Goal: Task Accomplishment & Management: Manage account settings

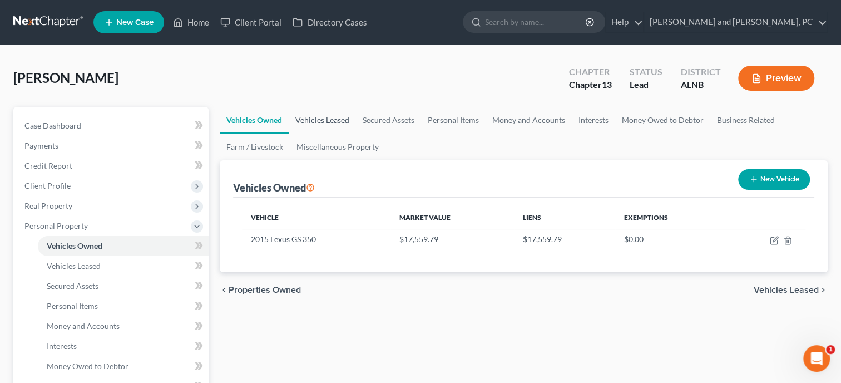
click at [308, 119] on link "Vehicles Leased" at bounding box center [322, 120] width 67 height 27
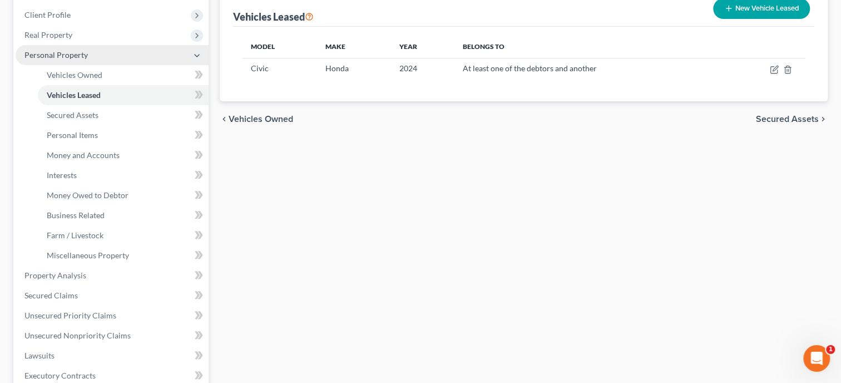
scroll to position [171, 0]
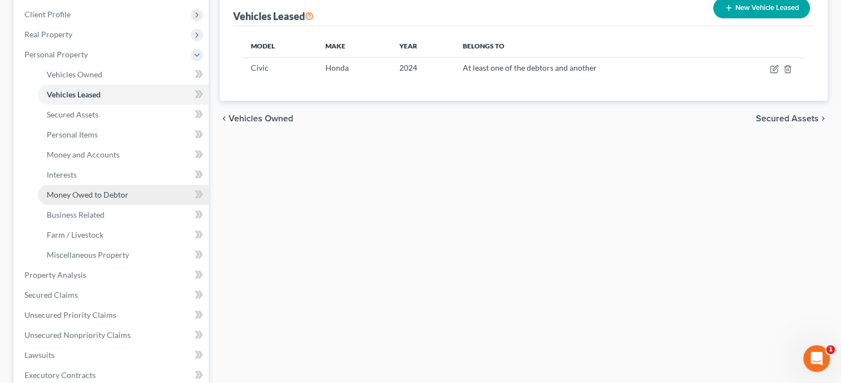
click at [89, 188] on link "Money Owed to Debtor" at bounding box center [123, 195] width 171 height 20
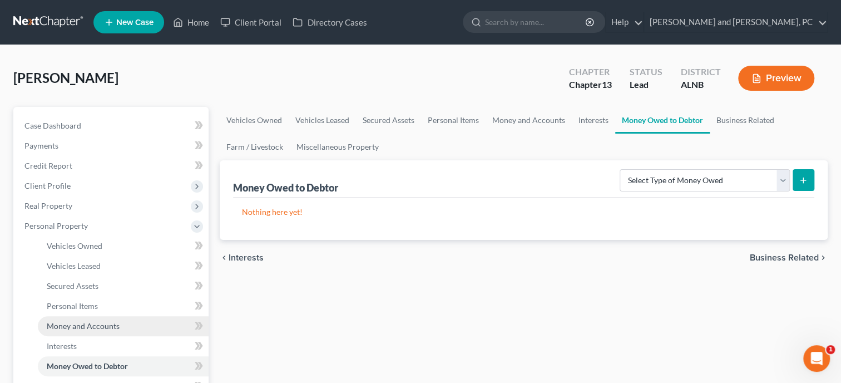
click at [76, 324] on span "Money and Accounts" at bounding box center [83, 325] width 73 height 9
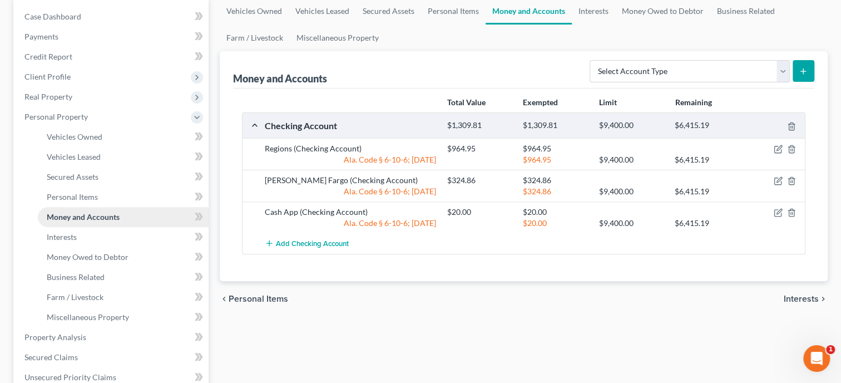
scroll to position [229, 0]
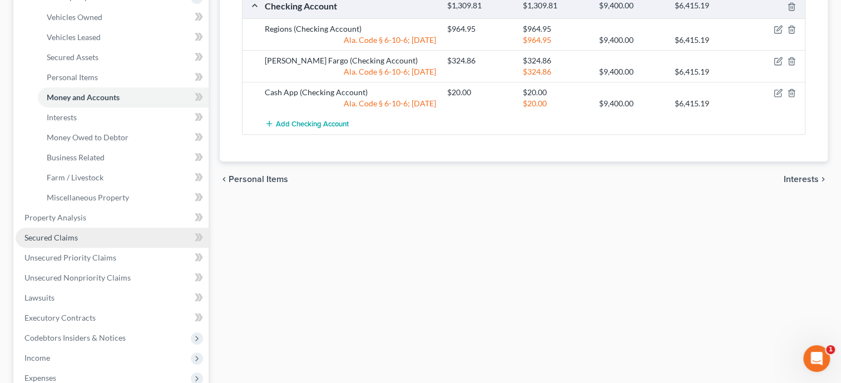
click at [55, 234] on span "Secured Claims" at bounding box center [50, 237] width 53 height 9
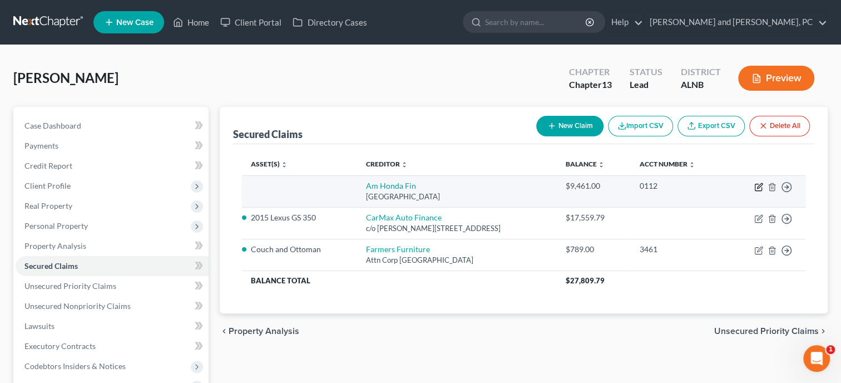
click at [756, 184] on icon "button" at bounding box center [759, 187] width 9 height 9
select select "45"
select select "0"
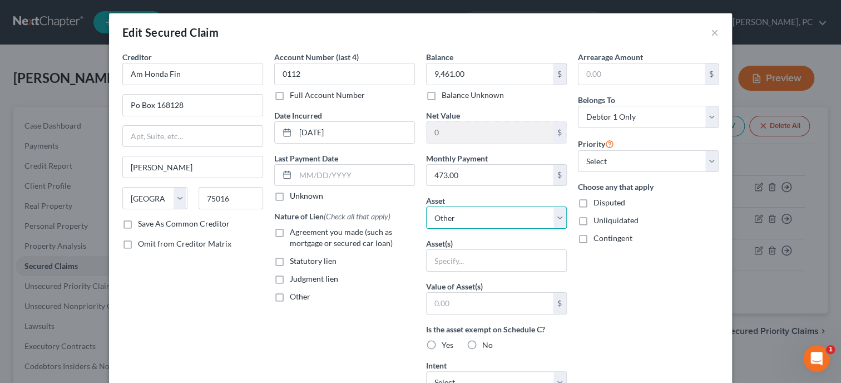
click at [426, 206] on select "Select Other Multiple Assets 2015 Lexus GS 350 - $17559.79 Regions (Checking Ac…" at bounding box center [496, 217] width 141 height 22
click at [623, 284] on div "Arrearage Amount $ Belongs To * Select Debtor 1 Only Debtor 2 Only Debtor 1 And…" at bounding box center [649, 299] width 152 height 496
click at [426, 206] on select "Select Other Multiple Assets 2015 Lexus GS 350 - $17559.79 Regions (Checking Ac…" at bounding box center [496, 217] width 141 height 22
select select "6"
click option "2024 Honda Civic - $9461.0" at bounding box center [0, 0] width 0 height 0
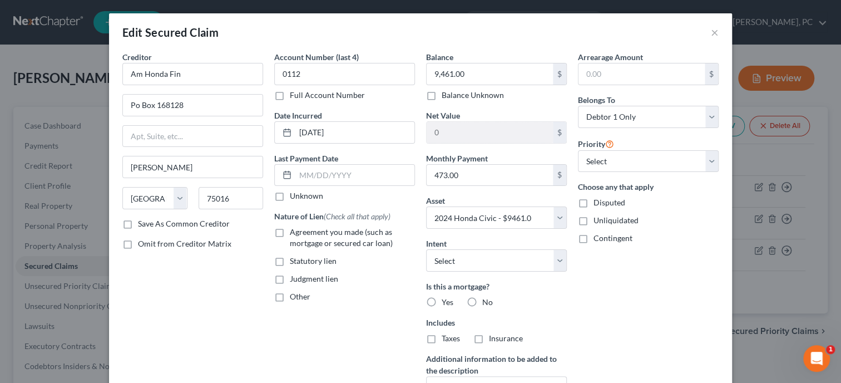
click at [593, 273] on div "Arrearage Amount $ Belongs To * Select Debtor 1 Only Debtor 2 Only Debtor 1 And…" at bounding box center [649, 238] width 152 height 375
click at [426, 249] on select "Select Surrender Redeem Reaffirm Avoid Other" at bounding box center [496, 260] width 141 height 22
select select "0"
click option "Surrender" at bounding box center [0, 0] width 0 height 0
click at [482, 300] on label "No" at bounding box center [487, 302] width 11 height 11
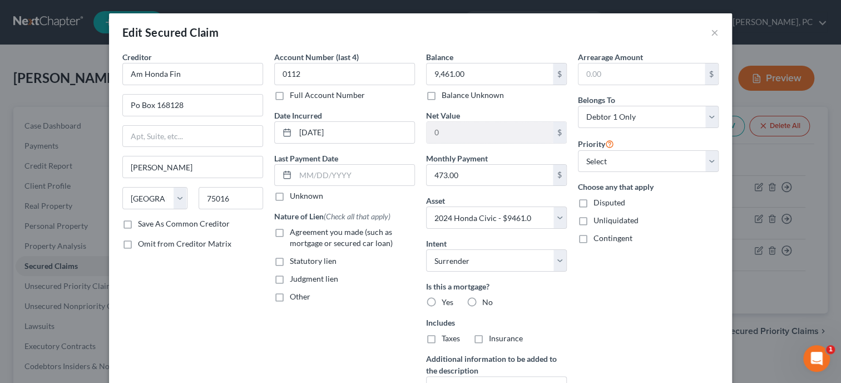
click at [487, 300] on input "No" at bounding box center [490, 300] width 7 height 7
radio input "true"
click at [482, 341] on label "No" at bounding box center [487, 338] width 11 height 11
click at [487, 340] on input "No" at bounding box center [490, 336] width 7 height 7
radio input "true"
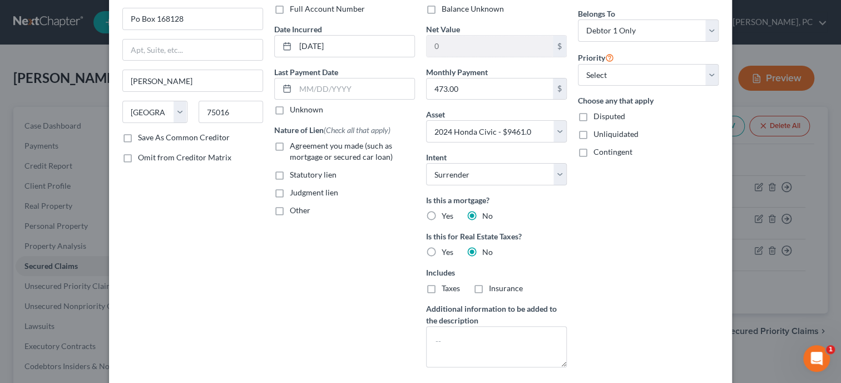
scroll to position [171, 0]
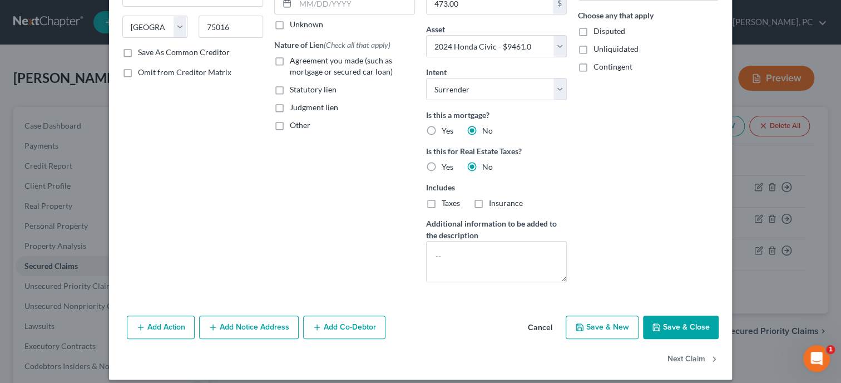
click at [706, 324] on button "Save & Close" at bounding box center [681, 327] width 76 height 23
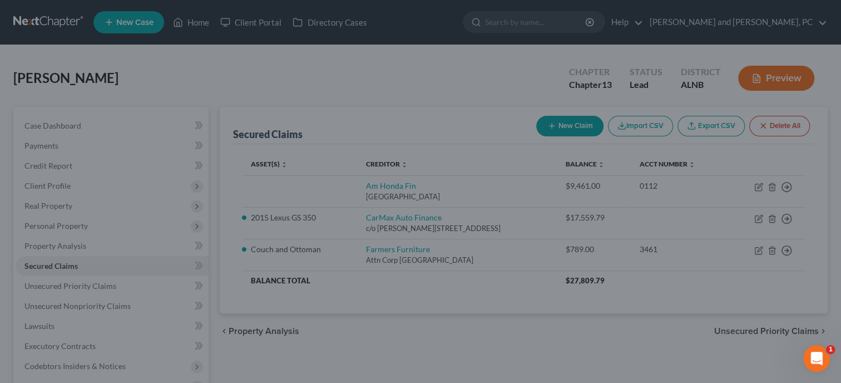
select select
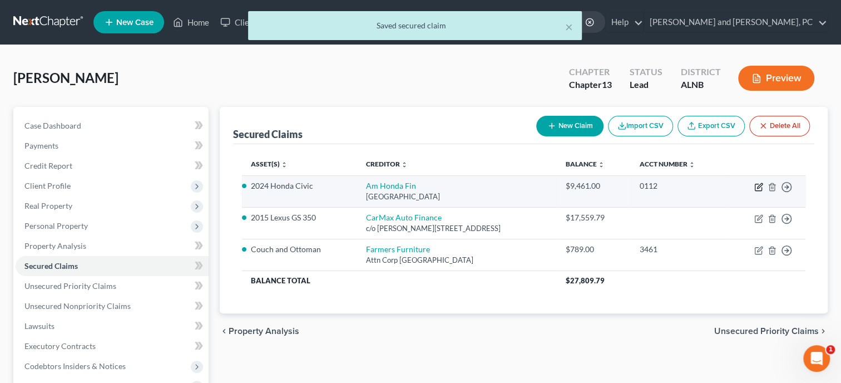
click at [760, 186] on icon "button" at bounding box center [759, 185] width 5 height 5
select select "45"
select select "6"
select select "0"
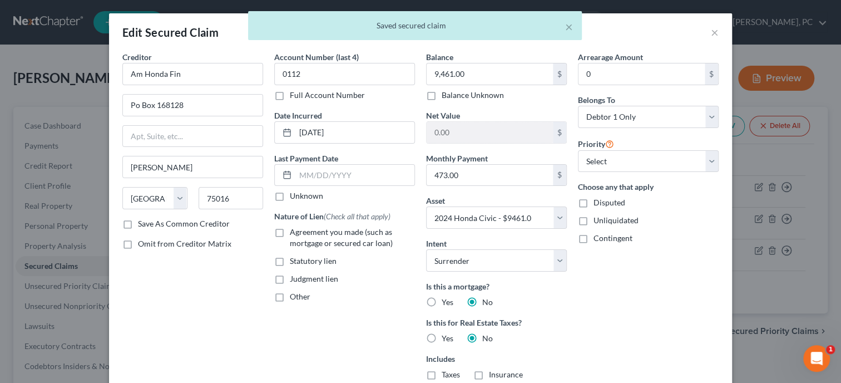
click at [290, 233] on label "Agreement you made (such as mortgage or secured car loan)" at bounding box center [352, 237] width 125 height 22
click at [294, 233] on input "Agreement you made (such as mortgage or secured car loan)" at bounding box center [297, 229] width 7 height 7
checkbox input "true"
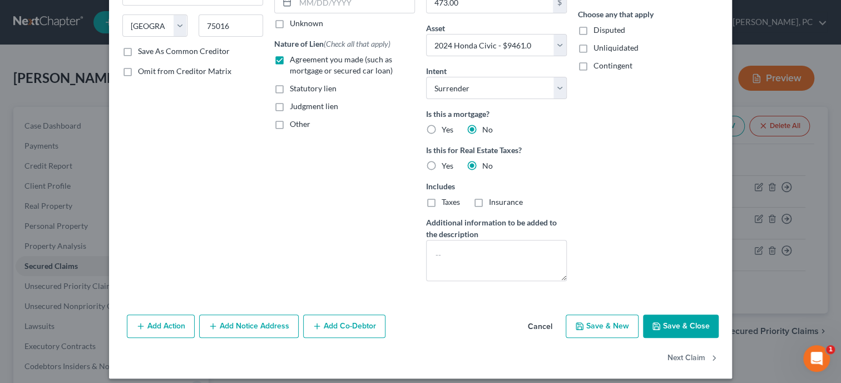
scroll to position [180, 0]
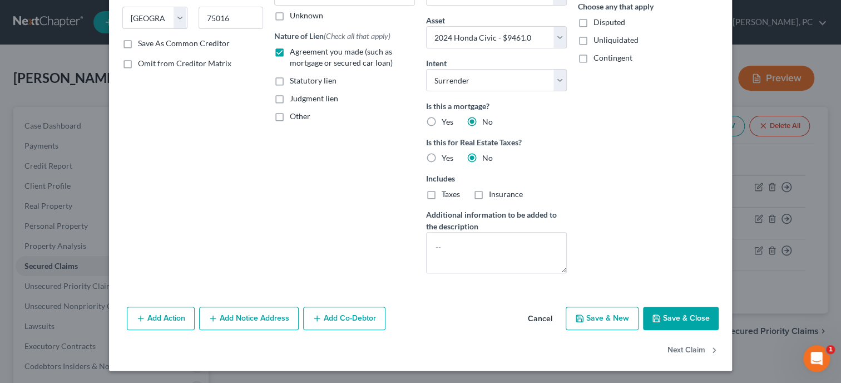
click at [684, 310] on button "Save & Close" at bounding box center [681, 318] width 76 height 23
select select
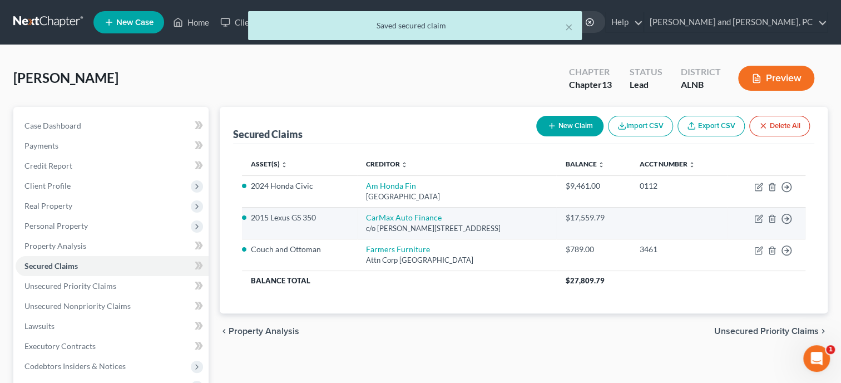
click at [757, 224] on td "Move to E Move to F Move to G Move to Notice Only" at bounding box center [766, 223] width 78 height 32
click at [757, 220] on icon "button" at bounding box center [759, 218] width 9 height 9
select select "0"
select select "2"
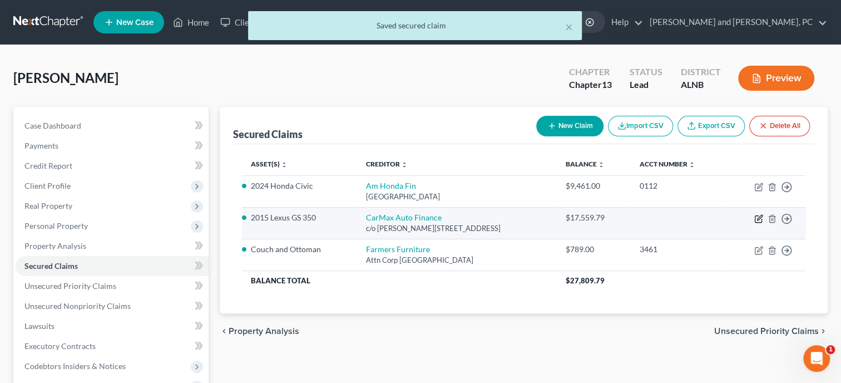
select select "3"
select select "0"
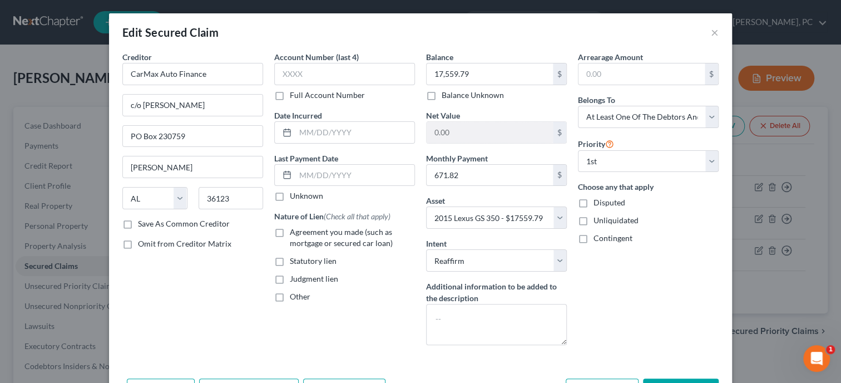
click at [290, 234] on label "Agreement you made (such as mortgage or secured car loan)" at bounding box center [352, 237] width 125 height 22
click at [294, 234] on input "Agreement you made (such as mortgage or secured car loan)" at bounding box center [297, 229] width 7 height 7
checkbox input "true"
click at [387, 78] on input "text" at bounding box center [344, 74] width 141 height 22
type input "0112"
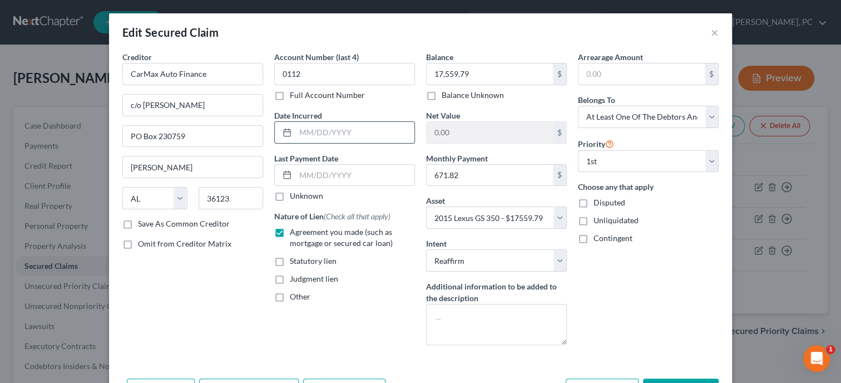
click at [386, 130] on input "text" at bounding box center [354, 132] width 119 height 21
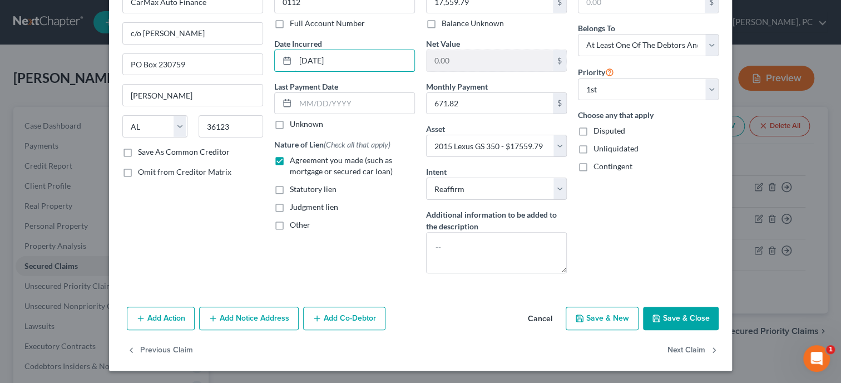
type input "10/08/2018"
click at [654, 326] on button "Save & Close" at bounding box center [681, 318] width 76 height 23
select select
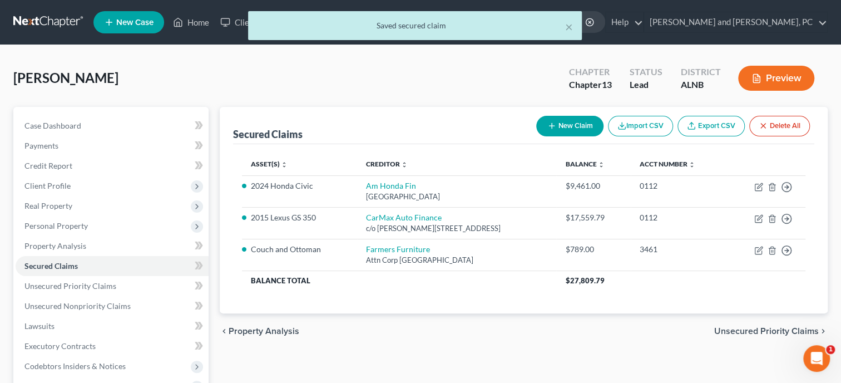
click at [500, 301] on div "Asset(s) expand_more expand_less unfold_more Creditor expand_more expand_less u…" at bounding box center [524, 228] width 582 height 169
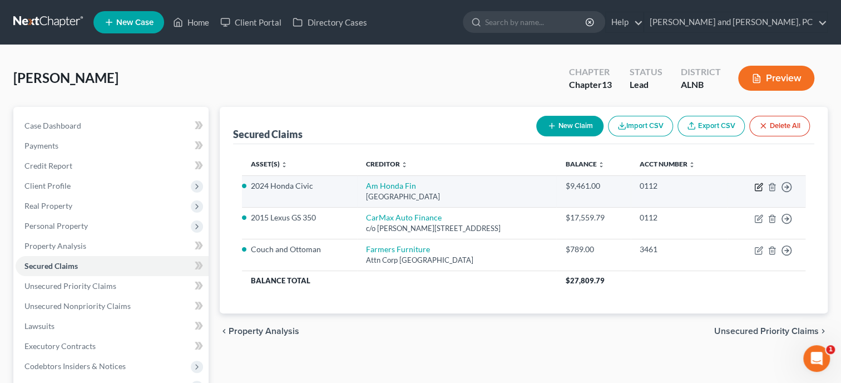
click at [758, 185] on icon "button" at bounding box center [759, 185] width 5 height 5
select select "45"
select select "6"
select select "0"
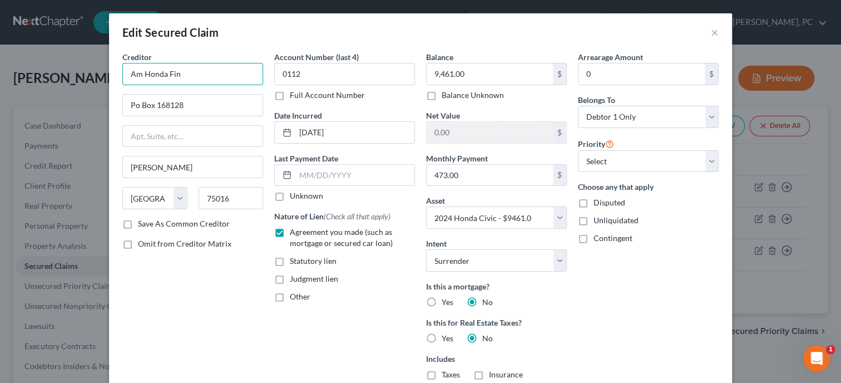
click at [141, 78] on input "Am Honda Fin" at bounding box center [192, 74] width 141 height 22
click at [211, 78] on input "American Honda Fin" at bounding box center [192, 74] width 141 height 22
type input "American Honda Finance"
click at [620, 309] on div "Arrearage Amount 0 $ Belongs To * Select Debtor 1 Only Debtor 2 Only Debtor 1 A…" at bounding box center [649, 256] width 152 height 411
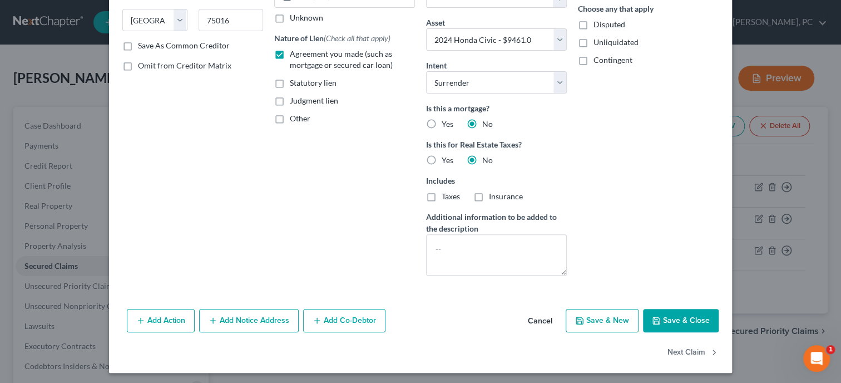
scroll to position [180, 0]
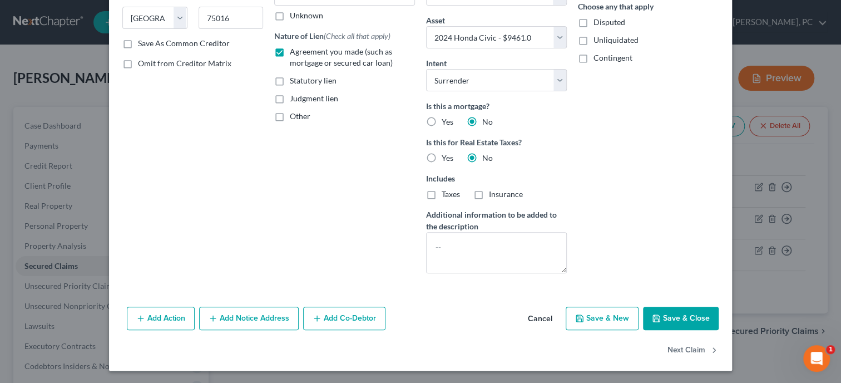
click at [668, 316] on button "Save & Close" at bounding box center [681, 318] width 76 height 23
select select
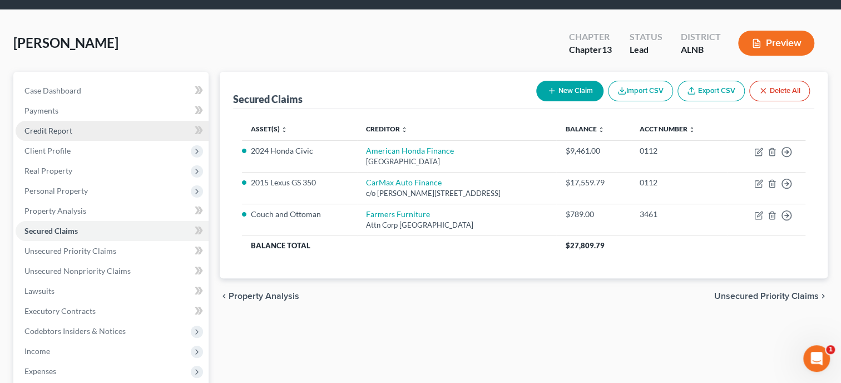
scroll to position [57, 0]
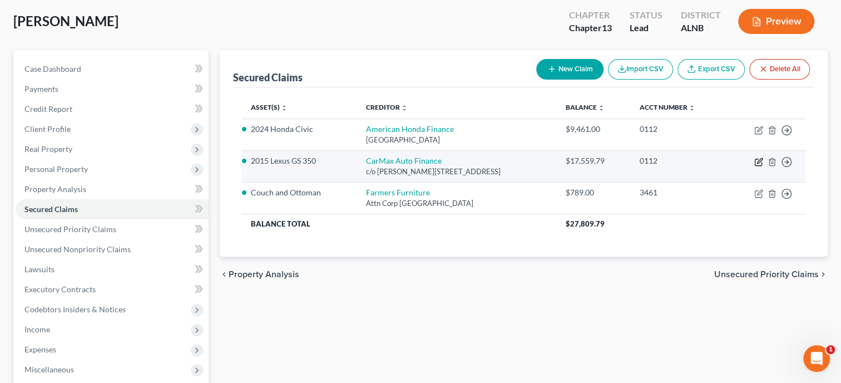
click at [759, 162] on icon "button" at bounding box center [759, 160] width 5 height 5
select select "0"
select select "2"
select select "3"
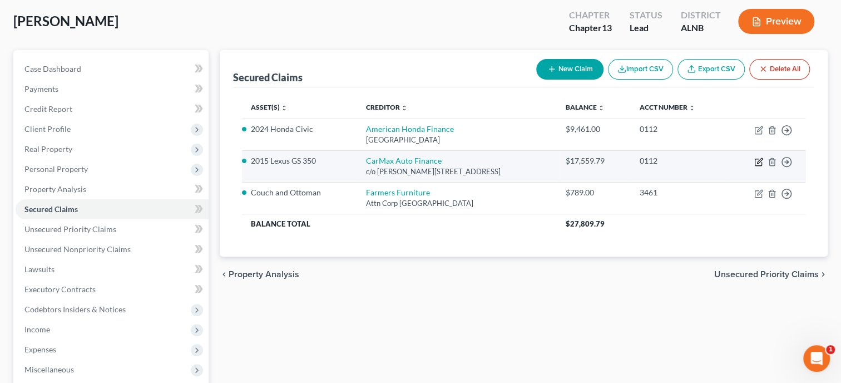
select select "0"
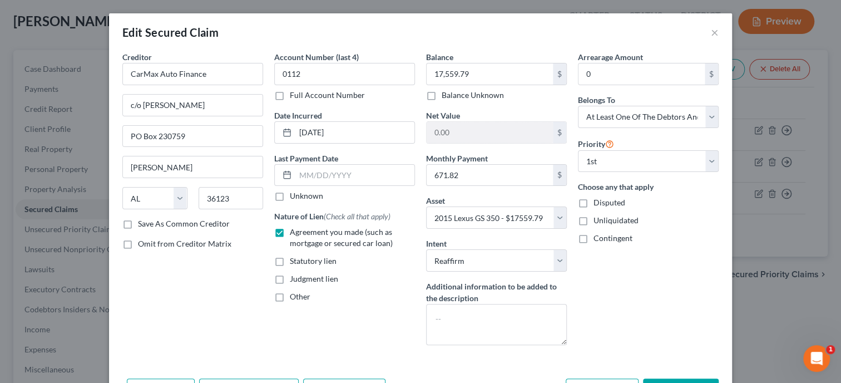
scroll to position [72, 0]
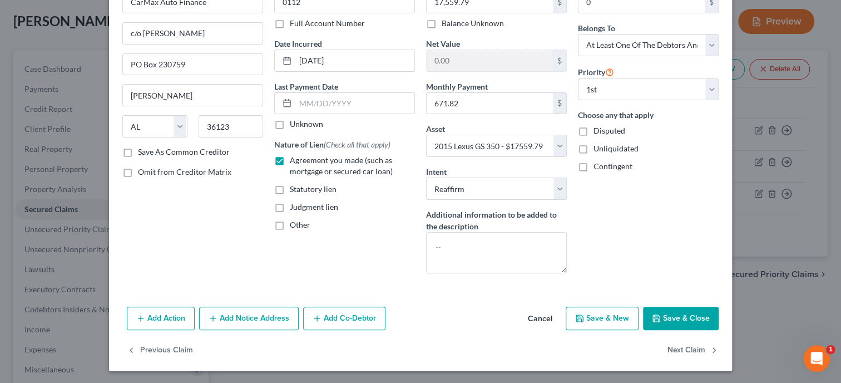
click at [710, 314] on button "Save & Close" at bounding box center [681, 318] width 76 height 23
select select
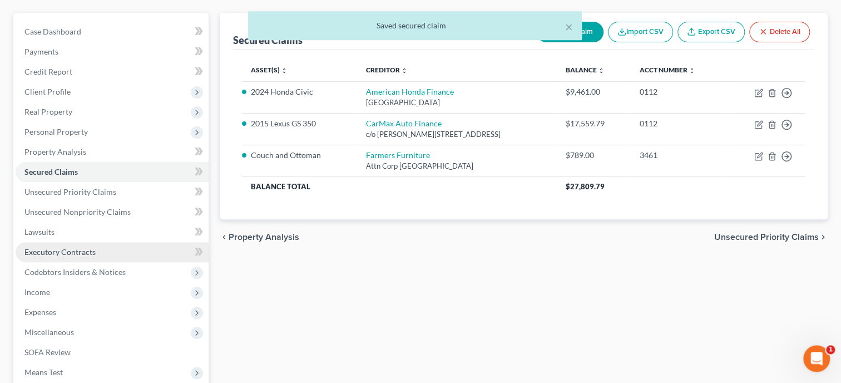
scroll to position [114, 0]
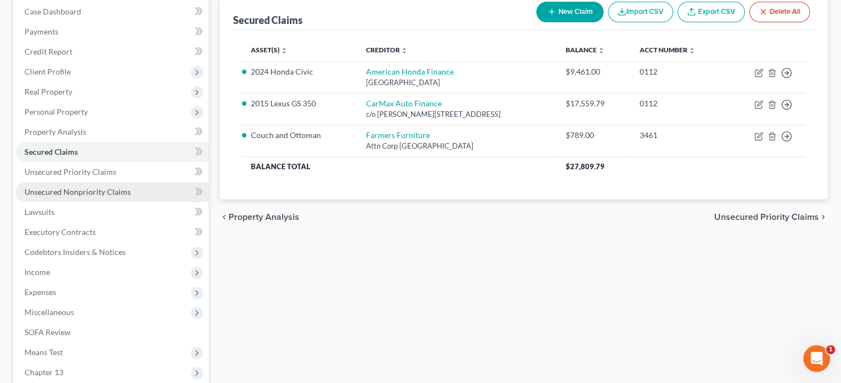
click at [89, 193] on span "Unsecured Nonpriority Claims" at bounding box center [77, 191] width 106 height 9
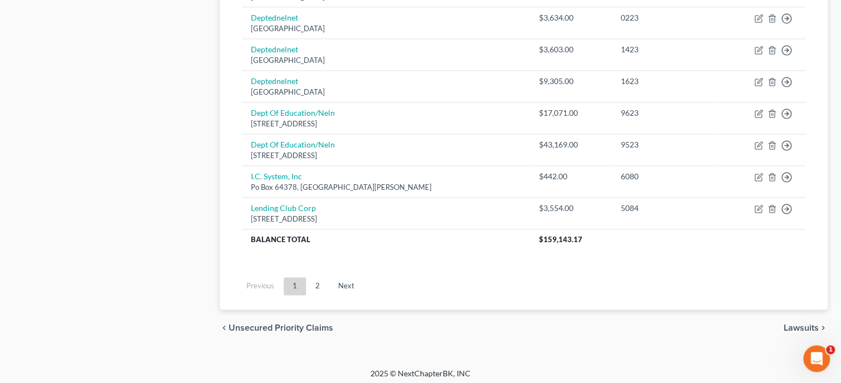
scroll to position [899, 0]
click at [323, 287] on link "2" at bounding box center [318, 285] width 22 height 18
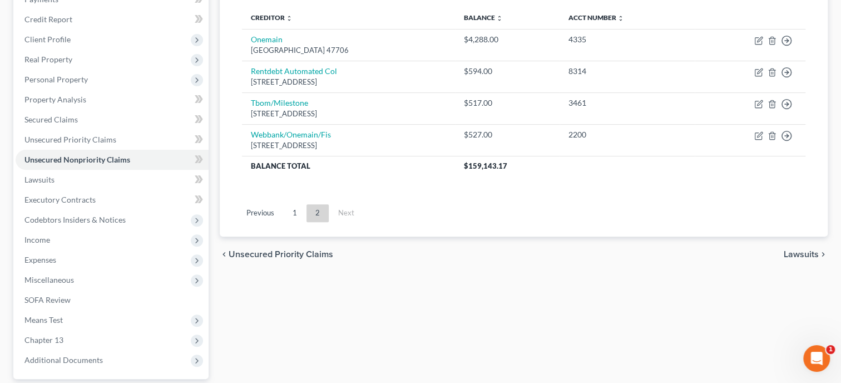
scroll to position [132, 0]
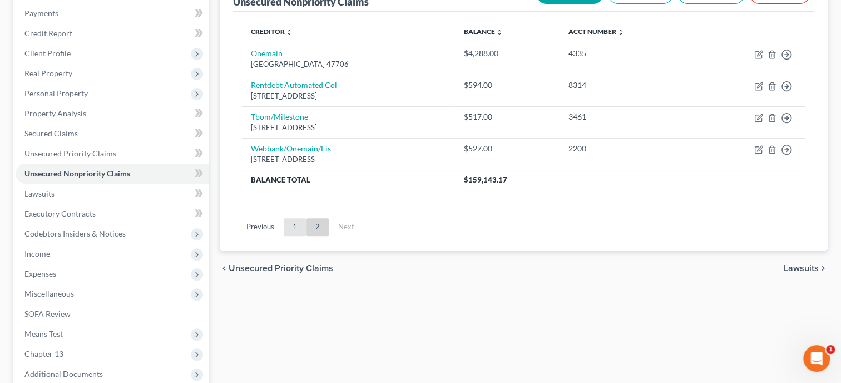
click at [294, 229] on link "1" at bounding box center [295, 227] width 22 height 18
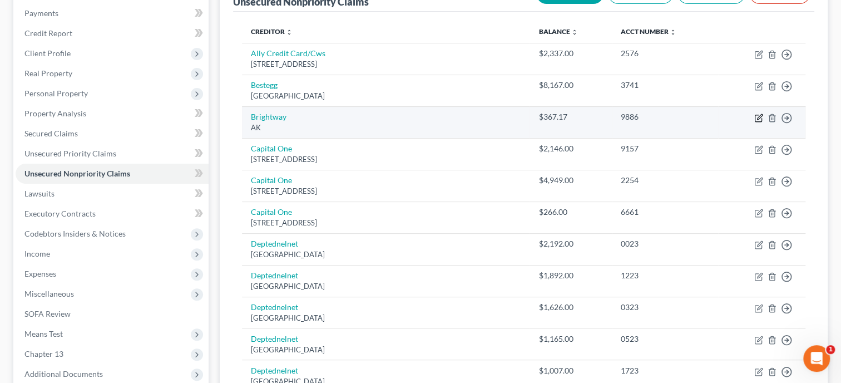
click at [755, 114] on icon "button" at bounding box center [759, 118] width 9 height 9
select select "1"
select select "2"
select select "0"
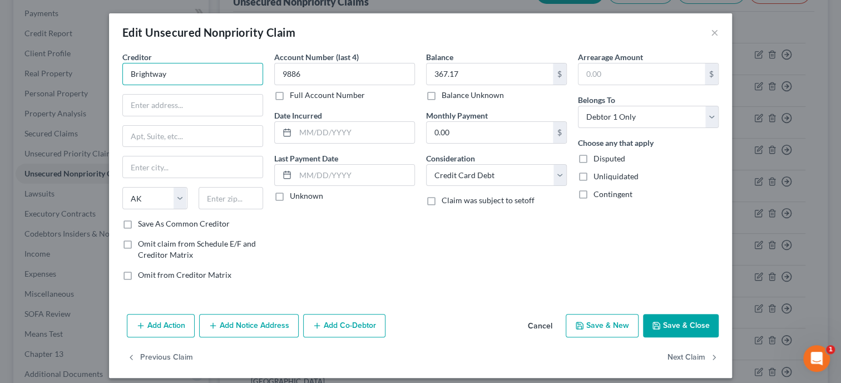
click at [188, 79] on input "Brightway" at bounding box center [192, 74] width 141 height 22
click at [132, 77] on input "Brightway" at bounding box center [192, 74] width 141 height 22
type input "Onemain Brightway"
click at [195, 107] on input "text" at bounding box center [193, 105] width 140 height 21
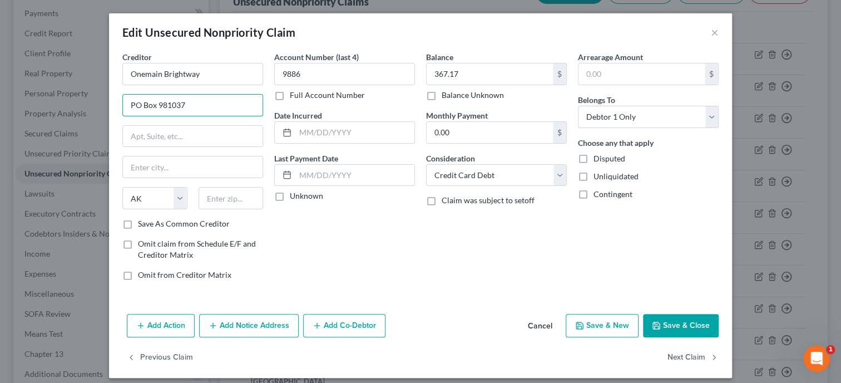
type input "PO Box 981037"
click at [214, 204] on input "text" at bounding box center [231, 198] width 65 height 22
type input "02298"
click at [134, 172] on input "text" at bounding box center [193, 166] width 140 height 21
type input "Boston"
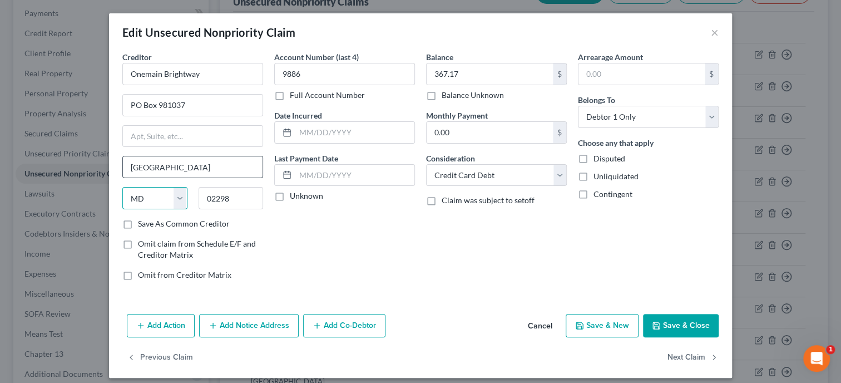
select select "22"
click at [356, 269] on div "Account Number (last 4) 9886 Full Account Number Date Incurred Last Payment Dat…" at bounding box center [345, 170] width 152 height 238
click at [138, 224] on label "Save As Common Creditor" at bounding box center [184, 223] width 92 height 11
click at [142, 224] on input "Save As Common Creditor" at bounding box center [145, 221] width 7 height 7
checkbox input "true"
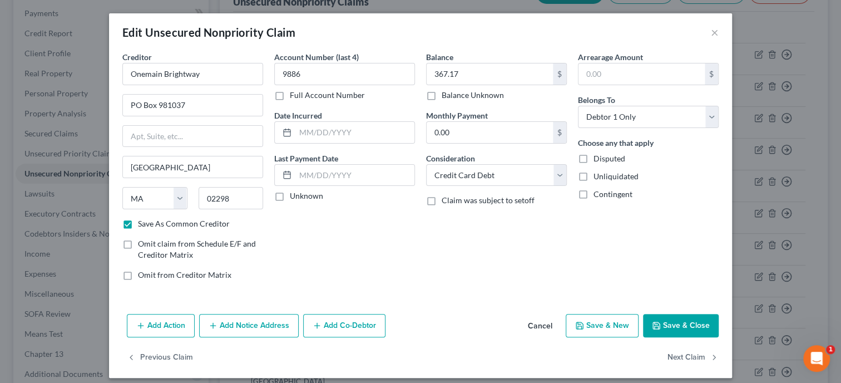
click at [658, 322] on icon "button" at bounding box center [656, 325] width 9 height 9
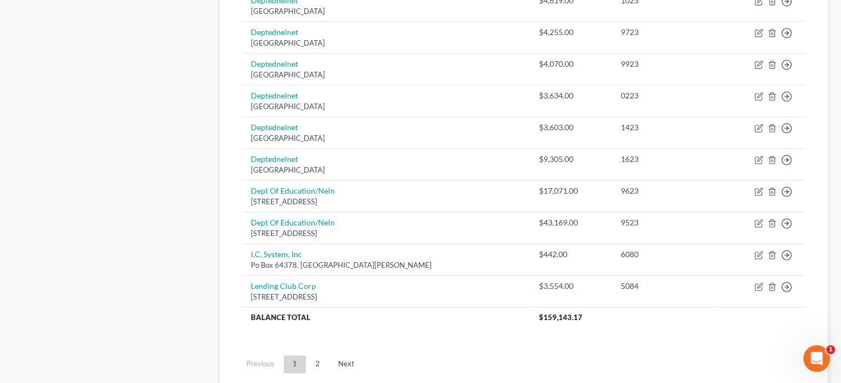
scroll to position [899, 0]
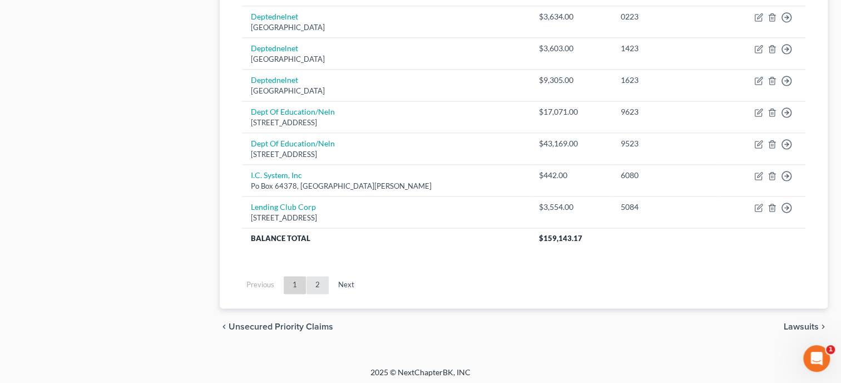
click at [319, 288] on link "2" at bounding box center [318, 285] width 22 height 18
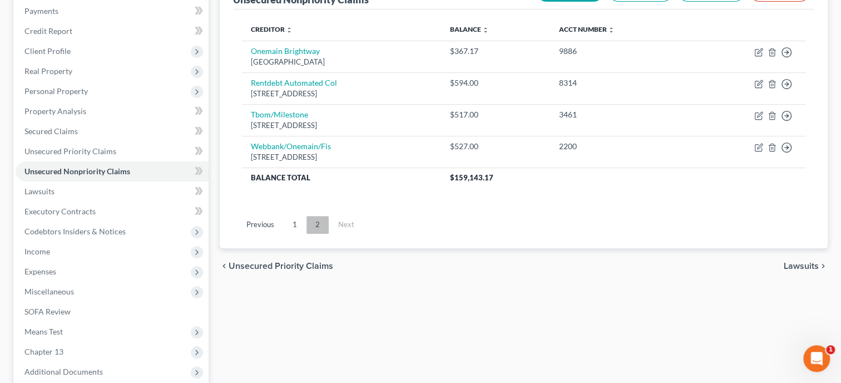
scroll to position [132, 0]
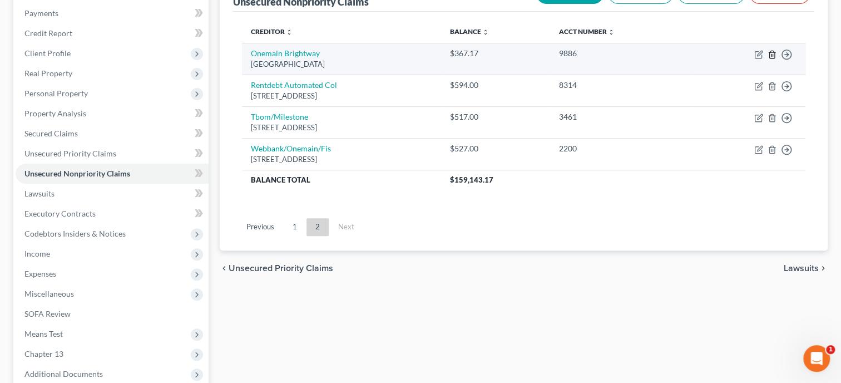
click at [773, 55] on line "button" at bounding box center [773, 55] width 0 height 2
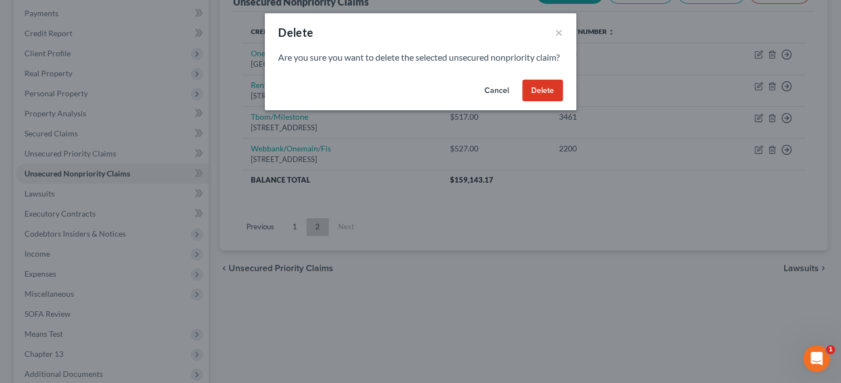
click at [544, 93] on button "Delete" at bounding box center [543, 91] width 41 height 22
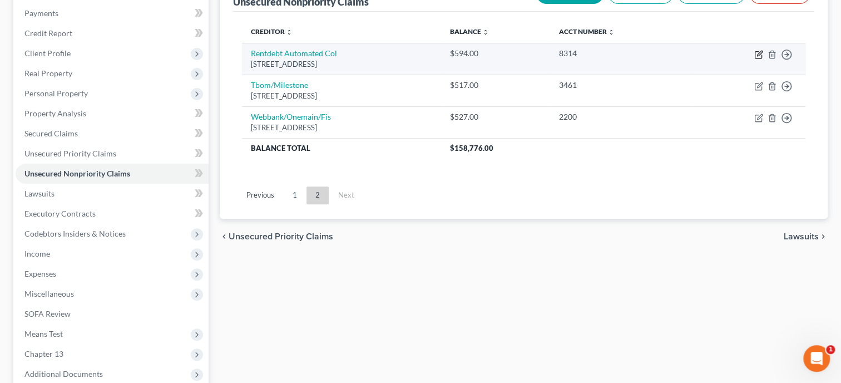
click at [757, 53] on icon "button" at bounding box center [759, 54] width 9 height 9
select select "44"
select select "1"
select select "0"
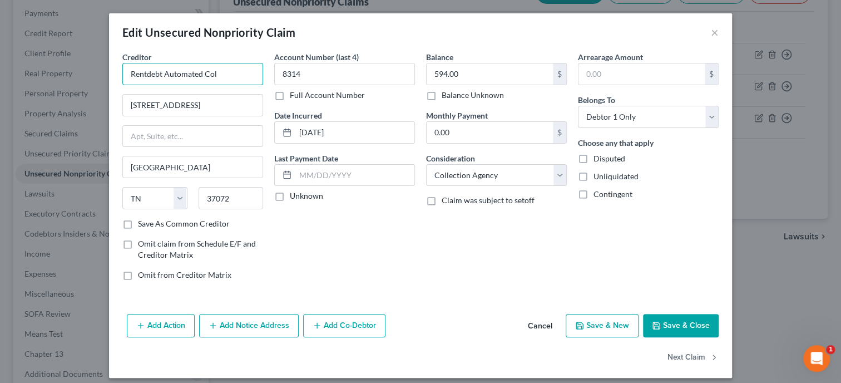
click at [258, 73] on input "Rentdebt Automated Col" at bounding box center [192, 74] width 141 height 22
type input "Rentdebt Automated Collection/Highgate"
click at [677, 323] on button "Save & Close" at bounding box center [681, 325] width 76 height 23
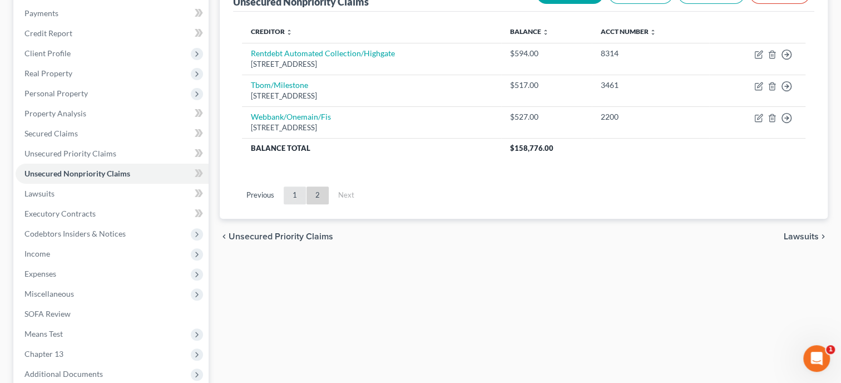
click at [291, 195] on link "1" at bounding box center [295, 195] width 22 height 18
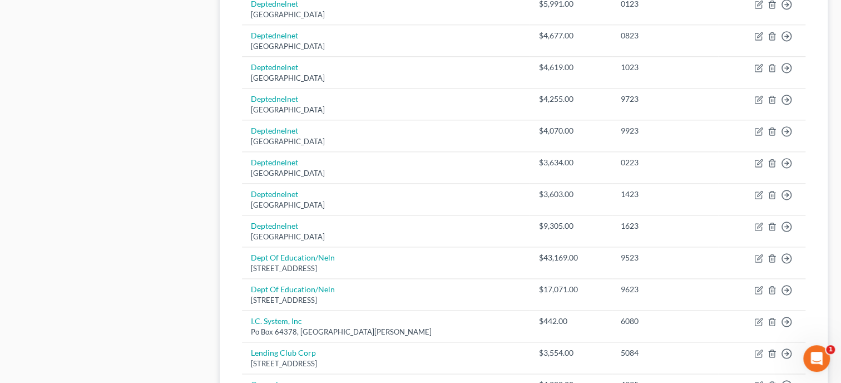
scroll to position [877, 0]
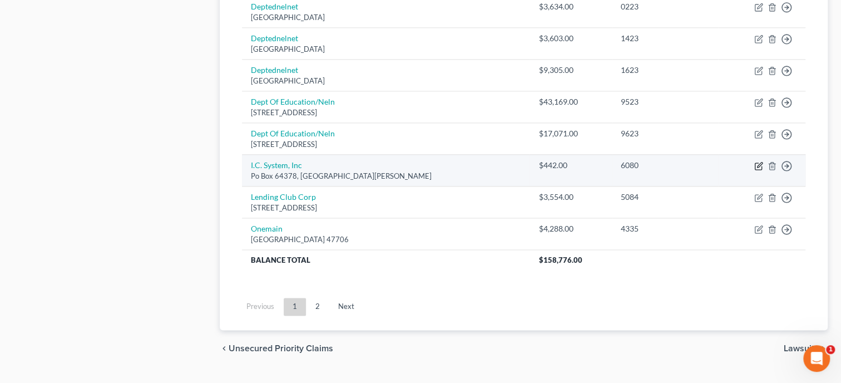
click at [760, 165] on icon "button" at bounding box center [759, 165] width 9 height 9
select select "24"
select select "1"
select select "0"
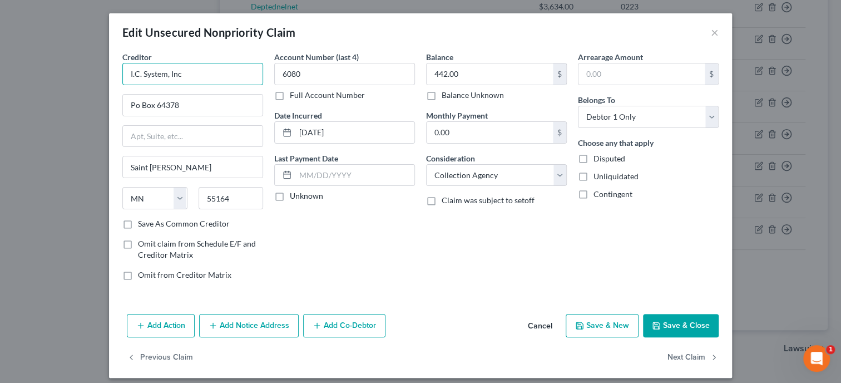
click at [209, 76] on input "I.C. System, Inc" at bounding box center [192, 74] width 141 height 22
type input "I.C. System, Inc/Charter Communication"
click at [671, 323] on button "Save & Close" at bounding box center [681, 325] width 76 height 23
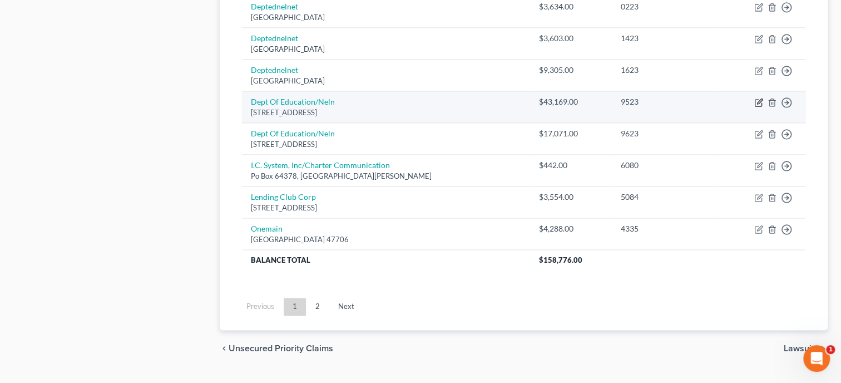
click at [760, 100] on icon "button" at bounding box center [759, 100] width 5 height 5
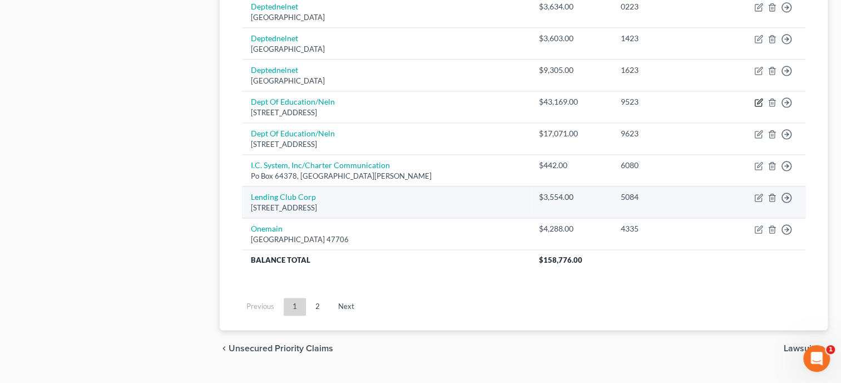
select select "30"
select select "17"
select select "0"
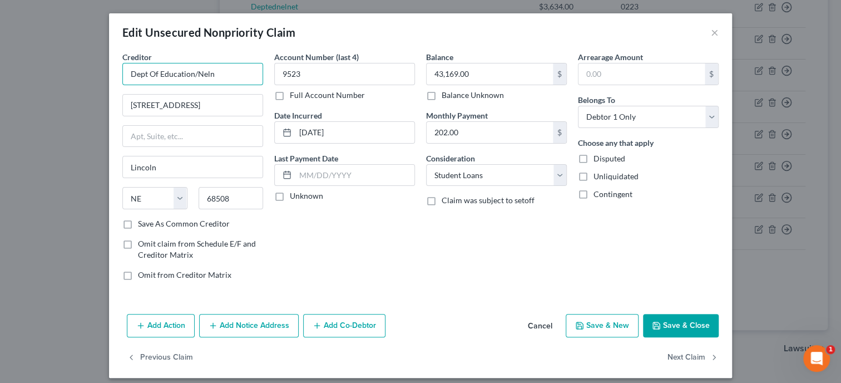
click at [227, 78] on input "Dept Of Education/Neln" at bounding box center [192, 74] width 141 height 22
type input "Dept Of Education/Nelnet"
click at [663, 316] on button "Save & Close" at bounding box center [681, 325] width 76 height 23
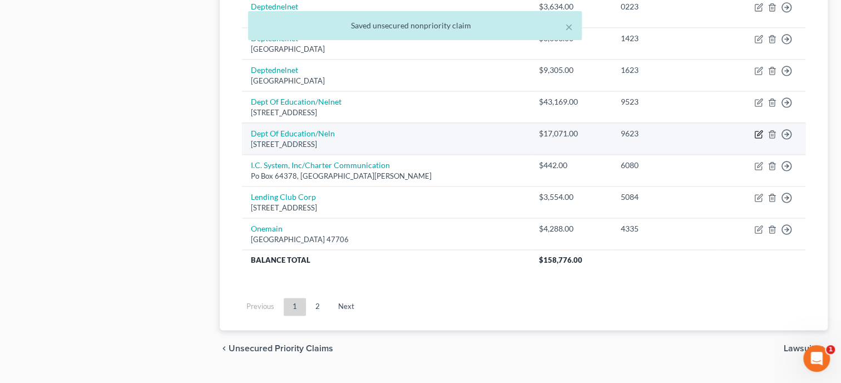
click at [756, 131] on icon "button" at bounding box center [759, 134] width 9 height 9
select select "30"
select select "17"
select select "0"
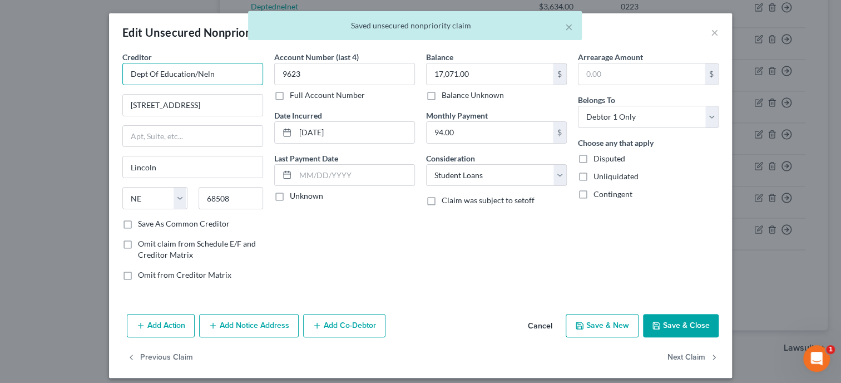
click at [237, 75] on input "Dept Of Education/Neln" at bounding box center [192, 74] width 141 height 22
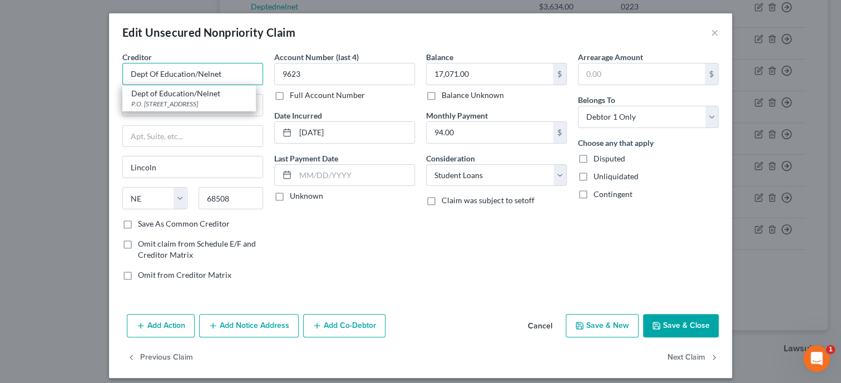
type input "Dept Of Education/Nelnet"
click at [663, 325] on button "Save & Close" at bounding box center [681, 325] width 76 height 23
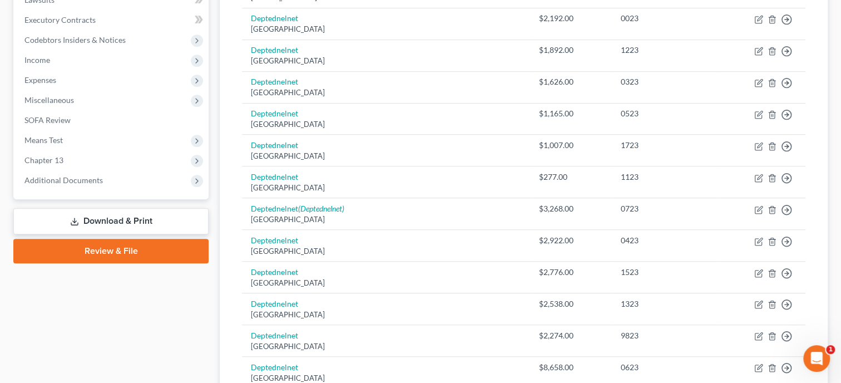
scroll to position [154, 0]
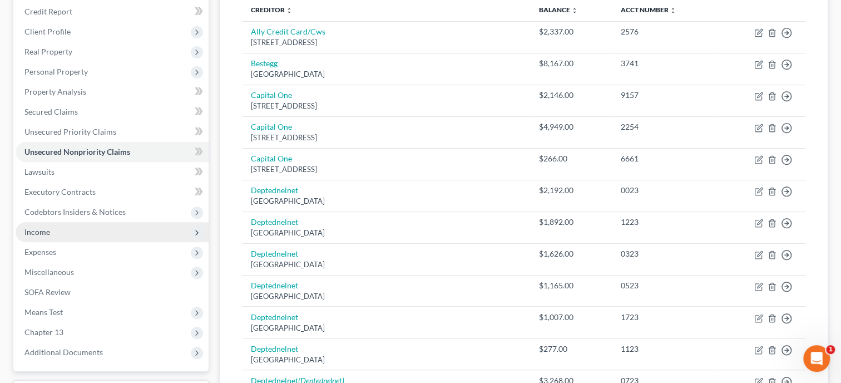
click at [48, 228] on span "Income" at bounding box center [37, 231] width 26 height 9
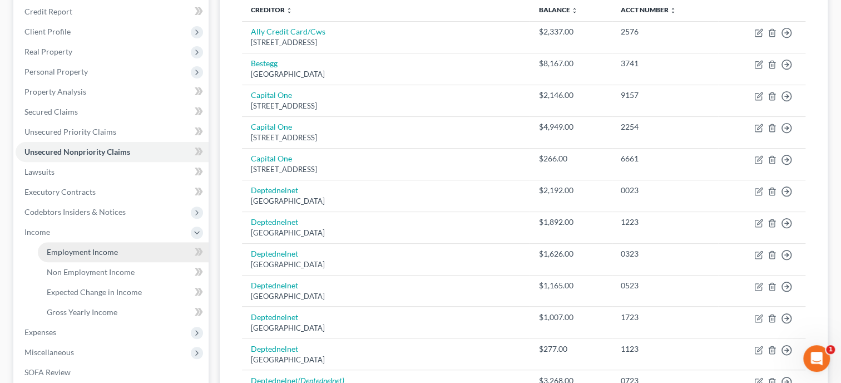
click at [59, 254] on span "Employment Income" at bounding box center [82, 251] width 71 height 9
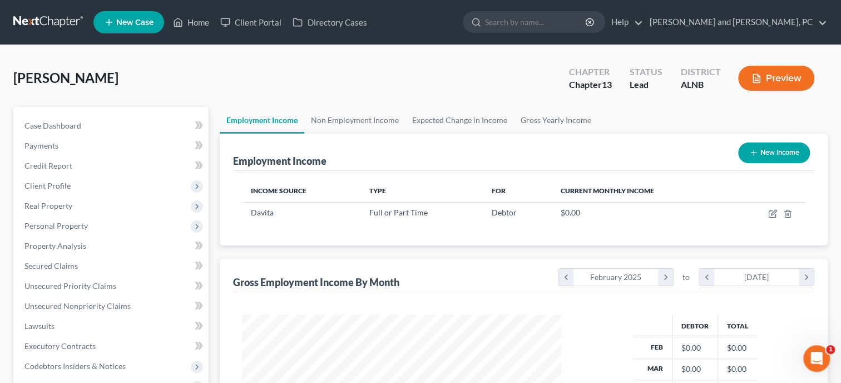
scroll to position [198, 342]
click at [769, 212] on icon "button" at bounding box center [772, 214] width 7 height 7
select select "0"
select select "1"
select select "2"
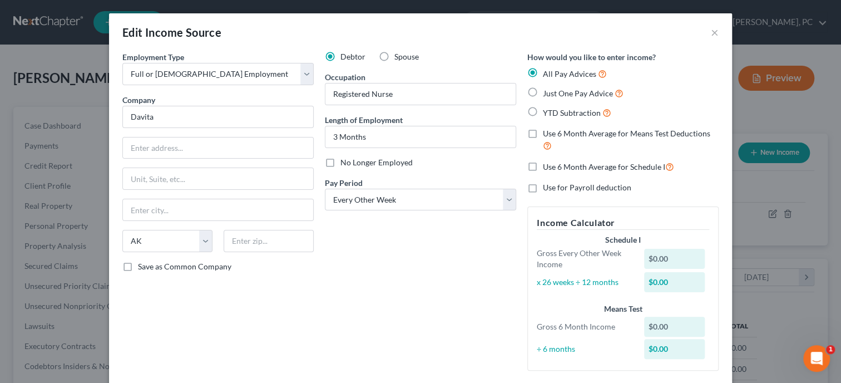
click at [543, 92] on label "Just One Pay Advice" at bounding box center [583, 93] width 81 height 13
click at [548, 92] on input "Just One Pay Advice" at bounding box center [551, 90] width 7 height 7
radio input "true"
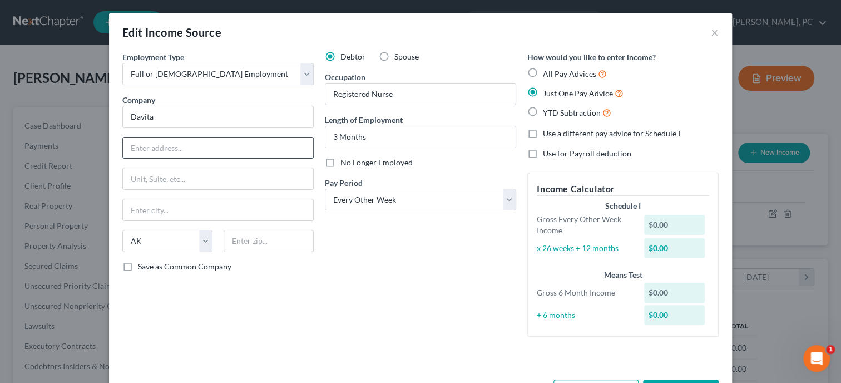
click at [230, 155] on input "text" at bounding box center [218, 147] width 190 height 21
type input "2000 16th Street"
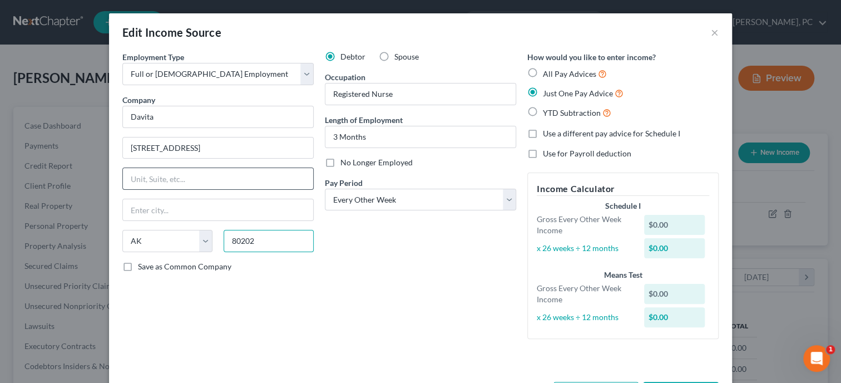
type input "80202"
type input "Denver"
select select "5"
click at [405, 270] on div "Debtor Spouse Occupation Registered Nurse Length of Employment 3 Months No Long…" at bounding box center [420, 199] width 203 height 297
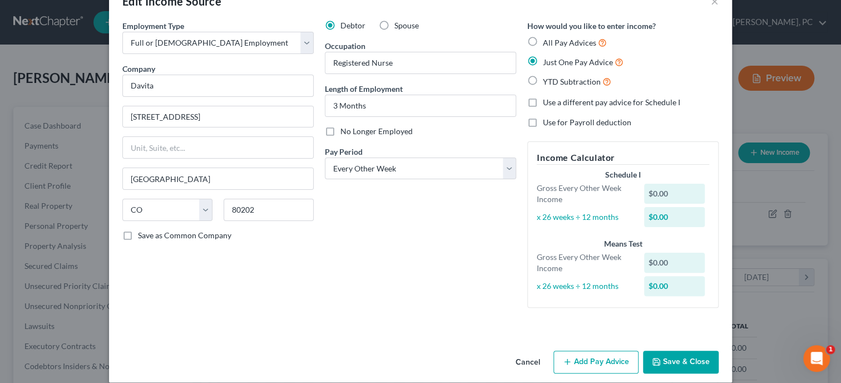
scroll to position [44, 0]
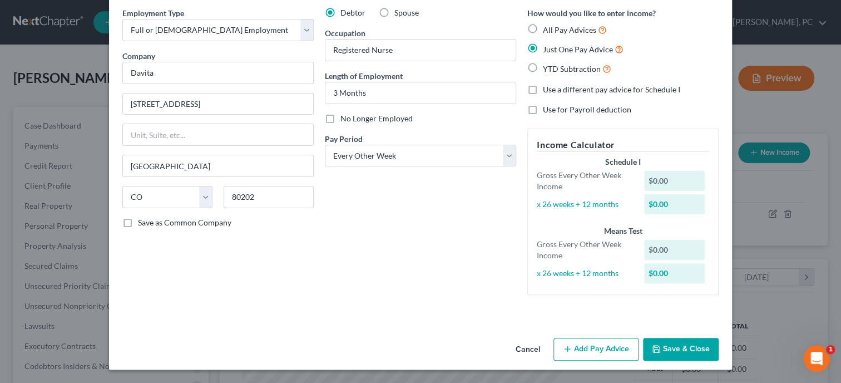
click at [581, 351] on button "Add Pay Advice" at bounding box center [596, 349] width 85 height 23
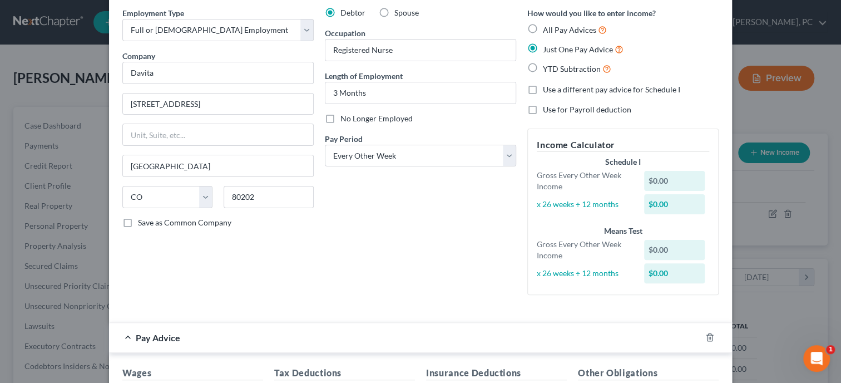
scroll to position [273, 0]
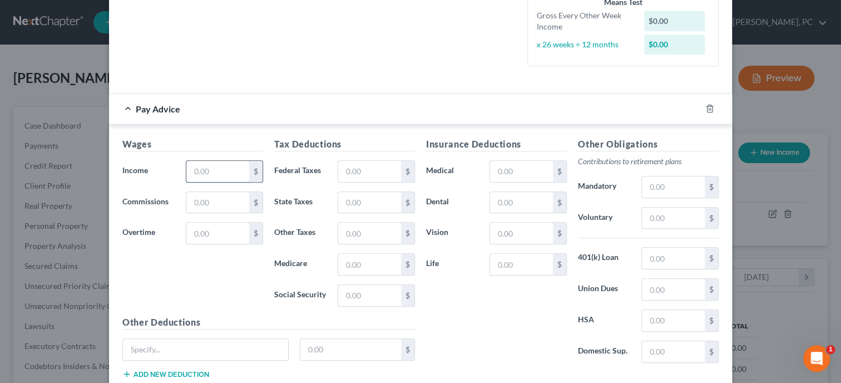
click at [217, 168] on input "text" at bounding box center [217, 171] width 63 height 21
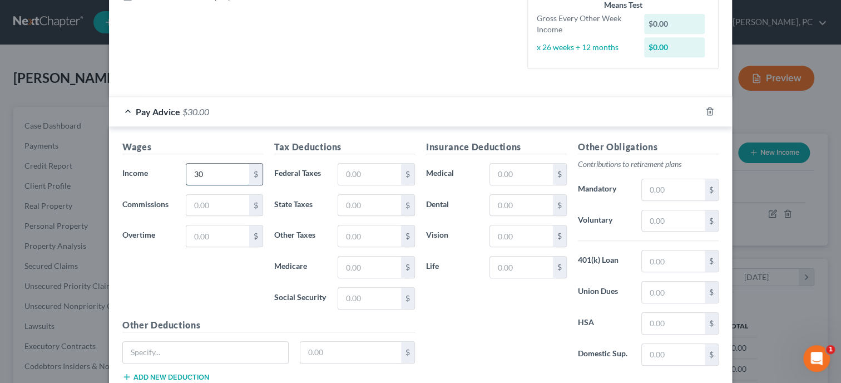
scroll to position [330, 0]
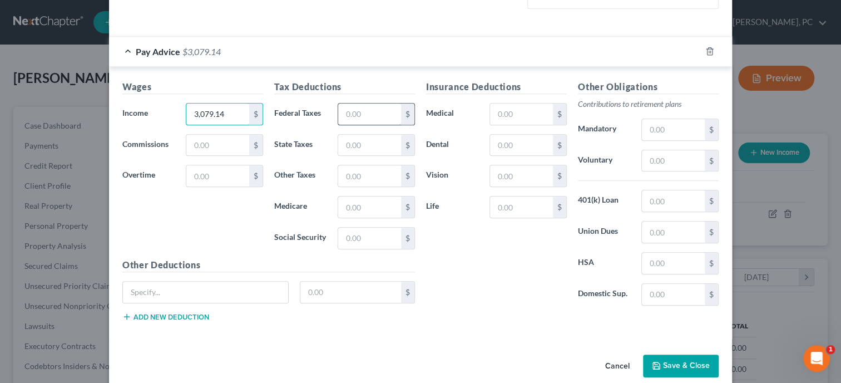
type input "3,079.14"
click at [357, 111] on input "text" at bounding box center [369, 114] width 63 height 21
type input "293.34"
click at [390, 147] on input "text" at bounding box center [369, 145] width 63 height 21
type input "116.00"
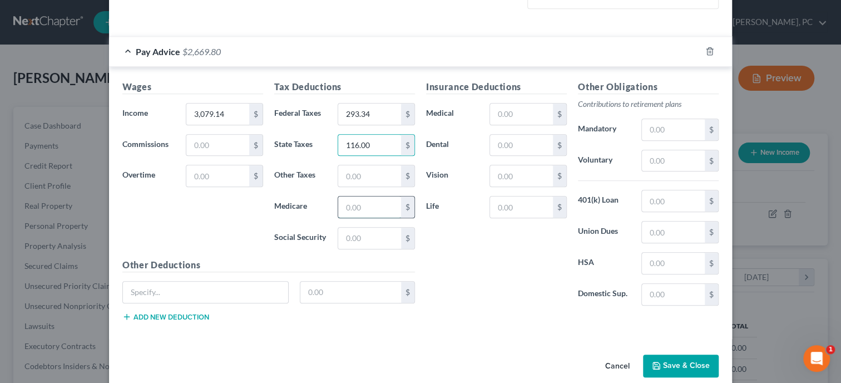
click at [386, 201] on input "text" at bounding box center [369, 206] width 63 height 21
type input "44.17"
click at [379, 242] on input "text" at bounding box center [369, 238] width 63 height 21
type input "188.87"
click at [525, 202] on input "text" at bounding box center [521, 206] width 63 height 21
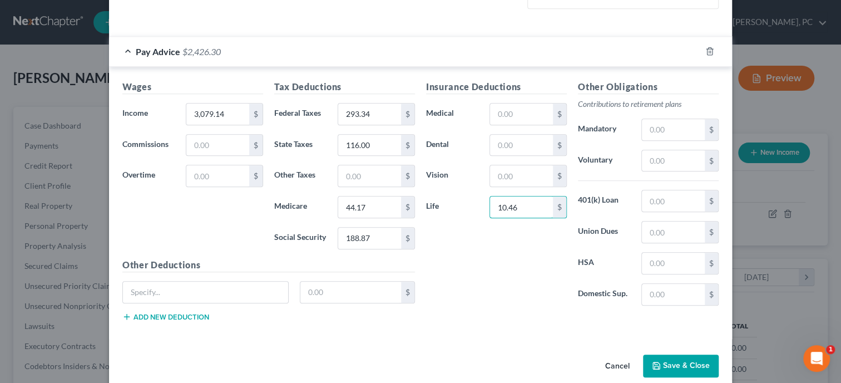
type input "10.46"
click at [495, 250] on div "Insurance Deductions Medical $ Dental $ Vision $ Life 10.46 $" at bounding box center [497, 197] width 152 height 234
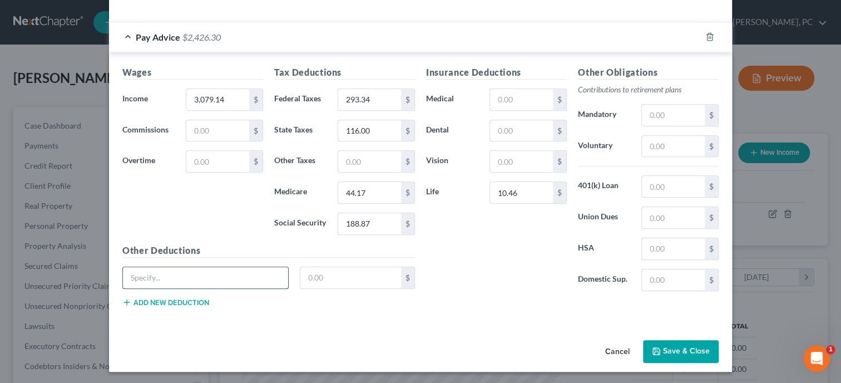
click at [265, 269] on input "text" at bounding box center [205, 277] width 165 height 21
type input "Accident"
type input "2.76"
click at [199, 299] on button "Add new deduction" at bounding box center [165, 302] width 87 height 9
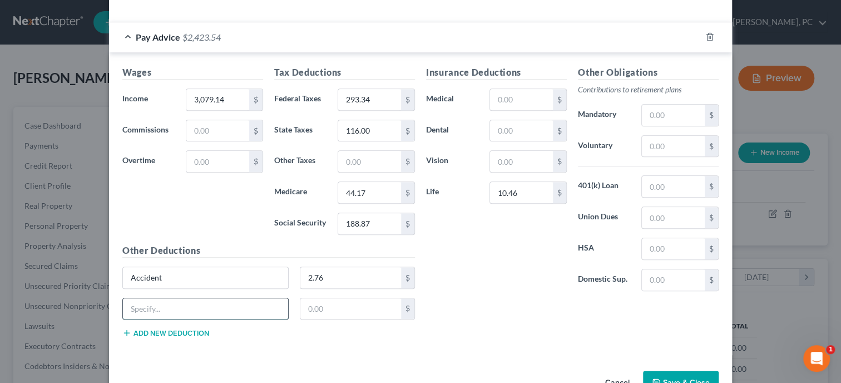
click at [199, 304] on input "text" at bounding box center [205, 308] width 165 height 21
type input "Critical Illness"
type input "11.22"
click at [195, 329] on button "Add new deduction" at bounding box center [165, 332] width 87 height 9
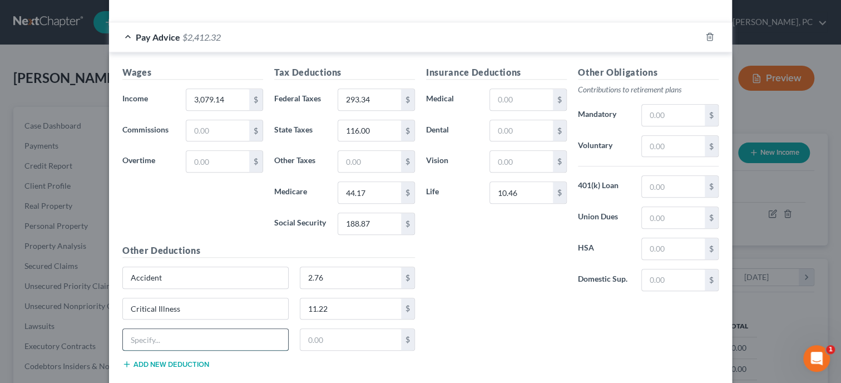
click at [195, 332] on input "text" at bounding box center [205, 339] width 165 height 21
type input "LTD, Supp STD"
type input "22.86"
click at [174, 362] on button "Add new deduction" at bounding box center [165, 363] width 87 height 9
click at [514, 193] on input "10.46" at bounding box center [521, 192] width 63 height 21
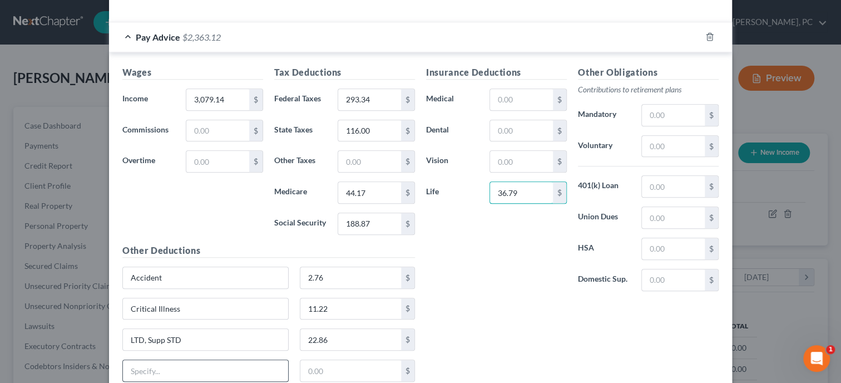
type input "36.79"
click at [245, 367] on input "text" at bounding box center [205, 370] width 165 height 21
click at [176, 370] on input "HCRA" at bounding box center [205, 370] width 165 height 21
type input "H"
click at [671, 254] on input "text" at bounding box center [673, 248] width 63 height 21
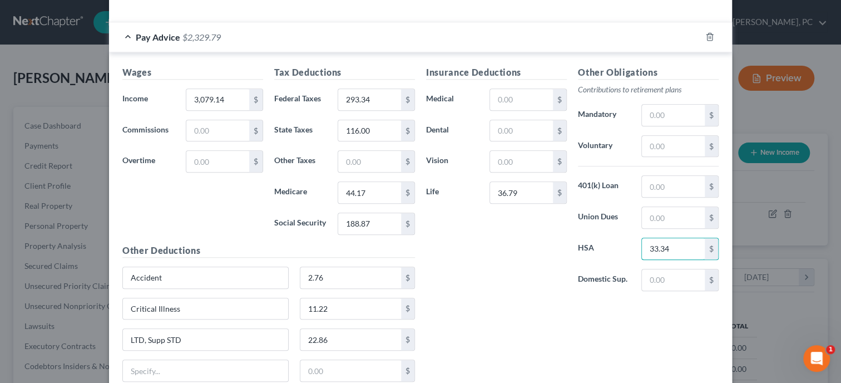
type input "33.34"
click at [545, 263] on div "Insurance Deductions Medical $ Dental $ Vision $ Life 36.79 $" at bounding box center [497, 183] width 152 height 234
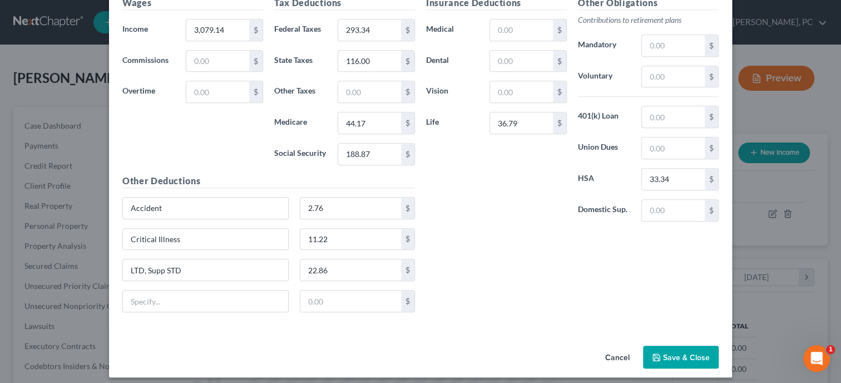
scroll to position [420, 0]
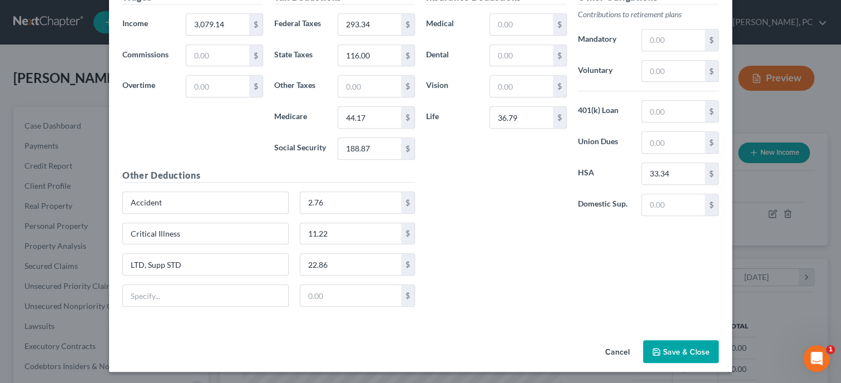
click at [677, 349] on button "Save & Close" at bounding box center [681, 351] width 76 height 23
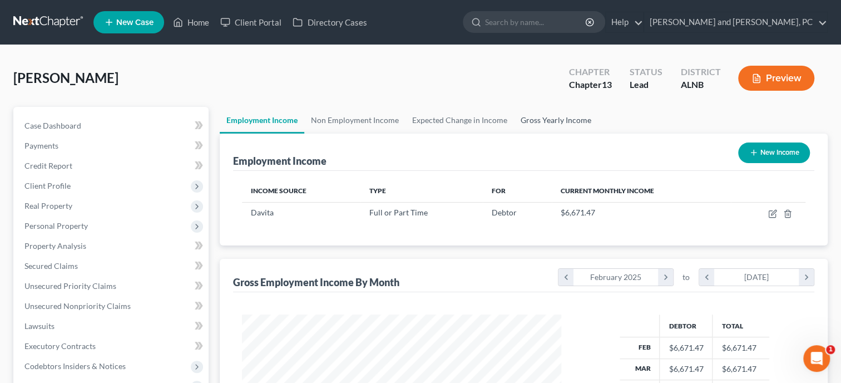
click at [563, 118] on link "Gross Yearly Income" at bounding box center [556, 120] width 84 height 27
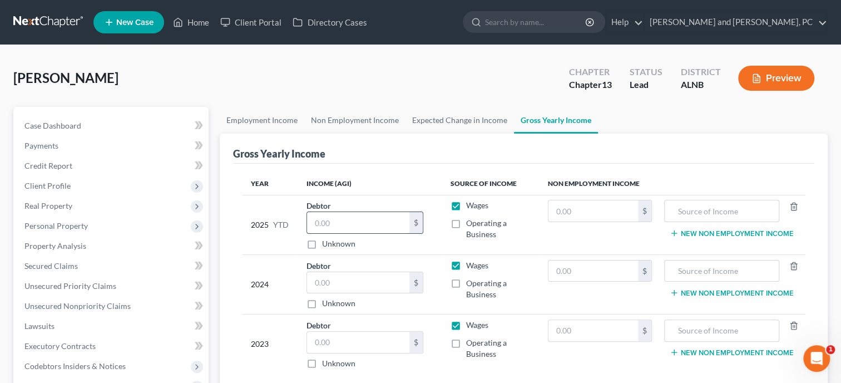
click at [344, 217] on input "text" at bounding box center [358, 222] width 102 height 21
type input "1"
click at [339, 216] on input "text" at bounding box center [358, 222] width 102 height 21
type input "23,756.29"
click at [291, 241] on td "2025 YTD" at bounding box center [270, 225] width 56 height 60
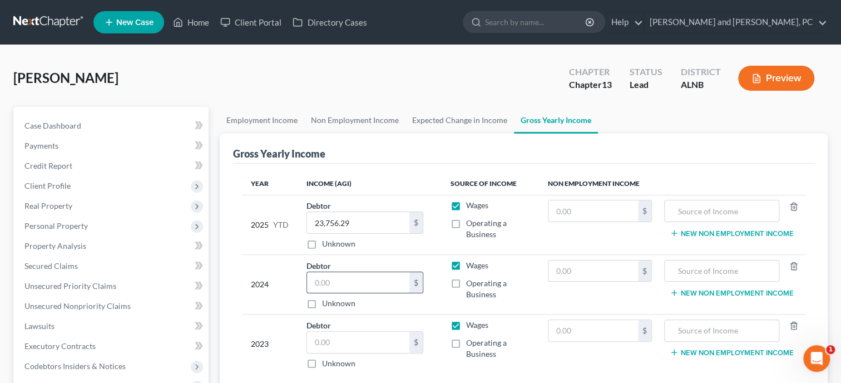
click at [320, 286] on input "text" at bounding box center [358, 282] width 102 height 21
type input "92,774.00"
click at [323, 337] on input "text" at bounding box center [358, 342] width 102 height 21
type input "95,499.00"
click at [520, 337] on label "Operating a Business" at bounding box center [498, 348] width 64 height 22
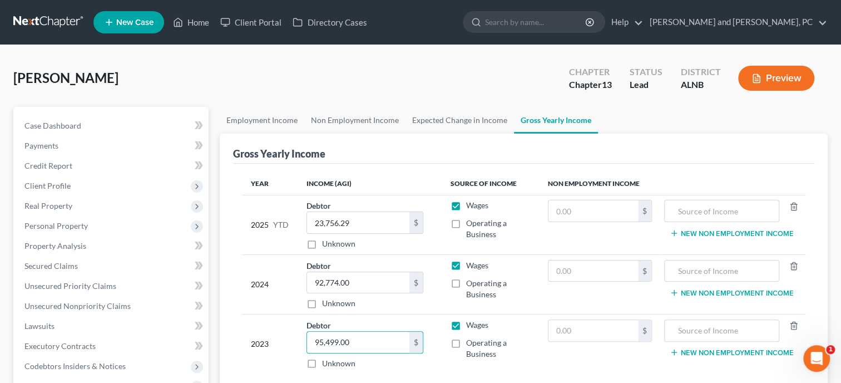
click at [478, 337] on input "Operating a Business" at bounding box center [474, 340] width 7 height 7
checkbox input "true"
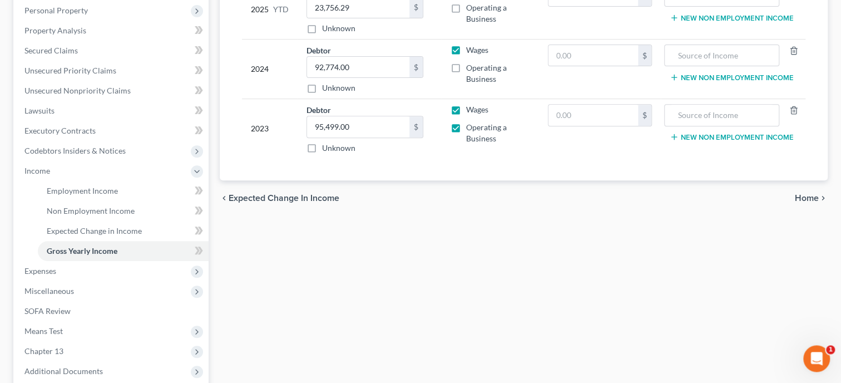
scroll to position [286, 0]
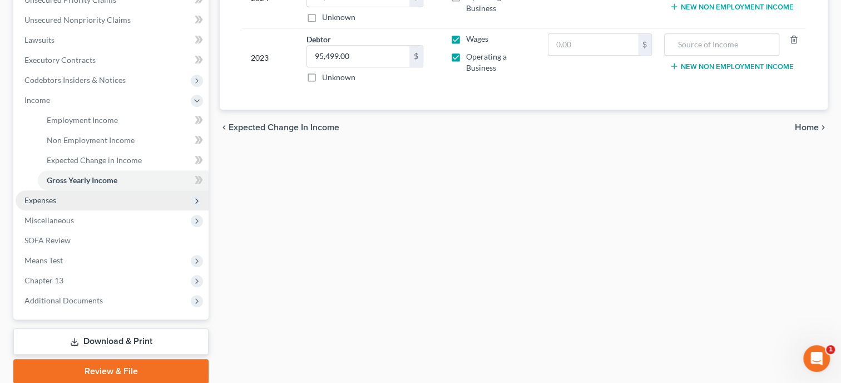
click at [38, 205] on span "Expenses" at bounding box center [112, 200] width 193 height 20
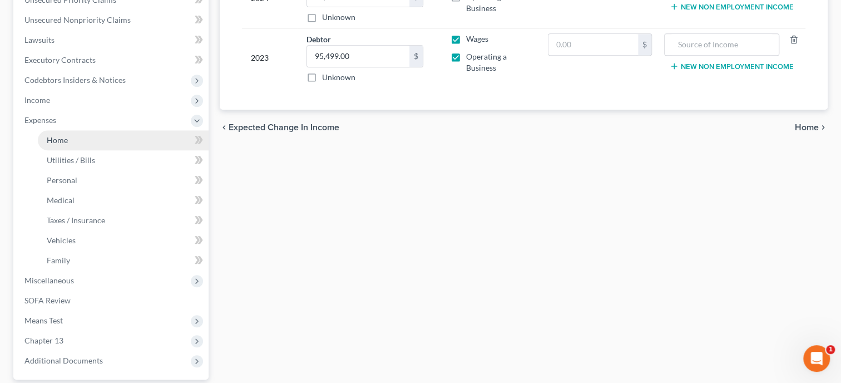
click at [58, 142] on span "Home" at bounding box center [57, 139] width 21 height 9
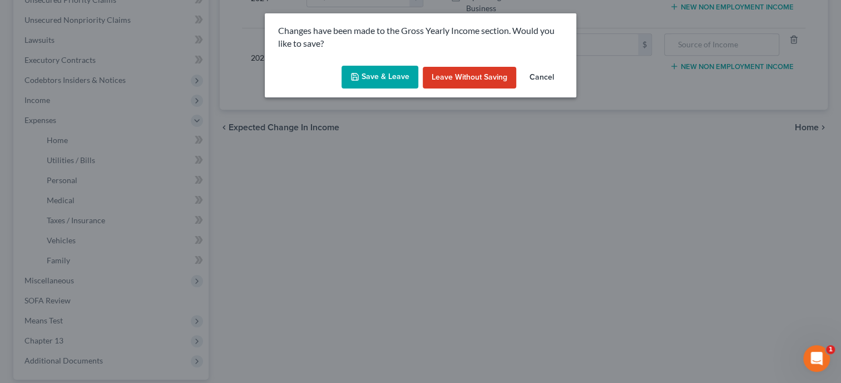
click at [370, 77] on button "Save & Leave" at bounding box center [380, 77] width 77 height 23
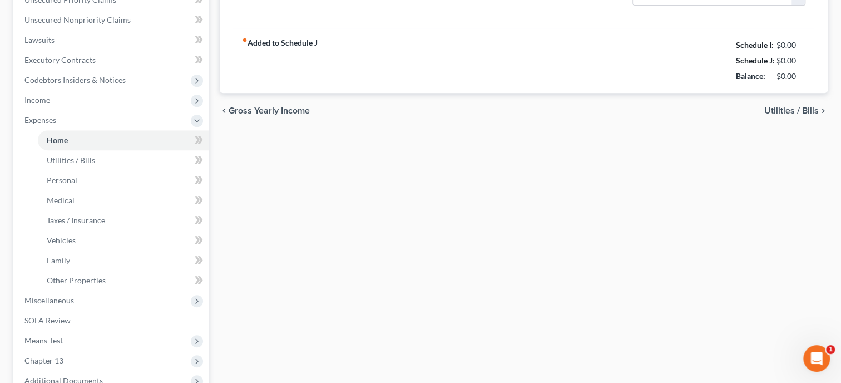
type input "1,504.00"
type input "0.00"
radio input "true"
type input "48.00"
type input "0.00"
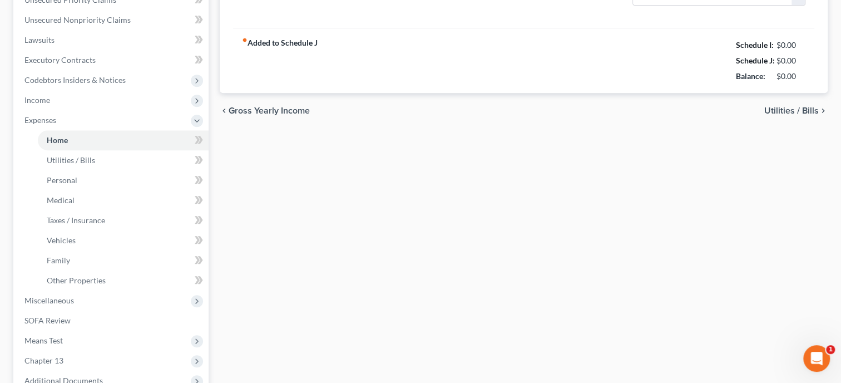
type input "0.00"
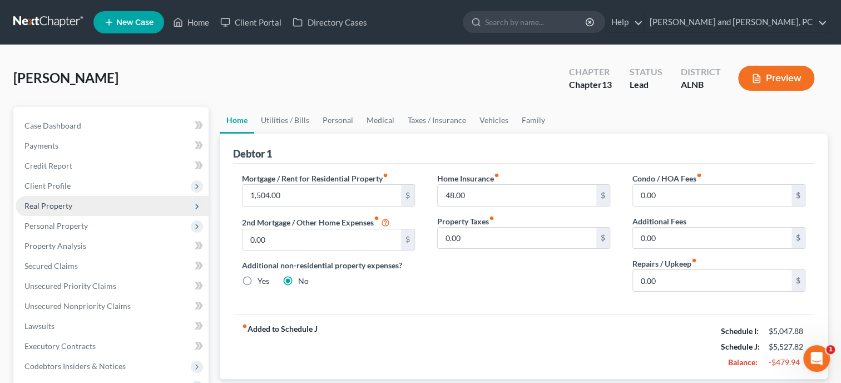
click at [61, 207] on span "Real Property" at bounding box center [48, 205] width 48 height 9
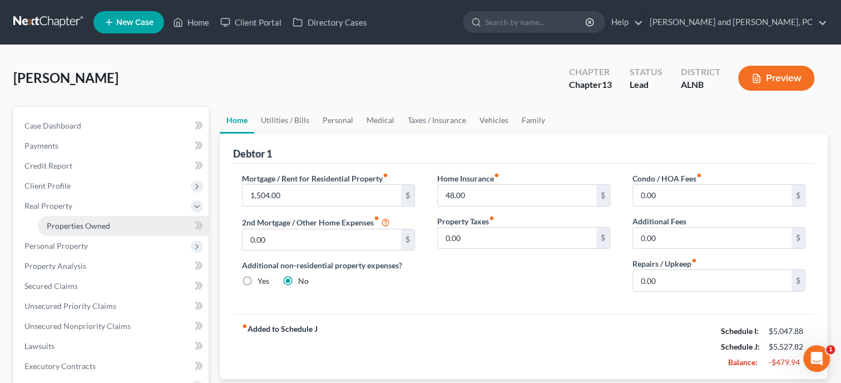
click at [66, 231] on link "Properties Owned" at bounding box center [123, 226] width 171 height 20
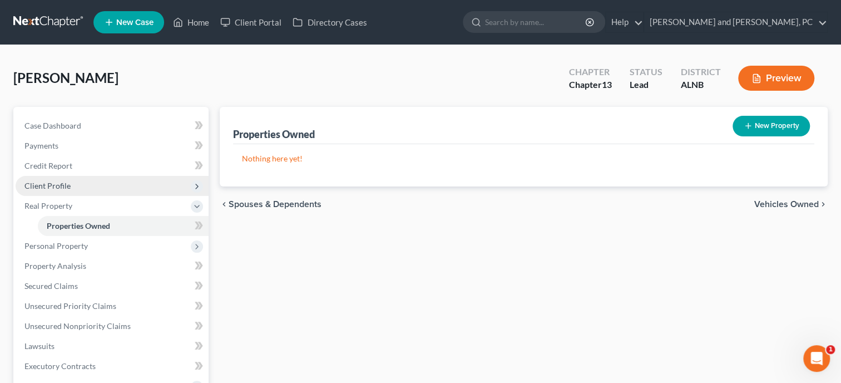
click at [56, 190] on span "Client Profile" at bounding box center [47, 185] width 46 height 9
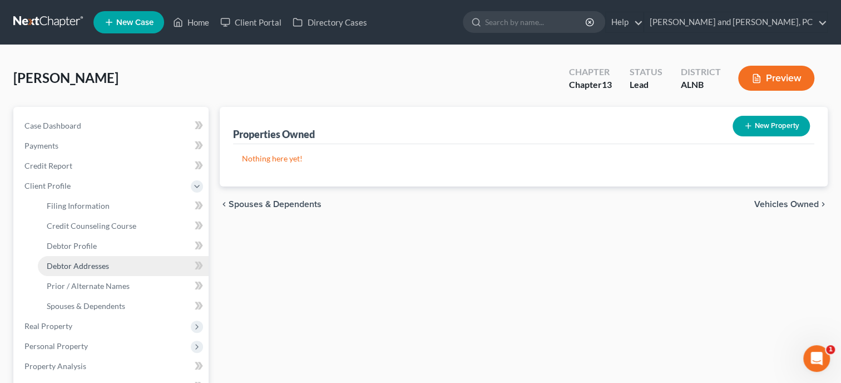
click at [66, 262] on span "Debtor Addresses" at bounding box center [78, 265] width 62 height 9
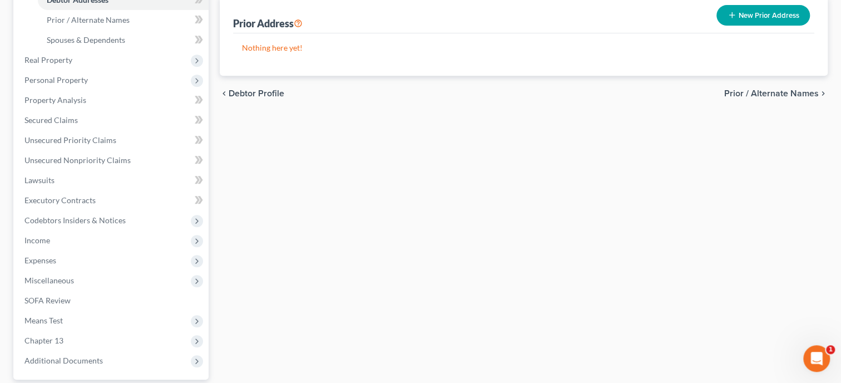
scroll to position [286, 0]
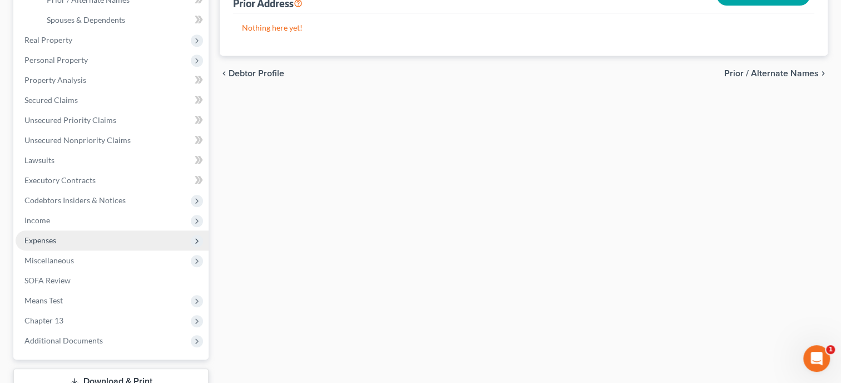
click at [68, 242] on span "Expenses" at bounding box center [112, 240] width 193 height 20
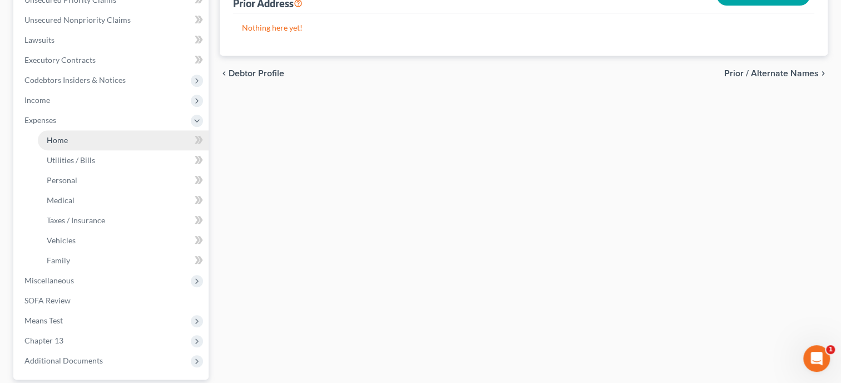
click at [65, 144] on span "Home" at bounding box center [57, 139] width 21 height 9
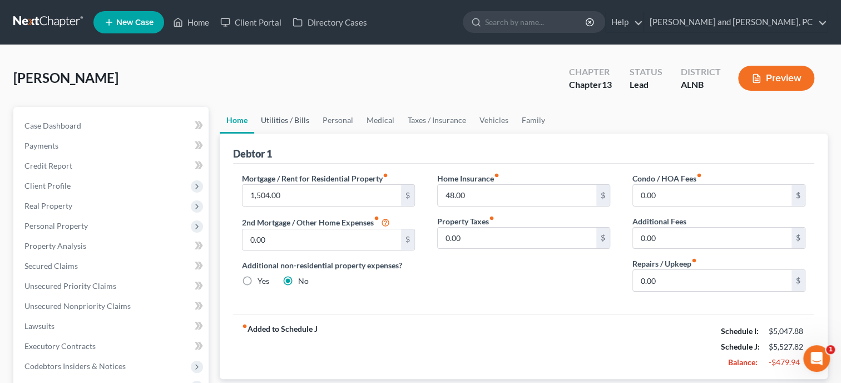
click at [283, 121] on link "Utilities / Bills" at bounding box center [285, 120] width 62 height 27
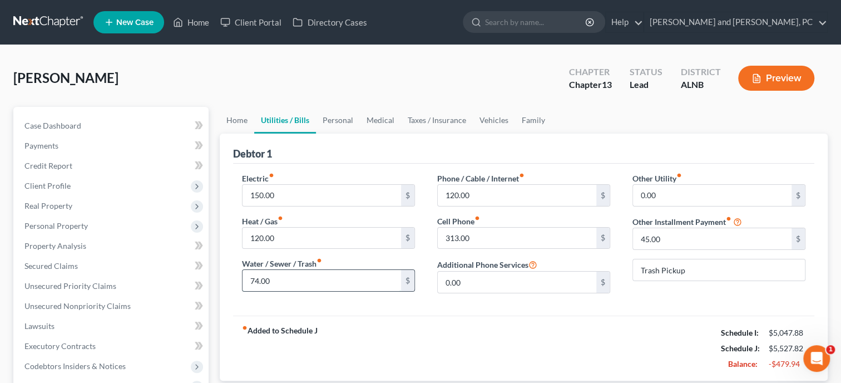
click at [308, 283] on input "74.00" at bounding box center [322, 280] width 159 height 21
type input "119.00"
click at [676, 239] on input "45.00" at bounding box center [712, 238] width 159 height 21
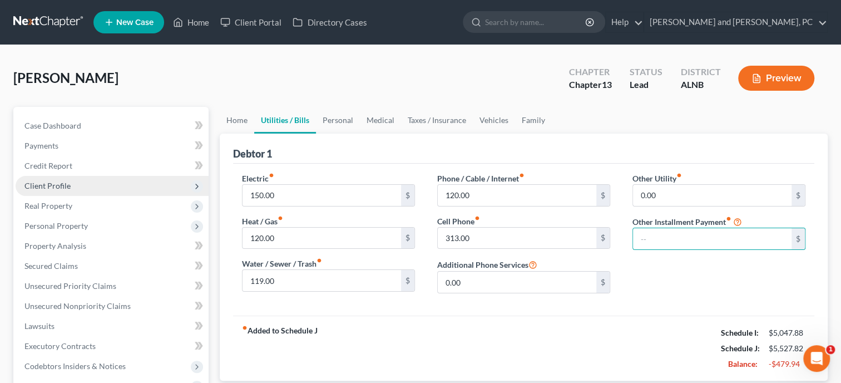
click at [38, 185] on span "Client Profile" at bounding box center [47, 185] width 46 height 9
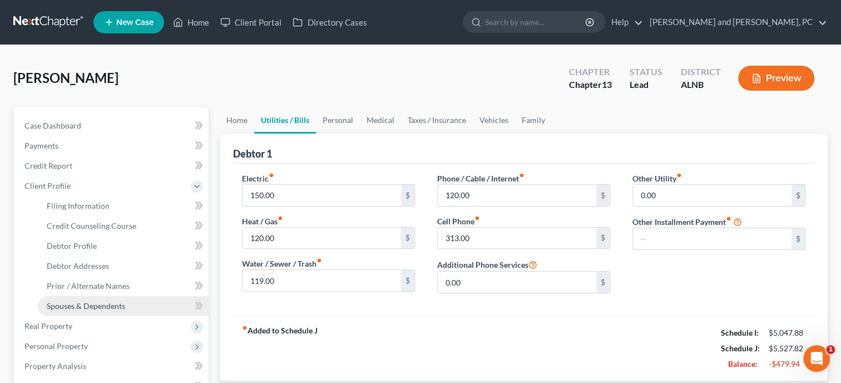
click at [47, 302] on span "Spouses & Dependents" at bounding box center [86, 305] width 78 height 9
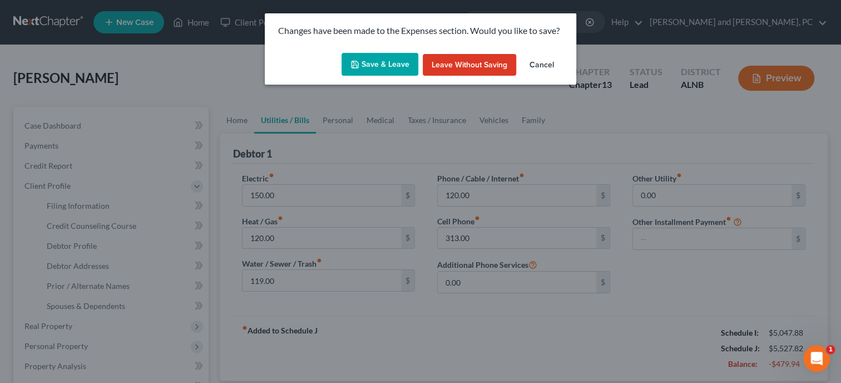
click at [401, 61] on button "Save & Leave" at bounding box center [380, 64] width 77 height 23
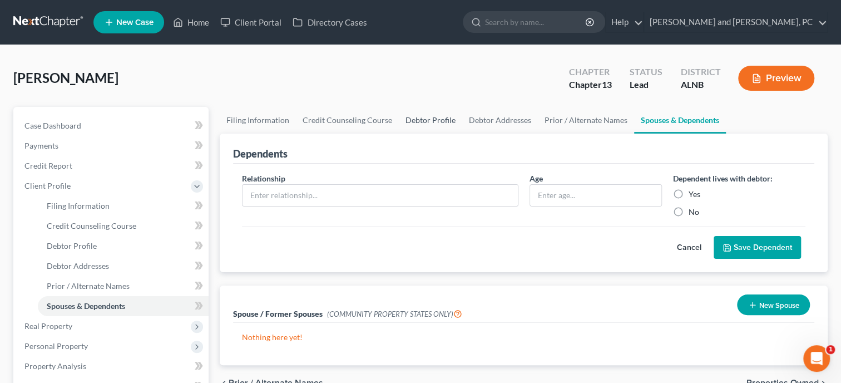
click at [426, 120] on link "Debtor Profile" at bounding box center [430, 120] width 63 height 27
select select "0"
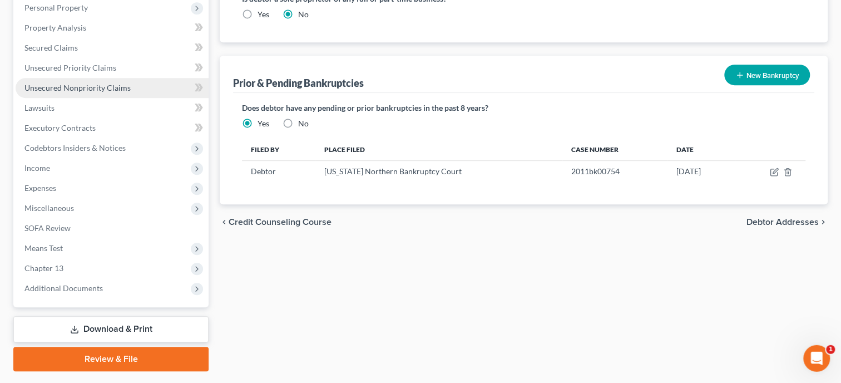
scroll to position [343, 0]
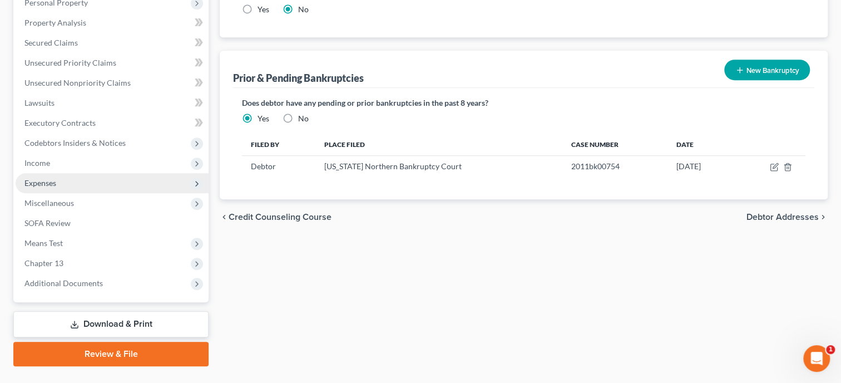
click at [100, 186] on span "Expenses" at bounding box center [112, 183] width 193 height 20
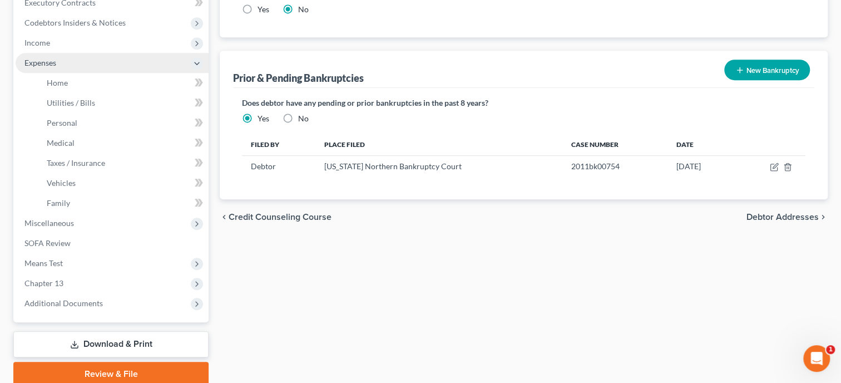
scroll to position [223, 0]
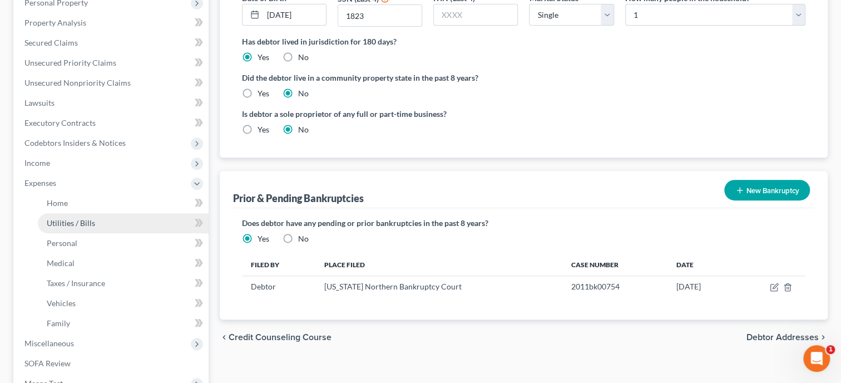
click at [100, 224] on link "Utilities / Bills" at bounding box center [123, 223] width 171 height 20
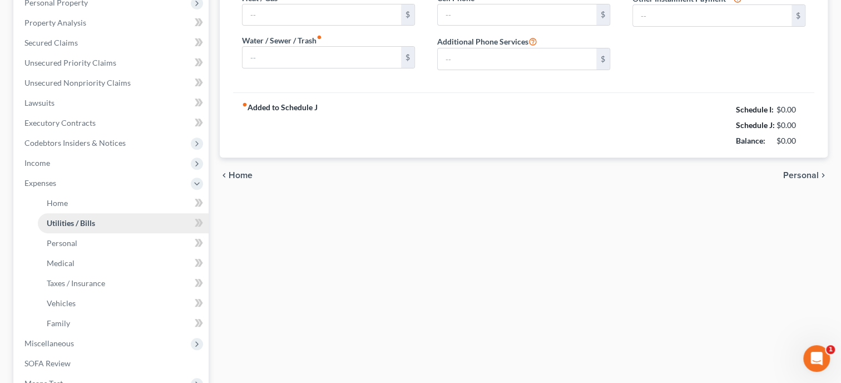
type input "150.00"
type input "120.00"
type input "119.00"
type input "120.00"
type input "313.00"
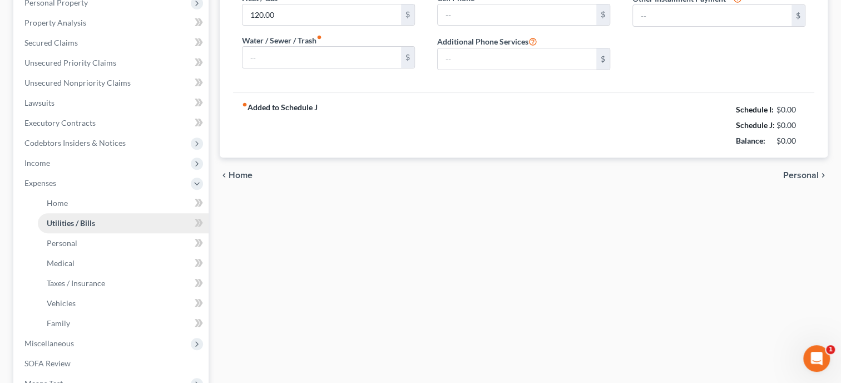
type input "0.00"
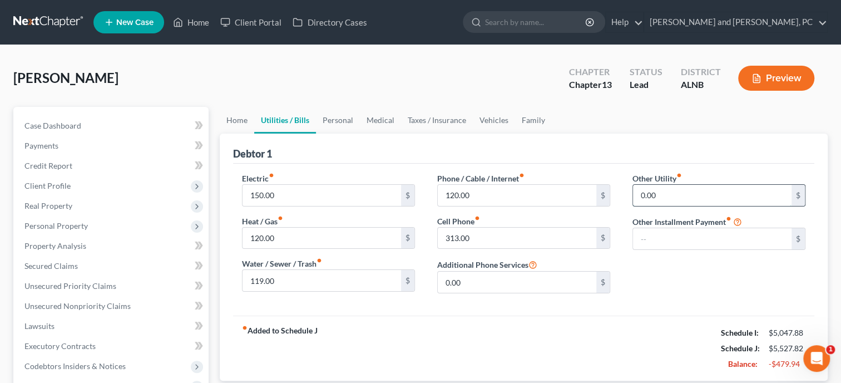
click at [693, 197] on input "0.00" at bounding box center [712, 195] width 159 height 21
type input "44.00"
click at [696, 224] on input "text" at bounding box center [719, 226] width 172 height 21
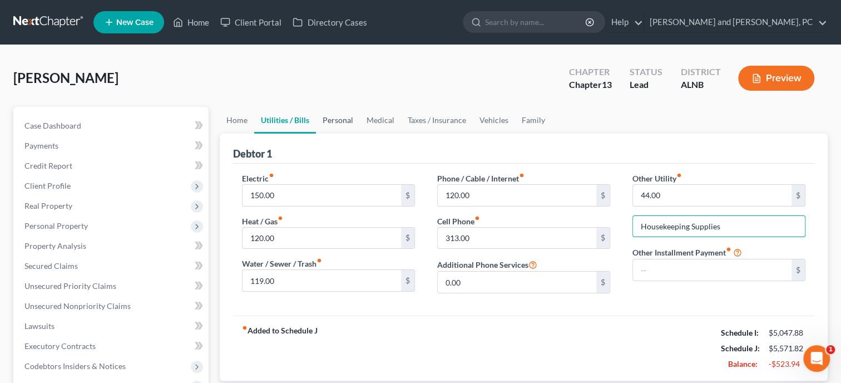
type input "Housekeeping Supplies"
click at [352, 123] on link "Personal" at bounding box center [338, 120] width 44 height 27
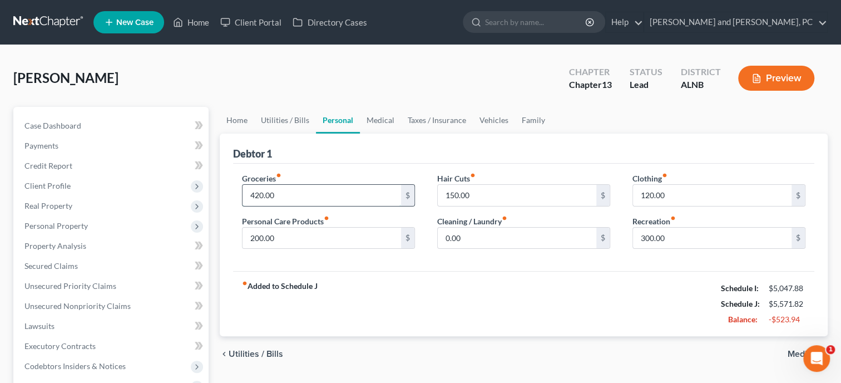
click at [320, 190] on input "420.00" at bounding box center [322, 195] width 159 height 21
type input "458.00"
click at [320, 234] on input "200.00" at bounding box center [322, 238] width 159 height 21
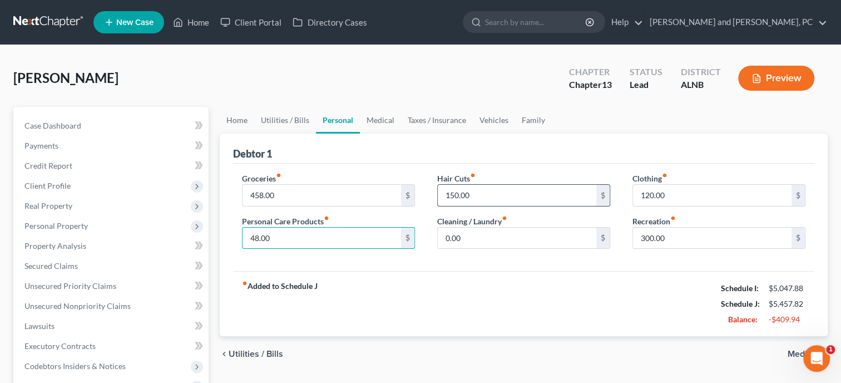
type input "48.00"
click at [495, 196] on input "150.00" at bounding box center [517, 195] width 159 height 21
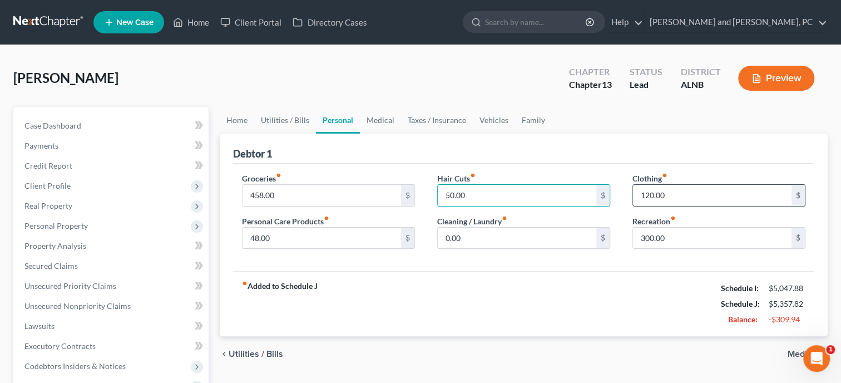
type input "50.00"
click at [692, 198] on input "120.00" at bounding box center [712, 195] width 159 height 21
type input "87.00"
click at [711, 241] on input "300.00" at bounding box center [712, 238] width 159 height 21
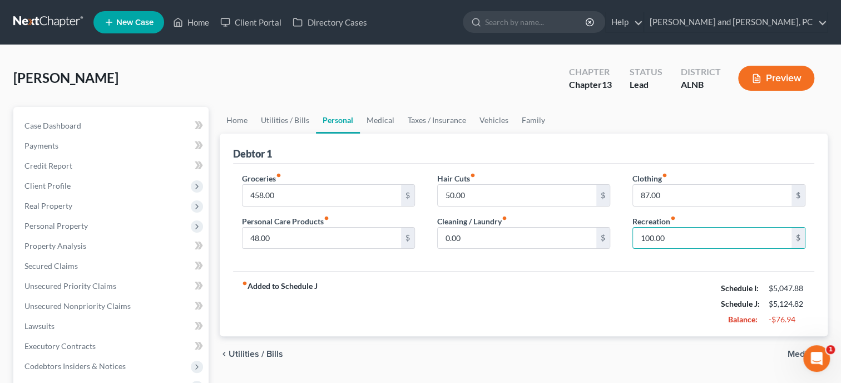
type input "100.00"
click at [633, 293] on div "fiber_manual_record Added to Schedule J Schedule I: $5,047.88 Schedule J: $5,12…" at bounding box center [524, 303] width 582 height 65
click at [380, 123] on link "Medical" at bounding box center [380, 120] width 41 height 27
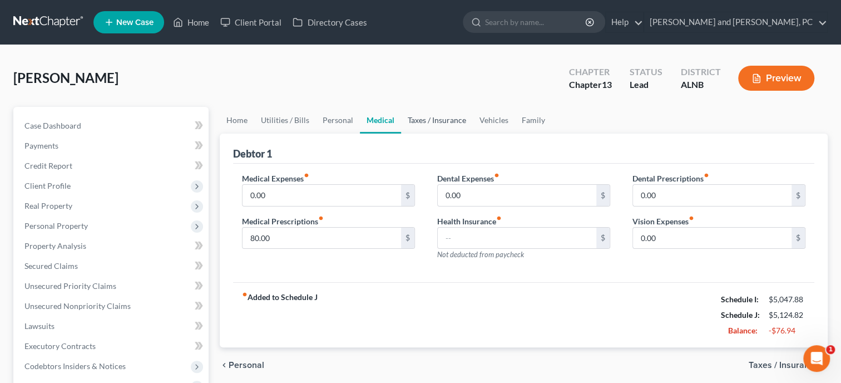
click at [435, 122] on link "Taxes / Insurance" at bounding box center [437, 120] width 72 height 27
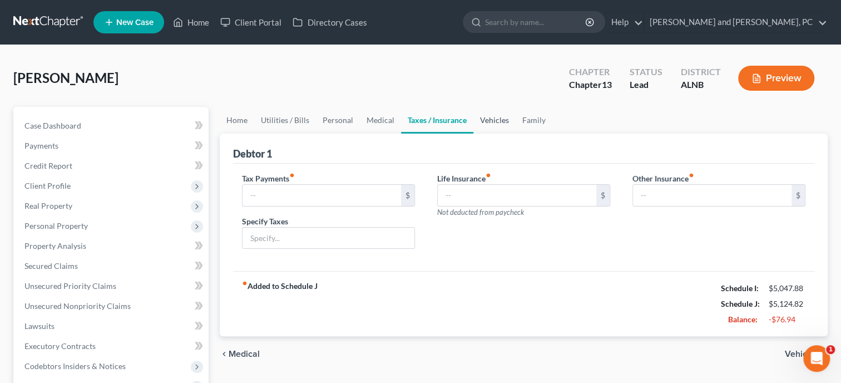
click at [485, 120] on link "Vehicles" at bounding box center [495, 120] width 42 height 27
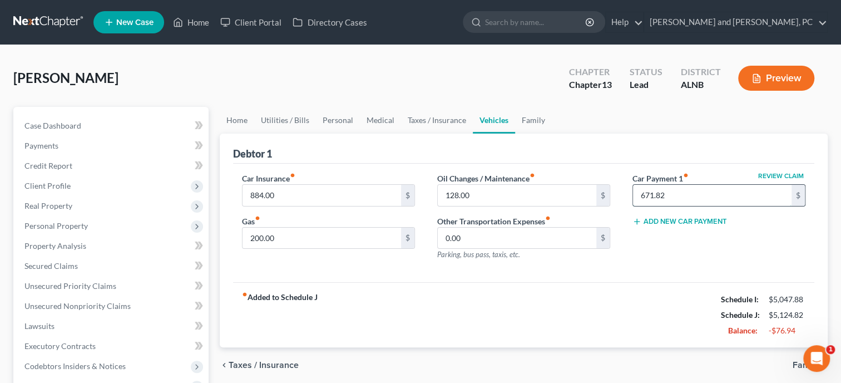
click at [669, 194] on input "671.82" at bounding box center [712, 195] width 159 height 21
click at [651, 269] on div "Car Insurance fiber_manual_record 884.00 $ Gas fiber_manual_record 200.00 $ Oil…" at bounding box center [524, 223] width 582 height 119
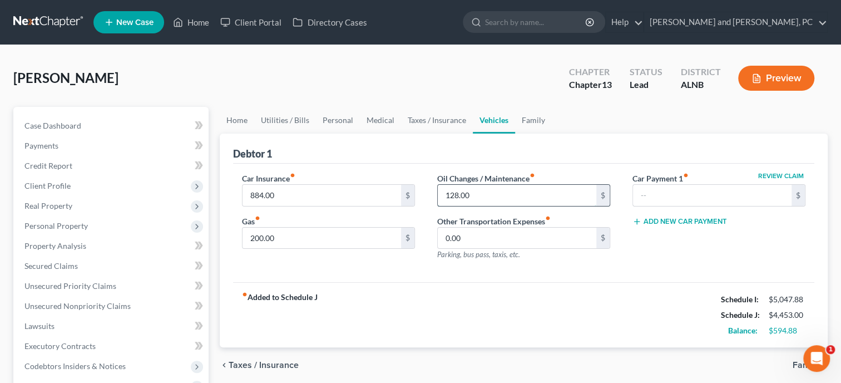
click at [482, 196] on input "128.00" at bounding box center [517, 195] width 159 height 21
type input "25.00"
click at [341, 272] on div "Car Insurance fiber_manual_record 884.00 $ Gas fiber_manual_record 200.00 $ Oil…" at bounding box center [524, 223] width 582 height 119
click at [314, 198] on input "884.00" at bounding box center [322, 195] width 159 height 21
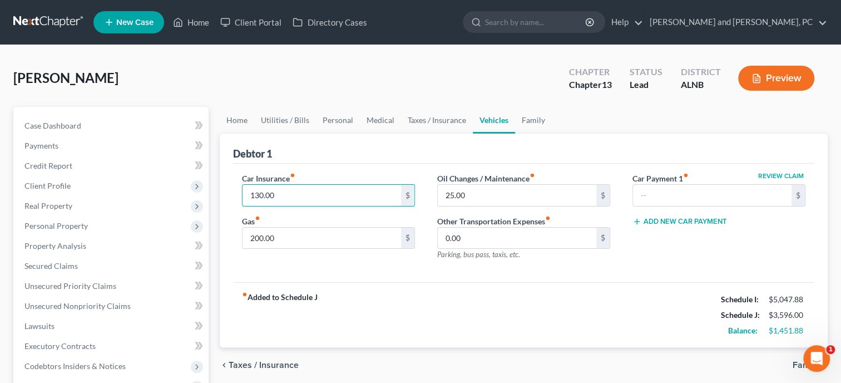
type input "130.00"
click at [319, 264] on div "Car Insurance fiber_manual_record 130.00 $ Gas fiber_manual_record 200.00 $" at bounding box center [328, 221] width 195 height 97
click at [529, 121] on link "Family" at bounding box center [533, 120] width 37 height 27
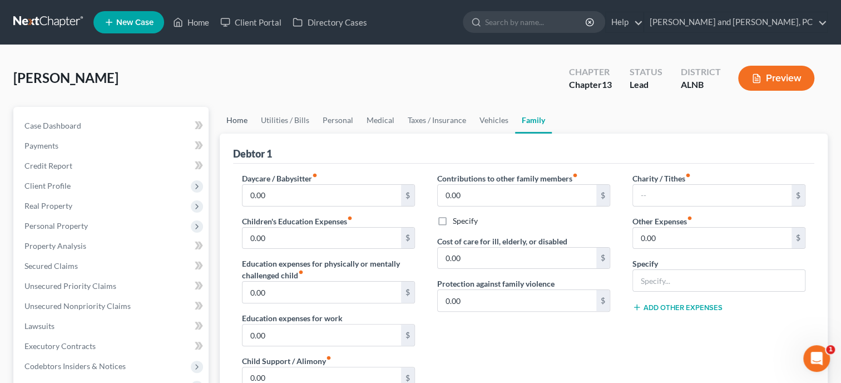
click at [240, 122] on link "Home" at bounding box center [237, 120] width 35 height 27
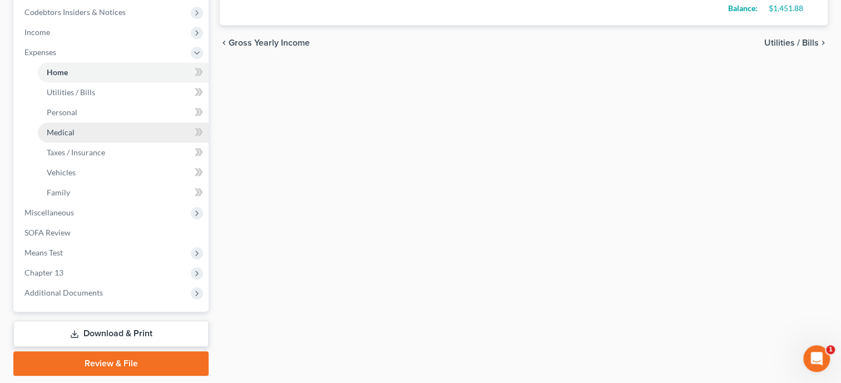
scroll to position [387, 0]
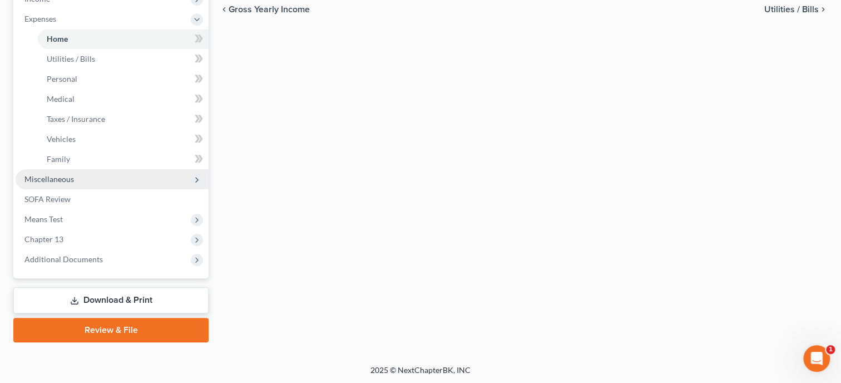
click at [92, 179] on span "Miscellaneous" at bounding box center [112, 179] width 193 height 20
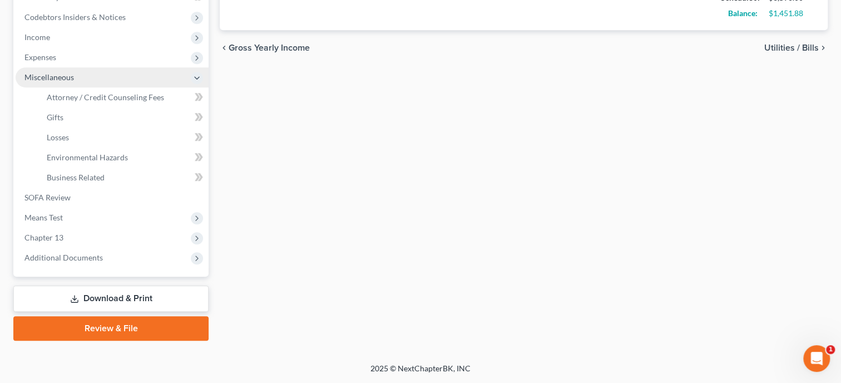
scroll to position [347, 0]
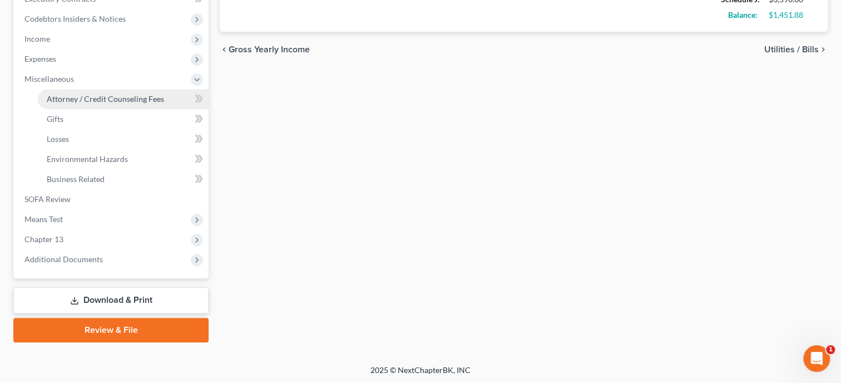
click at [102, 100] on span "Attorney / Credit Counseling Fees" at bounding box center [105, 98] width 117 height 9
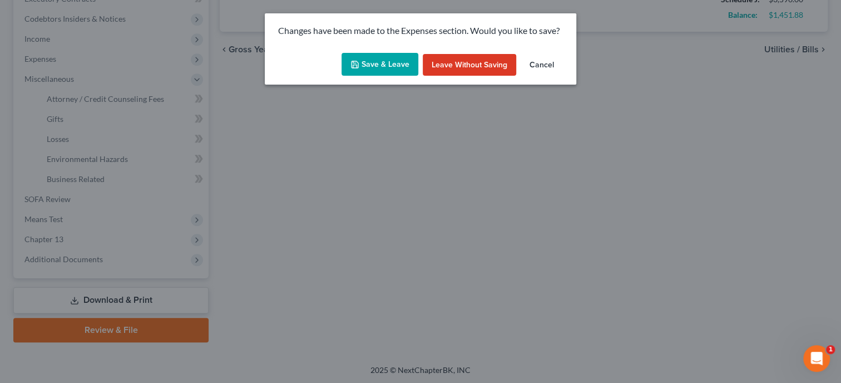
click at [402, 65] on button "Save & Leave" at bounding box center [380, 64] width 77 height 23
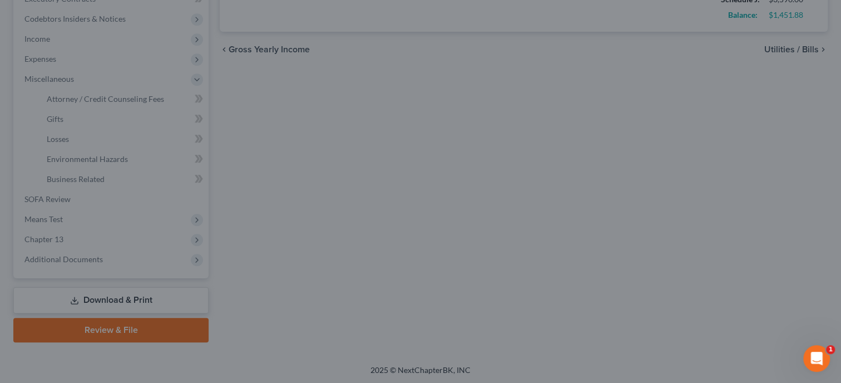
select select "0"
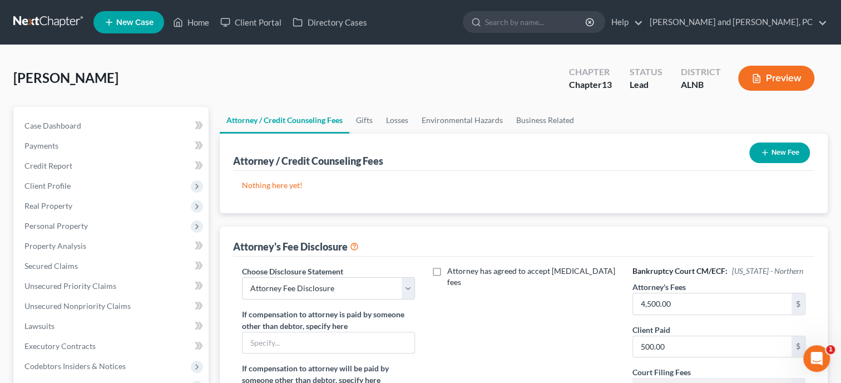
click at [777, 149] on button "New Fee" at bounding box center [780, 152] width 61 height 21
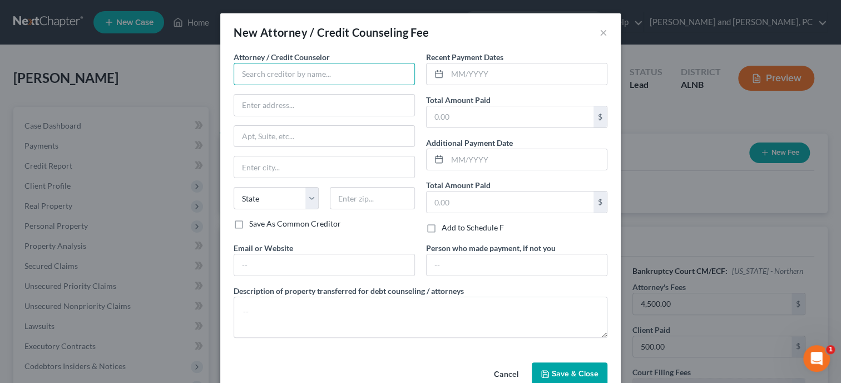
click at [282, 76] on input "text" at bounding box center [324, 74] width 181 height 22
type input "CFEFA"
type input "P.O. BOX 11527"
type input "Birmingham"
select select "0"
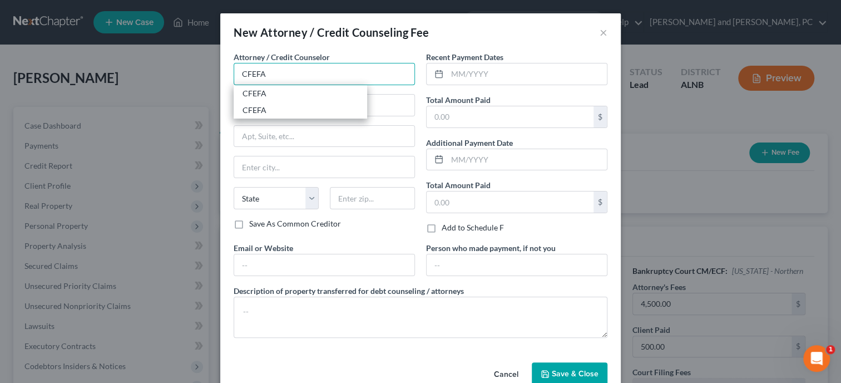
type input "35202"
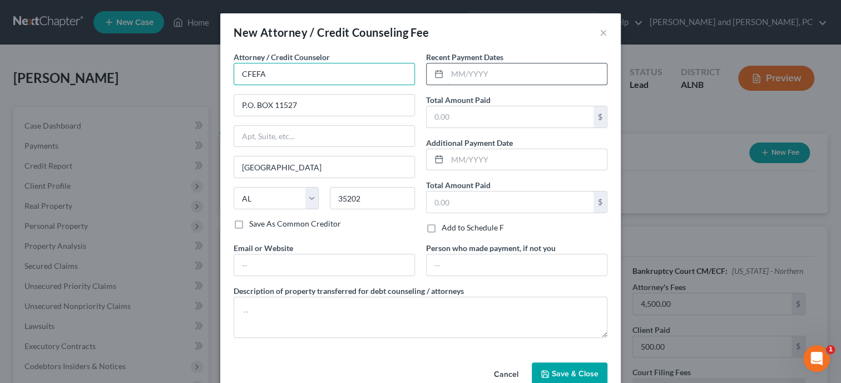
type input "CFEFA"
click at [465, 77] on input "text" at bounding box center [527, 73] width 160 height 21
type input "8/2025"
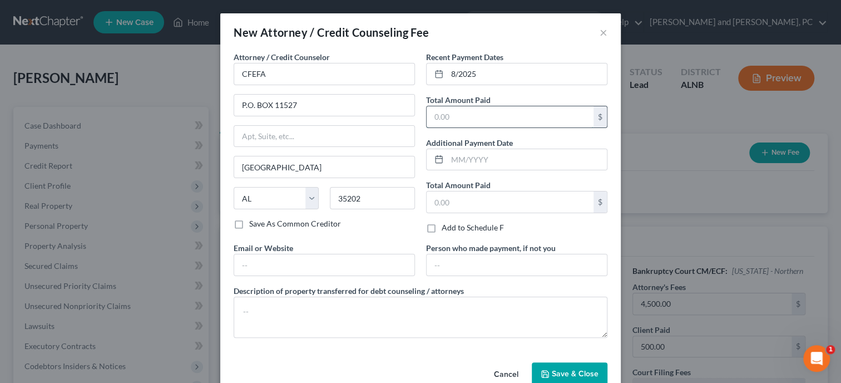
click at [462, 109] on input "text" at bounding box center [510, 116] width 167 height 21
type input "50.00"
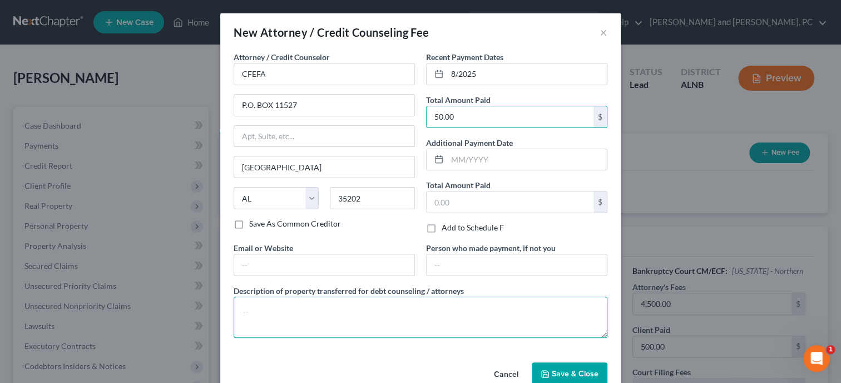
click at [415, 321] on textarea at bounding box center [421, 317] width 374 height 41
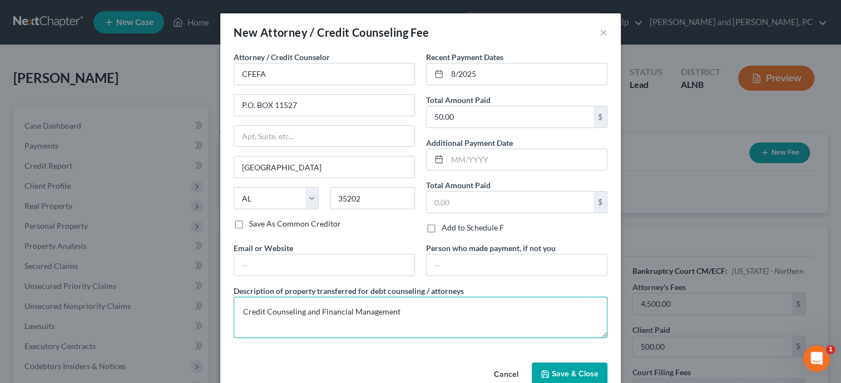
type textarea "Credit Counseling and Financial Management"
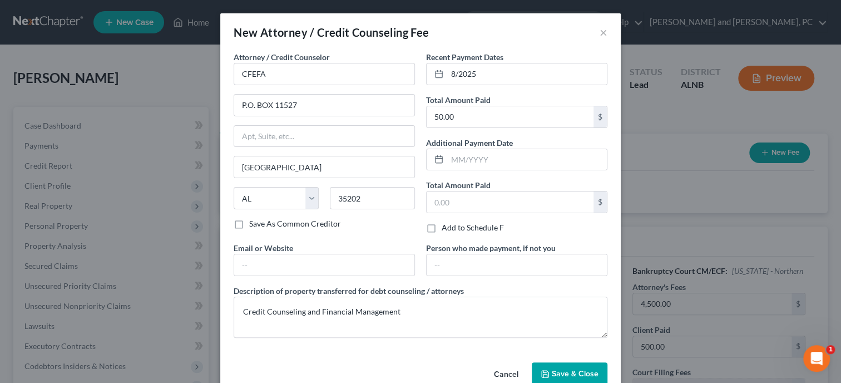
click at [564, 370] on span "Save & Close" at bounding box center [575, 373] width 47 height 9
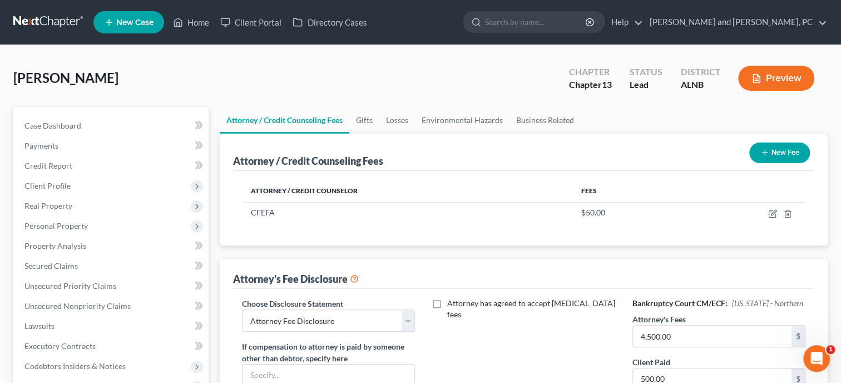
click at [764, 152] on line "button" at bounding box center [764, 152] width 5 height 0
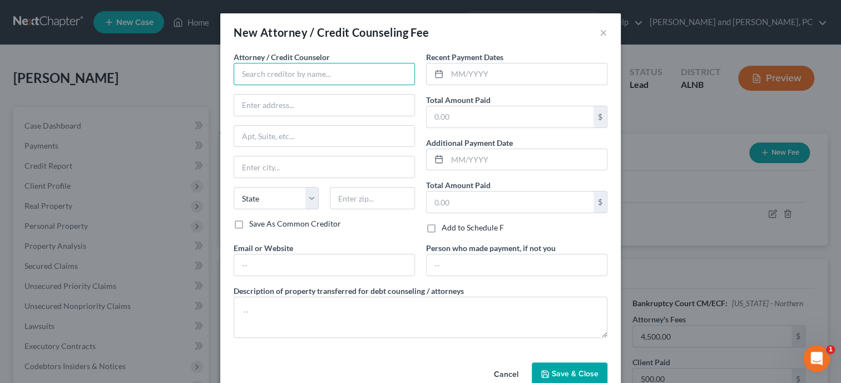
click at [307, 73] on input "text" at bounding box center [324, 74] width 181 height 22
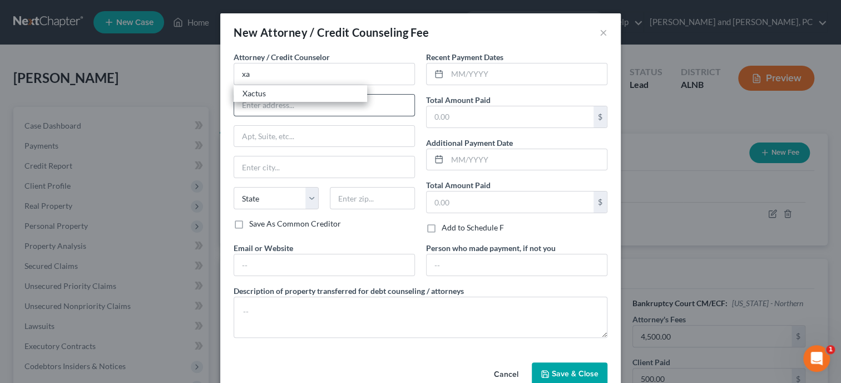
click at [275, 96] on div "Xactus" at bounding box center [301, 93] width 116 height 11
type input "Xactus"
type input "370 Reed Road"
type input "Ste 100"
type input "Broomall"
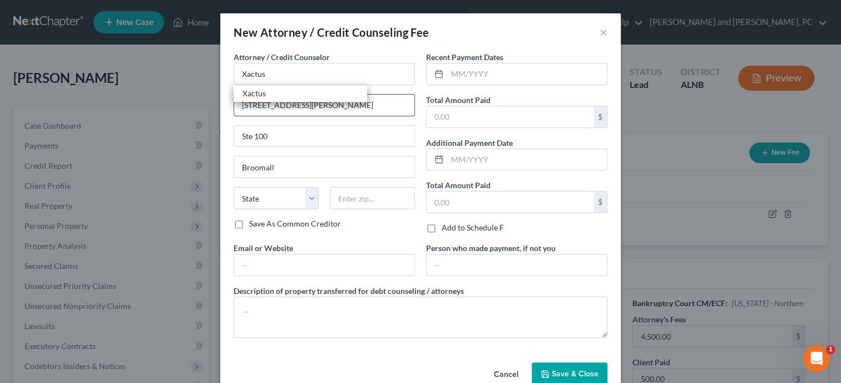
select select "39"
type input "19008"
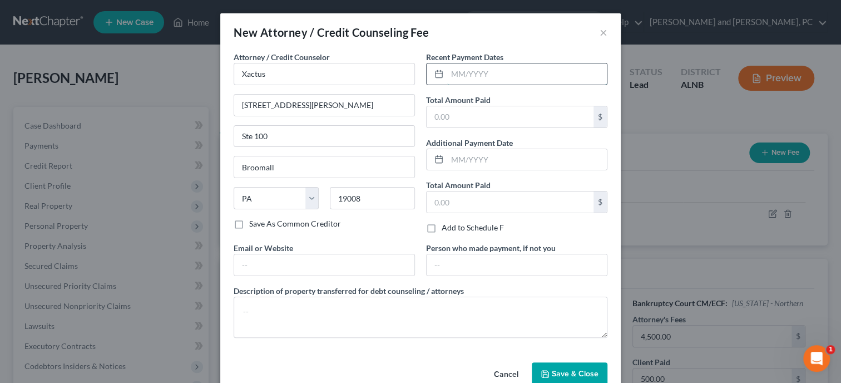
click at [479, 77] on input "text" at bounding box center [527, 73] width 160 height 21
type input "8/2025"
click at [473, 115] on input "text" at bounding box center [510, 116] width 167 height 21
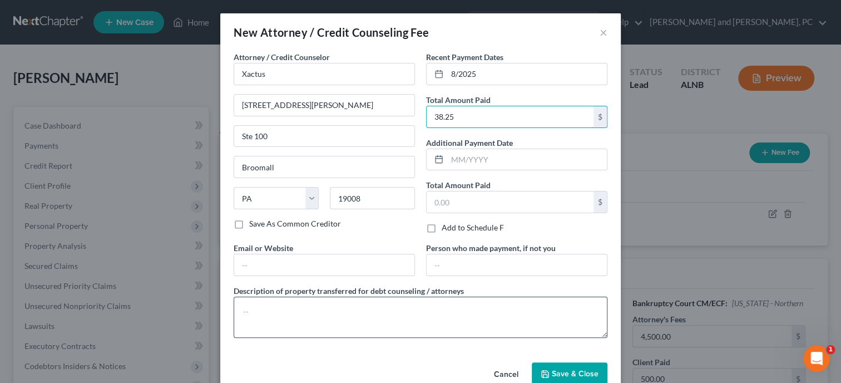
type input "38.25"
click at [436, 309] on textarea at bounding box center [421, 317] width 374 height 41
type textarea "Credit Report"
click at [566, 366] on button "Save & Close" at bounding box center [570, 373] width 76 height 23
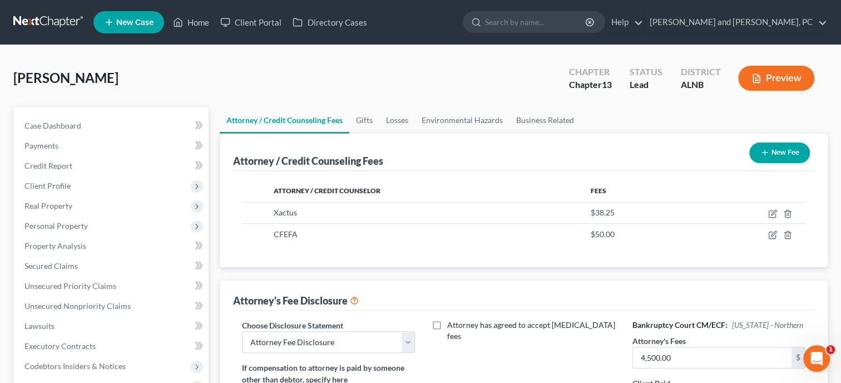
click at [774, 150] on button "New Fee" at bounding box center [780, 152] width 61 height 21
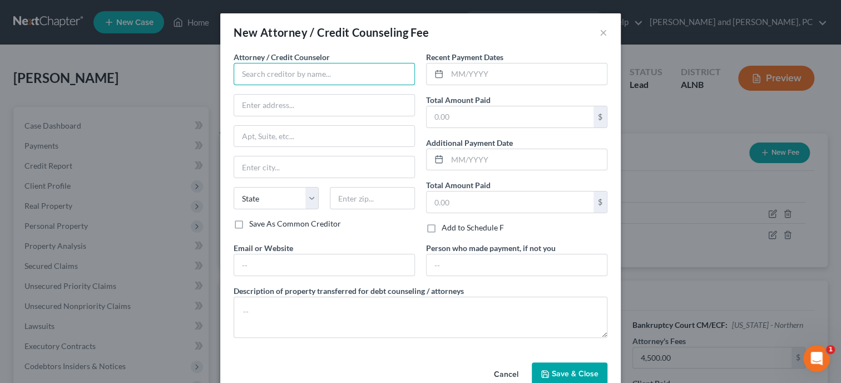
click at [356, 76] on input "text" at bounding box center [324, 74] width 181 height 22
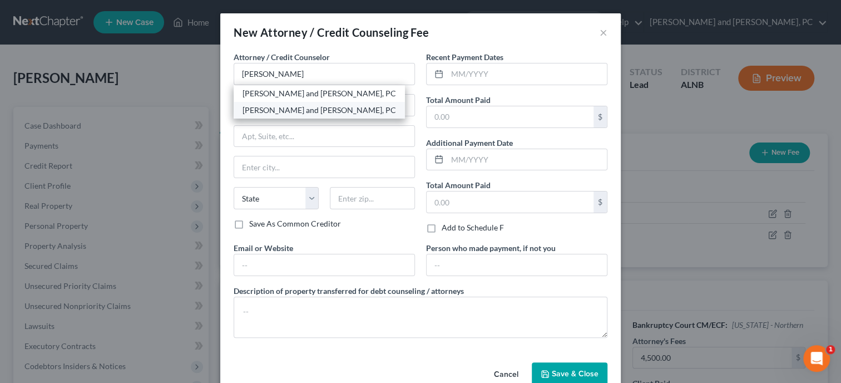
click at [341, 112] on div "[PERSON_NAME] and [PERSON_NAME], PC" at bounding box center [320, 110] width 154 height 11
type input "[PERSON_NAME] and [PERSON_NAME], PC"
type input "John W. Jennings, Jr."
type input "111 South 10th Street"
type input "Gadsden"
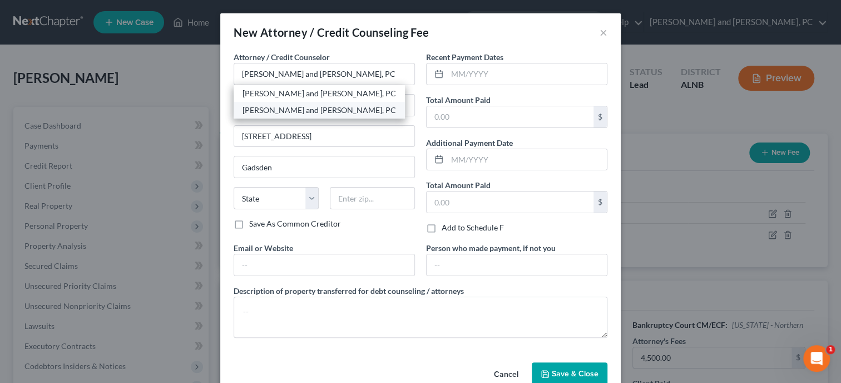
select select "0"
type input "35901"
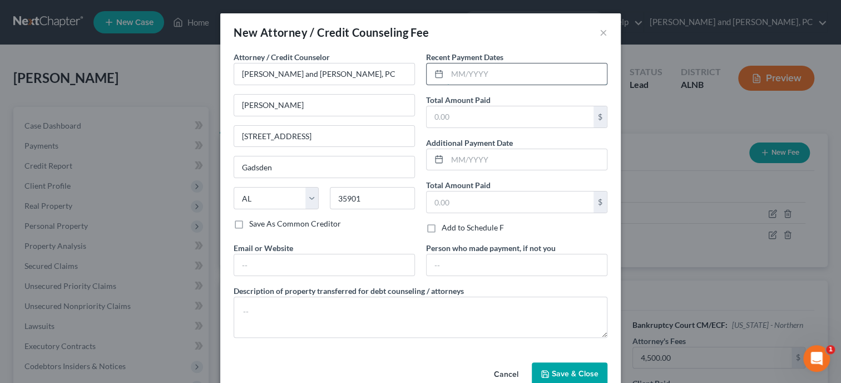
click at [473, 76] on input "text" at bounding box center [527, 73] width 160 height 21
type input "8/2025"
click at [474, 110] on input "text" at bounding box center [510, 116] width 167 height 21
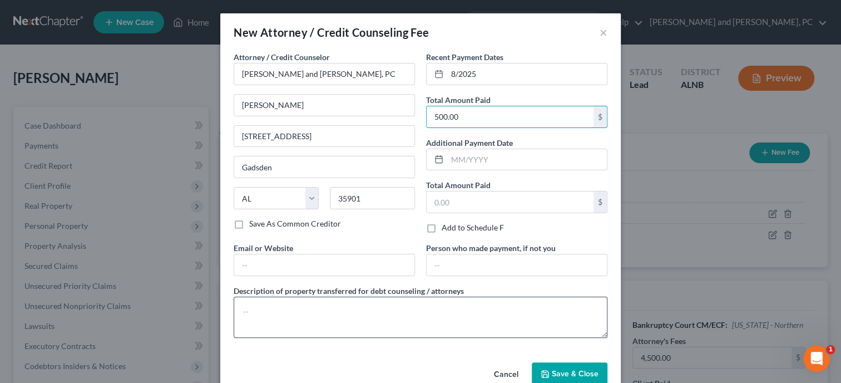
type input "500.00"
click at [448, 315] on textarea at bounding box center [421, 317] width 374 height 41
type textarea "Attorney Fee"
click at [581, 372] on span "Save & Close" at bounding box center [575, 373] width 47 height 9
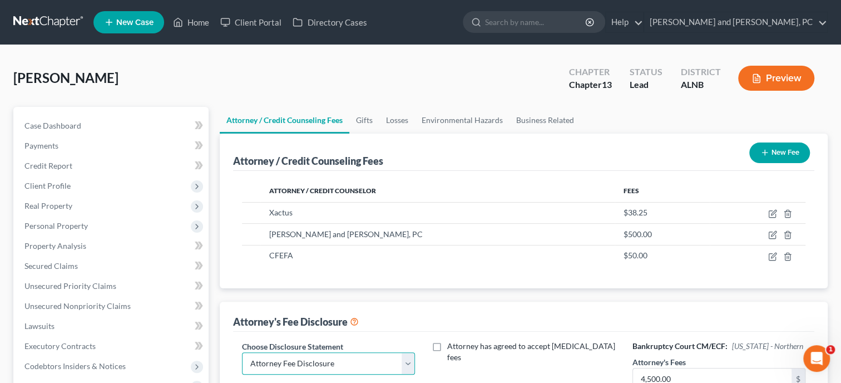
click option "Attorney Fee Disclosure" at bounding box center [0, 0] width 0 height 0
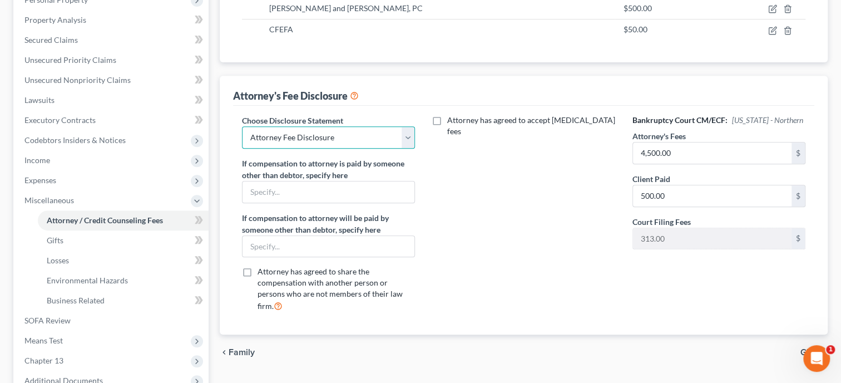
scroll to position [229, 0]
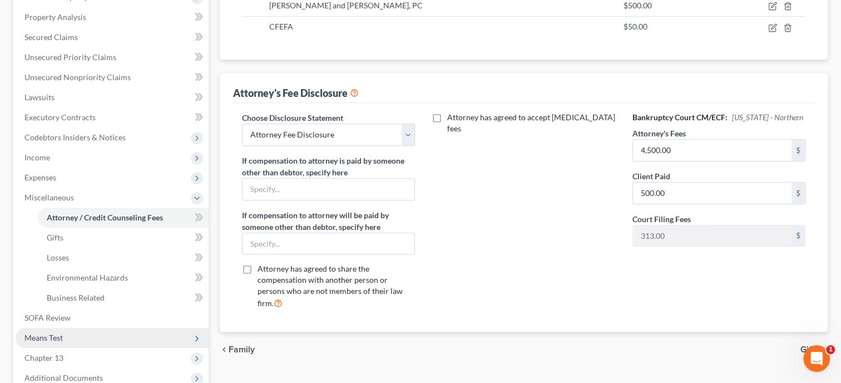
click at [48, 333] on span "Means Test" at bounding box center [43, 337] width 38 height 9
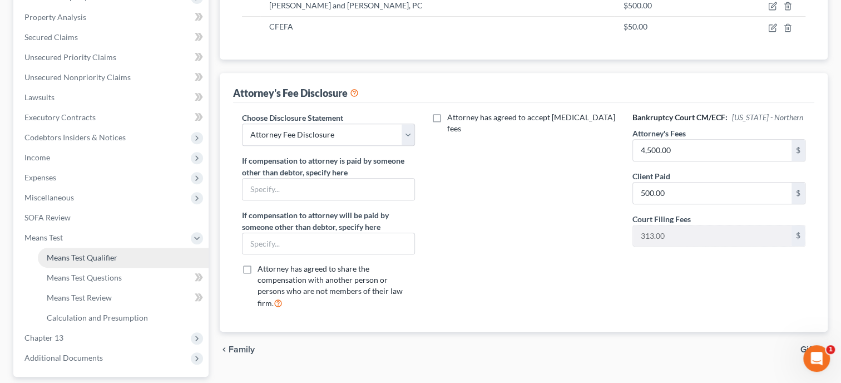
click at [78, 263] on link "Means Test Qualifier" at bounding box center [123, 258] width 171 height 20
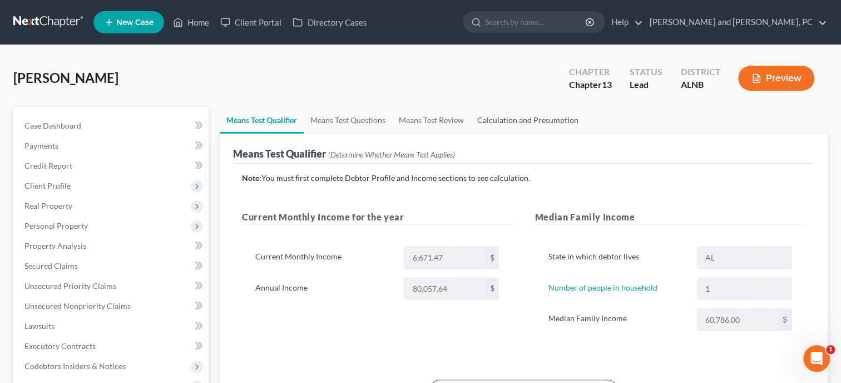
click at [495, 124] on link "Calculation and Presumption" at bounding box center [528, 120] width 115 height 27
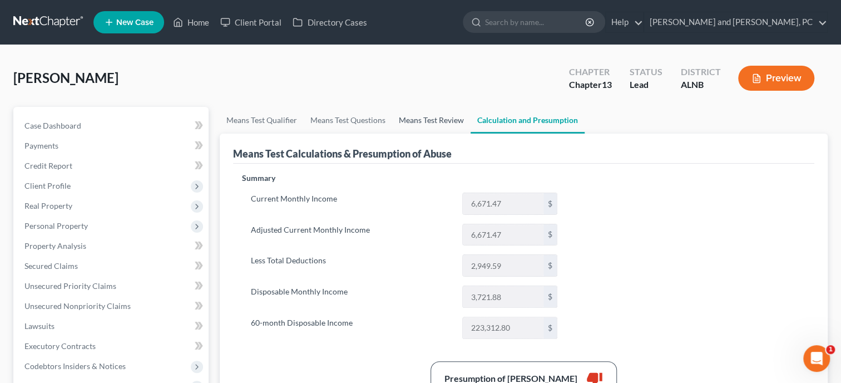
click at [415, 122] on link "Means Test Review" at bounding box center [431, 120] width 78 height 27
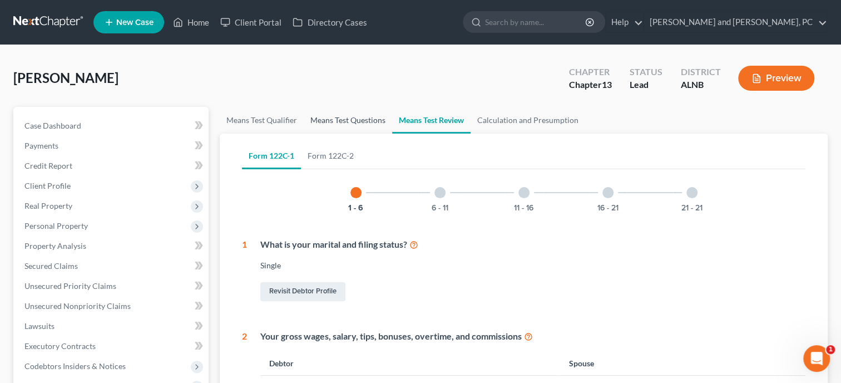
click at [363, 123] on link "Means Test Questions" at bounding box center [348, 120] width 88 height 27
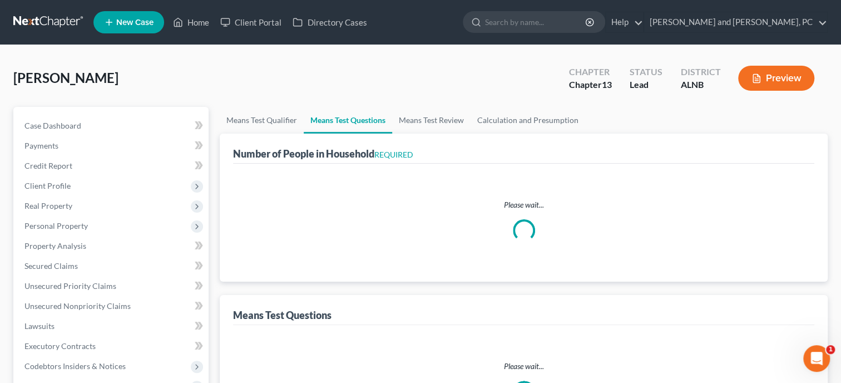
select select "60"
select select "1"
select select "60"
select select "2"
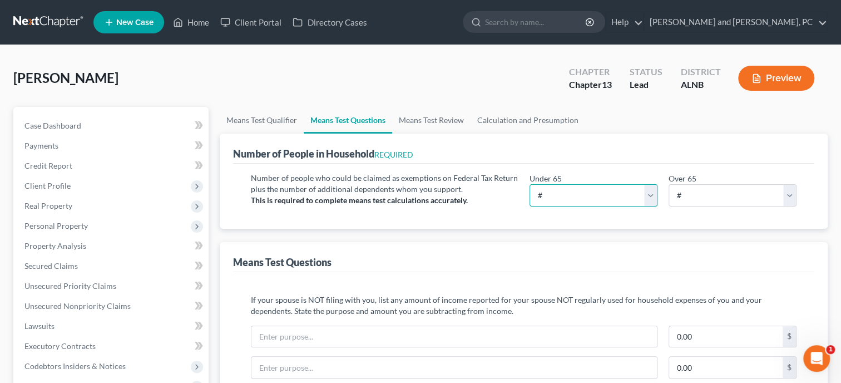
click at [530, 184] on select "# 0 1 2 3 4 5 6 7 8 9 10" at bounding box center [594, 195] width 128 height 22
select select "1"
click option "1" at bounding box center [0, 0] width 0 height 0
click at [538, 268] on div "Means Test Questions" at bounding box center [524, 257] width 582 height 30
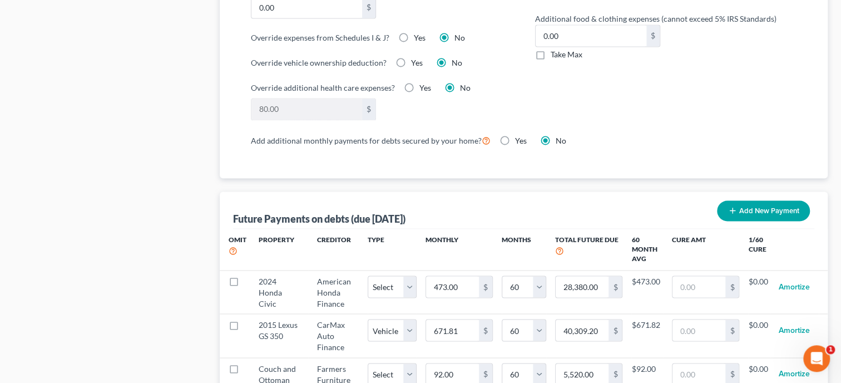
scroll to position [973, 0]
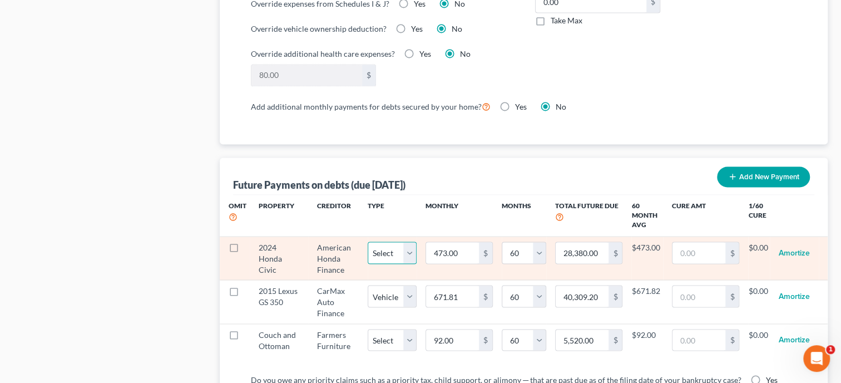
click at [368, 242] on select "Select Home Vehicle Other" at bounding box center [392, 253] width 49 height 22
select select "1"
click option "Vehicle" at bounding box center [0, 0] width 0 height 0
select select "1"
select select "60"
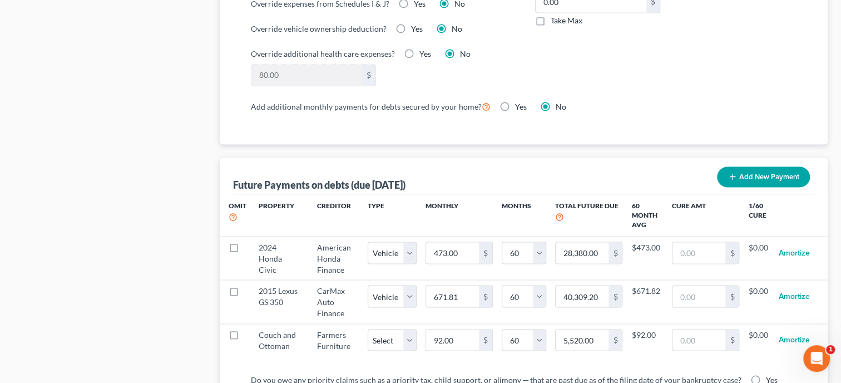
scroll to position [1031, 0]
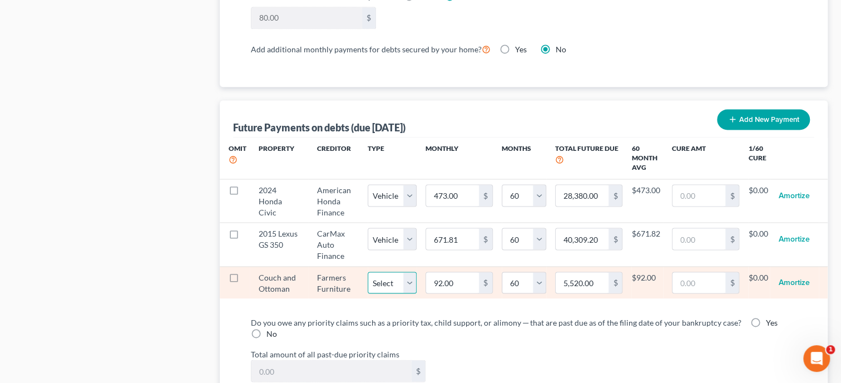
click at [368, 272] on select "Select Home Vehicle Other" at bounding box center [392, 283] width 49 height 22
select select "2"
click option "Other" at bounding box center [0, 0] width 0 height 0
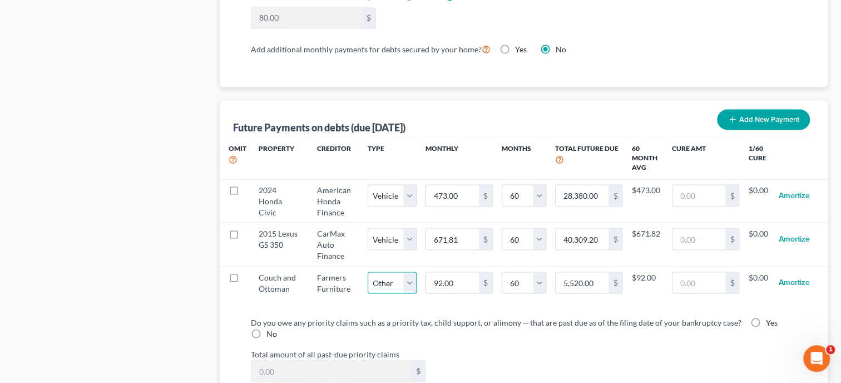
select select "2"
select select "60"
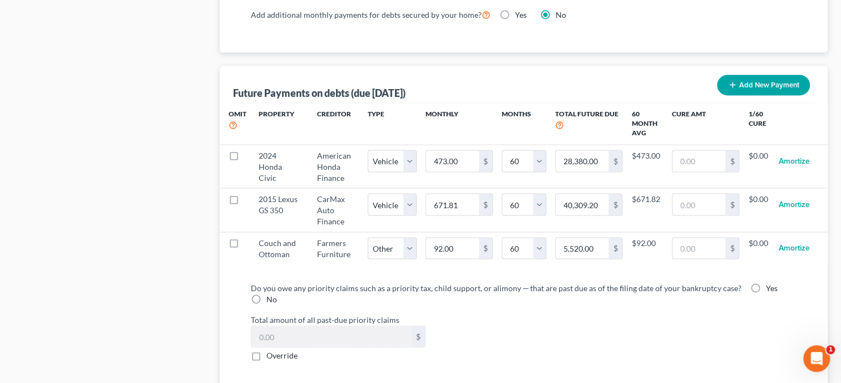
scroll to position [1088, 0]
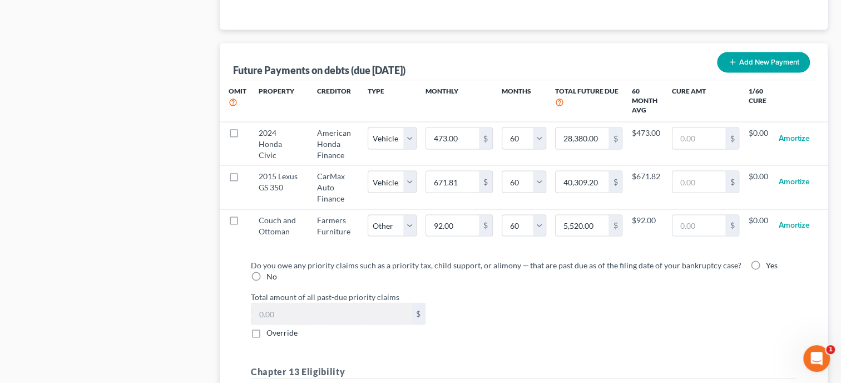
click at [267, 272] on label "No" at bounding box center [272, 275] width 11 height 11
click at [271, 272] on input "No" at bounding box center [274, 273] width 7 height 7
radio input "true"
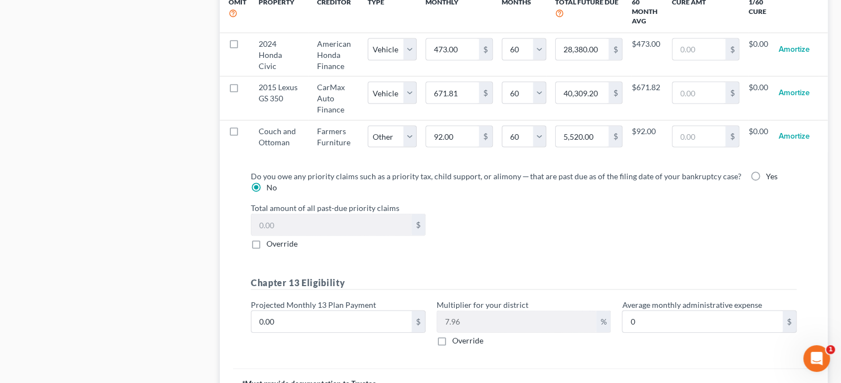
scroll to position [1202, 0]
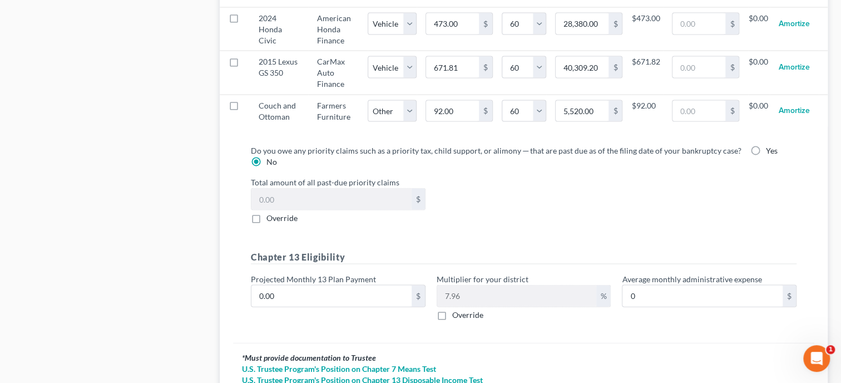
click at [452, 312] on label "Override" at bounding box center [467, 314] width 31 height 11
click at [457, 312] on input "Override" at bounding box center [460, 312] width 7 height 7
checkbox input "true"
click at [482, 295] on input "text" at bounding box center [517, 295] width 160 height 21
type input "0"
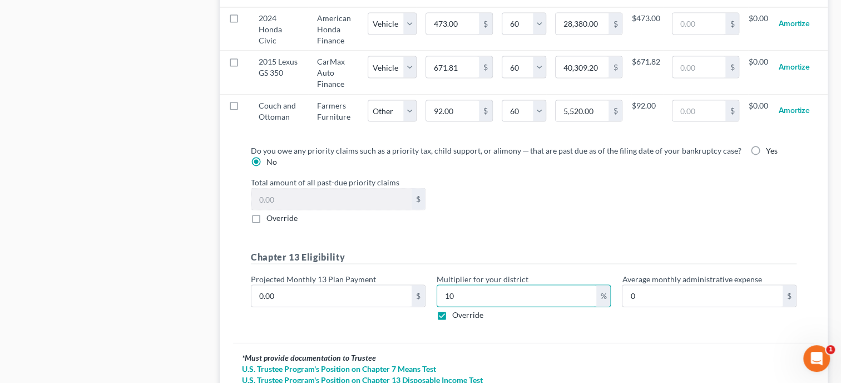
type input "10"
click at [495, 328] on div "Do you owe any priority claims such as a priority tax, child support, or alimon…" at bounding box center [524, 239] width 582 height 207
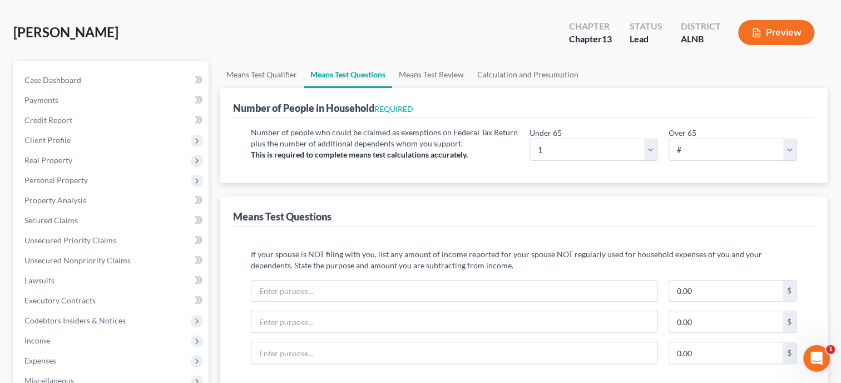
scroll to position [0, 0]
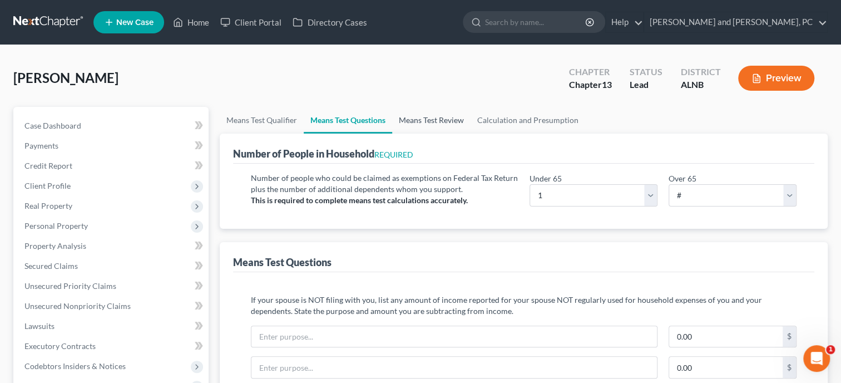
click at [432, 121] on link "Means Test Review" at bounding box center [431, 120] width 78 height 27
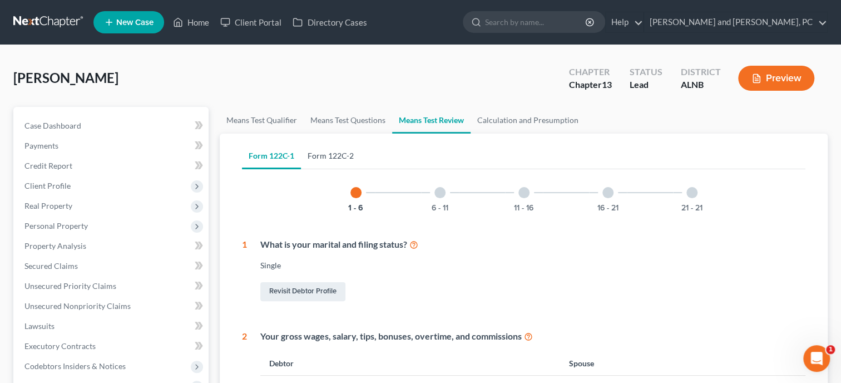
click at [316, 156] on link "Form 122C-2" at bounding box center [331, 155] width 60 height 27
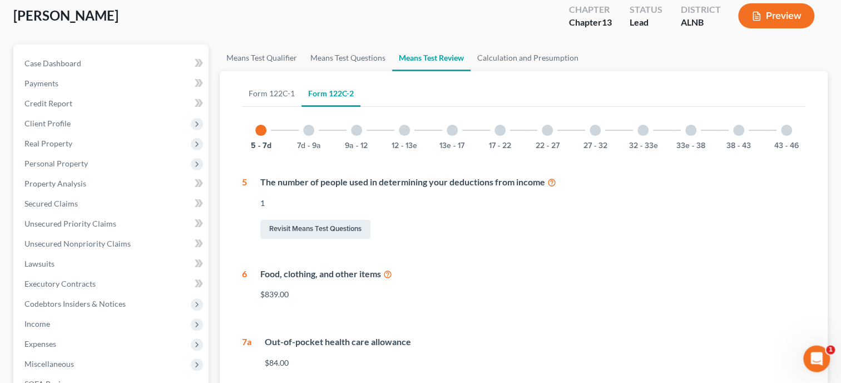
scroll to position [57, 0]
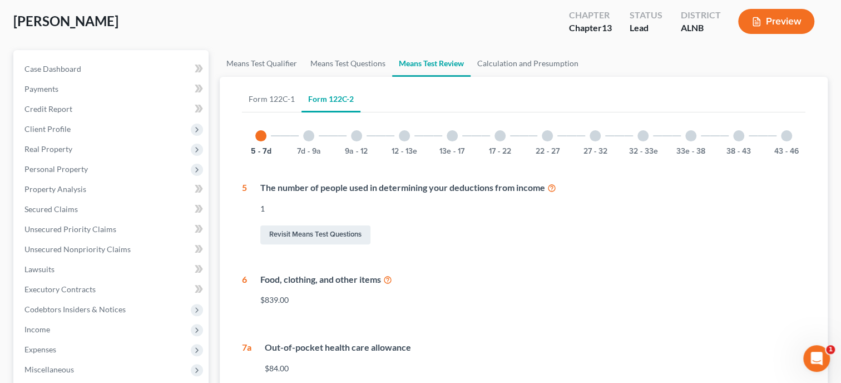
click at [314, 133] on div "7d - 9a" at bounding box center [309, 136] width 38 height 38
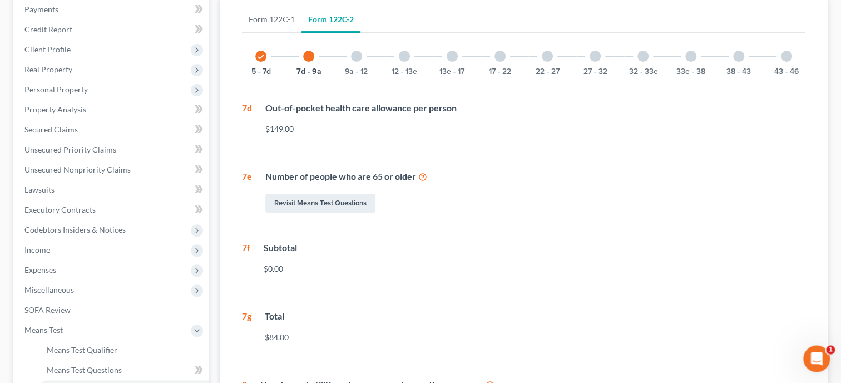
scroll to position [114, 0]
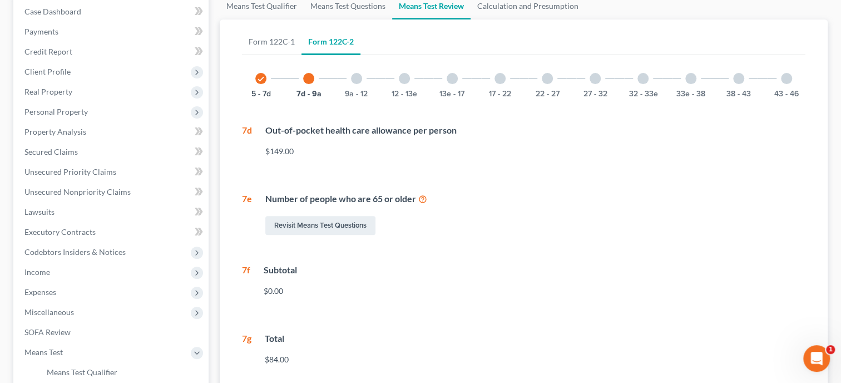
click at [356, 78] on div at bounding box center [356, 78] width 11 height 11
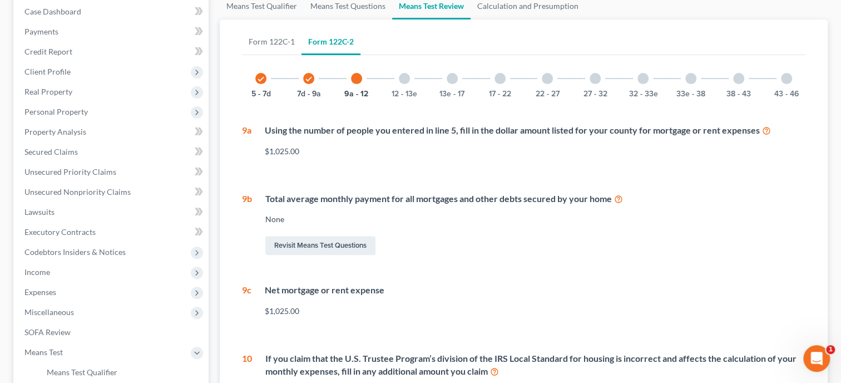
click at [409, 81] on div "12 - 13e" at bounding box center [405, 79] width 38 height 38
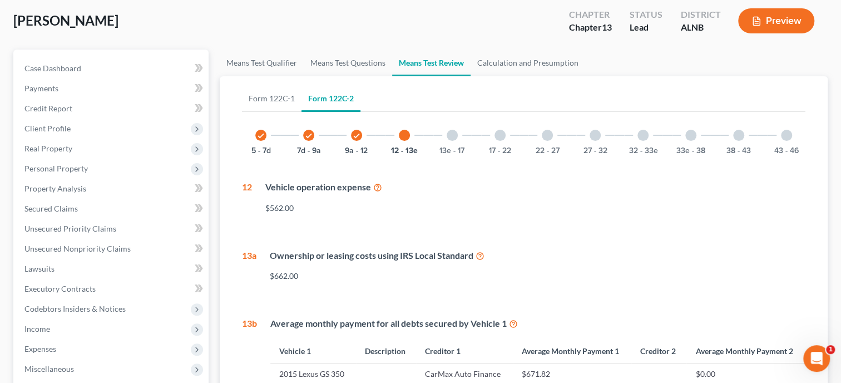
scroll to position [57, 0]
click at [458, 130] on div "13e - 17" at bounding box center [452, 136] width 38 height 38
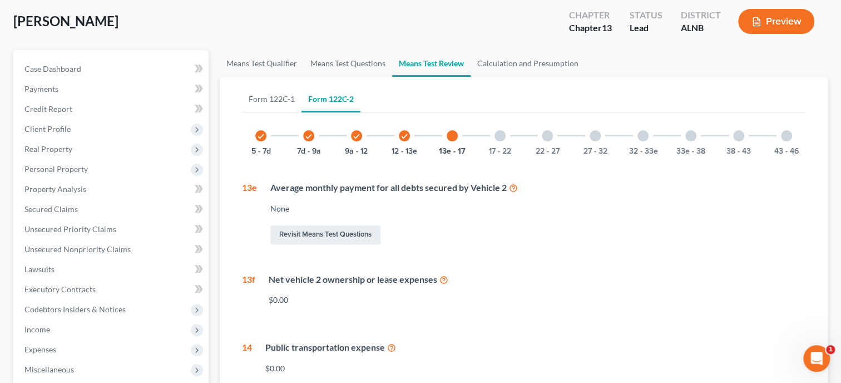
click at [502, 128] on div "17 - 22" at bounding box center [500, 136] width 38 height 38
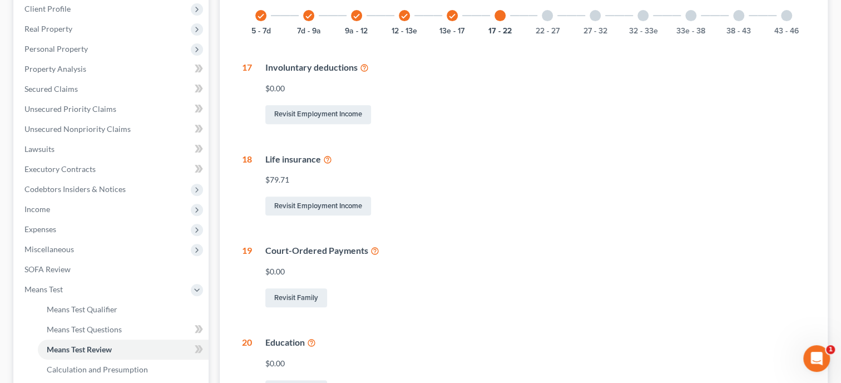
scroll to position [171, 0]
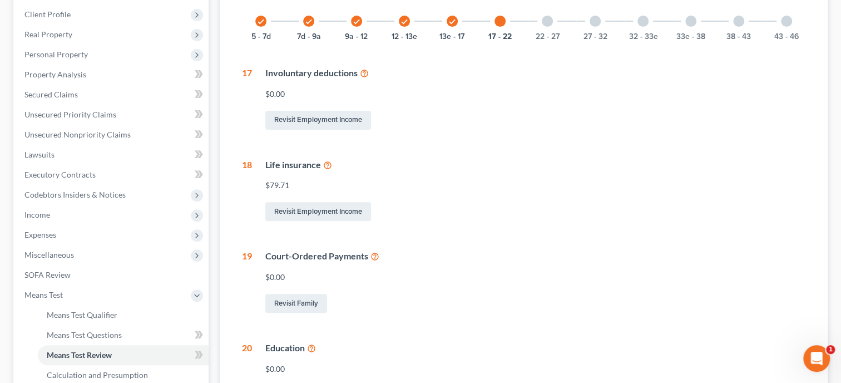
click at [546, 18] on div at bounding box center [547, 21] width 11 height 11
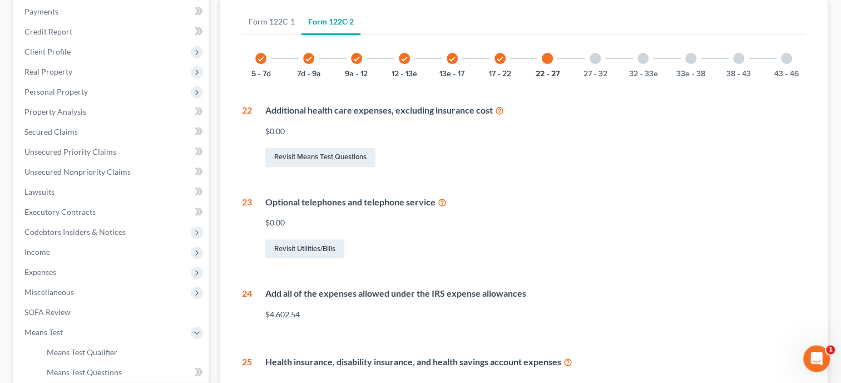
scroll to position [114, 0]
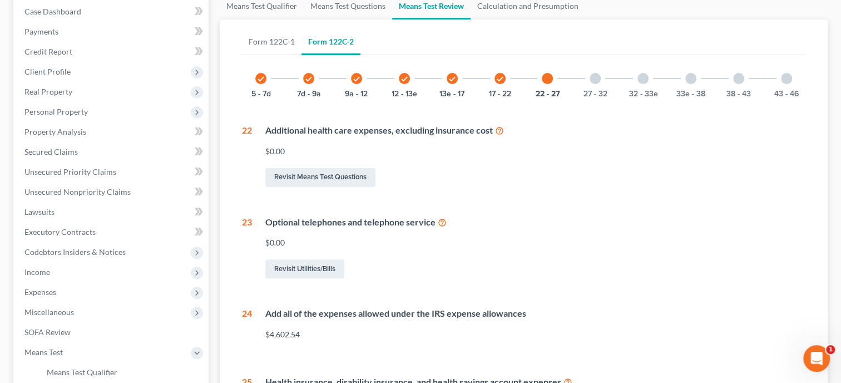
click at [547, 78] on div at bounding box center [547, 78] width 11 height 11
click at [596, 81] on div at bounding box center [595, 78] width 11 height 11
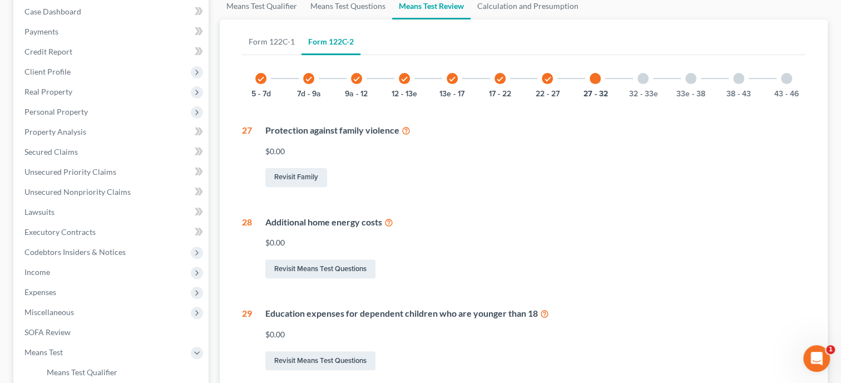
click at [639, 77] on div at bounding box center [643, 78] width 11 height 11
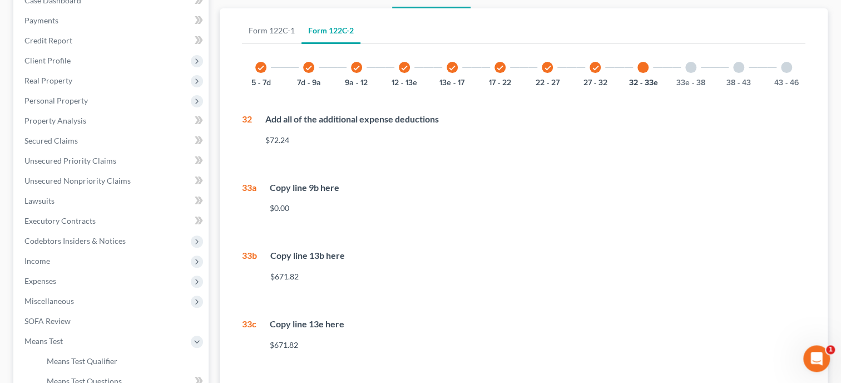
scroll to position [116, 0]
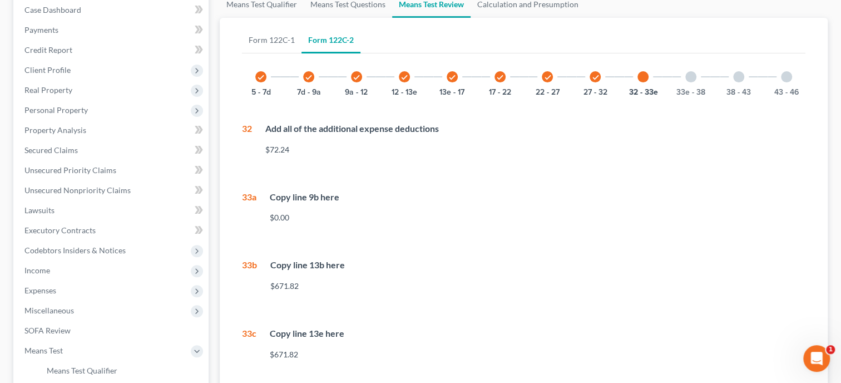
click at [687, 79] on div at bounding box center [691, 76] width 11 height 11
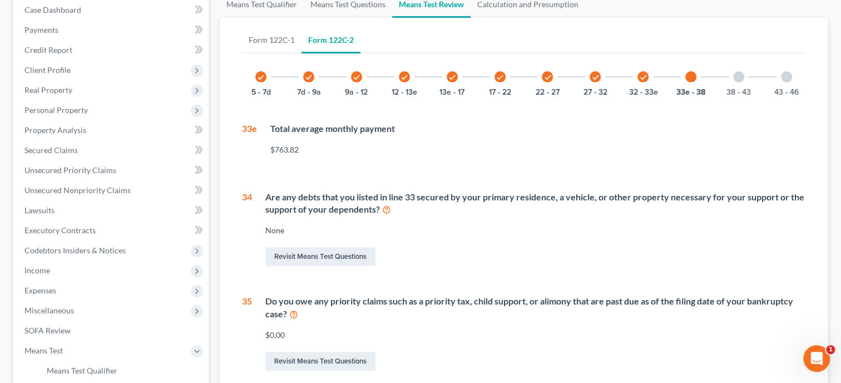
click at [736, 74] on div at bounding box center [738, 76] width 11 height 11
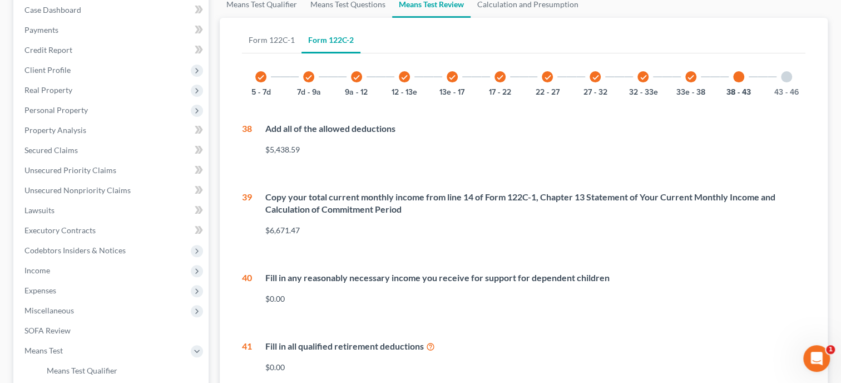
click at [784, 75] on div at bounding box center [786, 76] width 11 height 11
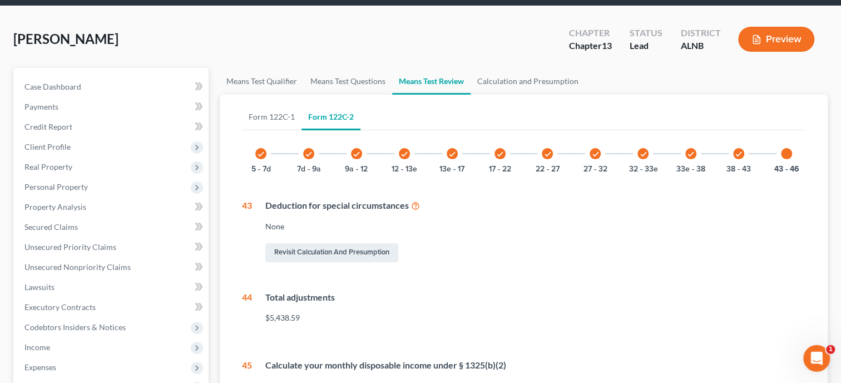
scroll to position [1, 0]
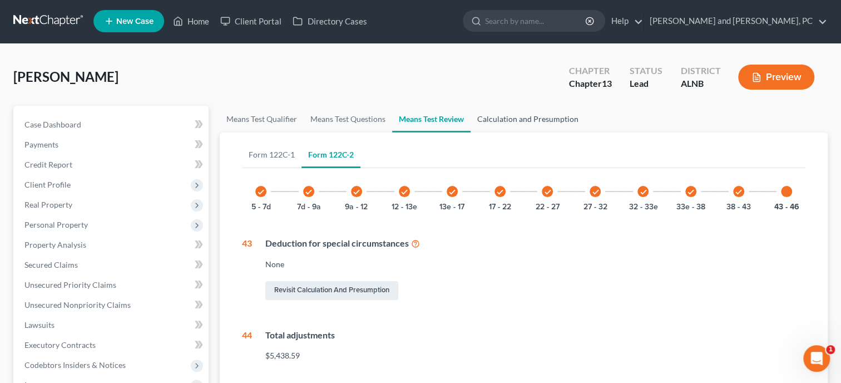
click at [530, 113] on link "Calculation and Presumption" at bounding box center [528, 119] width 115 height 27
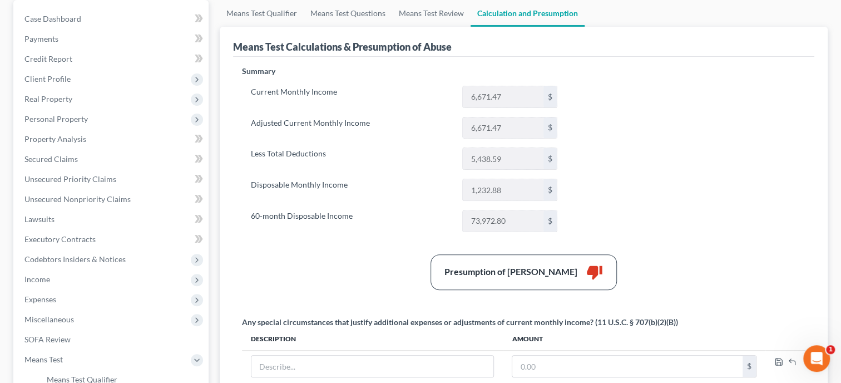
scroll to position [114, 0]
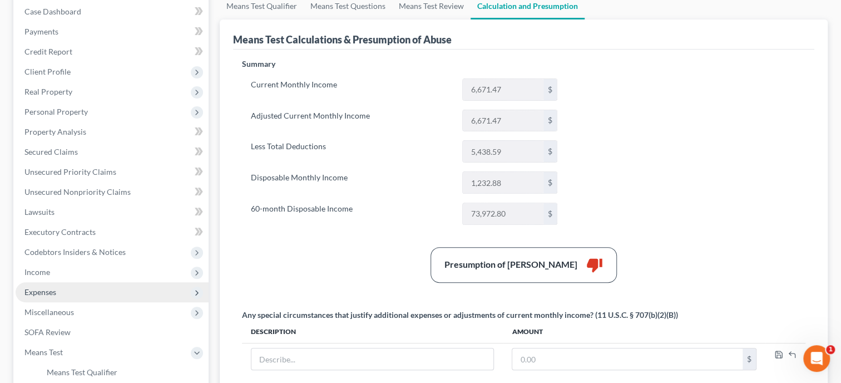
click at [73, 284] on span "Expenses" at bounding box center [112, 292] width 193 height 20
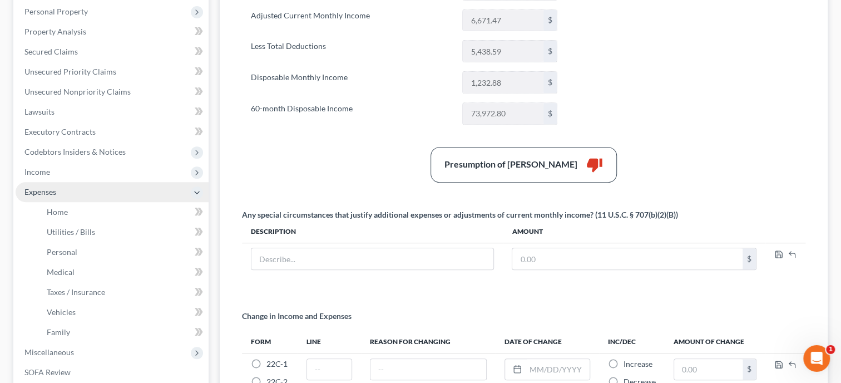
scroll to position [229, 0]
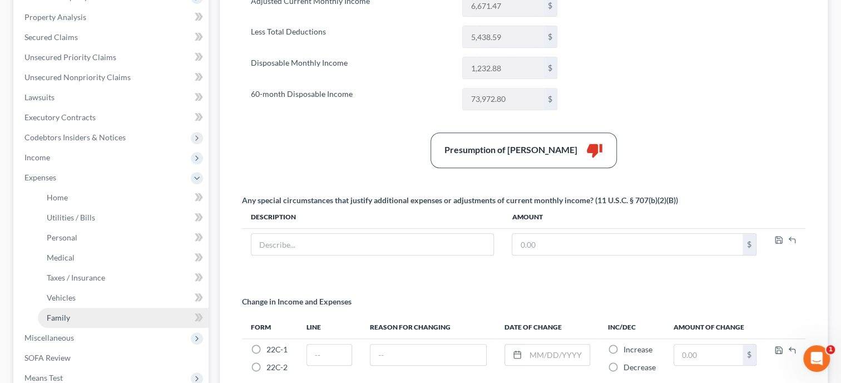
click at [75, 309] on link "Family" at bounding box center [123, 318] width 171 height 20
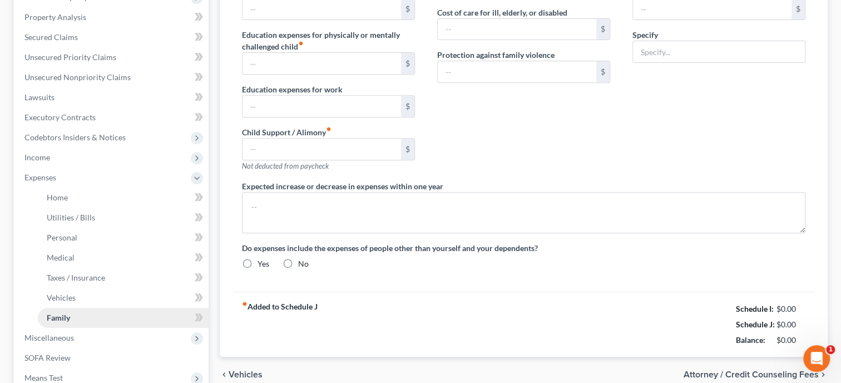
type input "0.00"
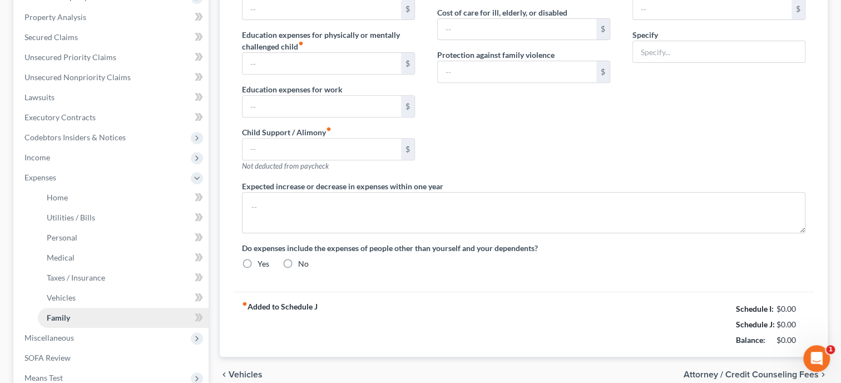
type input "0.00"
radio input "true"
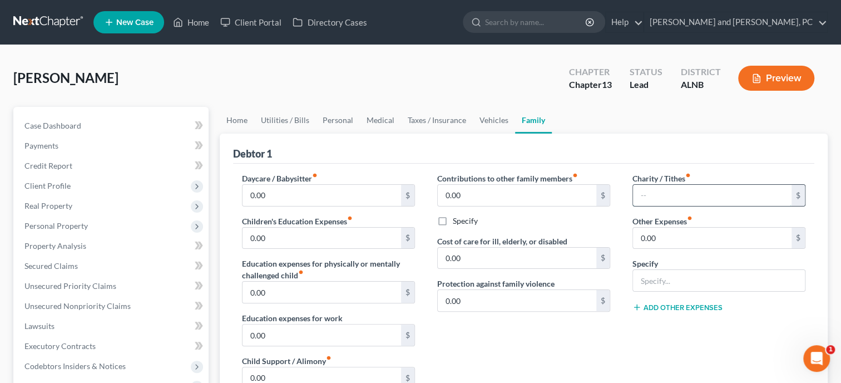
click at [646, 195] on input "text" at bounding box center [712, 195] width 159 height 21
type input "2"
type input "300.00"
click at [572, 371] on div "Contributions to other family members fiber_manual_record 0.00 $ Specify Cost o…" at bounding box center [523, 291] width 195 height 237
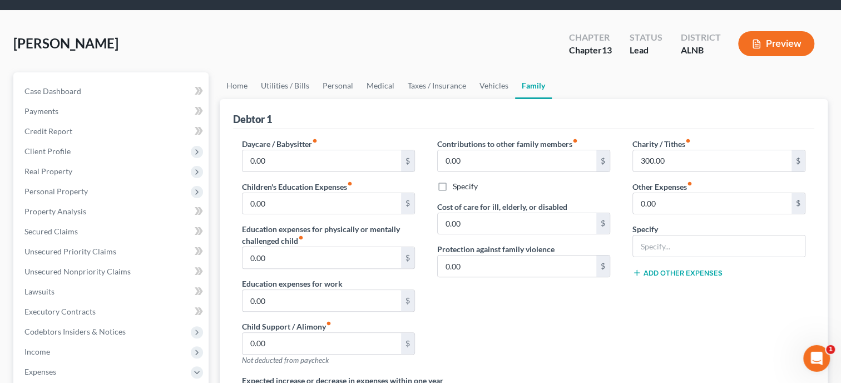
scroll to position [57, 0]
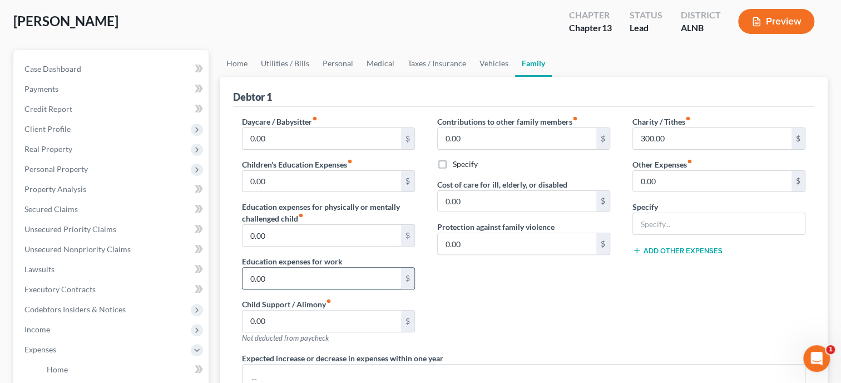
click at [344, 280] on input "0.00" at bounding box center [322, 278] width 159 height 21
type input "30.00"
click at [496, 307] on div "Contributions to other family members fiber_manual_record 0.00 $ Specify Cost o…" at bounding box center [523, 234] width 195 height 237
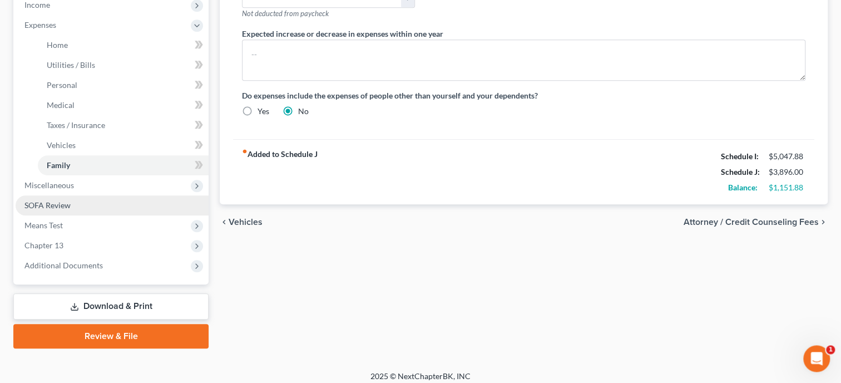
scroll to position [387, 0]
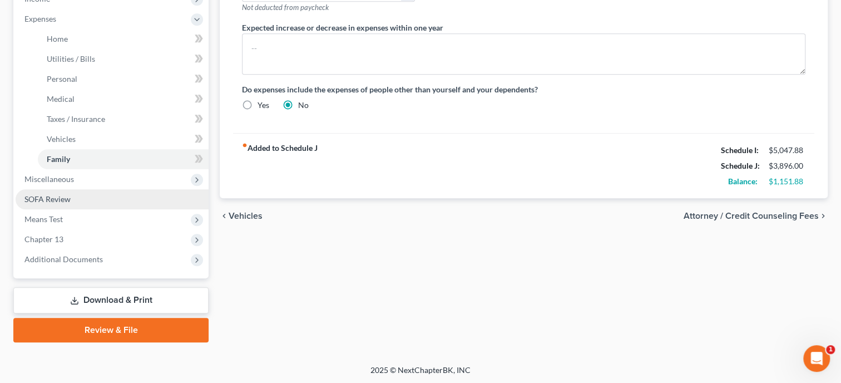
click at [60, 199] on span "SOFA Review" at bounding box center [47, 198] width 46 height 9
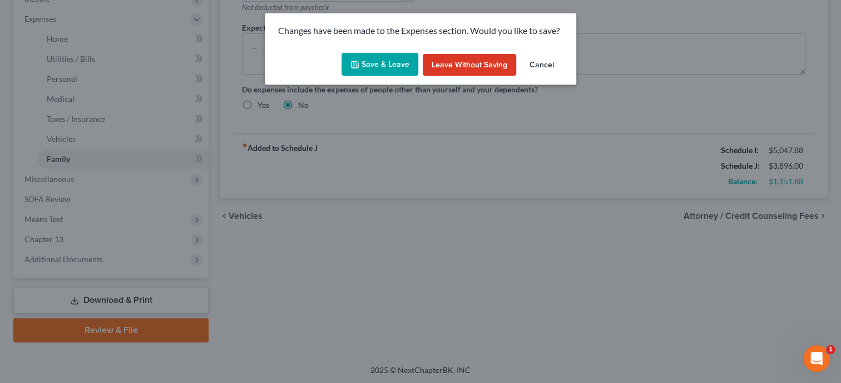
click at [367, 65] on button "Save & Leave" at bounding box center [380, 64] width 77 height 23
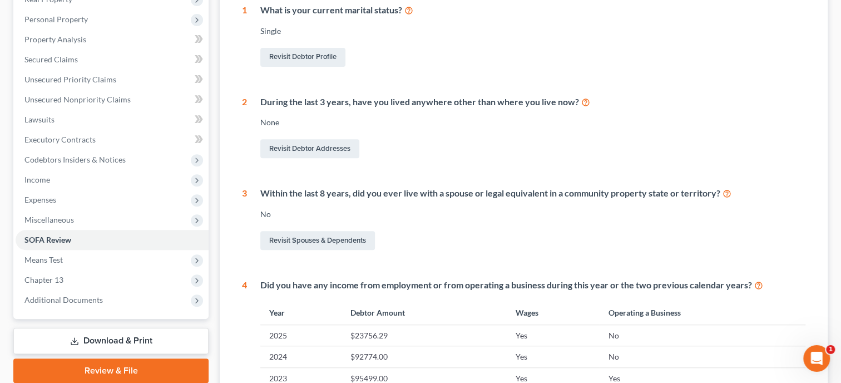
scroll to position [286, 0]
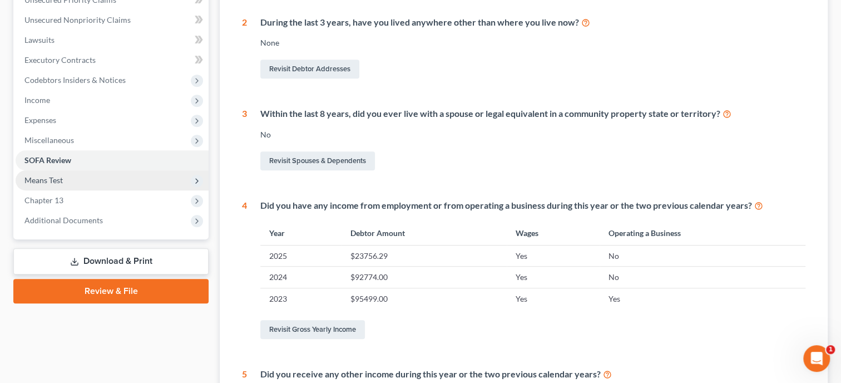
click at [95, 180] on span "Means Test" at bounding box center [112, 180] width 193 height 20
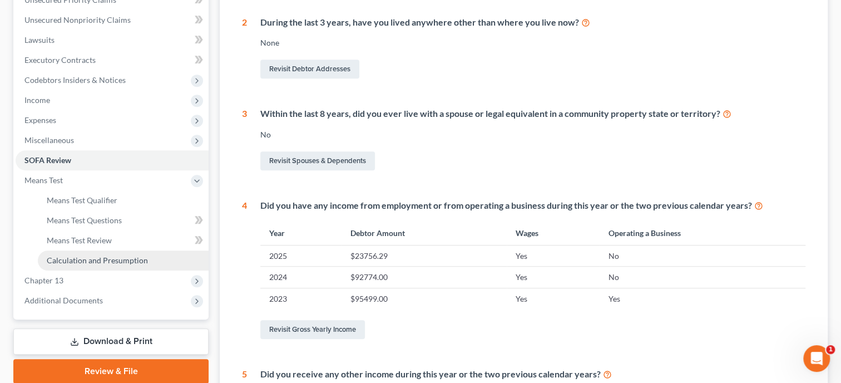
click at [95, 261] on span "Calculation and Presumption" at bounding box center [97, 259] width 101 height 9
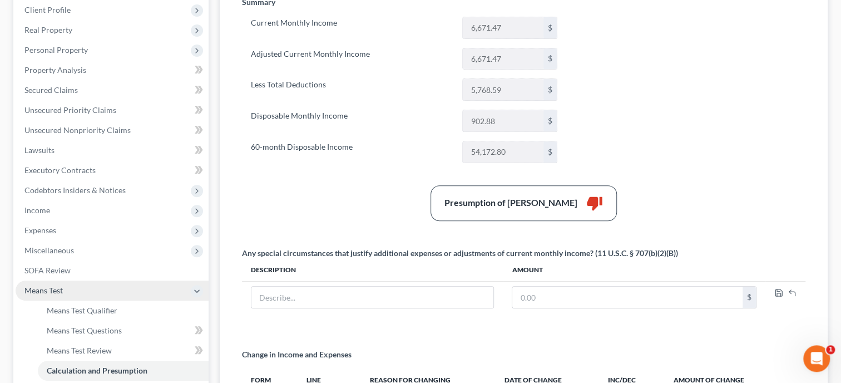
scroll to position [229, 0]
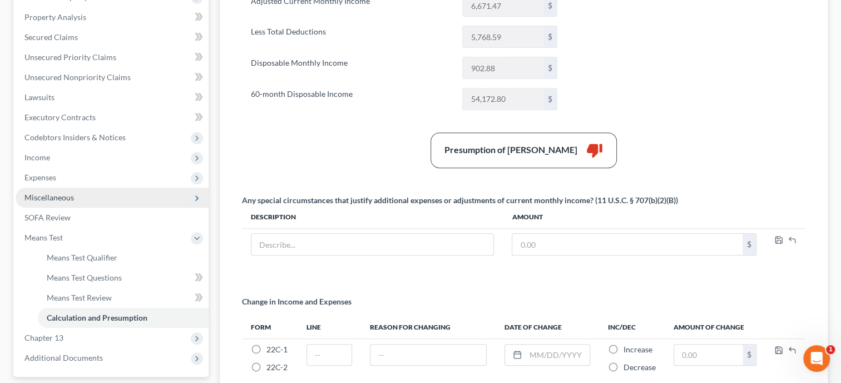
click at [67, 193] on span "Miscellaneous" at bounding box center [49, 197] width 50 height 9
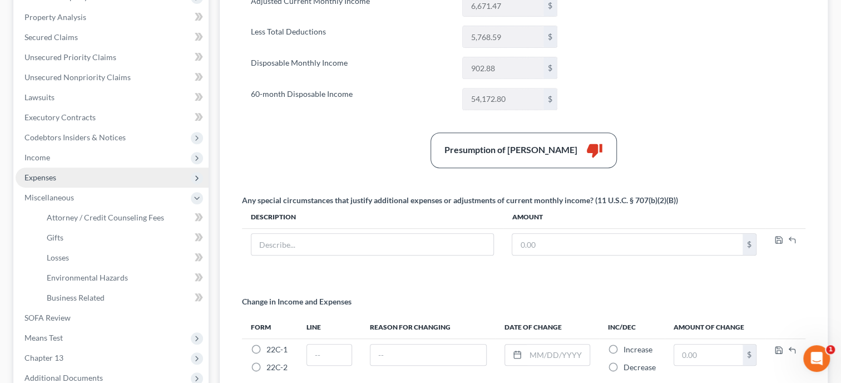
click at [56, 175] on span "Expenses" at bounding box center [40, 177] width 32 height 9
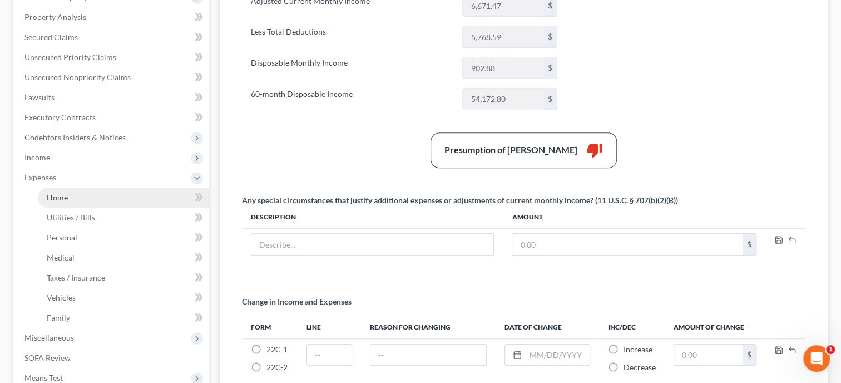
click at [60, 199] on span "Home" at bounding box center [57, 197] width 21 height 9
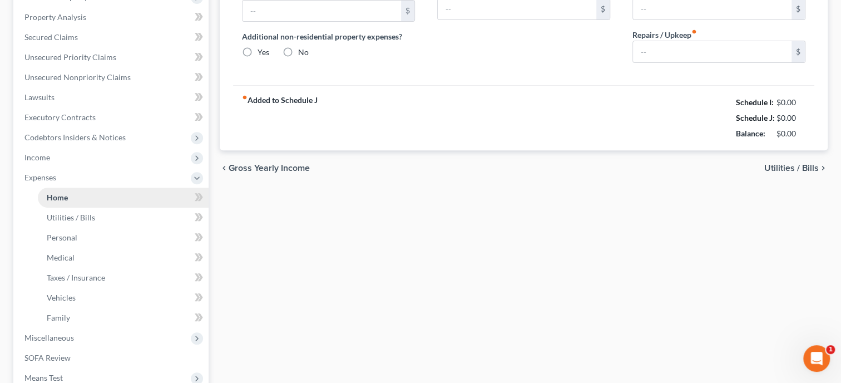
type input "1,504.00"
type input "0.00"
radio input "true"
type input "48.00"
type input "0.00"
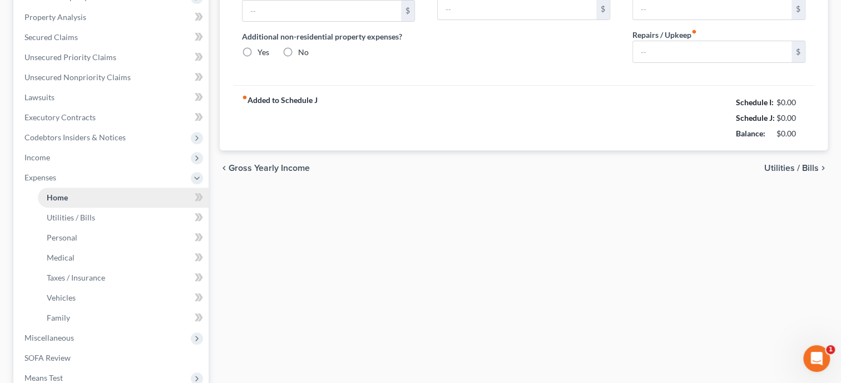
type input "0.00"
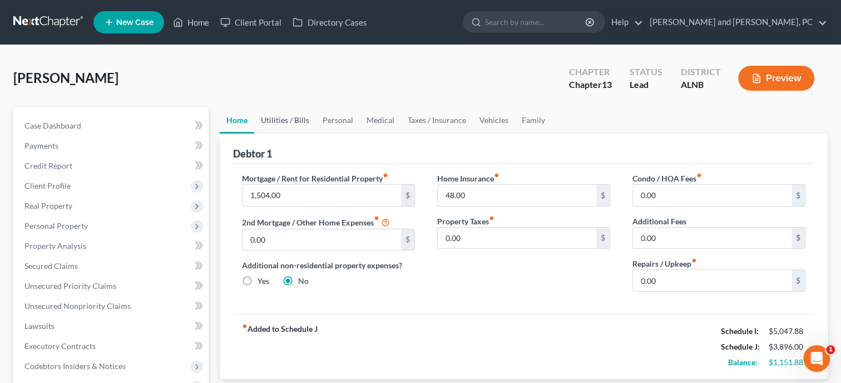
click at [304, 126] on link "Utilities / Bills" at bounding box center [285, 120] width 62 height 27
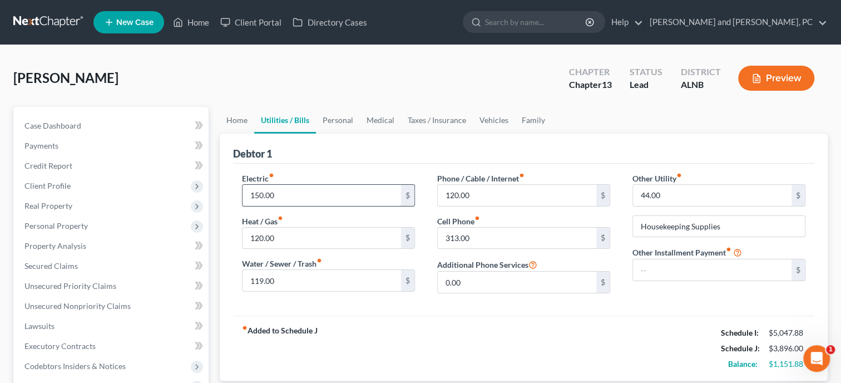
click at [298, 200] on input "150.00" at bounding box center [322, 195] width 159 height 21
type input "175.00"
click at [362, 303] on div "Electric fiber_manual_record 175.00 $ Heat / Gas fiber_manual_record 120.00 $ W…" at bounding box center [524, 240] width 582 height 152
click at [351, 127] on link "Personal" at bounding box center [338, 120] width 44 height 27
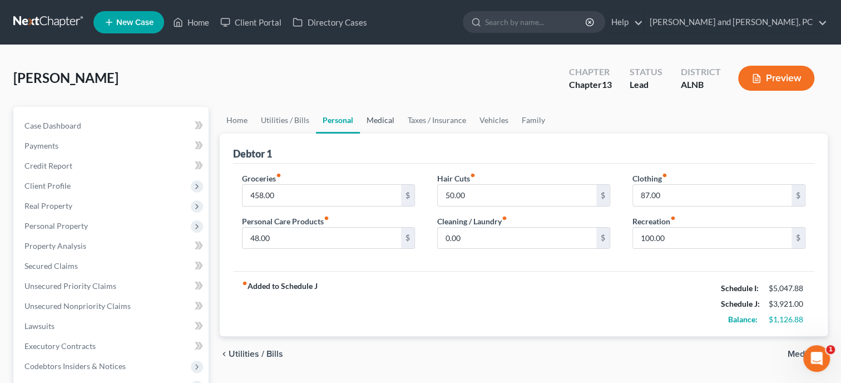
click at [386, 120] on link "Medical" at bounding box center [380, 120] width 41 height 27
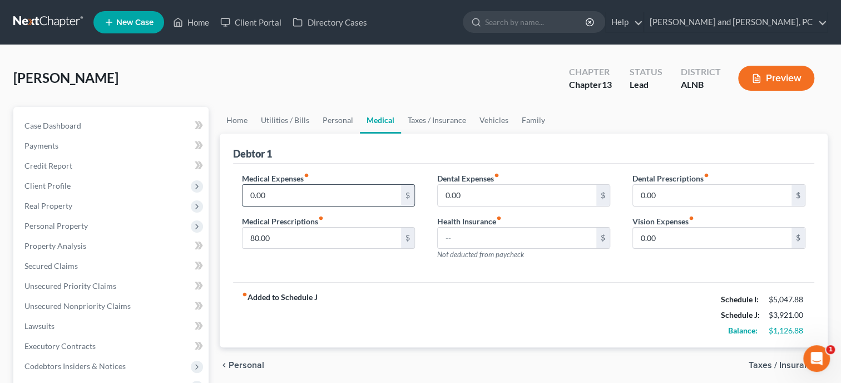
click at [366, 187] on input "0.00" at bounding box center [322, 195] width 159 height 21
type input "75.00"
click at [444, 152] on div "Debtor 1" at bounding box center [524, 149] width 582 height 30
click at [440, 118] on link "Taxes / Insurance" at bounding box center [437, 120] width 72 height 27
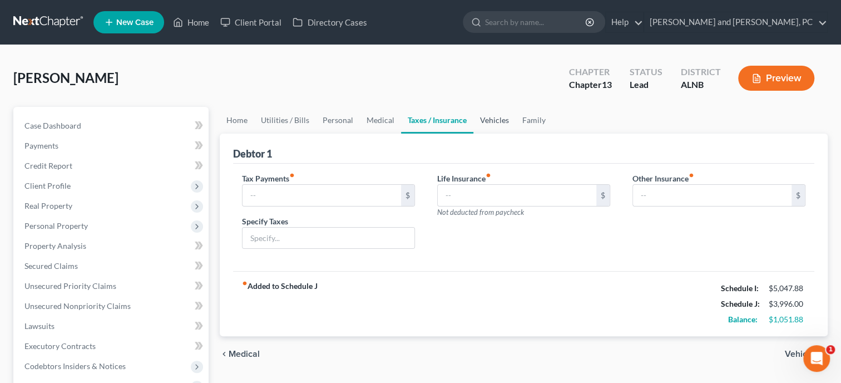
click at [508, 118] on link "Vehicles" at bounding box center [495, 120] width 42 height 27
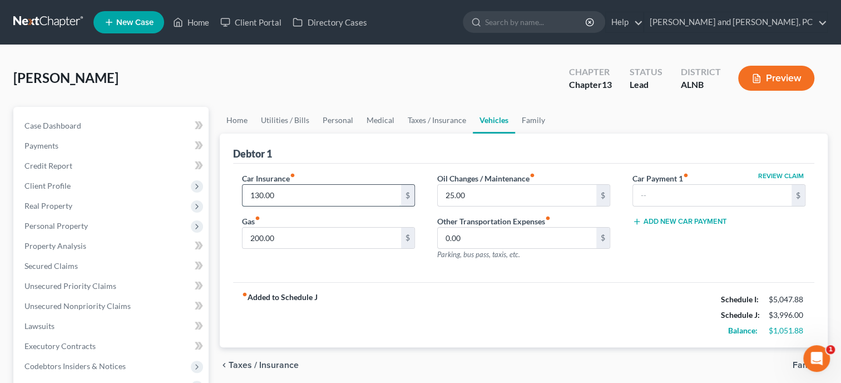
click at [340, 194] on input "130.00" at bounding box center [322, 195] width 159 height 21
type input "160.00"
click at [372, 297] on div "fiber_manual_record Added to Schedule J Schedule I: $5,047.88 Schedule J: $4,02…" at bounding box center [524, 314] width 582 height 65
click at [535, 122] on link "Family" at bounding box center [533, 120] width 37 height 27
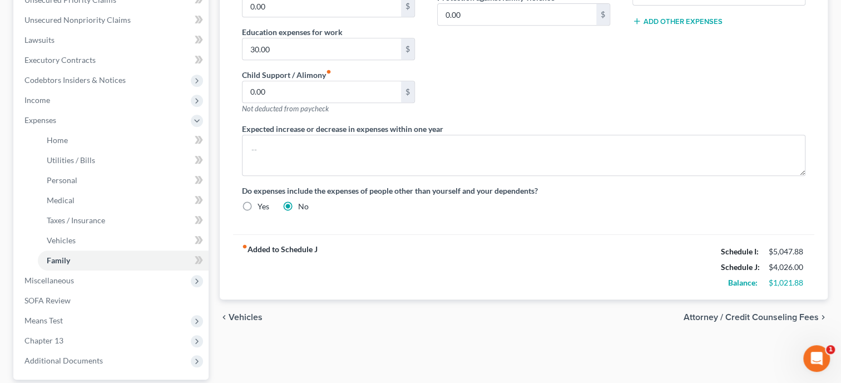
scroll to position [387, 0]
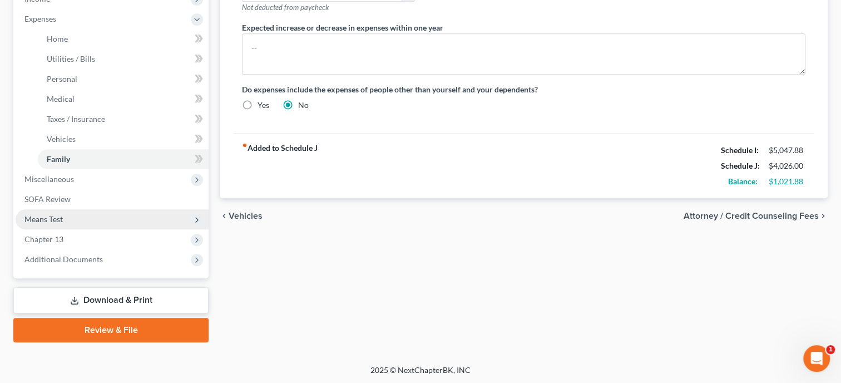
click at [88, 216] on span "Means Test" at bounding box center [112, 219] width 193 height 20
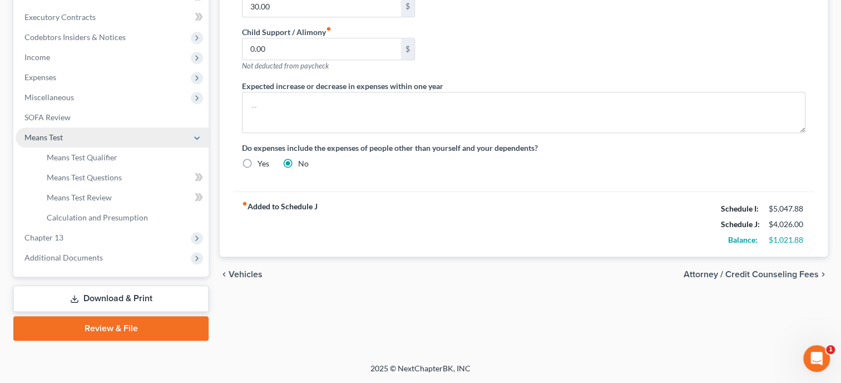
scroll to position [327, 0]
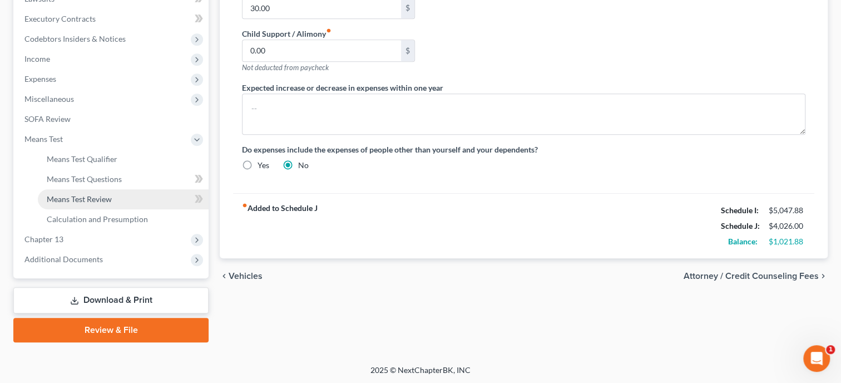
click at [88, 201] on span "Means Test Review" at bounding box center [79, 198] width 65 height 9
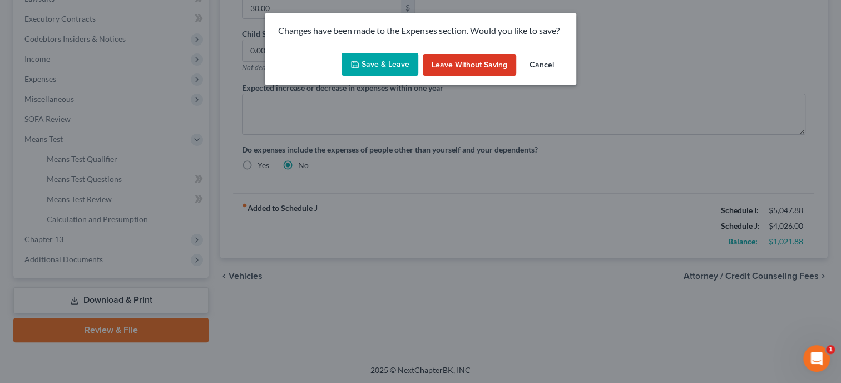
click at [373, 63] on button "Save & Leave" at bounding box center [380, 64] width 77 height 23
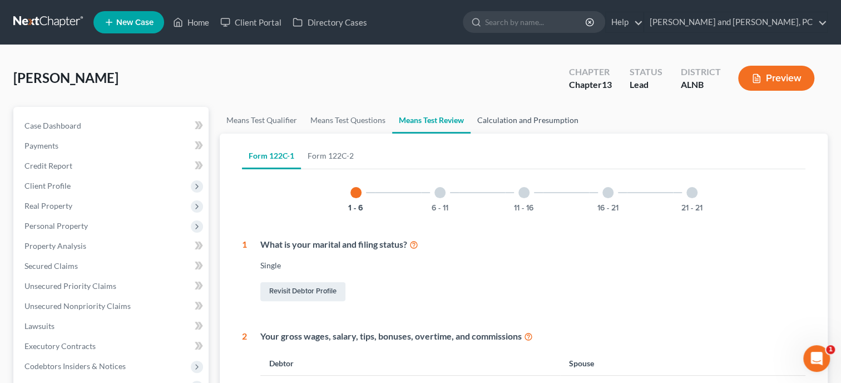
click at [499, 118] on link "Calculation and Presumption" at bounding box center [528, 120] width 115 height 27
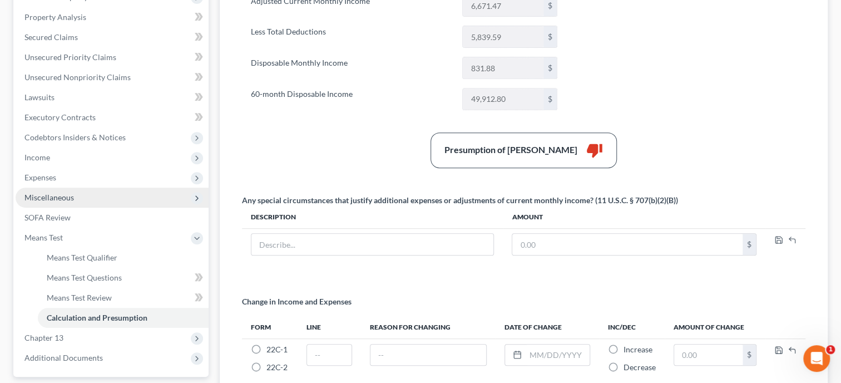
scroll to position [334, 0]
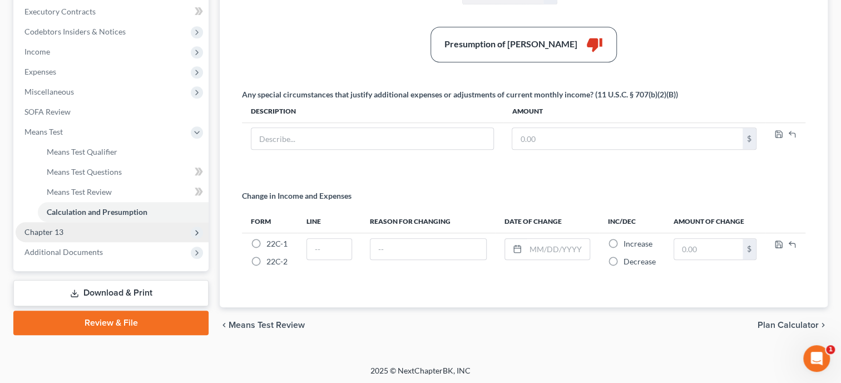
click at [55, 230] on span "Chapter 13" at bounding box center [43, 231] width 39 height 9
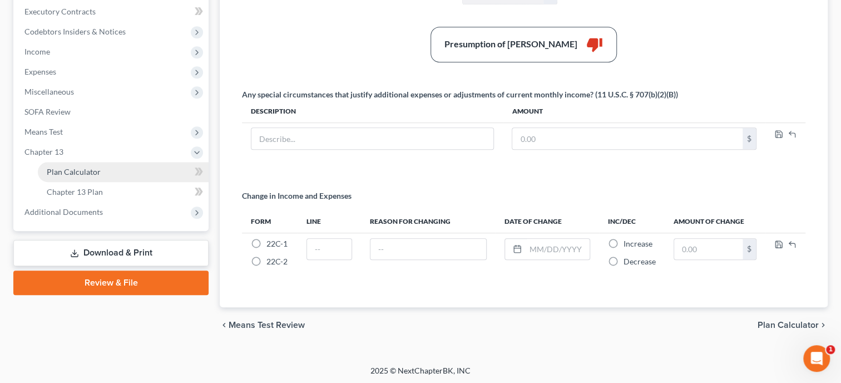
click at [73, 176] on link "Plan Calculator" at bounding box center [123, 172] width 171 height 20
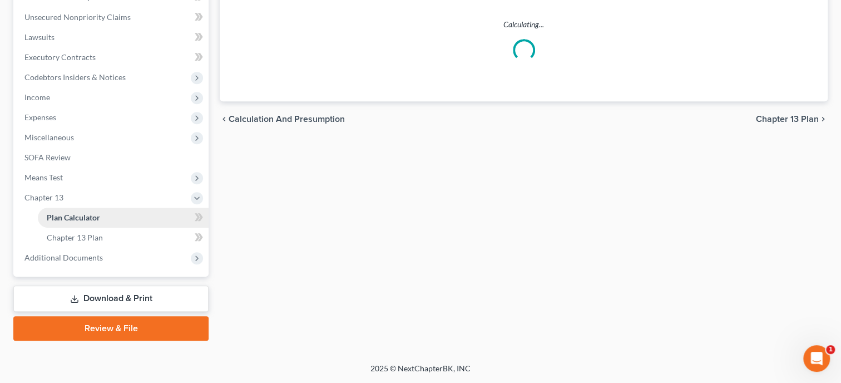
scroll to position [287, 0]
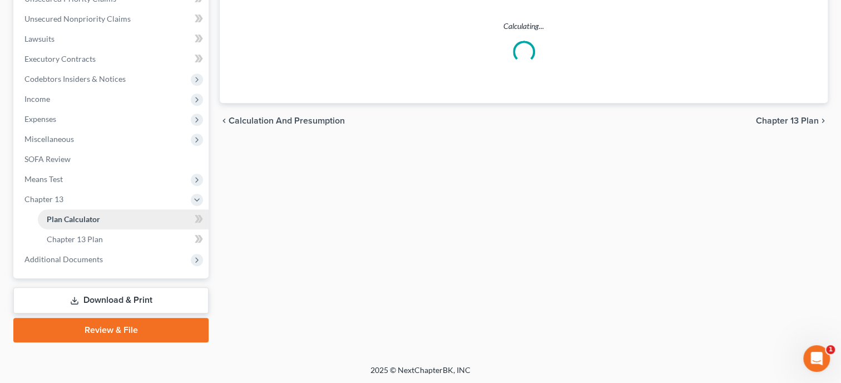
select select "59"
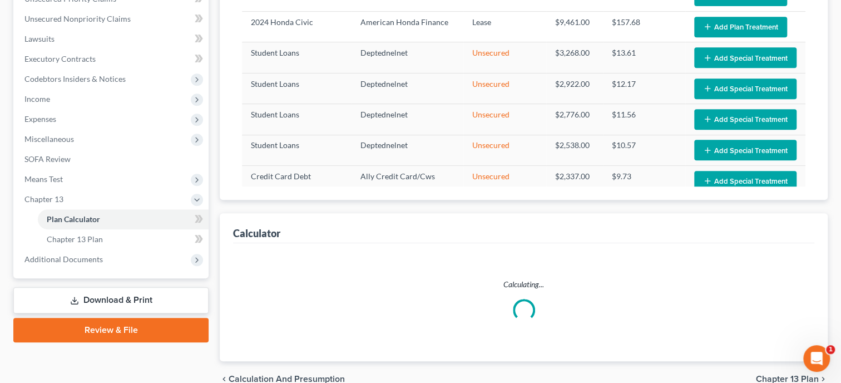
select select "59"
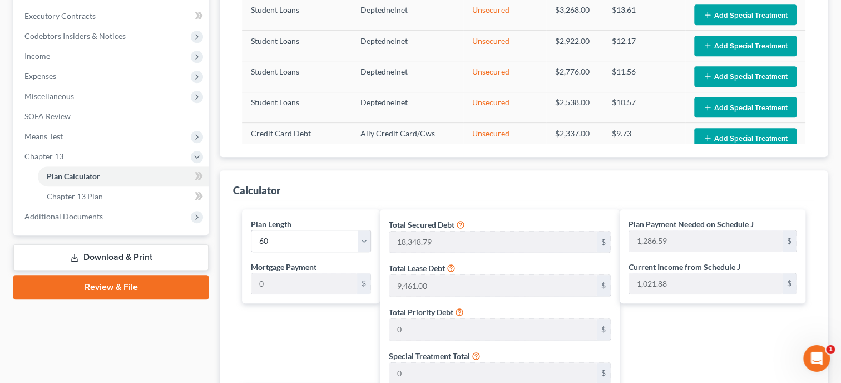
scroll to position [402, 0]
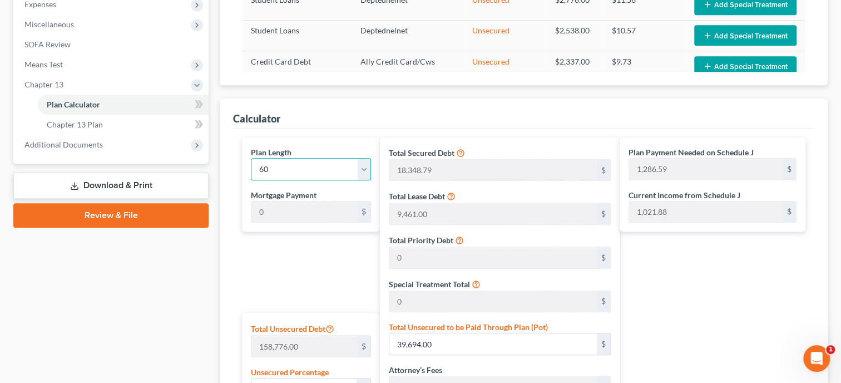
click at [251, 158] on select "1 2 3 4 5 6 7 8 9 10 11 12 13 14 15 16 17 18 19 20 21 22 23 24 25 26 27 28 29 3…" at bounding box center [311, 169] width 120 height 22
click at [363, 168] on select "1 2 3 4 5 6 7 8 9 10 11 12 13 14 15 16 17 18 19 20 21 22 23 24 25 26 27 28 29 3…" at bounding box center [311, 169] width 120 height 22
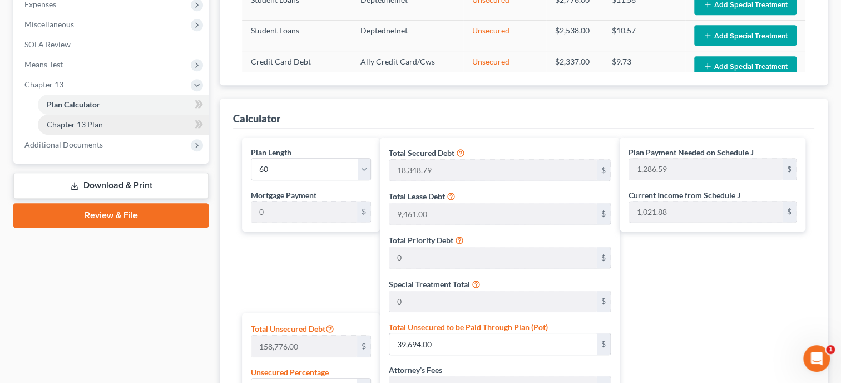
scroll to position [0, 0]
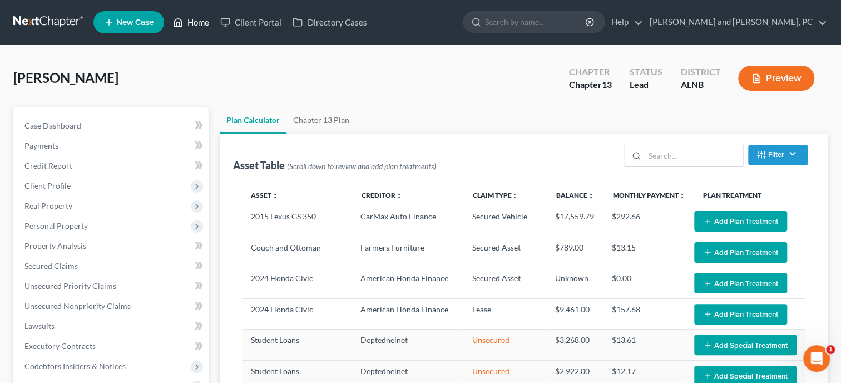
click at [194, 23] on link "Home" at bounding box center [191, 22] width 47 height 20
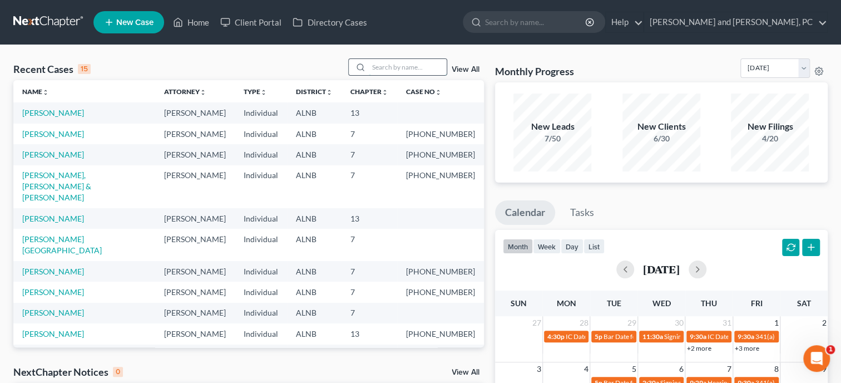
click at [409, 68] on input "search" at bounding box center [408, 67] width 78 height 16
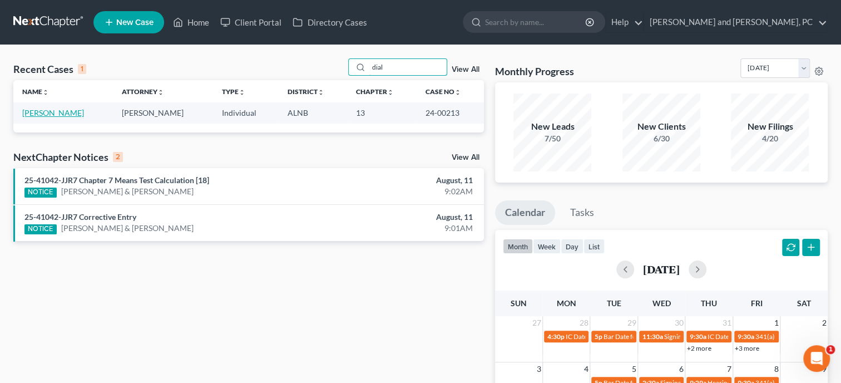
type input "dial"
click at [28, 116] on link "Dials, Nikitia" at bounding box center [53, 112] width 62 height 9
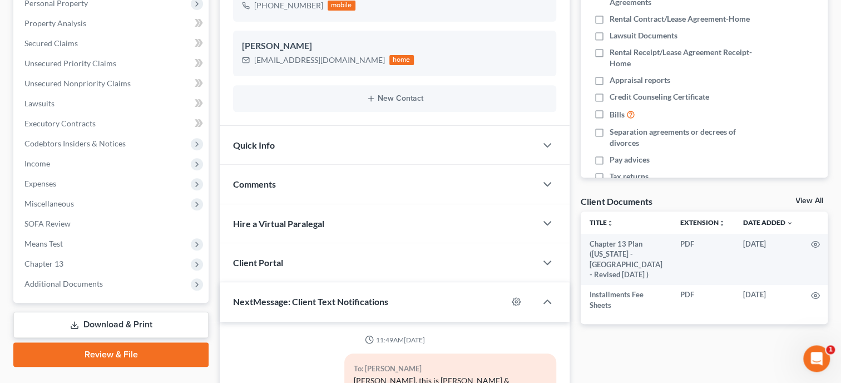
scroll to position [229, 0]
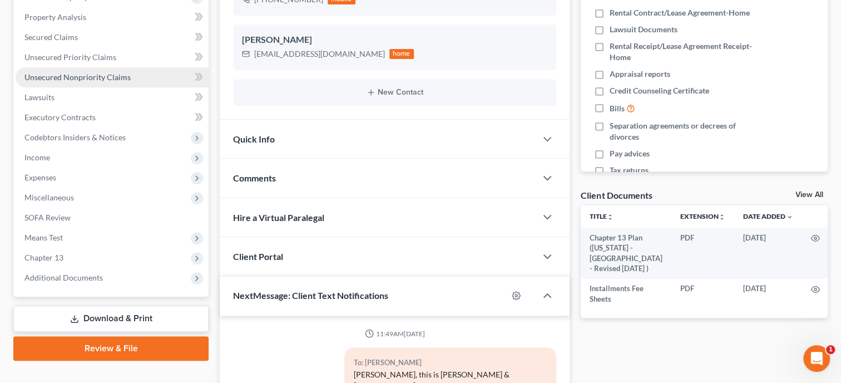
click at [67, 81] on link "Unsecured Nonpriority Claims" at bounding box center [112, 77] width 193 height 20
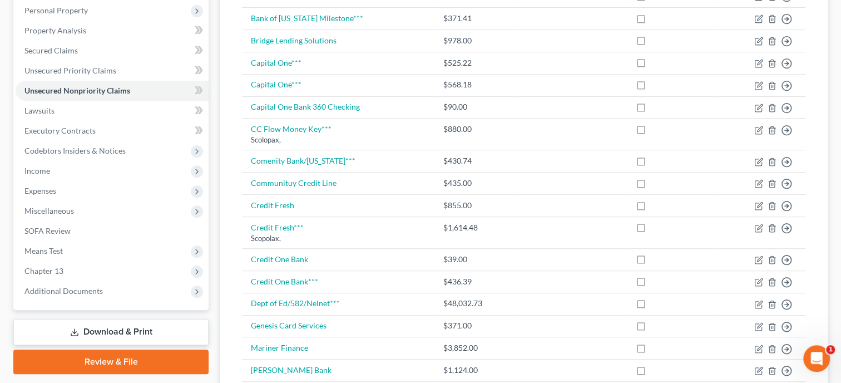
scroll to position [229, 0]
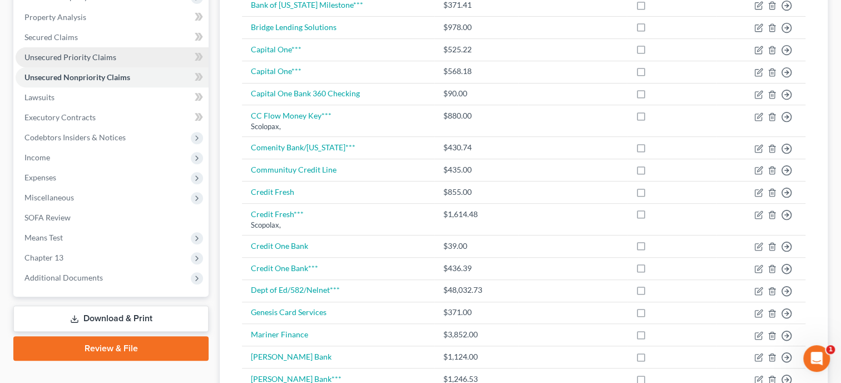
click at [67, 56] on span "Unsecured Priority Claims" at bounding box center [70, 56] width 92 height 9
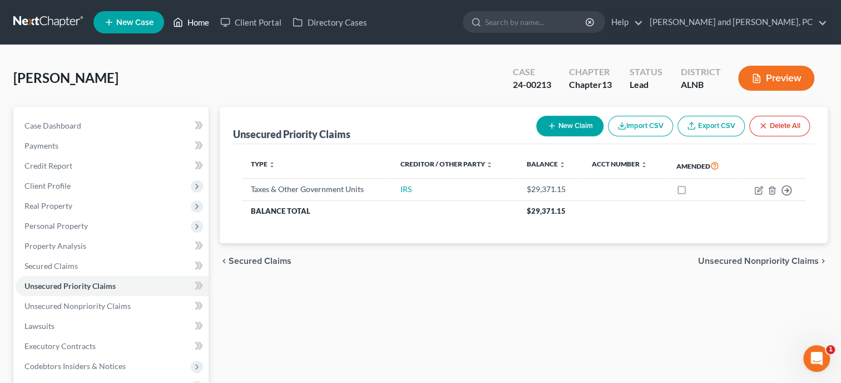
click at [195, 18] on link "Home" at bounding box center [191, 22] width 47 height 20
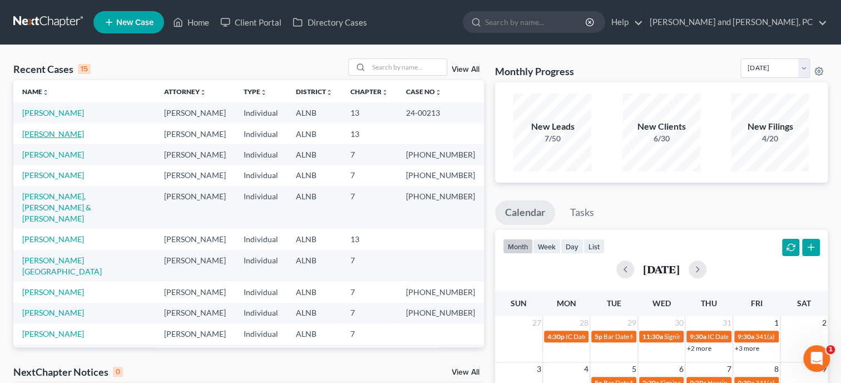
click at [56, 134] on link "[PERSON_NAME]" at bounding box center [53, 133] width 62 height 9
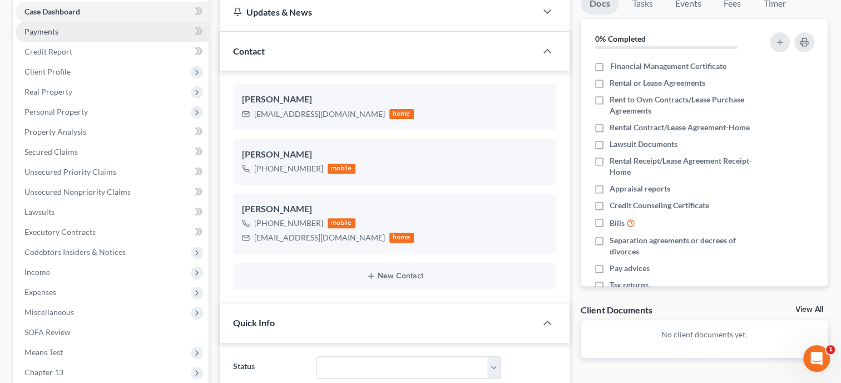
scroll to position [56, 0]
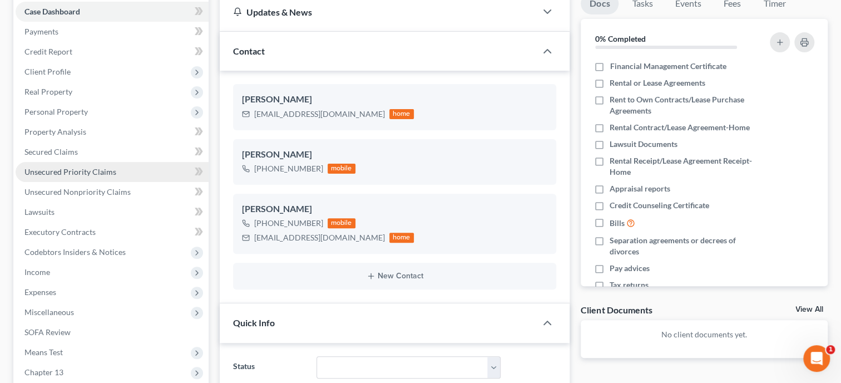
click at [58, 168] on span "Unsecured Priority Claims" at bounding box center [70, 171] width 92 height 9
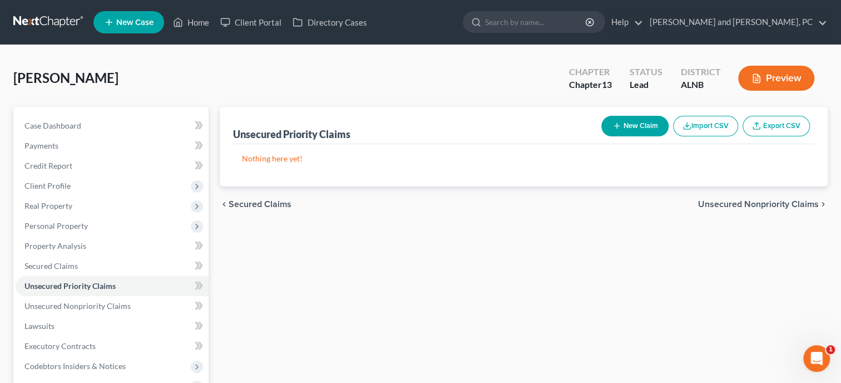
click at [646, 130] on button "New Claim" at bounding box center [635, 126] width 67 height 21
select select "0"
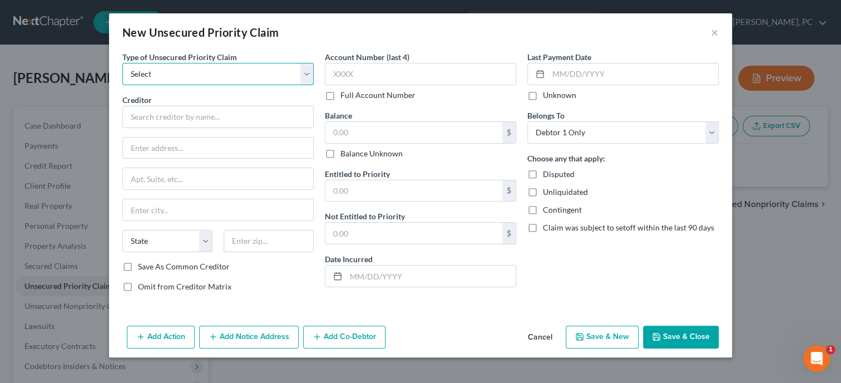
click at [122, 63] on select "Select Taxes & Other Government Units Domestic Support Obligations Extensions o…" at bounding box center [217, 74] width 191 height 22
select select "0"
click option "Taxes & Other Government Units" at bounding box center [0, 0] width 0 height 0
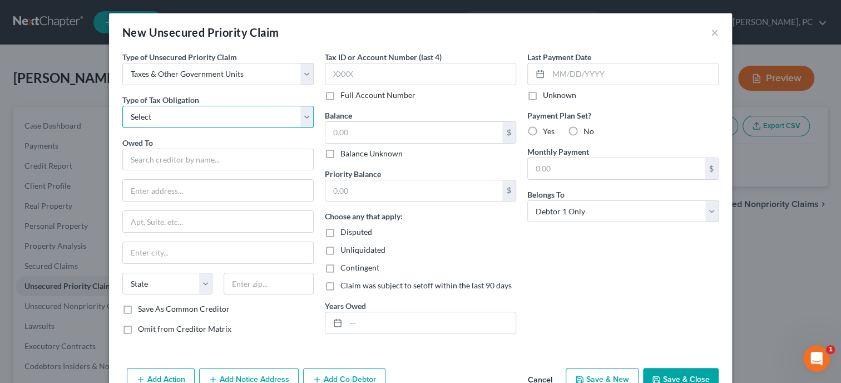
select select "0"
click option "Federal" at bounding box center [0, 0] width 0 height 0
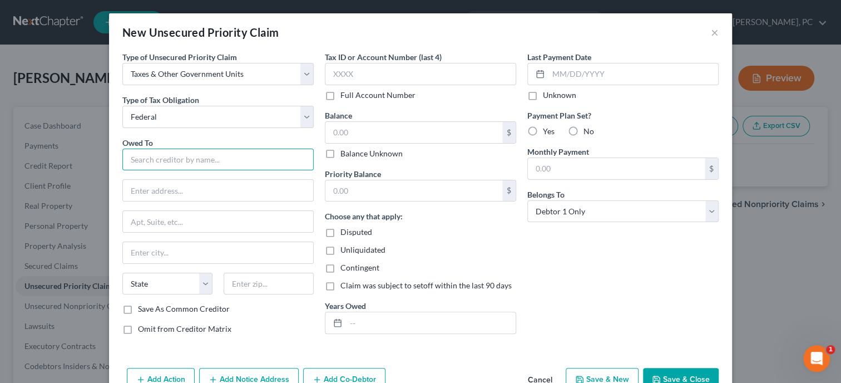
click at [248, 157] on input "text" at bounding box center [217, 160] width 191 height 22
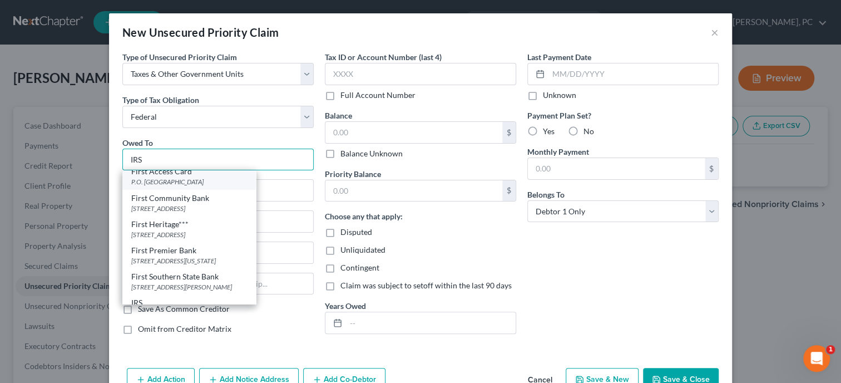
scroll to position [50, 0]
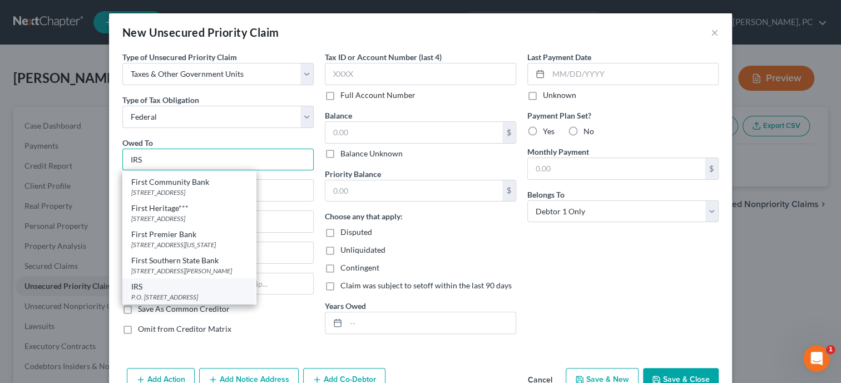
type input "IRS"
click at [206, 290] on div "IRS" at bounding box center [189, 286] width 116 height 11
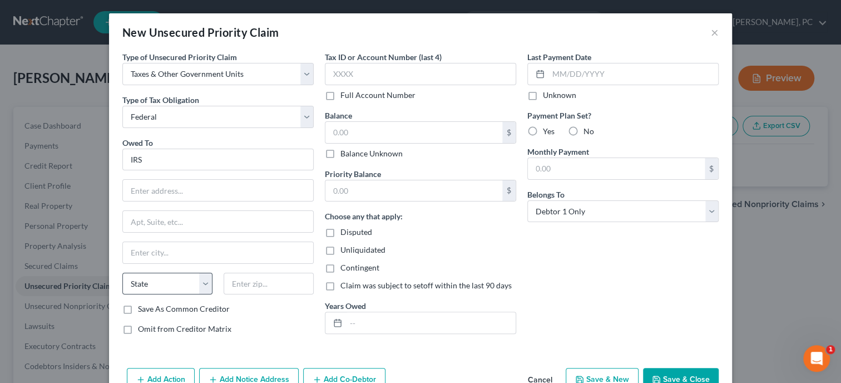
type input "P.O. Box 7346"
type input "Philadelphia"
select select "39"
type input "19101"
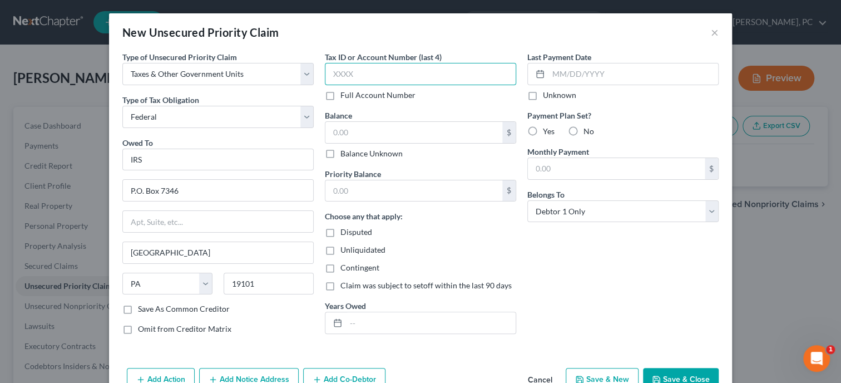
click at [396, 73] on input "text" at bounding box center [420, 74] width 191 height 22
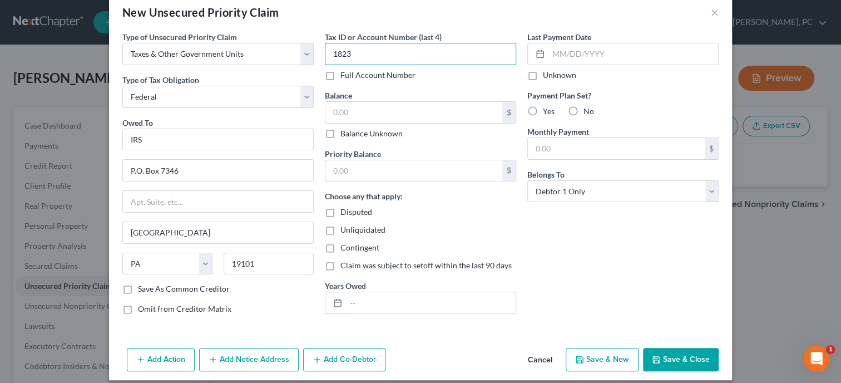
scroll to position [29, 0]
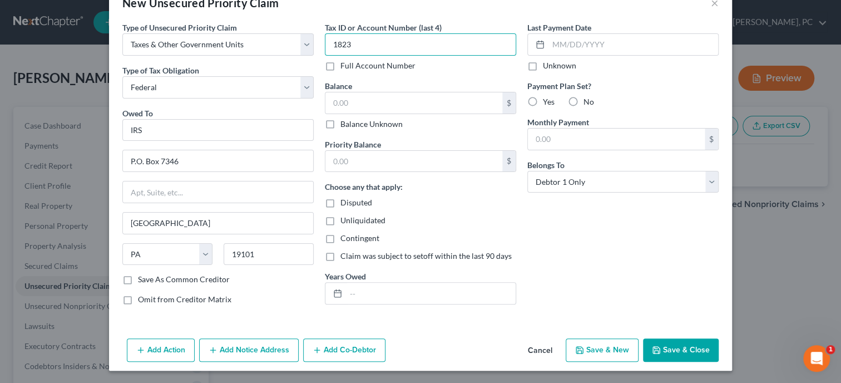
type input "1823"
click at [448, 234] on div "Contingent" at bounding box center [420, 238] width 191 height 11
click at [671, 351] on button "Save & Close" at bounding box center [681, 349] width 76 height 23
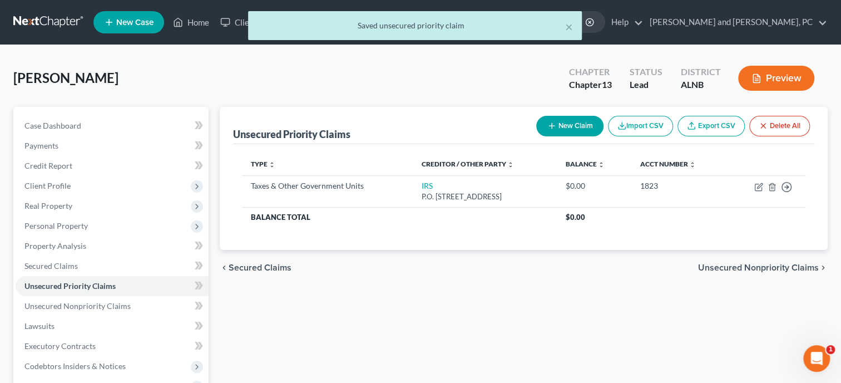
click at [572, 130] on button "New Claim" at bounding box center [569, 126] width 67 height 21
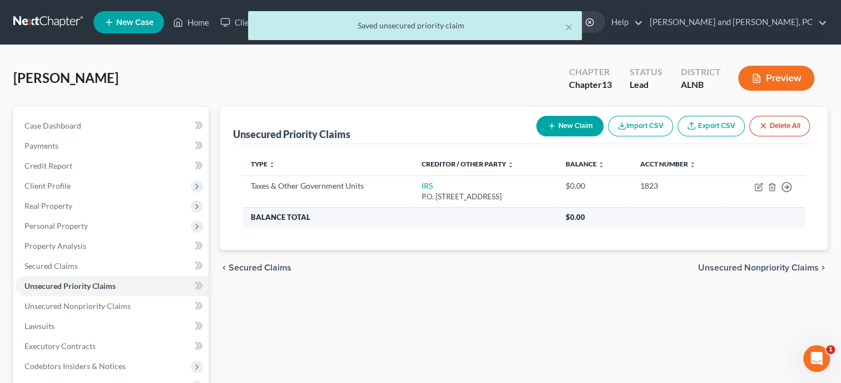
select select "0"
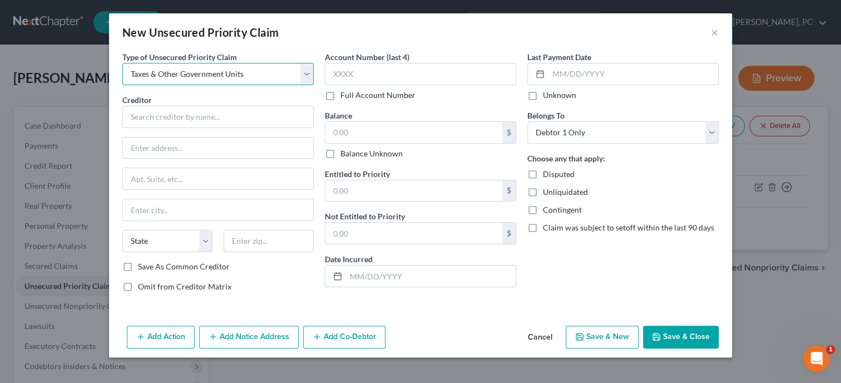
click option "Taxes & Other Government Units" at bounding box center [0, 0] width 0 height 0
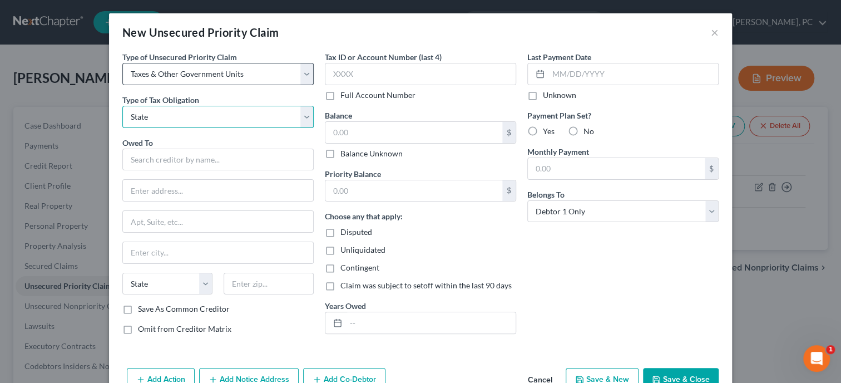
click option "State" at bounding box center [0, 0] width 0 height 0
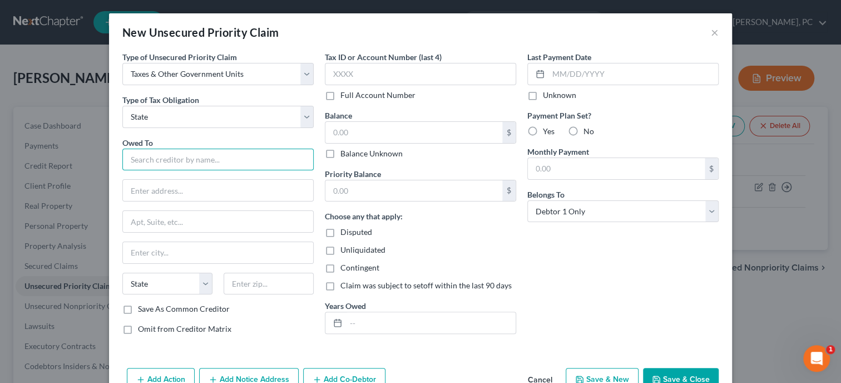
click at [179, 162] on input "text" at bounding box center [217, 160] width 191 height 22
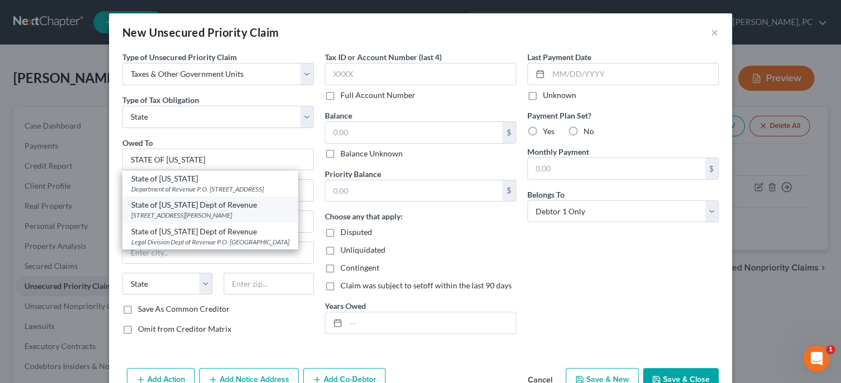
click at [176, 210] on div "State of [US_STATE] Dept of Revenue" at bounding box center [210, 204] width 158 height 11
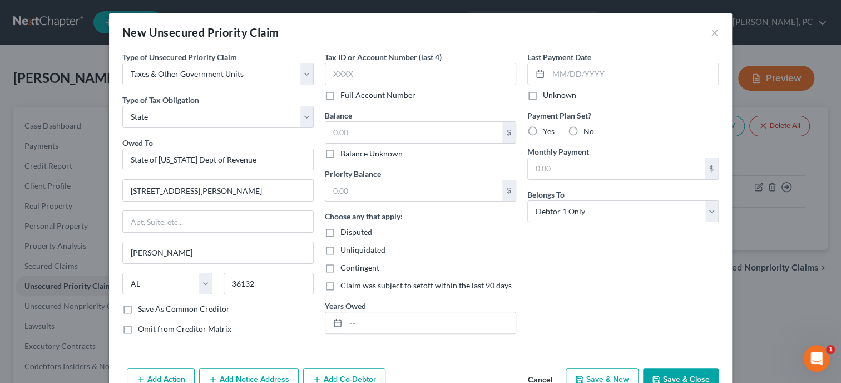
click at [505, 235] on div "Disputed" at bounding box center [420, 231] width 191 height 11
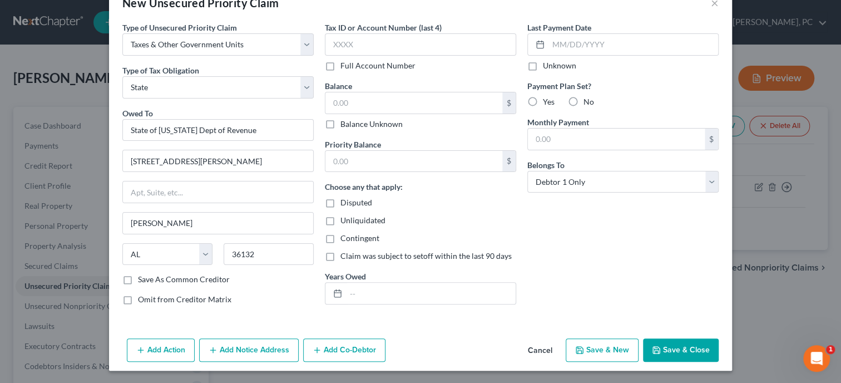
click at [664, 343] on button "Save & Close" at bounding box center [681, 349] width 76 height 23
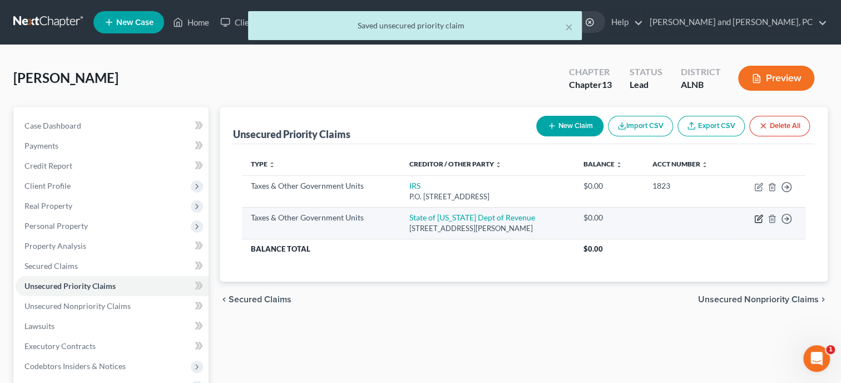
click at [757, 220] on icon "button" at bounding box center [759, 218] width 9 height 9
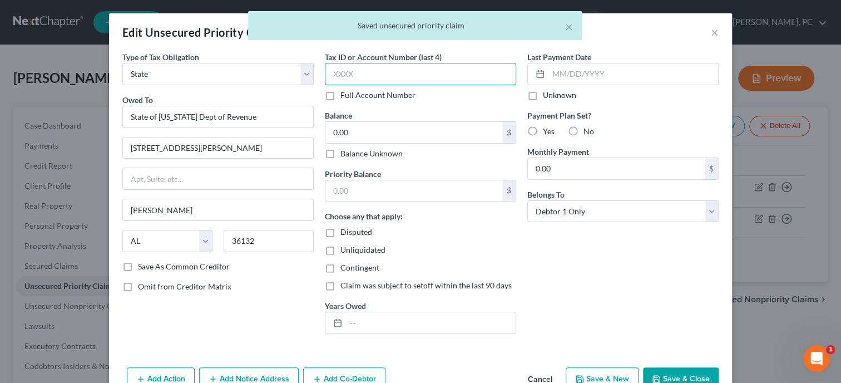
click at [374, 73] on input "text" at bounding box center [420, 74] width 191 height 22
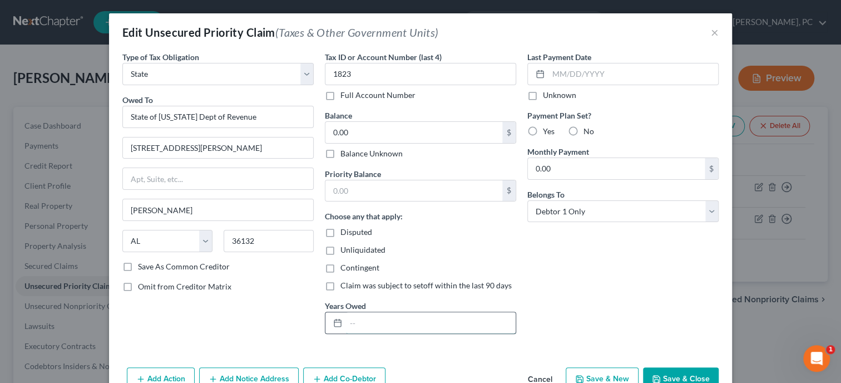
click at [378, 328] on input "text" at bounding box center [431, 322] width 170 height 21
click at [681, 373] on button "Save & Close" at bounding box center [681, 378] width 76 height 23
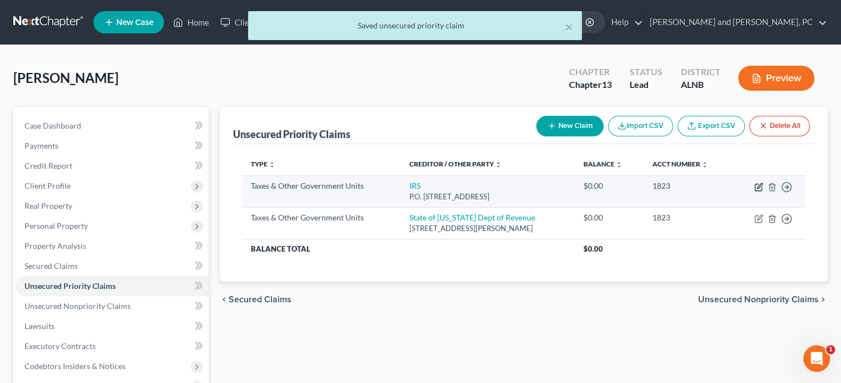
click at [757, 186] on icon "button" at bounding box center [759, 187] width 9 height 9
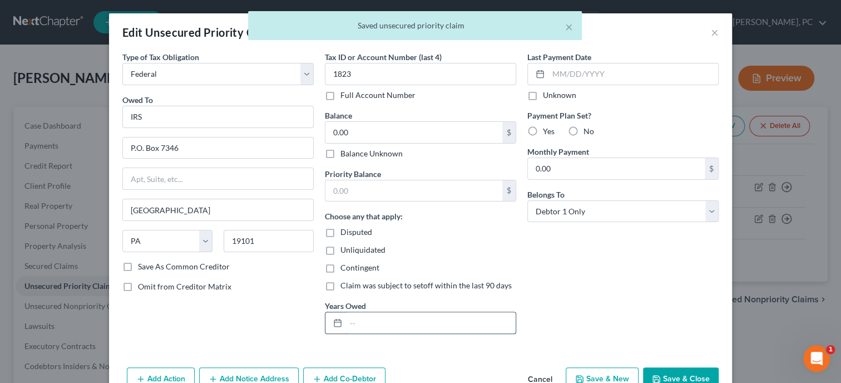
click at [442, 318] on input "text" at bounding box center [431, 322] width 170 height 21
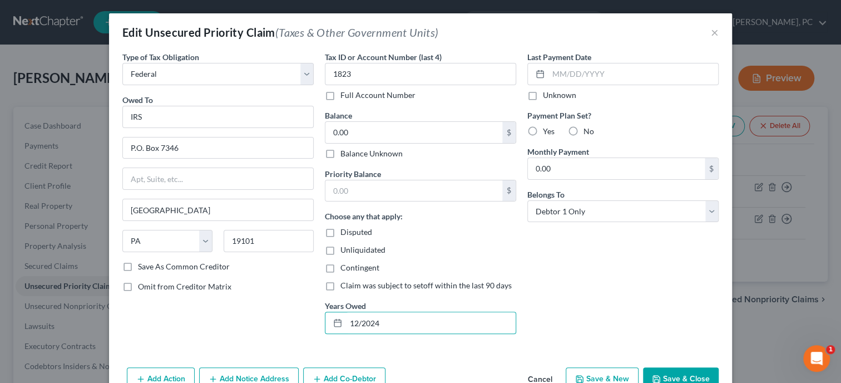
click at [688, 279] on div "Last Payment Date Unknown Payment Plan Set? Yes No Monthly Payment 0.00 $ Belon…" at bounding box center [623, 197] width 203 height 292
click at [678, 368] on button "Save & Close" at bounding box center [681, 378] width 76 height 23
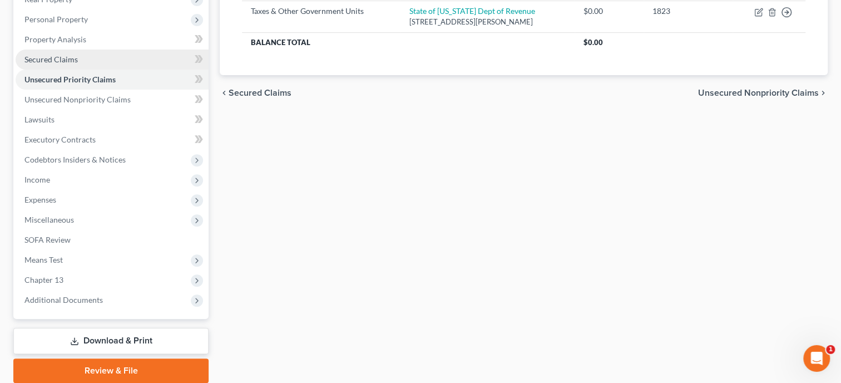
scroll to position [229, 0]
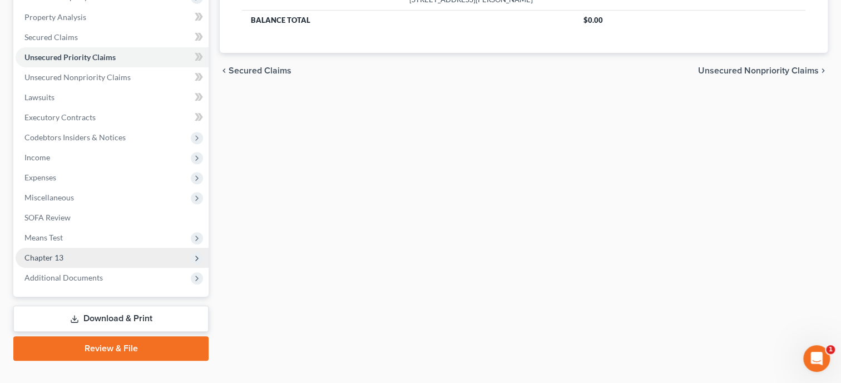
click at [44, 253] on span "Chapter 13" at bounding box center [43, 257] width 39 height 9
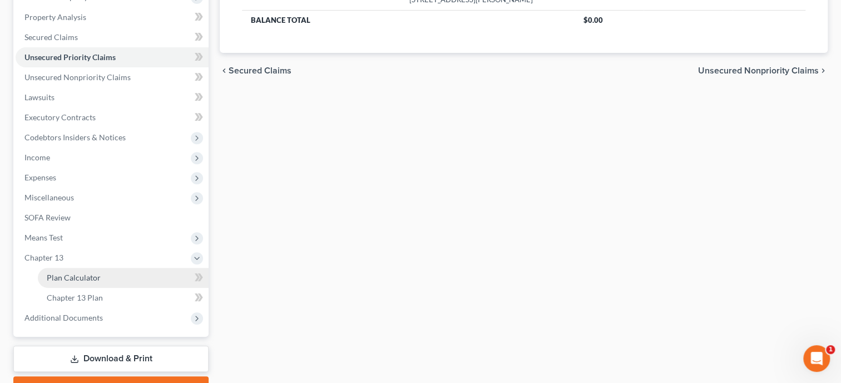
click at [61, 275] on span "Plan Calculator" at bounding box center [74, 277] width 54 height 9
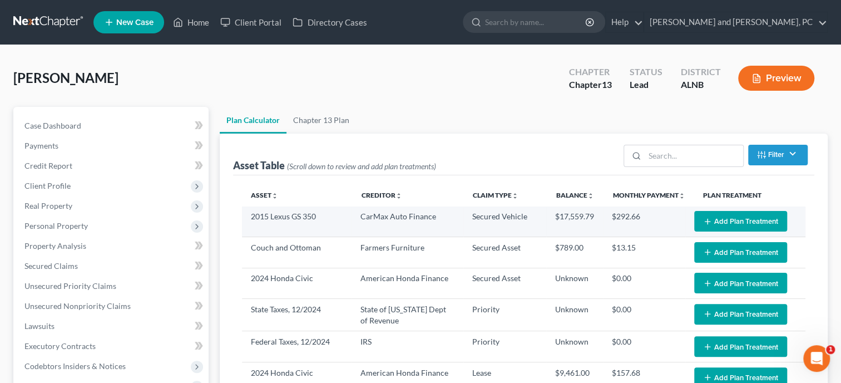
click at [730, 224] on button "Add Plan Treatment" at bounding box center [740, 221] width 93 height 21
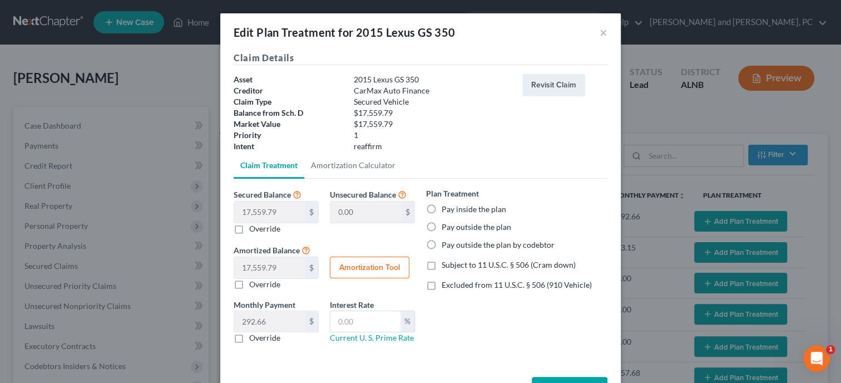
click at [442, 211] on label "Pay inside the plan" at bounding box center [474, 209] width 65 height 11
click at [446, 211] on input "Pay inside the plan" at bounding box center [449, 207] width 7 height 7
click at [442, 288] on label "Excluded from 11 U.S.C. § 506 (910 Vehicle)" at bounding box center [517, 284] width 150 height 11
click at [446, 287] on input "Excluded from 11 U.S.C. § 506 (910 Vehicle)" at bounding box center [449, 282] width 7 height 7
click at [375, 319] on input "text" at bounding box center [366, 321] width 70 height 21
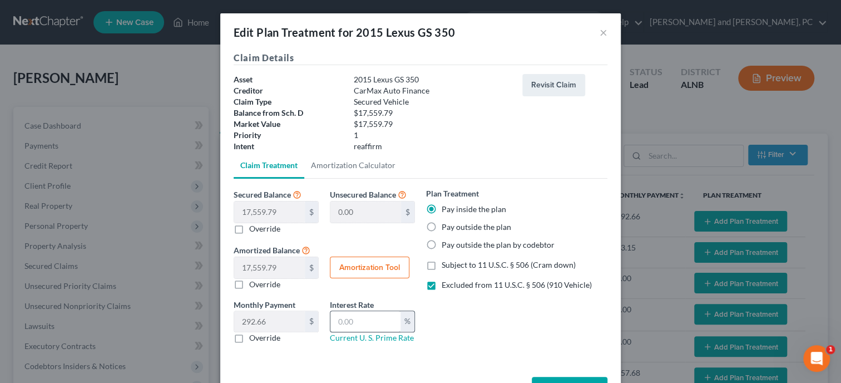
click at [382, 314] on input "text" at bounding box center [366, 321] width 70 height 21
click at [362, 266] on button "Amortization Tool" at bounding box center [370, 268] width 80 height 22
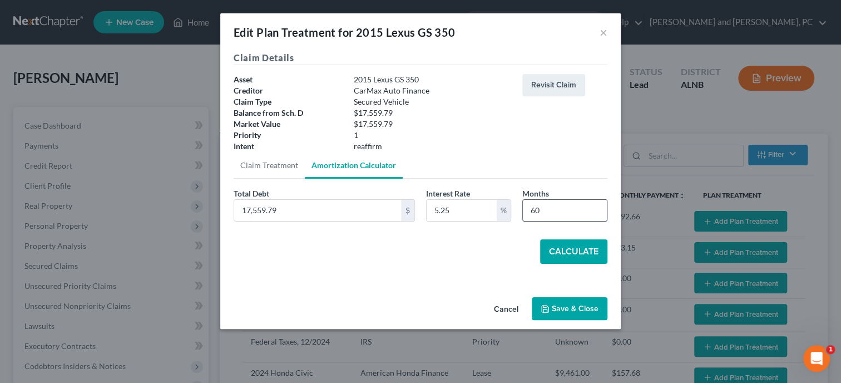
click at [546, 209] on input "60" at bounding box center [565, 210] width 84 height 21
click at [565, 257] on button "Calculate" at bounding box center [573, 251] width 67 height 24
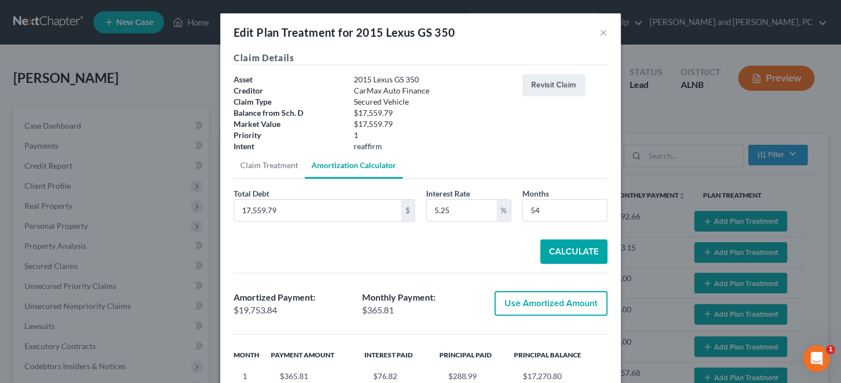
click at [534, 303] on button "Use Amortized Amount" at bounding box center [551, 303] width 113 height 24
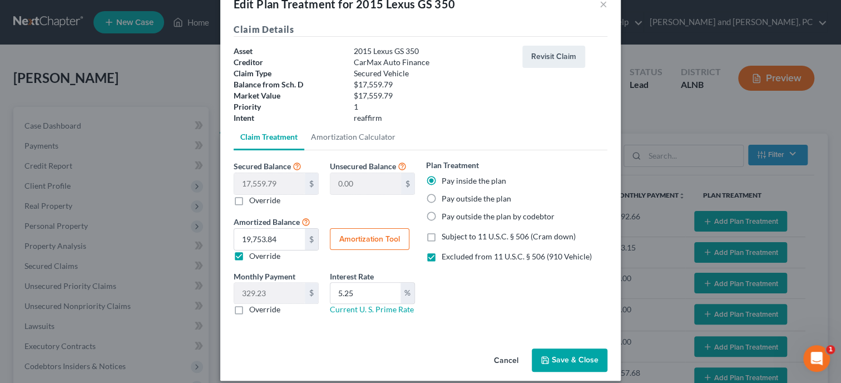
scroll to position [39, 0]
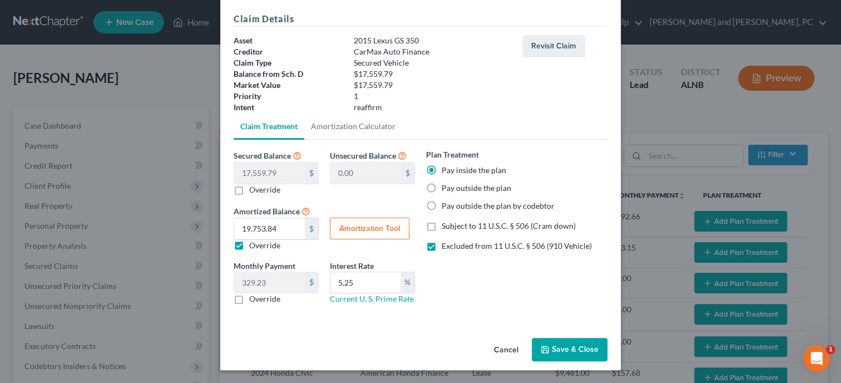
click at [564, 348] on button "Save & Close" at bounding box center [570, 349] width 76 height 23
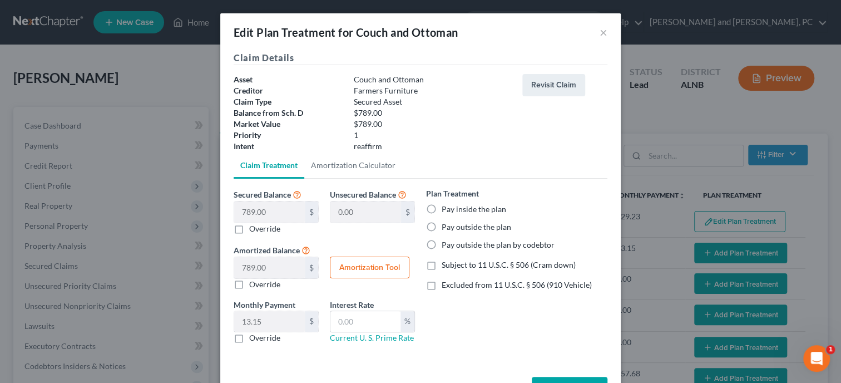
click at [442, 210] on label "Pay inside the plan" at bounding box center [474, 209] width 65 height 11
click at [446, 210] on input "Pay inside the plan" at bounding box center [449, 207] width 7 height 7
click at [442, 286] on label "Excluded from 11 U.S.C. § 506 (910 Vehicle)" at bounding box center [517, 284] width 150 height 11
click at [446, 286] on input "Excluded from 11 U.S.C. § 506 (910 Vehicle)" at bounding box center [449, 282] width 7 height 7
click at [373, 323] on input "text" at bounding box center [366, 321] width 70 height 21
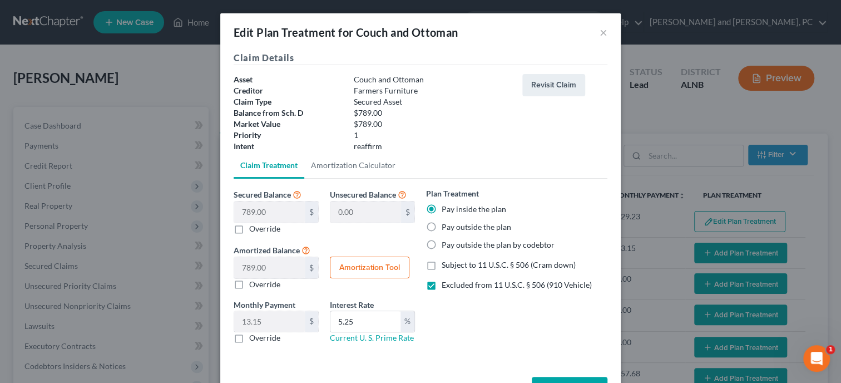
click at [376, 265] on button "Amortization Tool" at bounding box center [370, 268] width 80 height 22
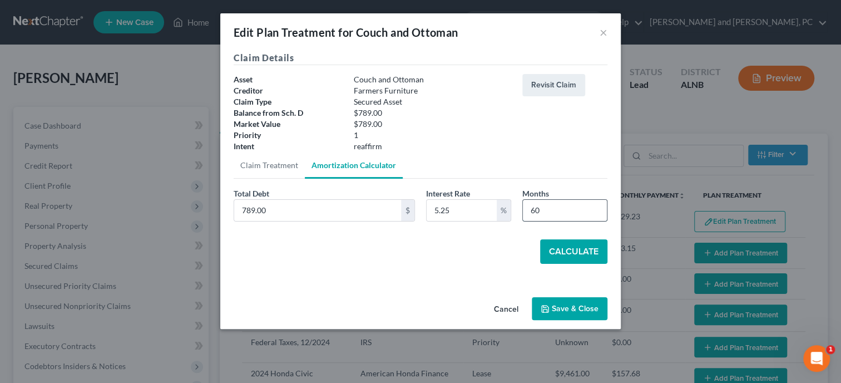
drag, startPoint x: 561, startPoint y: 217, endPoint x: 529, endPoint y: 219, distance: 31.8
click at [529, 219] on input "60" at bounding box center [565, 210] width 84 height 21
click at [574, 257] on button "Calculate" at bounding box center [573, 251] width 67 height 24
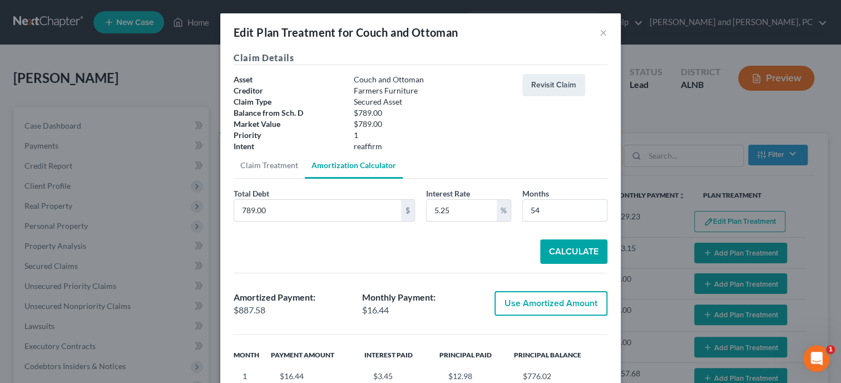
click at [560, 311] on button "Use Amortized Amount" at bounding box center [551, 303] width 113 height 24
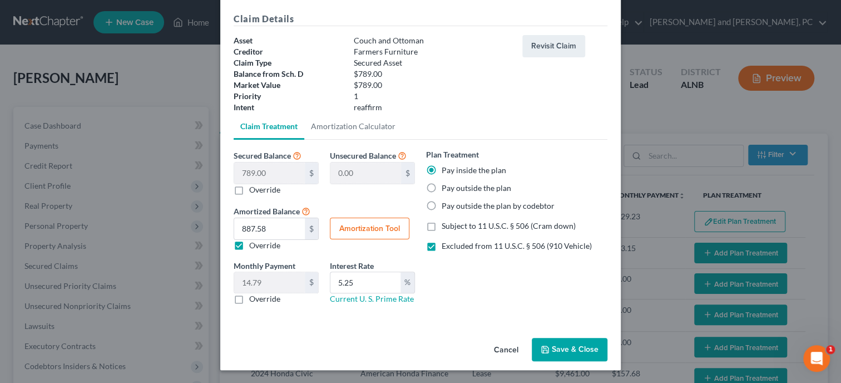
click at [566, 341] on button "Save & Close" at bounding box center [570, 349] width 76 height 23
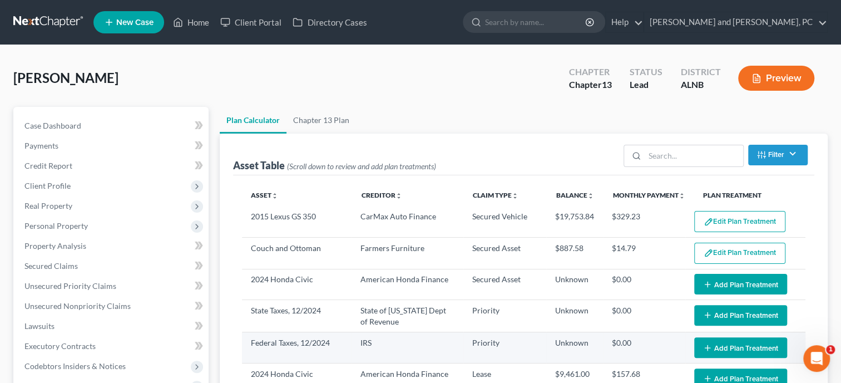
scroll to position [57, 0]
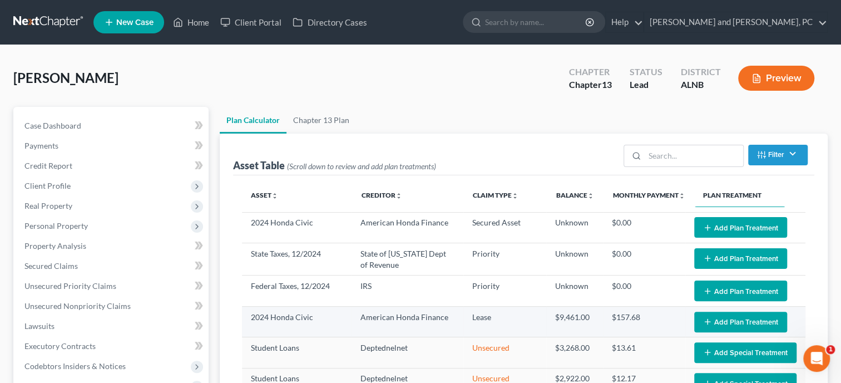
click at [708, 327] on button "Add Plan Treatment" at bounding box center [740, 322] width 93 height 21
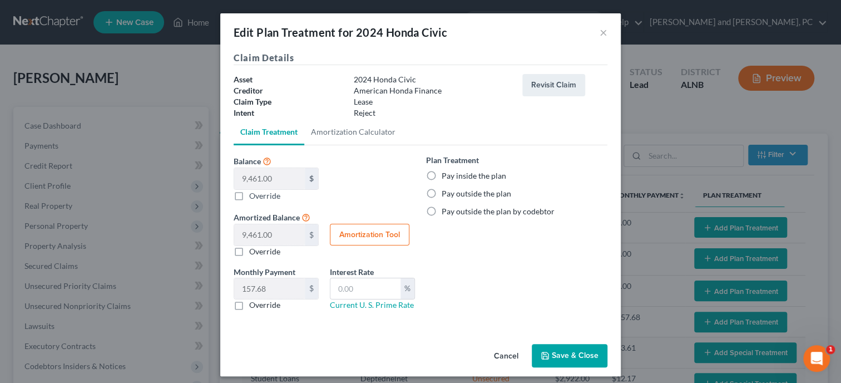
click at [442, 209] on label "Pay outside the plan by codebtor" at bounding box center [498, 211] width 113 height 11
click at [446, 209] on input "Pay outside the plan by codebtor" at bounding box center [449, 209] width 7 height 7
click at [442, 209] on label "Pay outside the plan by codebtor" at bounding box center [498, 211] width 113 height 11
click at [446, 209] on input "Pay outside the plan by codebtor" at bounding box center [449, 209] width 7 height 7
click at [442, 181] on label "Pay inside the plan" at bounding box center [474, 175] width 65 height 11
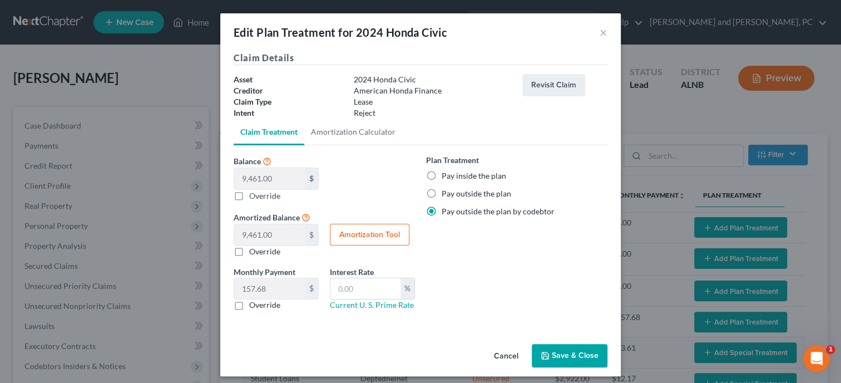
click at [446, 178] on input "Pay inside the plan" at bounding box center [449, 173] width 7 height 7
click at [520, 354] on button "Cancel" at bounding box center [506, 356] width 42 height 22
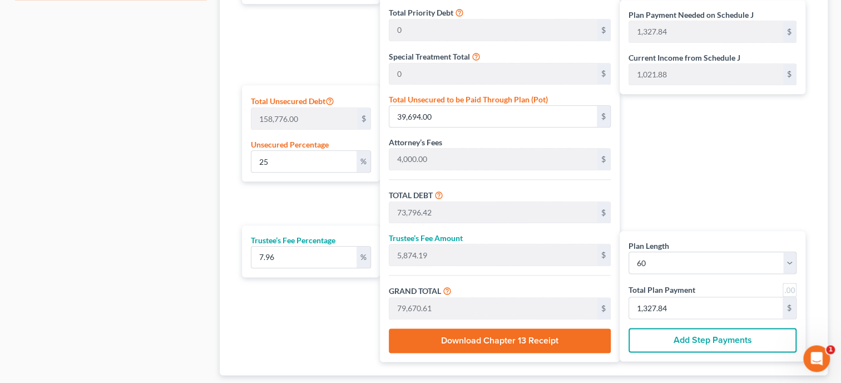
scroll to position [629, 0]
click at [314, 253] on input "7.96" at bounding box center [304, 257] width 105 height 21
click at [278, 260] on input "7.96" at bounding box center [304, 257] width 105 height 21
drag, startPoint x: 304, startPoint y: 249, endPoint x: 242, endPoint y: 254, distance: 61.9
click at [252, 254] on input "7.96" at bounding box center [304, 257] width 105 height 21
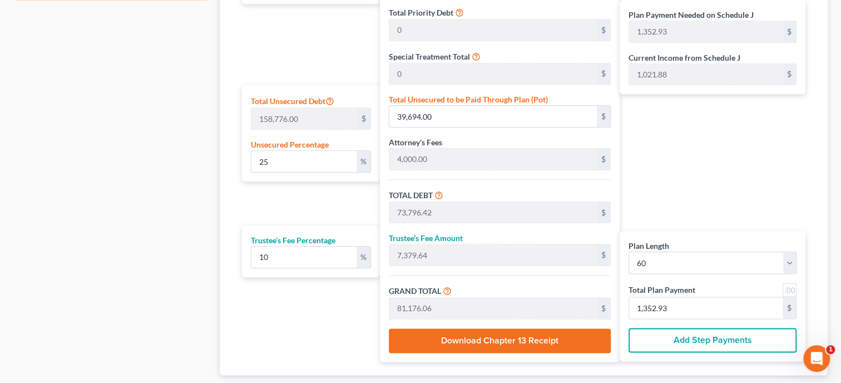
click at [269, 304] on div "Plan Length 1 2 3 4 5 6 7 8 9 10 11 12 13 14 15 16 17 18 19 20 21 22 23 24 25 2…" at bounding box center [309, 136] width 144 height 452
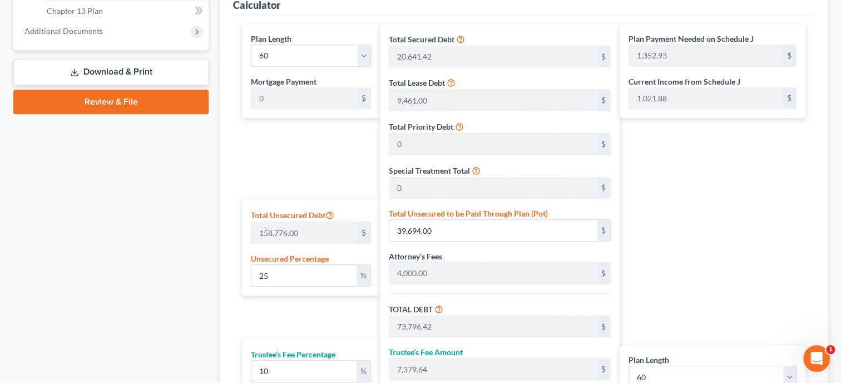
scroll to position [458, 0]
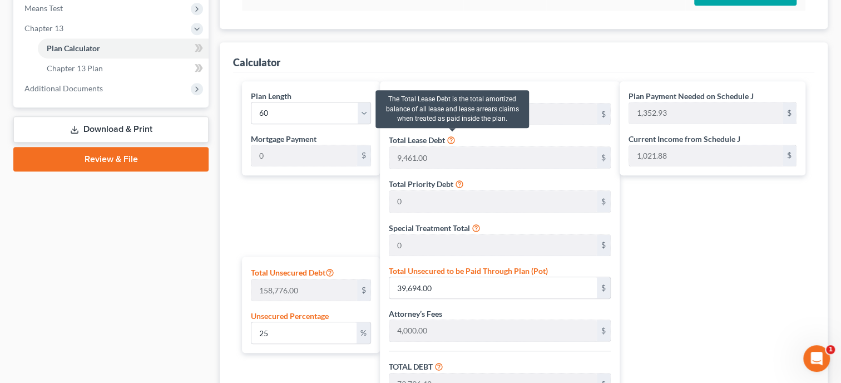
click at [452, 141] on icon at bounding box center [451, 139] width 9 height 11
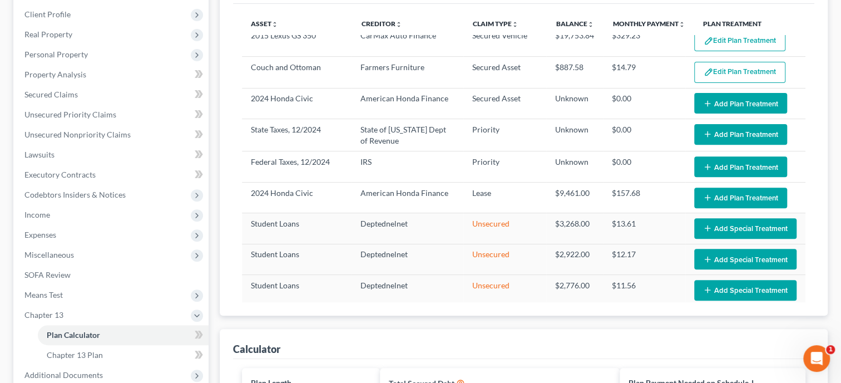
scroll to position [0, 0]
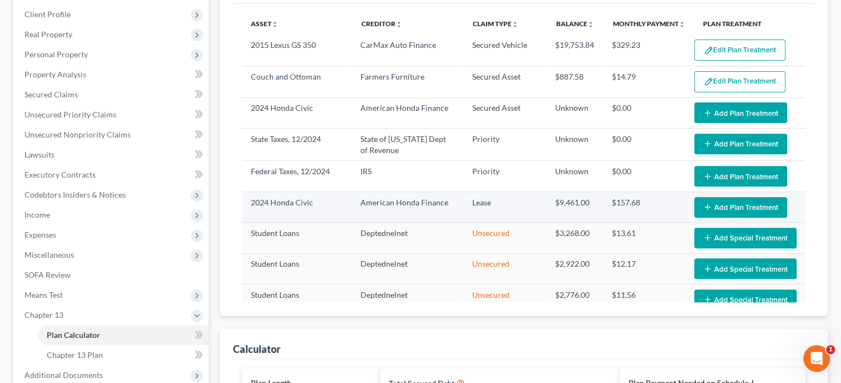
click at [730, 202] on button "Add Plan Treatment" at bounding box center [740, 207] width 93 height 21
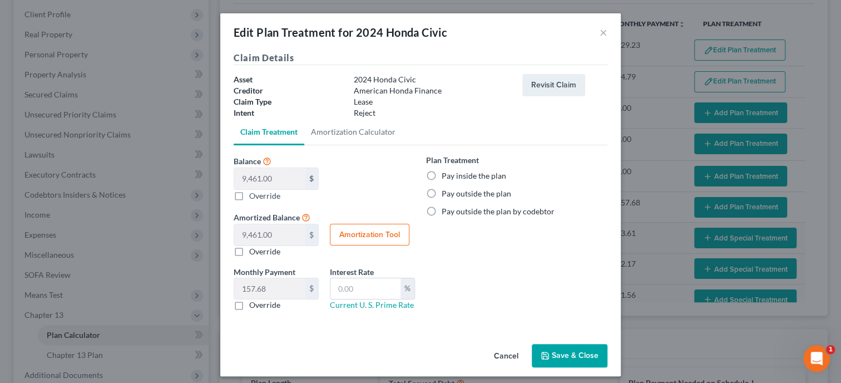
click at [249, 304] on label "Override" at bounding box center [264, 304] width 31 height 11
click at [254, 304] on input "Override" at bounding box center [257, 302] width 7 height 7
click at [269, 288] on input "text" at bounding box center [269, 288] width 71 height 21
click at [556, 353] on button "Save & Close" at bounding box center [570, 355] width 76 height 23
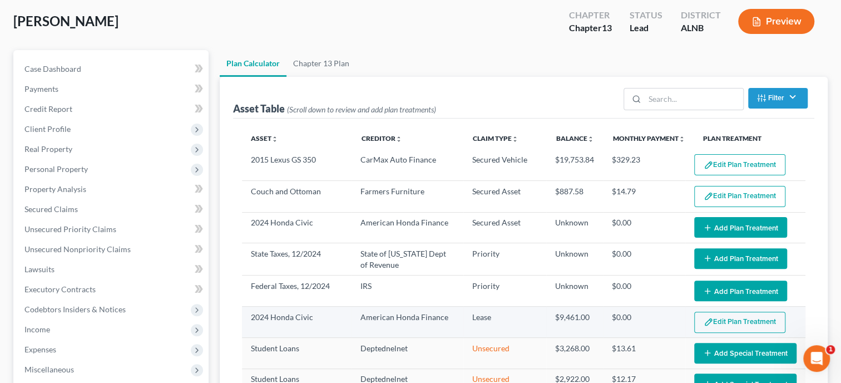
click at [705, 317] on img "button" at bounding box center [708, 321] width 9 height 9
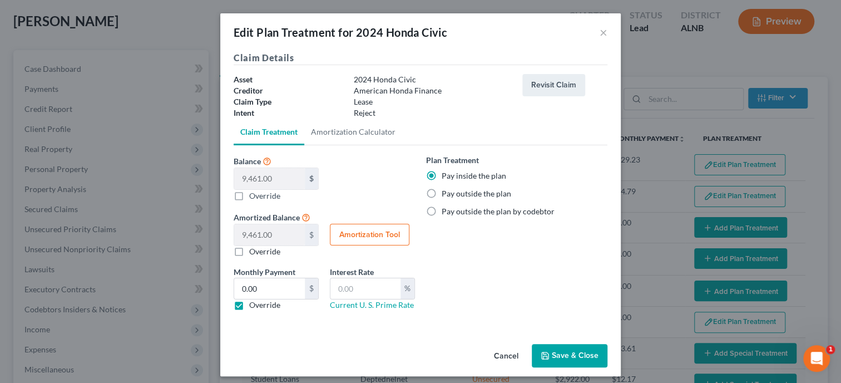
click at [442, 212] on label "Pay outside the plan by codebtor" at bounding box center [498, 211] width 113 height 11
click at [446, 212] on input "Pay outside the plan by codebtor" at bounding box center [449, 209] width 7 height 7
click at [567, 353] on button "Save & Close" at bounding box center [570, 355] width 76 height 23
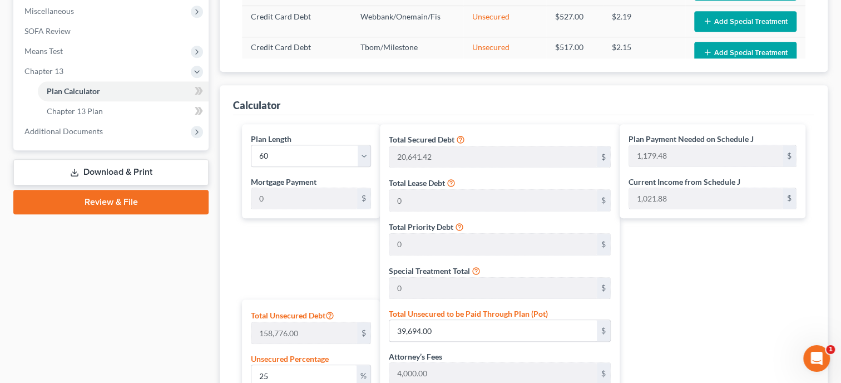
scroll to position [343, 0]
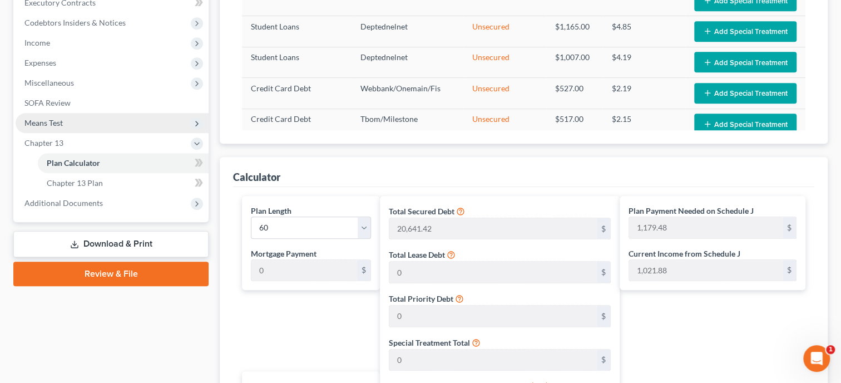
click at [46, 125] on span "Means Test" at bounding box center [43, 122] width 38 height 9
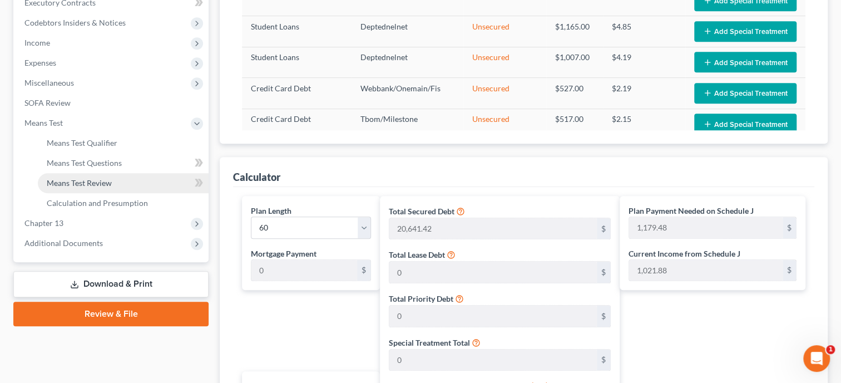
click at [60, 180] on span "Means Test Review" at bounding box center [79, 182] width 65 height 9
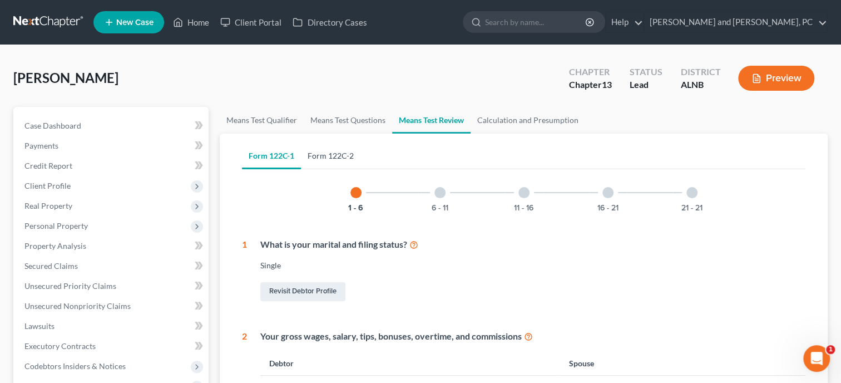
click at [327, 156] on link "Form 122C-2" at bounding box center [331, 155] width 60 height 27
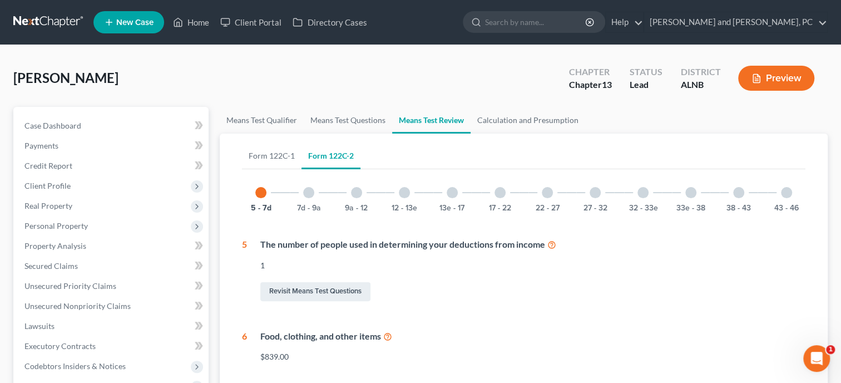
click at [498, 200] on div "17 - 22" at bounding box center [500, 193] width 38 height 38
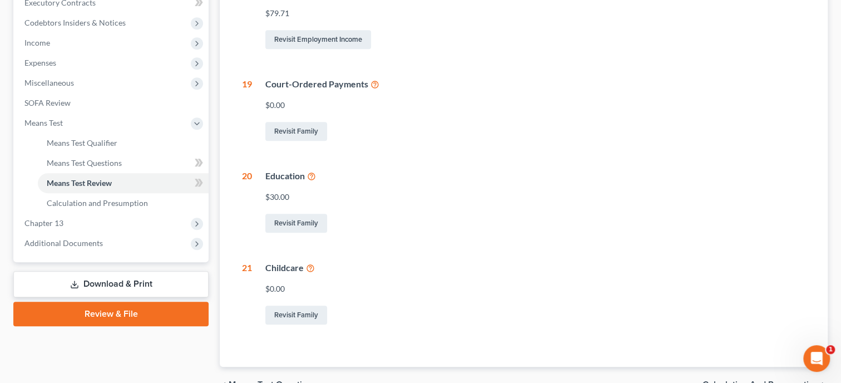
scroll to position [57, 0]
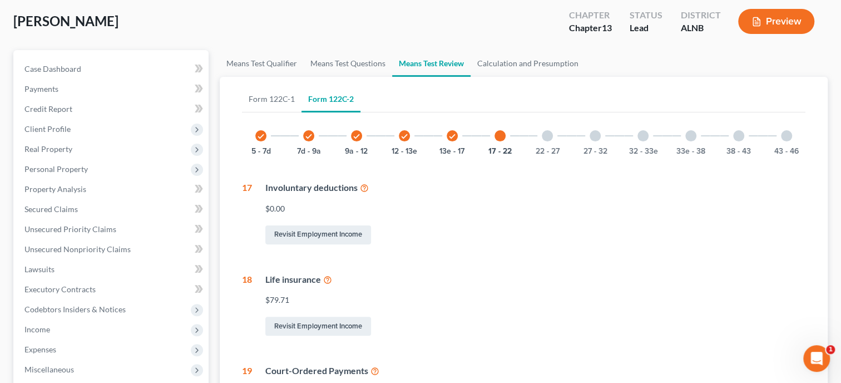
click at [551, 139] on div at bounding box center [547, 135] width 11 height 11
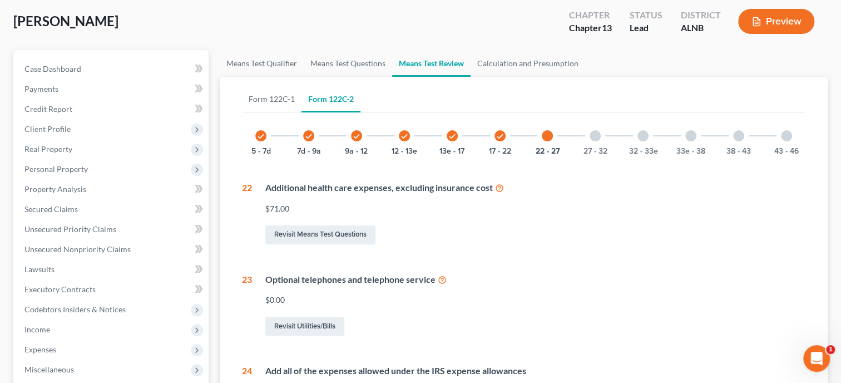
click at [597, 134] on div at bounding box center [595, 135] width 11 height 11
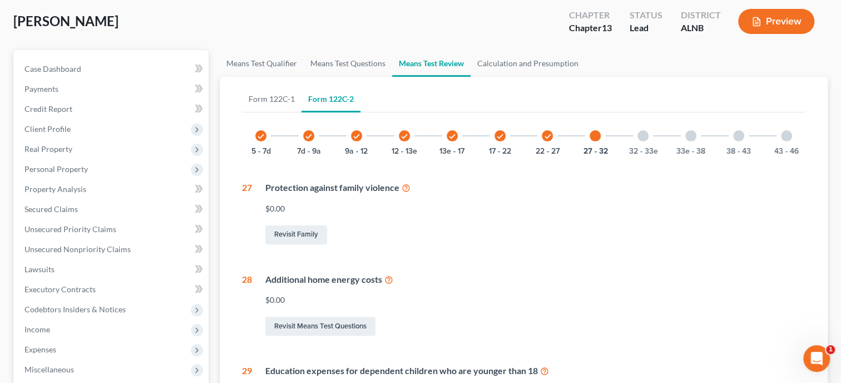
click at [643, 137] on div at bounding box center [643, 135] width 11 height 11
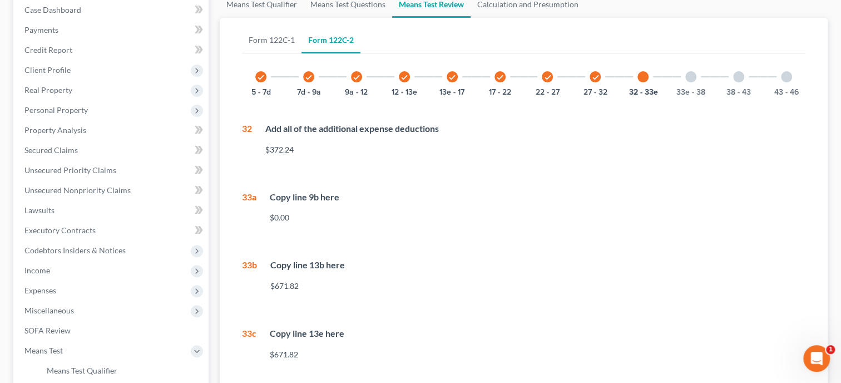
scroll to position [0, 0]
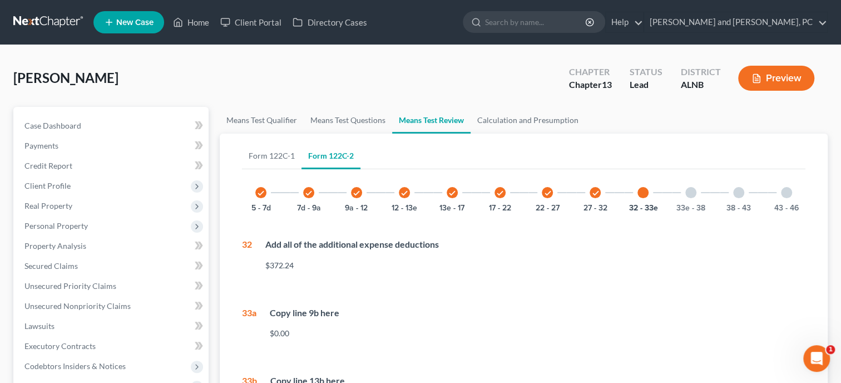
click at [693, 190] on div at bounding box center [691, 192] width 11 height 11
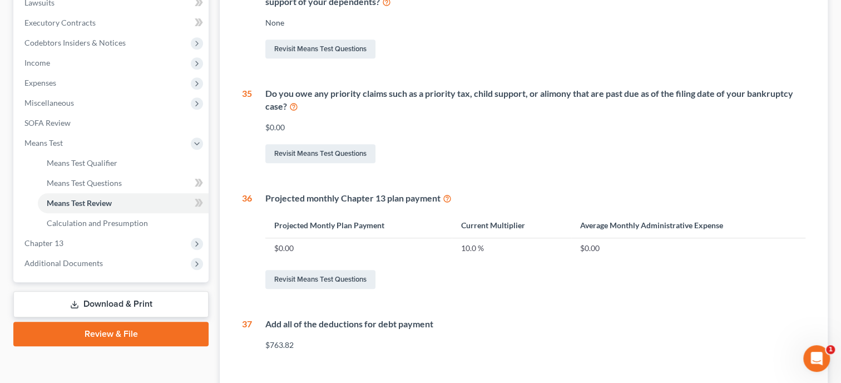
scroll to position [343, 0]
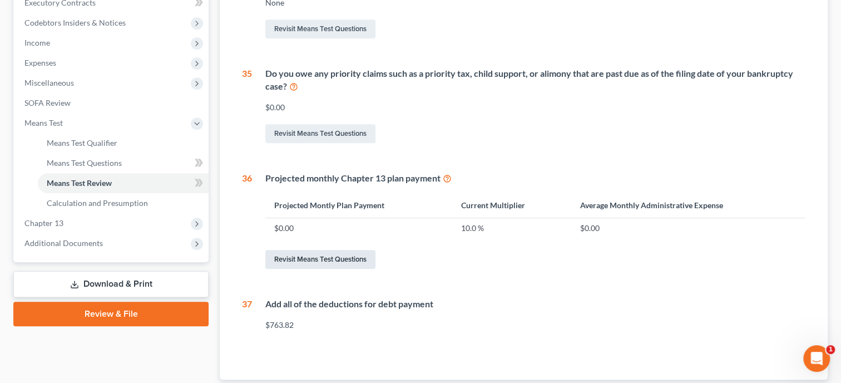
click at [339, 257] on link "Revisit Means Test Questions" at bounding box center [320, 259] width 110 height 19
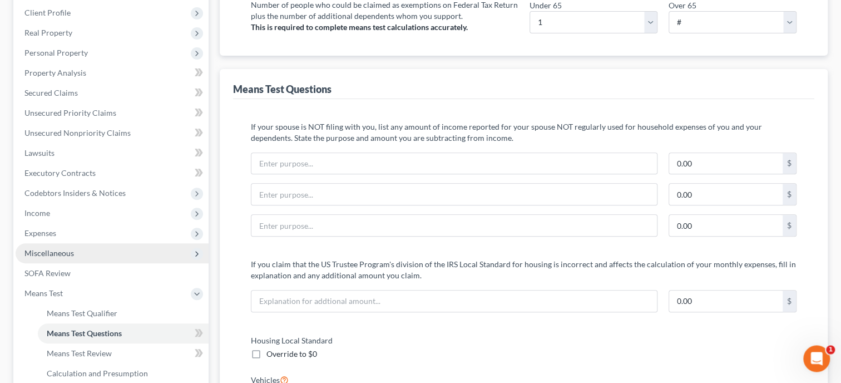
scroll to position [270, 0]
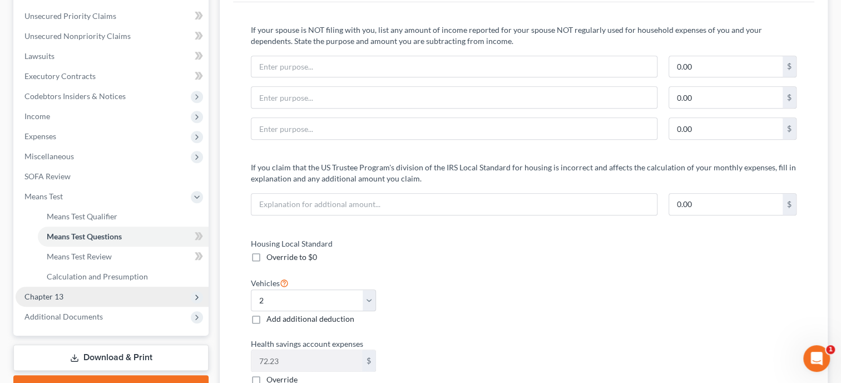
click at [45, 287] on span "Chapter 13" at bounding box center [112, 297] width 193 height 20
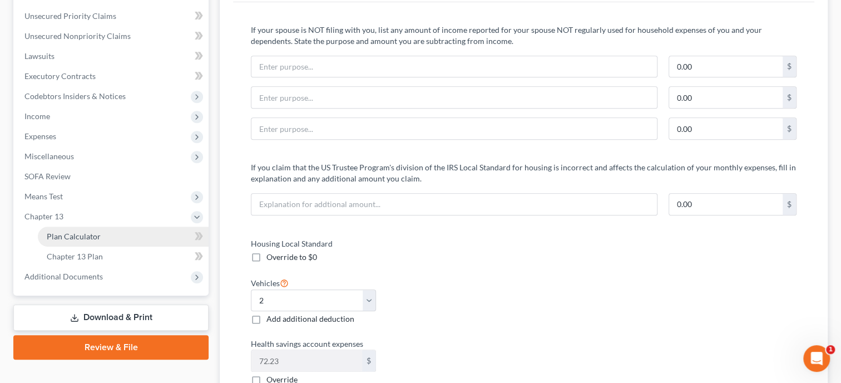
click at [72, 236] on span "Plan Calculator" at bounding box center [74, 235] width 54 height 9
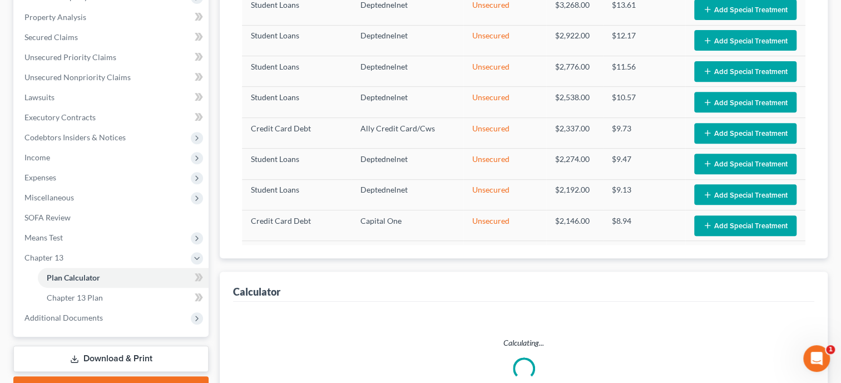
scroll to position [342, 0]
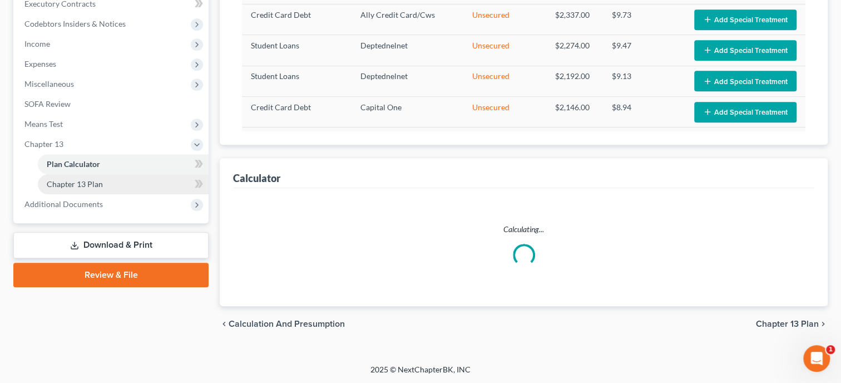
click at [89, 175] on link "Chapter 13 Plan" at bounding box center [123, 184] width 171 height 20
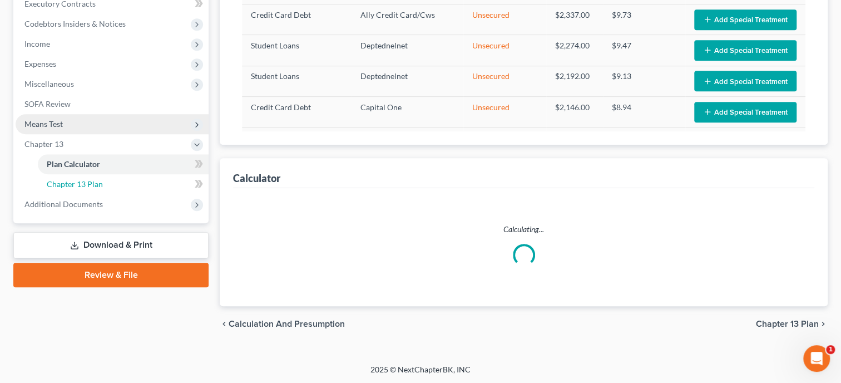
scroll to position [287, 0]
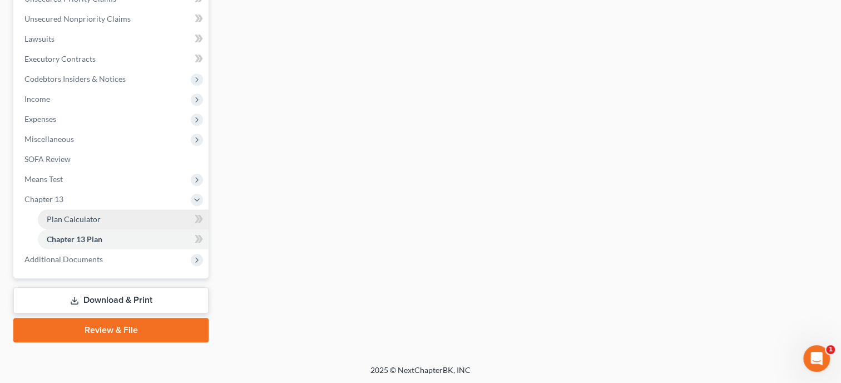
click at [92, 217] on span "Plan Calculator" at bounding box center [74, 218] width 54 height 9
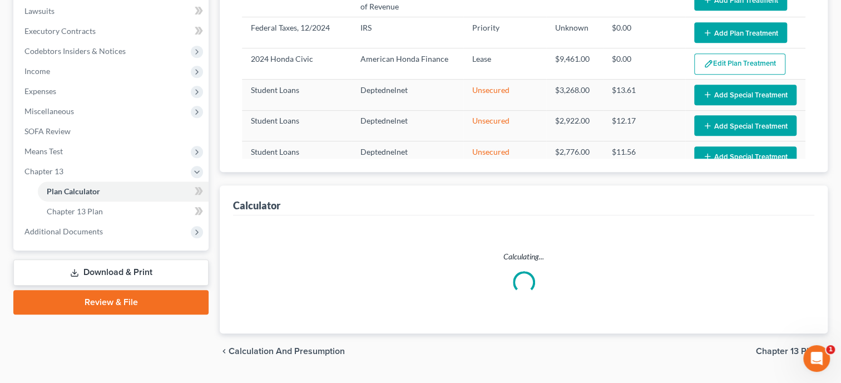
scroll to position [342, 0]
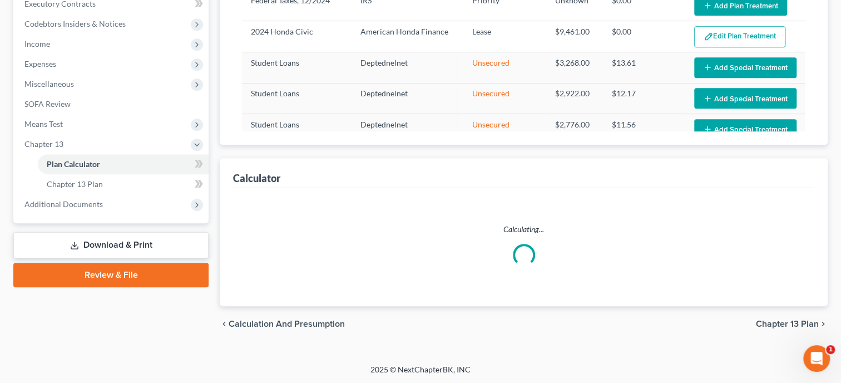
click at [265, 199] on div "Calculating..." at bounding box center [524, 247] width 582 height 118
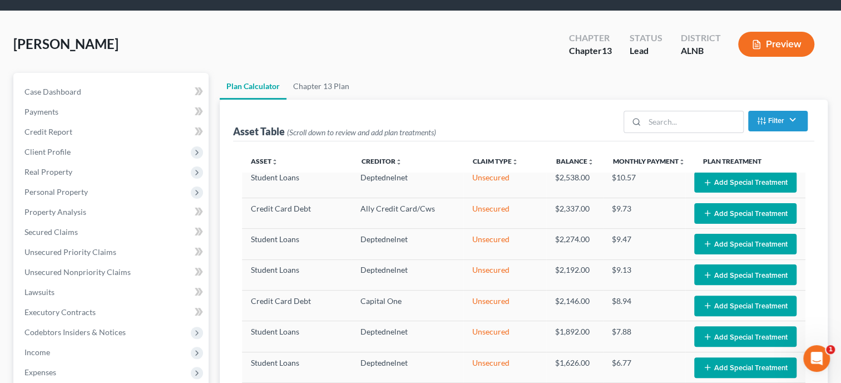
scroll to position [342, 0]
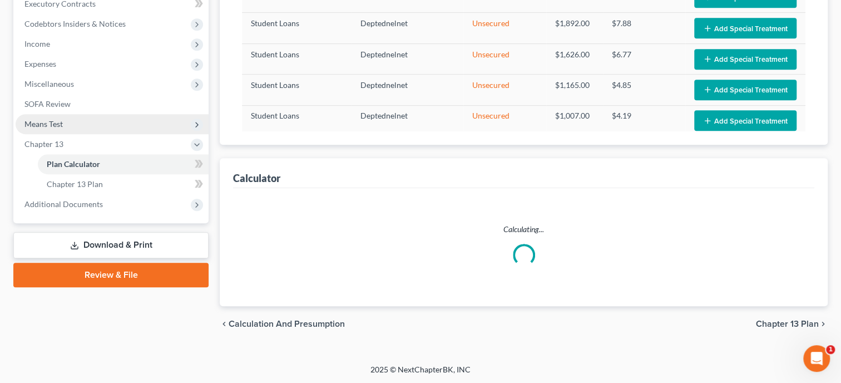
click at [71, 127] on span "Means Test" at bounding box center [112, 124] width 193 height 20
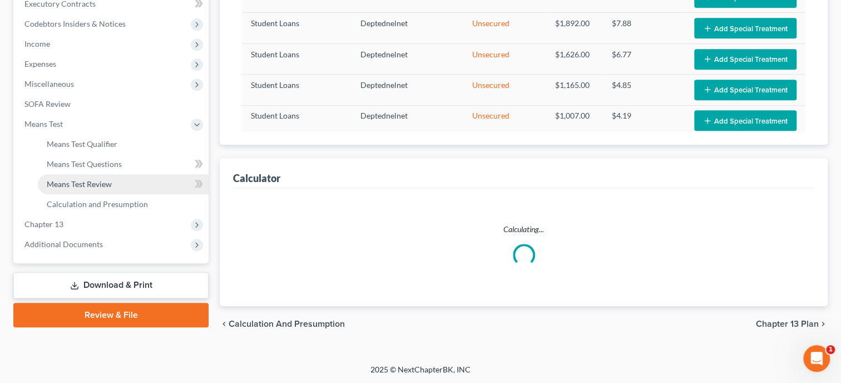
click at [76, 185] on span "Means Test Review" at bounding box center [79, 183] width 65 height 9
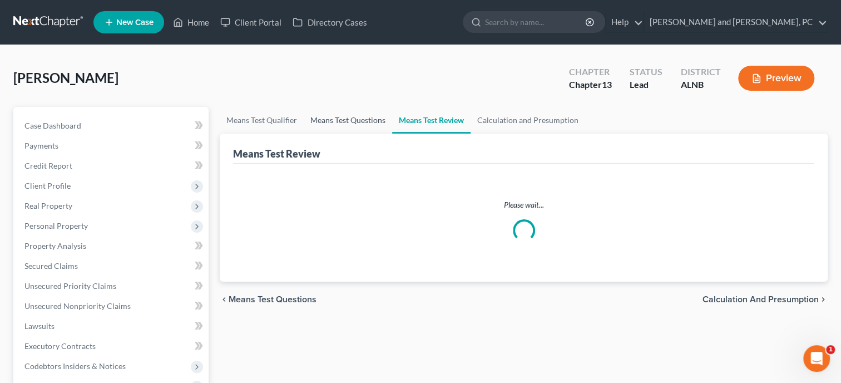
click at [351, 117] on link "Means Test Questions" at bounding box center [348, 120] width 88 height 27
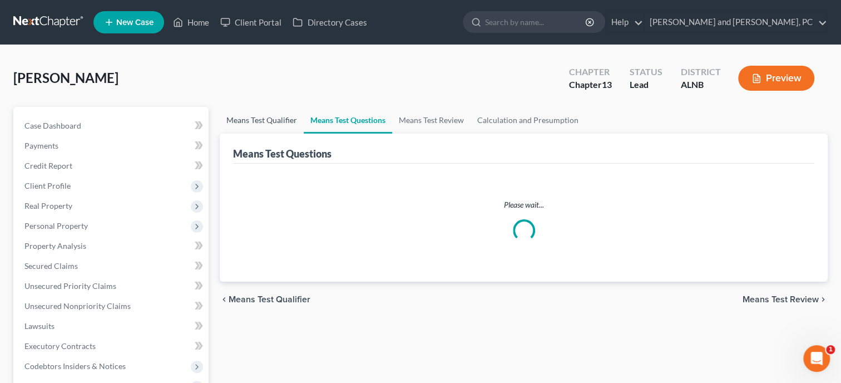
click at [267, 117] on link "Means Test Qualifier" at bounding box center [262, 120] width 84 height 27
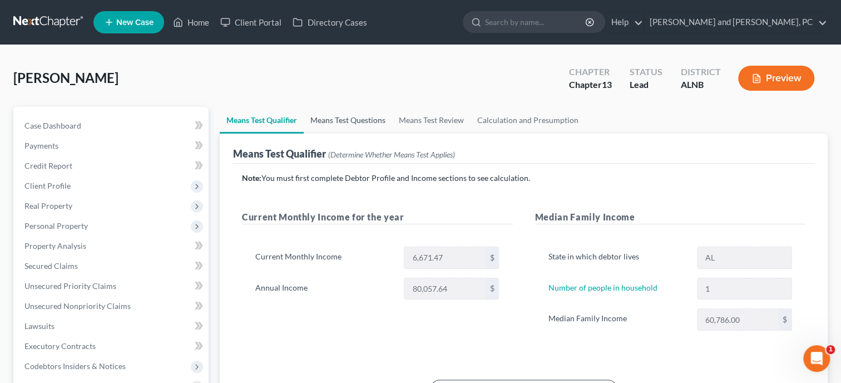
click at [331, 117] on link "Means Test Questions" at bounding box center [348, 120] width 88 height 27
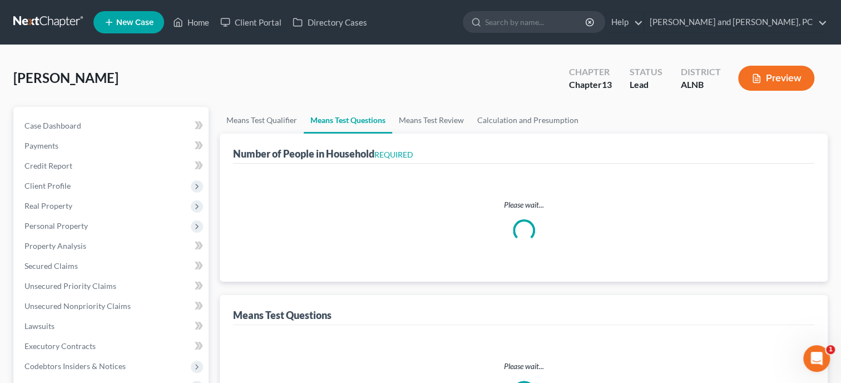
select select "1"
select select "60"
select select "1"
select select "60"
select select "2"
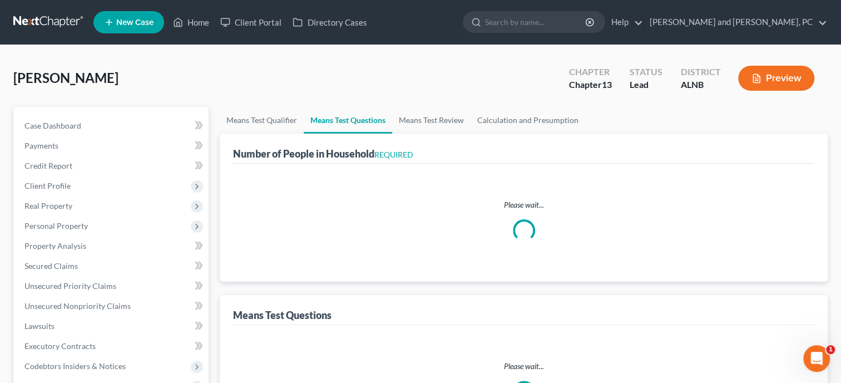
select select "60"
select select "1"
select select "2"
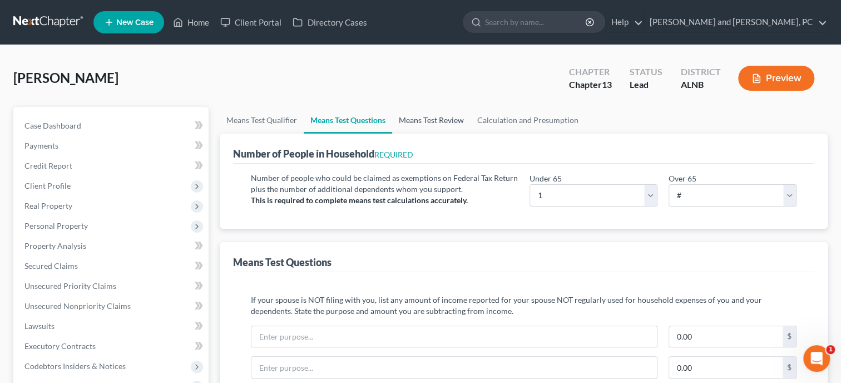
click at [440, 120] on link "Means Test Review" at bounding box center [431, 120] width 78 height 27
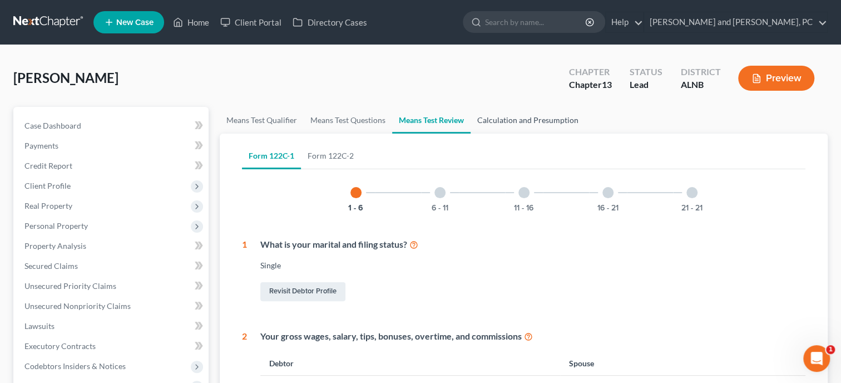
click at [527, 120] on link "Calculation and Presumption" at bounding box center [528, 120] width 115 height 27
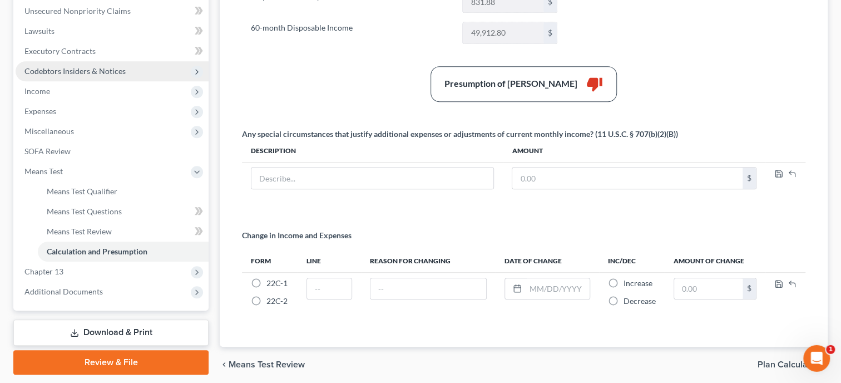
scroll to position [334, 0]
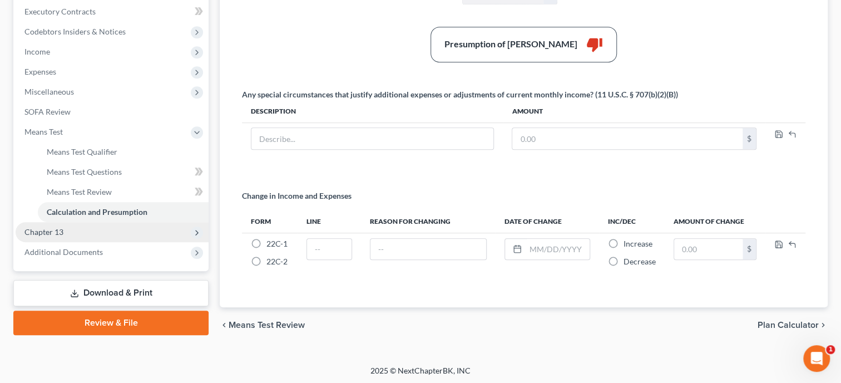
click at [68, 230] on span "Chapter 13" at bounding box center [112, 232] width 193 height 20
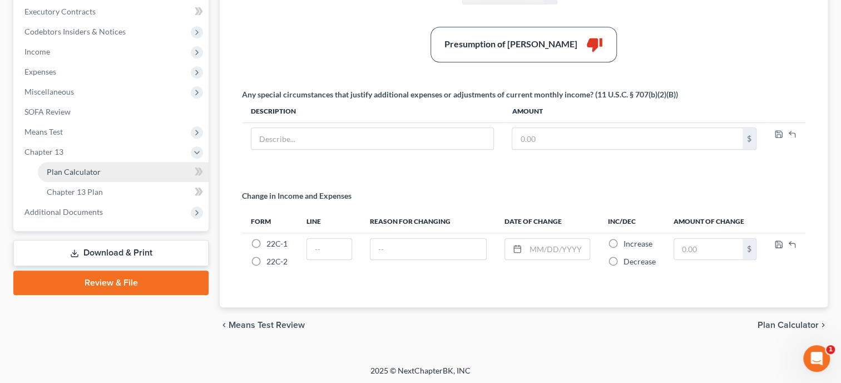
click at [61, 176] on link "Plan Calculator" at bounding box center [123, 172] width 171 height 20
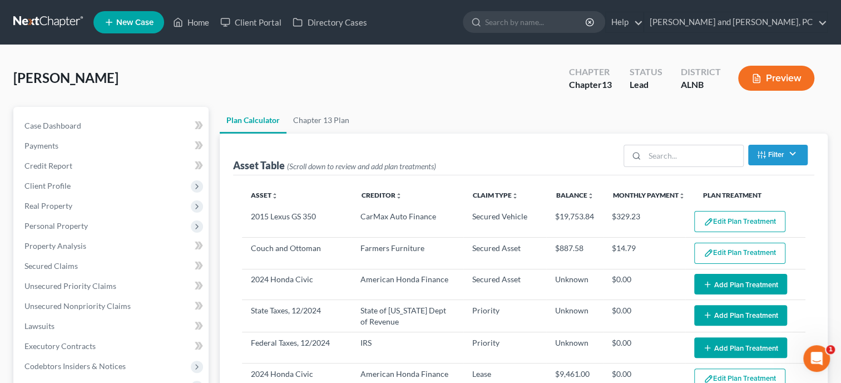
select select "59"
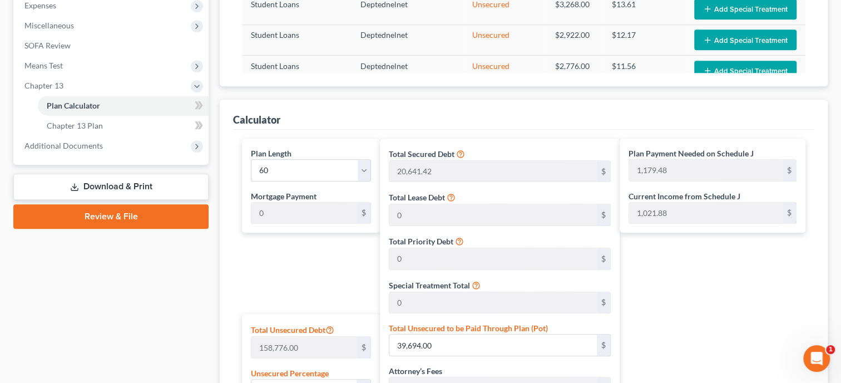
scroll to position [458, 0]
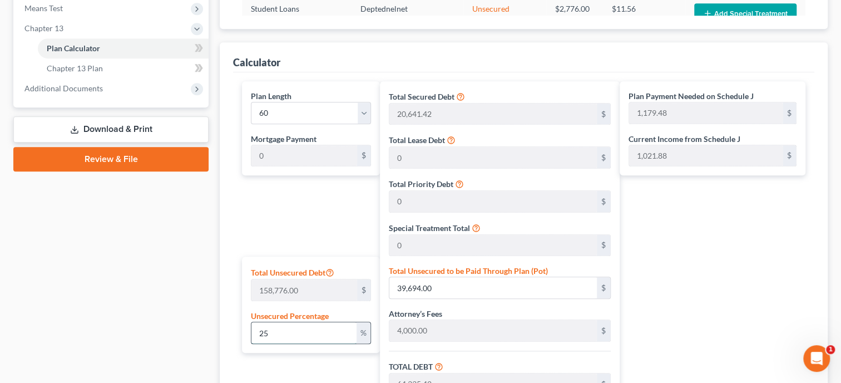
drag, startPoint x: 280, startPoint y: 328, endPoint x: 251, endPoint y: 340, distance: 31.7
click at [252, 340] on input "25" at bounding box center [304, 332] width 105 height 21
type input "0"
type input "24,641.42"
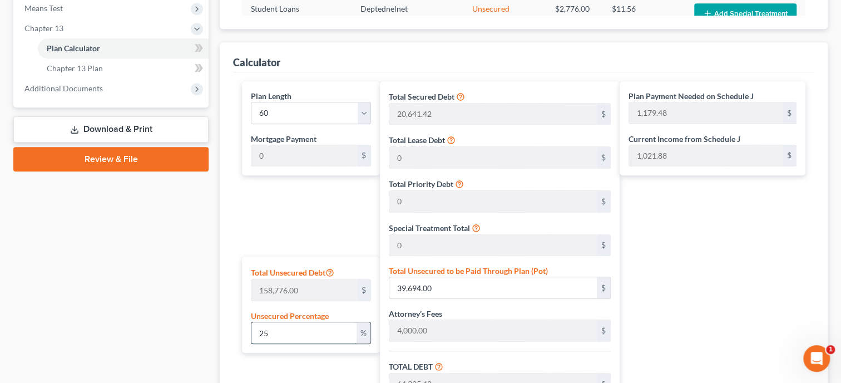
type input "2,464.14"
type input "27,105.56"
type input "451.75"
type input "0"
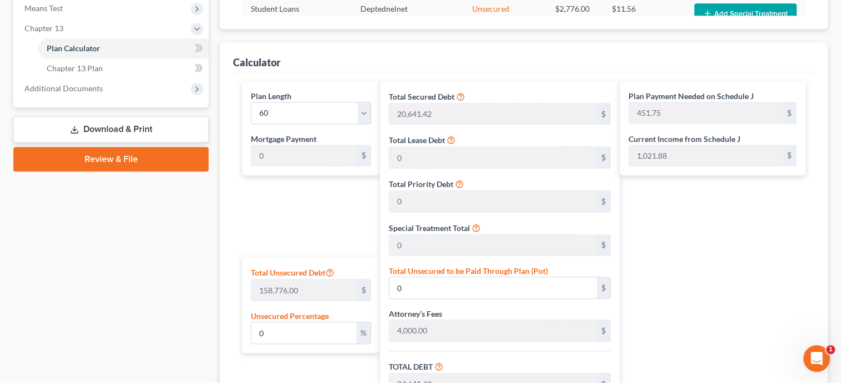
click at [155, 323] on div "Case Dashboard Payments Invoices Payments Payments Credit Report Client Profile" at bounding box center [111, 115] width 206 height 933
click at [263, 333] on input "0" at bounding box center [304, 332] width 105 height 21
drag, startPoint x: 263, startPoint y: 333, endPoint x: 243, endPoint y: 336, distance: 20.2
click at [252, 336] on input "0" at bounding box center [304, 332] width 105 height 21
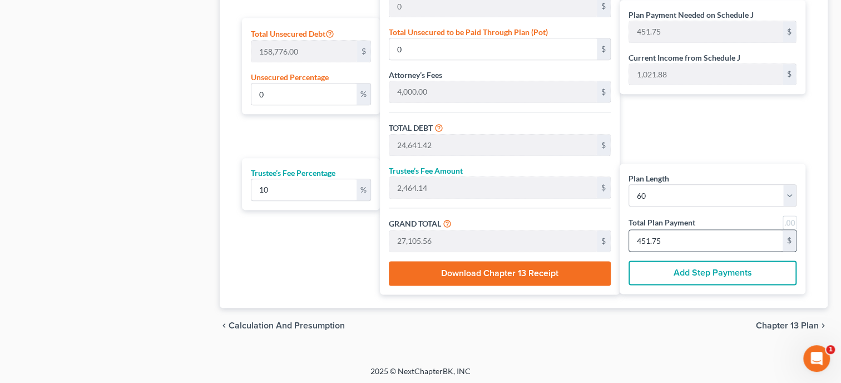
click at [750, 229] on div "451.75 $" at bounding box center [713, 240] width 168 height 22
click at [705, 234] on input "451.75" at bounding box center [706, 240] width 154 height 21
type input "54.54"
type input "5.45"
type input "60.00"
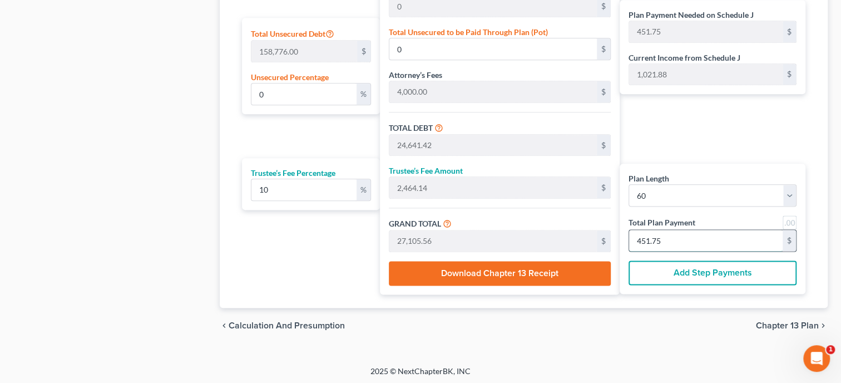
type input "1"
type input "654.54"
type input "65.45"
type input "720.00"
type input "12"
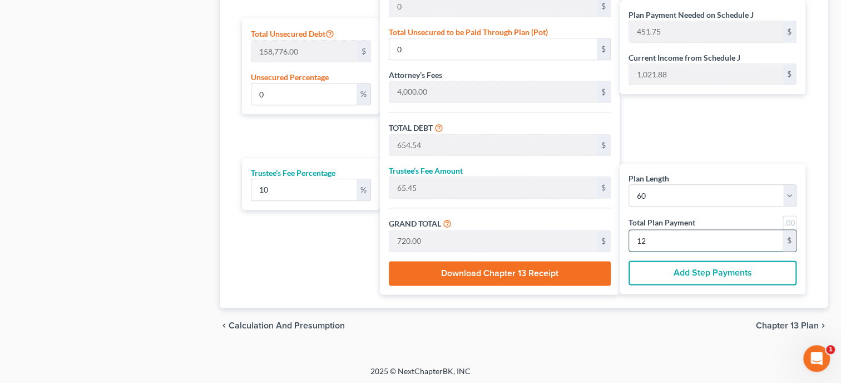
type input "6,981.81"
type input "698.18"
type input "7,680.00"
type input "128"
type input "28.56"
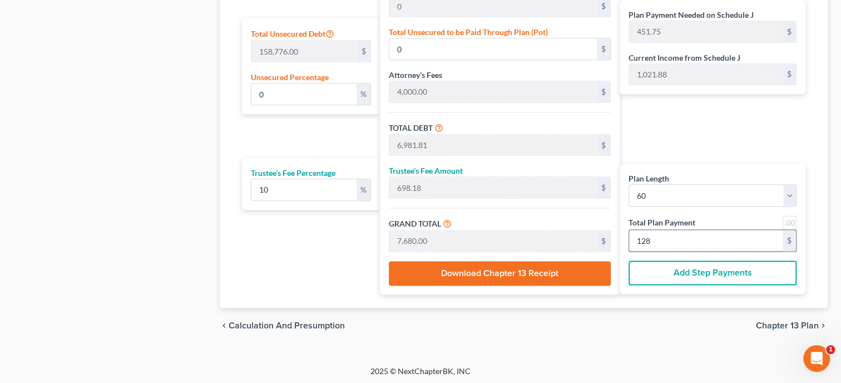
type input "45,340.39"
type input "69,981.81"
type input "6,998.18"
type input "76,980.00"
type input "1,283.00"
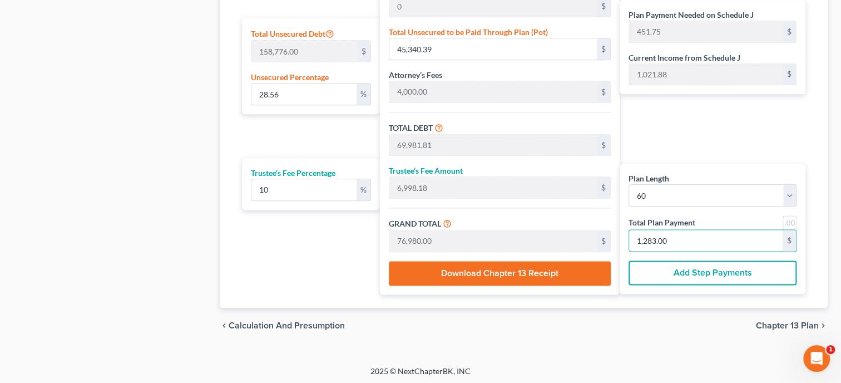
click at [307, 259] on div "Plan Length 1 2 3 4 5 6 7 8 9 10 11 12 13 14 15 16 17 18 19 20 21 22 23 24 25 2…" at bounding box center [309, 69] width 144 height 452
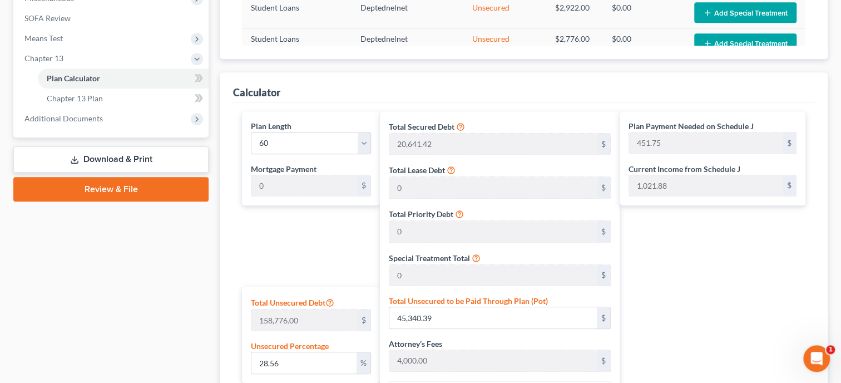
scroll to position [411, 0]
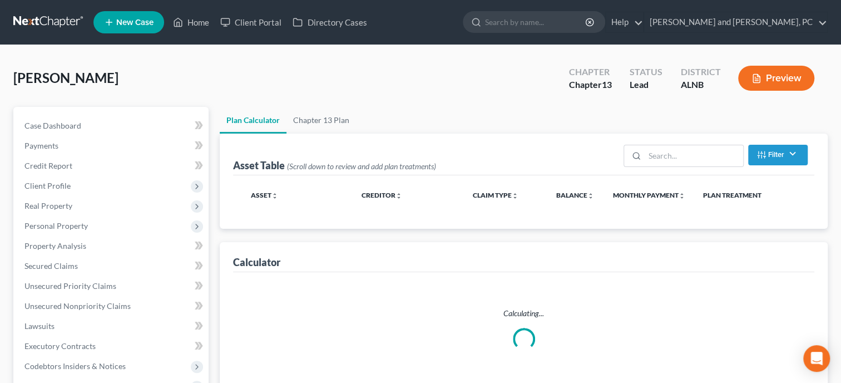
select select "59"
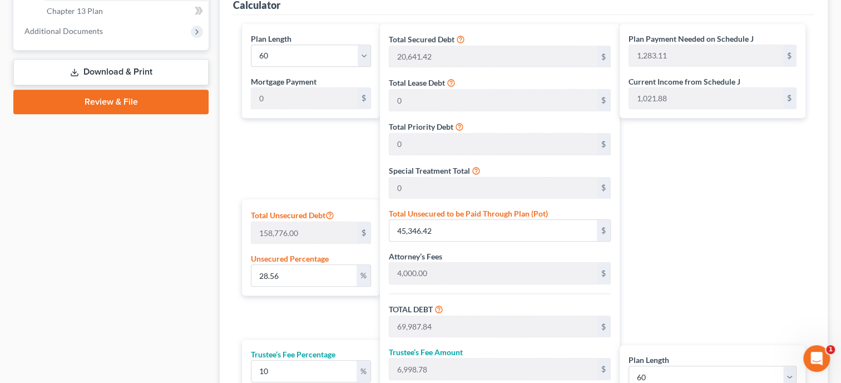
scroll to position [343, 0]
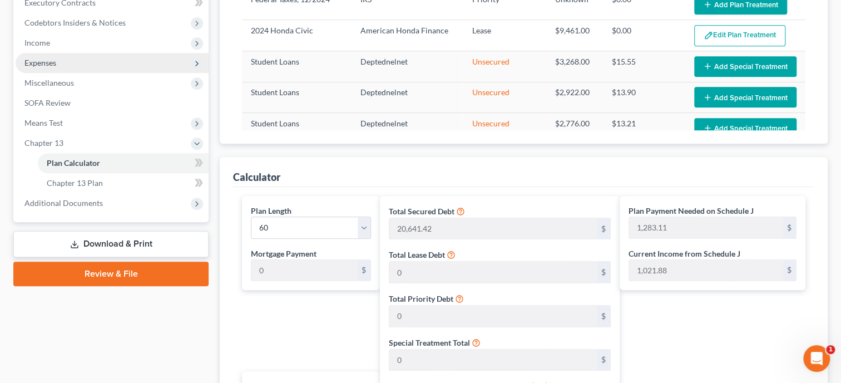
click at [41, 70] on span "Expenses" at bounding box center [112, 63] width 193 height 20
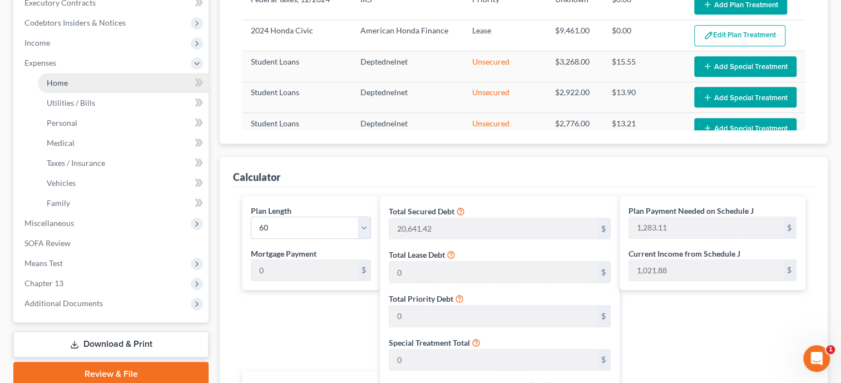
click at [51, 88] on link "Home" at bounding box center [123, 83] width 171 height 20
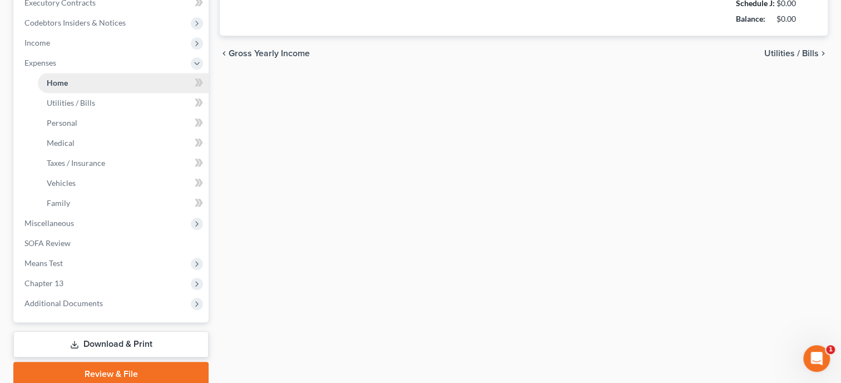
type input "1,504.00"
type input "0.00"
radio input "true"
type input "48.00"
type input "0.00"
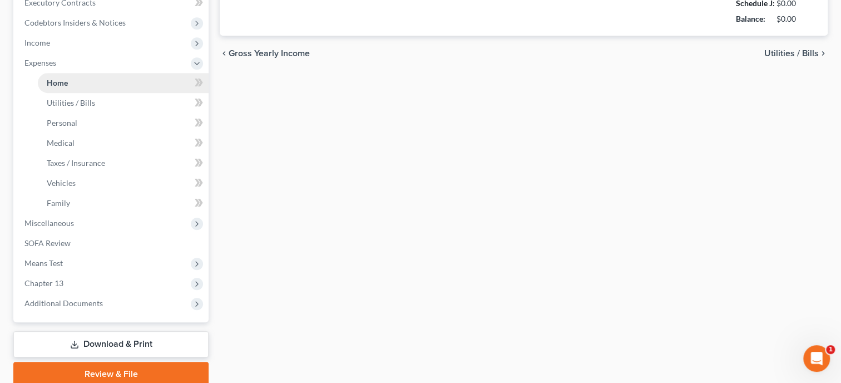
type input "0.00"
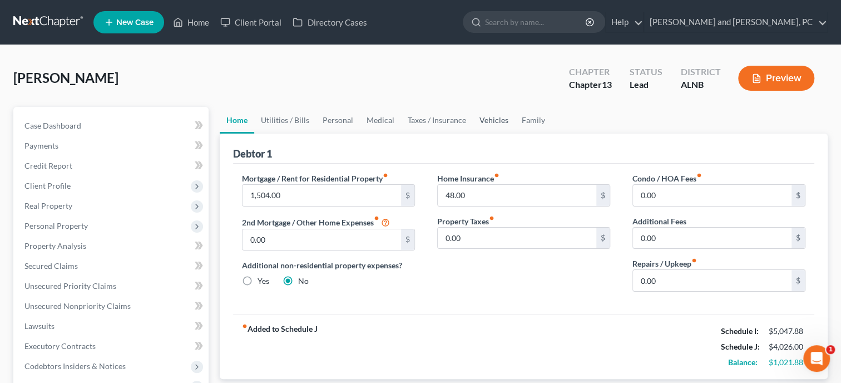
click at [492, 121] on link "Vehicles" at bounding box center [494, 120] width 42 height 27
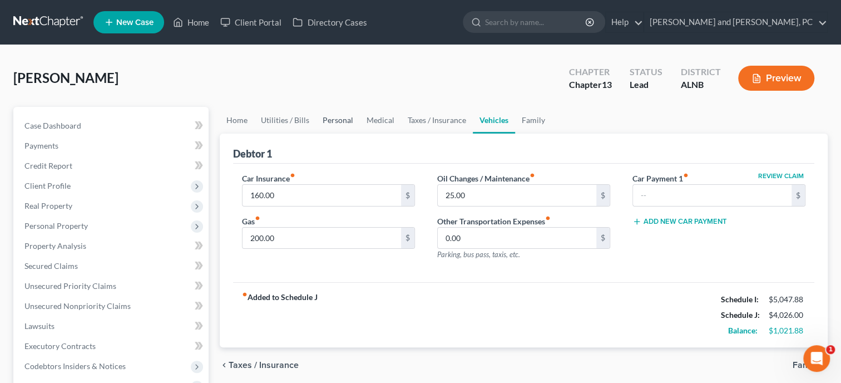
click at [338, 119] on link "Personal" at bounding box center [338, 120] width 44 height 27
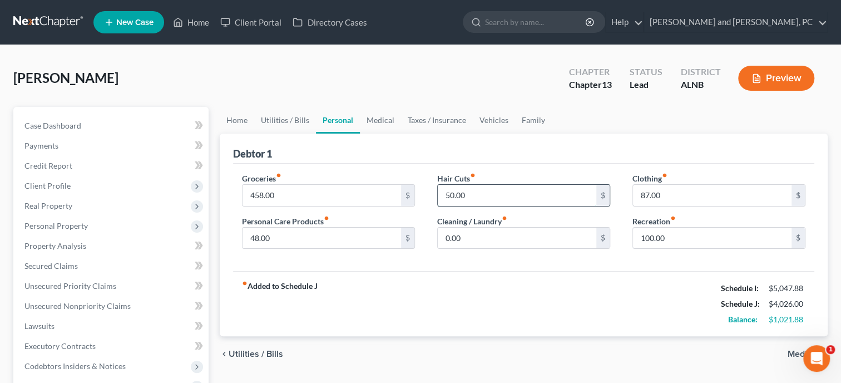
click at [476, 195] on input "50.00" at bounding box center [517, 195] width 159 height 21
click at [485, 264] on div "Groceries fiber_manual_record 458.00 $ Personal Care Products fiber_manual_reco…" at bounding box center [524, 218] width 582 height 108
click at [484, 189] on input "text" at bounding box center [517, 195] width 159 height 21
type input "0.00"
click at [518, 271] on div "fiber_manual_record Added to Schedule J Schedule I: $5,047.88 Schedule J: $3,97…" at bounding box center [524, 303] width 582 height 65
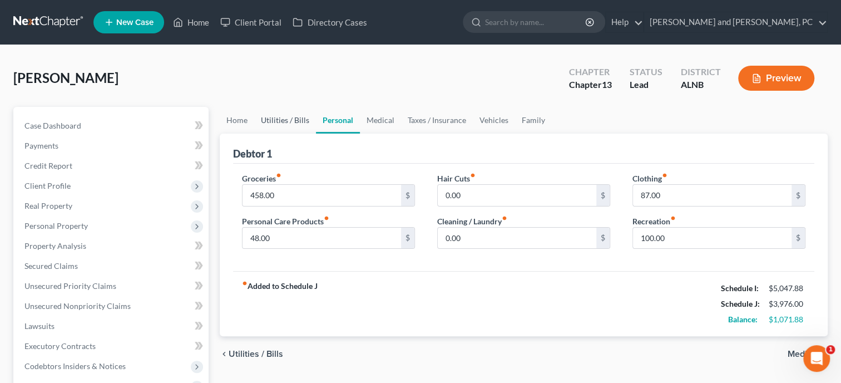
click at [290, 125] on link "Utilities / Bills" at bounding box center [285, 120] width 62 height 27
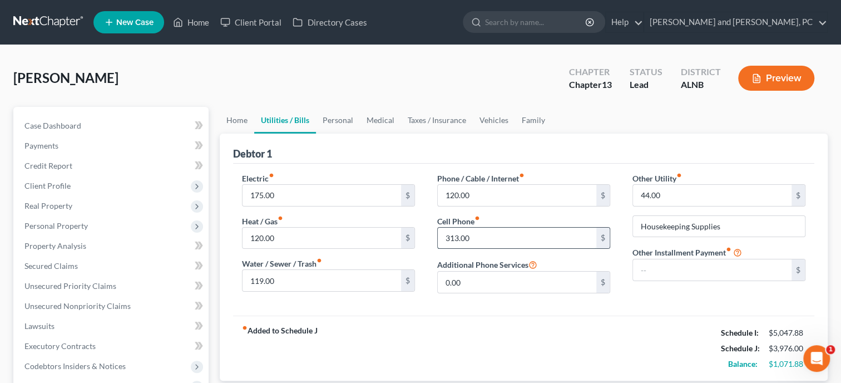
click at [477, 230] on input "313.00" at bounding box center [517, 238] width 159 height 21
type input "125.00"
click at [469, 309] on div "Electric fiber_manual_record 175.00 $ Heat / Gas fiber_manual_record 120.00 $ W…" at bounding box center [524, 240] width 582 height 152
click at [343, 280] on input "119.00" at bounding box center [322, 280] width 159 height 21
type input "9"
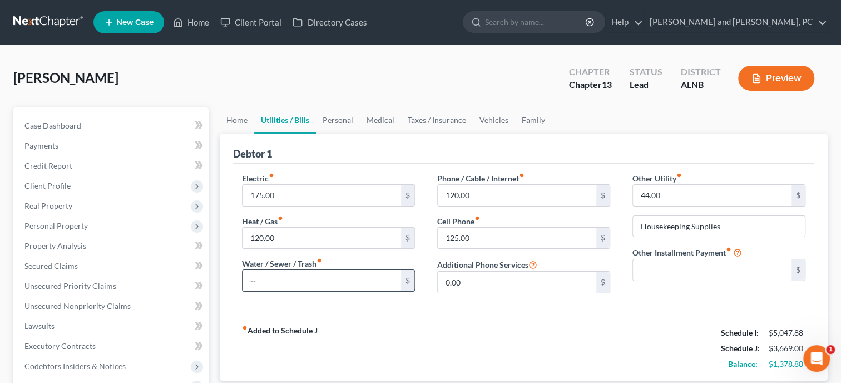
click at [343, 280] on input "text" at bounding box center [322, 280] width 159 height 21
click at [467, 333] on div "fiber_manual_record Added to Schedule J Schedule I: $5,047.88 Schedule J: $3,75…" at bounding box center [524, 348] width 582 height 65
click at [624, 339] on div "fiber_manual_record Added to Schedule J Schedule I: $5,047.88 Schedule J: $3,75…" at bounding box center [524, 348] width 582 height 65
click at [253, 284] on input "85.00" at bounding box center [322, 280] width 159 height 21
type input "95.00"
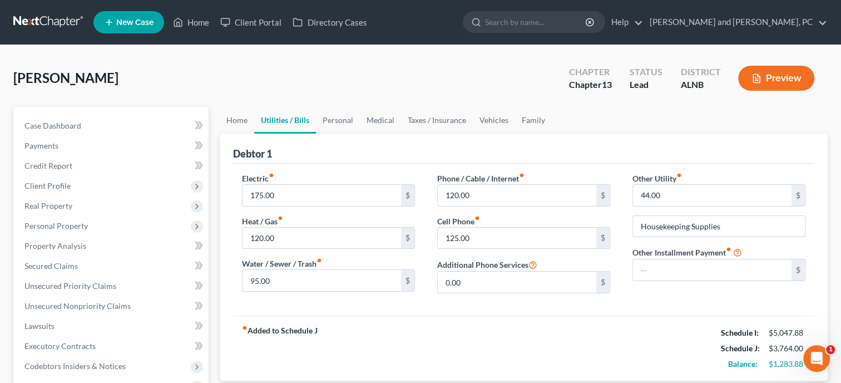
click at [420, 365] on div "fiber_manual_record Added to Schedule J Schedule I: $5,047.88 Schedule J: $3,76…" at bounding box center [524, 348] width 582 height 65
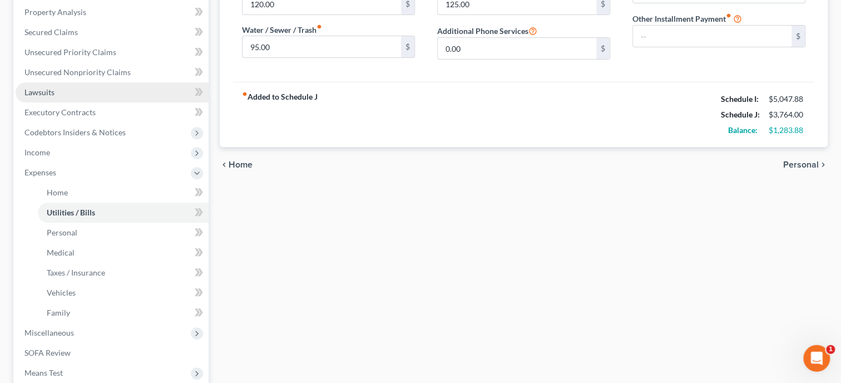
scroll to position [286, 0]
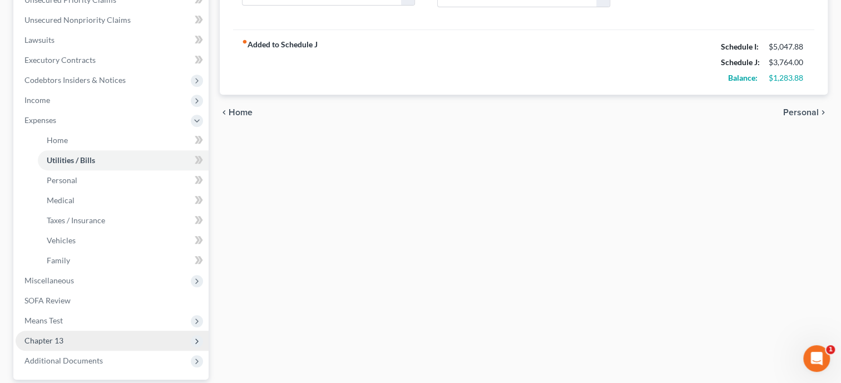
click at [115, 334] on span "Chapter 13" at bounding box center [112, 341] width 193 height 20
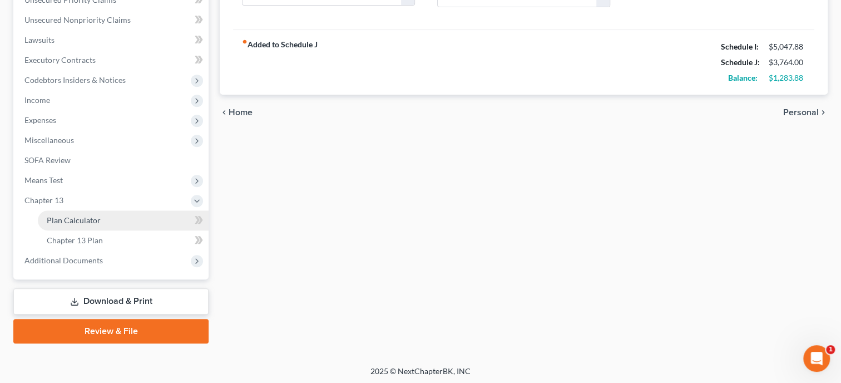
click at [108, 222] on link "Plan Calculator" at bounding box center [123, 220] width 171 height 20
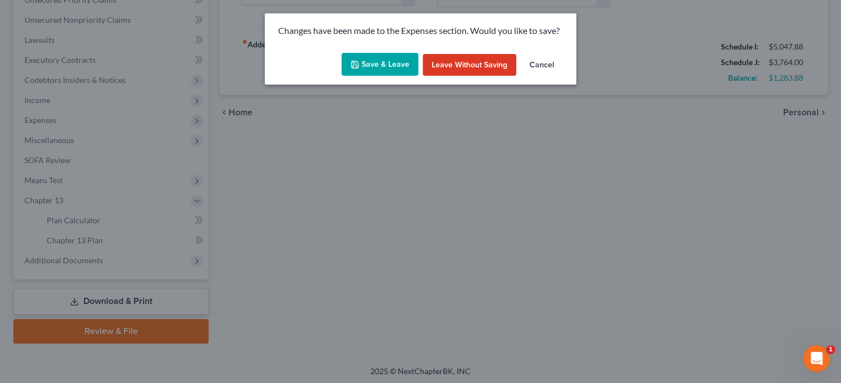
click at [378, 66] on button "Save & Leave" at bounding box center [380, 64] width 77 height 23
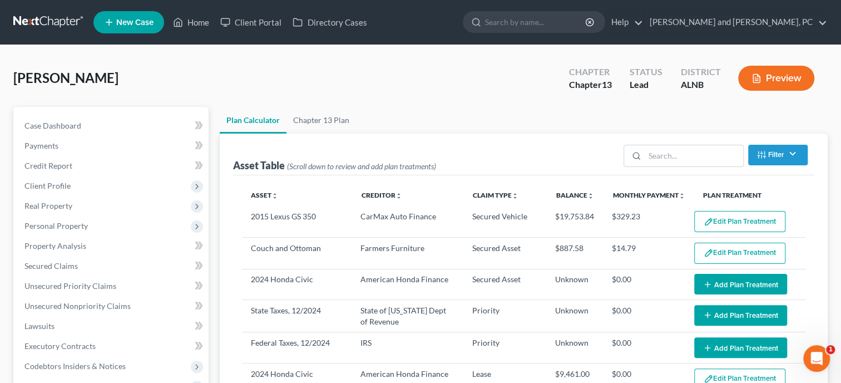
select select "59"
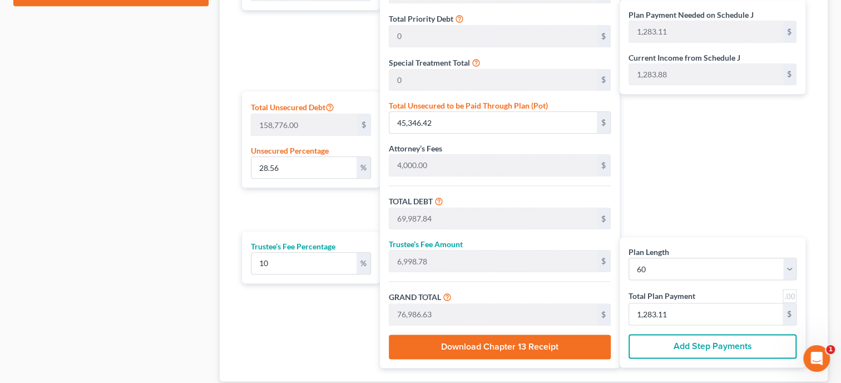
scroll to position [629, 0]
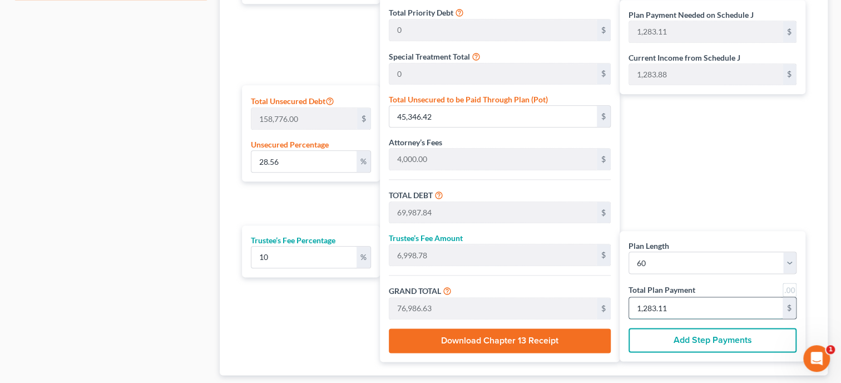
click at [716, 299] on input "1,283.11" at bounding box center [706, 307] width 154 height 21
type input "45,340.39"
type input "69,981.81"
type input "6,998.18"
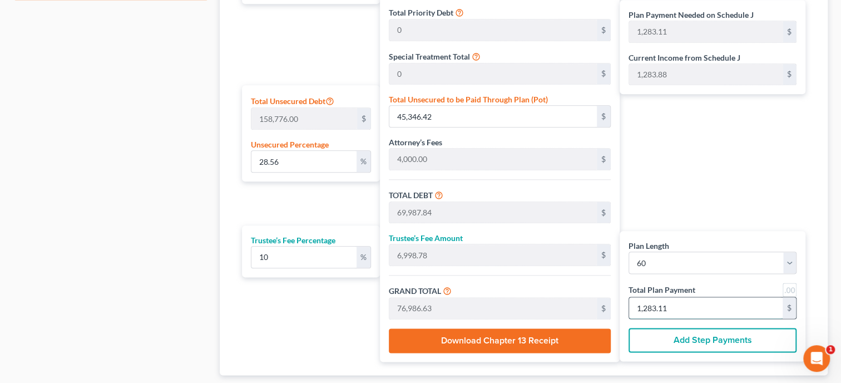
type input "76,980.00"
type input "1,283.00"
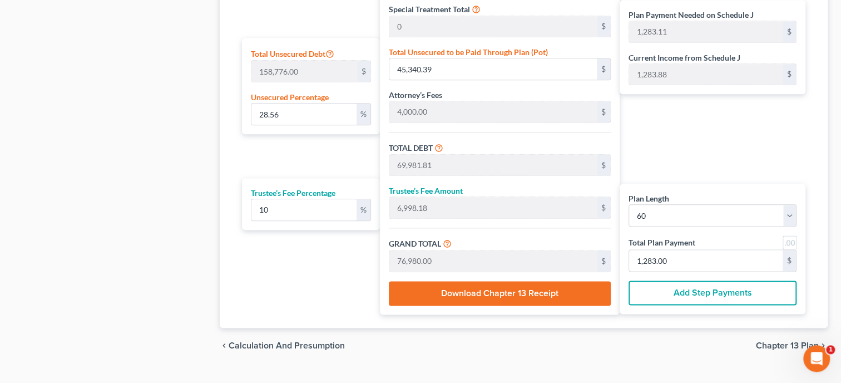
scroll to position [697, 0]
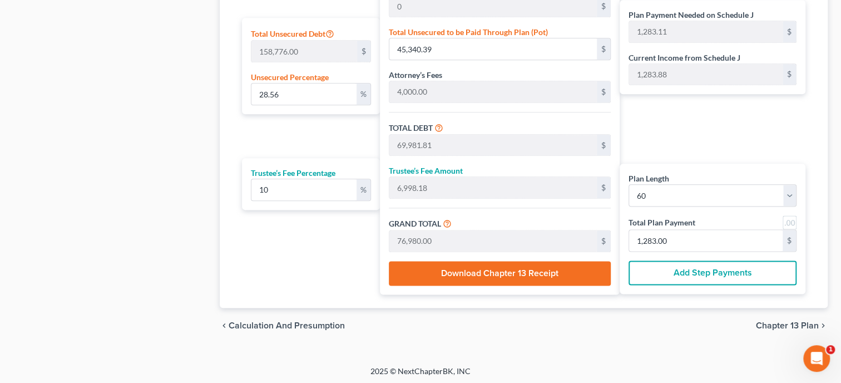
click at [772, 322] on span "Chapter 13 Plan" at bounding box center [787, 325] width 63 height 9
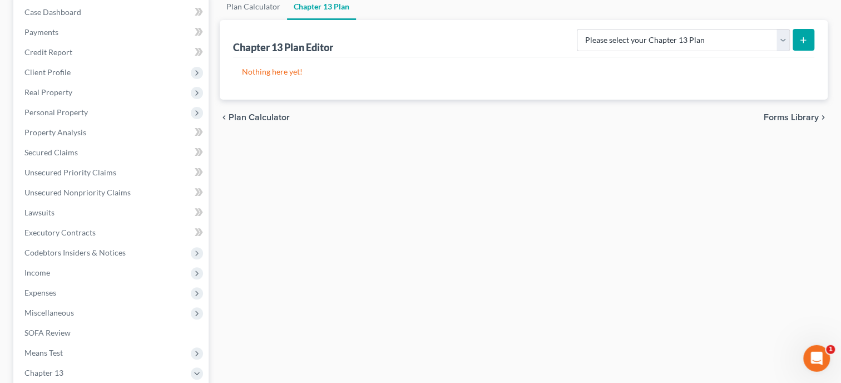
scroll to position [58, 0]
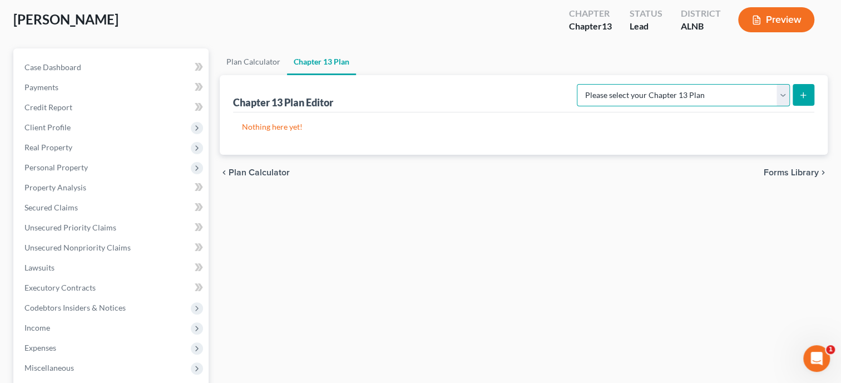
select select "0"
click option "Alabama - Northern District - Revised 1/1/19" at bounding box center [0, 0] width 0 height 0
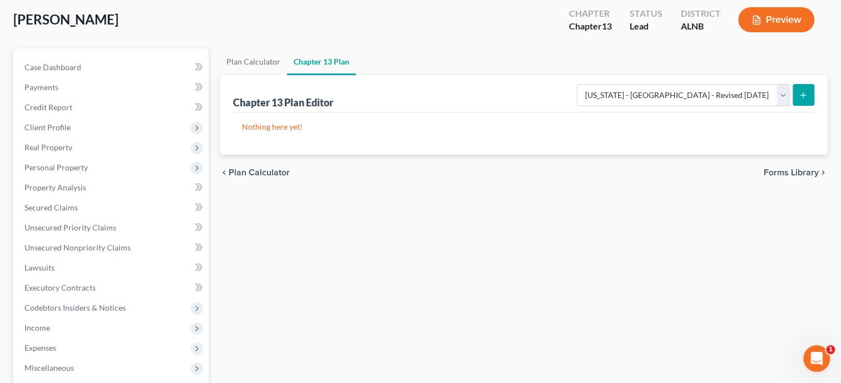
click at [807, 96] on icon "submit" at bounding box center [803, 95] width 9 height 9
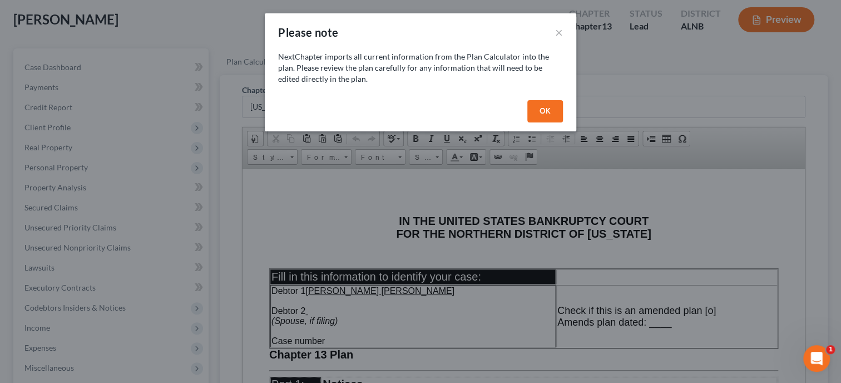
scroll to position [0, 0]
click at [546, 105] on button "OK" at bounding box center [546, 111] width 36 height 22
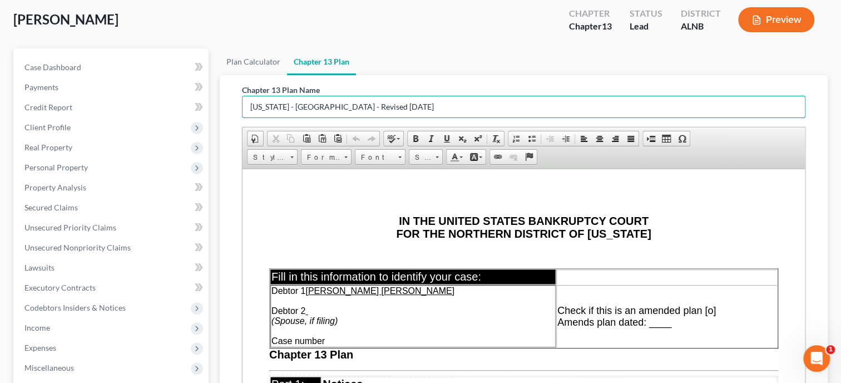
click at [425, 112] on input "Alabama - Northern District - Revised 1/1/19" at bounding box center [524, 106] width 563 height 21
drag, startPoint x: 425, startPoint y: 112, endPoint x: 128, endPoint y: 112, distance: 297.2
click at [243, 112] on input "Alabama - Northern District - Revised 1/1/19" at bounding box center [524, 106] width 563 height 21
type input "p"
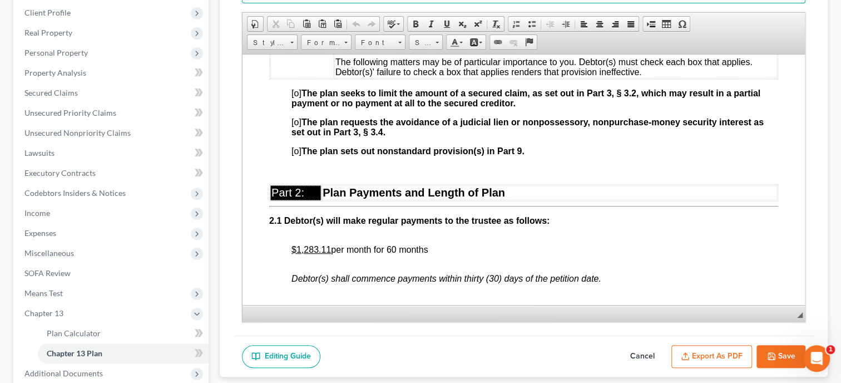
scroll to position [458, 0]
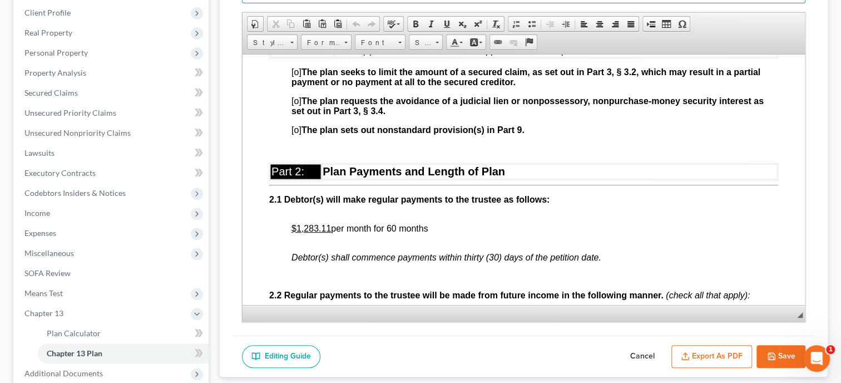
type input "Plan"
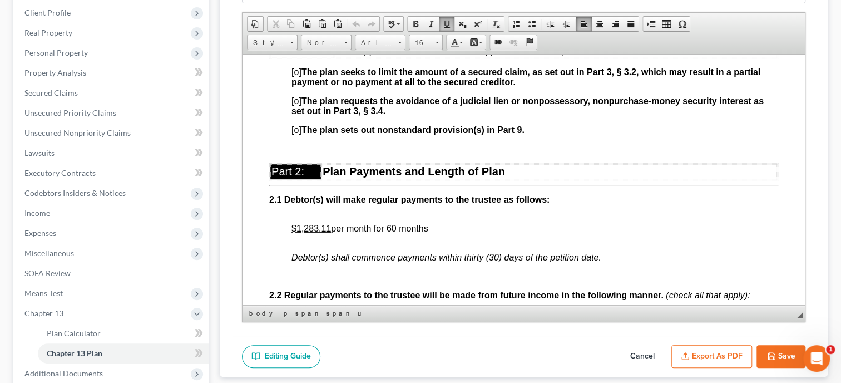
click at [324, 233] on u "$1,283.11" at bounding box center [312, 227] width 40 height 9
click at [328, 233] on span "$593.00 per month for 60 months" at bounding box center [356, 227] width 129 height 9
click at [413, 23] on span at bounding box center [415, 23] width 9 height 9
click at [484, 232] on p "$593.00 Biweekly for 60 months" at bounding box center [535, 233] width 487 height 20
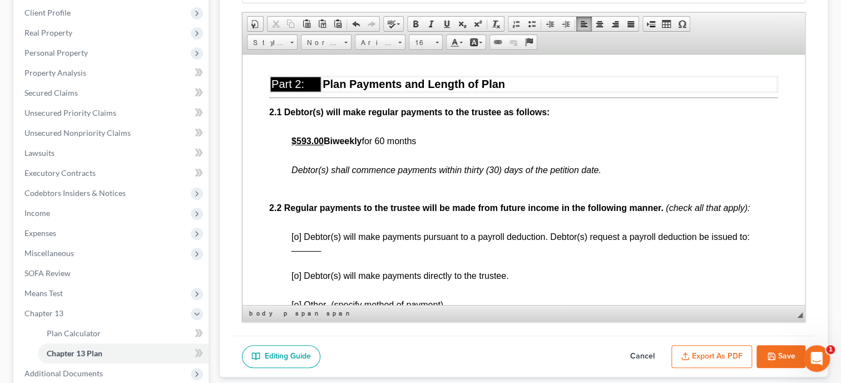
scroll to position [573, 0]
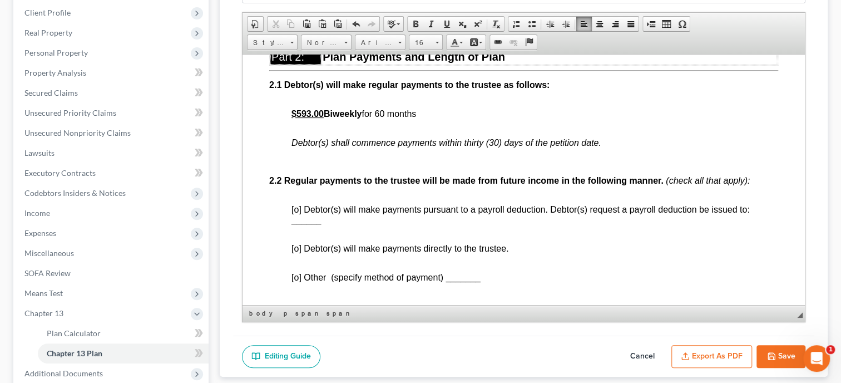
click at [297, 214] on span "[o] Debtor(s) will make payments pursuant to a payroll deduction. Debtor(s) req…" at bounding box center [521, 208] width 459 height 9
click at [294, 224] on span "______" at bounding box center [306, 218] width 29 height 9
drag, startPoint x: 317, startPoint y: 229, endPoint x: 294, endPoint y: 230, distance: 23.4
click at [294, 230] on p "[x] Debtor(s) will make payments pursuant to a payroll deduction. Debtor(s) req…" at bounding box center [535, 219] width 487 height 30
click at [338, 234] on p "[x] Debtor(s) will make payments pursuant to a payroll deduction. Debtor(s) req…" at bounding box center [535, 219] width 487 height 30
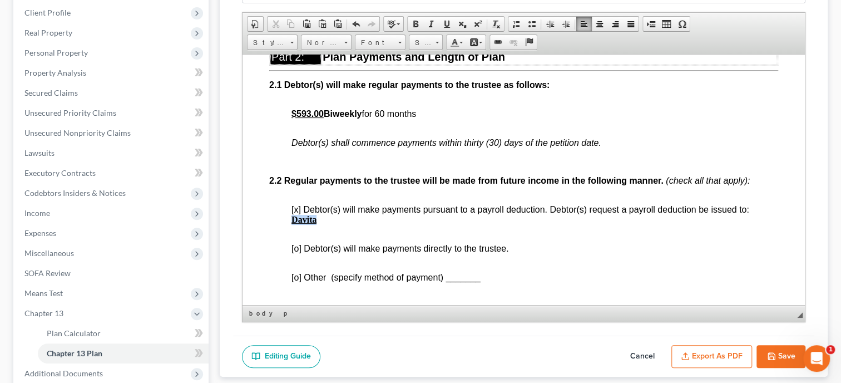
drag, startPoint x: 318, startPoint y: 228, endPoint x: 294, endPoint y: 228, distance: 23.4
click at [294, 228] on p "[x] Debtor(s) will make payments pursuant to a payroll deduction. Debtor(s) req…" at bounding box center [535, 219] width 487 height 30
click at [334, 234] on p "[x] Debtor(s) will make payments pursuant to a payroll deduction. Debtor(s) req…" at bounding box center [535, 219] width 487 height 30
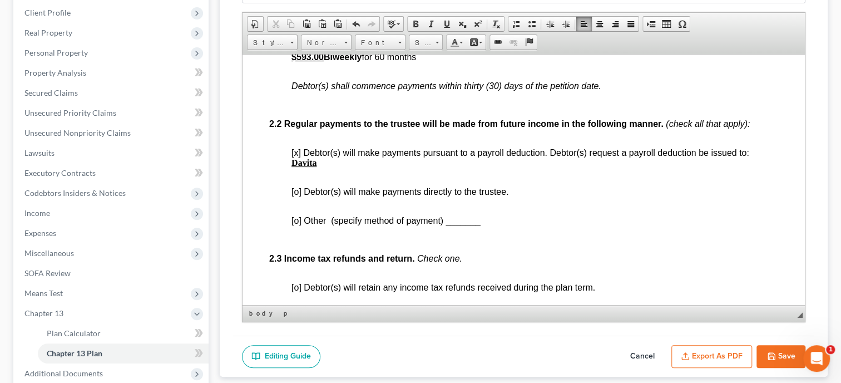
scroll to position [687, 0]
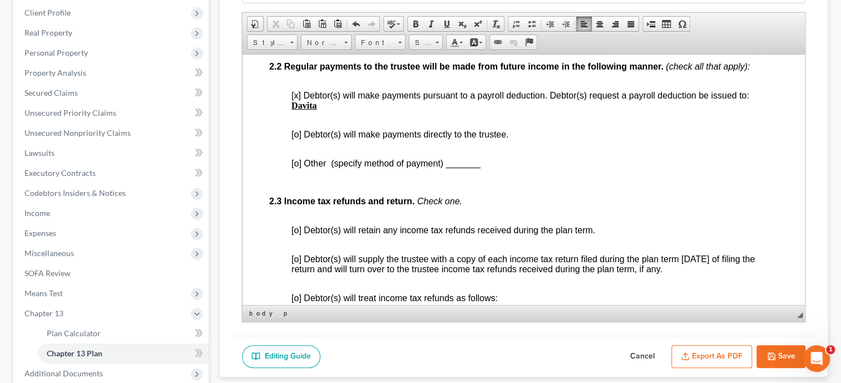
click at [294, 234] on span "[o] Debtor(s) will retain any income tax refunds received during the plan term." at bounding box center [444, 229] width 304 height 9
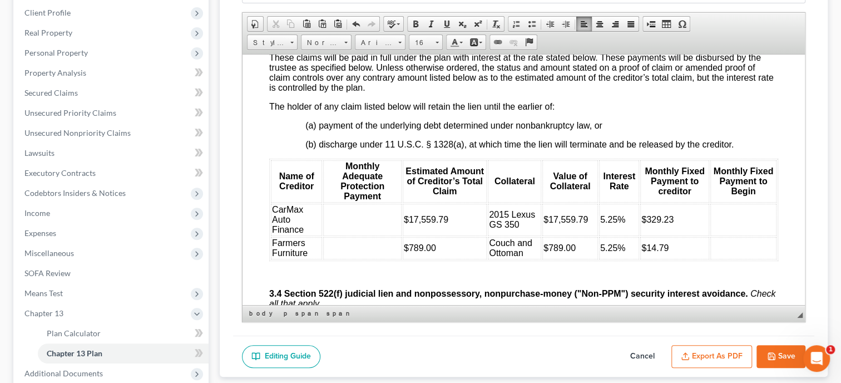
scroll to position [1546, 0]
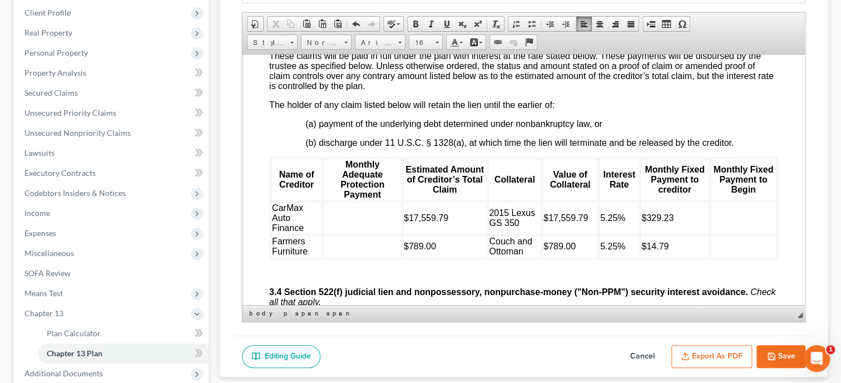
click at [332, 234] on td at bounding box center [362, 217] width 78 height 32
click at [389, 48] on span "Font" at bounding box center [375, 43] width 39 height 14
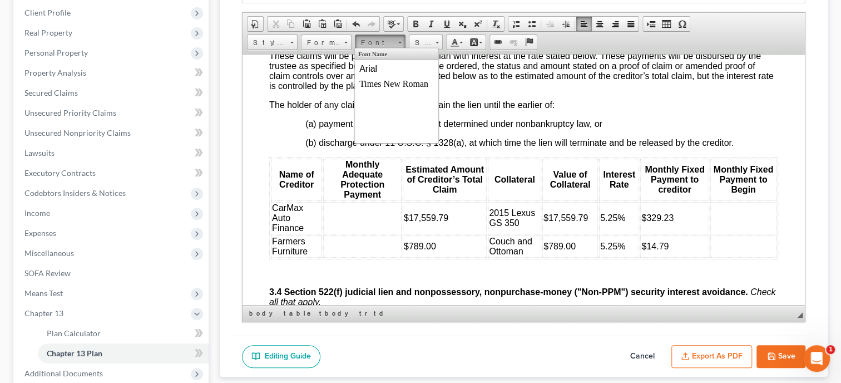
scroll to position [0, 0]
click at [386, 65] on link "Arial" at bounding box center [397, 69] width 80 height 14
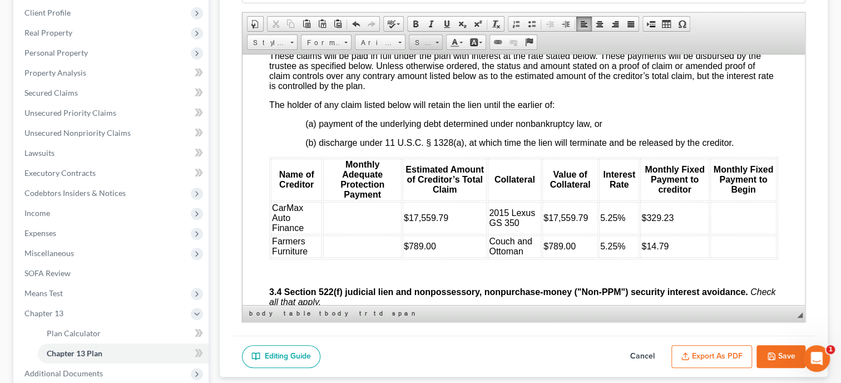
click at [421, 40] on span "Size" at bounding box center [421, 43] width 22 height 14
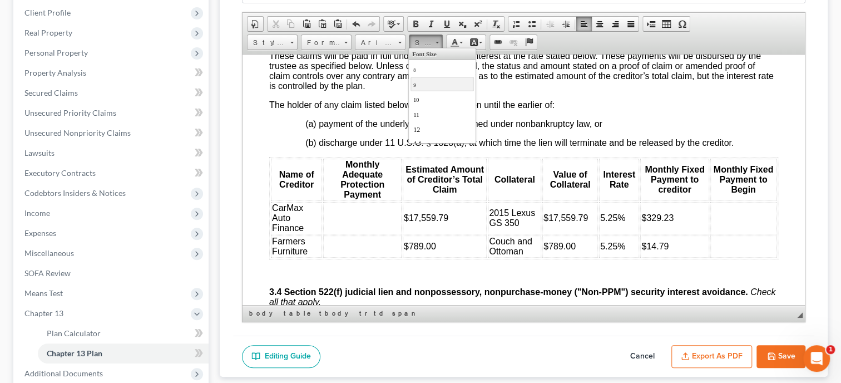
scroll to position [57, 0]
click at [432, 100] on link "16" at bounding box center [441, 102] width 63 height 14
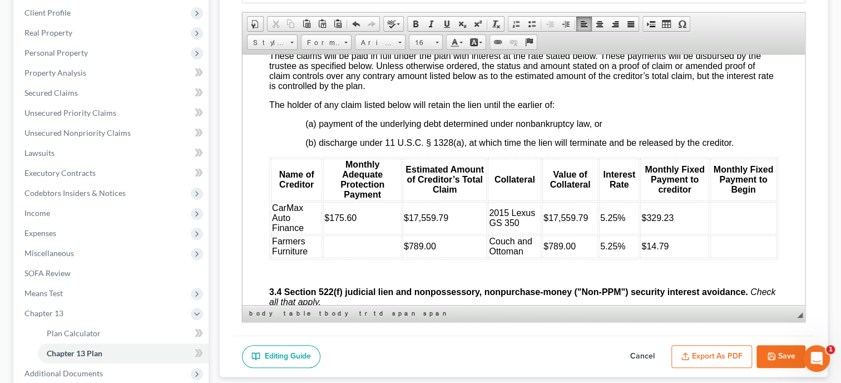
click at [718, 234] on td at bounding box center [744, 217] width 66 height 32
drag, startPoint x: 748, startPoint y: 248, endPoint x: 713, endPoint y: 251, distance: 35.2
click at [713, 234] on td "Feb 2026" at bounding box center [744, 217] width 66 height 32
click at [380, 44] on span "Font" at bounding box center [375, 43] width 39 height 14
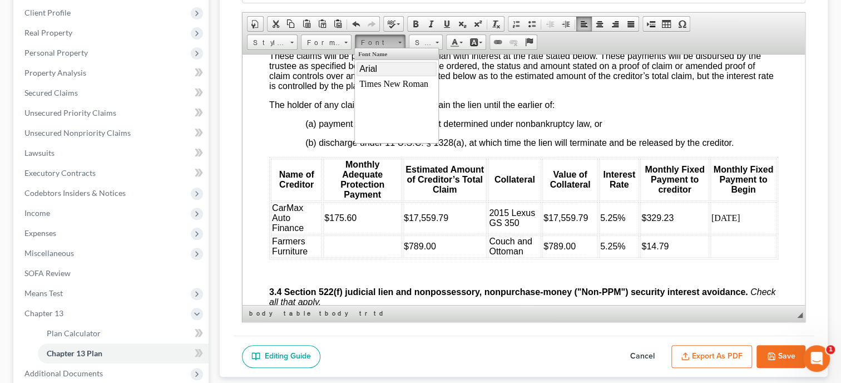
click at [381, 66] on link "Arial" at bounding box center [397, 69] width 80 height 14
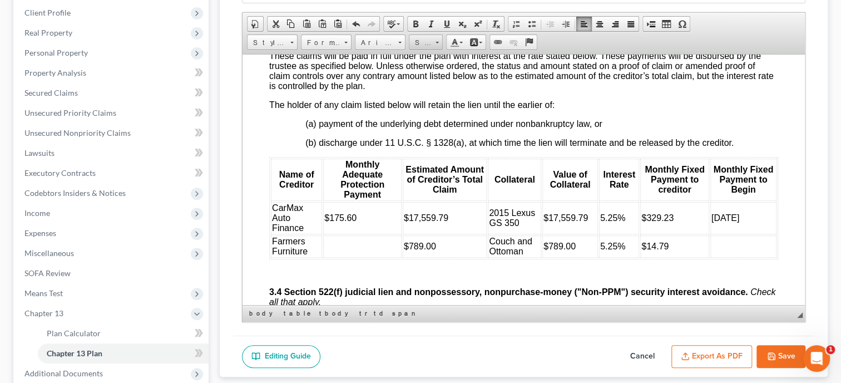
click at [426, 43] on span "Size" at bounding box center [421, 43] width 22 height 14
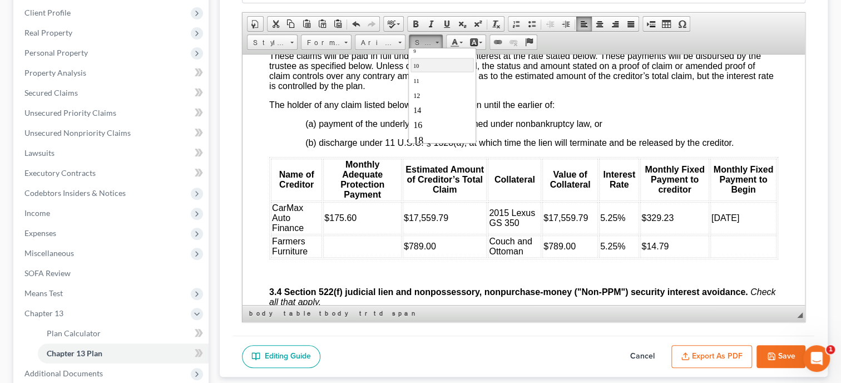
scroll to position [57, 0]
click at [432, 98] on link "16" at bounding box center [441, 102] width 63 height 14
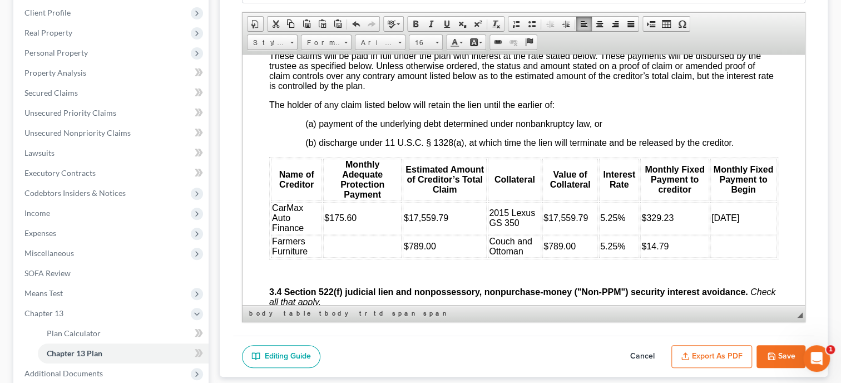
click at [372, 257] on td at bounding box center [362, 246] width 78 height 22
drag, startPoint x: 352, startPoint y: 277, endPoint x: 325, endPoint y: 277, distance: 26.7
click at [325, 257] on td "$7.89" at bounding box center [362, 246] width 78 height 22
click at [380, 41] on span "Font" at bounding box center [375, 43] width 39 height 14
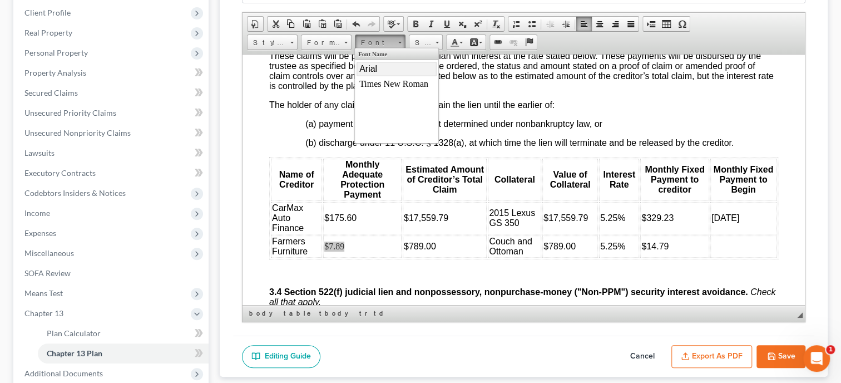
drag, startPoint x: 382, startPoint y: 68, endPoint x: 513, endPoint y: 52, distance: 132.3
click at [382, 68] on link "Arial" at bounding box center [397, 69] width 80 height 14
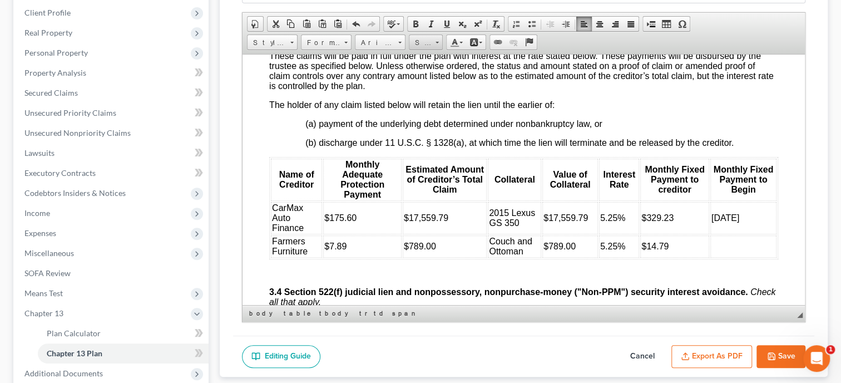
click at [418, 44] on span "Size" at bounding box center [421, 43] width 22 height 14
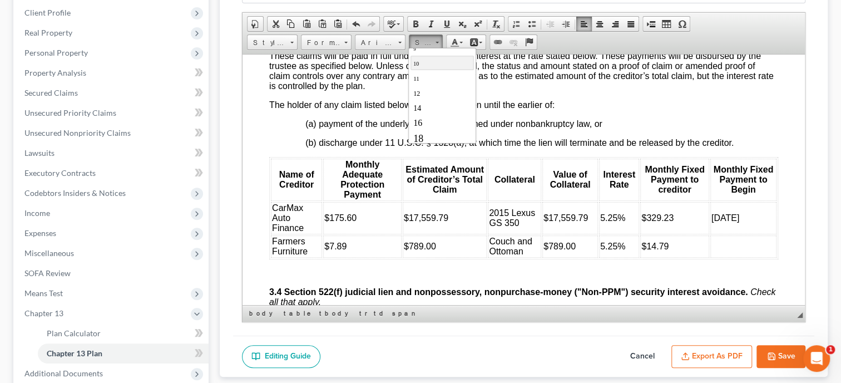
scroll to position [57, 0]
click at [422, 106] on link "16" at bounding box center [441, 102] width 63 height 14
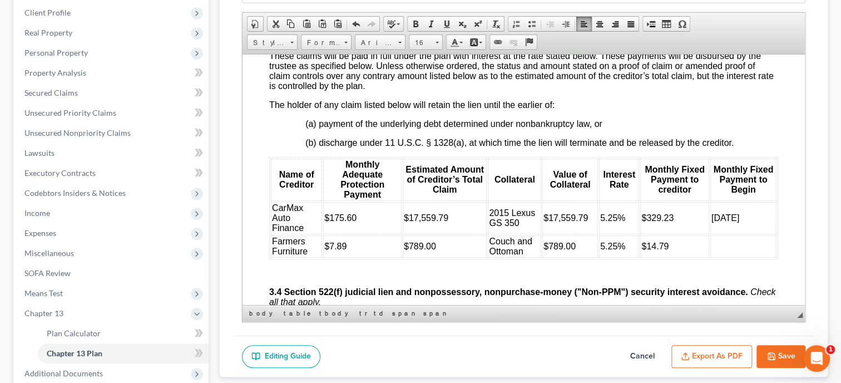
click at [725, 257] on td at bounding box center [744, 246] width 66 height 22
drag, startPoint x: 746, startPoint y: 276, endPoint x: 712, endPoint y: 280, distance: 34.7
click at [712, 257] on td "Feb 2026" at bounding box center [744, 246] width 66 height 22
click at [376, 40] on span "Font" at bounding box center [375, 43] width 39 height 14
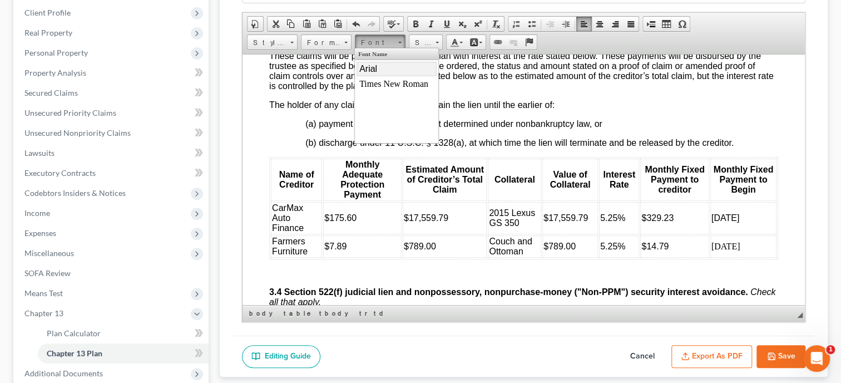
click at [376, 69] on span "Arial" at bounding box center [368, 68] width 18 height 9
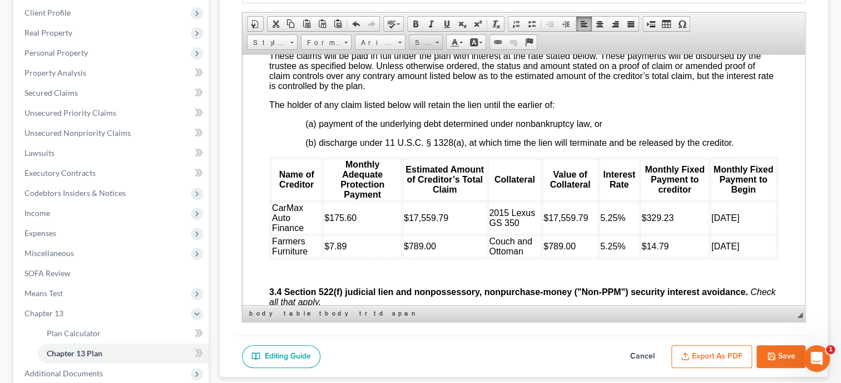
click at [425, 43] on span "Size" at bounding box center [421, 43] width 22 height 14
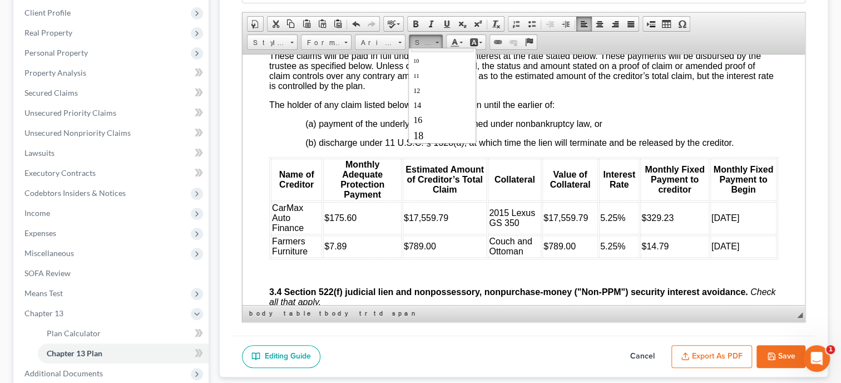
scroll to position [57, 0]
click at [442, 98] on link "16" at bounding box center [441, 102] width 63 height 14
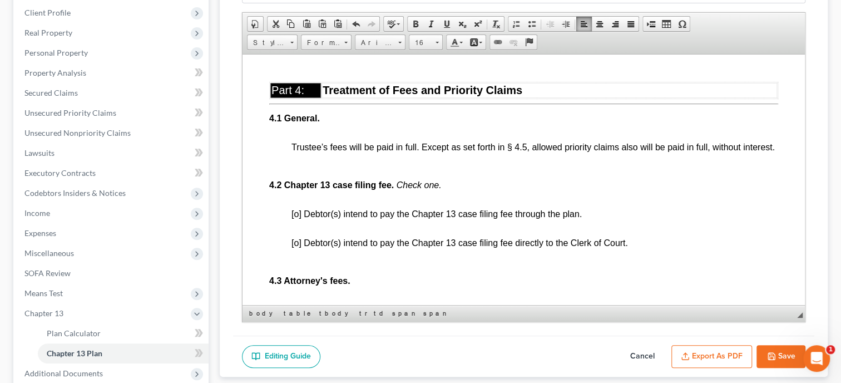
scroll to position [2004, 0]
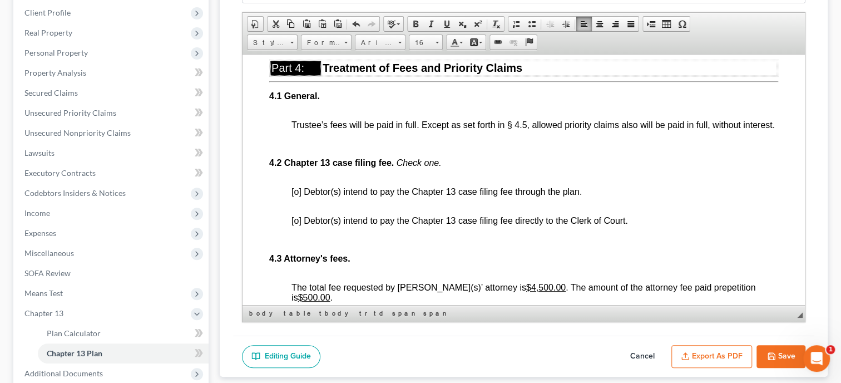
click at [297, 206] on p "[o] Debtor(s) intend to pay the Chapter 13 case filing fee through the plan." at bounding box center [535, 196] width 487 height 20
click at [293, 196] on span "[o] Debtor(s) intend to pay the Chapter 13 case filing fee through the plan." at bounding box center [437, 190] width 290 height 9
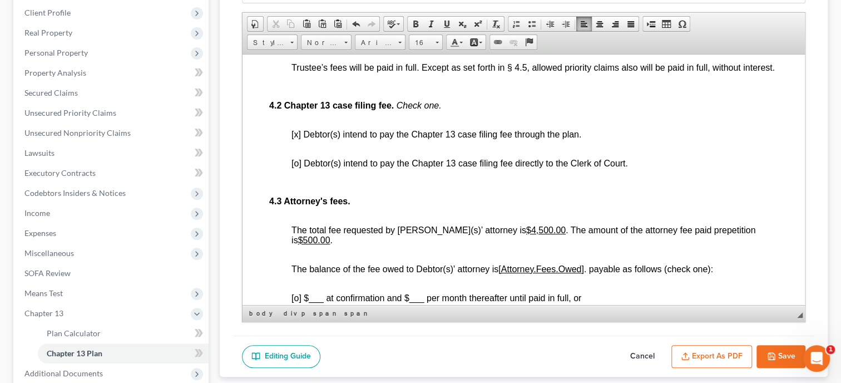
scroll to position [2119, 0]
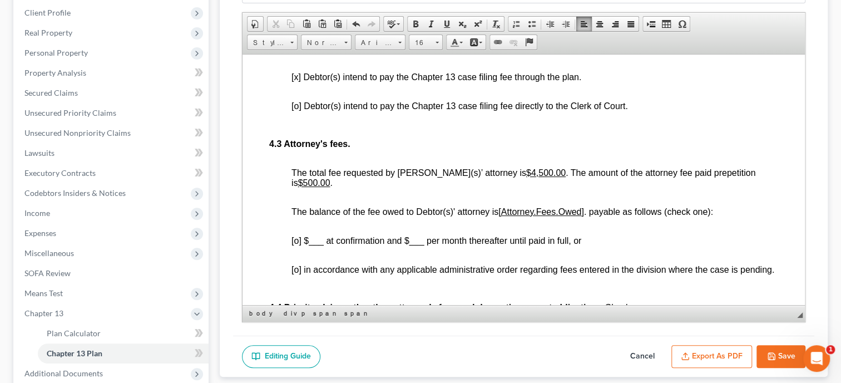
click at [297, 245] on span "[o] $___ at confirmation and $___ per month thereafter until paid in full, or" at bounding box center [437, 239] width 290 height 9
click at [309, 245] on span "[x] $___ at confirmation and $___ per month thereafter until paid in full, or" at bounding box center [436, 239] width 289 height 9
drag, startPoint x: 304, startPoint y: 264, endPoint x: 342, endPoint y: 264, distance: 37.8
click at [342, 245] on span "[x] $2,500.00 at confirmation and $___ per month thereafter until paid in full,…" at bounding box center [446, 239] width 309 height 9
click at [411, 21] on span at bounding box center [415, 23] width 9 height 9
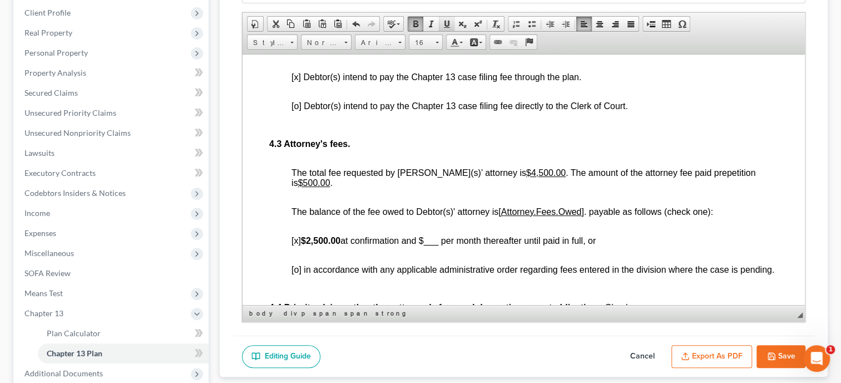
click at [442, 21] on span at bounding box center [446, 23] width 9 height 9
click at [427, 245] on span "[x] $2,500.00 at confirmation and $___ per month thereafter until paid in full,…" at bounding box center [444, 239] width 304 height 9
drag, startPoint x: 423, startPoint y: 264, endPoint x: 455, endPoint y: 264, distance: 31.2
click at [455, 245] on span "[x] $2,500.00 at confirmation and $200.00 per month thereafter until paid in fu…" at bounding box center [450, 239] width 317 height 9
click at [414, 21] on span at bounding box center [415, 23] width 9 height 9
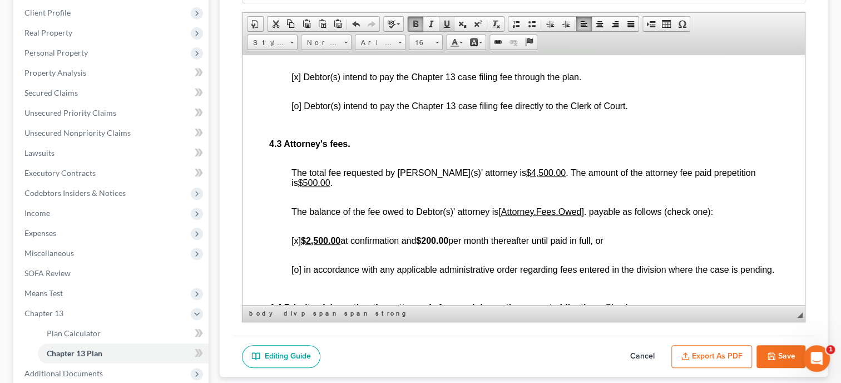
click at [442, 21] on span at bounding box center [446, 23] width 9 height 9
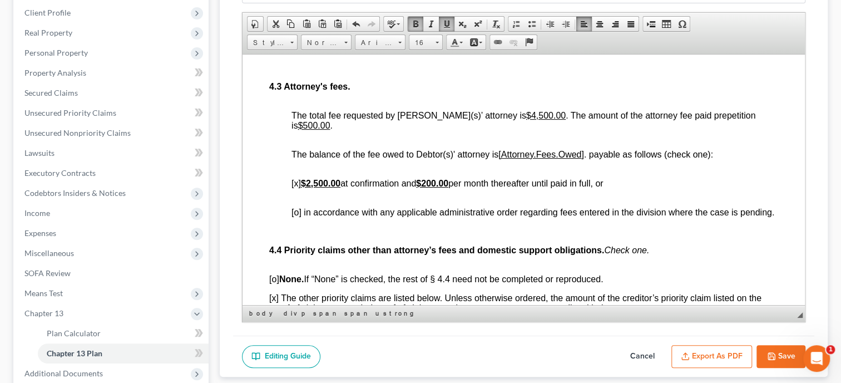
click at [223, 222] on div "Chapter 13 Plan Name Plan Rich Text Editor, document-ckeditor Editor toolbars D…" at bounding box center [524, 168] width 608 height 416
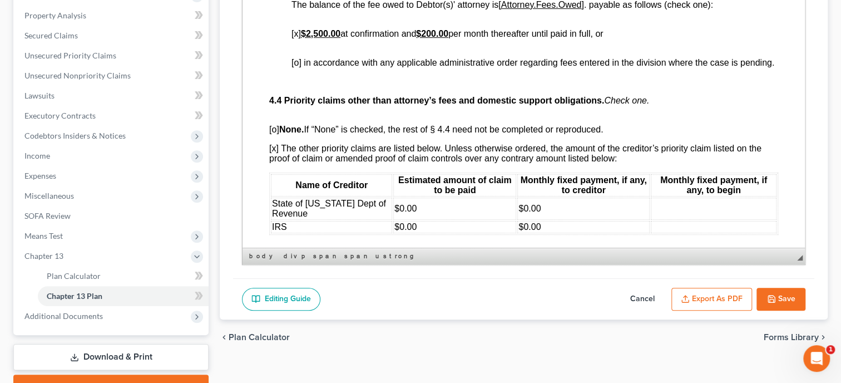
scroll to position [2290, 0]
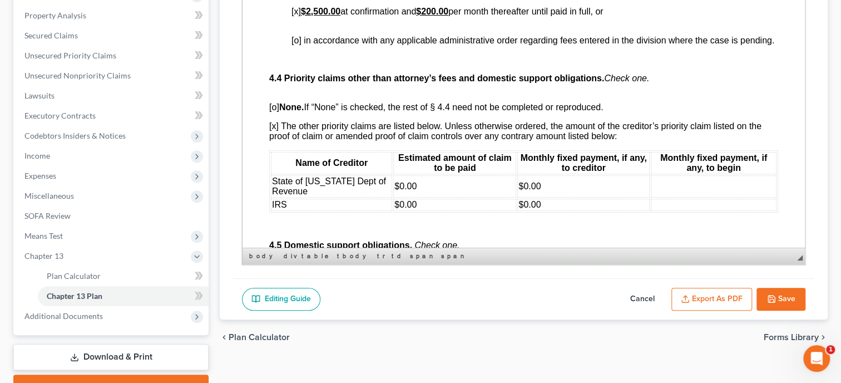
click at [395, 191] on span "$0.00" at bounding box center [406, 185] width 22 height 9
click at [532, 191] on span "$0.00" at bounding box center [530, 185] width 22 height 9
click at [444, 211] on td "$0.00" at bounding box center [454, 205] width 123 height 12
click at [548, 211] on td "$0.00" at bounding box center [584, 205] width 132 height 12
click at [658, 211] on td at bounding box center [714, 205] width 126 height 12
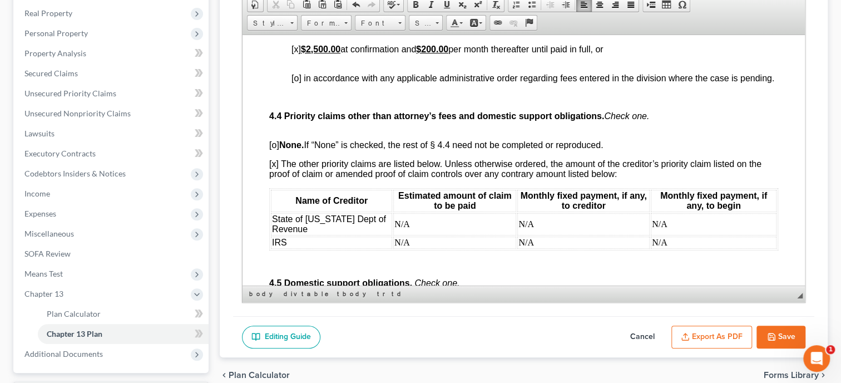
scroll to position [173, 0]
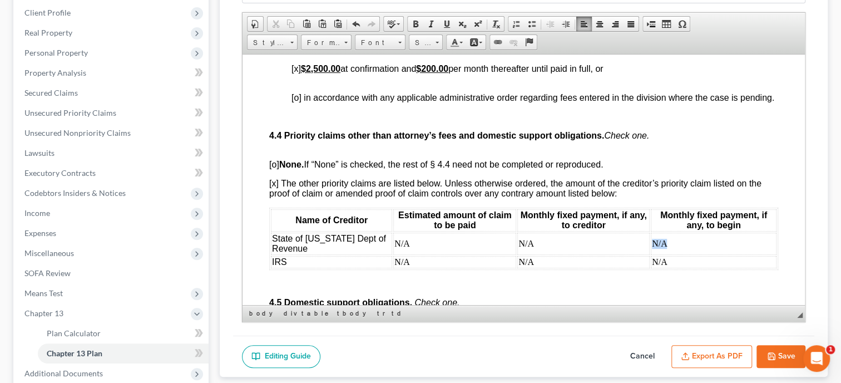
drag, startPoint x: 668, startPoint y: 275, endPoint x: 651, endPoint y: 276, distance: 17.3
click at [651, 254] on td "N/A" at bounding box center [714, 243] width 126 height 22
click at [372, 43] on span "Font" at bounding box center [375, 43] width 39 height 14
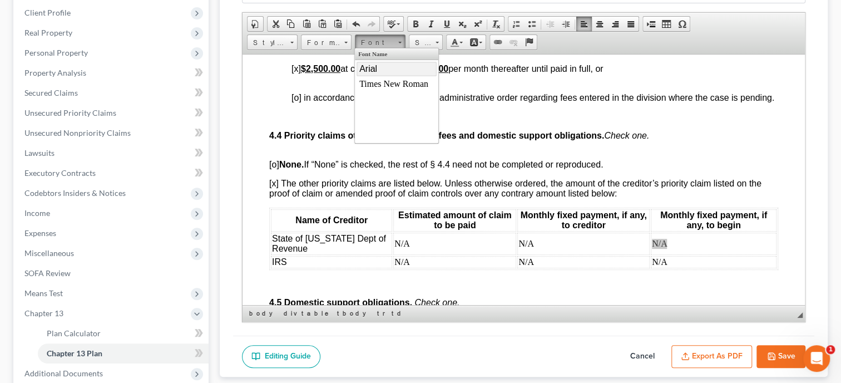
drag, startPoint x: 374, startPoint y: 67, endPoint x: 489, endPoint y: 62, distance: 115.3
click at [374, 67] on span "Arial" at bounding box center [368, 68] width 18 height 9
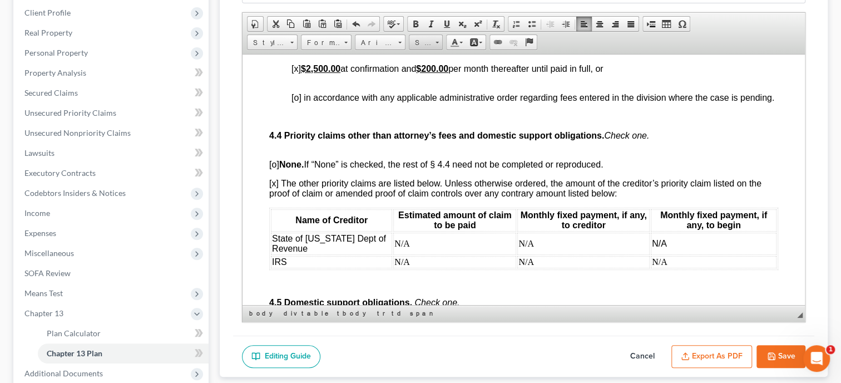
click at [424, 43] on span "Size" at bounding box center [421, 43] width 22 height 14
drag, startPoint x: 433, startPoint y: 105, endPoint x: 624, endPoint y: 109, distance: 190.9
click at [433, 105] on link "16" at bounding box center [441, 102] width 63 height 14
drag, startPoint x: 672, startPoint y: 293, endPoint x: 649, endPoint y: 293, distance: 22.3
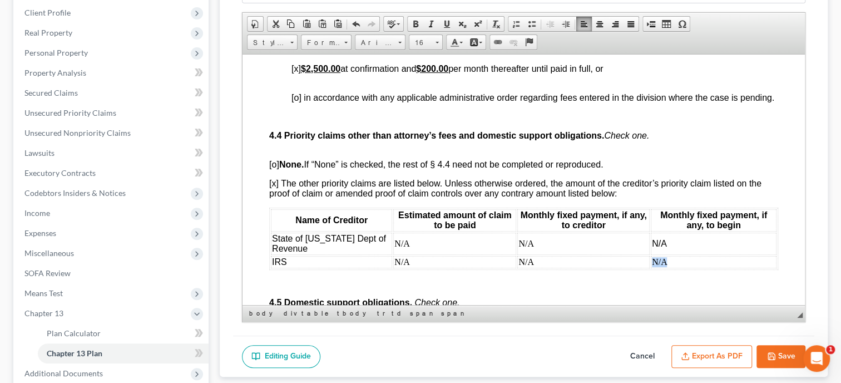
click at [651, 268] on td "N/A" at bounding box center [714, 261] width 126 height 12
click at [376, 36] on span "Font" at bounding box center [375, 43] width 39 height 14
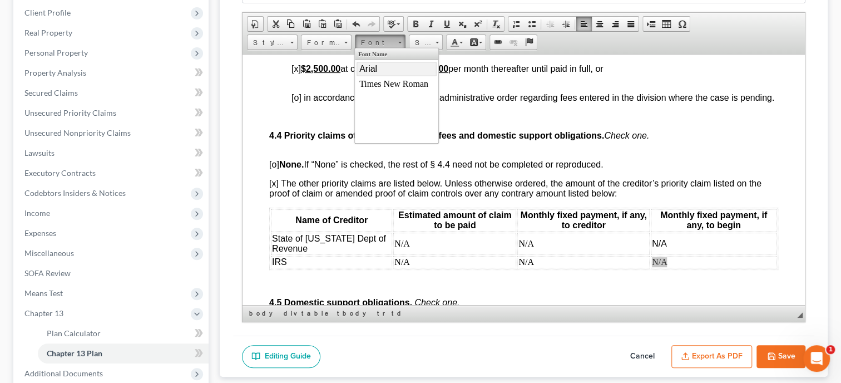
click at [376, 71] on span "Arial" at bounding box center [368, 68] width 18 height 9
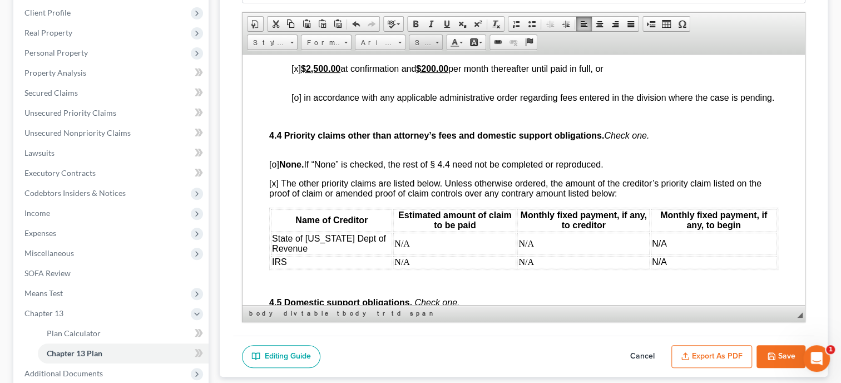
click at [428, 41] on span "Size" at bounding box center [421, 43] width 22 height 14
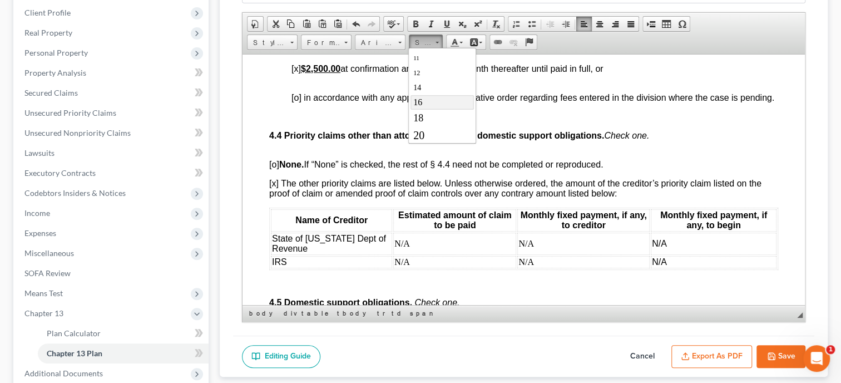
click at [432, 97] on link "16" at bounding box center [441, 102] width 63 height 14
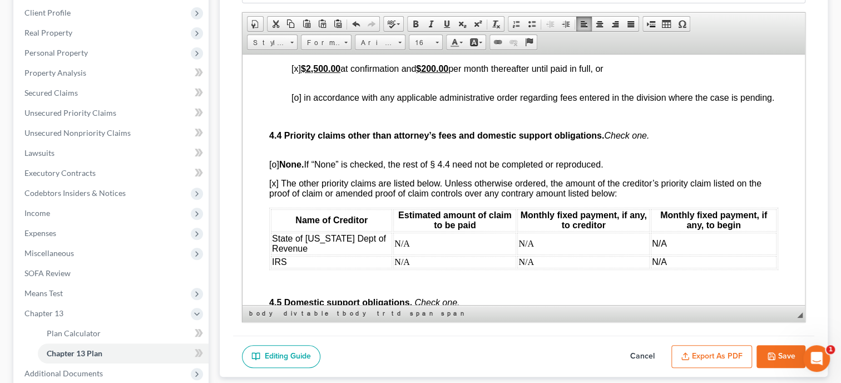
click at [521, 254] on td "N/A" at bounding box center [584, 243] width 132 height 22
click at [378, 37] on span "Font" at bounding box center [375, 43] width 39 height 14
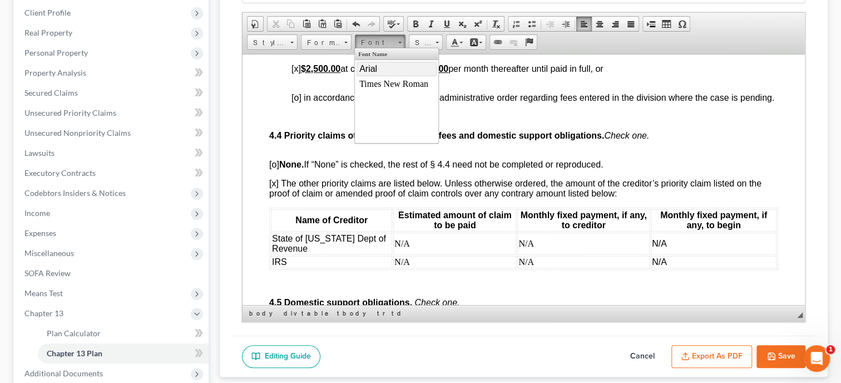
click at [376, 70] on span "Arial" at bounding box center [368, 68] width 18 height 9
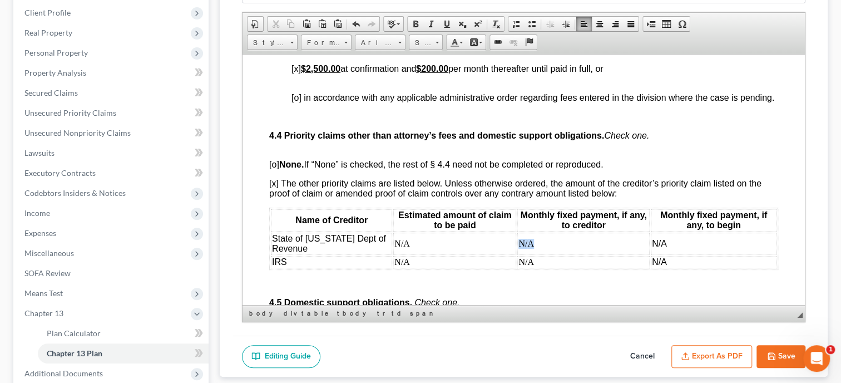
drag, startPoint x: 528, startPoint y: 274, endPoint x: 510, endPoint y: 274, distance: 17.8
click at [518, 254] on td "N/ A" at bounding box center [584, 243] width 132 height 22
click at [387, 47] on span "Font" at bounding box center [375, 43] width 39 height 14
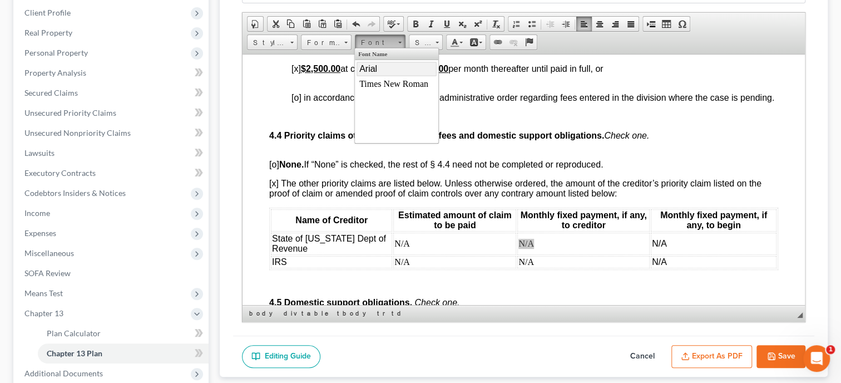
click at [387, 70] on link "Arial" at bounding box center [397, 69] width 80 height 14
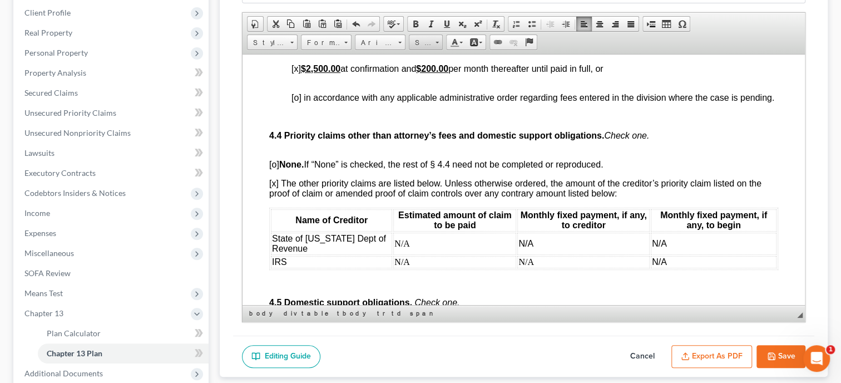
click at [427, 39] on span "Size" at bounding box center [421, 43] width 22 height 14
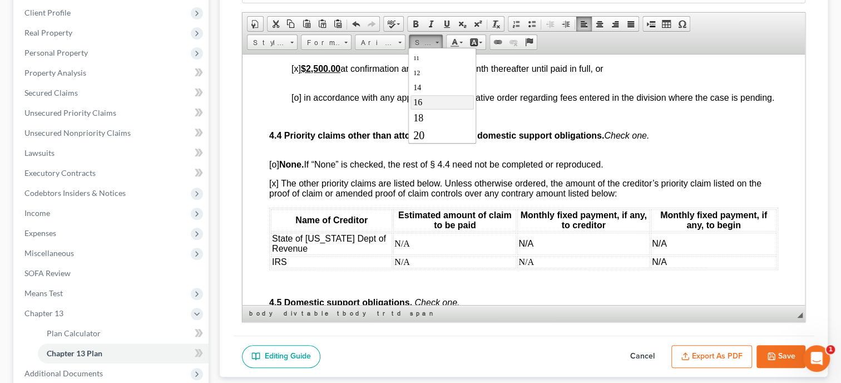
click at [432, 98] on link "16" at bounding box center [441, 102] width 63 height 14
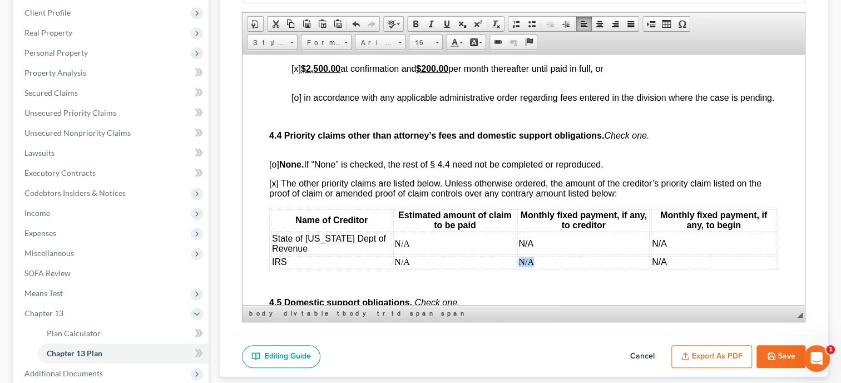
drag, startPoint x: 533, startPoint y: 293, endPoint x: 512, endPoint y: 295, distance: 21.3
click at [518, 268] on td "N/A" at bounding box center [584, 261] width 132 height 12
click at [375, 43] on span "Font" at bounding box center [375, 43] width 39 height 14
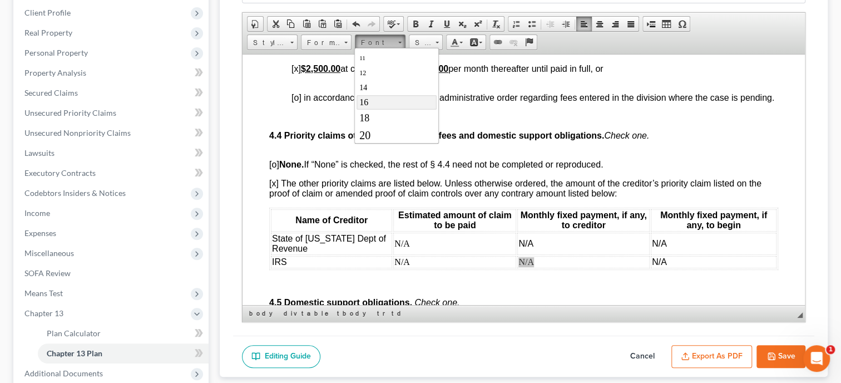
scroll to position [0, 0]
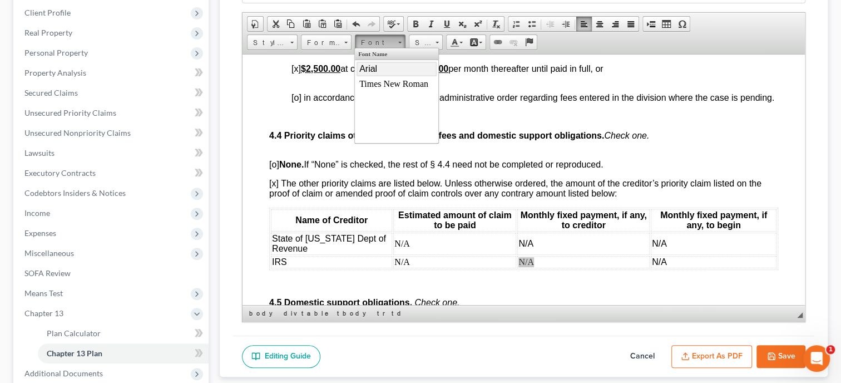
drag, startPoint x: 381, startPoint y: 68, endPoint x: 511, endPoint y: 61, distance: 130.4
click at [381, 68] on link "Arial" at bounding box center [397, 69] width 80 height 14
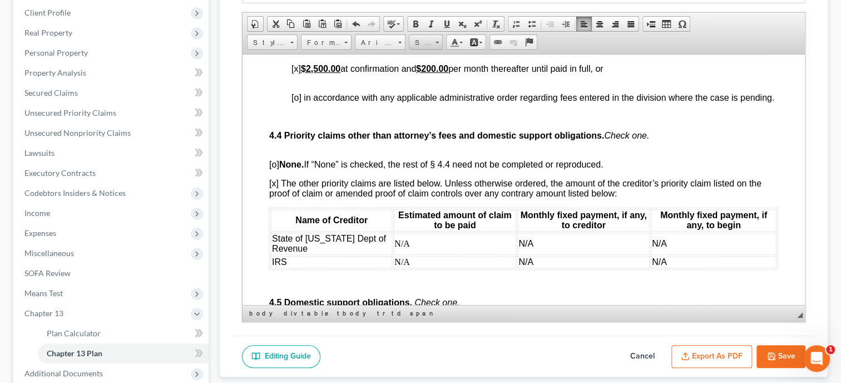
click at [425, 45] on span "Size" at bounding box center [421, 43] width 22 height 14
drag, startPoint x: 429, startPoint y: 95, endPoint x: 600, endPoint y: 109, distance: 171.9
click at [429, 95] on link "16" at bounding box center [441, 102] width 63 height 14
drag, startPoint x: 400, startPoint y: 273, endPoint x: 384, endPoint y: 276, distance: 16.4
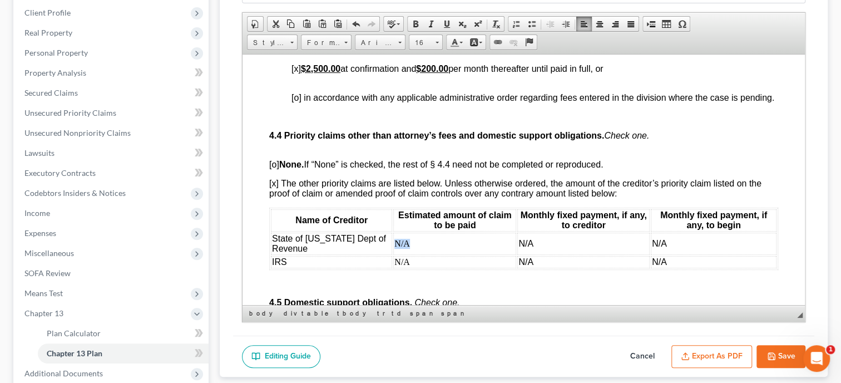
click at [393, 254] on td "N/A" at bounding box center [454, 243] width 123 height 22
drag, startPoint x: 382, startPoint y: 41, endPoint x: 27, endPoint y: 2, distance: 357.2
click at [382, 41] on span "Font" at bounding box center [375, 43] width 39 height 14
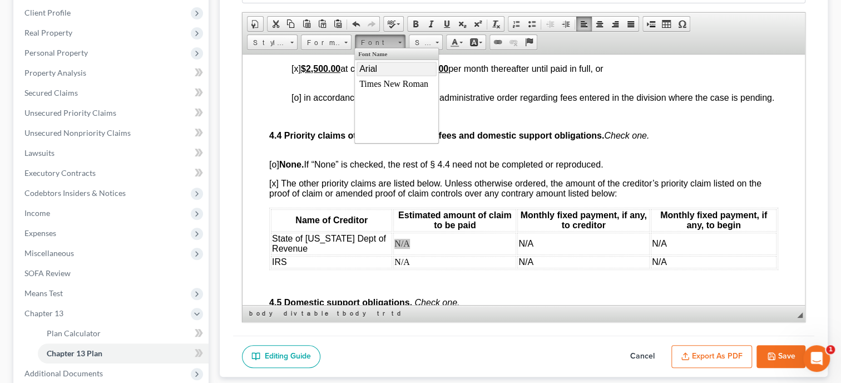
drag, startPoint x: 382, startPoint y: 68, endPoint x: 499, endPoint y: 62, distance: 117.6
click at [382, 68] on link "Arial" at bounding box center [397, 69] width 80 height 14
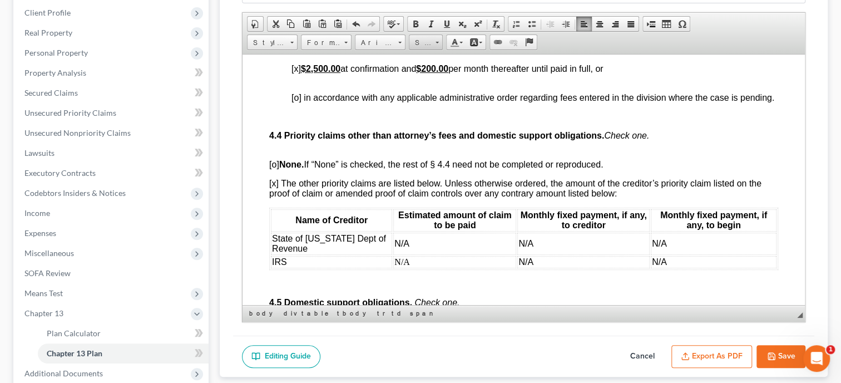
click at [423, 42] on span "Size" at bounding box center [421, 43] width 22 height 14
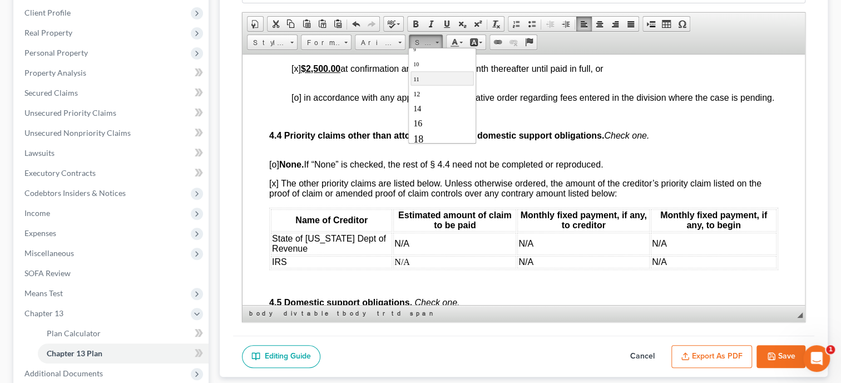
scroll to position [57, 0]
click at [422, 97] on link "16" at bounding box center [441, 102] width 63 height 14
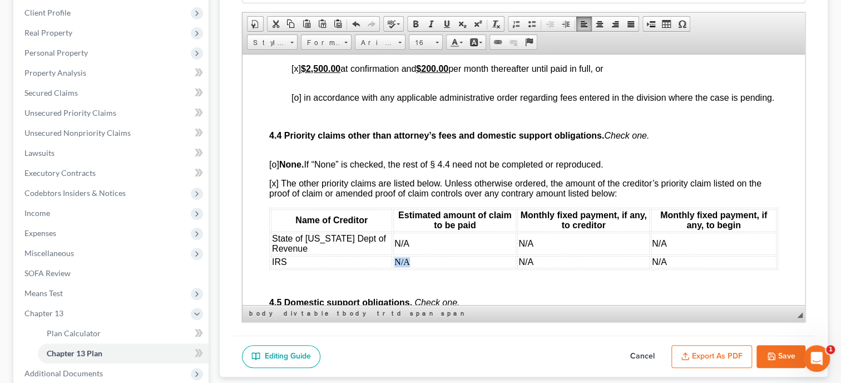
drag, startPoint x: 401, startPoint y: 290, endPoint x: 384, endPoint y: 290, distance: 17.3
click at [393, 268] on td "N/A" at bounding box center [454, 261] width 123 height 12
click at [385, 43] on span "Font" at bounding box center [375, 43] width 39 height 14
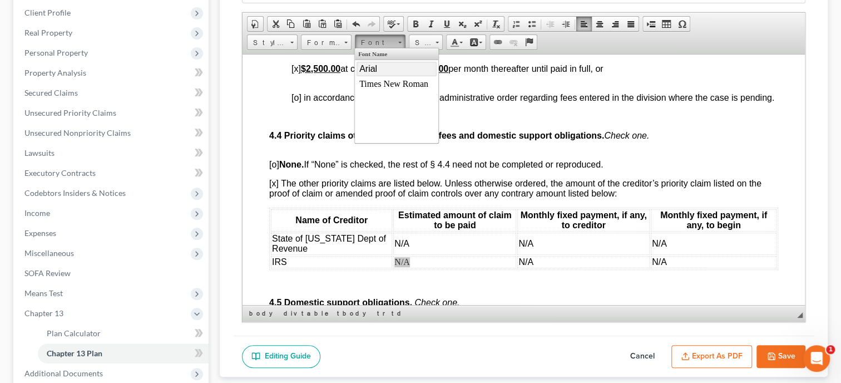
click at [383, 68] on link "Arial" at bounding box center [397, 69] width 80 height 14
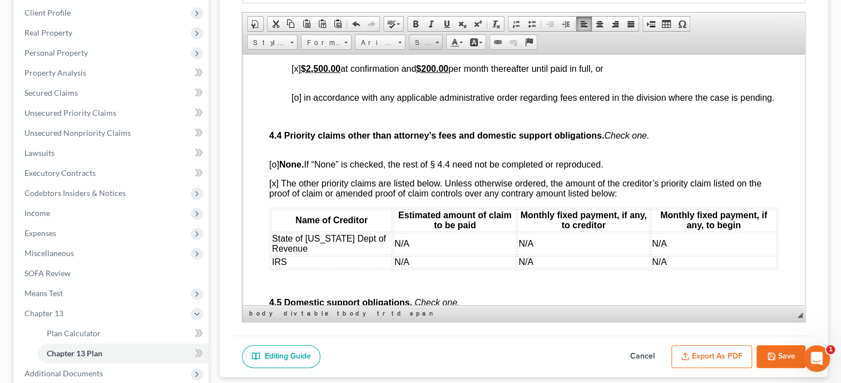
click at [428, 38] on span "Size" at bounding box center [421, 43] width 22 height 14
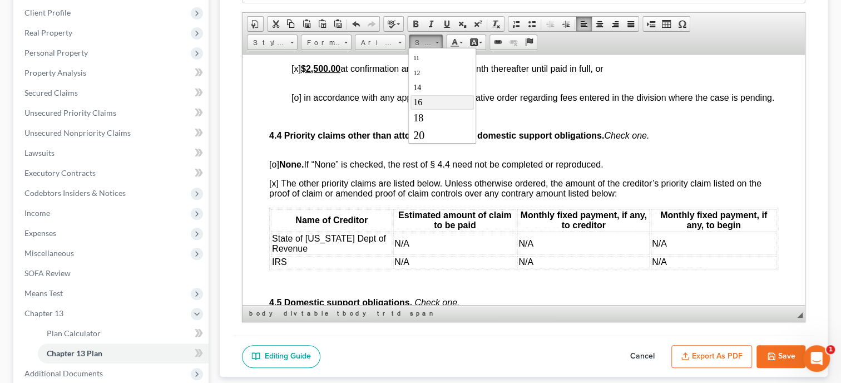
drag, startPoint x: 435, startPoint y: 99, endPoint x: 615, endPoint y: 111, distance: 181.3
click at [435, 99] on link "16" at bounding box center [441, 102] width 63 height 14
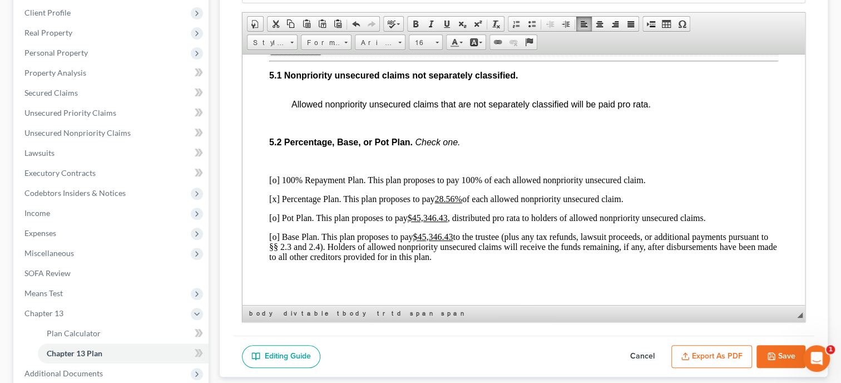
scroll to position [2634, 0]
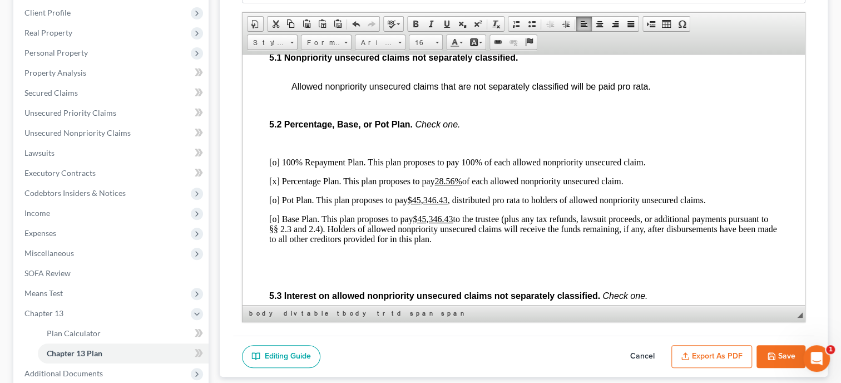
click at [275, 186] on p "[x] Percentage Plan. This plan proposes to pay 28.56% of each allowed nonpriori…" at bounding box center [523, 181] width 509 height 10
click at [439, 185] on u "28.56%" at bounding box center [448, 180] width 27 height 9
click at [415, 204] on u "$45,346.43" at bounding box center [428, 199] width 40 height 9
click at [273, 244] on p "[o] Base Plan. This plan proposes to pay $45,346.43 to the trustee (plus any ta…" at bounding box center [523, 229] width 509 height 30
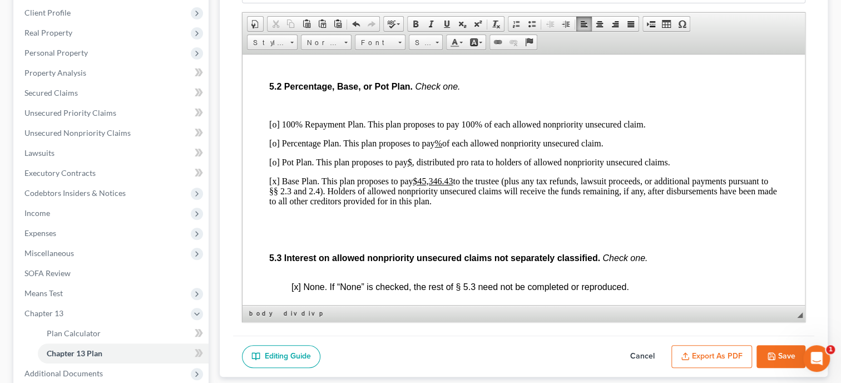
scroll to position [2691, 0]
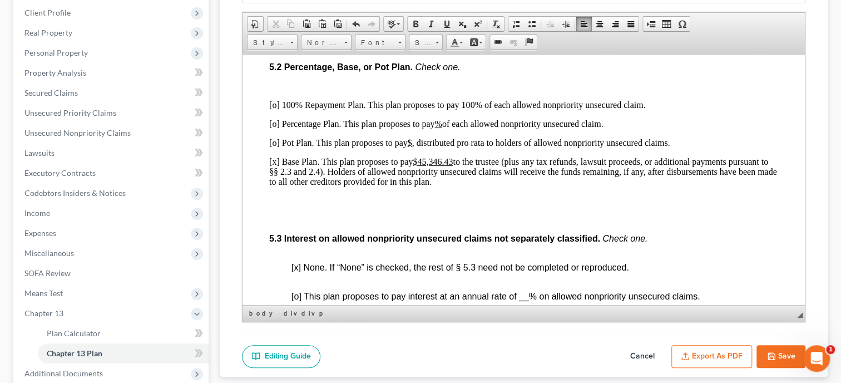
click at [419, 166] on u "$45,346.43" at bounding box center [433, 160] width 40 height 9
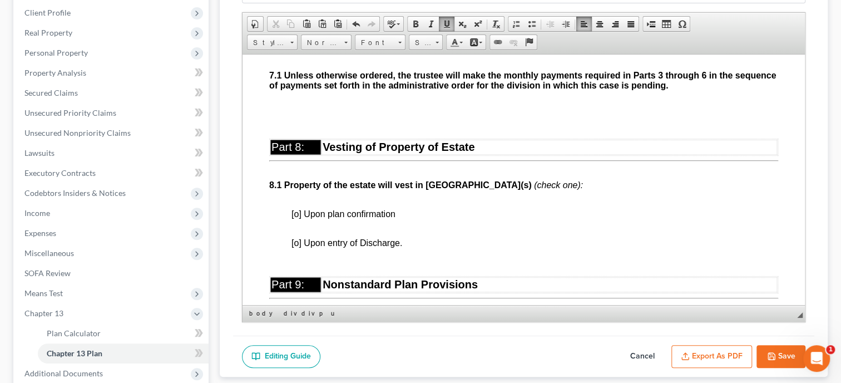
scroll to position [3378, 0]
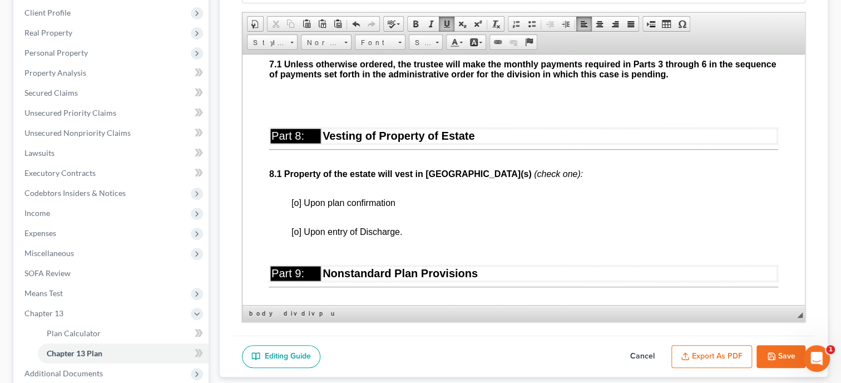
click at [295, 207] on span "[o] Upon plan confirmation" at bounding box center [344, 202] width 104 height 9
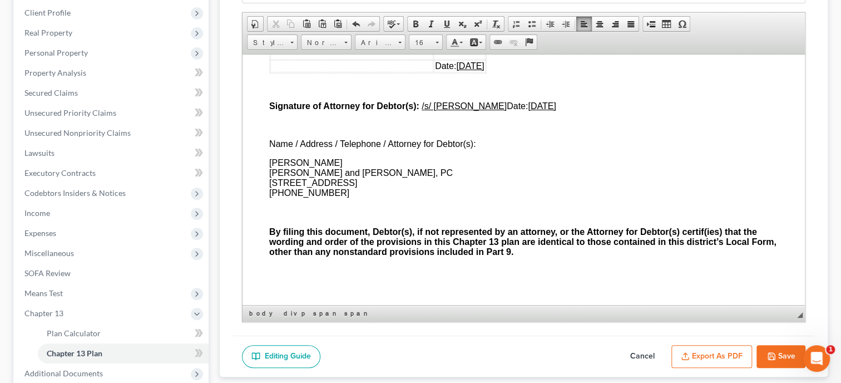
scroll to position [3848, 0]
click at [787, 351] on button "Save" at bounding box center [781, 356] width 49 height 23
select select "0"
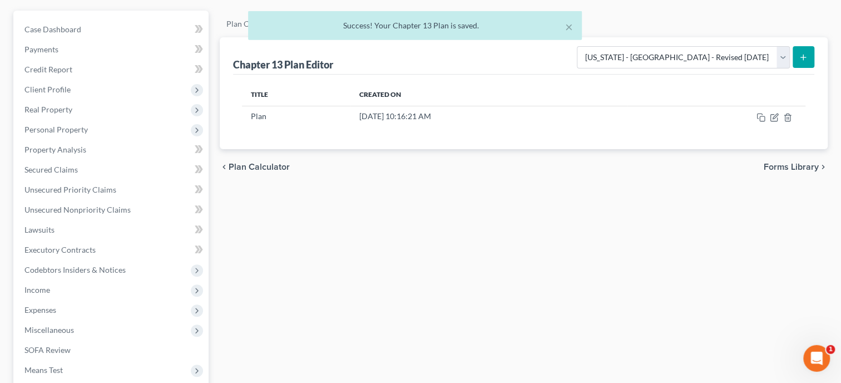
scroll to position [1, 0]
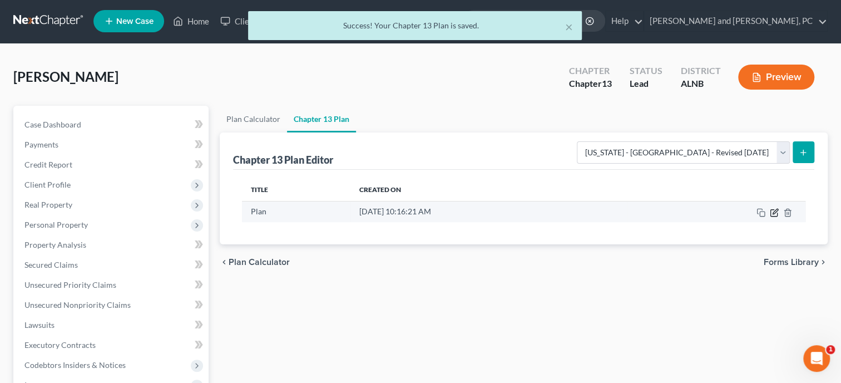
click at [775, 212] on icon "button" at bounding box center [775, 211] width 5 height 5
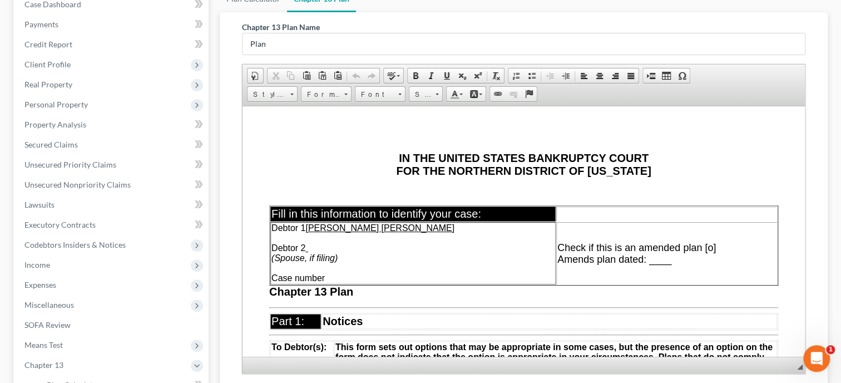
scroll to position [173, 0]
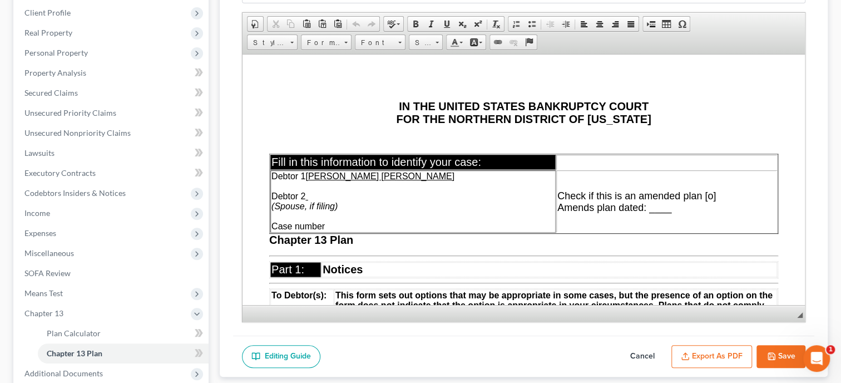
click at [717, 356] on button "Export as PDF" at bounding box center [712, 356] width 81 height 23
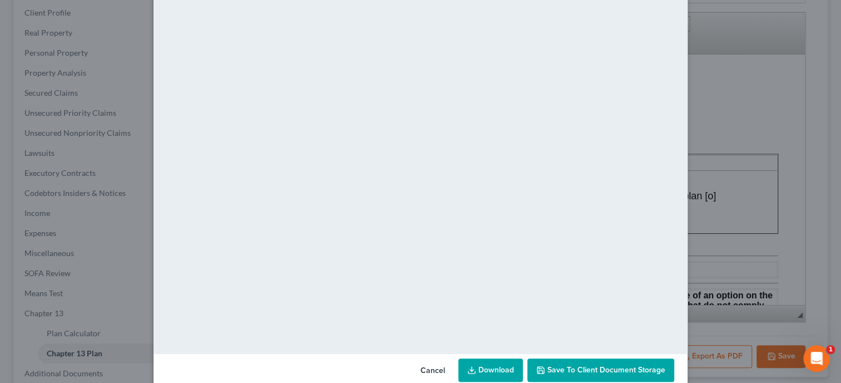
scroll to position [82, 0]
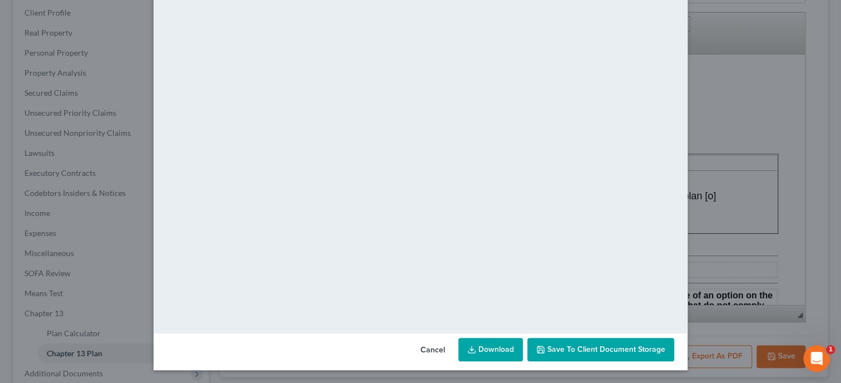
click at [566, 352] on span "Save to Client Document Storage" at bounding box center [607, 348] width 118 height 9
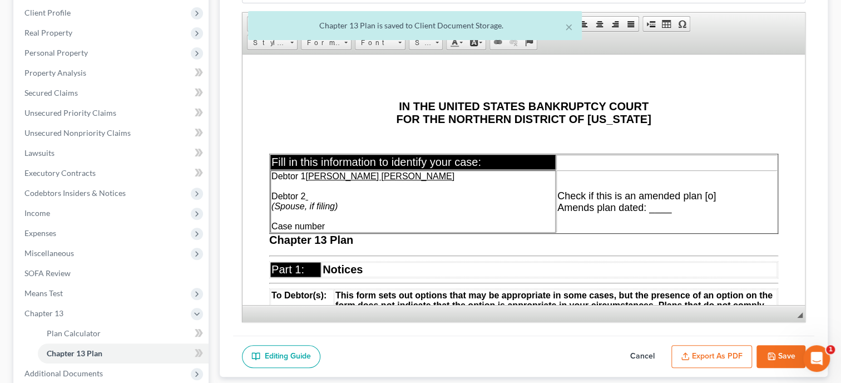
click at [722, 349] on button "Export as PDF" at bounding box center [712, 356] width 81 height 23
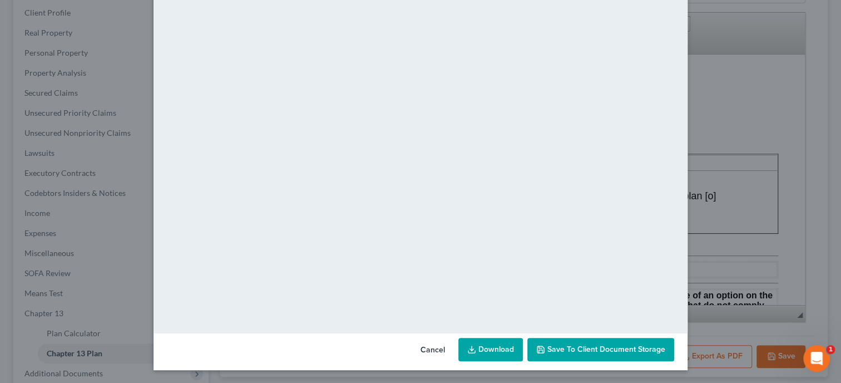
click at [485, 341] on link "Download" at bounding box center [491, 349] width 65 height 23
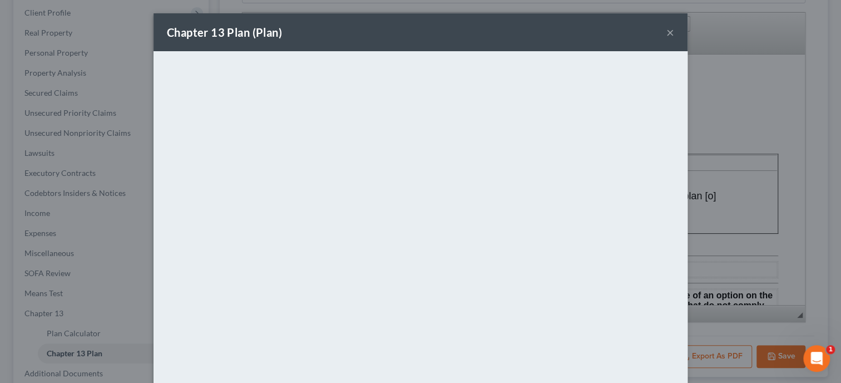
click at [666, 30] on div "Chapter 13 Plan (Plan) ×" at bounding box center [421, 32] width 534 height 38
click at [668, 35] on button "×" at bounding box center [671, 32] width 8 height 13
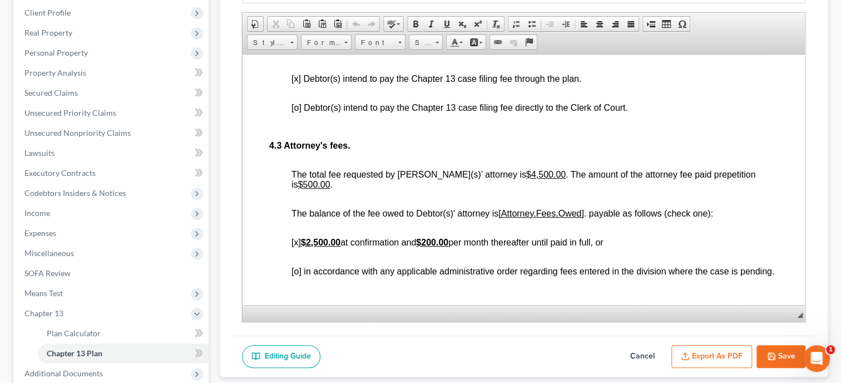
scroll to position [2119, 0]
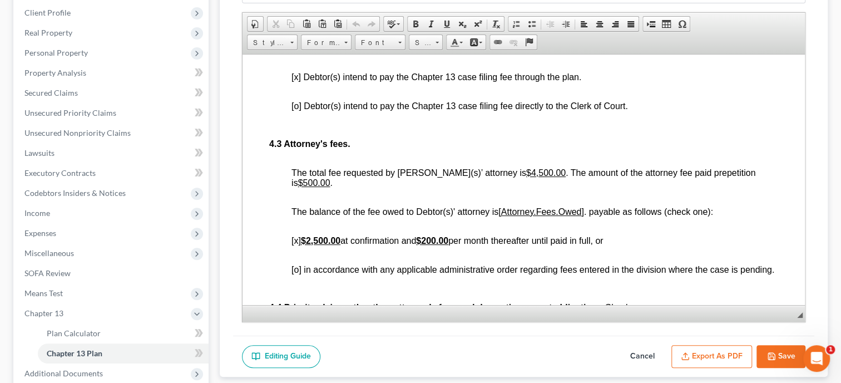
click at [507, 216] on u "[Attorney.Fees.Owed" at bounding box center [540, 210] width 83 height 9
click at [418, 26] on span at bounding box center [415, 23] width 9 height 9
click at [444, 24] on span at bounding box center [446, 23] width 9 height 9
click at [506, 216] on strong "4,000.00" at bounding box center [516, 210] width 35 height 9
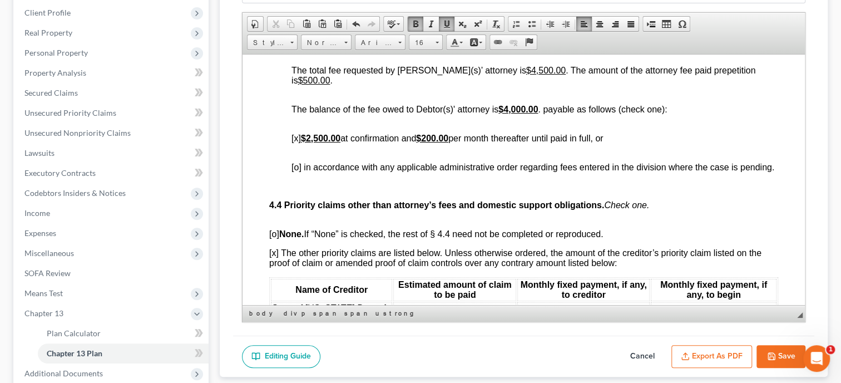
scroll to position [2233, 0]
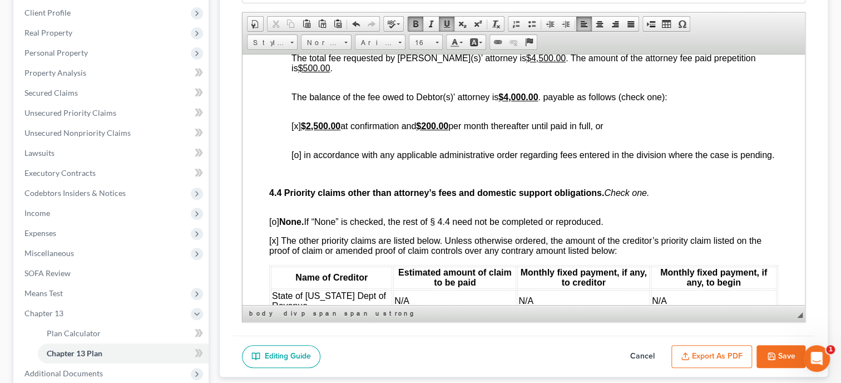
click at [779, 352] on button "Save" at bounding box center [781, 356] width 49 height 23
select select "0"
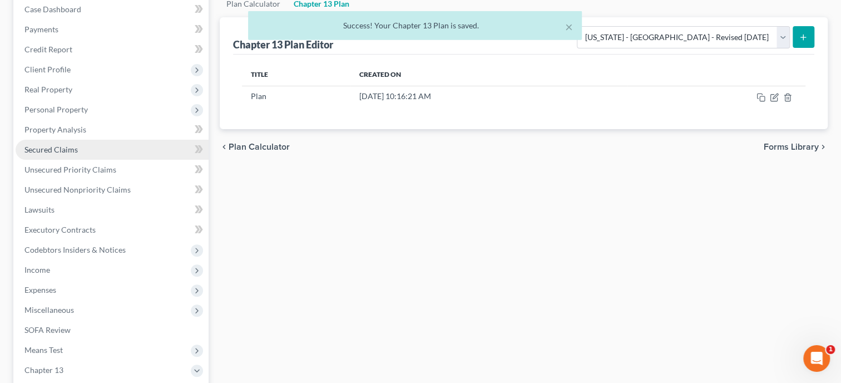
scroll to position [230, 0]
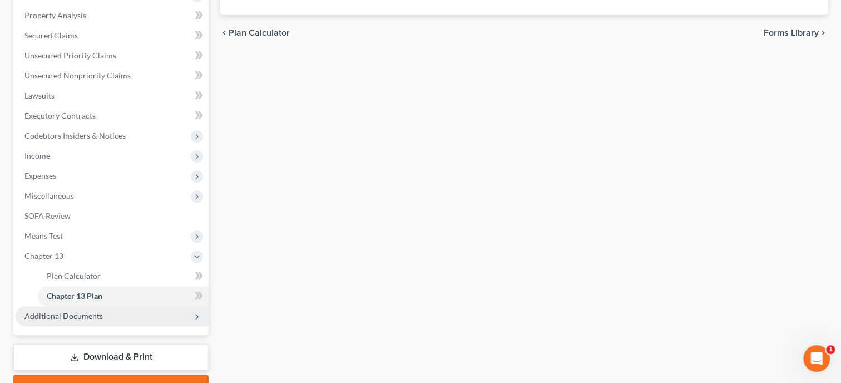
click at [127, 316] on span "Additional Documents" at bounding box center [112, 316] width 193 height 20
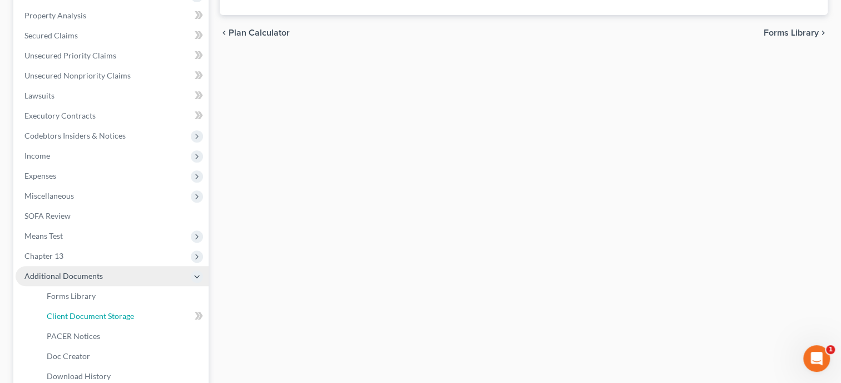
click at [127, 316] on span "Client Document Storage" at bounding box center [90, 315] width 87 height 9
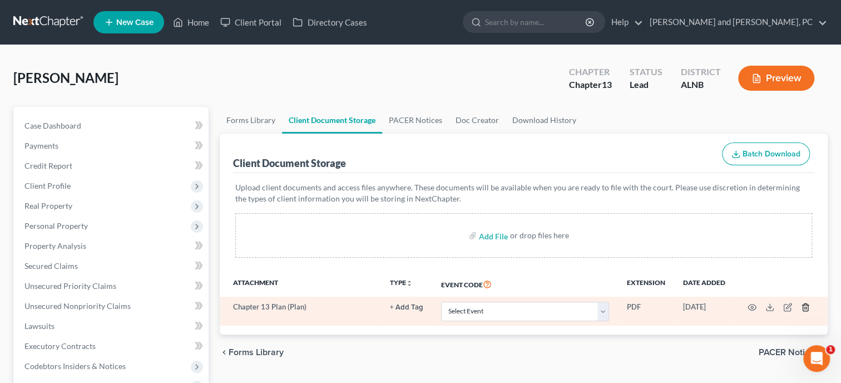
click at [802, 308] on icon "button" at bounding box center [805, 307] width 9 height 9
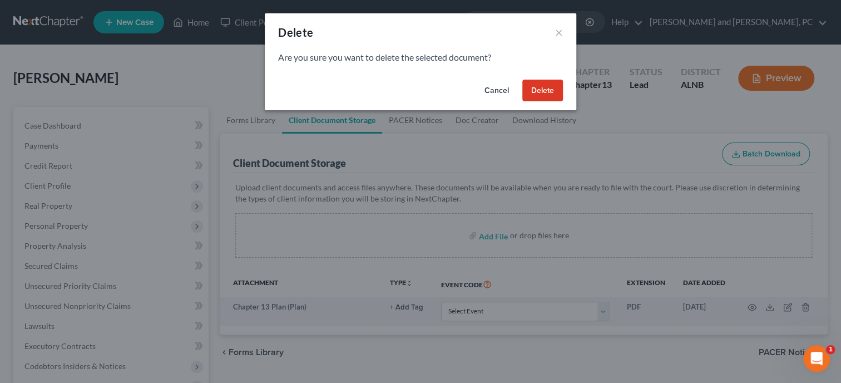
click at [555, 93] on button "Delete" at bounding box center [543, 91] width 41 height 22
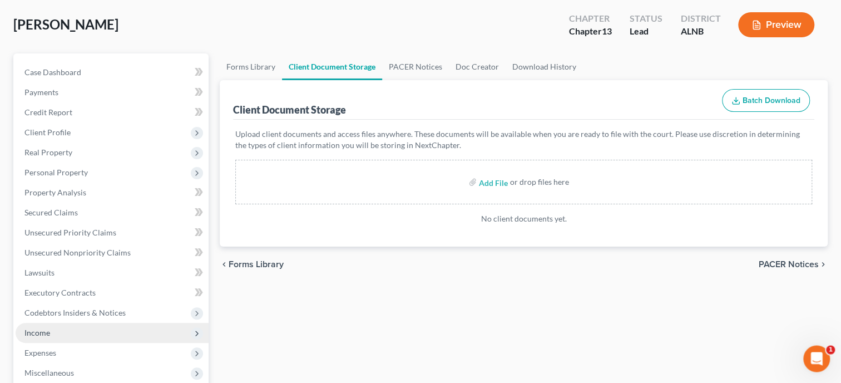
scroll to position [229, 0]
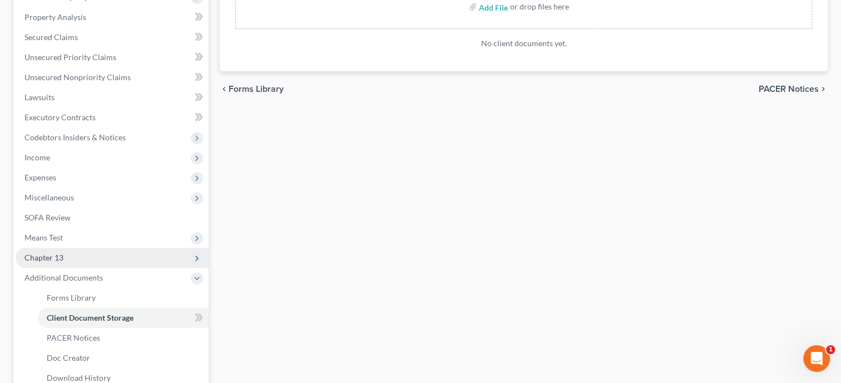
click at [106, 259] on span "Chapter 13" at bounding box center [112, 258] width 193 height 20
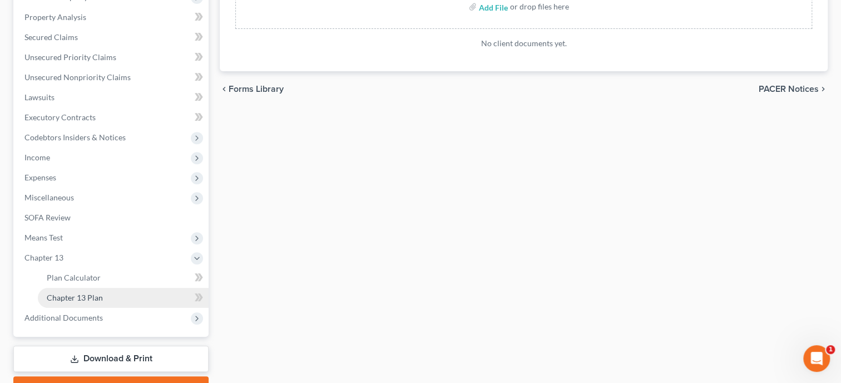
click at [98, 296] on span "Chapter 13 Plan" at bounding box center [75, 297] width 56 height 9
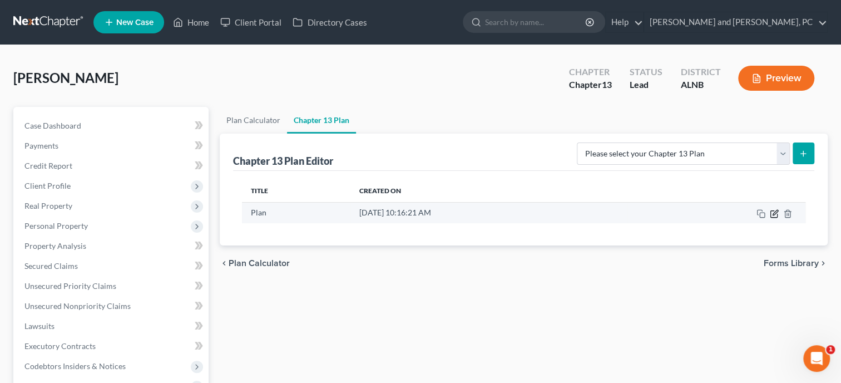
click at [774, 214] on icon "button" at bounding box center [775, 212] width 5 height 5
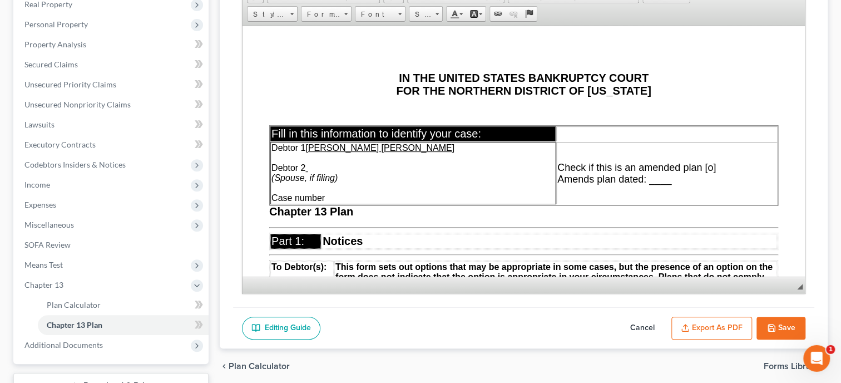
scroll to position [286, 0]
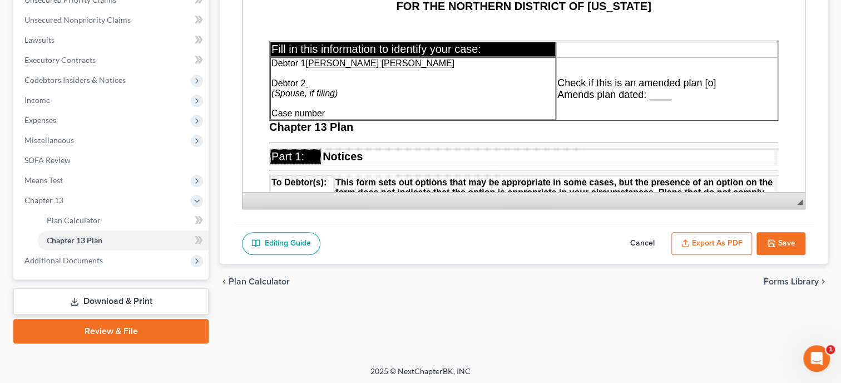
click at [738, 241] on button "Export as PDF" at bounding box center [712, 243] width 81 height 23
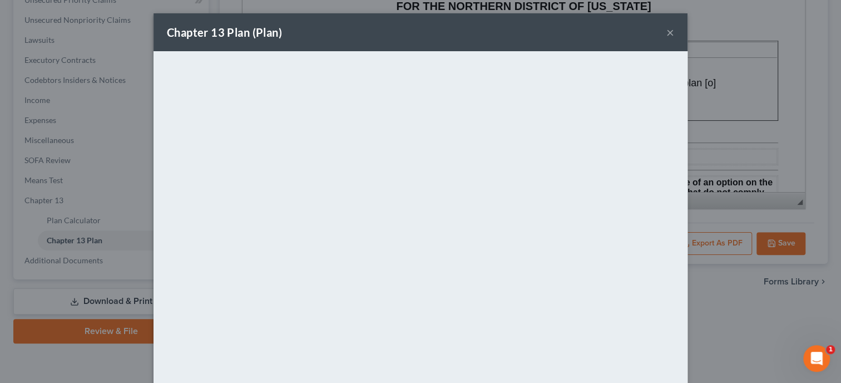
scroll to position [82, 0]
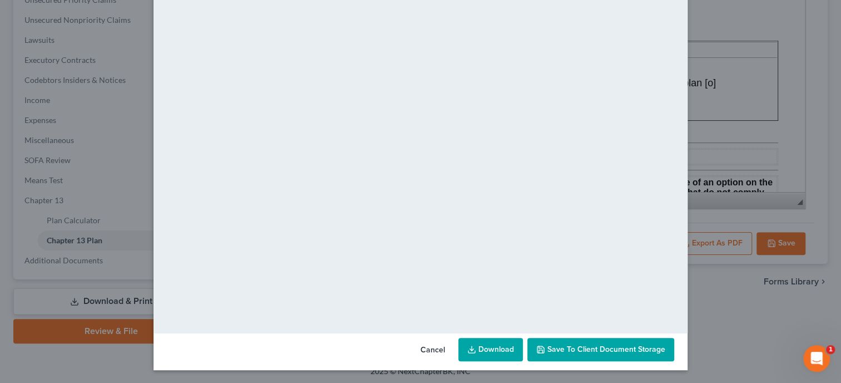
click at [598, 351] on span "Save to Client Document Storage" at bounding box center [607, 348] width 118 height 9
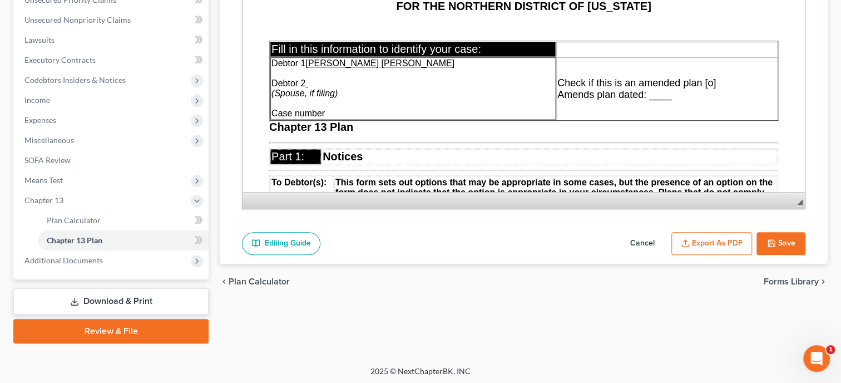
click at [702, 247] on button "Export as PDF" at bounding box center [712, 243] width 81 height 23
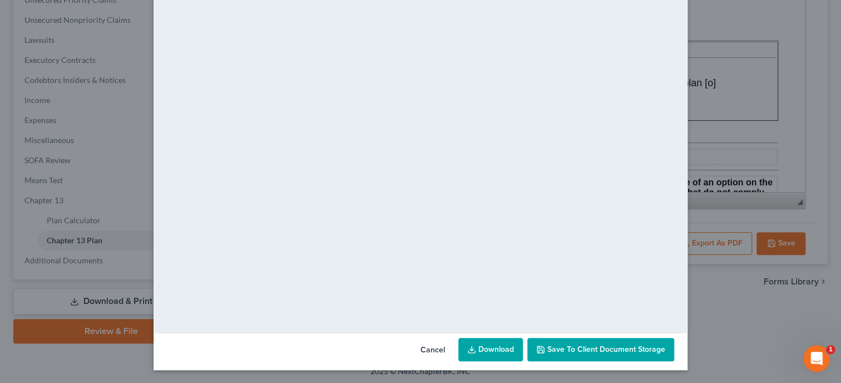
click at [507, 352] on link "Download" at bounding box center [491, 349] width 65 height 23
click at [433, 353] on button "Cancel" at bounding box center [433, 350] width 42 height 22
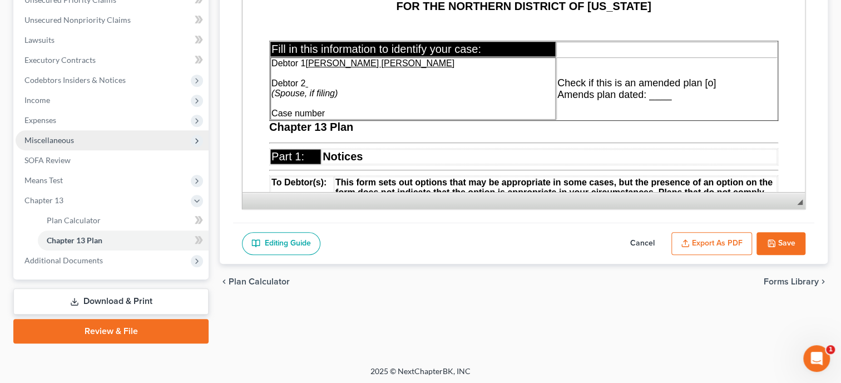
click at [47, 132] on span "Miscellaneous" at bounding box center [112, 140] width 193 height 20
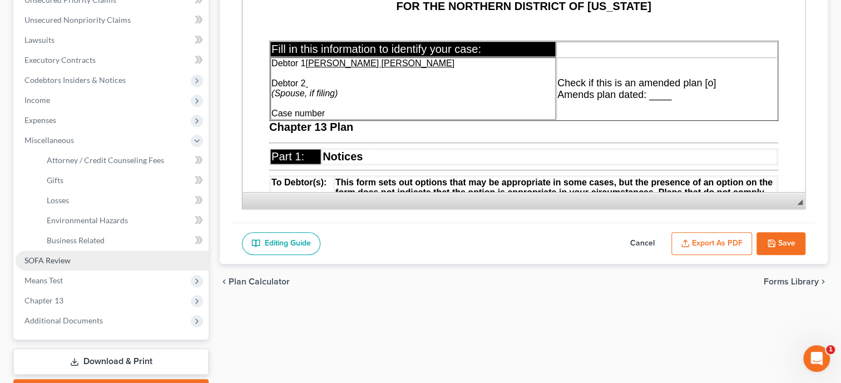
click at [46, 254] on link "SOFA Review" at bounding box center [112, 260] width 193 height 20
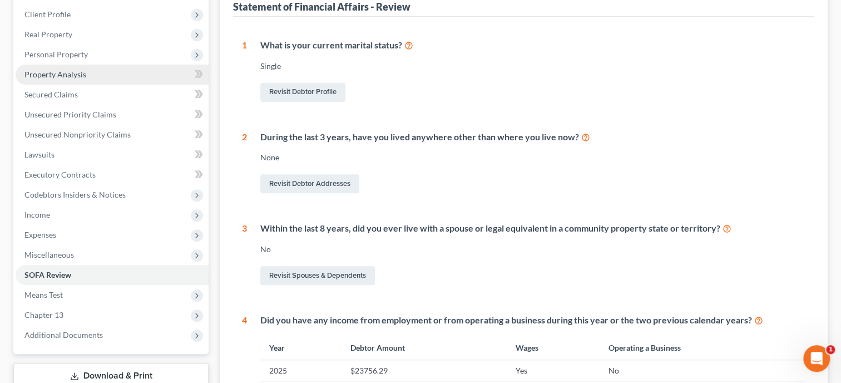
scroll to position [343, 0]
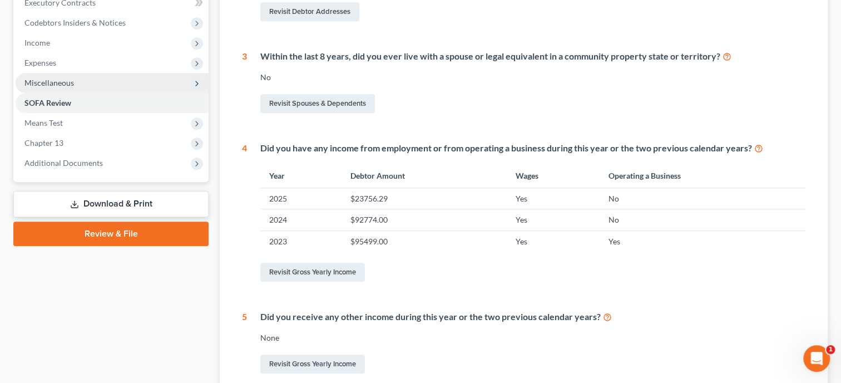
click at [46, 78] on span "Miscellaneous" at bounding box center [49, 82] width 50 height 9
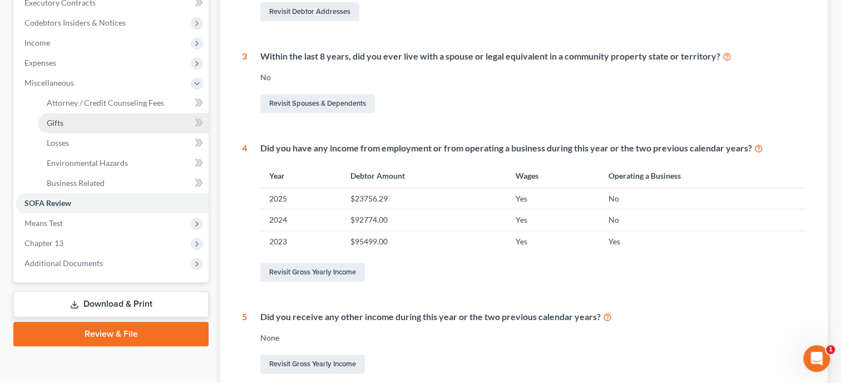
click at [51, 121] on span "Gifts" at bounding box center [55, 122] width 17 height 9
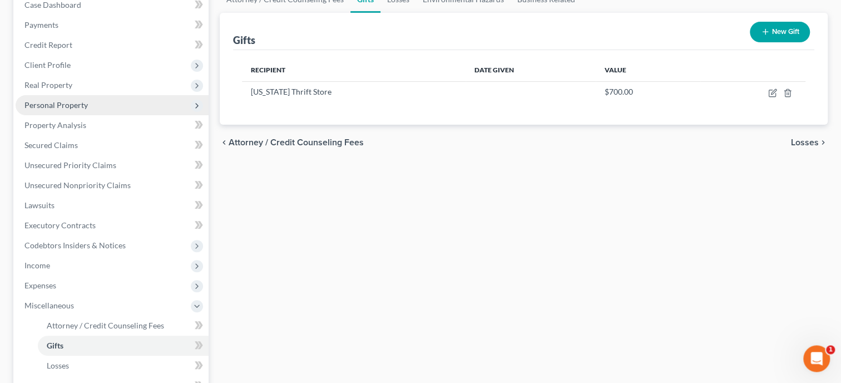
scroll to position [229, 0]
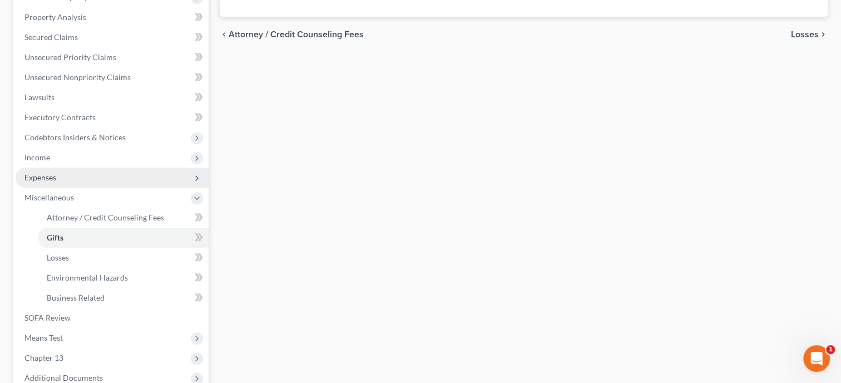
click at [46, 173] on span "Expenses" at bounding box center [40, 177] width 32 height 9
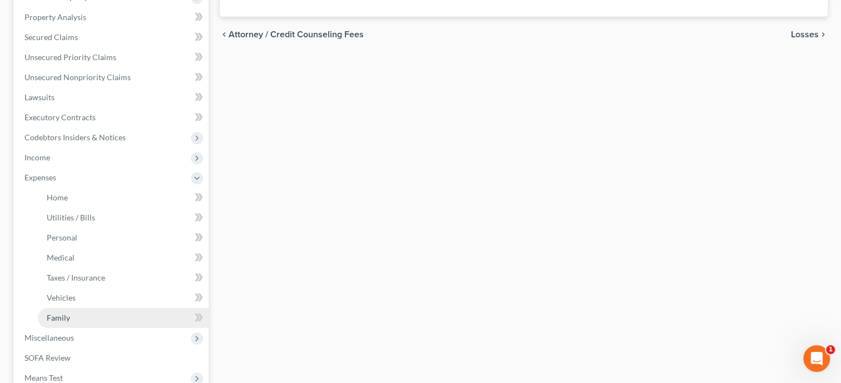
click at [51, 313] on span "Family" at bounding box center [58, 317] width 23 height 9
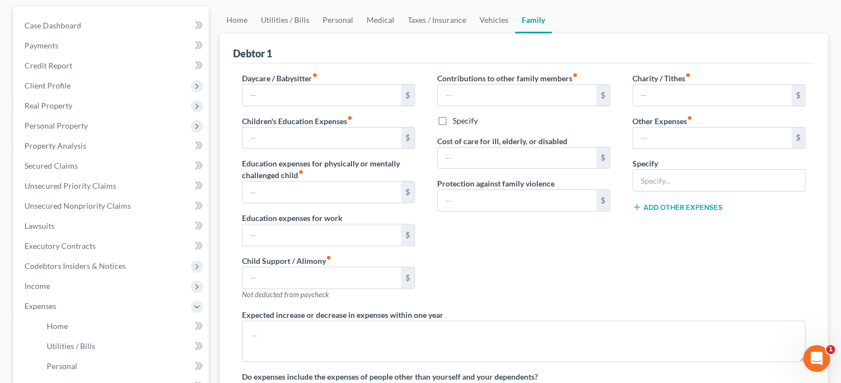
type input "0.00"
type input "30.00"
type input "0.00"
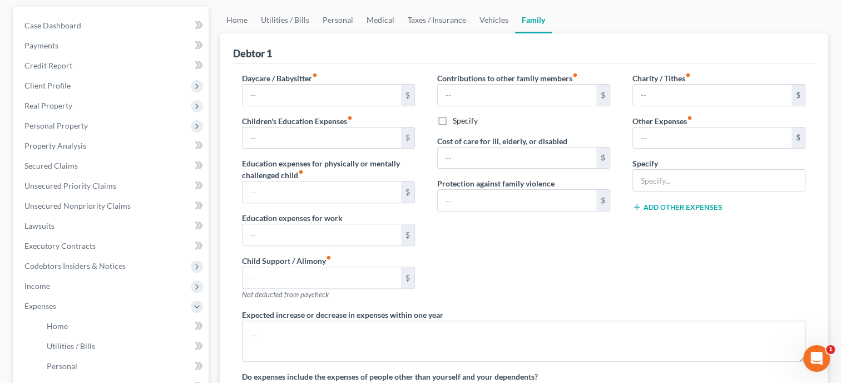
type input "0.00"
type input "300.00"
type input "0.00"
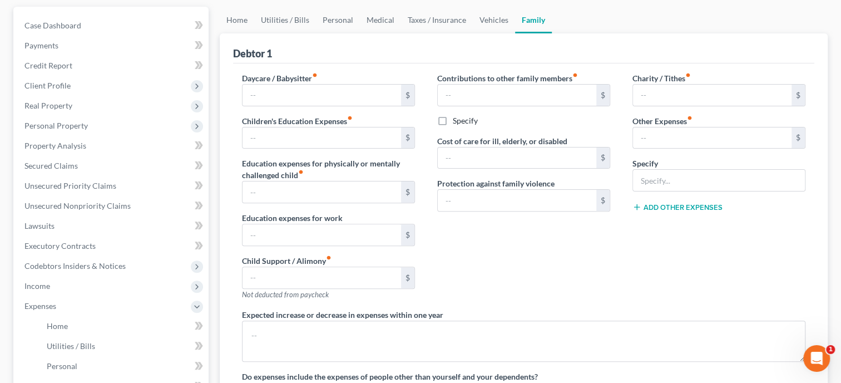
radio input "true"
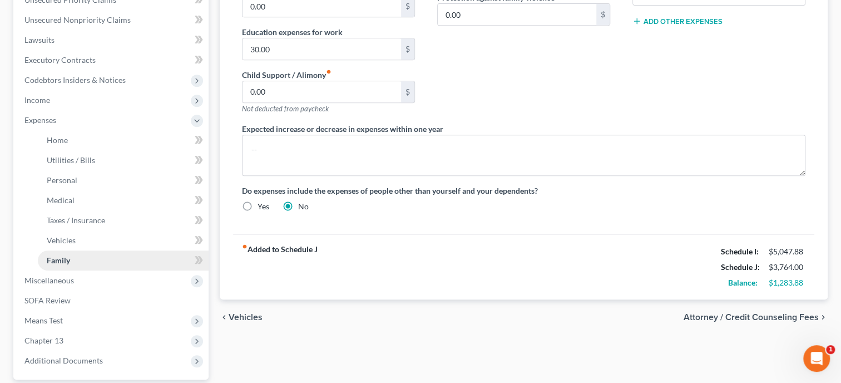
scroll to position [343, 0]
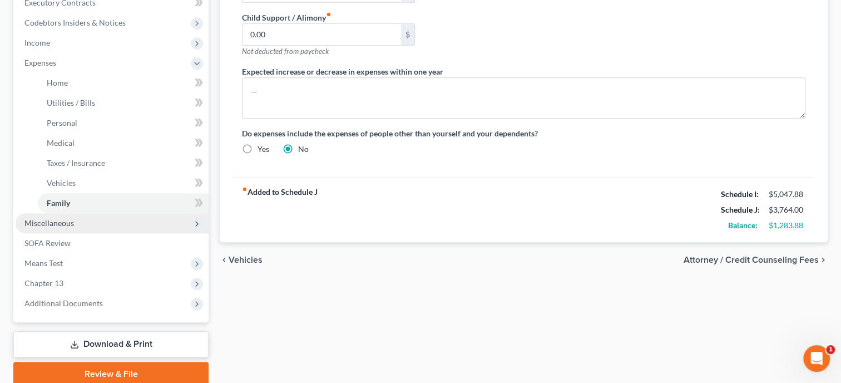
click at [55, 225] on span "Miscellaneous" at bounding box center [49, 222] width 50 height 9
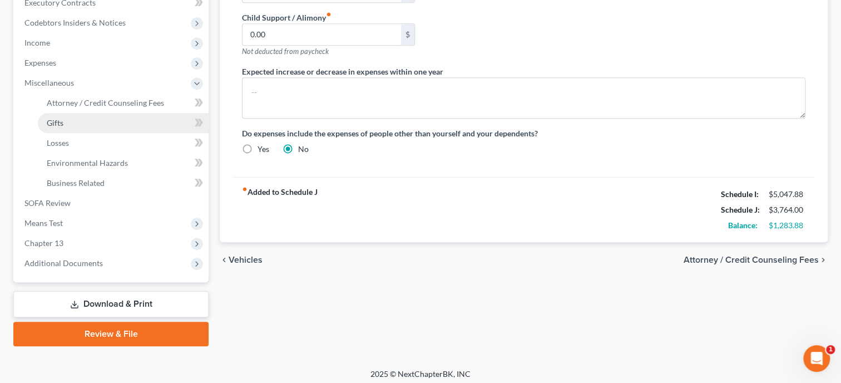
click at [72, 124] on link "Gifts" at bounding box center [123, 123] width 171 height 20
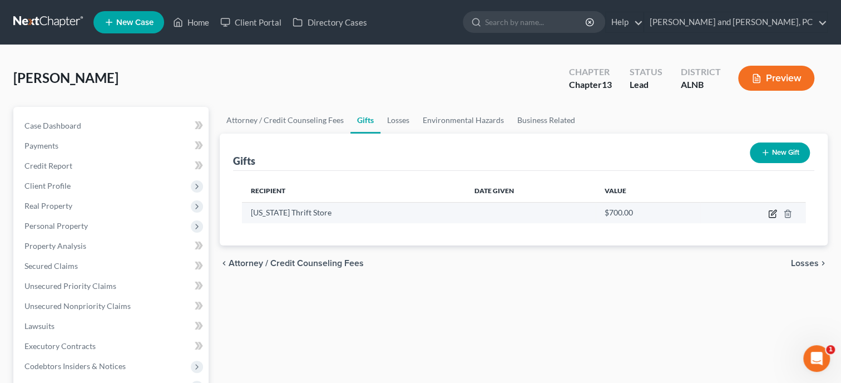
click at [775, 215] on icon "button" at bounding box center [772, 213] width 9 height 9
select select "0"
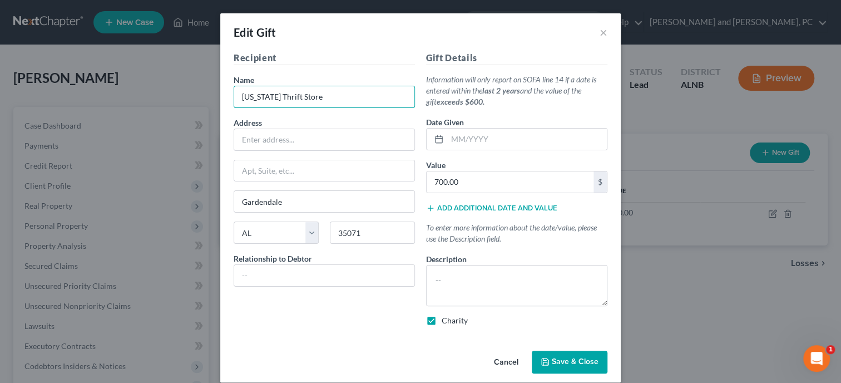
drag, startPoint x: 330, startPoint y: 98, endPoint x: 194, endPoint y: 100, distance: 135.8
click at [194, 100] on div "Edit Gift × Recipient Name * Alabama Thrift Store Address Apt, Suite, etc Garde…" at bounding box center [420, 191] width 841 height 383
drag, startPoint x: 326, startPoint y: 98, endPoint x: 222, endPoint y: 98, distance: 103.5
click at [234, 98] on input "Alabama Thrift Store" at bounding box center [324, 96] width 180 height 21
type input "Various Organizations and Church"
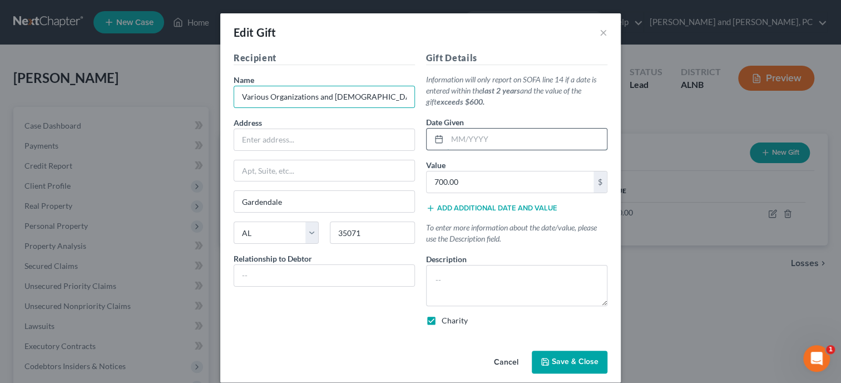
click at [479, 140] on input "text" at bounding box center [527, 139] width 160 height 21
type input "7/31/2025"
click at [484, 179] on input "700.00" at bounding box center [510, 181] width 167 height 21
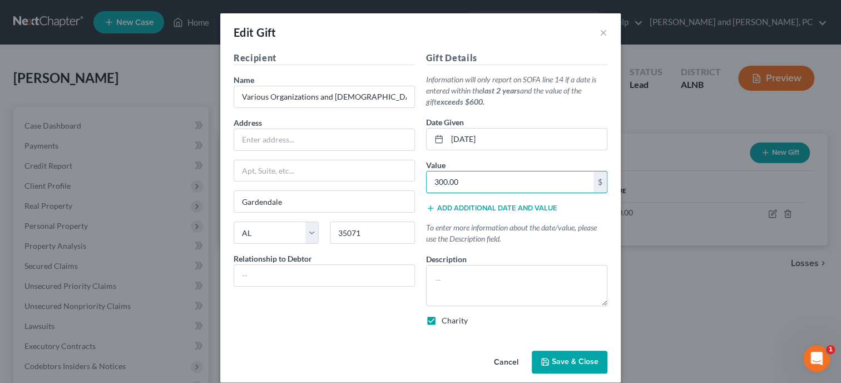
type input "300.00"
click at [556, 361] on span "Save & Close" at bounding box center [575, 361] width 47 height 9
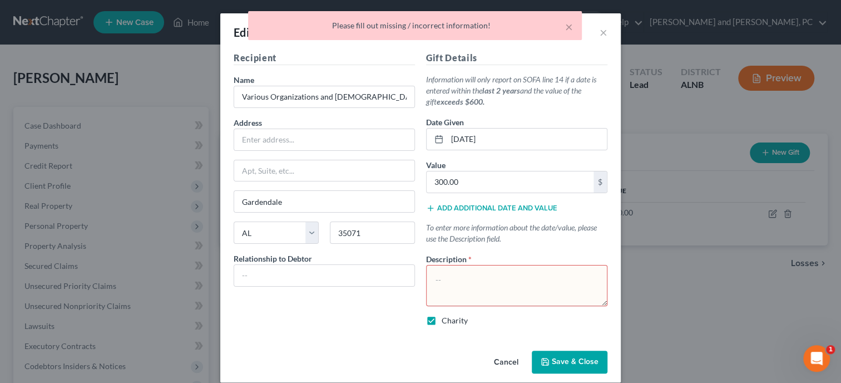
click at [507, 297] on textarea at bounding box center [516, 285] width 181 height 41
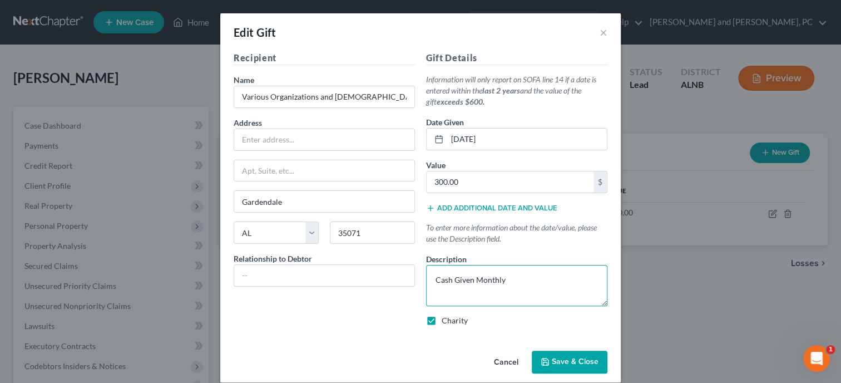
type textarea "Cash Given Monthly"
click at [551, 361] on button "Save & Close" at bounding box center [570, 362] width 76 height 23
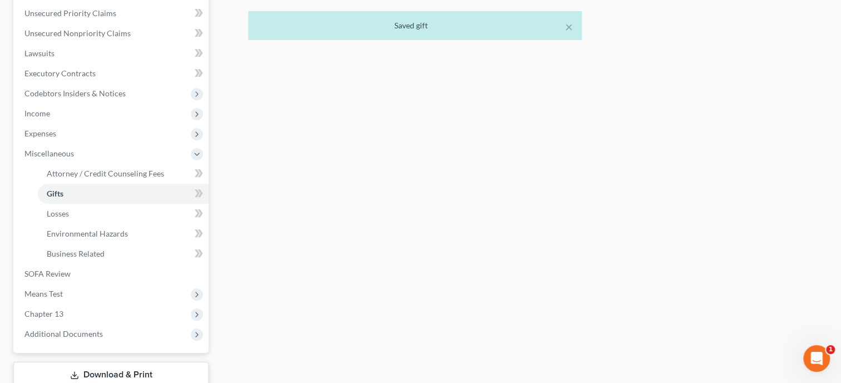
scroll to position [286, 0]
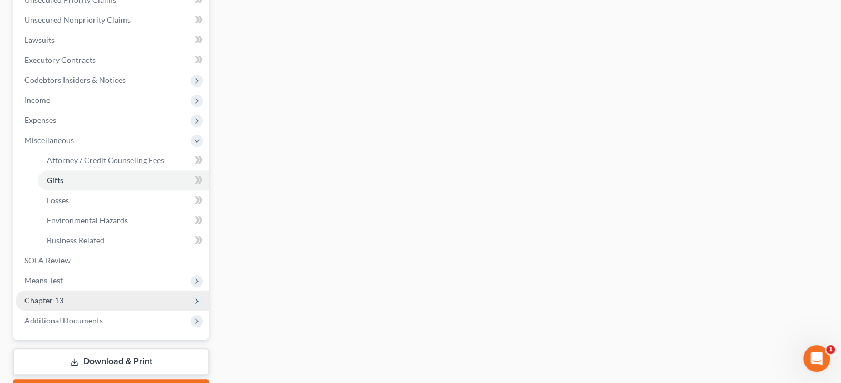
click at [102, 300] on span "Chapter 13" at bounding box center [112, 300] width 193 height 20
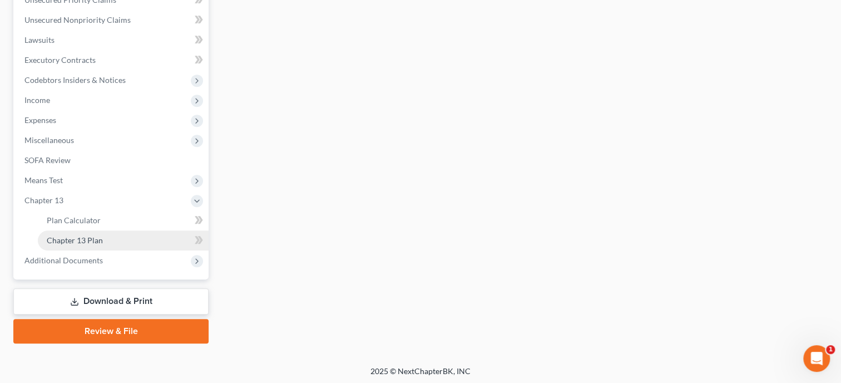
click at [98, 240] on span "Chapter 13 Plan" at bounding box center [75, 239] width 56 height 9
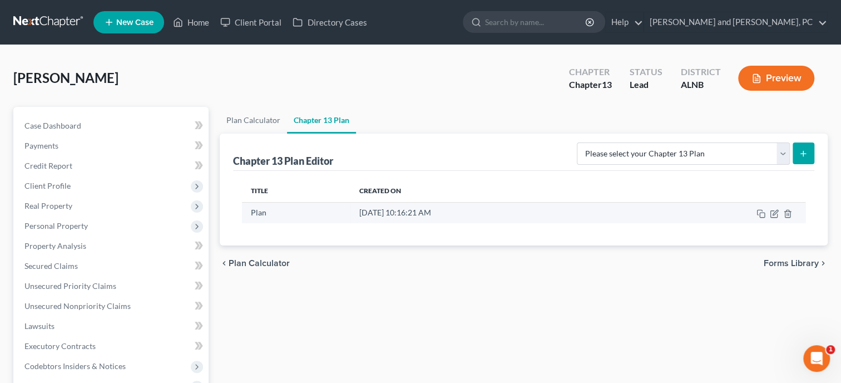
click at [780, 214] on td at bounding box center [716, 212] width 179 height 21
click at [775, 219] on td at bounding box center [716, 212] width 179 height 21
click at [775, 214] on icon "button" at bounding box center [774, 213] width 9 height 9
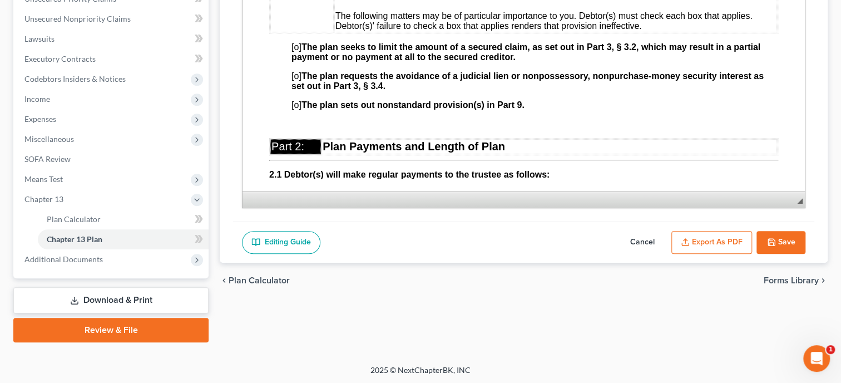
scroll to position [401, 0]
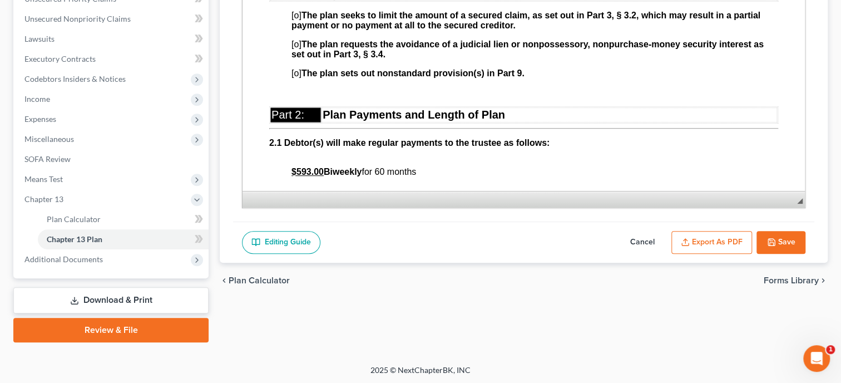
click at [635, 244] on button "Cancel" at bounding box center [642, 242] width 49 height 23
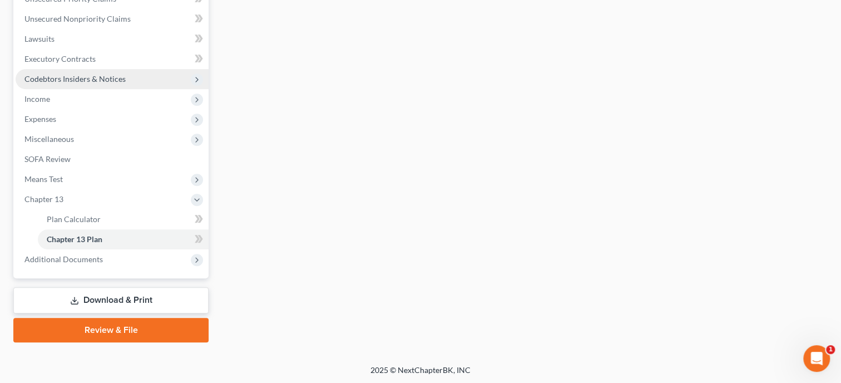
scroll to position [58, 0]
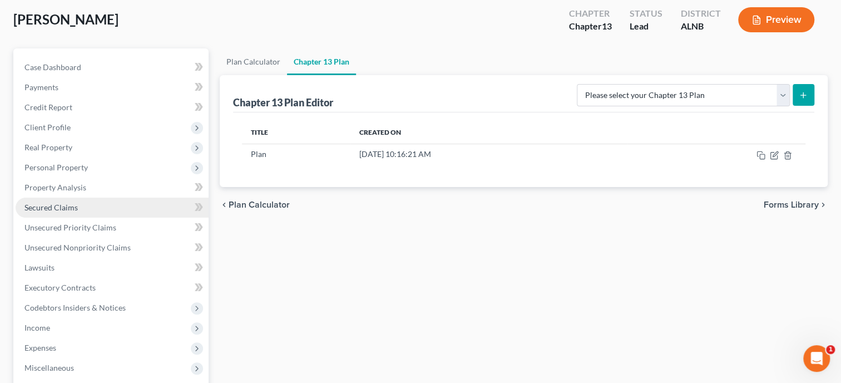
click at [58, 201] on link "Secured Claims" at bounding box center [112, 208] width 193 height 20
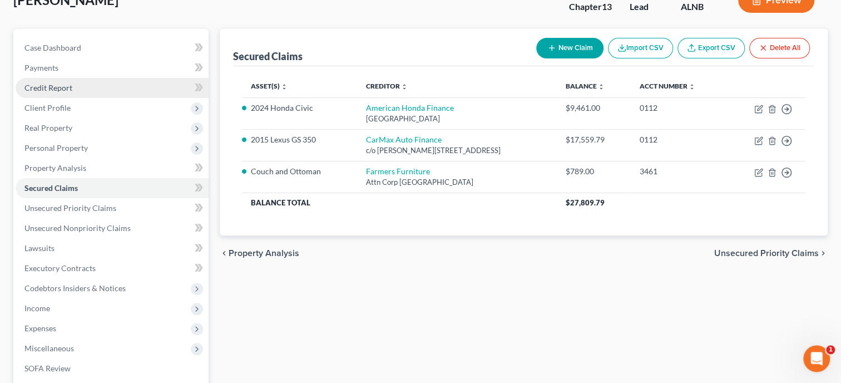
scroll to position [229, 0]
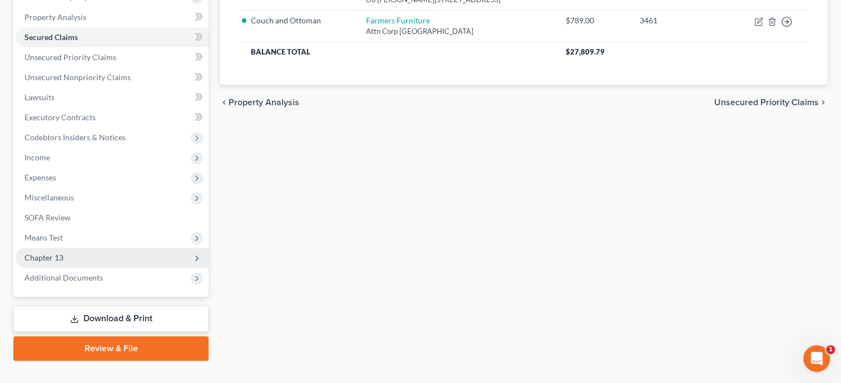
click at [62, 254] on span "Chapter 13" at bounding box center [43, 257] width 39 height 9
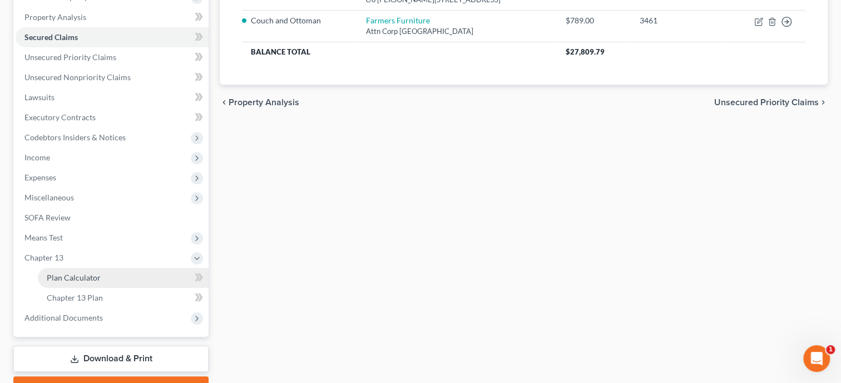
click at [69, 275] on span "Plan Calculator" at bounding box center [74, 277] width 54 height 9
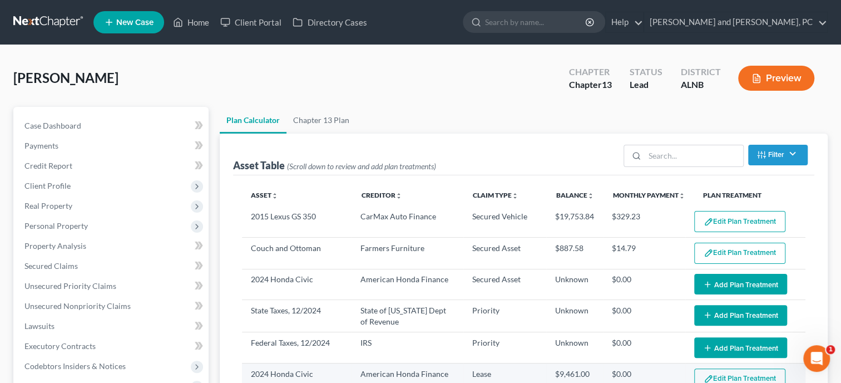
select select "59"
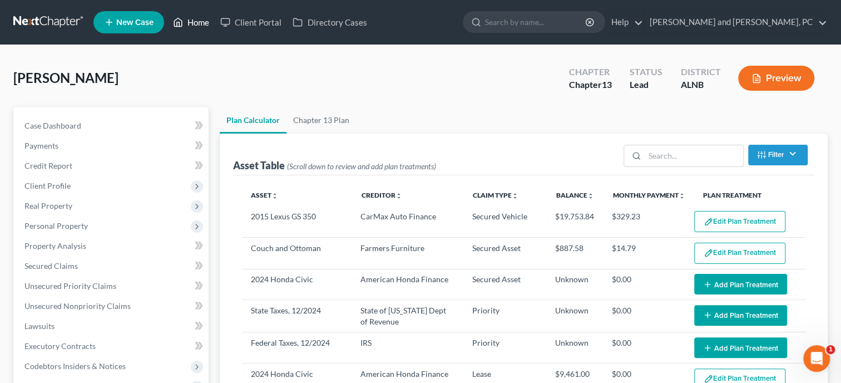
click at [193, 16] on link "Home" at bounding box center [191, 22] width 47 height 20
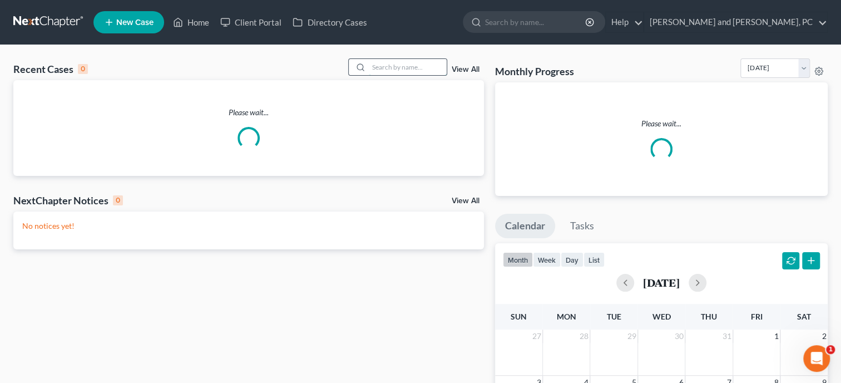
click at [392, 66] on input "search" at bounding box center [408, 67] width 78 height 16
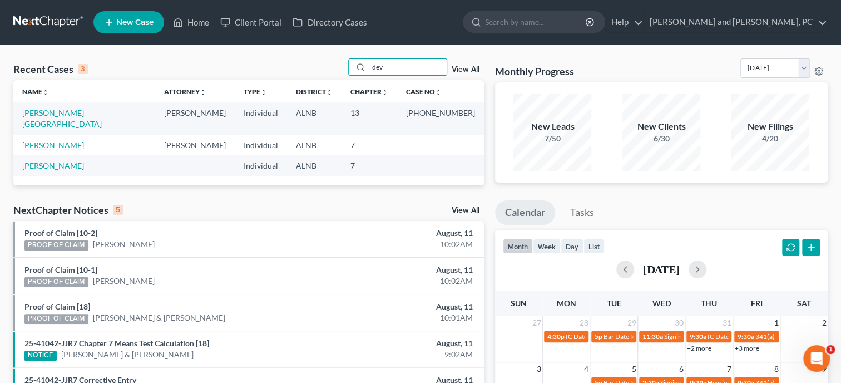
type input "dev"
click at [77, 140] on link "Devoe, Christopher" at bounding box center [53, 144] width 62 height 9
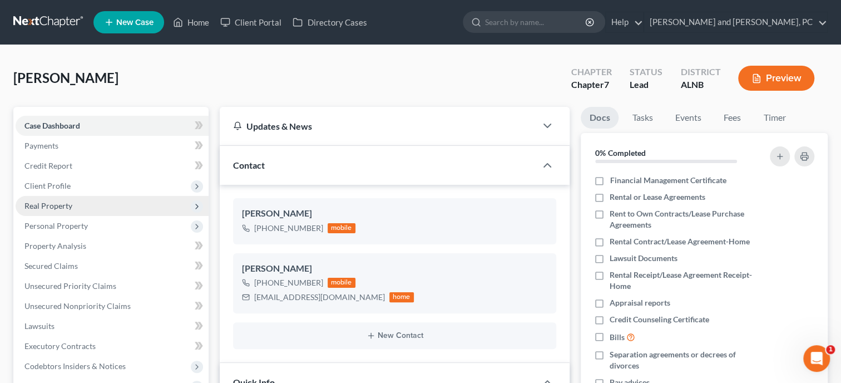
click at [70, 207] on span "Real Property" at bounding box center [48, 205] width 48 height 9
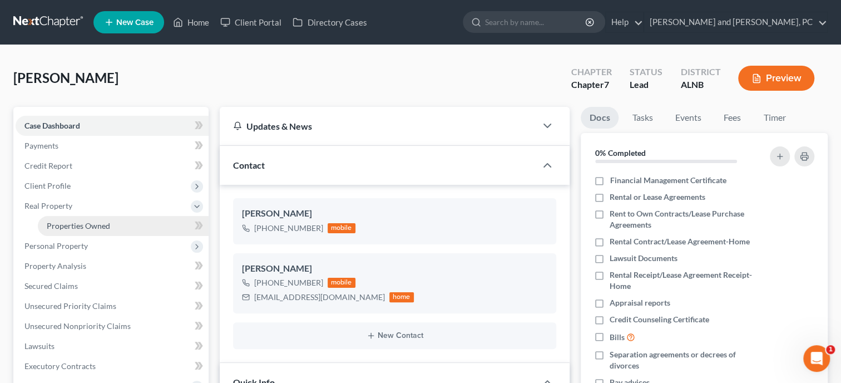
click at [75, 224] on span "Properties Owned" at bounding box center [78, 225] width 63 height 9
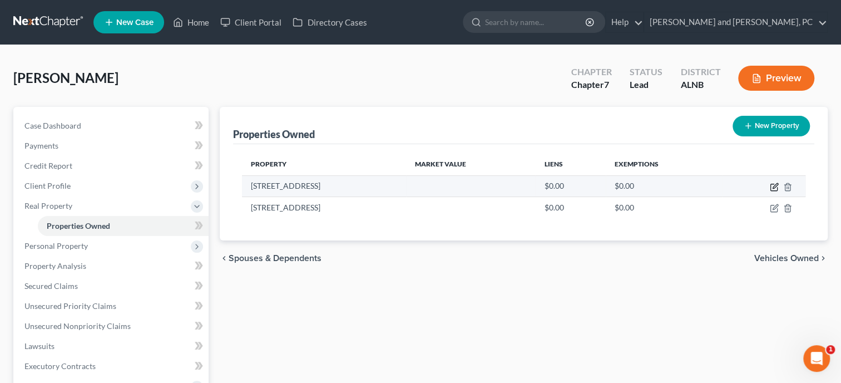
click at [775, 188] on icon "button" at bounding box center [774, 187] width 9 height 9
select select "9"
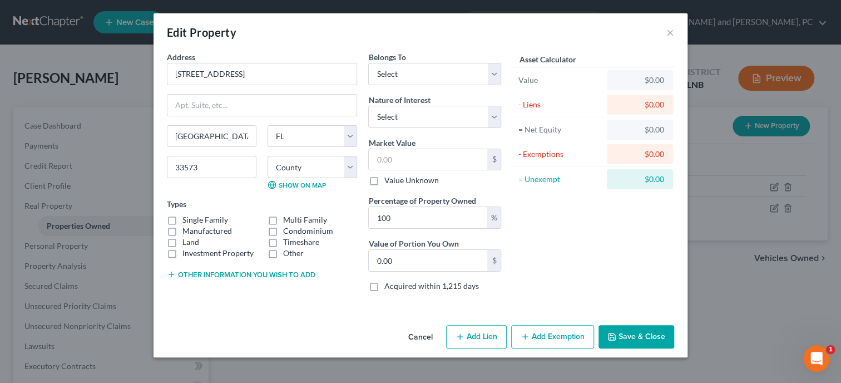
click at [425, 338] on button "Cancel" at bounding box center [421, 337] width 42 height 22
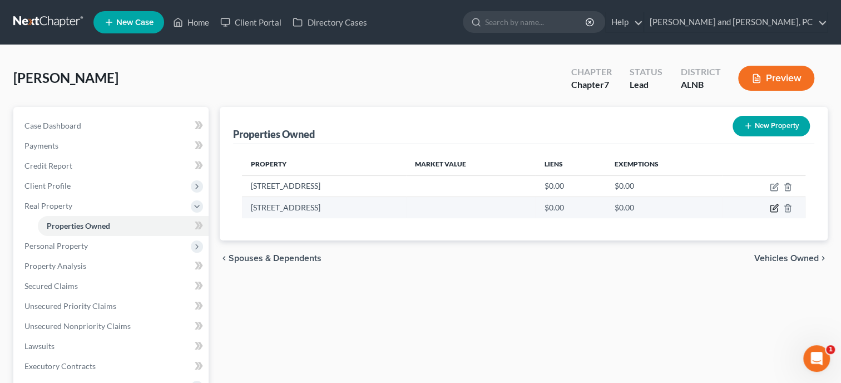
click at [772, 205] on icon "button" at bounding box center [774, 208] width 7 height 7
select select "9"
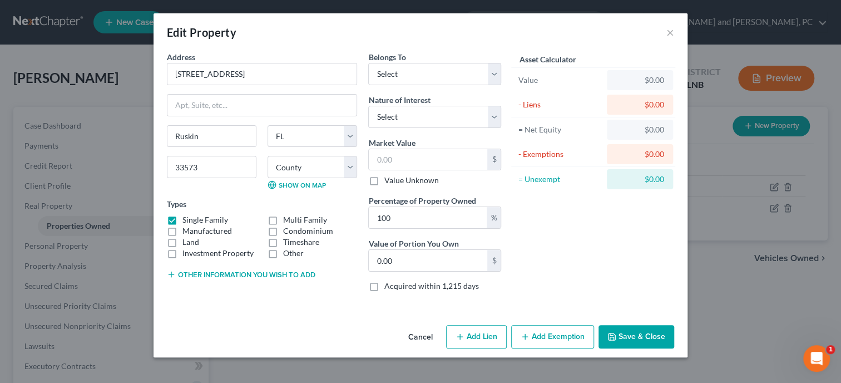
click at [430, 336] on button "Cancel" at bounding box center [421, 337] width 42 height 22
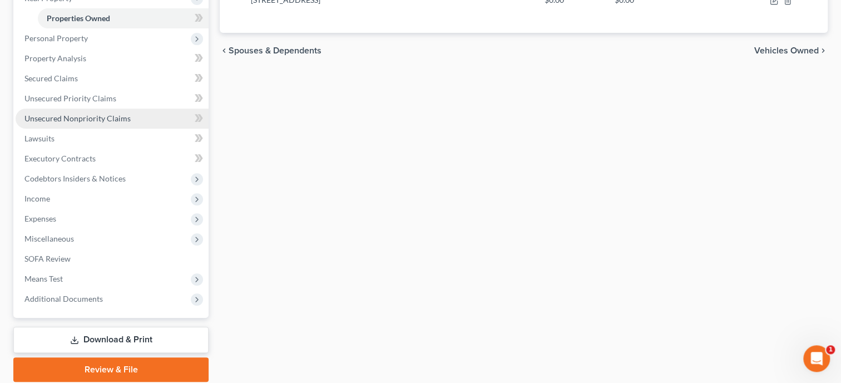
scroll to position [229, 0]
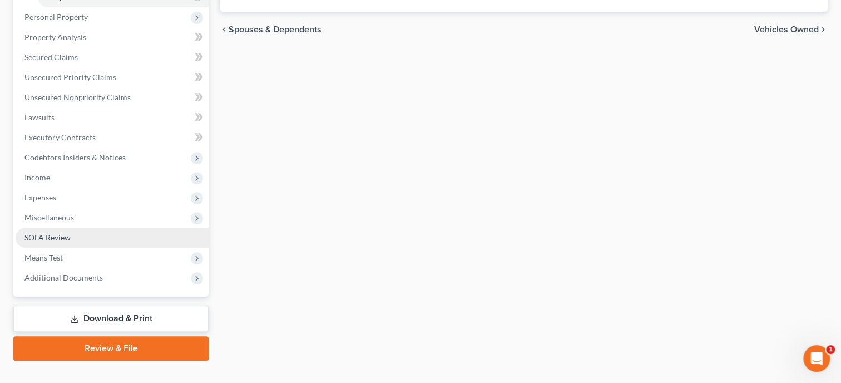
click at [91, 239] on link "SOFA Review" at bounding box center [112, 238] width 193 height 20
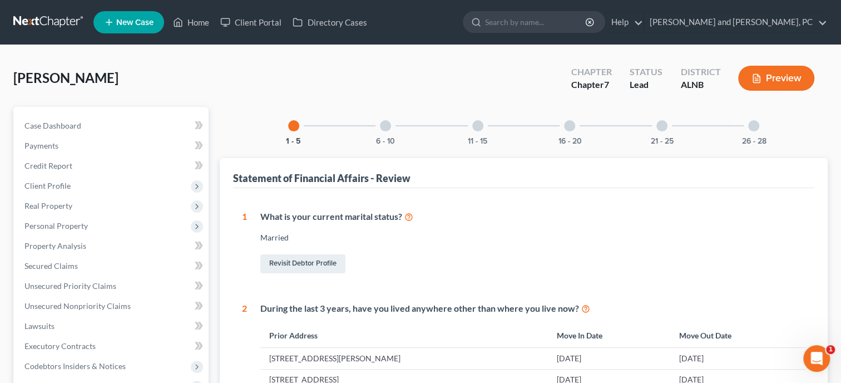
click at [390, 123] on div at bounding box center [385, 125] width 11 height 11
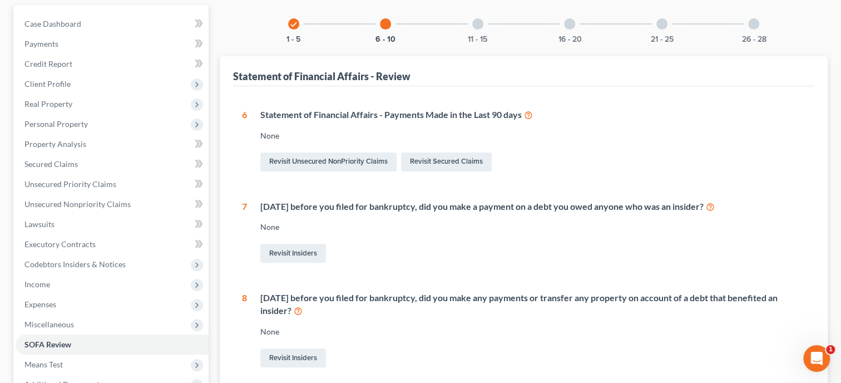
scroll to position [114, 0]
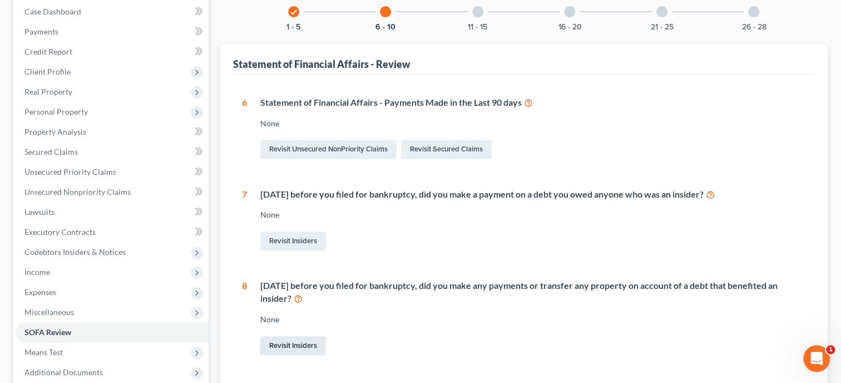
click at [300, 344] on link "Revisit Insiders" at bounding box center [293, 345] width 66 height 19
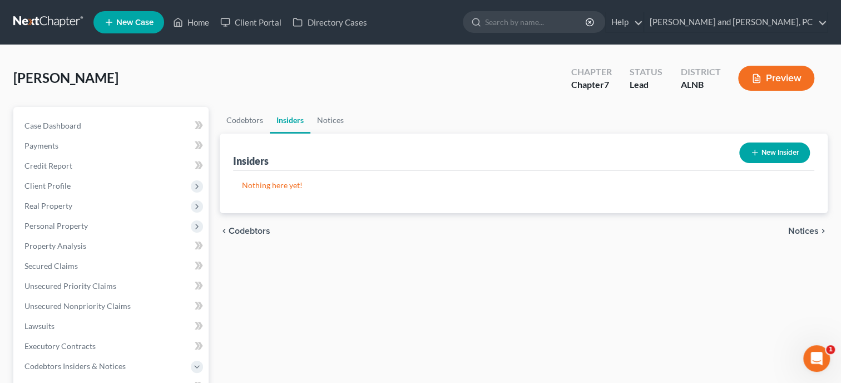
click at [770, 155] on button "New Insider" at bounding box center [775, 152] width 71 height 21
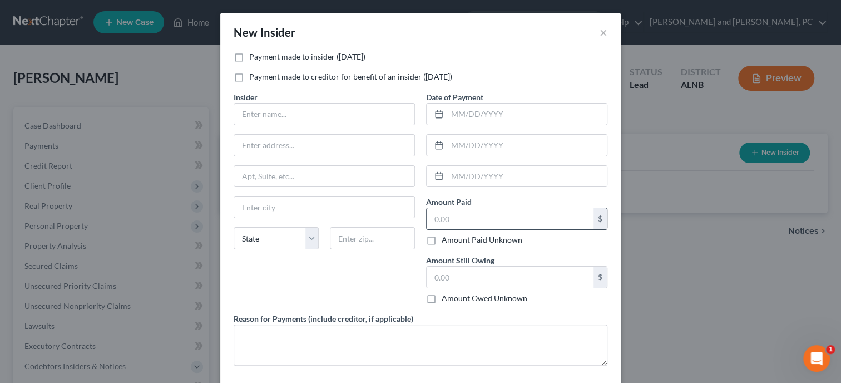
scroll to position [52, 0]
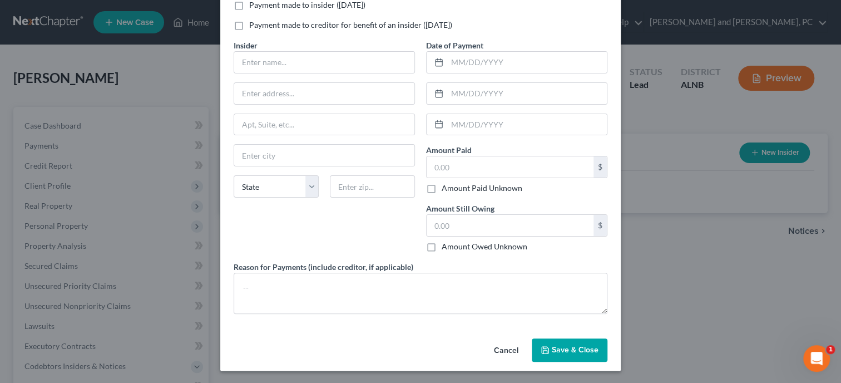
click at [510, 348] on button "Cancel" at bounding box center [506, 350] width 42 height 22
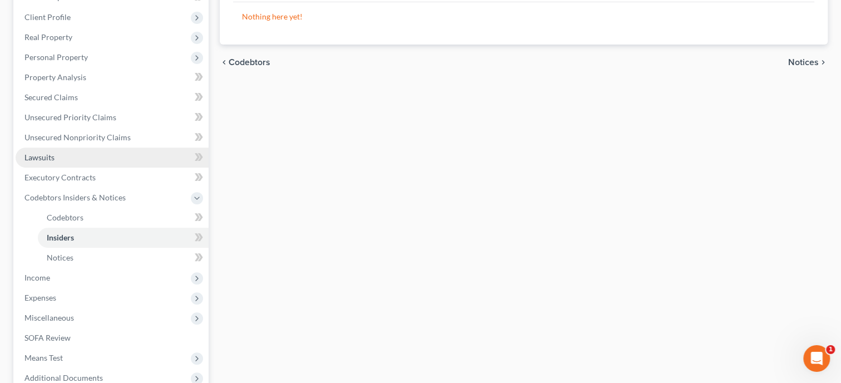
scroll to position [171, 0]
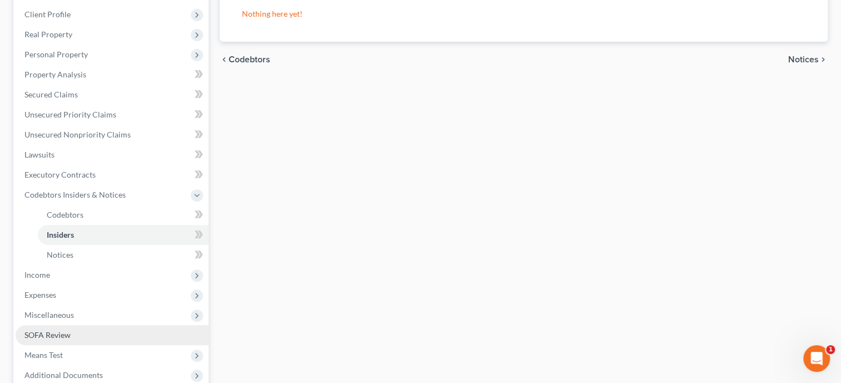
click at [82, 332] on link "SOFA Review" at bounding box center [112, 335] width 193 height 20
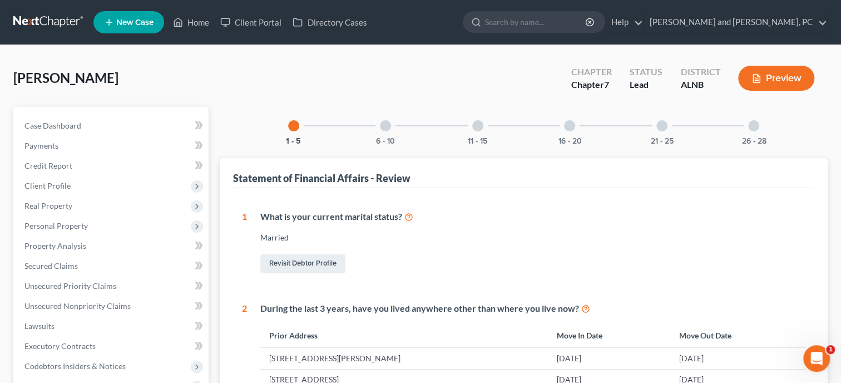
click at [387, 127] on div at bounding box center [385, 125] width 11 height 11
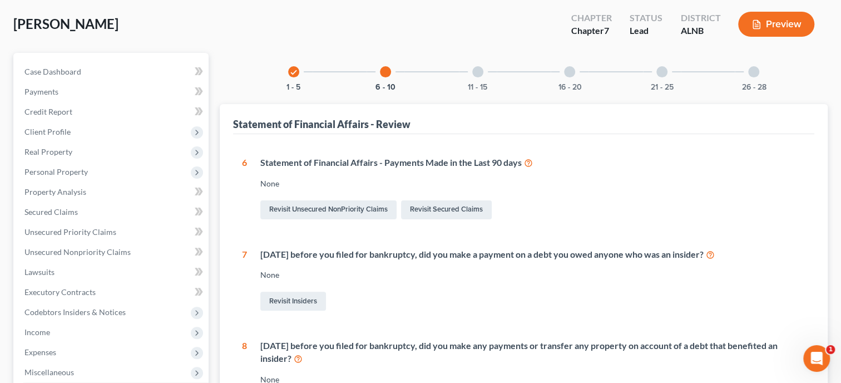
scroll to position [1, 0]
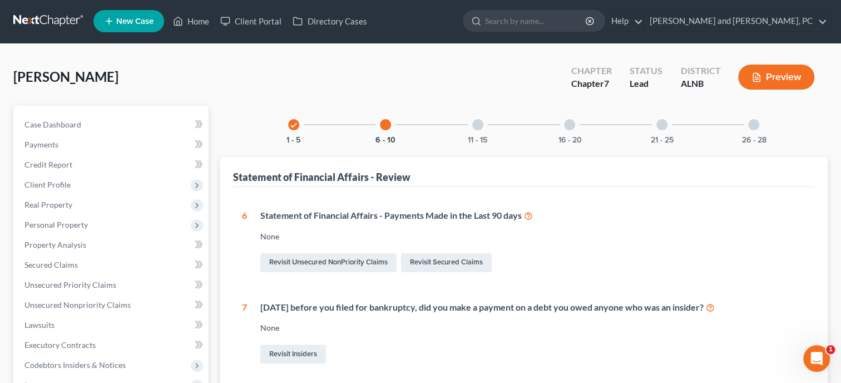
click at [480, 127] on div at bounding box center [477, 124] width 11 height 11
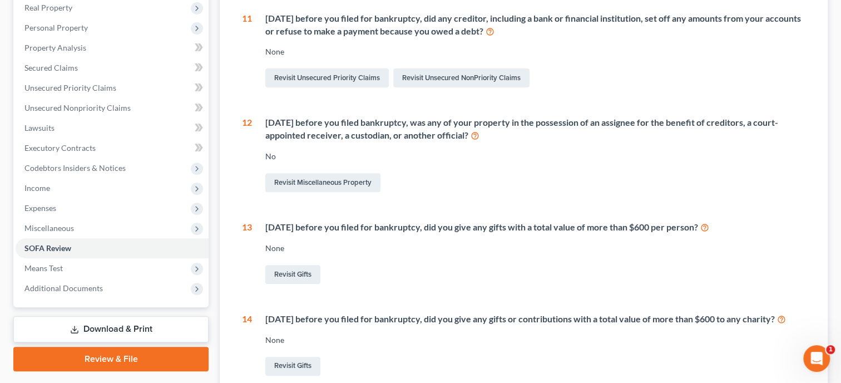
scroll to position [0, 0]
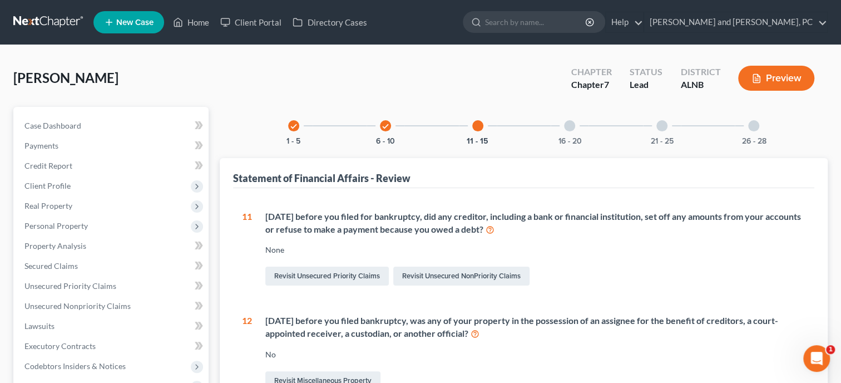
click at [573, 124] on div at bounding box center [569, 125] width 11 height 11
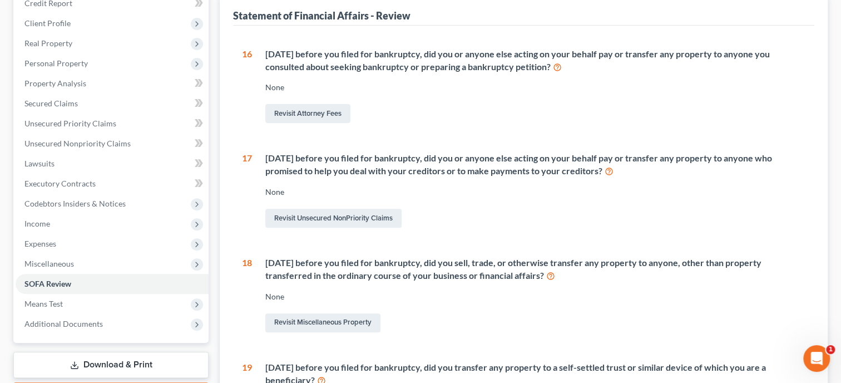
scroll to position [171, 0]
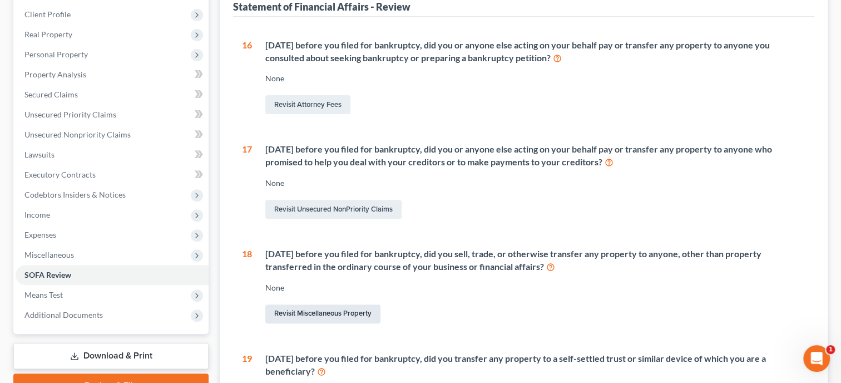
click at [355, 316] on link "Revisit Miscellaneous Property" at bounding box center [322, 313] width 115 height 19
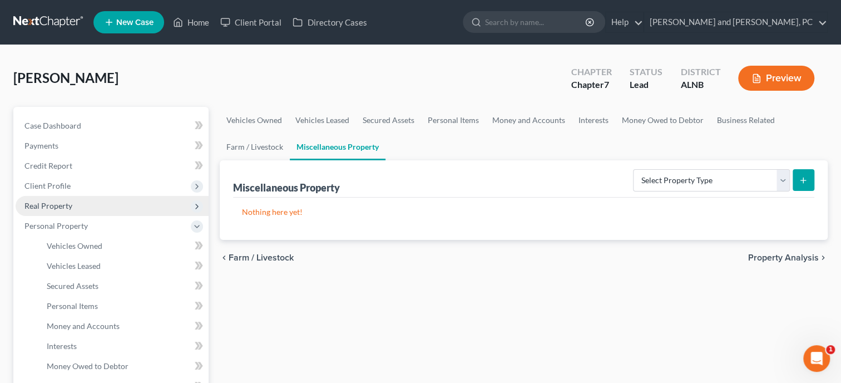
click at [71, 202] on span "Real Property" at bounding box center [48, 205] width 48 height 9
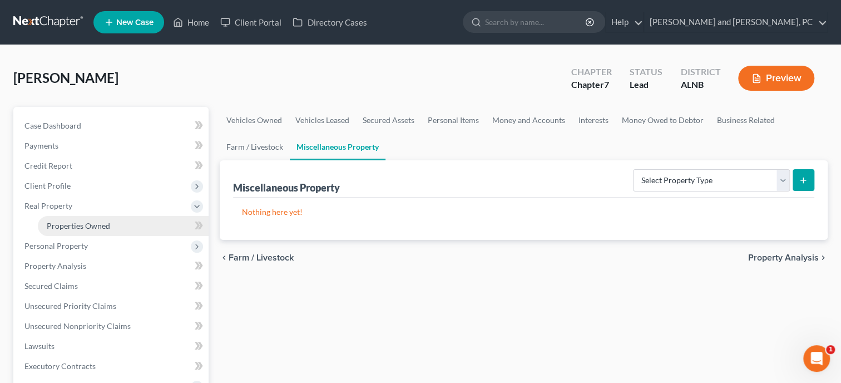
click at [76, 222] on span "Properties Owned" at bounding box center [78, 225] width 63 height 9
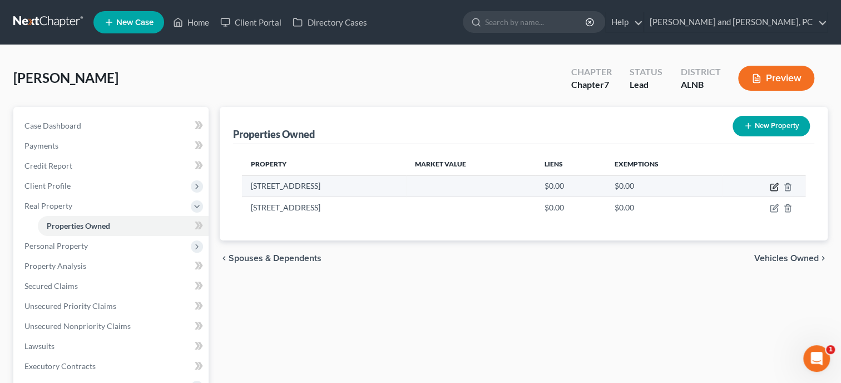
click at [771, 184] on icon "button" at bounding box center [774, 187] width 9 height 9
select select "9"
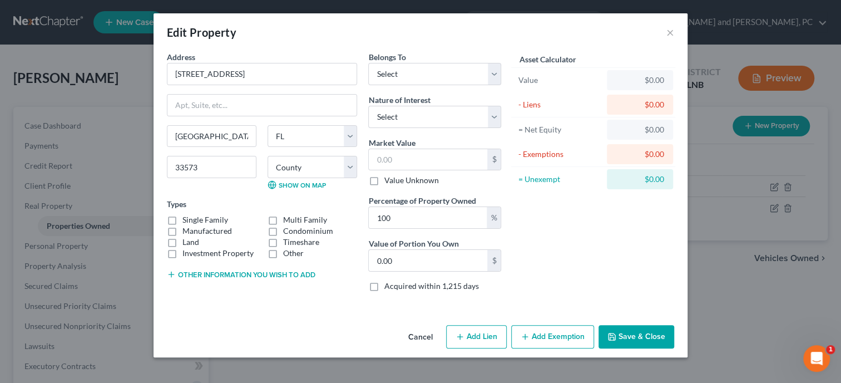
click at [636, 339] on button "Save & Close" at bounding box center [637, 336] width 76 height 23
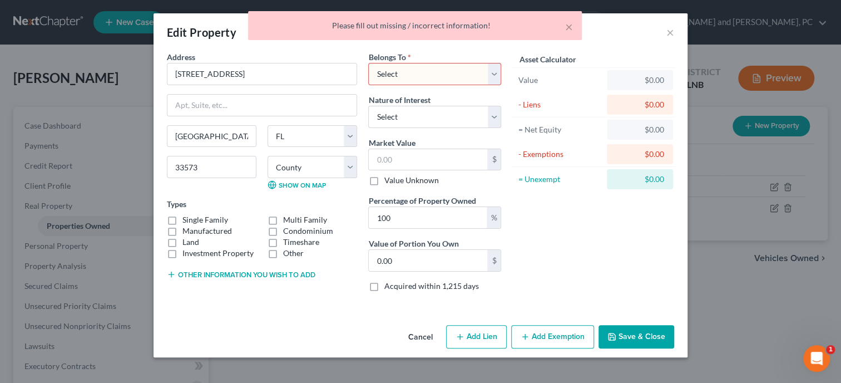
click at [432, 336] on button "Cancel" at bounding box center [421, 337] width 42 height 22
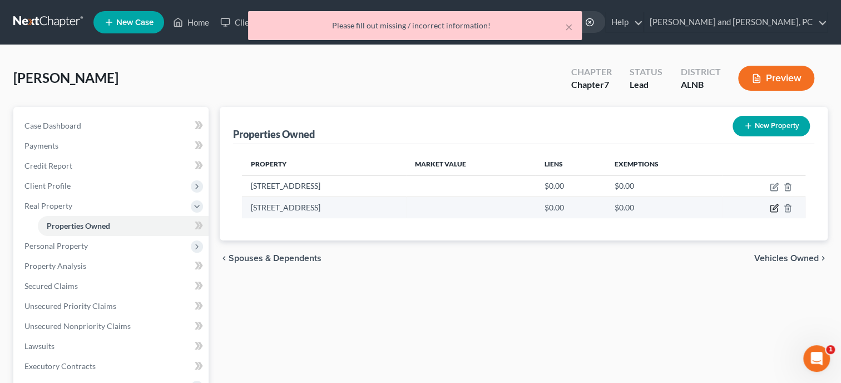
click at [776, 207] on icon "button" at bounding box center [775, 207] width 5 height 5
select select "9"
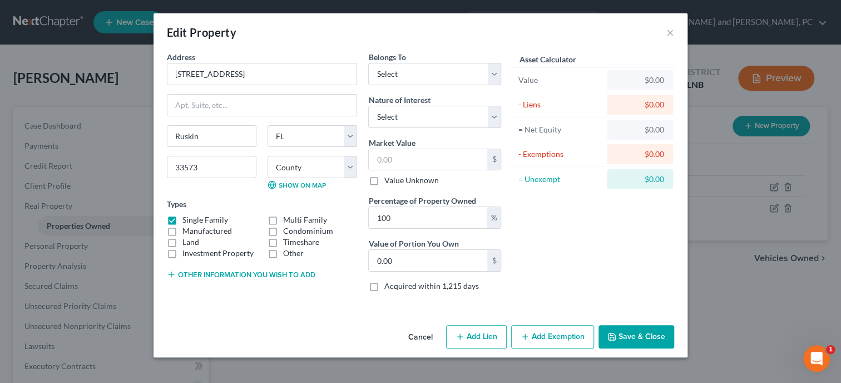
click at [415, 337] on button "Cancel" at bounding box center [421, 337] width 42 height 22
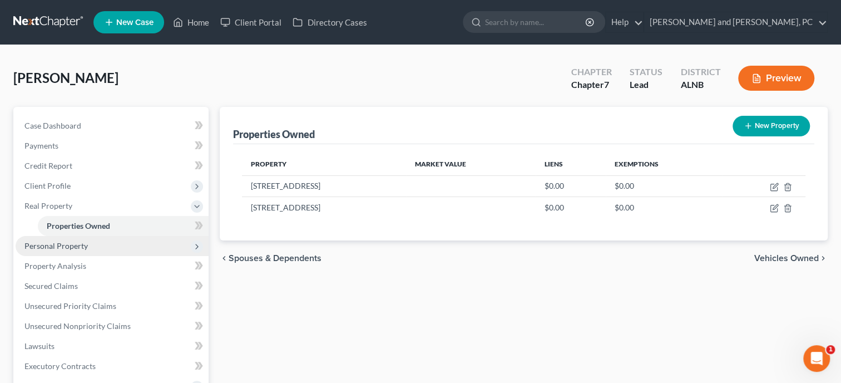
click at [68, 241] on span "Personal Property" at bounding box center [55, 245] width 63 height 9
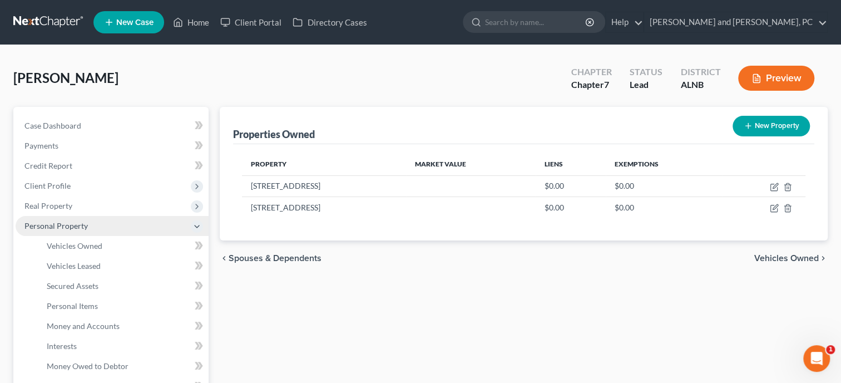
scroll to position [114, 0]
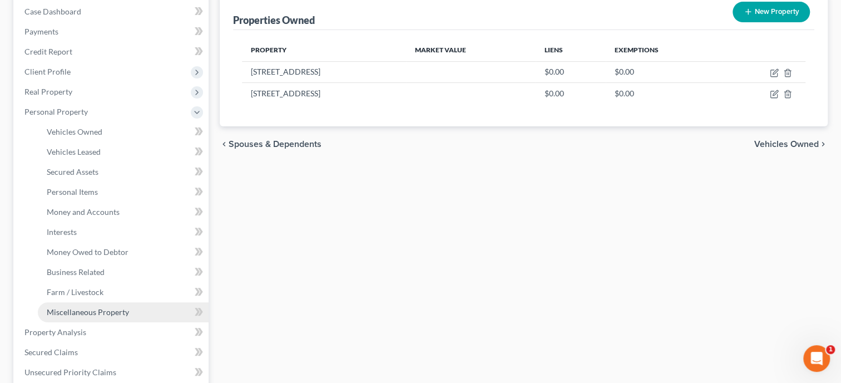
click at [71, 311] on span "Miscellaneous Property" at bounding box center [88, 311] width 82 height 9
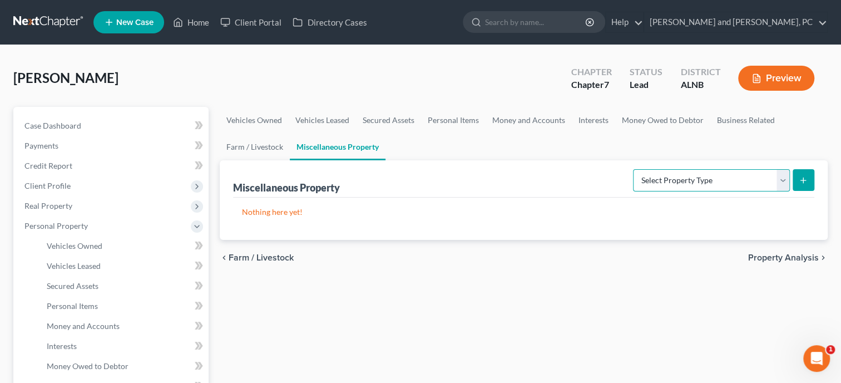
select select "transferred"
click option "Transferred" at bounding box center [0, 0] width 0 height 0
click at [803, 176] on icon "submit" at bounding box center [803, 180] width 9 height 9
select select "Ordinary (within 2 years)"
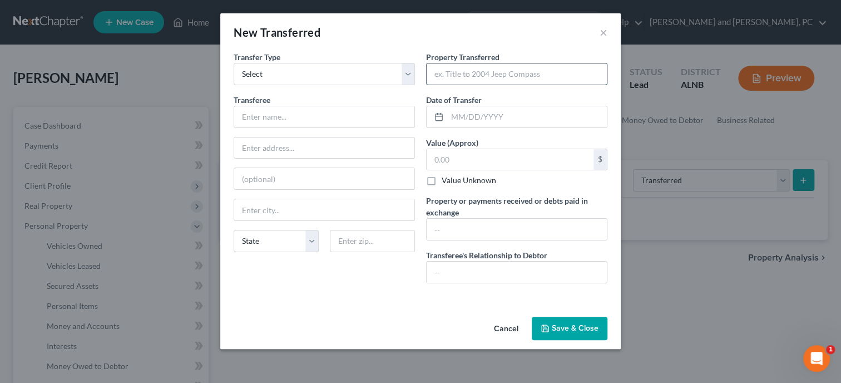
click at [449, 79] on input "text" at bounding box center [517, 73] width 180 height 21
type input "10040 Geese Trail Circle, Sun City, FL 33573"
click at [456, 117] on input "text" at bounding box center [527, 116] width 160 height 21
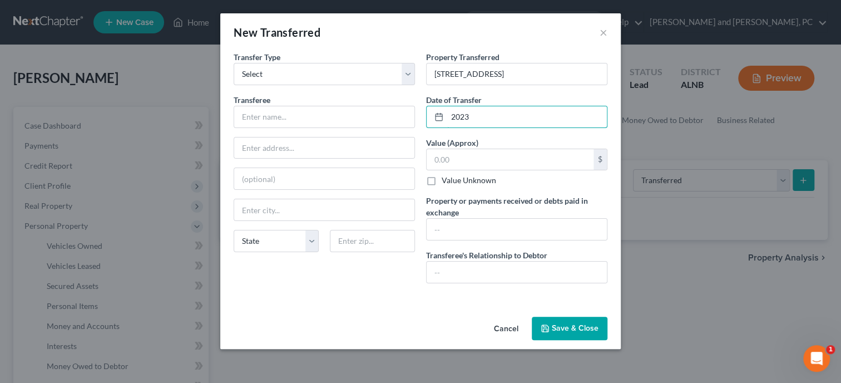
type input "2023"
click at [579, 332] on button "Save & Close" at bounding box center [570, 328] width 76 height 23
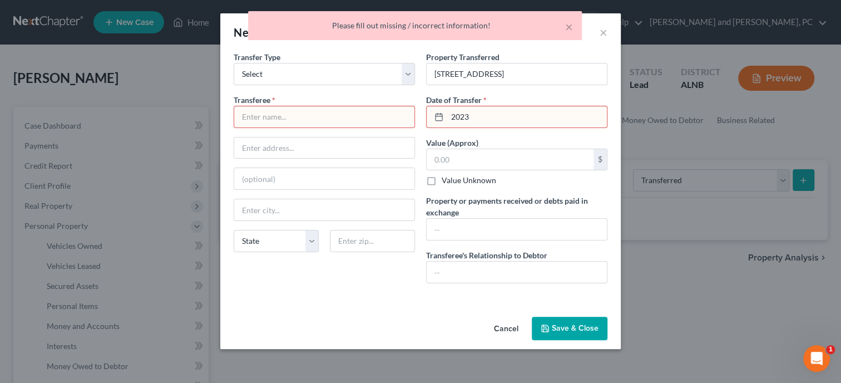
click at [304, 116] on input "text" at bounding box center [324, 116] width 180 height 21
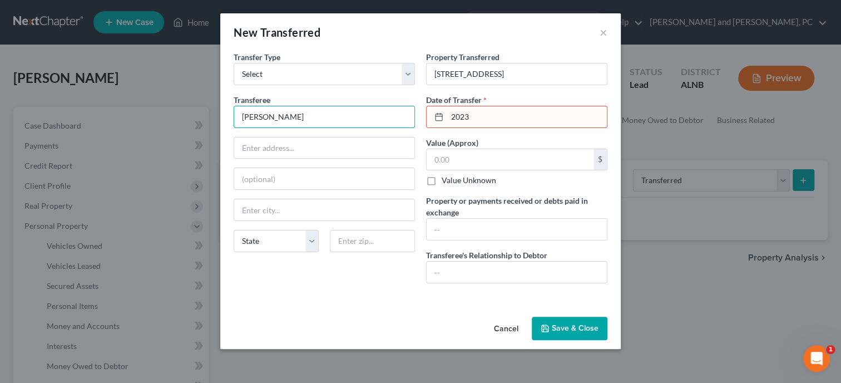
type input "Christopher Devoe"
click at [552, 317] on button "Save & Close" at bounding box center [570, 328] width 76 height 23
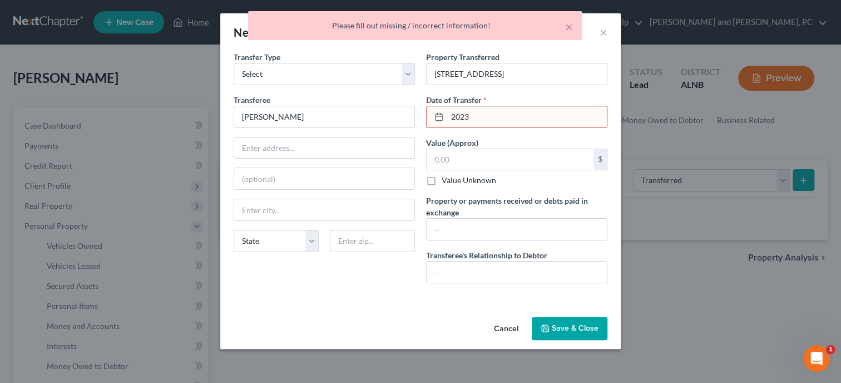
click at [449, 118] on input "2023" at bounding box center [527, 116] width 160 height 21
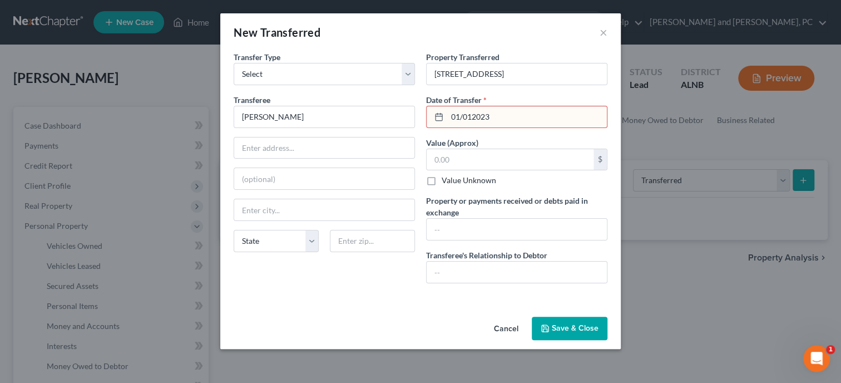
click at [572, 328] on button "Save & Close" at bounding box center [570, 328] width 76 height 23
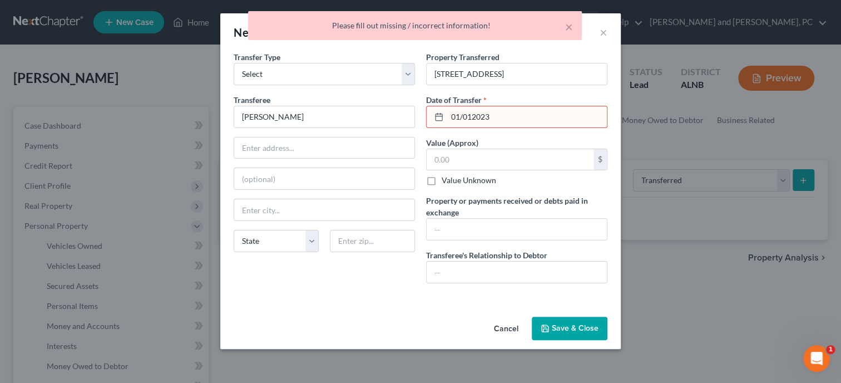
click at [471, 118] on input "01/012023" at bounding box center [527, 116] width 160 height 21
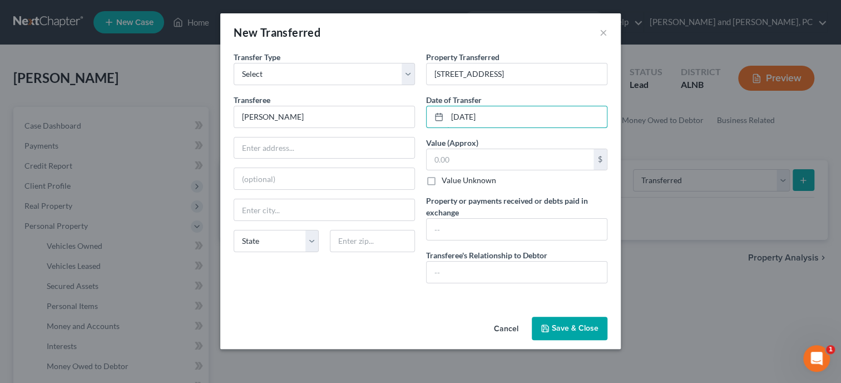
type input "01/01/2023"
click at [584, 331] on button "Save & Close" at bounding box center [570, 328] width 76 height 23
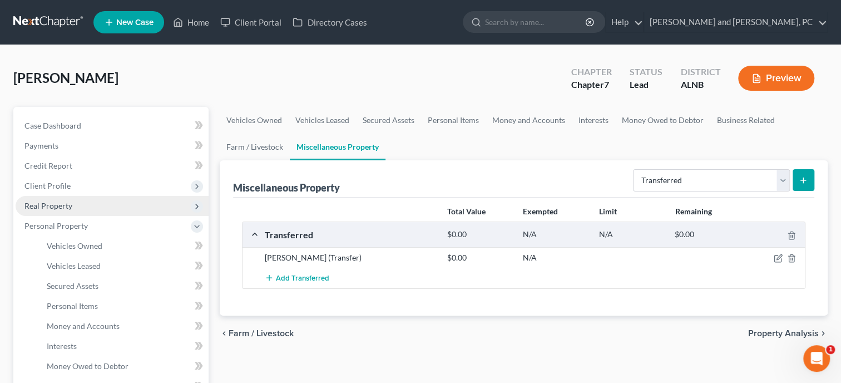
click at [53, 206] on span "Real Property" at bounding box center [48, 205] width 48 height 9
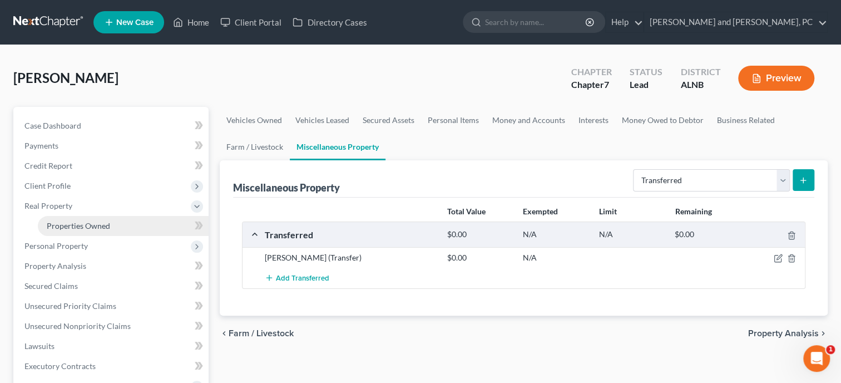
click at [110, 221] on link "Properties Owned" at bounding box center [123, 226] width 171 height 20
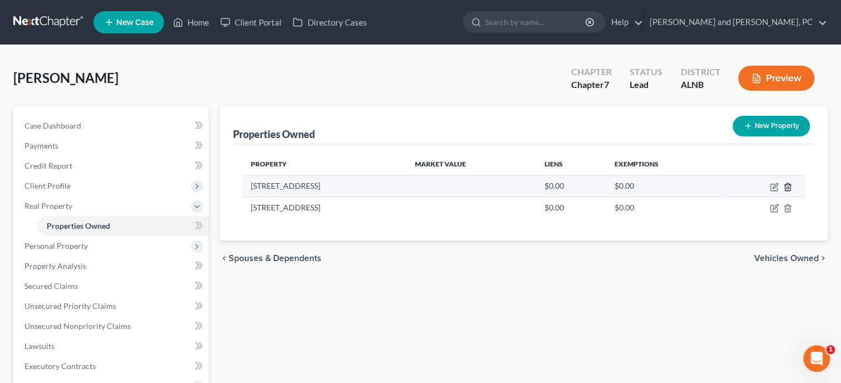
click at [787, 187] on icon "button" at bounding box center [788, 187] width 9 height 9
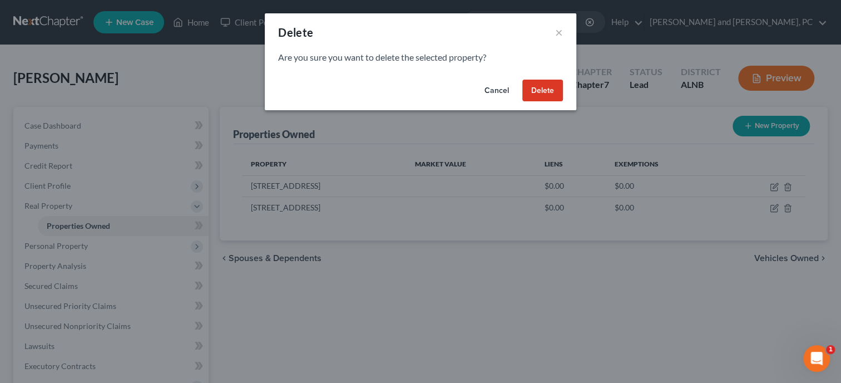
click at [549, 95] on button "Delete" at bounding box center [543, 91] width 41 height 22
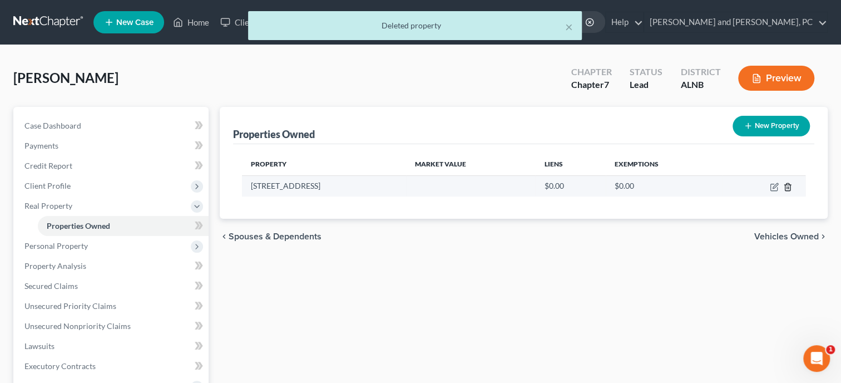
click at [785, 190] on icon "button" at bounding box center [788, 187] width 9 height 9
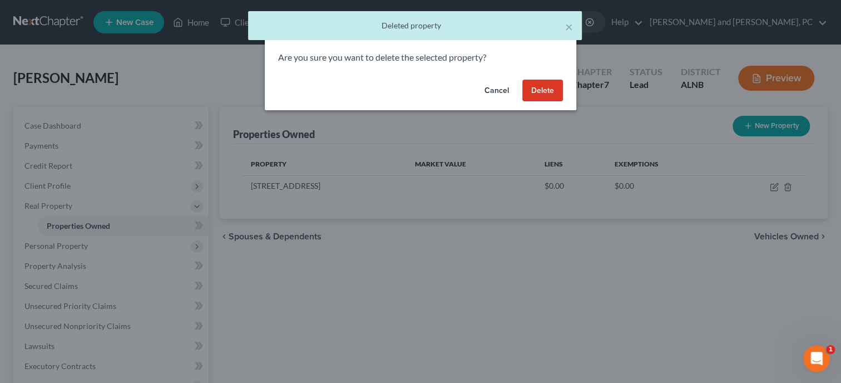
click at [554, 93] on button "Delete" at bounding box center [543, 91] width 41 height 22
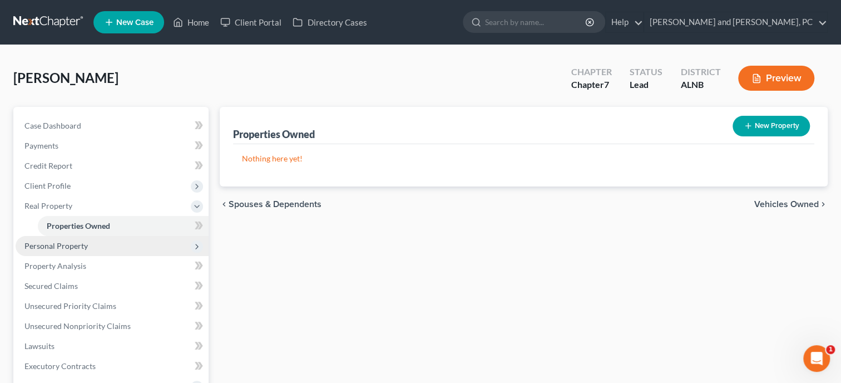
click at [89, 254] on span "Personal Property" at bounding box center [112, 246] width 193 height 20
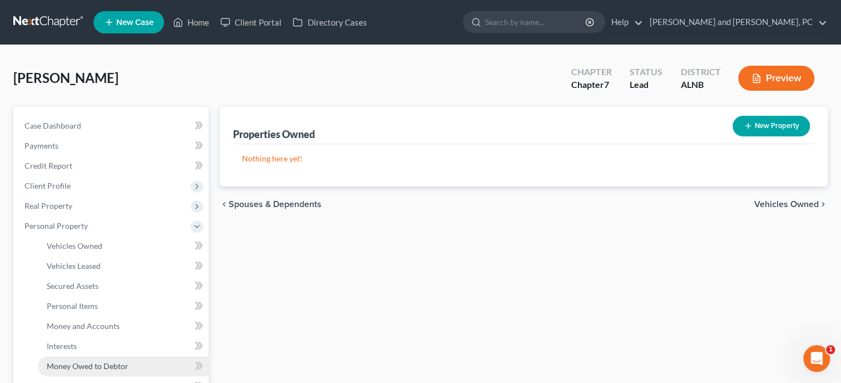
click at [78, 365] on span "Money Owed to Debtor" at bounding box center [88, 365] width 82 height 9
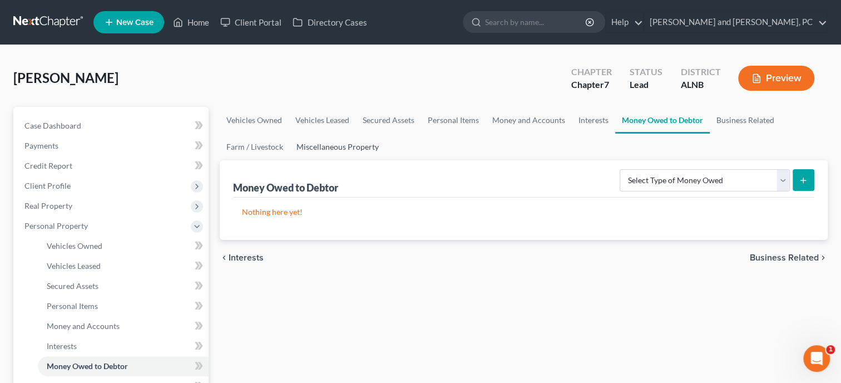
click at [310, 144] on link "Miscellaneous Property" at bounding box center [338, 147] width 96 height 27
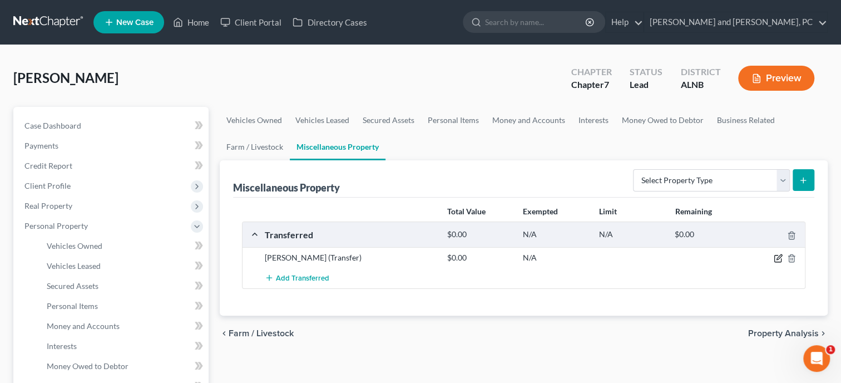
click at [782, 255] on icon "button" at bounding box center [779, 257] width 5 height 5
select select "Ordinary (within 2 years)"
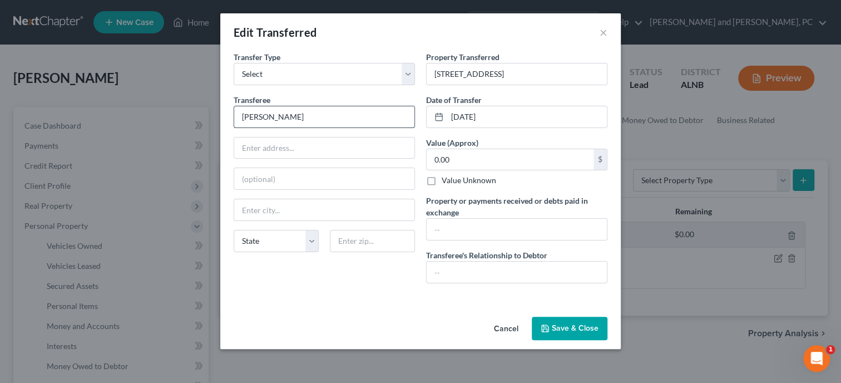
drag, startPoint x: 324, startPoint y: 117, endPoint x: 232, endPoint y: 119, distance: 92.4
click at [234, 119] on input "Christopher Devoe" at bounding box center [324, 116] width 180 height 21
type input "Omar Arteaga"
click at [245, 147] on input "text" at bounding box center [324, 147] width 180 height 21
type input "10040 Geese Trail Circle"
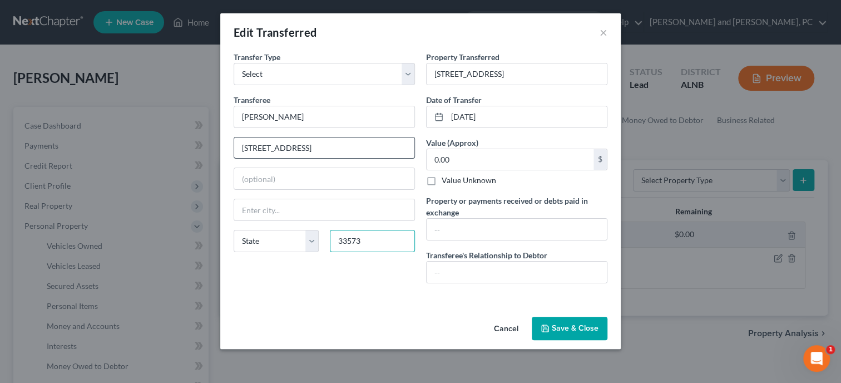
type input "33573"
type input "Sun City Center"
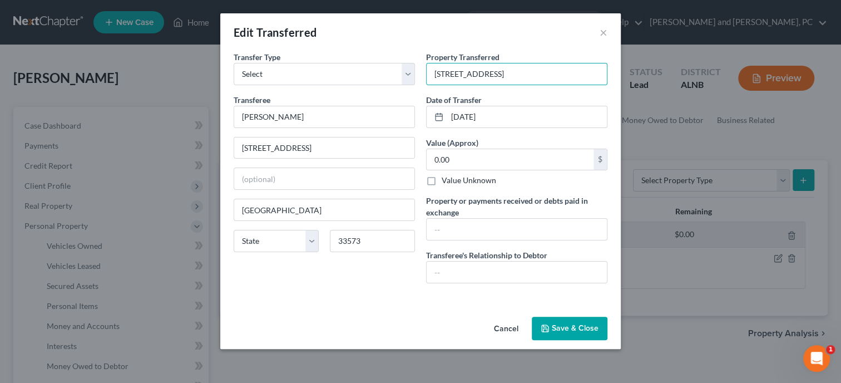
click at [363, 295] on div "An exemption set must first be selected from the Filing Information section. Tr…" at bounding box center [420, 181] width 401 height 261
click at [568, 328] on button "Save & Close" at bounding box center [570, 328] width 76 height 23
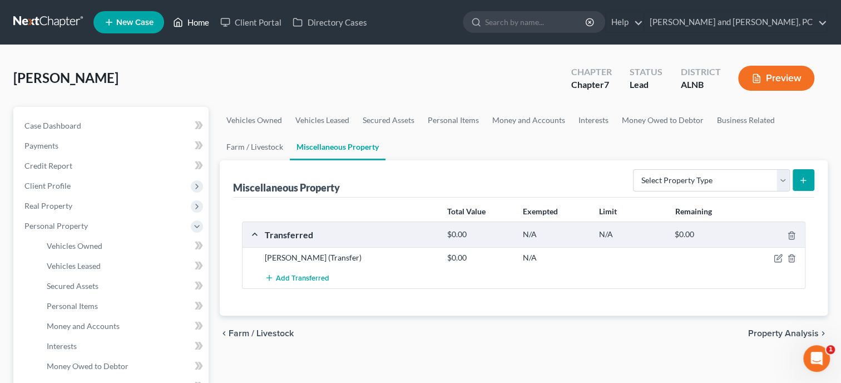
click at [207, 23] on link "Home" at bounding box center [191, 22] width 47 height 20
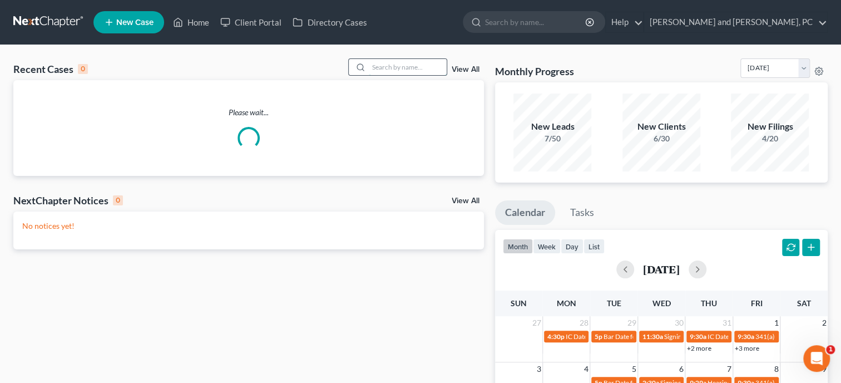
click at [430, 72] on input "search" at bounding box center [408, 67] width 78 height 16
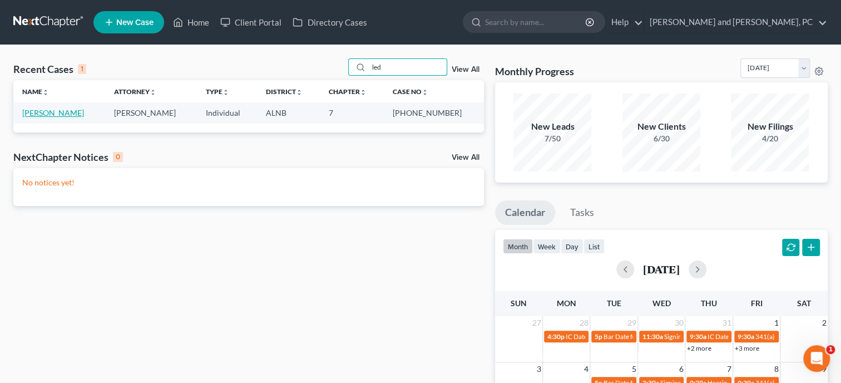
type input "led"
click at [61, 117] on link "Ledoux, Julie" at bounding box center [53, 112] width 62 height 9
select select "6"
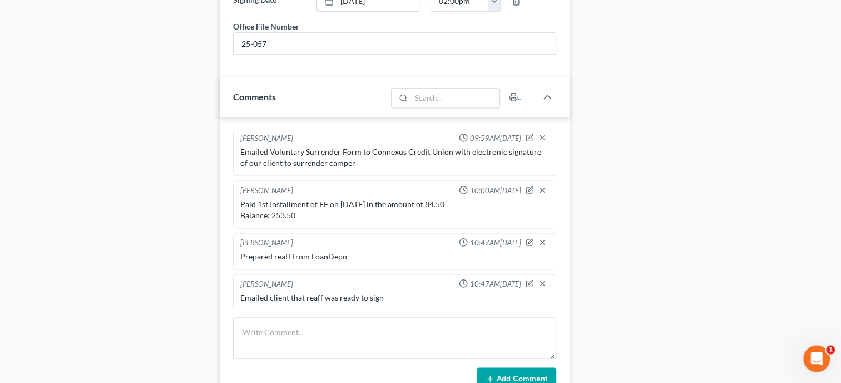
scroll to position [859, 0]
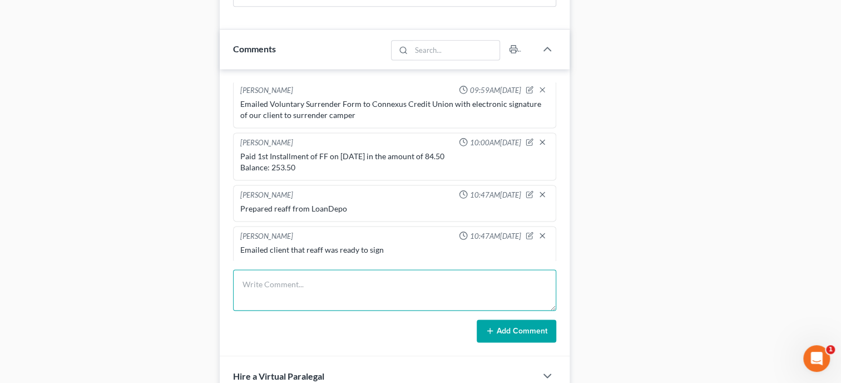
click at [290, 288] on textarea at bounding box center [394, 289] width 323 height 41
type textarea "Paid Final Installment of FF in the amount of 253.50. Balance: 0.00"
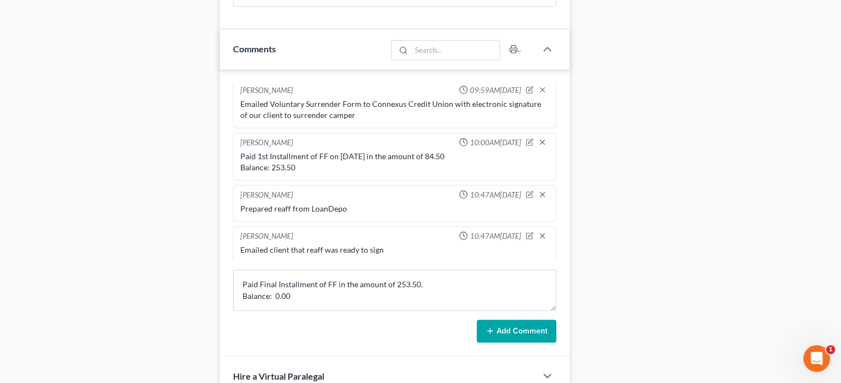
click at [545, 334] on button "Add Comment" at bounding box center [517, 330] width 80 height 23
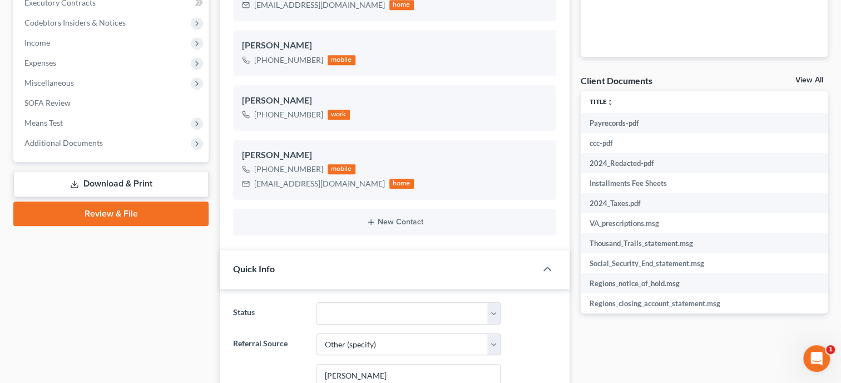
scroll to position [0, 0]
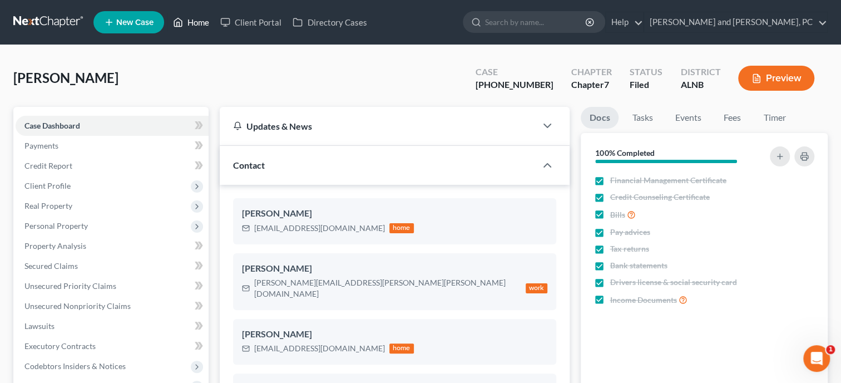
click at [196, 23] on link "Home" at bounding box center [191, 22] width 47 height 20
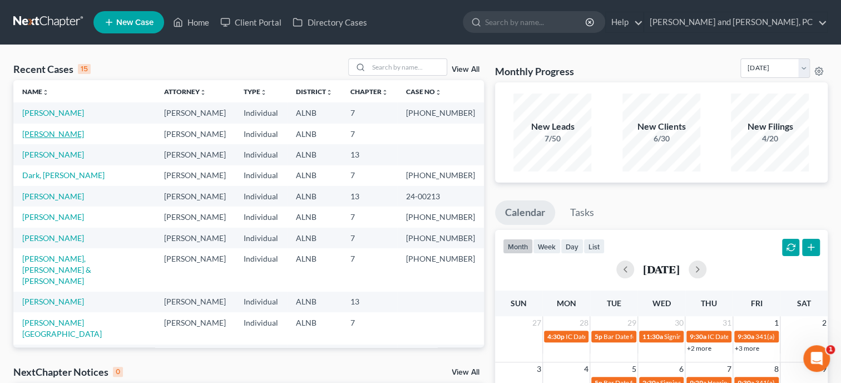
click at [81, 136] on link "Devoe, Christopher" at bounding box center [53, 133] width 62 height 9
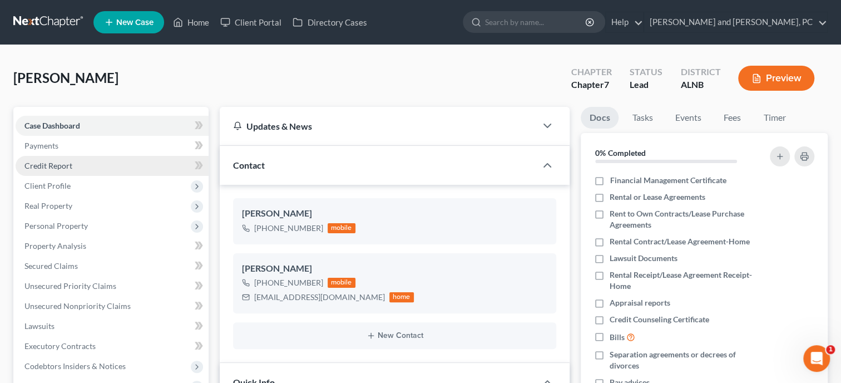
click at [62, 165] on span "Credit Report" at bounding box center [48, 165] width 48 height 9
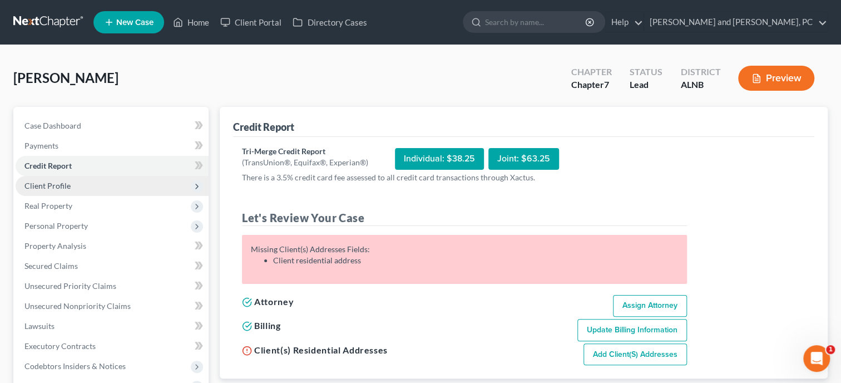
click at [63, 190] on span "Client Profile" at bounding box center [47, 185] width 46 height 9
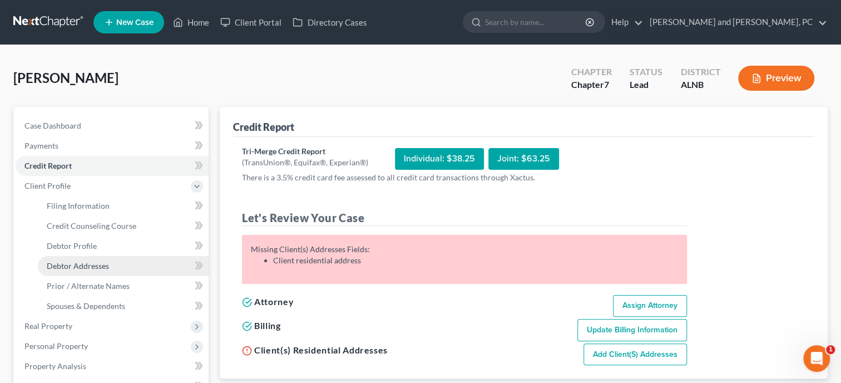
click at [65, 262] on span "Debtor Addresses" at bounding box center [78, 265] width 62 height 9
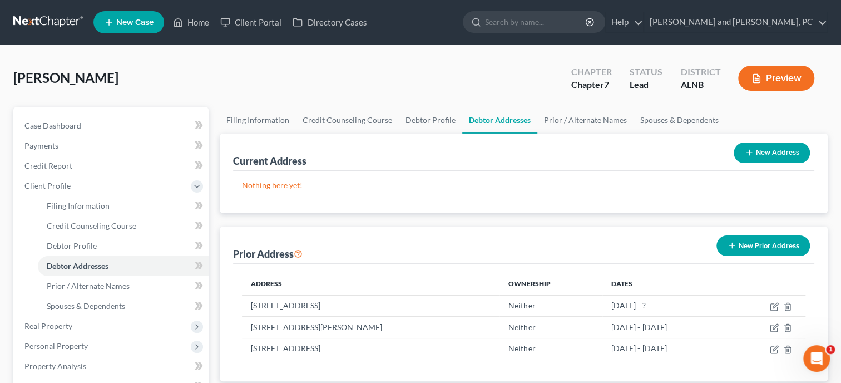
click at [761, 154] on button "New Address" at bounding box center [772, 152] width 76 height 21
select select "0"
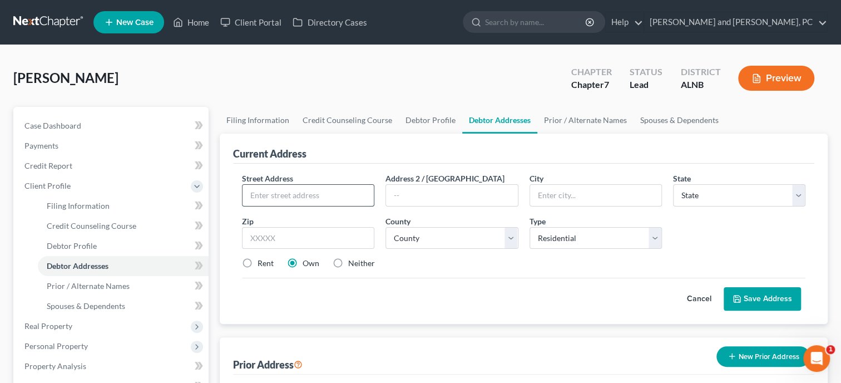
click at [333, 193] on input "text" at bounding box center [308, 195] width 131 height 21
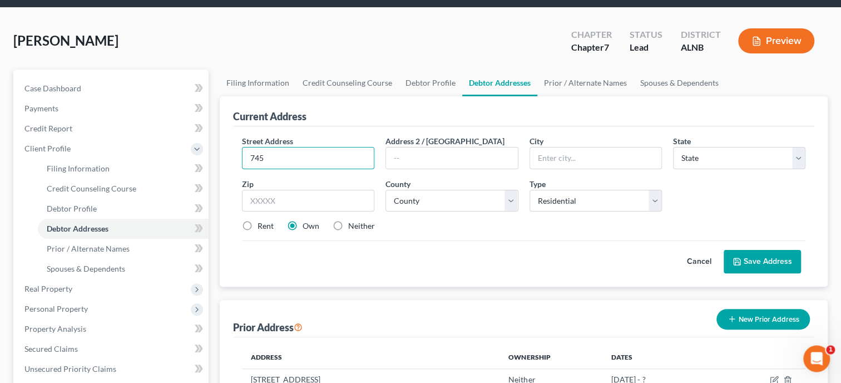
scroll to position [57, 0]
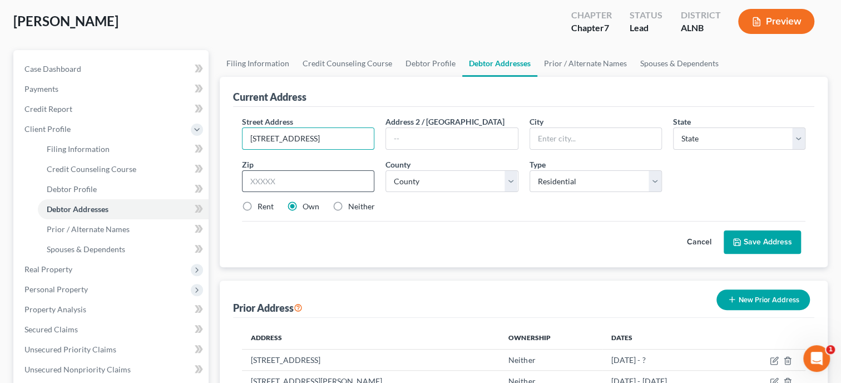
type input "745 Walnut Street Apt 610"
click at [332, 178] on input "text" at bounding box center [308, 181] width 132 height 22
type input "35901"
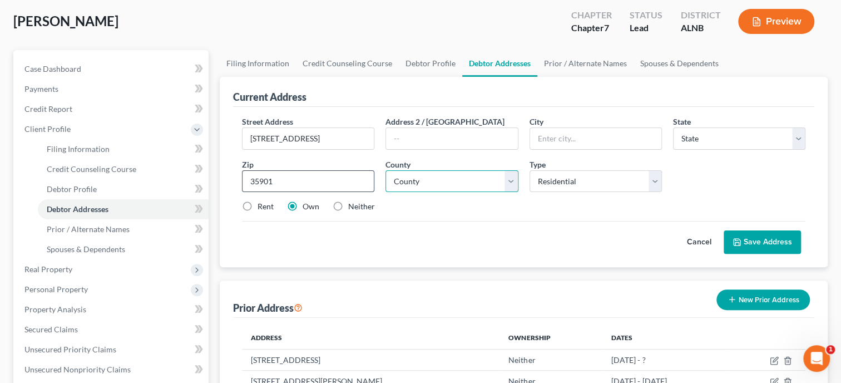
type input "Gadsden"
select select "0"
click at [258, 205] on label "Rent" at bounding box center [266, 206] width 16 height 11
click at [262, 205] on input "Rent" at bounding box center [265, 204] width 7 height 7
radio input "true"
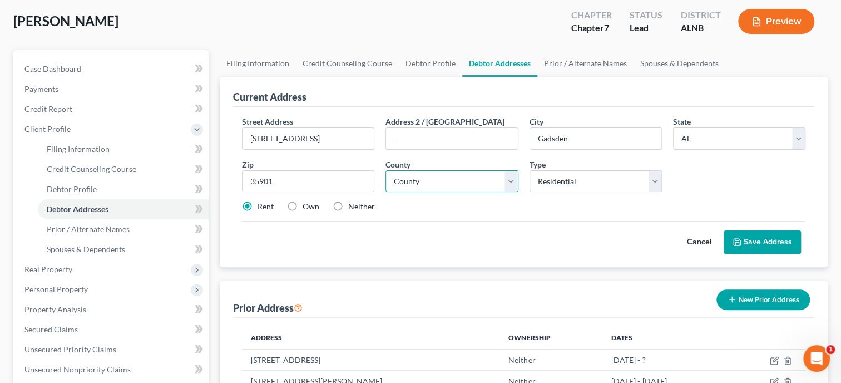
click at [386, 170] on select "County Autauga County Baldwin County Barbour County Bibb County Blount County B…" at bounding box center [452, 181] width 132 height 22
select select "27"
click option "Etowah County" at bounding box center [0, 0] width 0 height 0
click at [570, 210] on div "Rent Own Neither" at bounding box center [524, 206] width 575 height 11
click at [761, 239] on button "Save Address" at bounding box center [762, 241] width 77 height 23
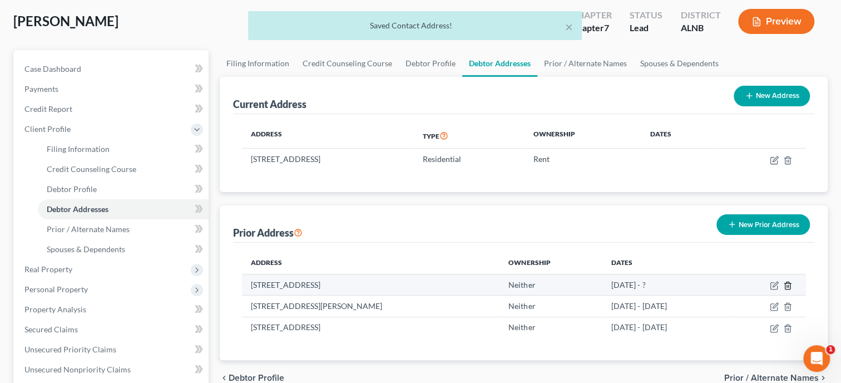
click at [790, 287] on icon "button" at bounding box center [788, 285] width 9 height 9
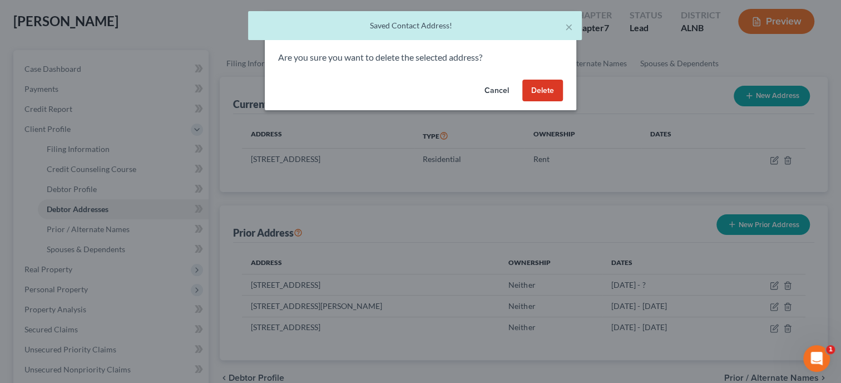
click at [549, 86] on button "Delete" at bounding box center [543, 91] width 41 height 22
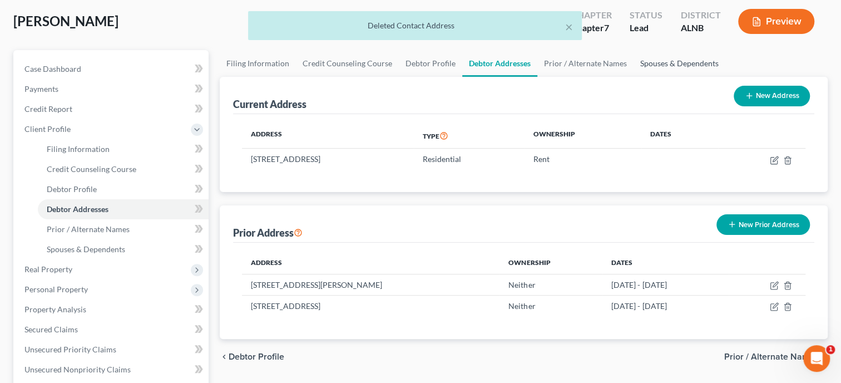
click at [651, 66] on link "Spouses & Dependents" at bounding box center [680, 63] width 92 height 27
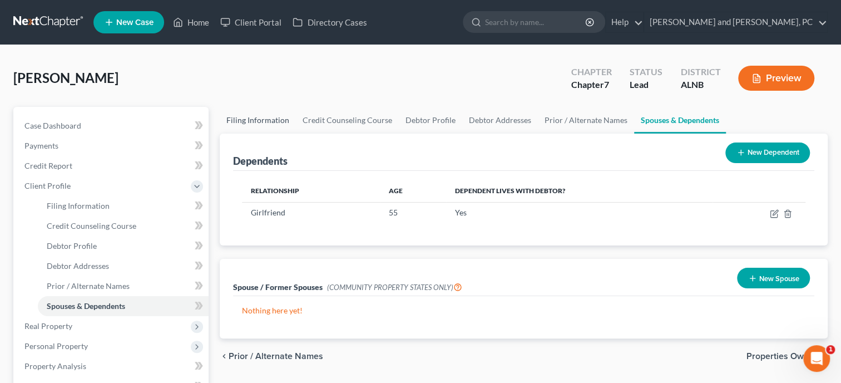
click at [270, 121] on link "Filing Information" at bounding box center [258, 120] width 76 height 27
select select "1"
select select "0"
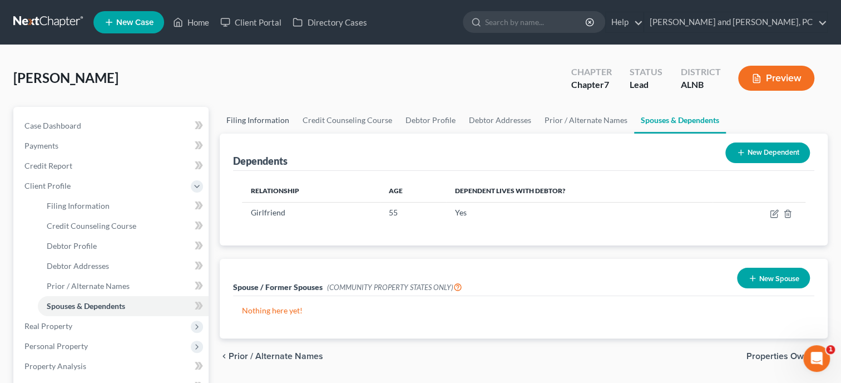
select select "0"
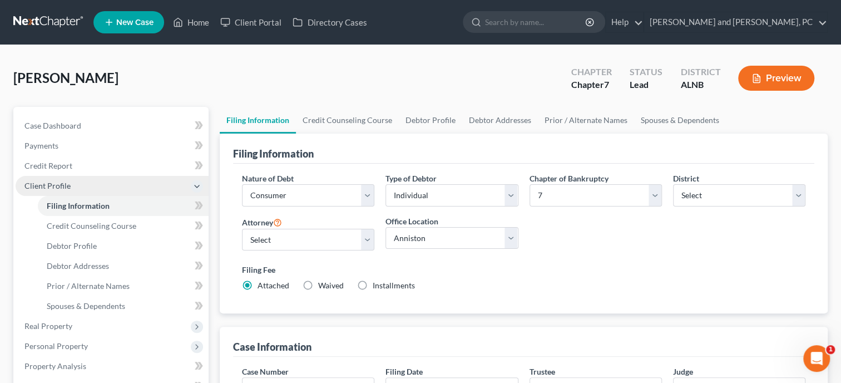
scroll to position [57, 0]
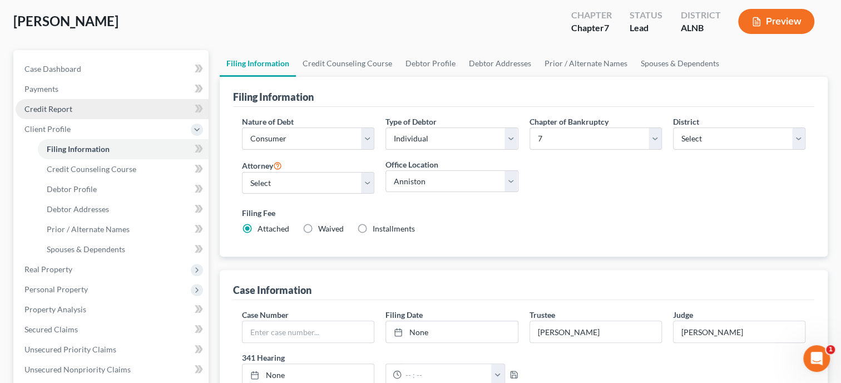
click at [95, 110] on link "Credit Report" at bounding box center [112, 109] width 193 height 20
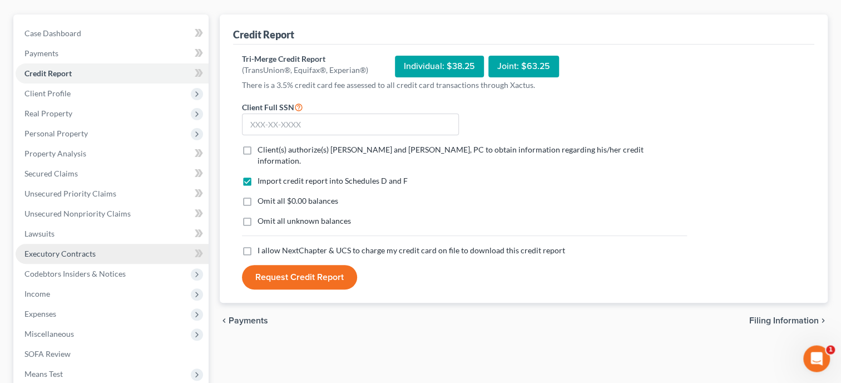
scroll to position [227, 0]
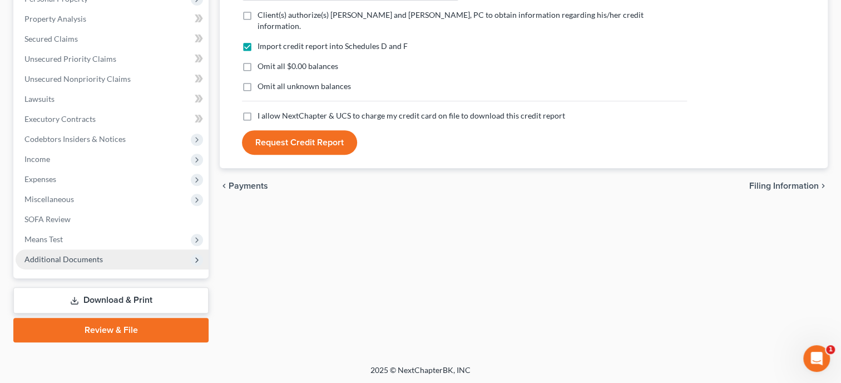
click at [82, 253] on span "Additional Documents" at bounding box center [112, 259] width 193 height 20
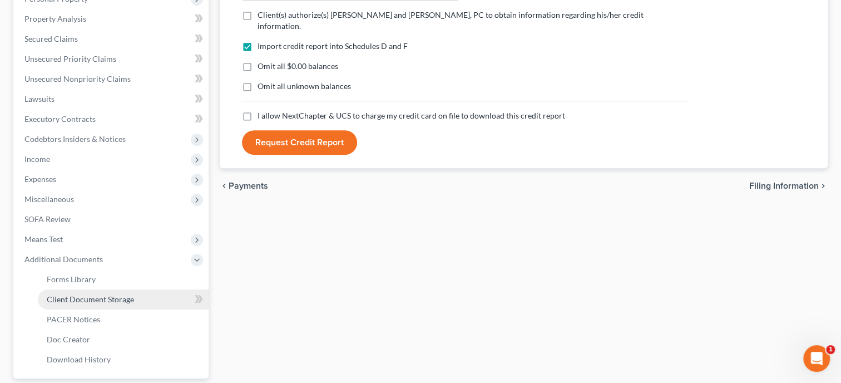
click at [82, 290] on link "Client Document Storage" at bounding box center [123, 299] width 171 height 20
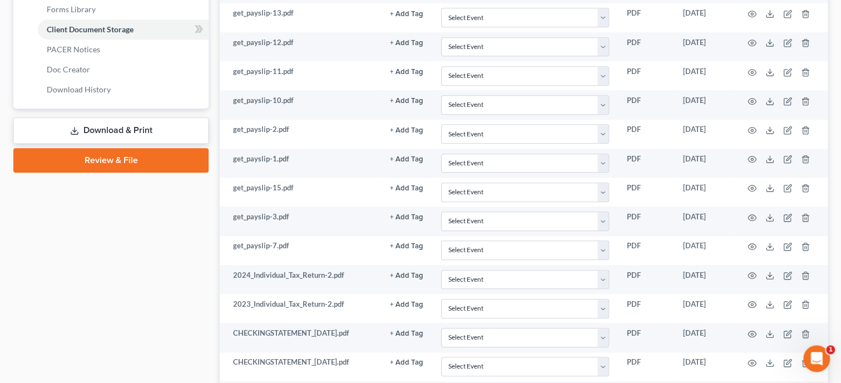
scroll to position [515, 0]
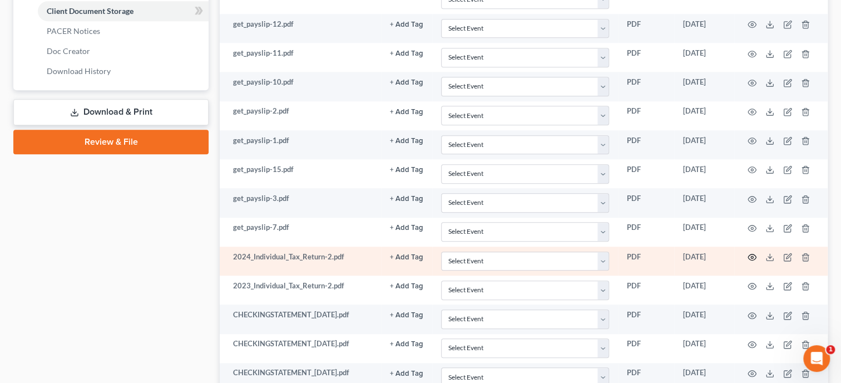
click at [753, 253] on icon "button" at bounding box center [752, 257] width 9 height 9
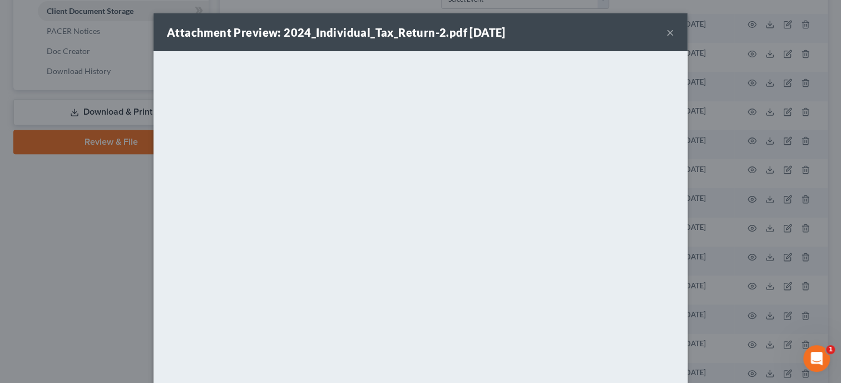
click at [669, 33] on button "×" at bounding box center [671, 32] width 8 height 13
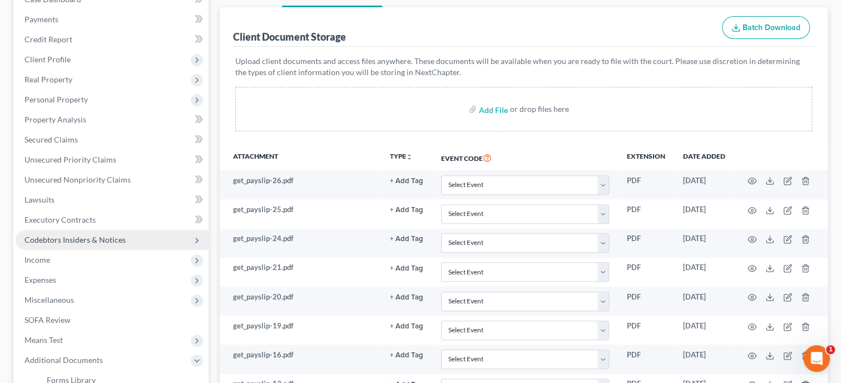
scroll to position [114, 0]
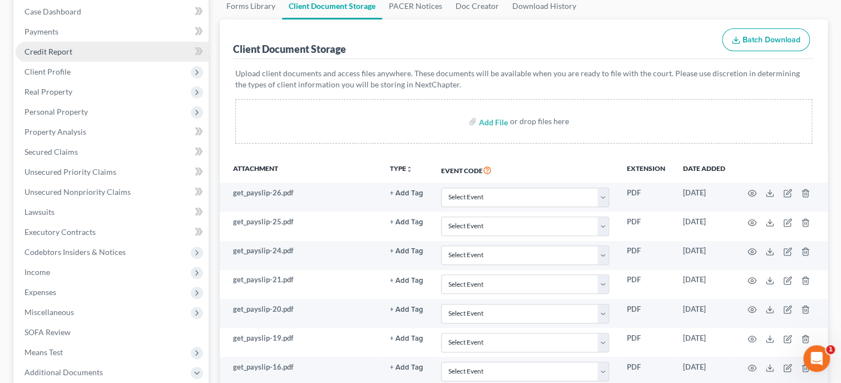
click at [65, 53] on span "Credit Report" at bounding box center [48, 51] width 48 height 9
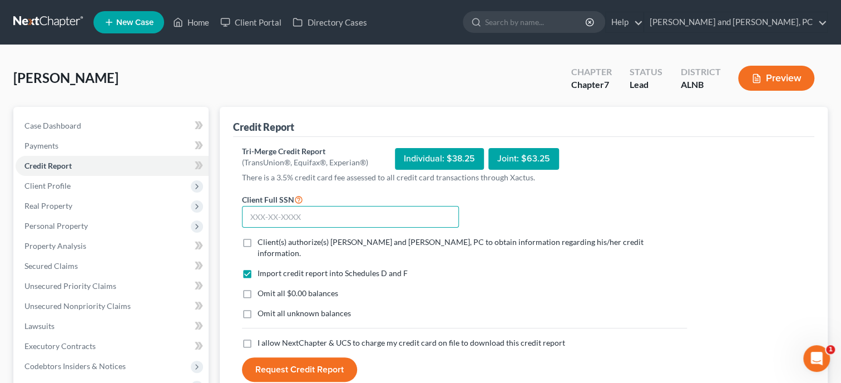
click at [260, 215] on input "text" at bounding box center [350, 217] width 217 height 22
type input "005-62-2134"
click at [258, 242] on label "Client(s) authorize(s) Jennings and Messer, PC to obtain information regarding …" at bounding box center [473, 248] width 430 height 22
click at [262, 242] on input "Client(s) authorize(s) Jennings and Messer, PC to obtain information regarding …" at bounding box center [265, 240] width 7 height 7
checkbox input "true"
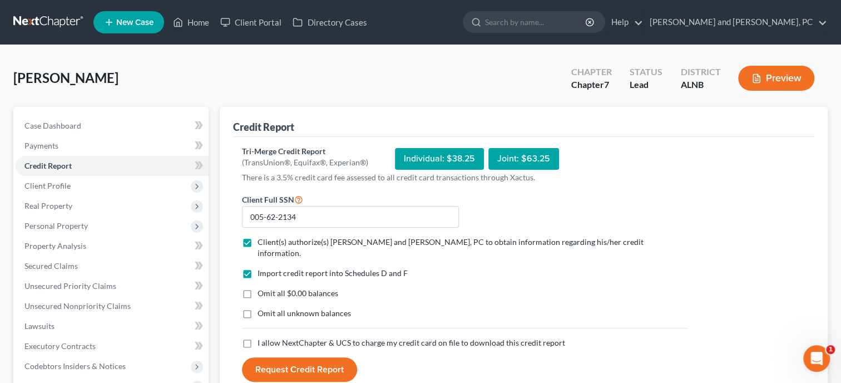
click at [258, 288] on label "Omit all $0.00 balances" at bounding box center [298, 293] width 81 height 11
click at [262, 288] on input "Omit all $0.00 balances" at bounding box center [265, 291] width 7 height 7
checkbox input "true"
click at [258, 337] on label "I allow NextChapter & UCS to charge my credit card on file to download this cre…" at bounding box center [412, 342] width 308 height 11
click at [262, 337] on input "I allow NextChapter & UCS to charge my credit card on file to download this cre…" at bounding box center [265, 340] width 7 height 7
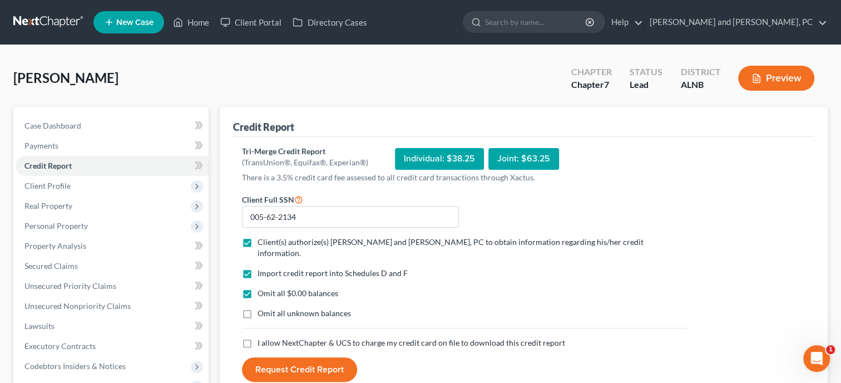
checkbox input "true"
click at [298, 357] on button "Request Credit Report" at bounding box center [299, 369] width 115 height 24
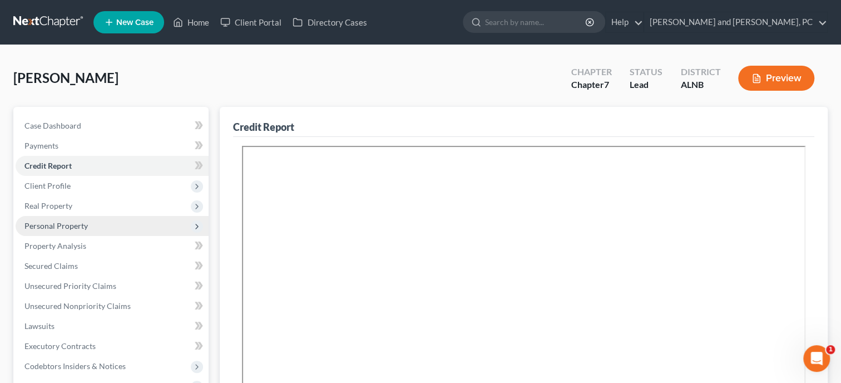
click at [47, 224] on span "Personal Property" at bounding box center [55, 225] width 63 height 9
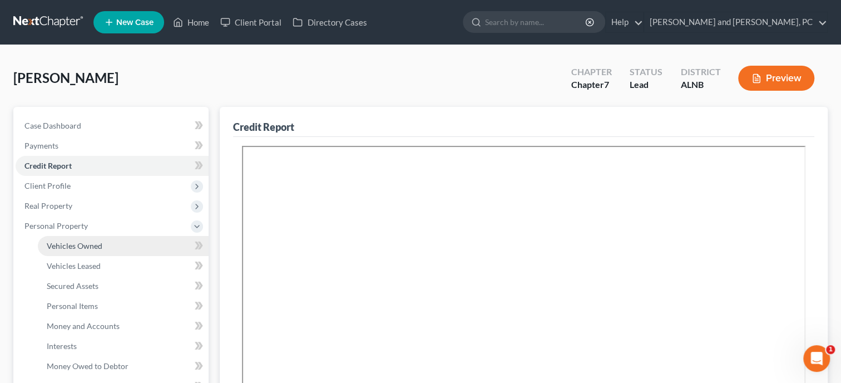
click at [61, 246] on span "Vehicles Owned" at bounding box center [75, 245] width 56 height 9
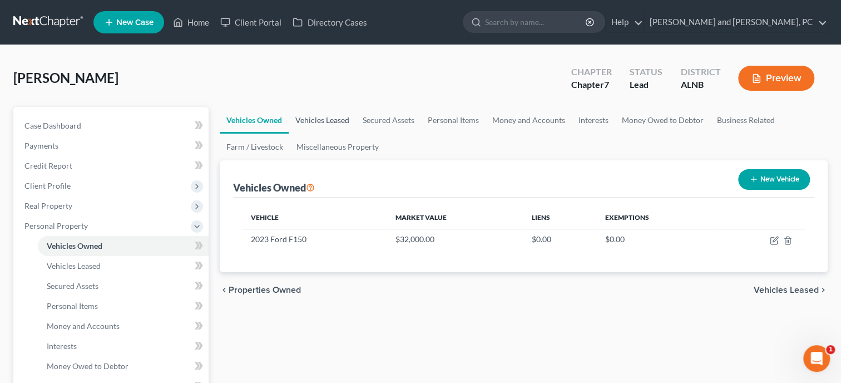
click at [307, 119] on link "Vehicles Leased" at bounding box center [322, 120] width 67 height 27
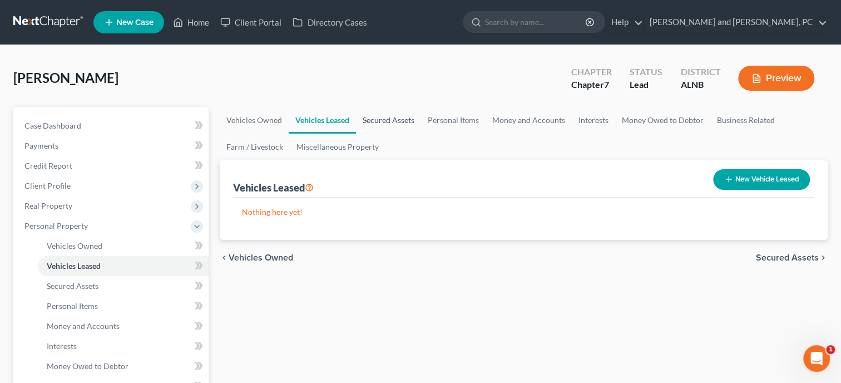
click at [387, 120] on link "Secured Assets" at bounding box center [388, 120] width 65 height 27
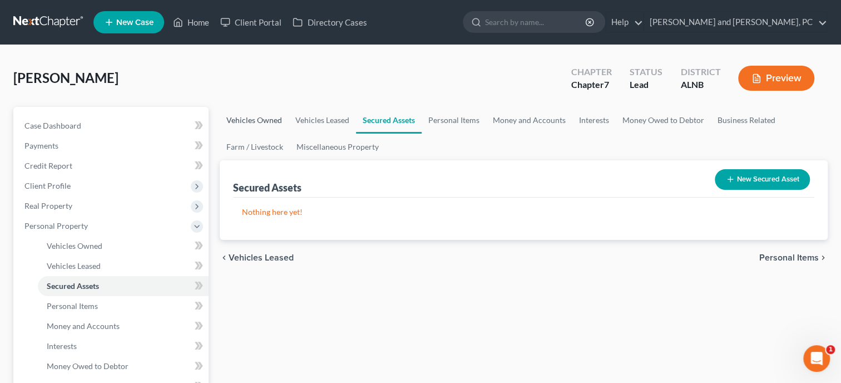
click at [273, 121] on link "Vehicles Owned" at bounding box center [254, 120] width 69 height 27
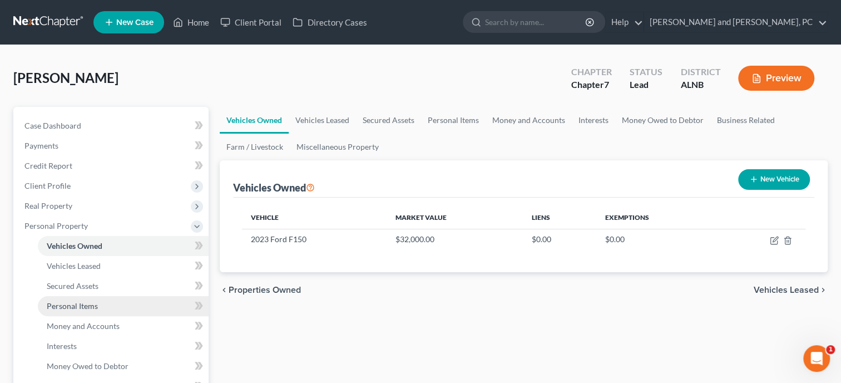
click at [91, 305] on span "Personal Items" at bounding box center [72, 305] width 51 height 9
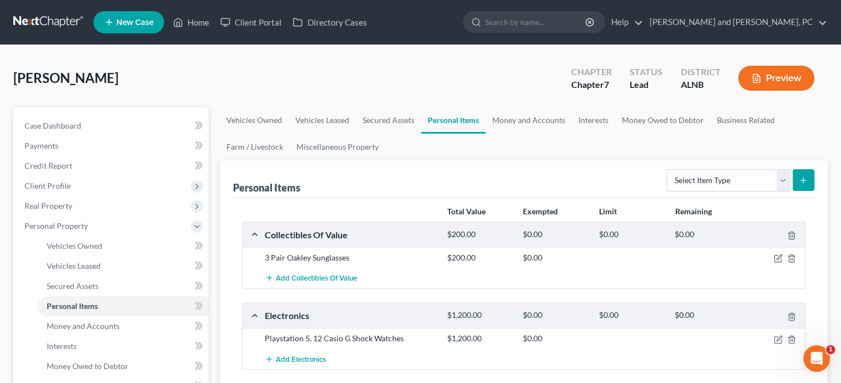
scroll to position [57, 0]
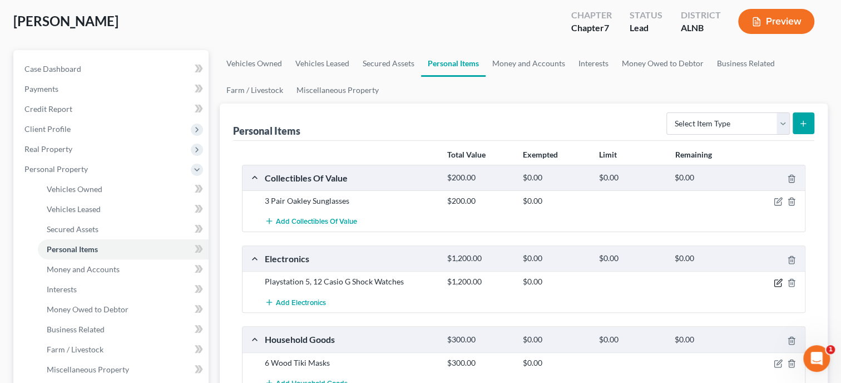
click at [778, 281] on icon "button" at bounding box center [778, 282] width 9 height 9
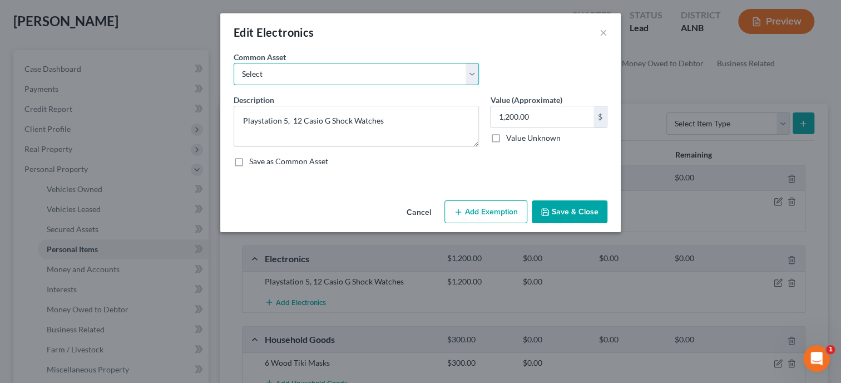
click at [234, 63] on select "Select Misc. Electronics Misc. Electronics Television, Miscellaneous Electronic…" at bounding box center [356, 74] width 245 height 22
select select "0"
click option "Misc. Electronics" at bounding box center [0, 0] width 0 height 0
type textarea "Misc. Electronics"
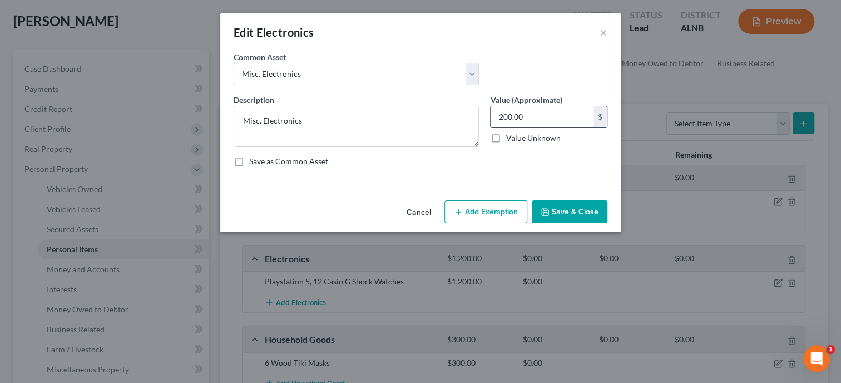
click at [534, 116] on input "200.00" at bounding box center [542, 116] width 103 height 21
type input "450.00"
click at [482, 206] on button "Add Exemption" at bounding box center [486, 211] width 83 height 23
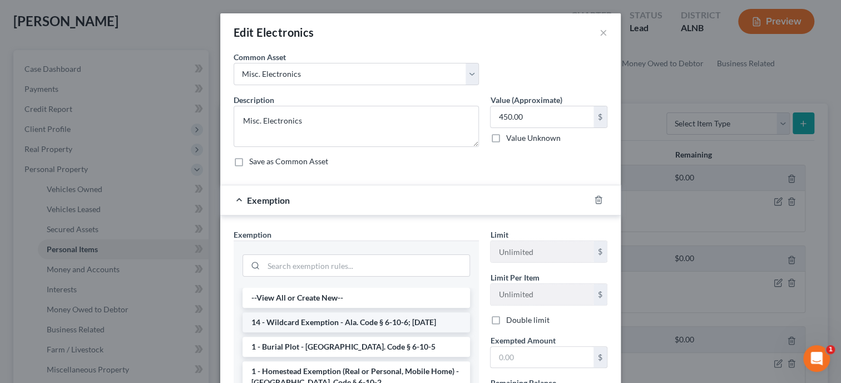
click at [338, 320] on li "14 - Wildcard Exemption - Ala. Code § 6-10-6; 6-10-12" at bounding box center [357, 322] width 228 height 20
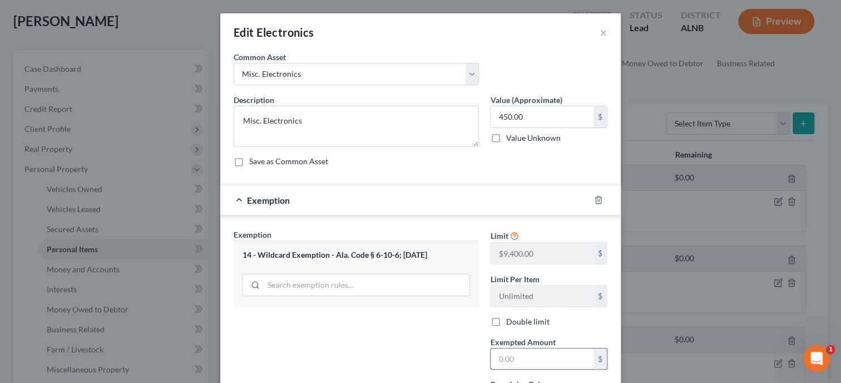
click at [530, 362] on input "text" at bounding box center [542, 358] width 103 height 21
type input "450.00"
click at [441, 359] on div "Exemption Set must be selected for CA. Exemption * 14 - Wildcard Exemption - Al…" at bounding box center [356, 325] width 257 height 193
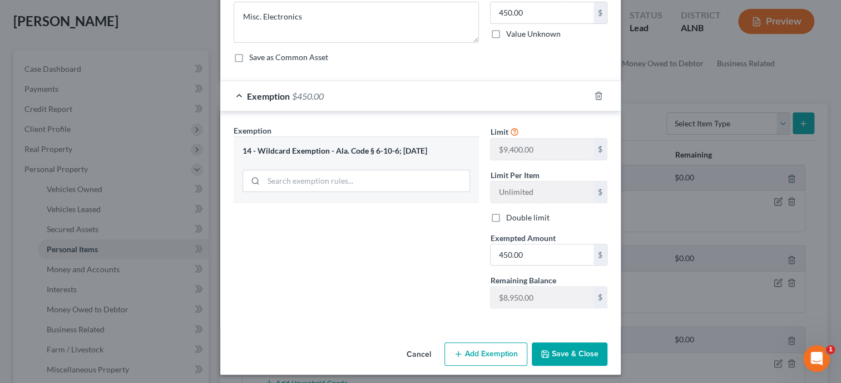
scroll to position [107, 0]
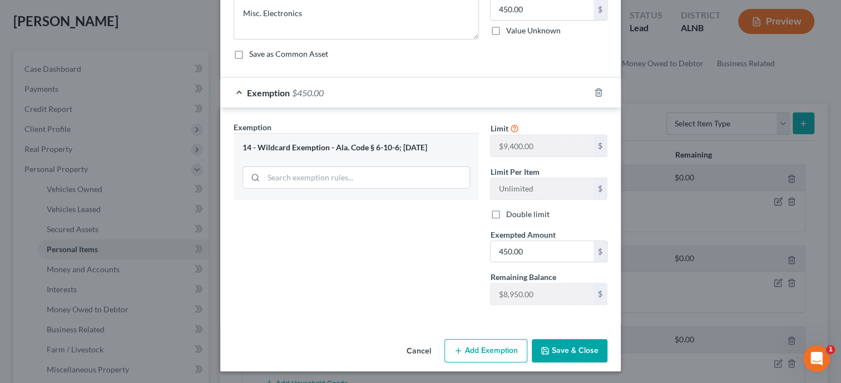
click at [566, 350] on button "Save & Close" at bounding box center [570, 350] width 76 height 23
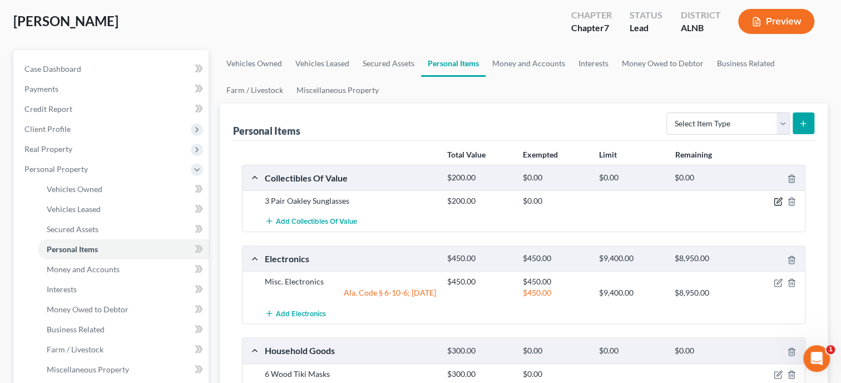
click at [776, 200] on icon "button" at bounding box center [778, 201] width 9 height 9
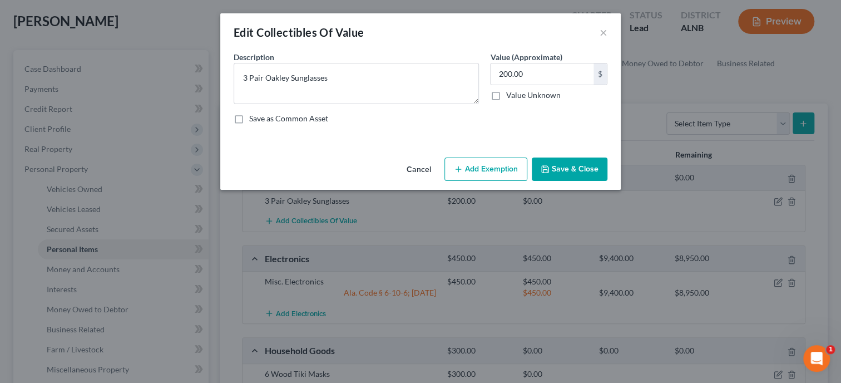
click at [494, 173] on button "Add Exemption" at bounding box center [486, 168] width 83 height 23
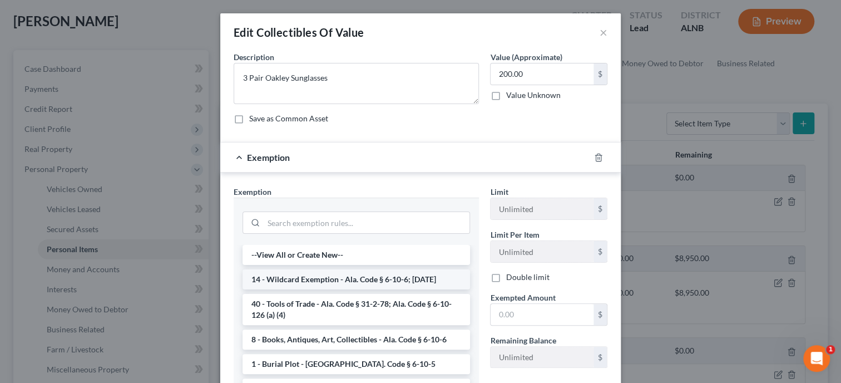
click at [316, 282] on li "14 - Wildcard Exemption - Ala. Code § 6-10-6; 6-10-12" at bounding box center [357, 279] width 228 height 20
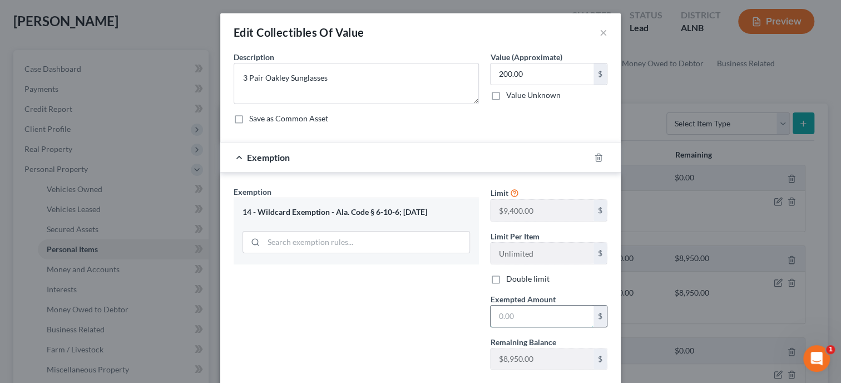
click at [508, 312] on input "text" at bounding box center [542, 316] width 103 height 21
type input "200.00"
click at [436, 323] on div "Exemption Set must be selected for CA. Exemption * 14 - Wildcard Exemption - Al…" at bounding box center [356, 282] width 257 height 193
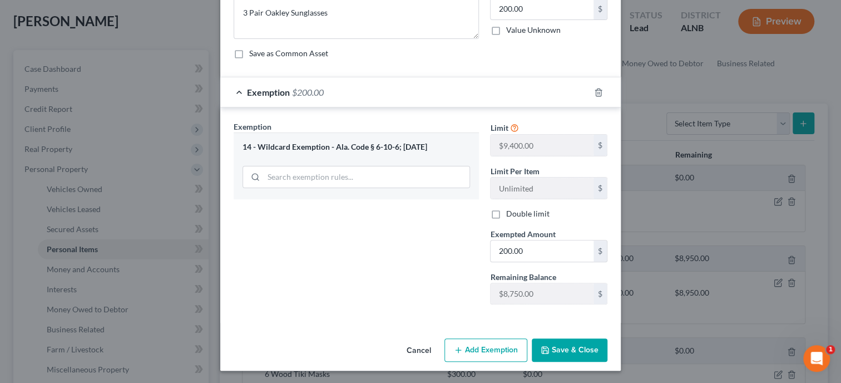
click at [584, 346] on button "Save & Close" at bounding box center [570, 349] width 76 height 23
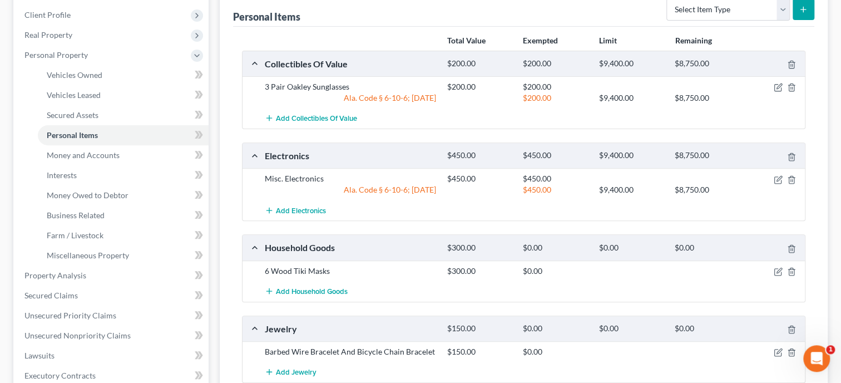
scroll to position [171, 0]
click at [772, 265] on div at bounding box center [776, 270] width 61 height 11
click at [780, 269] on icon "button" at bounding box center [779, 269] width 5 height 5
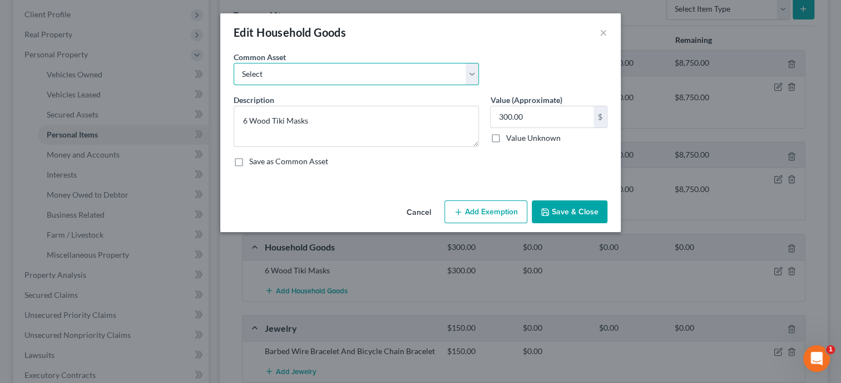
select select "0"
click option "Household Goods and Furnishings" at bounding box center [0, 0] width 0 height 0
type textarea "Household Goods and Furnishings"
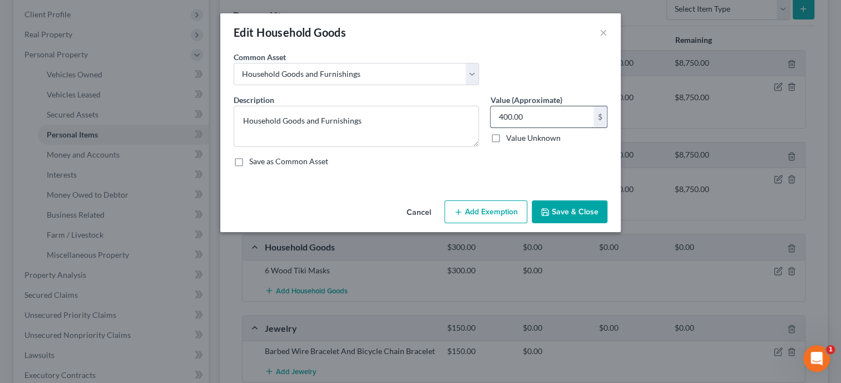
click at [555, 113] on input "400.00" at bounding box center [542, 116] width 103 height 21
type input "600.00"
click at [493, 211] on button "Add Exemption" at bounding box center [486, 211] width 83 height 23
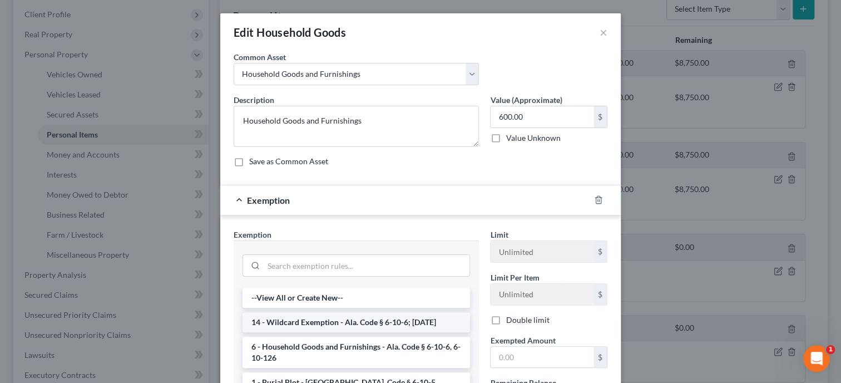
click at [316, 319] on li "14 - Wildcard Exemption - Ala. Code § 6-10-6; 6-10-12" at bounding box center [357, 322] width 228 height 20
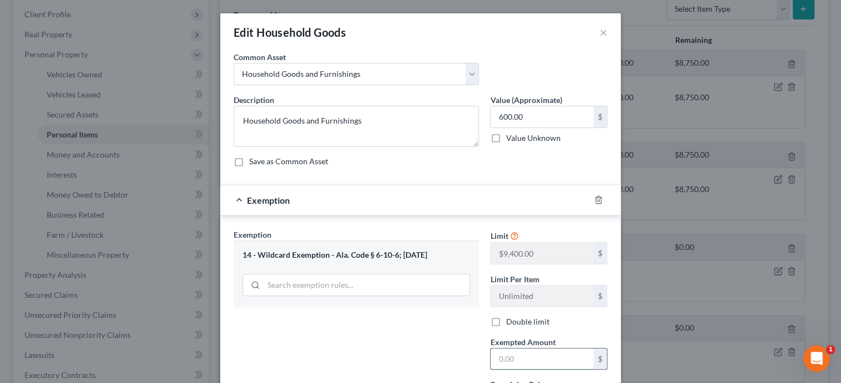
click at [505, 357] on input "text" at bounding box center [542, 358] width 103 height 21
type input "600.00"
click at [400, 352] on div "Exemption Set must be selected for CA. Exemption * 14 - Wildcard Exemption - Al…" at bounding box center [356, 325] width 257 height 193
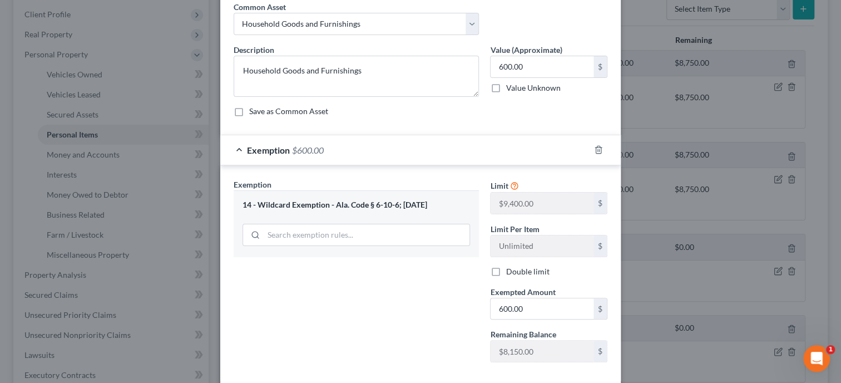
scroll to position [107, 0]
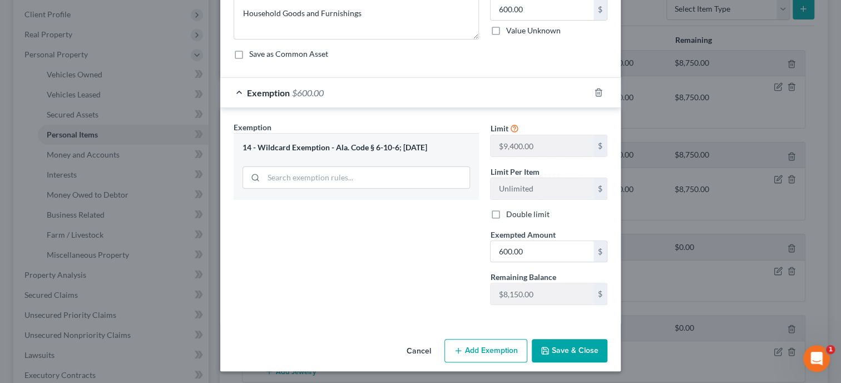
click at [556, 348] on button "Save & Close" at bounding box center [570, 350] width 76 height 23
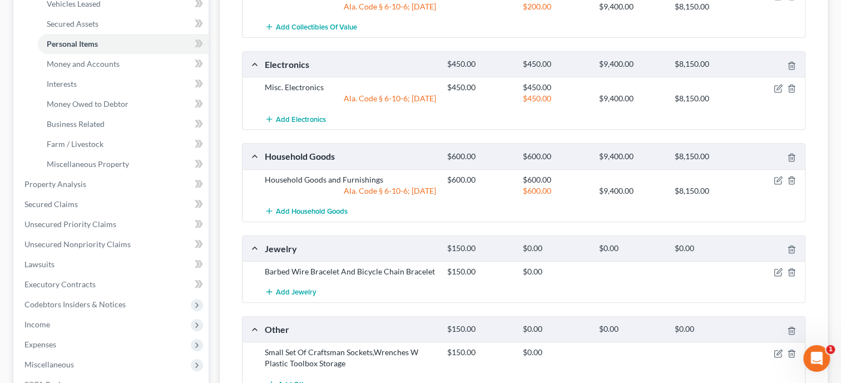
scroll to position [286, 0]
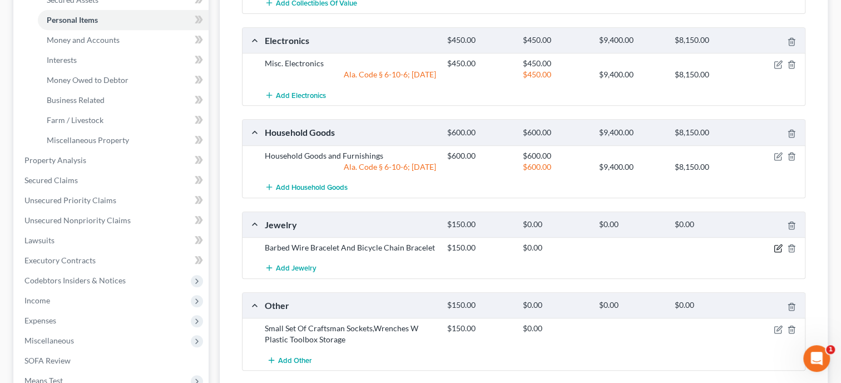
click at [780, 244] on icon "button" at bounding box center [778, 248] width 9 height 9
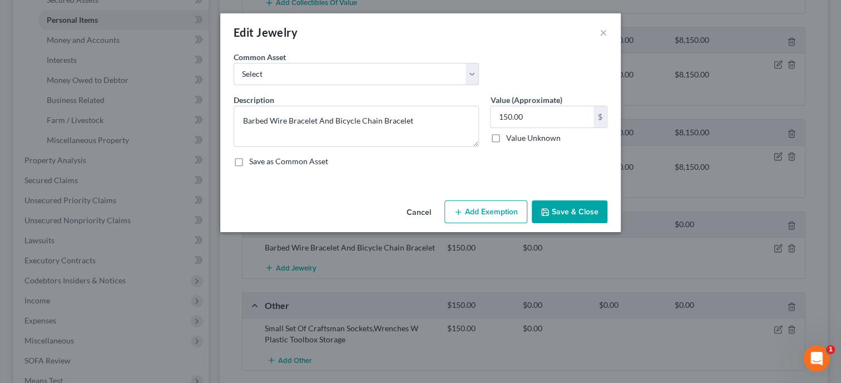
click at [485, 207] on button "Add Exemption" at bounding box center [486, 211] width 83 height 23
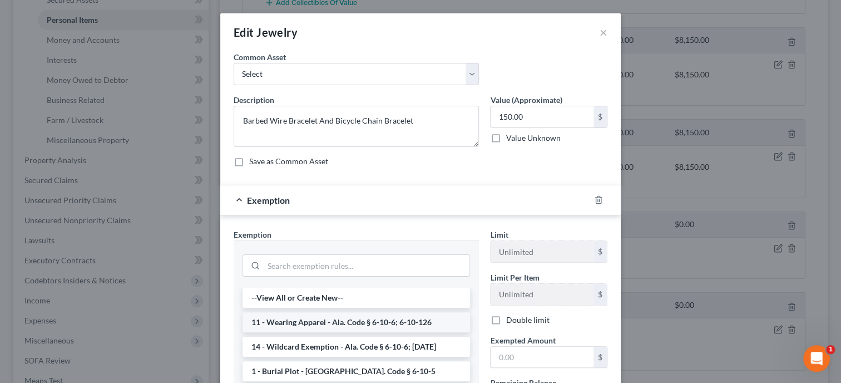
click at [372, 319] on li "11 - Wearing Apparel - Ala. Code § 6-10-6; 6-10-126" at bounding box center [357, 322] width 228 height 20
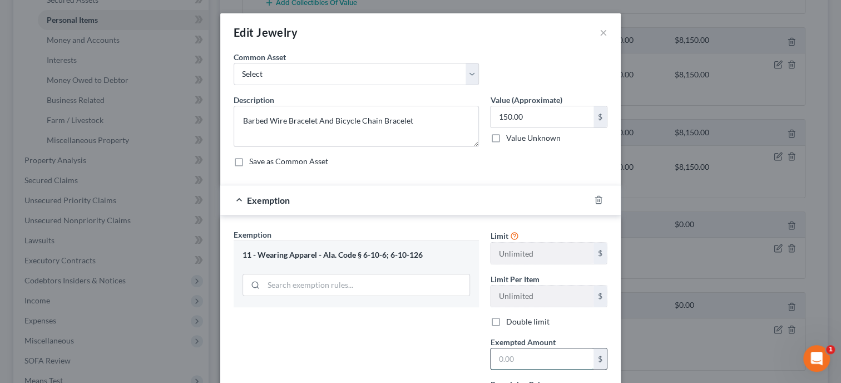
click at [511, 359] on input "text" at bounding box center [542, 358] width 103 height 21
type input "150.00"
click at [413, 356] on div "Exemption Set must be selected for CA. Exemption * 11 - Wearing Apparel - Ala. …" at bounding box center [356, 325] width 257 height 193
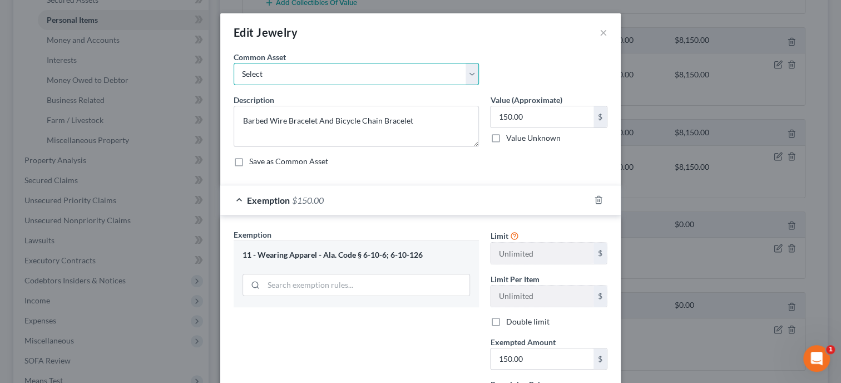
select select "0"
click option "Misc. Jewelry" at bounding box center [0, 0] width 0 height 0
type textarea "Misc. Jewelry"
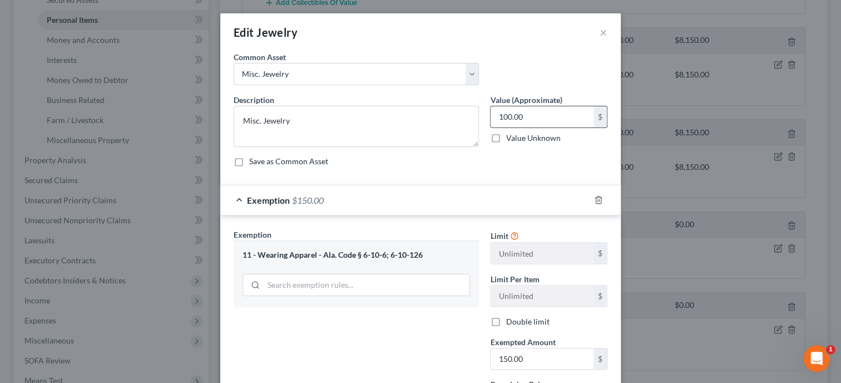
click at [531, 116] on input "100.00" at bounding box center [542, 116] width 103 height 21
type input "150.00"
click at [482, 164] on div "Save as Common Asset" at bounding box center [421, 161] width 374 height 11
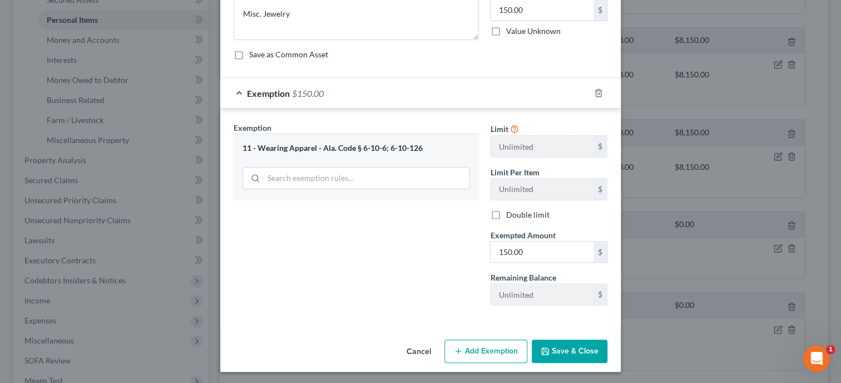
scroll to position [107, 0]
click at [566, 342] on button "Save & Close" at bounding box center [570, 350] width 76 height 23
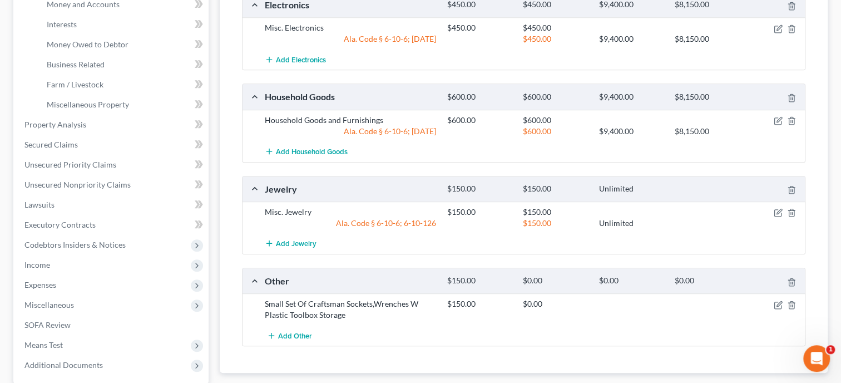
scroll to position [343, 0]
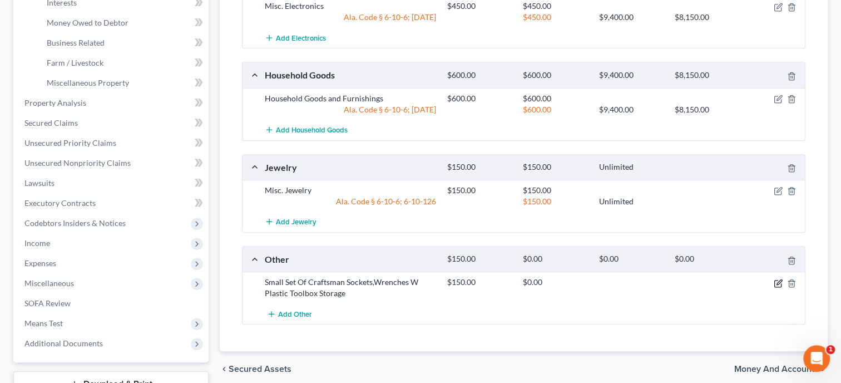
click at [777, 282] on icon "button" at bounding box center [779, 281] width 5 height 5
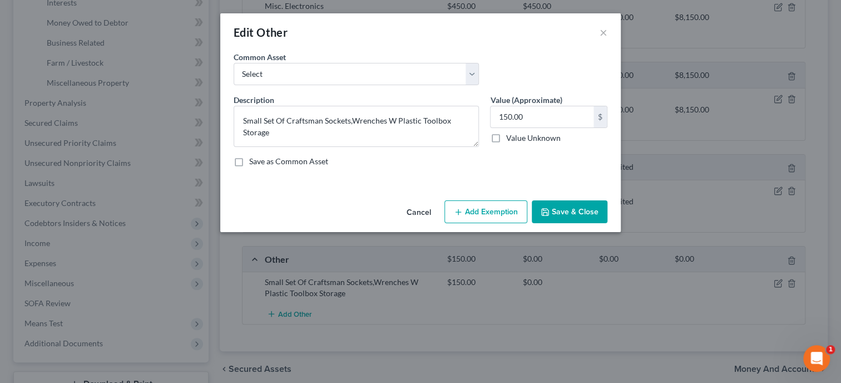
click at [509, 208] on button "Add Exemption" at bounding box center [486, 211] width 83 height 23
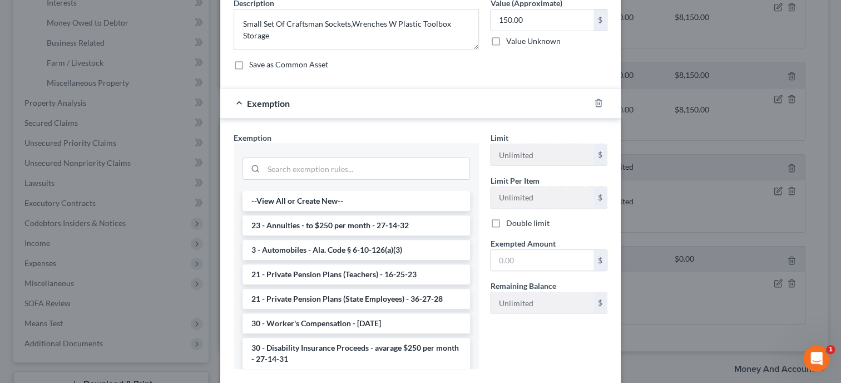
scroll to position [114, 0]
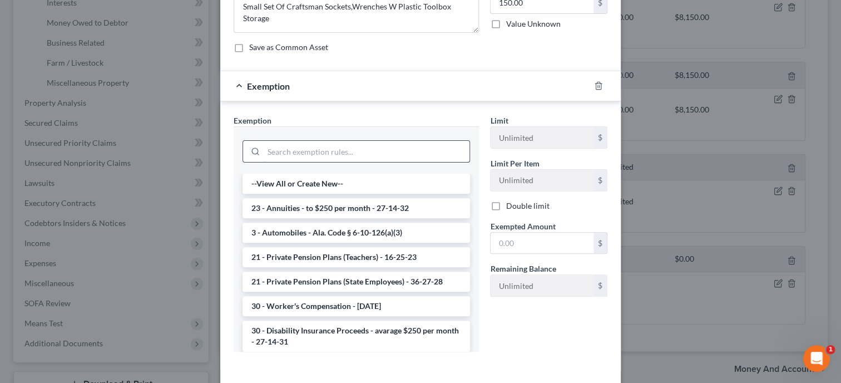
click at [376, 146] on input "search" at bounding box center [367, 151] width 206 height 21
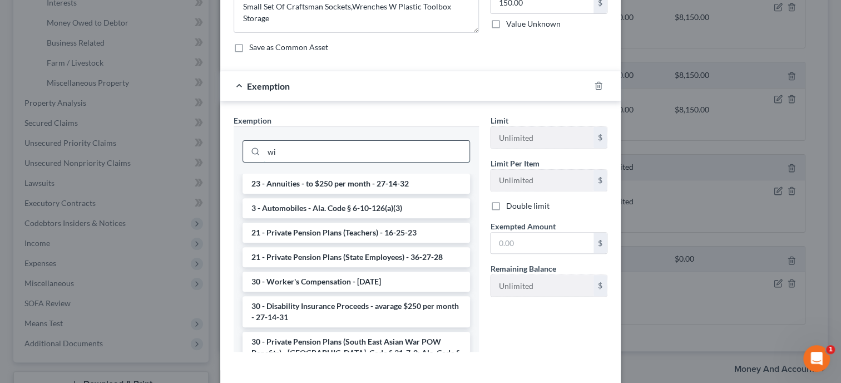
scroll to position [106, 0]
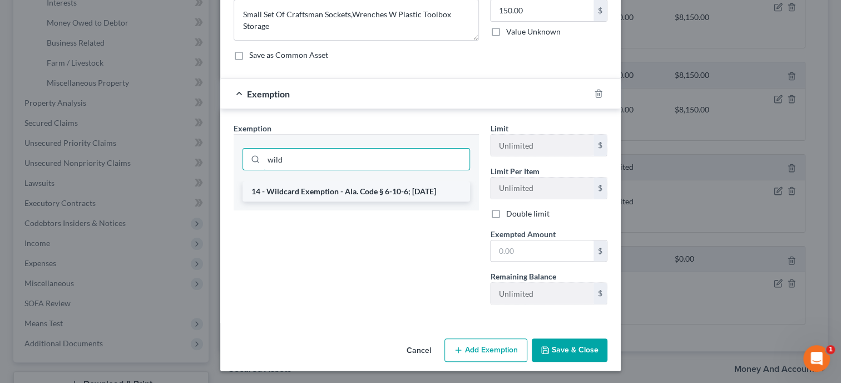
type input "wild"
click at [392, 197] on li "14 - Wildcard Exemption - Ala. Code § 6-10-6; 6-10-12" at bounding box center [357, 191] width 228 height 20
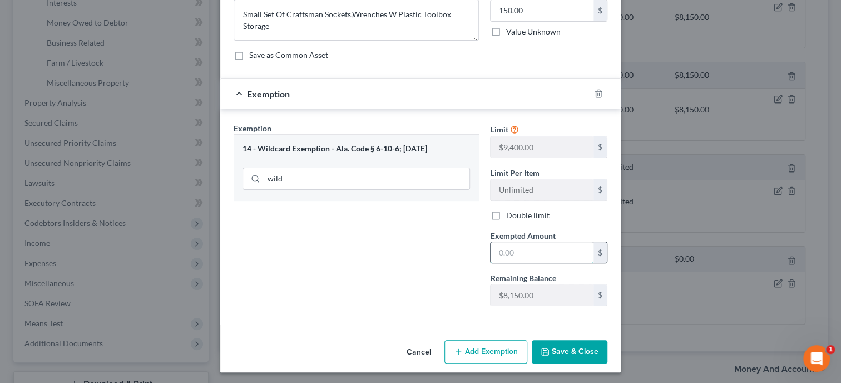
click at [502, 245] on input "text" at bounding box center [542, 252] width 103 height 21
type input "150.00"
click at [437, 267] on div "Exemption Set must be selected for CA. Exemption * 14 - Wildcard Exemption - Al…" at bounding box center [356, 218] width 257 height 193
click at [567, 344] on button "Save & Close" at bounding box center [570, 351] width 76 height 23
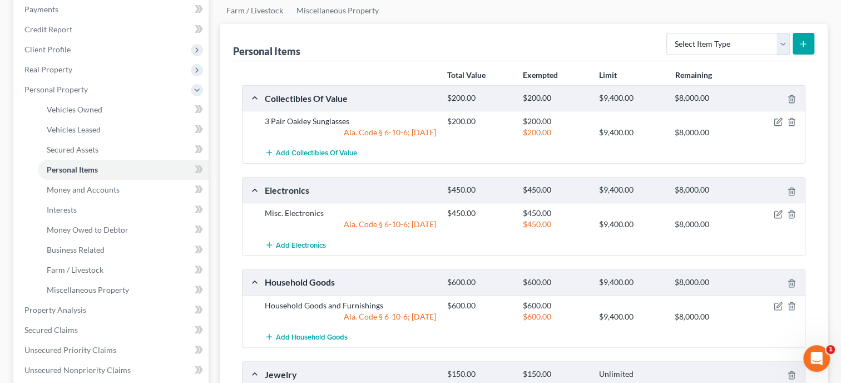
scroll to position [114, 0]
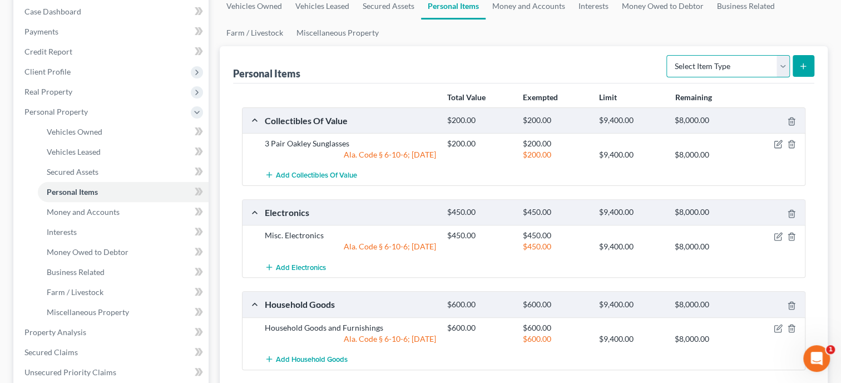
click at [667, 55] on select "Select Item Type Clothing Collectibles Of Value Electronics Firearms Household …" at bounding box center [729, 66] width 124 height 22
select select "clothing"
click option "Clothing" at bounding box center [0, 0] width 0 height 0
click at [805, 66] on icon "submit" at bounding box center [803, 66] width 9 height 9
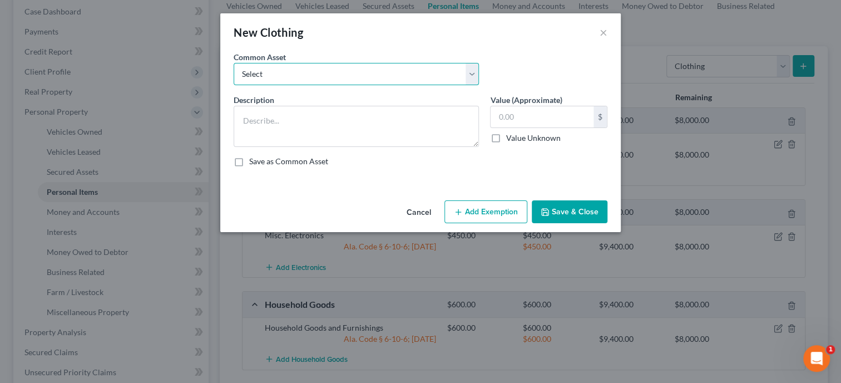
click at [234, 63] on select "Select Clothing Clothing Miscellaneous Clothing" at bounding box center [356, 74] width 245 height 22
select select "0"
click option "Clothing" at bounding box center [0, 0] width 0 height 0
type textarea "Clothing"
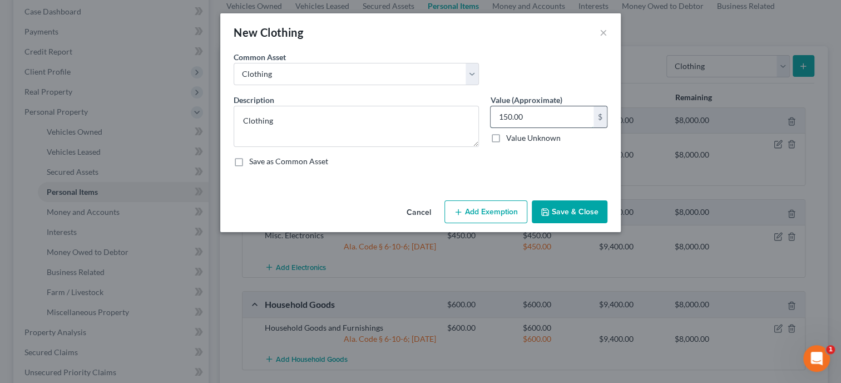
click at [551, 118] on input "150.00" at bounding box center [542, 116] width 103 height 21
type input "200.00"
click at [477, 213] on button "Add Exemption" at bounding box center [486, 211] width 83 height 23
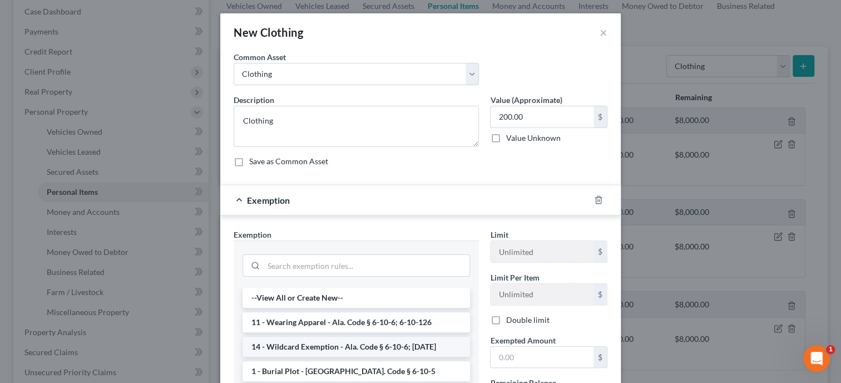
click at [358, 343] on li "14 - Wildcard Exemption - Ala. Code § 6-10-6; 6-10-12" at bounding box center [357, 347] width 228 height 20
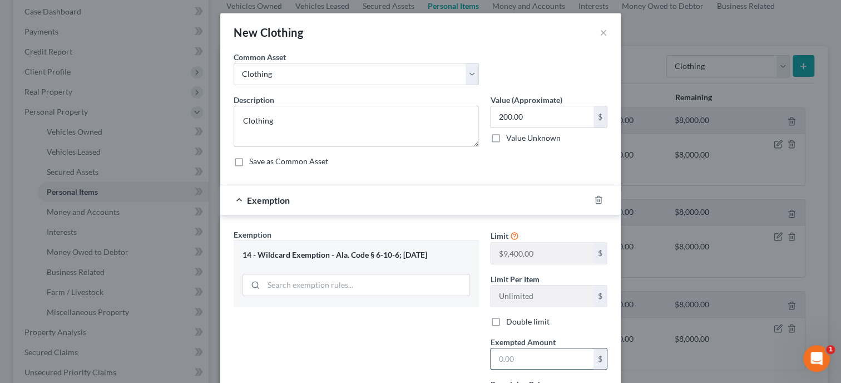
click at [501, 363] on input "text" at bounding box center [542, 358] width 103 height 21
type input "200.00"
click at [444, 359] on div "Exemption Set must be selected for CA. Exemption * 14 - Wildcard Exemption - Al…" at bounding box center [356, 325] width 257 height 193
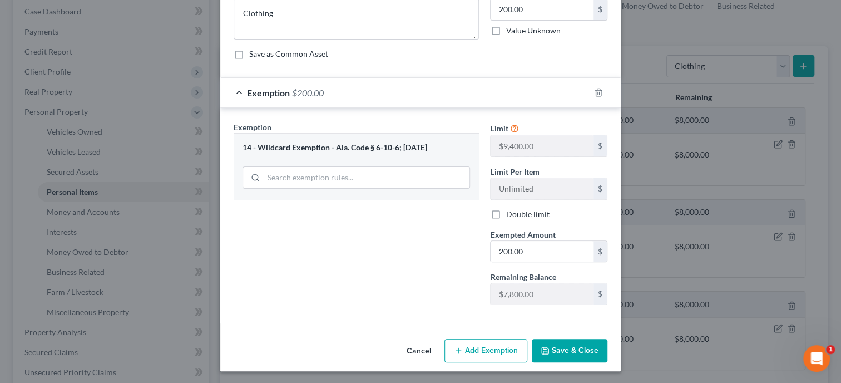
click at [551, 350] on button "Save & Close" at bounding box center [570, 350] width 76 height 23
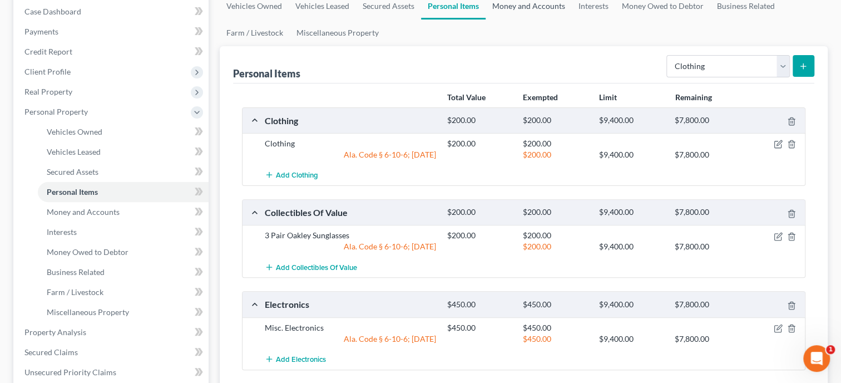
click at [525, 12] on link "Money and Accounts" at bounding box center [529, 6] width 86 height 27
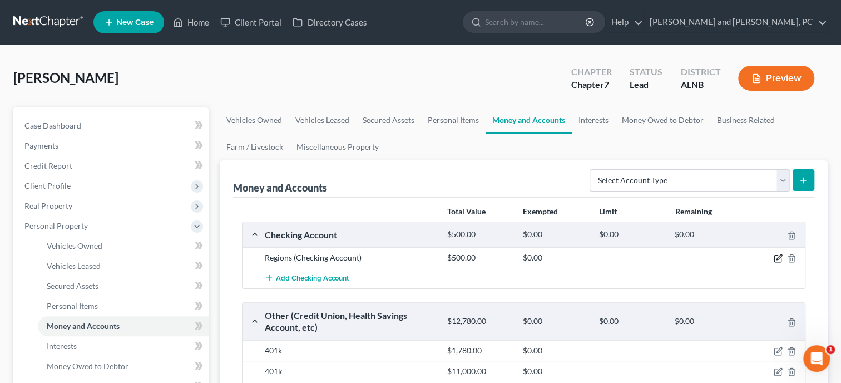
click at [780, 258] on icon "button" at bounding box center [779, 257] width 5 height 5
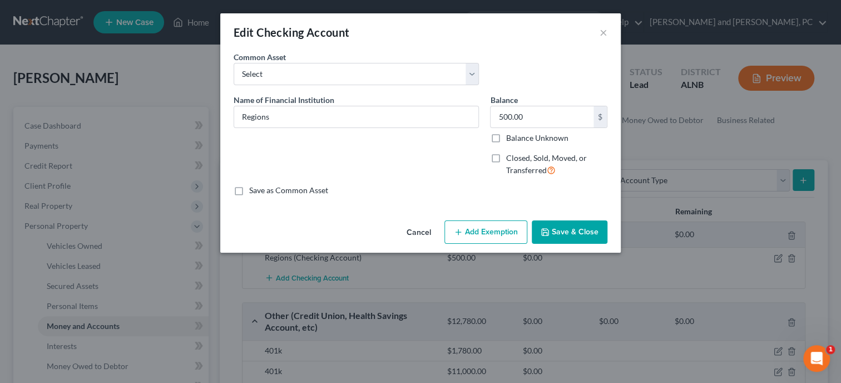
click at [491, 226] on button "Add Exemption" at bounding box center [486, 231] width 83 height 23
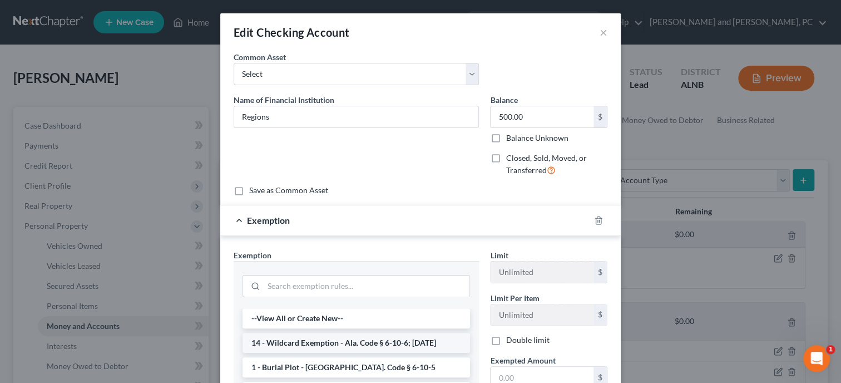
click at [373, 342] on li "14 - Wildcard Exemption - Ala. Code § 6-10-6; 6-10-12" at bounding box center [357, 343] width 228 height 20
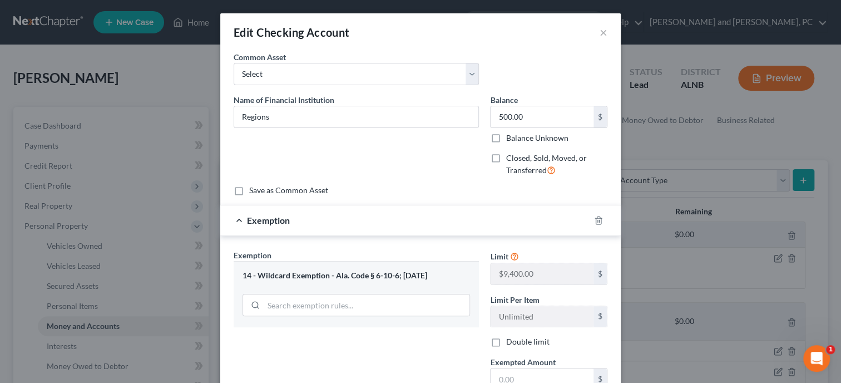
scroll to position [57, 0]
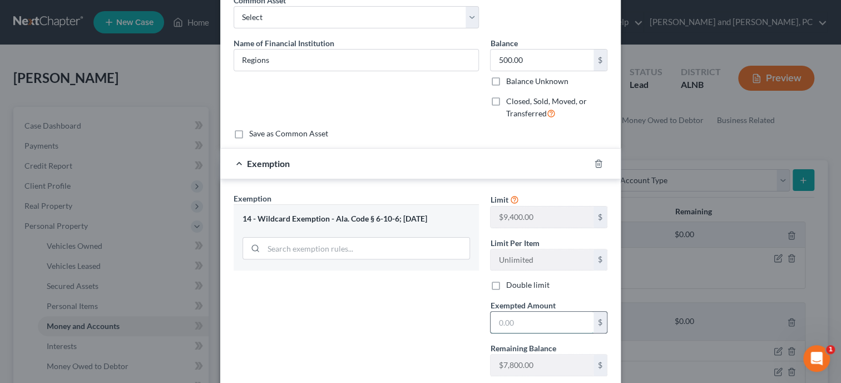
click at [513, 322] on input "text" at bounding box center [542, 322] width 103 height 21
type input "500.00"
click at [440, 324] on div "Exemption Set must be selected for CA. Exemption * 14 - Wildcard Exemption - Al…" at bounding box center [356, 289] width 257 height 193
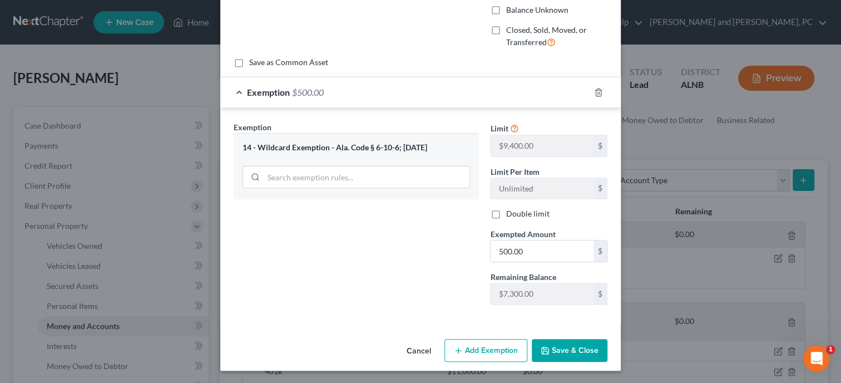
click at [555, 347] on button "Save & Close" at bounding box center [570, 350] width 76 height 23
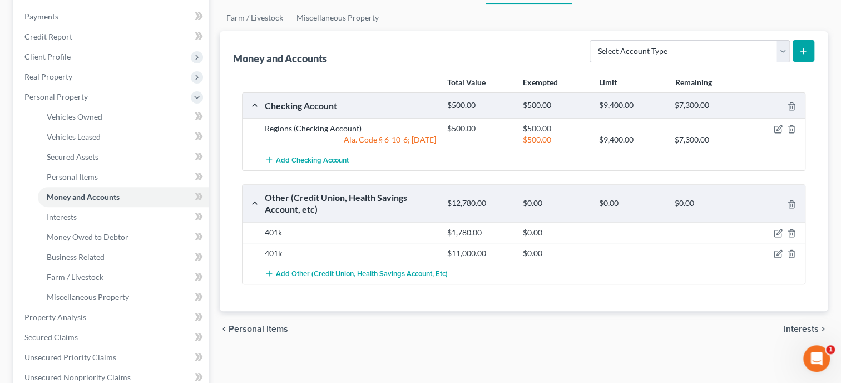
scroll to position [171, 0]
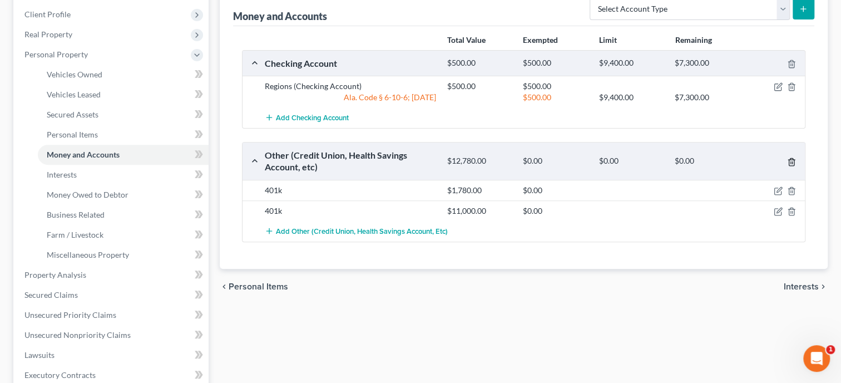
click at [794, 159] on icon "button" at bounding box center [791, 162] width 5 height 7
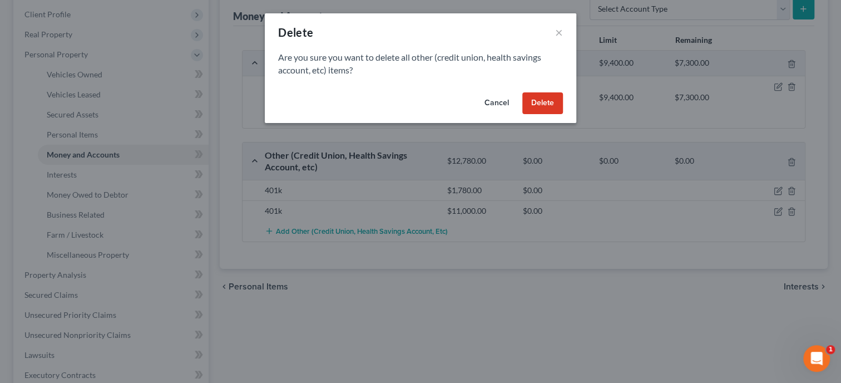
click at [552, 96] on button "Delete" at bounding box center [543, 103] width 41 height 22
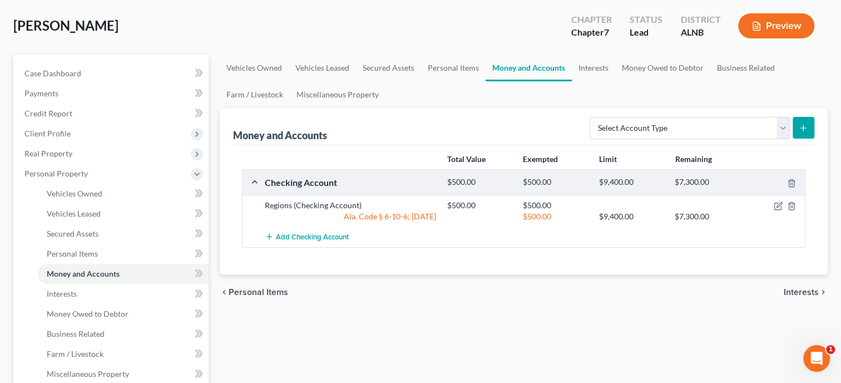
scroll to position [0, 0]
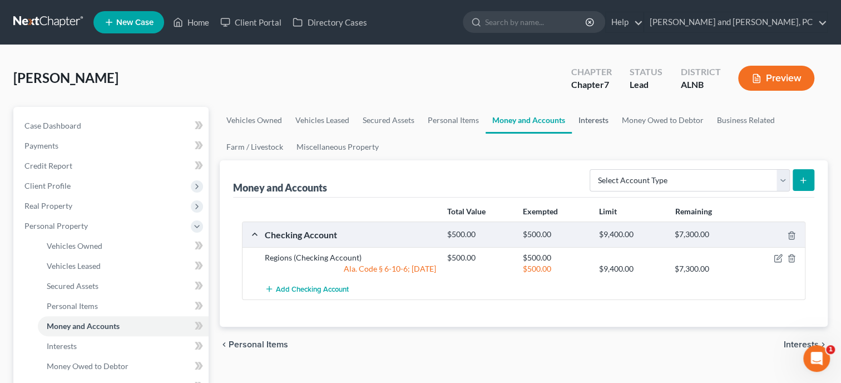
click at [592, 125] on link "Interests" at bounding box center [593, 120] width 43 height 27
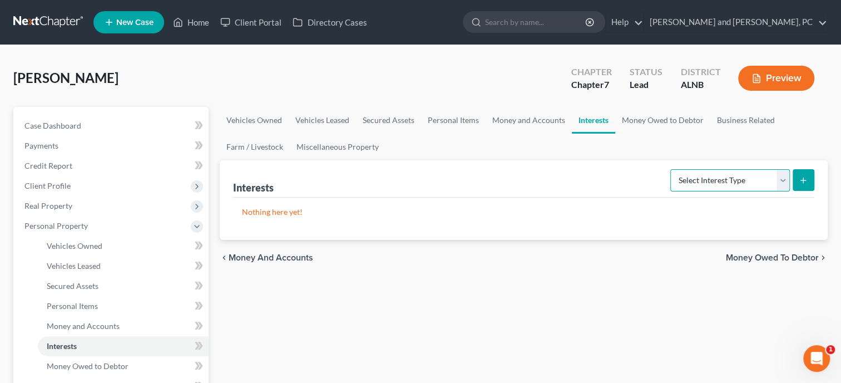
select select "401k"
click option "401K" at bounding box center [0, 0] width 0 height 0
click at [798, 178] on button "submit" at bounding box center [804, 180] width 22 height 22
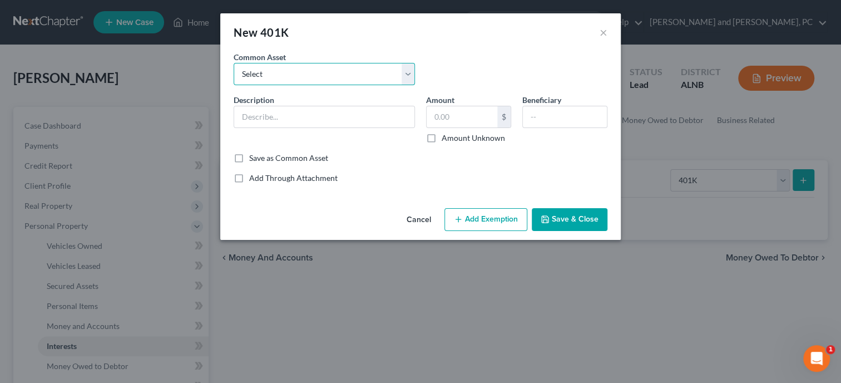
select select "0"
click option "401K" at bounding box center [0, 0] width 0 height 0
type input "401K"
click at [446, 120] on input "text" at bounding box center [462, 116] width 71 height 21
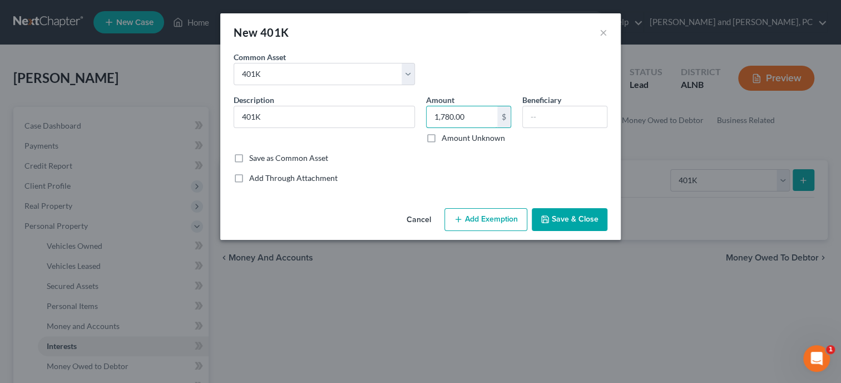
type input "1,780.00"
click at [490, 219] on button "Add Exemption" at bounding box center [486, 219] width 83 height 23
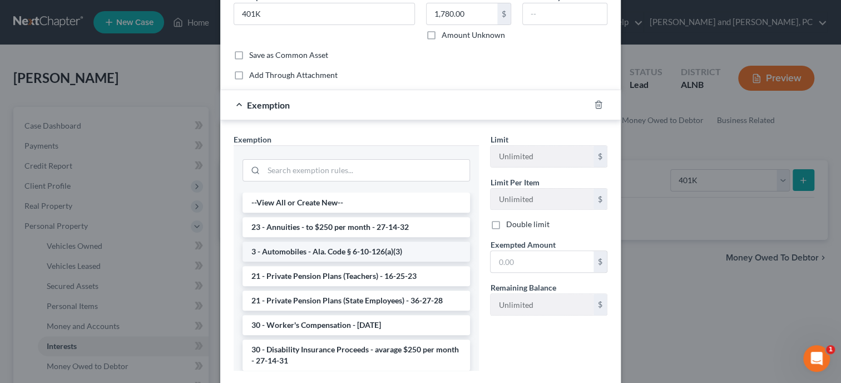
scroll to position [114, 0]
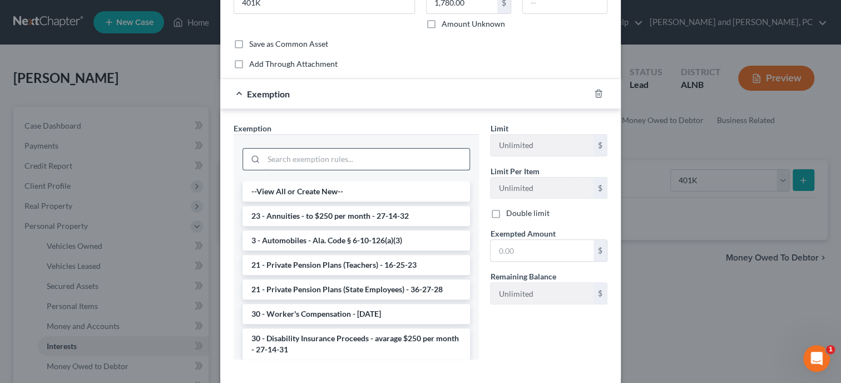
click at [382, 161] on input "search" at bounding box center [367, 159] width 206 height 21
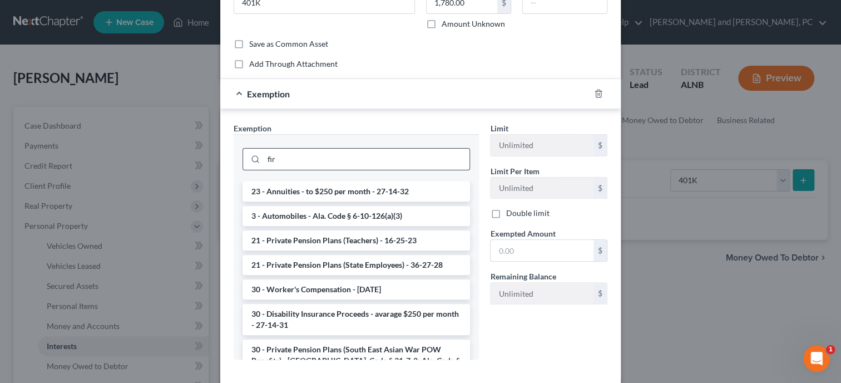
scroll to position [114, 0]
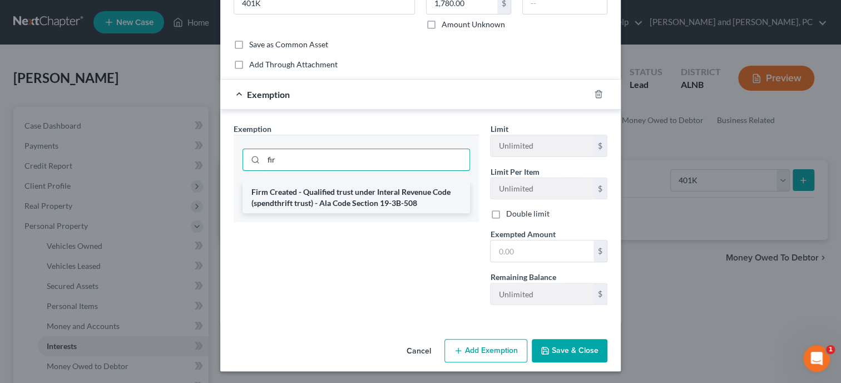
type input "fir"
click at [377, 192] on li "Firm Created - Qualified trust under Interal Revenue Code (spendthrift trust) -…" at bounding box center [357, 197] width 228 height 31
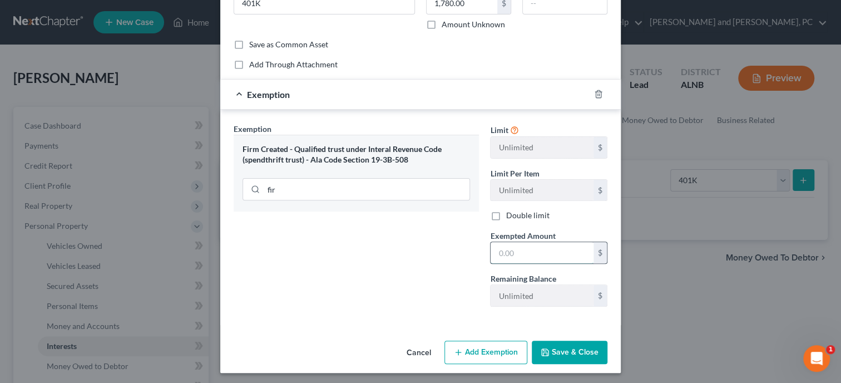
click at [502, 254] on input "text" at bounding box center [542, 252] width 103 height 21
type input "1,780.00"
click at [578, 345] on button "Save & Close" at bounding box center [570, 352] width 76 height 23
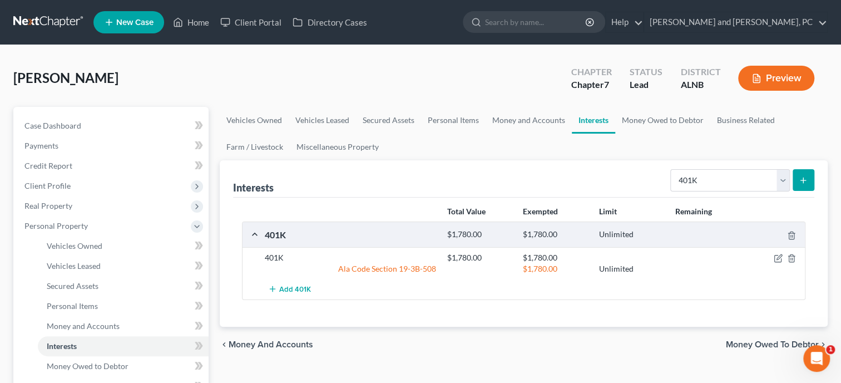
click at [805, 174] on button "submit" at bounding box center [804, 180] width 22 height 22
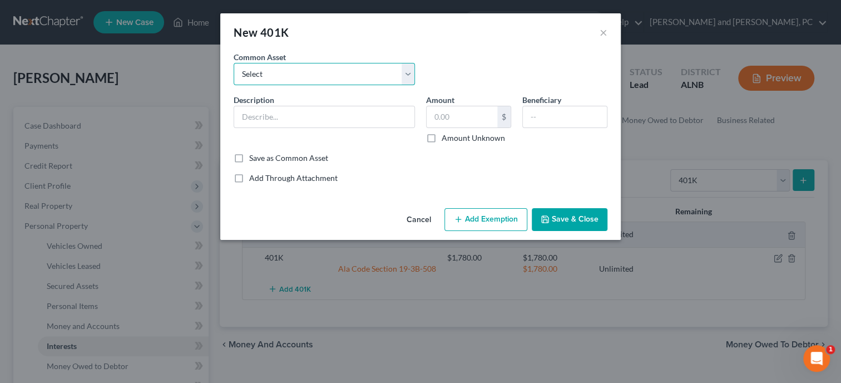
click at [234, 63] on select "Select 401K" at bounding box center [324, 74] width 181 height 22
select select "0"
click option "401K" at bounding box center [0, 0] width 0 height 0
type input "401K"
click at [445, 117] on input "text" at bounding box center [462, 116] width 71 height 21
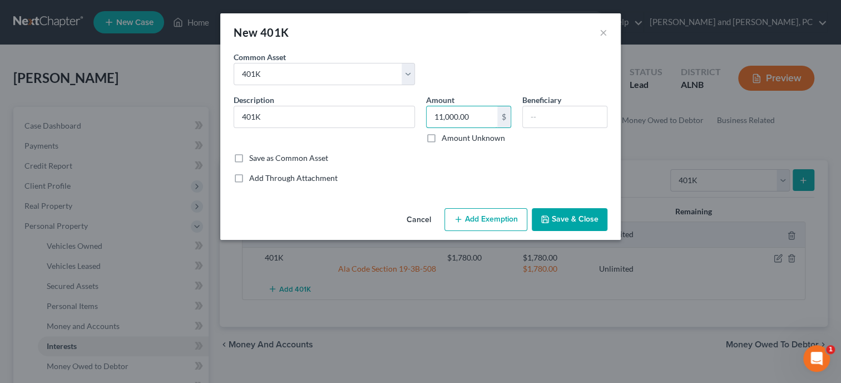
type input "11,000.00"
click at [482, 224] on button "Add Exemption" at bounding box center [486, 219] width 83 height 23
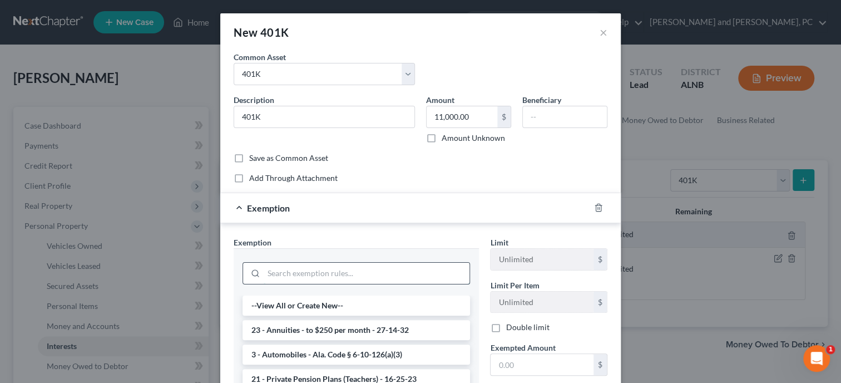
click at [416, 274] on input "search" at bounding box center [367, 273] width 206 height 21
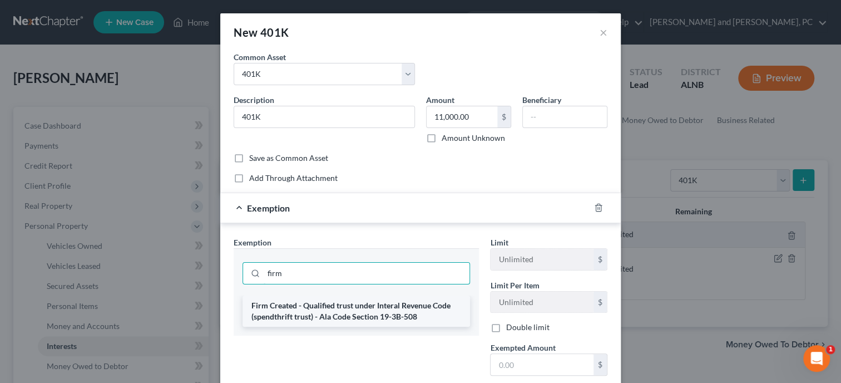
type input "firm"
click at [404, 309] on li "Firm Created - Qualified trust under Interal Revenue Code (spendthrift trust) -…" at bounding box center [357, 310] width 228 height 31
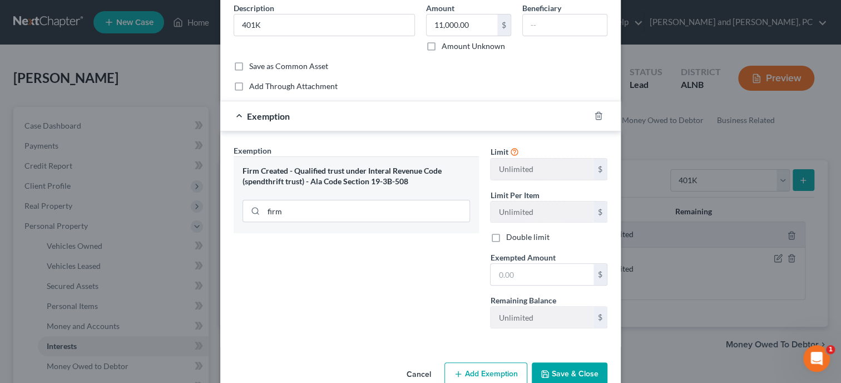
scroll to position [114, 0]
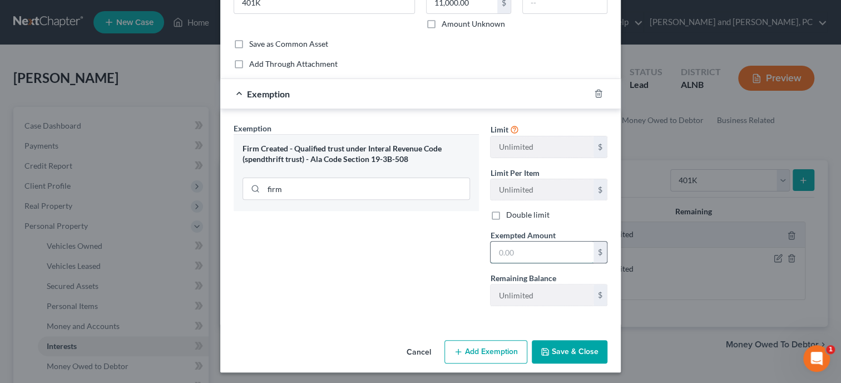
click at [523, 253] on input "text" at bounding box center [542, 252] width 103 height 21
type input "11,000.00"
click at [567, 351] on button "Save & Close" at bounding box center [570, 351] width 76 height 23
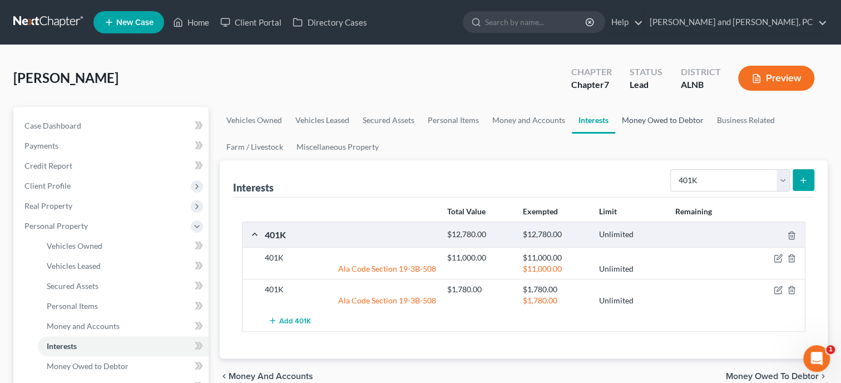
click at [647, 123] on link "Money Owed to Debtor" at bounding box center [662, 120] width 95 height 27
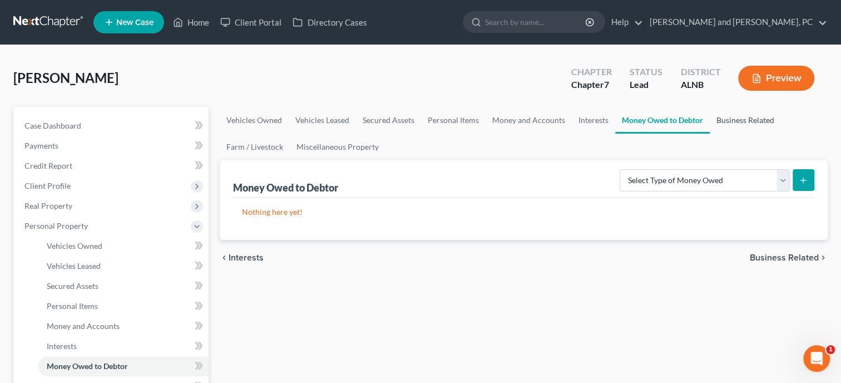
click at [718, 120] on link "Business Related" at bounding box center [745, 120] width 71 height 27
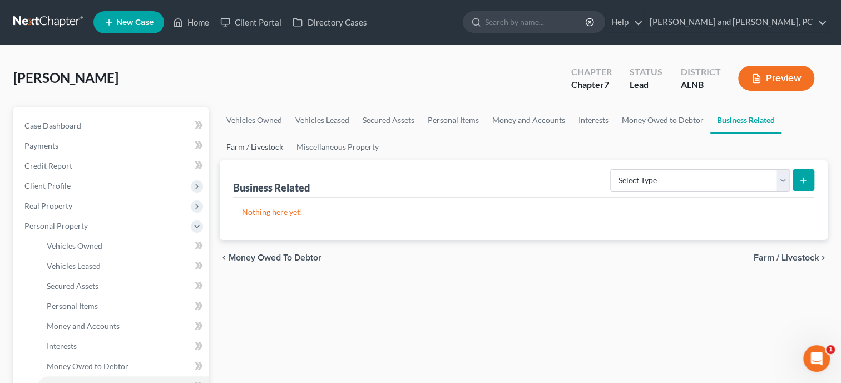
click at [261, 150] on link "Farm / Livestock" at bounding box center [255, 147] width 70 height 27
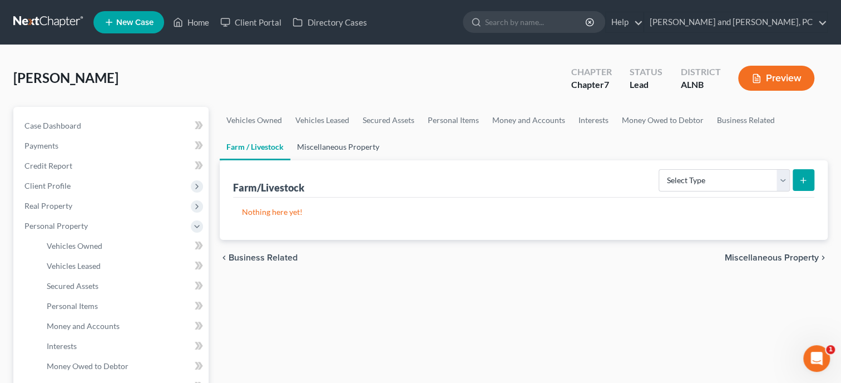
click at [328, 151] on link "Miscellaneous Property" at bounding box center [338, 147] width 96 height 27
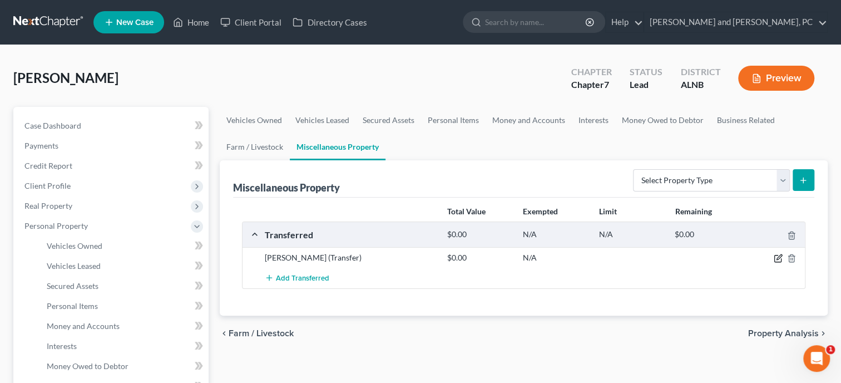
click at [782, 257] on icon "button" at bounding box center [778, 258] width 9 height 9
select select "Ordinary (within 2 years)"
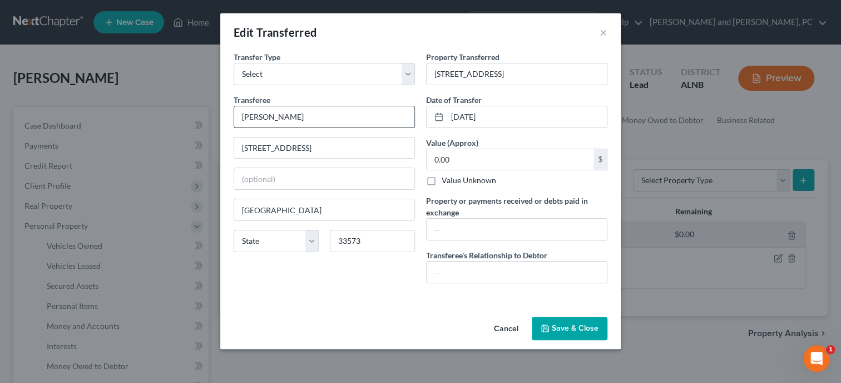
click at [241, 117] on input "Omar Arteaga" at bounding box center [324, 116] width 180 height 21
type input "Arteaga Omar Federico"
click at [465, 225] on input "text" at bounding box center [517, 229] width 180 height 21
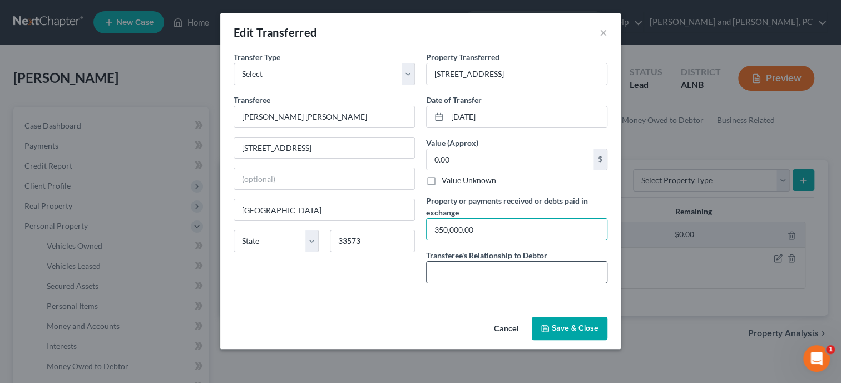
type input "350,000.00"
click at [471, 269] on input "text" at bounding box center [517, 272] width 180 height 21
type input "None"
click at [555, 328] on button "Save & Close" at bounding box center [570, 328] width 76 height 23
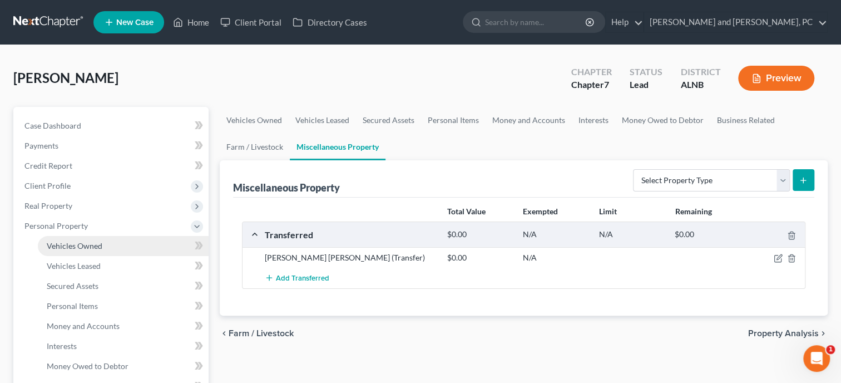
click at [61, 242] on span "Vehicles Owned" at bounding box center [75, 245] width 56 height 9
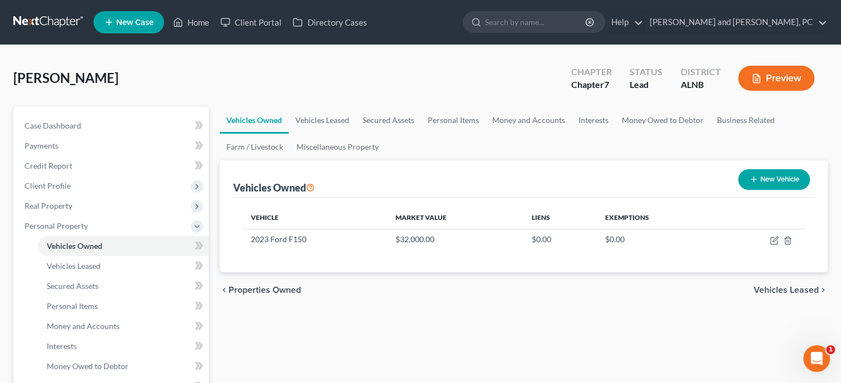
click at [761, 179] on button "New Vehicle" at bounding box center [774, 179] width 72 height 21
select select "0"
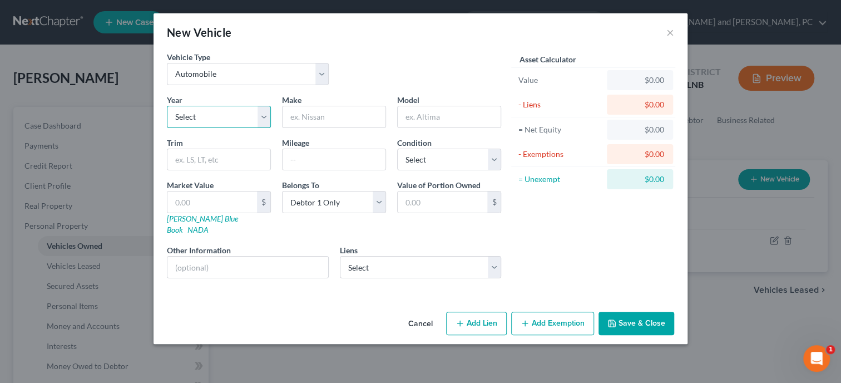
select select "4"
click option "2022" at bounding box center [0, 0] width 0 height 0
click at [314, 117] on input "text" at bounding box center [334, 116] width 103 height 21
type input "Ford"
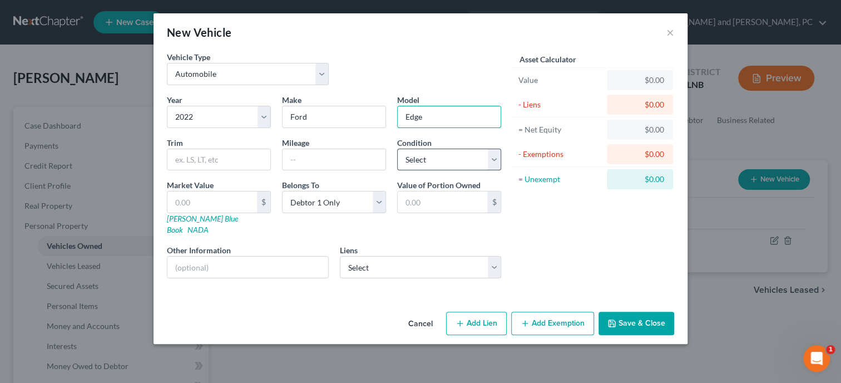
type input "Edge"
select select "2"
click option "Good" at bounding box center [0, 0] width 0 height 0
select select "3"
click option "At Least One Of The Debtors And Another" at bounding box center [0, 0] width 0 height 0
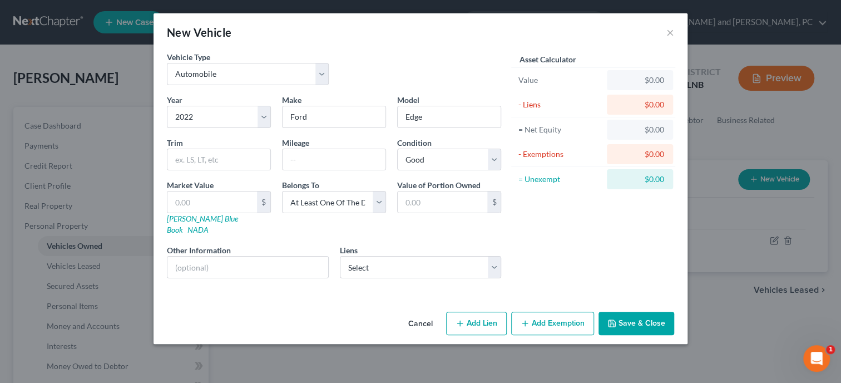
click at [636, 312] on button "Save & Close" at bounding box center [637, 323] width 76 height 23
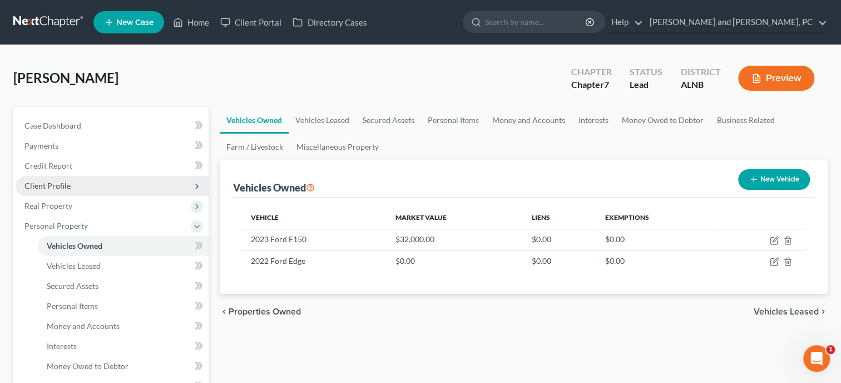
click at [41, 190] on span "Client Profile" at bounding box center [112, 186] width 193 height 20
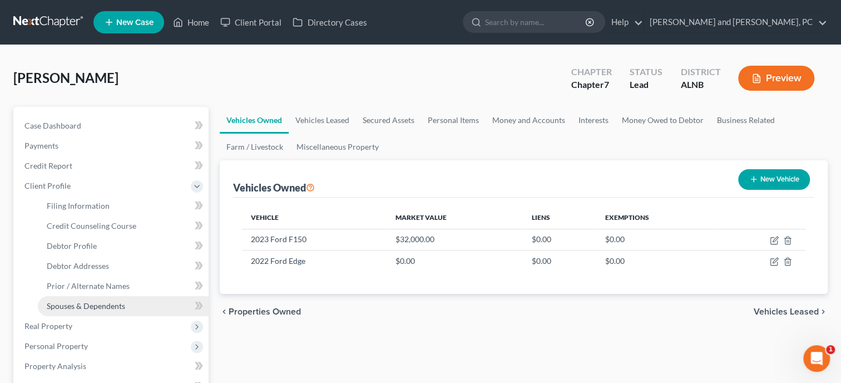
click at [63, 299] on link "Spouses & Dependents" at bounding box center [123, 306] width 171 height 20
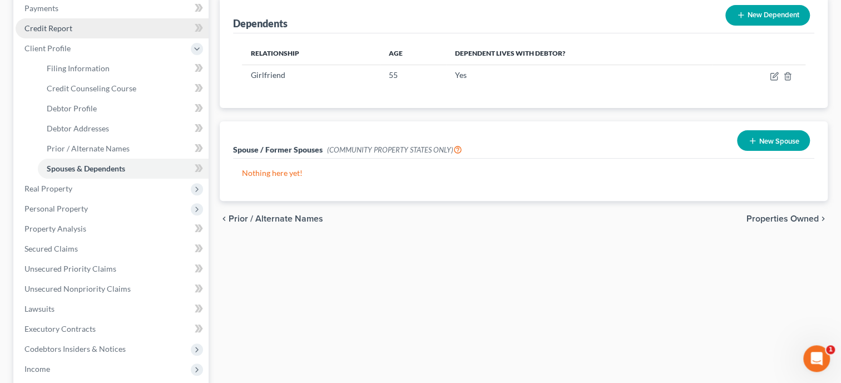
scroll to position [171, 0]
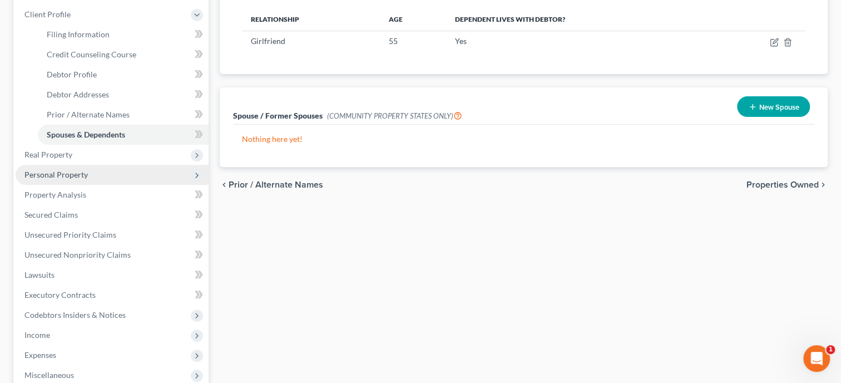
click at [73, 168] on span "Personal Property" at bounding box center [112, 175] width 193 height 20
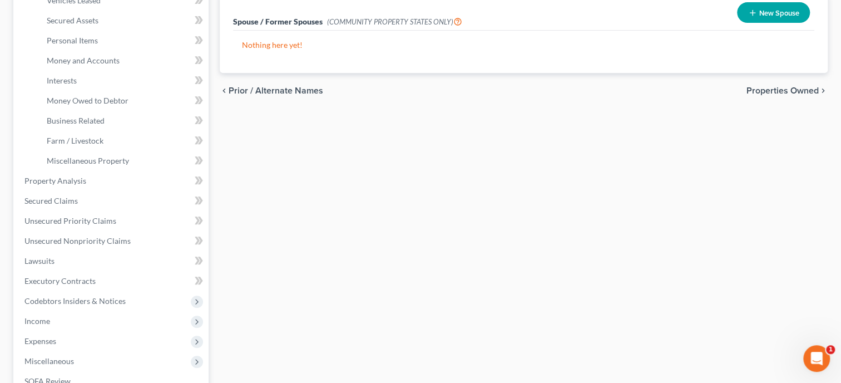
scroll to position [286, 0]
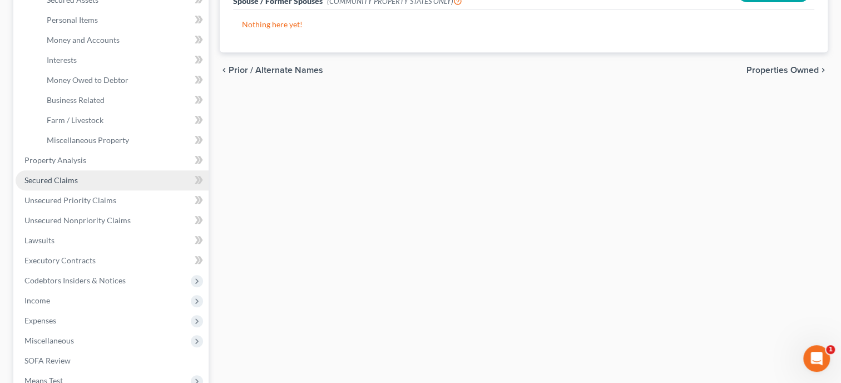
click at [73, 180] on span "Secured Claims" at bounding box center [50, 179] width 53 height 9
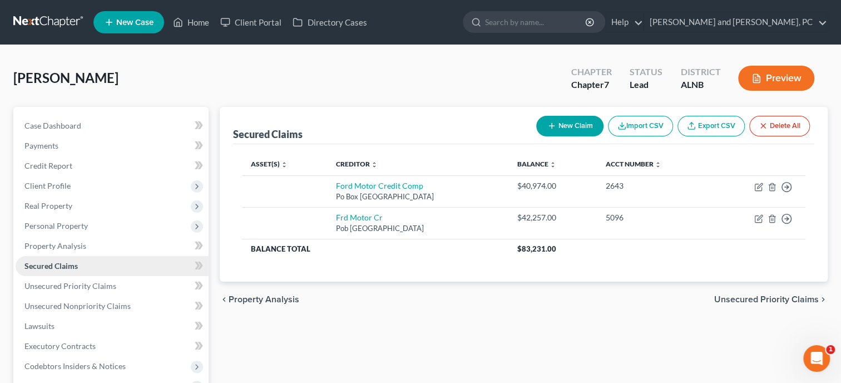
click at [73, 180] on span "Client Profile" at bounding box center [112, 186] width 193 height 20
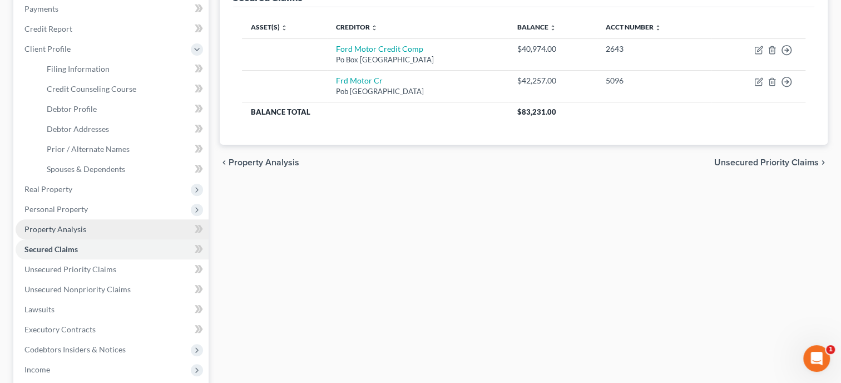
scroll to position [172, 0]
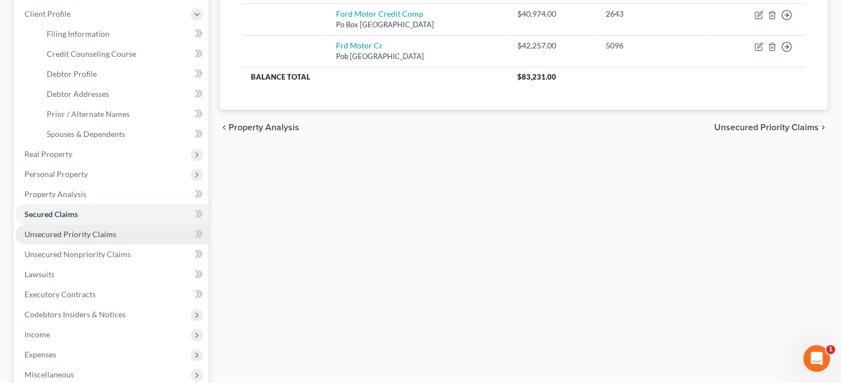
click at [89, 240] on link "Unsecured Priority Claims" at bounding box center [112, 234] width 193 height 20
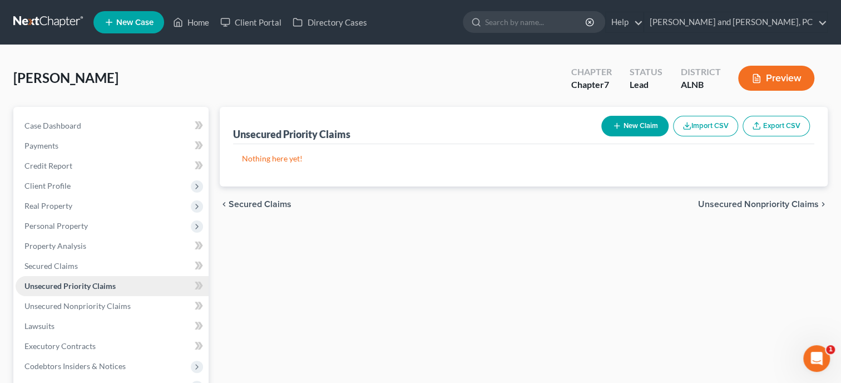
scroll to position [171, 0]
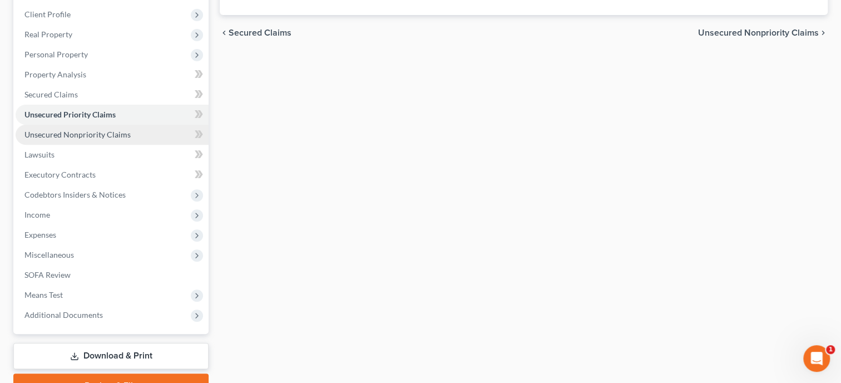
click at [95, 140] on link "Unsecured Nonpriority Claims" at bounding box center [112, 135] width 193 height 20
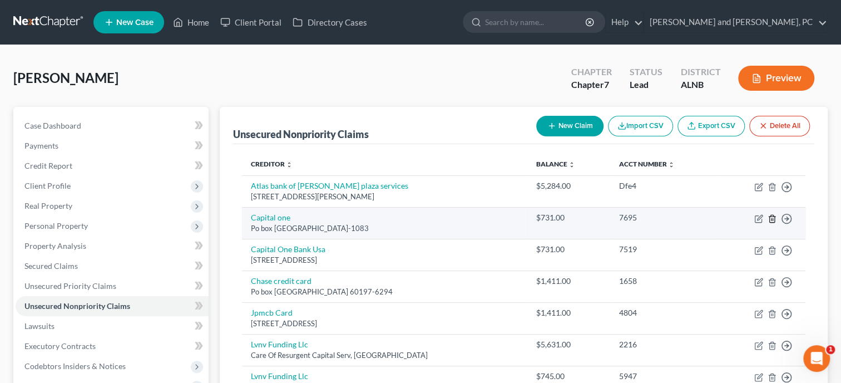
click at [770, 218] on icon "button" at bounding box center [772, 218] width 5 height 7
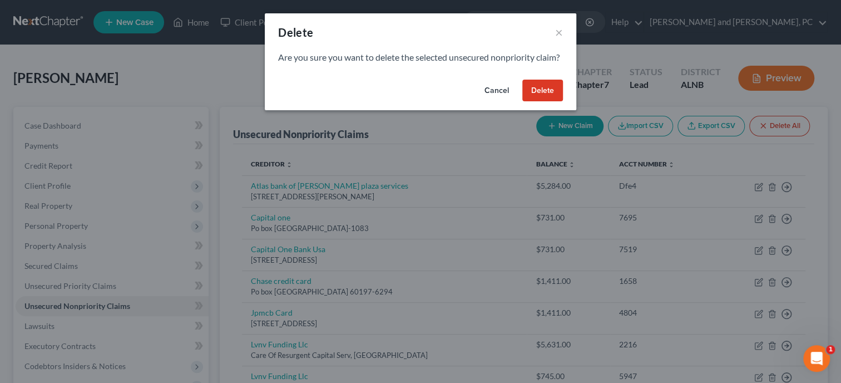
click at [540, 102] on button "Delete" at bounding box center [543, 91] width 41 height 22
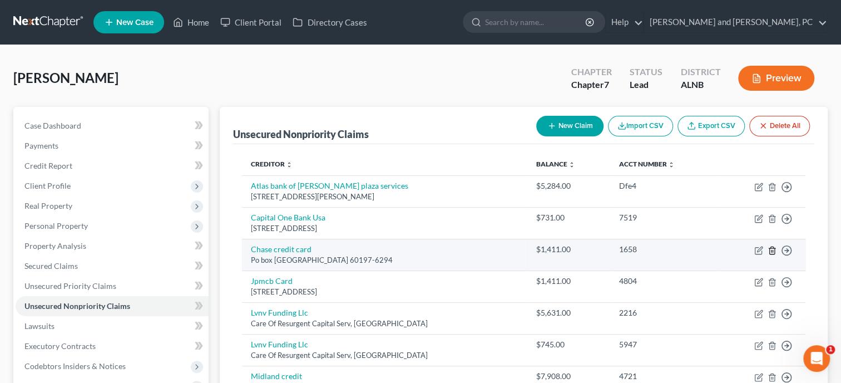
click at [773, 250] on line "button" at bounding box center [773, 251] width 0 height 2
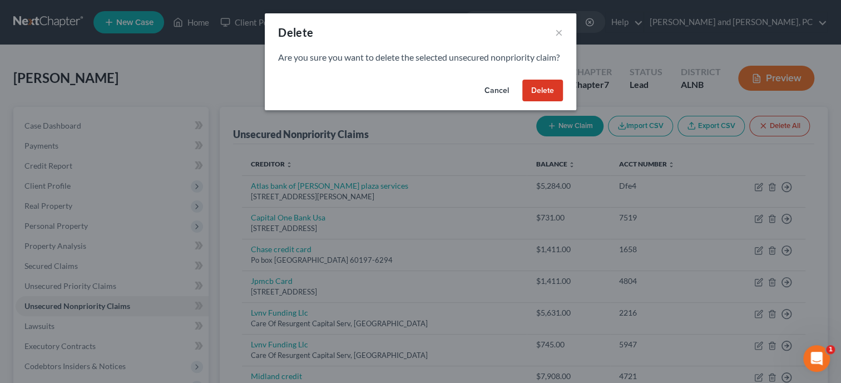
click at [556, 102] on button "Delete" at bounding box center [543, 91] width 41 height 22
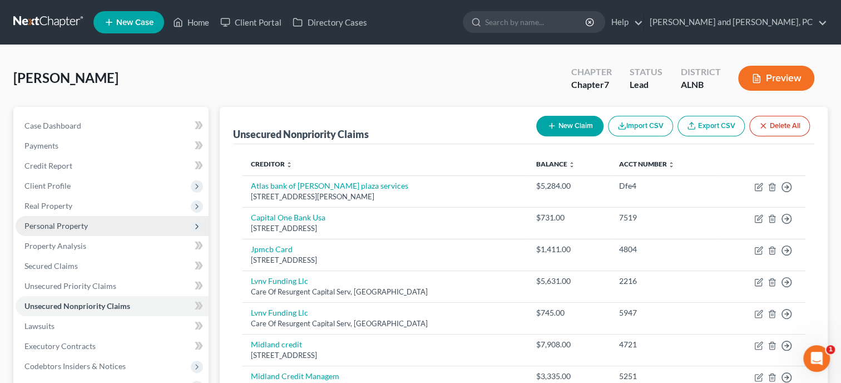
click at [62, 224] on span "Personal Property" at bounding box center [55, 225] width 63 height 9
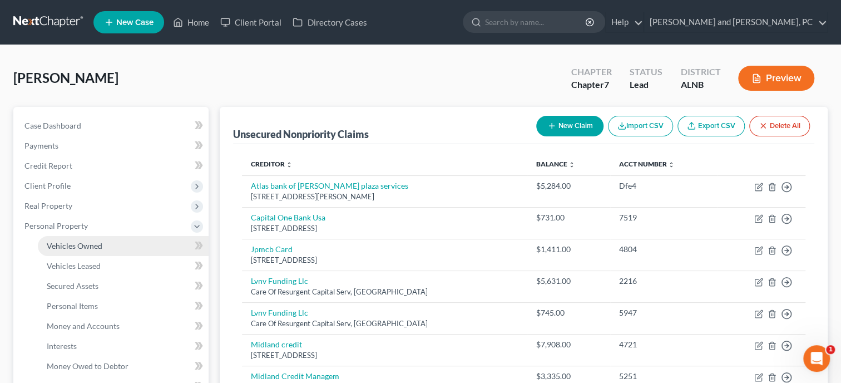
click at [72, 239] on link "Vehicles Owned" at bounding box center [123, 246] width 171 height 20
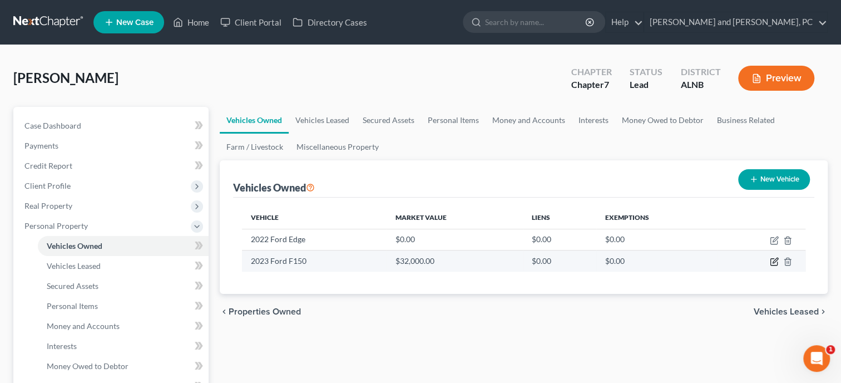
click at [774, 262] on icon "button" at bounding box center [775, 260] width 5 height 5
select select "0"
select select "3"
select select "0"
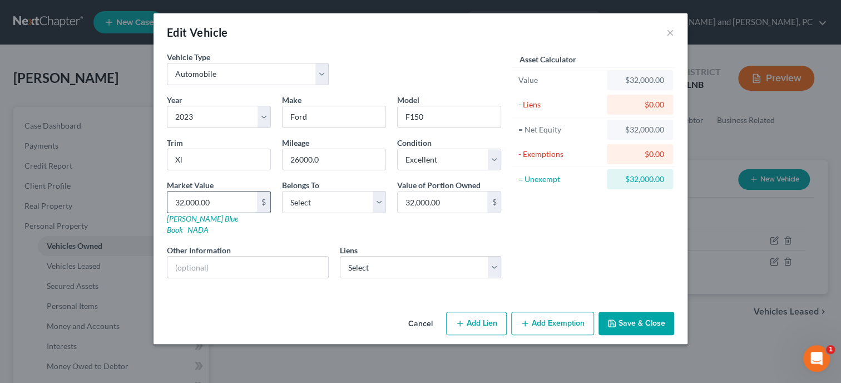
click at [232, 203] on input "32,000.00" at bounding box center [213, 201] width 90 height 21
type input "4"
type input "4.00"
type input "42"
type input "42.00"
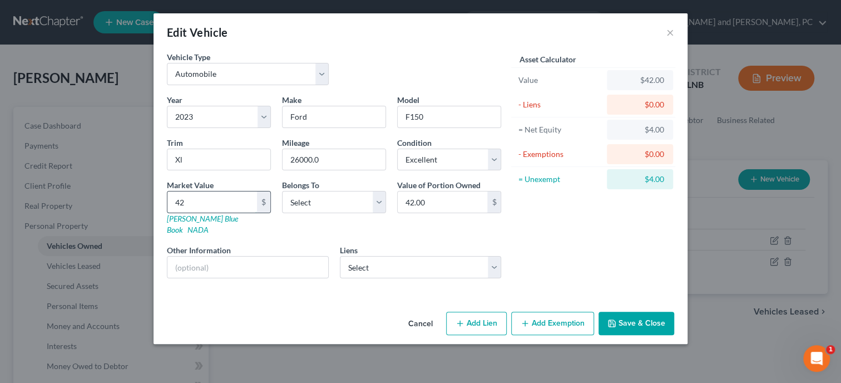
type input "422"
type input "422.00"
type input "4225"
type input "4,225.00"
type input "4,2257"
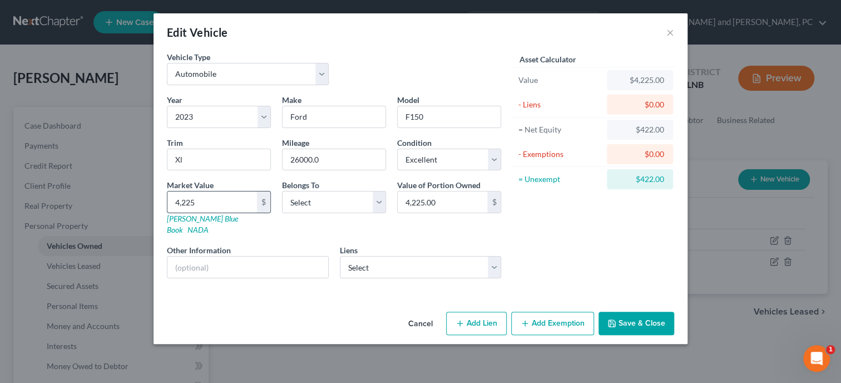
type input "42,257.00"
click at [282, 191] on select "Select Debtor 1 Only Debtor 2 Only Debtor 1 And Debtor 2 Only At Least One Of T…" at bounding box center [334, 202] width 104 height 22
select select "0"
click option "Debtor 1 Only" at bounding box center [0, 0] width 0 height 0
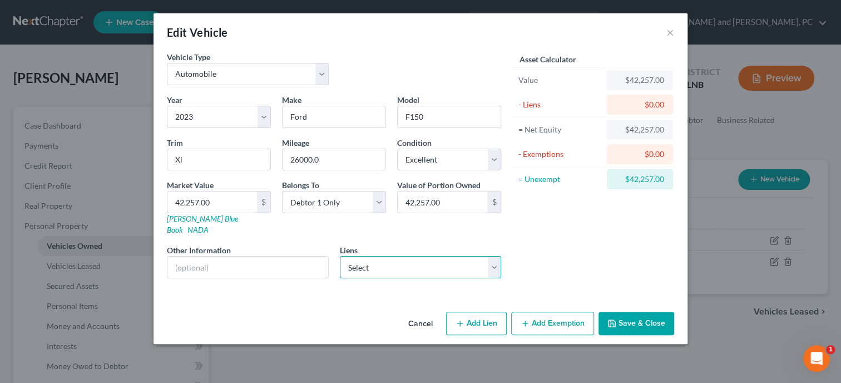
click at [340, 256] on select "Select Frd Motor Cr - $42,257.00 Ford Motor Credit Comp - $40,974.00" at bounding box center [421, 267] width 162 height 22
select select "0"
click option "Frd Motor Cr - $42,257.00" at bounding box center [0, 0] width 0 height 0
select select
select select "30"
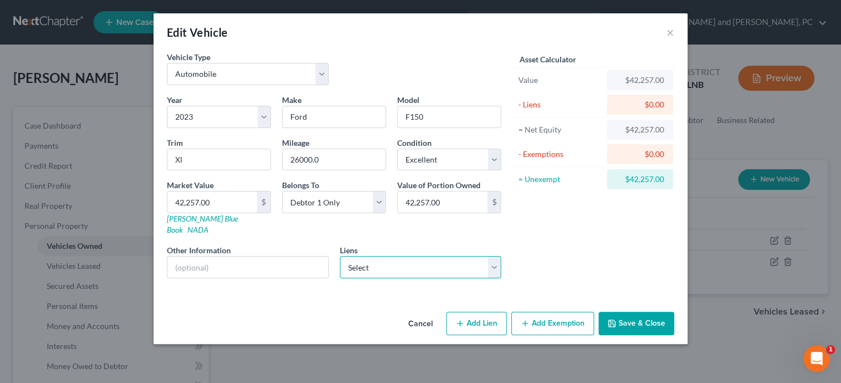
select select "0"
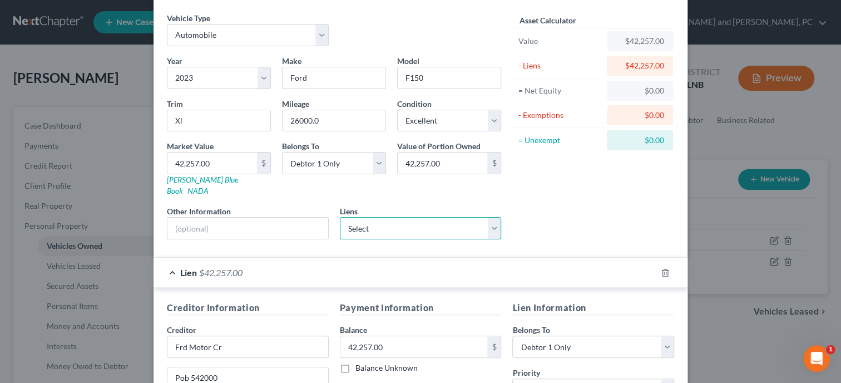
scroll to position [57, 0]
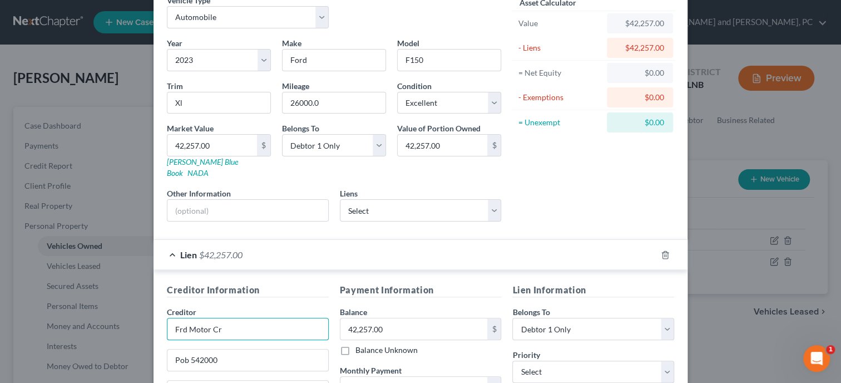
click at [285, 318] on input "Frd Motor Cr" at bounding box center [248, 329] width 162 height 22
type input "Ford Motor Credit"
click at [180, 349] on input "Pob 542000" at bounding box center [248, 359] width 161 height 21
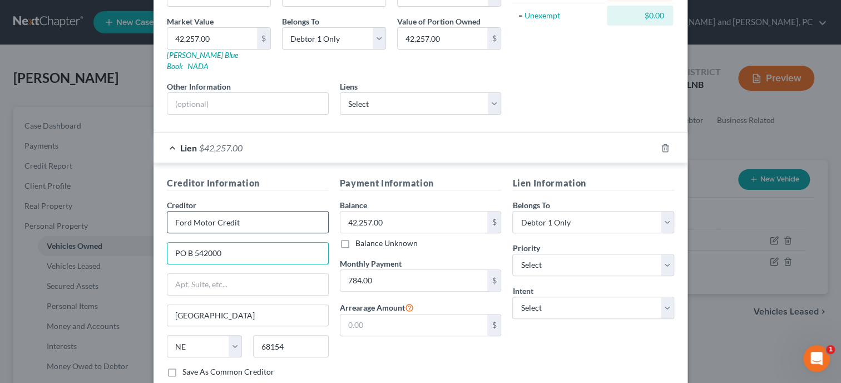
scroll to position [171, 0]
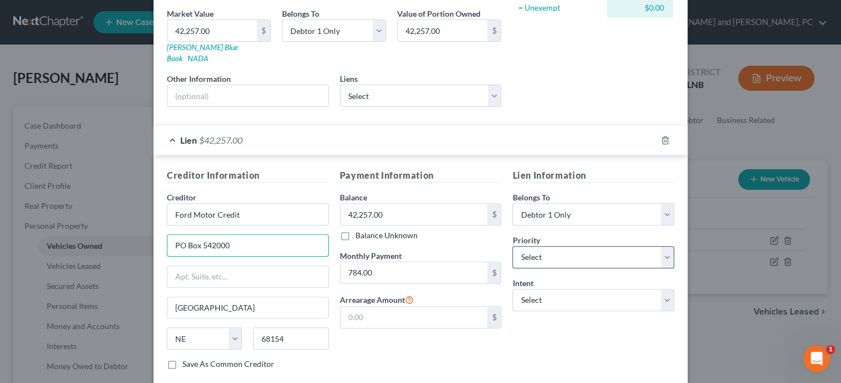
type input "PO Box 542000"
select select "0"
click option "1st" at bounding box center [0, 0] width 0 height 0
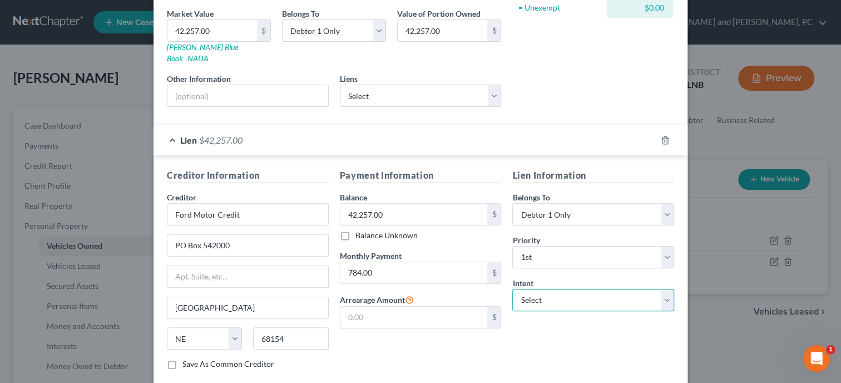
select select "2"
click option "Reaffirm" at bounding box center [0, 0] width 0 height 0
click at [555, 323] on div "Lien Information Belongs To * Select Debtor 1 Only Debtor 2 Only Debtor 1 And D…" at bounding box center [593, 274] width 173 height 210
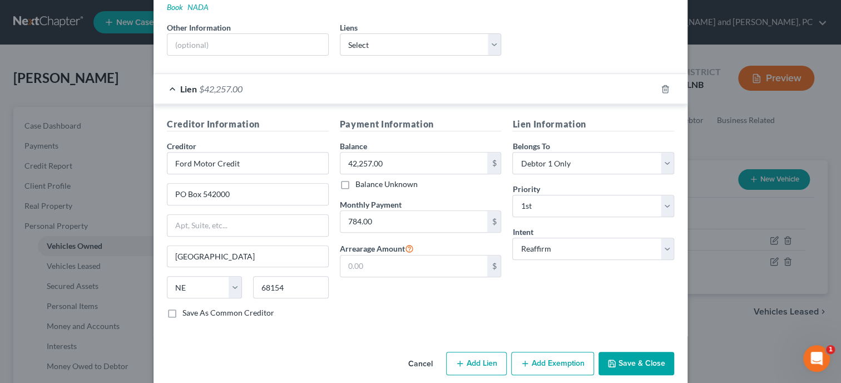
scroll to position [223, 0]
click at [628, 351] on button "Save & Close" at bounding box center [637, 362] width 76 height 23
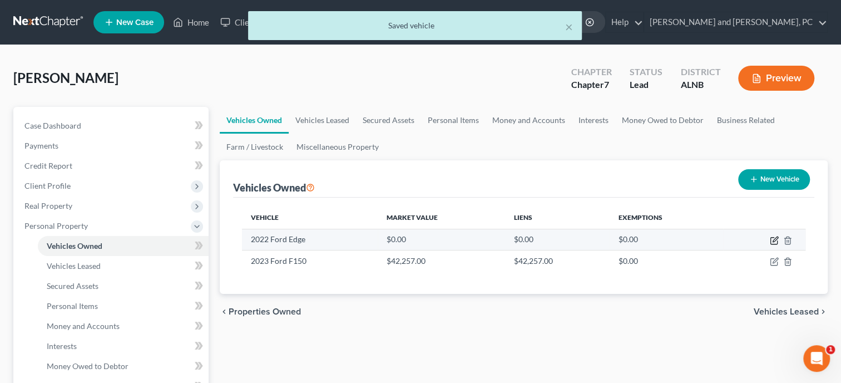
click at [773, 239] on icon "button" at bounding box center [775, 239] width 5 height 5
select select "0"
select select "4"
select select "2"
select select "3"
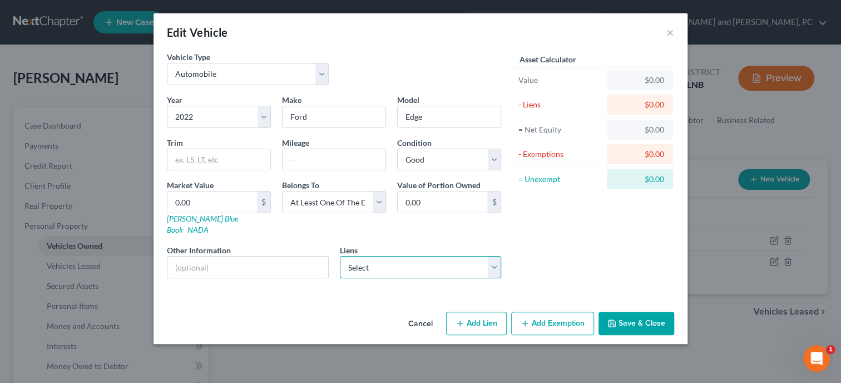
click at [340, 256] on select "Select Ford Motor Credit Comp - $40,974.00" at bounding box center [421, 267] width 162 height 22
select select "30"
select select "0"
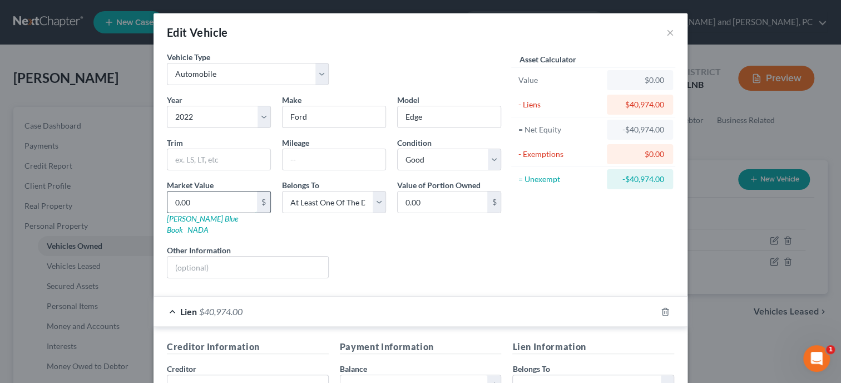
click at [219, 204] on input "0.00" at bounding box center [213, 201] width 90 height 21
type input "4"
type input "4.00"
type input "40"
type input "40.00"
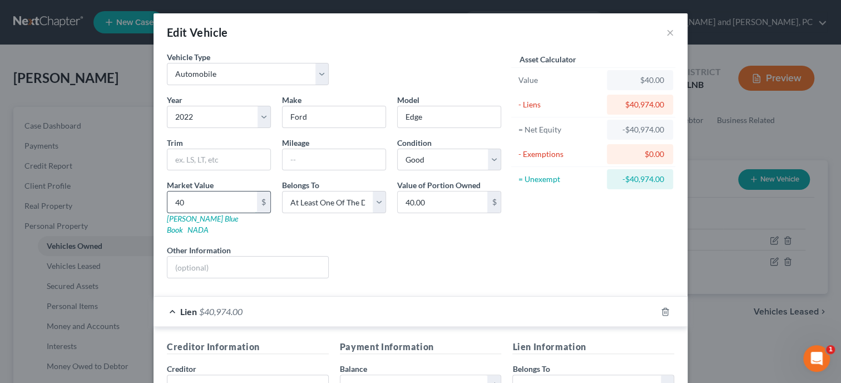
type input "408"
type input "408.00"
type input "40"
type input "40.00"
type input "409"
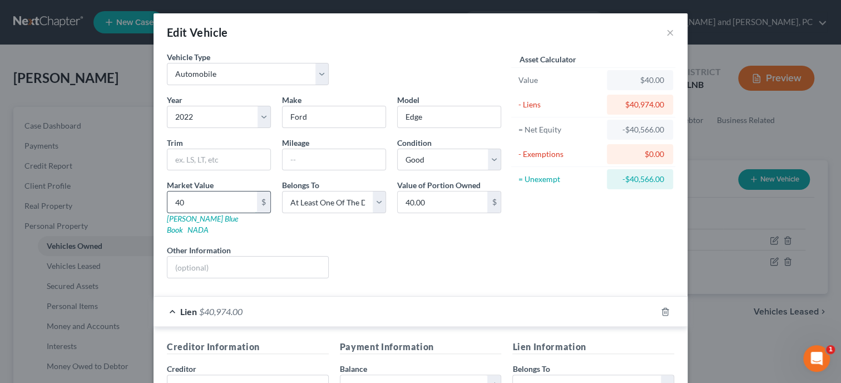
type input "409.00"
type input "4097"
type input "4,097.00"
type input "4,0974"
type input "40,974.00"
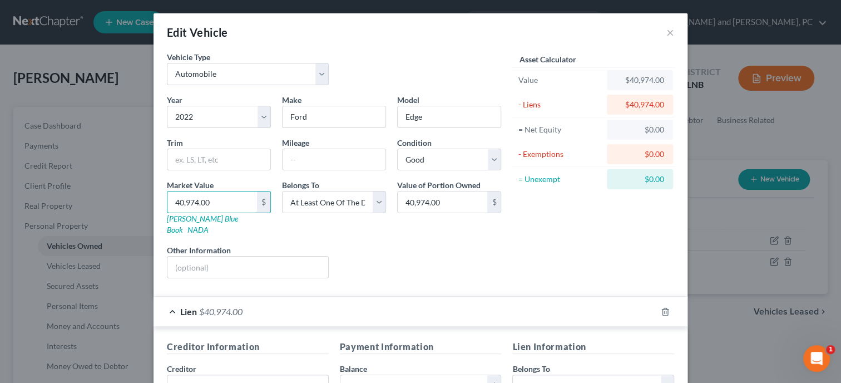
type input "40,974.00"
click at [403, 252] on div "Liens Select" at bounding box center [420, 261] width 173 height 34
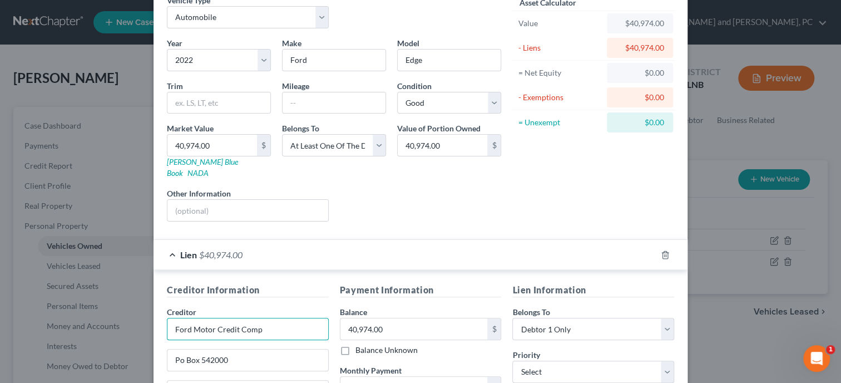
click at [310, 324] on input "Ford Motor Credit Comp" at bounding box center [248, 329] width 162 height 22
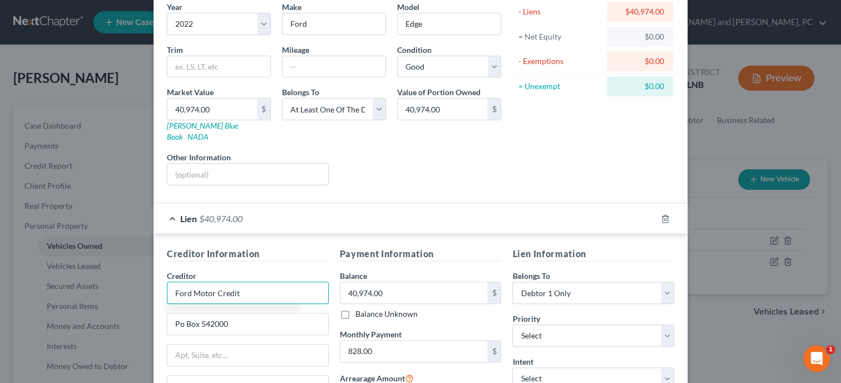
scroll to position [114, 0]
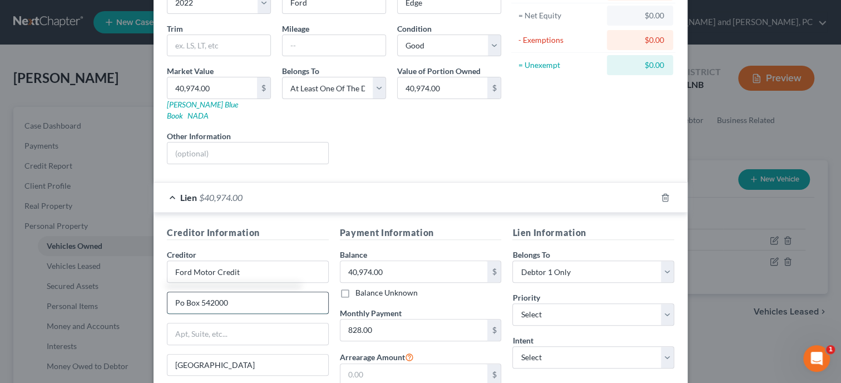
click at [181, 293] on input "Po Box 542000" at bounding box center [248, 302] width 161 height 21
type input "Ford Motor Credit"
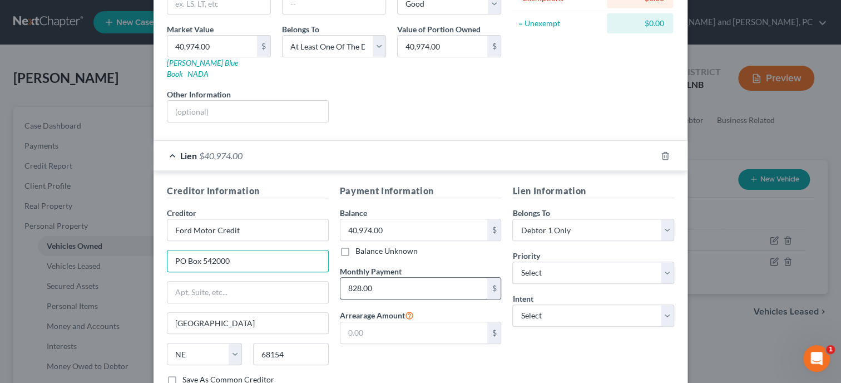
scroll to position [171, 0]
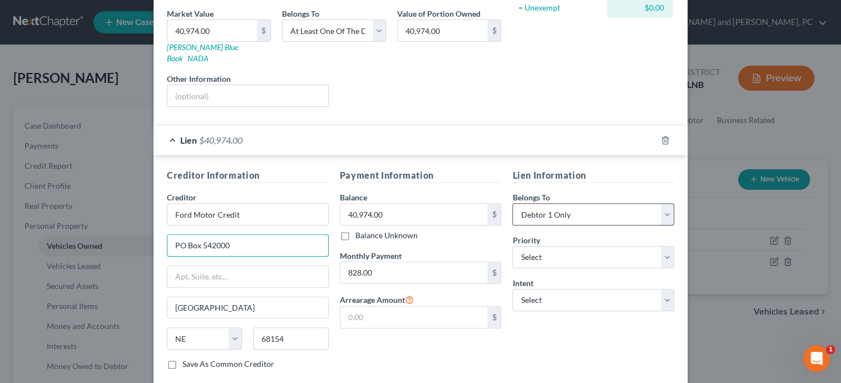
type input "PO Box 542000"
click at [513, 203] on select "Select Debtor 1 Only Debtor 2 Only Debtor 1 And Debtor 2 Only At Least One Of T…" at bounding box center [594, 214] width 162 height 22
select select "3"
click option "At Least One Of The Debtors And Another" at bounding box center [0, 0] width 0 height 0
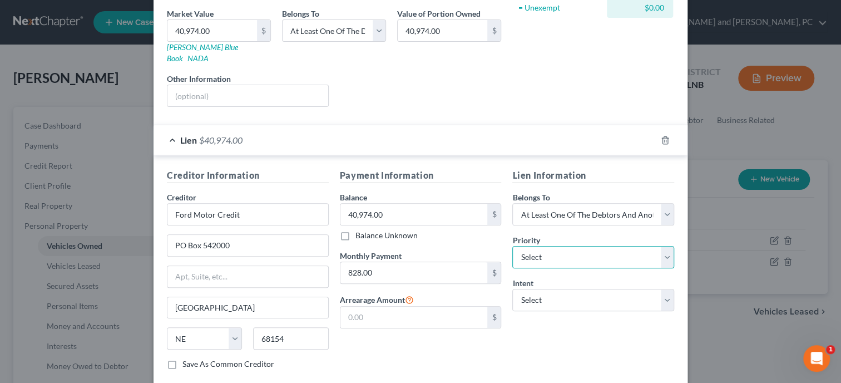
click at [513, 246] on select "Select 1st 2nd 3rd 4th 5th 6th 7th 8th 9th 10th 11th 12th 13th 14th 15th 16th 1…" at bounding box center [594, 257] width 162 height 22
select select "0"
click option "1st" at bounding box center [0, 0] width 0 height 0
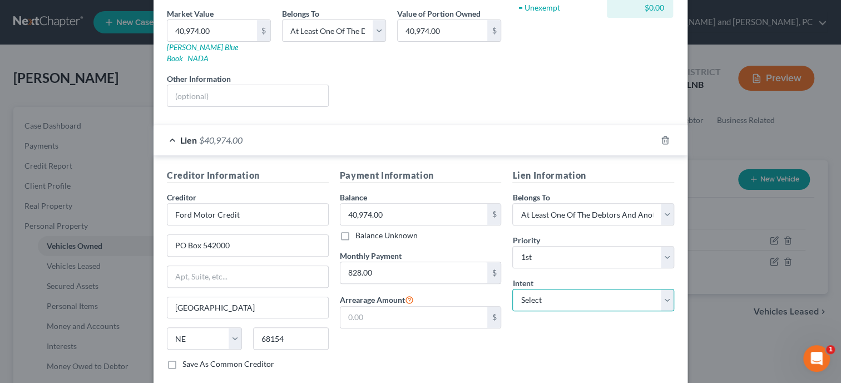
select select "0"
click option "Surrender" at bounding box center [0, 0] width 0 height 0
click at [551, 326] on div "Lien Information Belongs To * Select Debtor 1 Only Debtor 2 Only Debtor 1 And D…" at bounding box center [593, 274] width 173 height 210
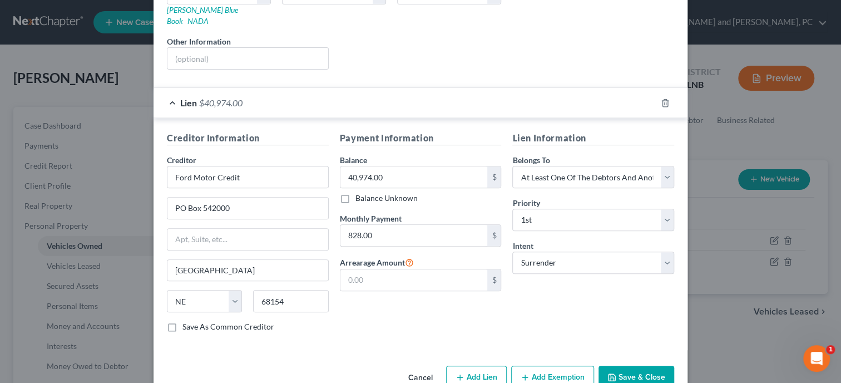
scroll to position [223, 0]
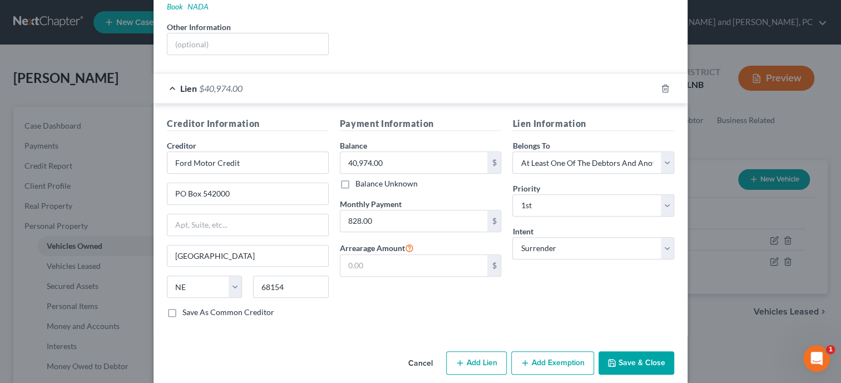
click at [622, 351] on button "Save & Close" at bounding box center [637, 362] width 76 height 23
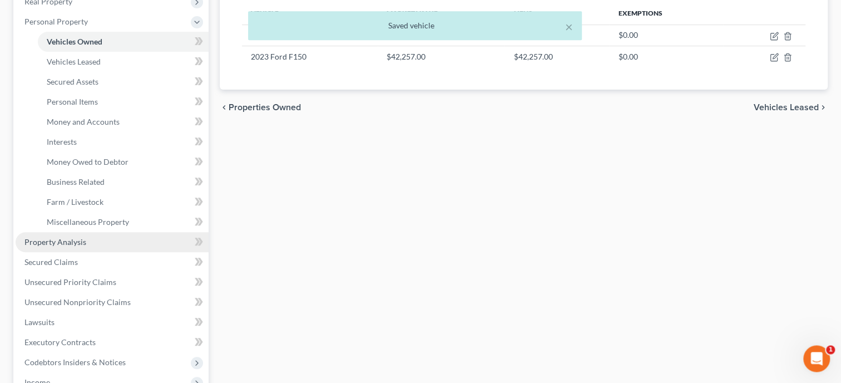
scroll to position [229, 0]
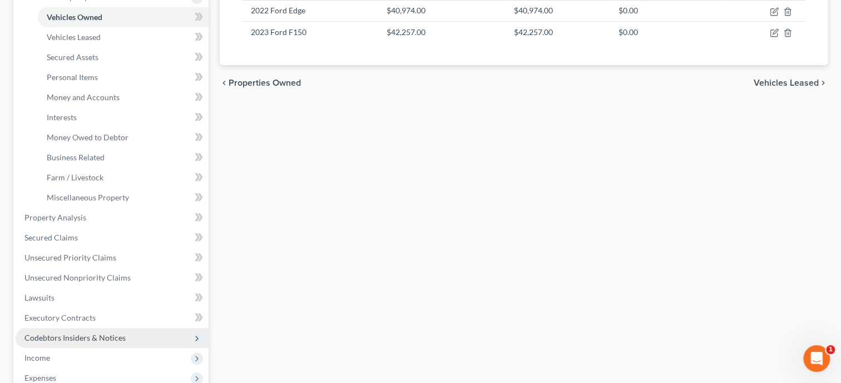
click at [67, 333] on span "Codebtors Insiders & Notices" at bounding box center [74, 337] width 101 height 9
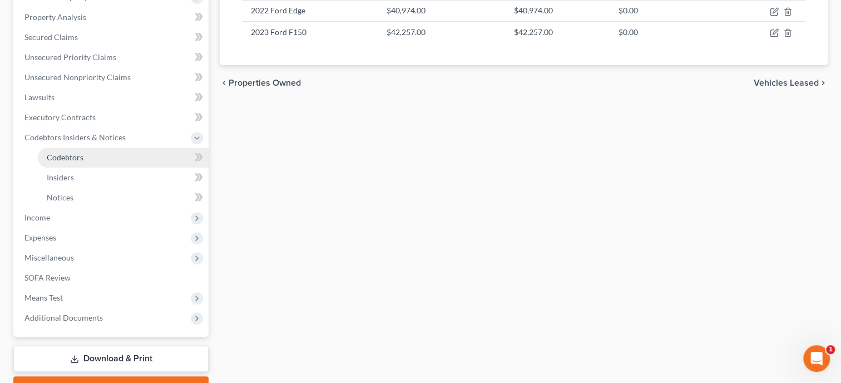
click at [72, 160] on span "Codebtors" at bounding box center [65, 156] width 37 height 9
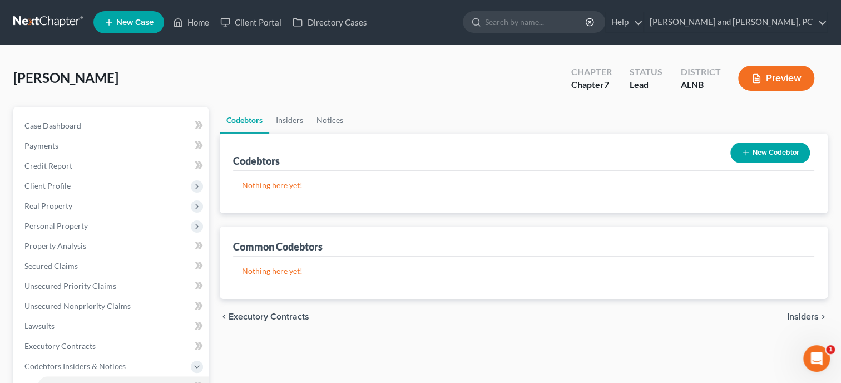
click at [755, 155] on button "New Codebtor" at bounding box center [771, 152] width 80 height 21
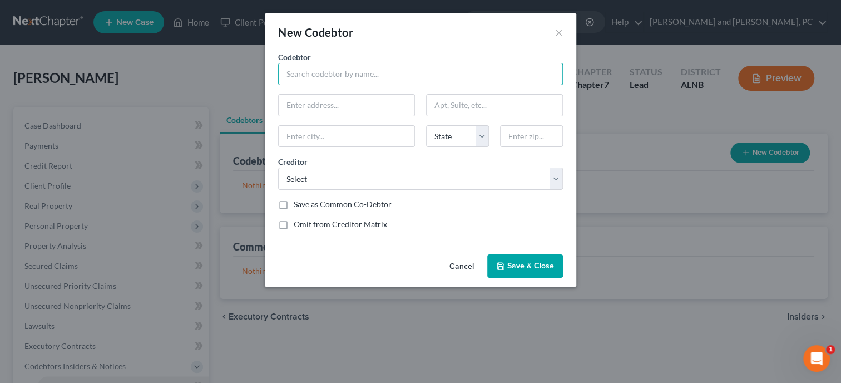
click at [304, 71] on input "text" at bounding box center [420, 74] width 285 height 22
type input "Kimberly Cothran"
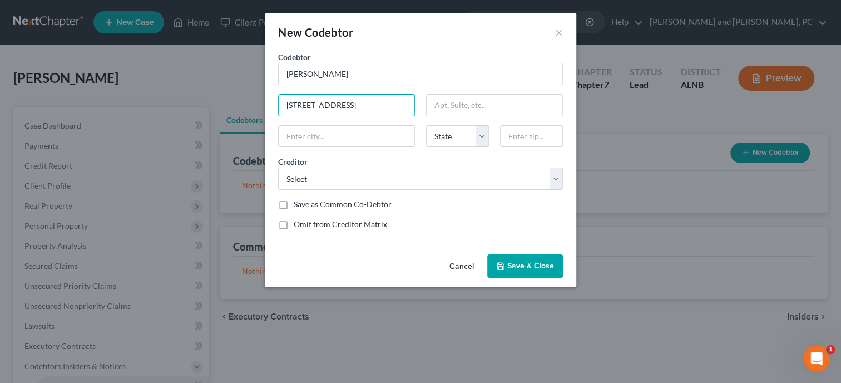
type input "745 Walnut Street Apt 610"
type input "35901"
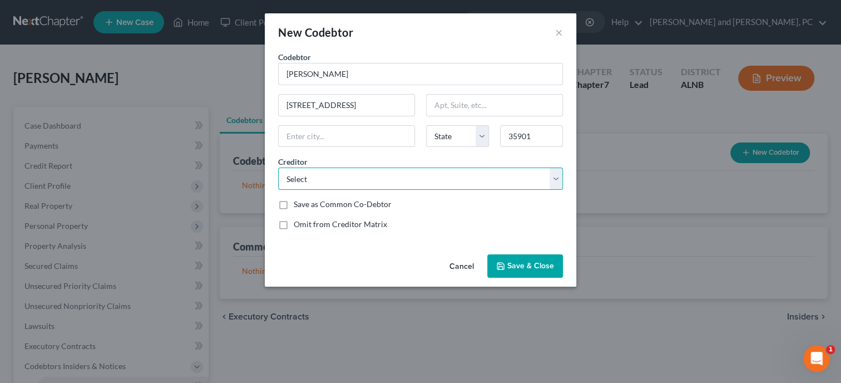
type input "Gadsden"
select select "0"
click at [278, 168] on select "Select Ford Motor Credit Ford Motor Credit Net Credit Lvnv Funding Llc Midland …" at bounding box center [420, 179] width 285 height 22
select select "1"
click option "Ford Motor Credit" at bounding box center [0, 0] width 0 height 0
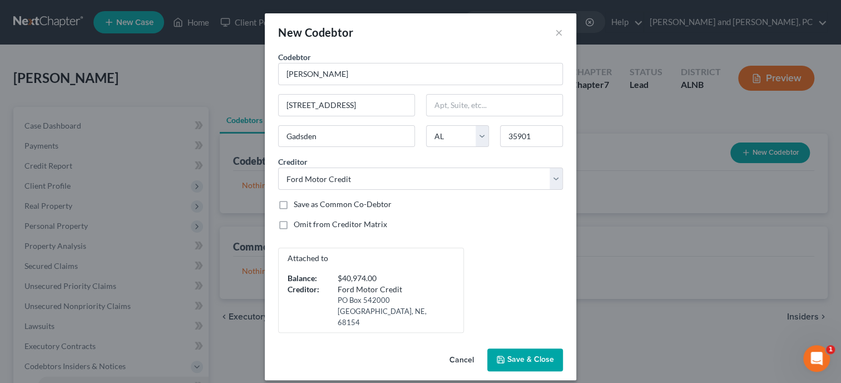
click at [506, 348] on button "Save & Close" at bounding box center [525, 359] width 76 height 23
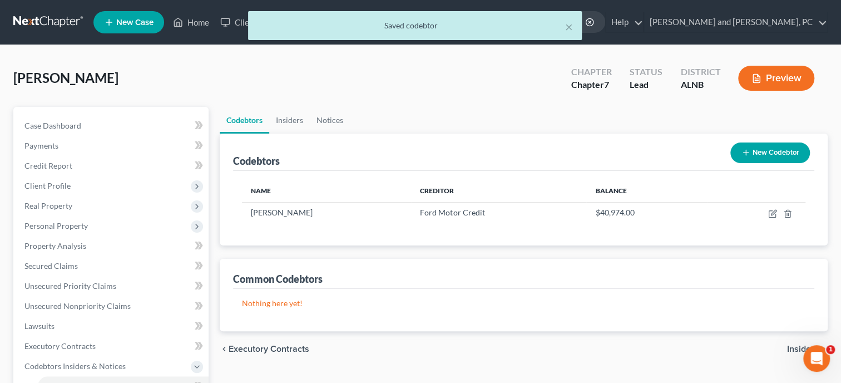
click at [506, 343] on div "chevron_left Executory Contracts Insiders chevron_right" at bounding box center [524, 349] width 608 height 36
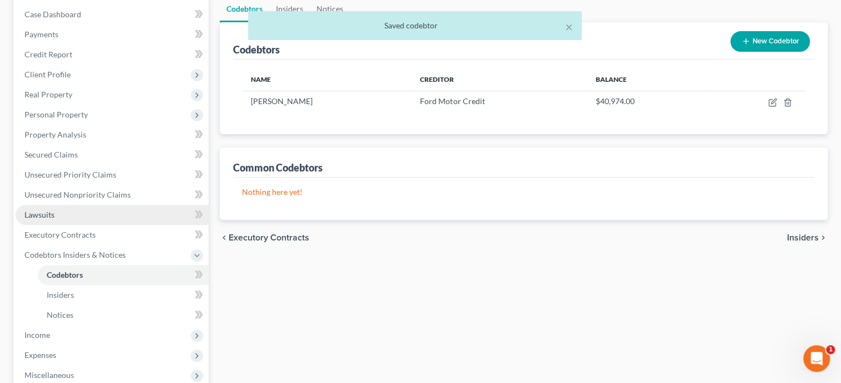
scroll to position [114, 0]
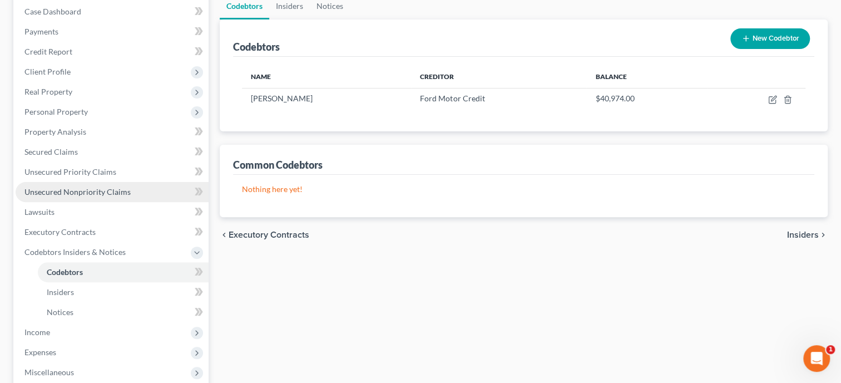
click at [67, 191] on span "Unsecured Nonpriority Claims" at bounding box center [77, 191] width 106 height 9
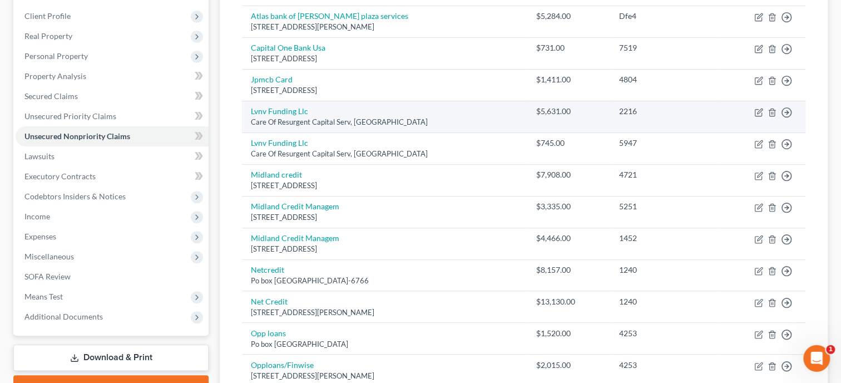
scroll to position [171, 0]
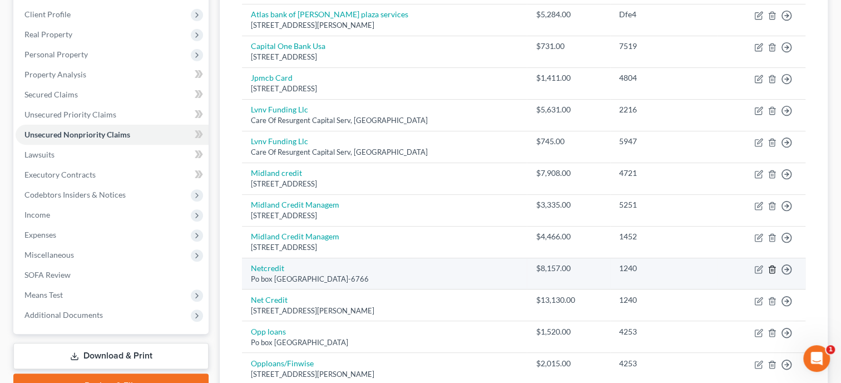
click at [772, 270] on icon "button" at bounding box center [772, 269] width 9 height 9
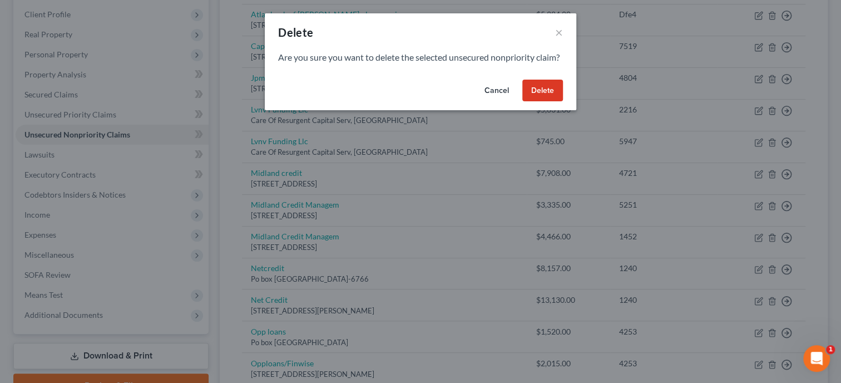
click at [539, 98] on button "Delete" at bounding box center [543, 91] width 41 height 22
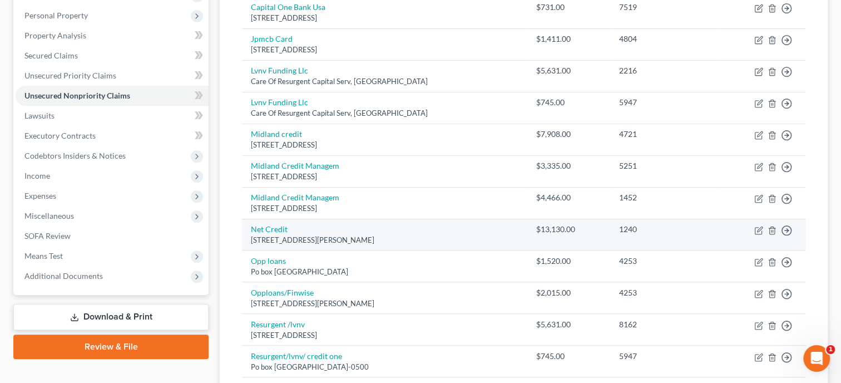
scroll to position [229, 0]
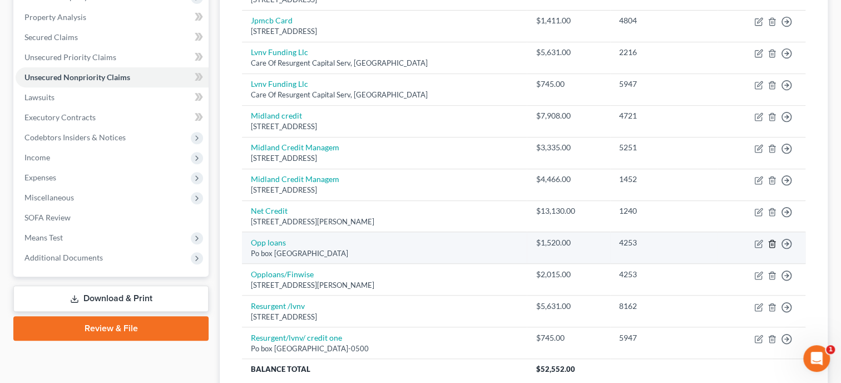
click at [771, 244] on icon "button" at bounding box center [772, 243] width 9 height 9
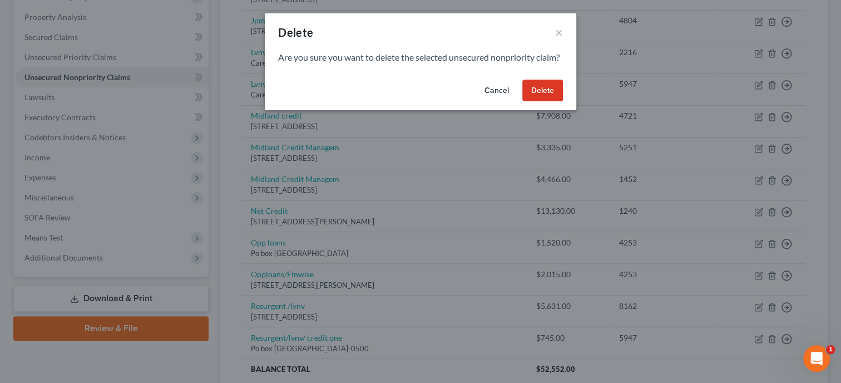
click at [546, 98] on button "Delete" at bounding box center [543, 91] width 41 height 22
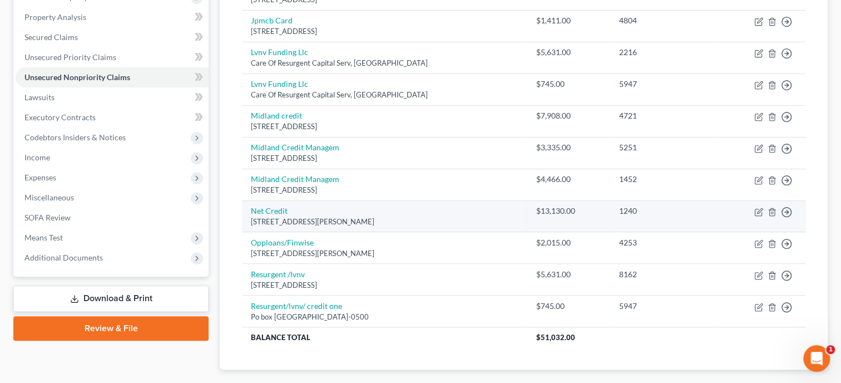
scroll to position [171, 0]
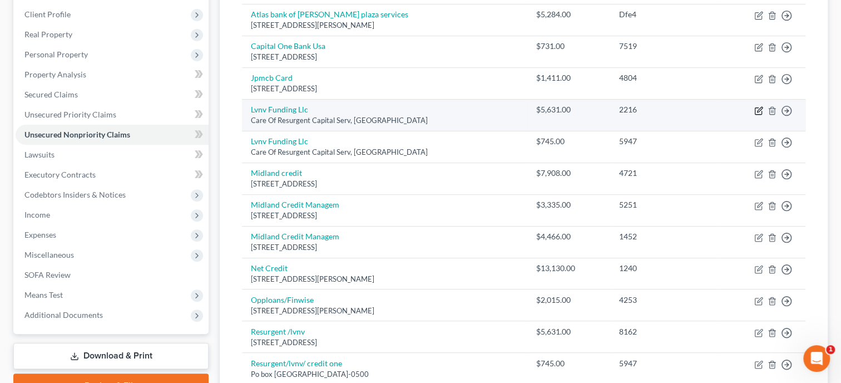
click at [757, 110] on icon "button" at bounding box center [759, 109] width 5 height 5
select select "42"
select select "1"
select select "0"
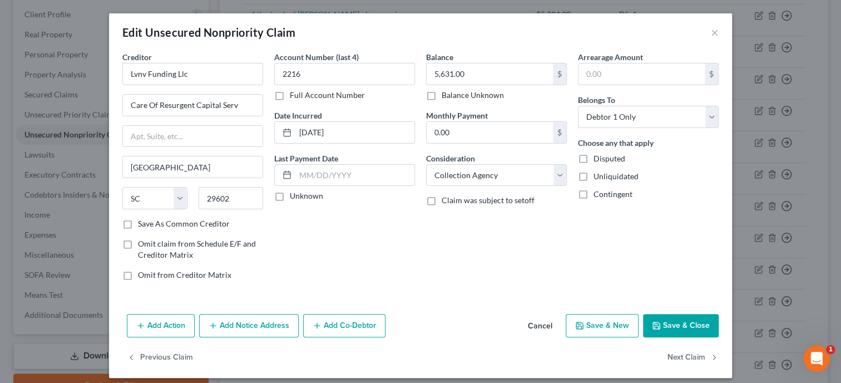
click at [688, 316] on button "Save & Close" at bounding box center [681, 325] width 76 height 23
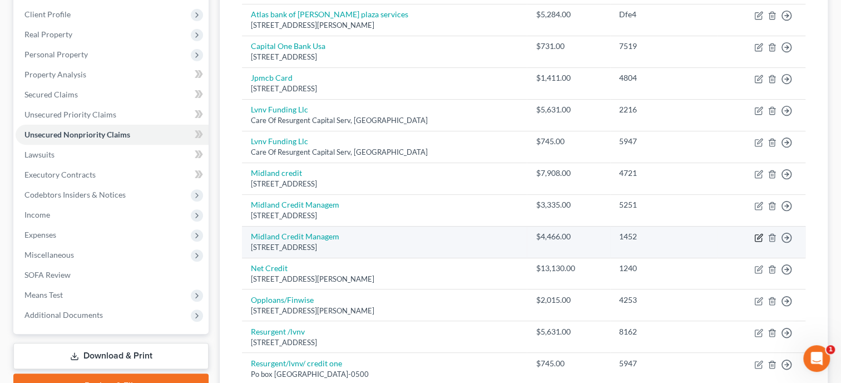
click at [757, 237] on icon "button" at bounding box center [759, 236] width 5 height 5
select select "23"
select select "0"
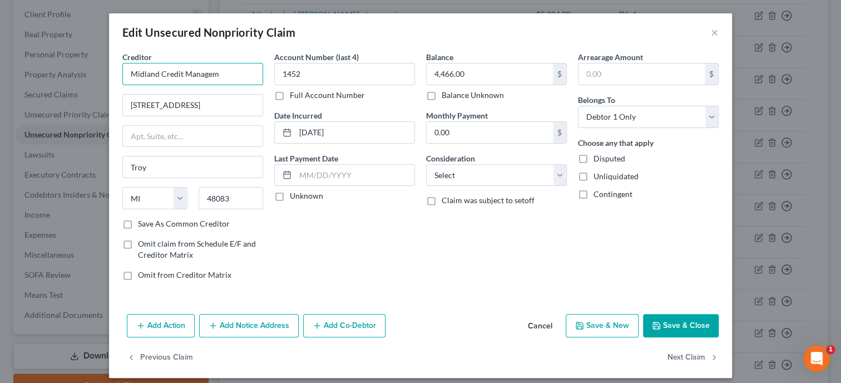
click at [243, 76] on input "Midland Credit Managem" at bounding box center [192, 74] width 141 height 22
type input "Midland Credit Management/The Bank of Missouri"
select select "1"
click option "Collection Agency" at bounding box center [0, 0] width 0 height 0
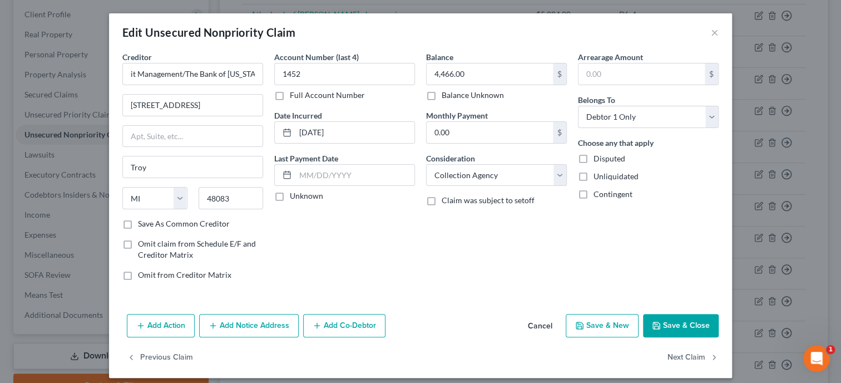
click at [694, 321] on button "Save & Close" at bounding box center [681, 325] width 76 height 23
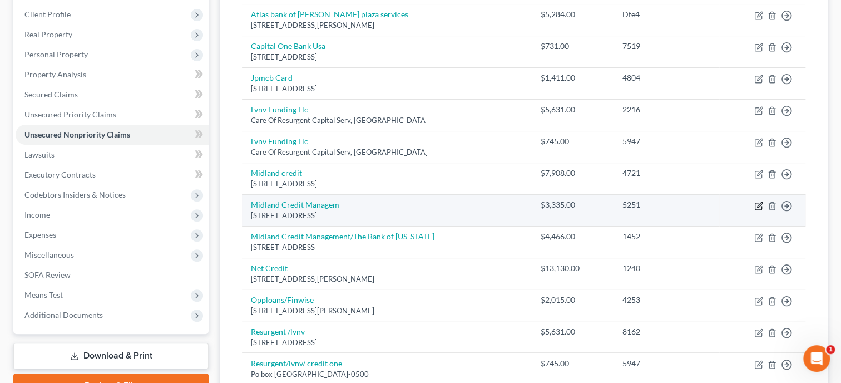
click at [759, 203] on icon "button" at bounding box center [759, 204] width 5 height 5
select select "23"
select select "0"
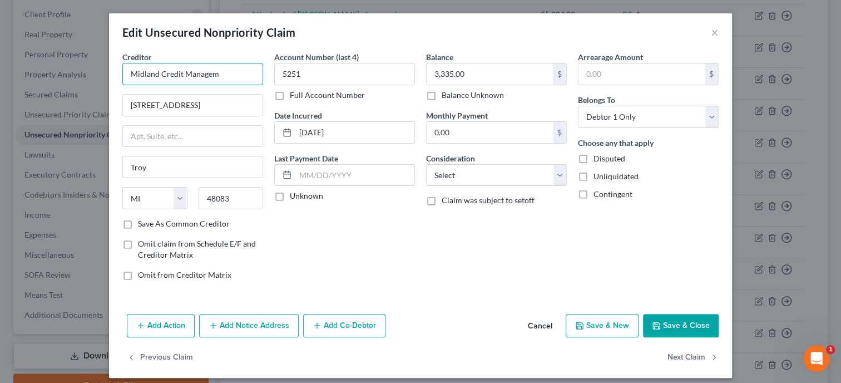
click at [247, 71] on input "Midland Credit Managem" at bounding box center [192, 74] width 141 height 22
type input "Midland Credit Management/Citibank"
select select "1"
click option "Collection Agency" at bounding box center [0, 0] width 0 height 0
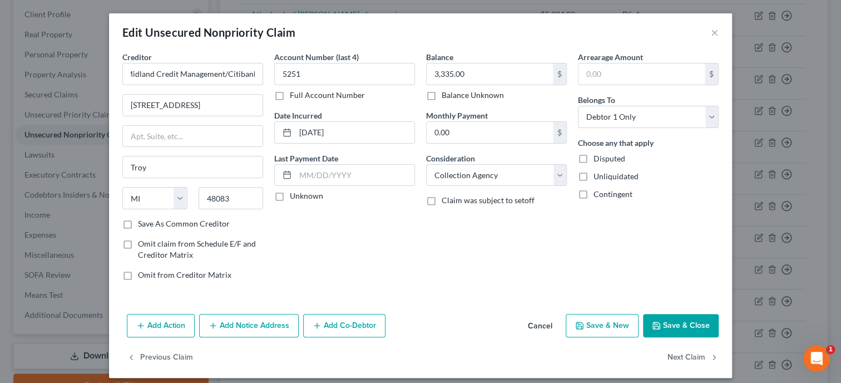
click at [694, 323] on button "Save & Close" at bounding box center [681, 325] width 76 height 23
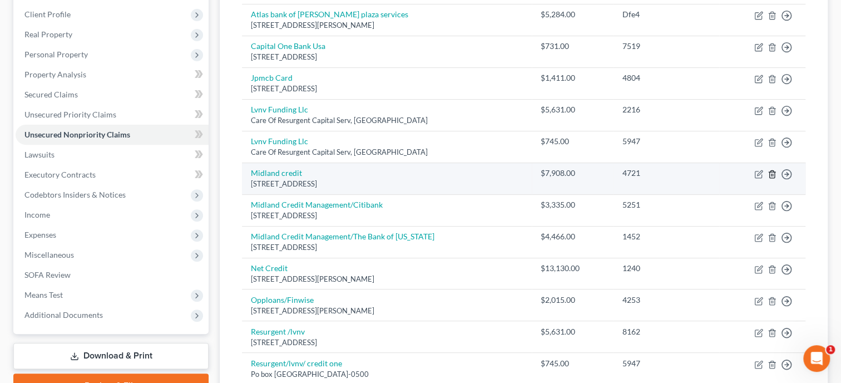
click at [773, 174] on line "button" at bounding box center [773, 175] width 0 height 2
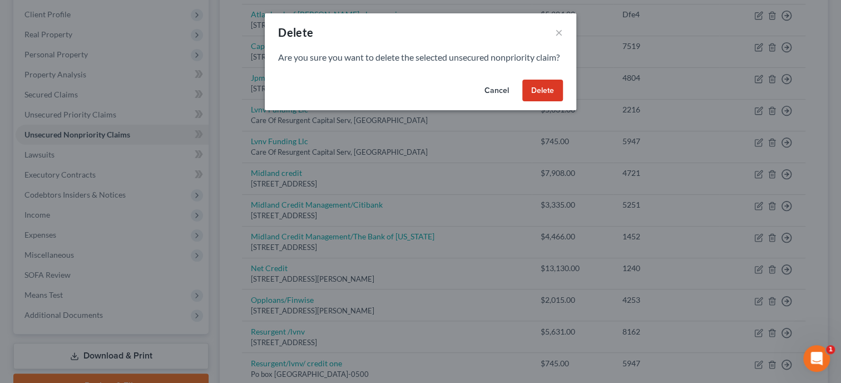
click at [534, 102] on button "Delete" at bounding box center [543, 91] width 41 height 22
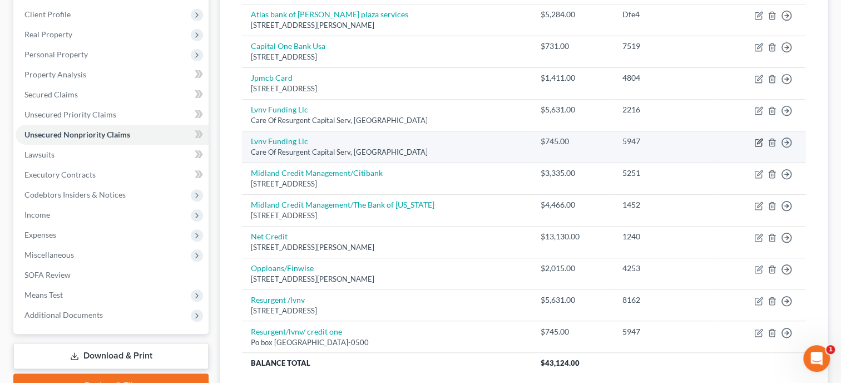
click at [759, 144] on icon "button" at bounding box center [759, 142] width 9 height 9
select select "42"
select select "1"
select select "0"
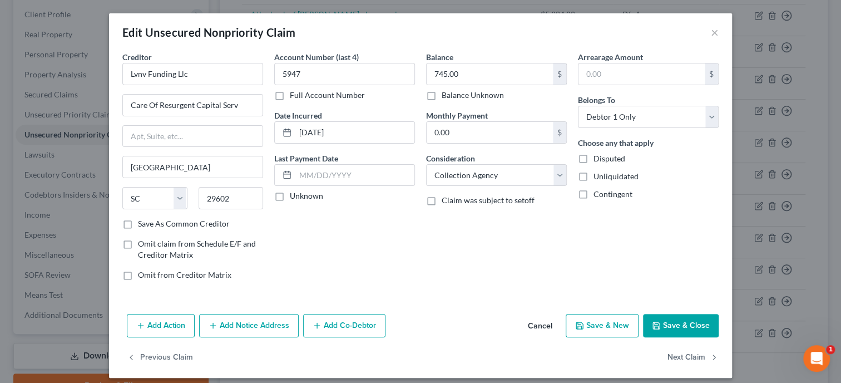
click at [658, 322] on icon "button" at bounding box center [656, 325] width 7 height 7
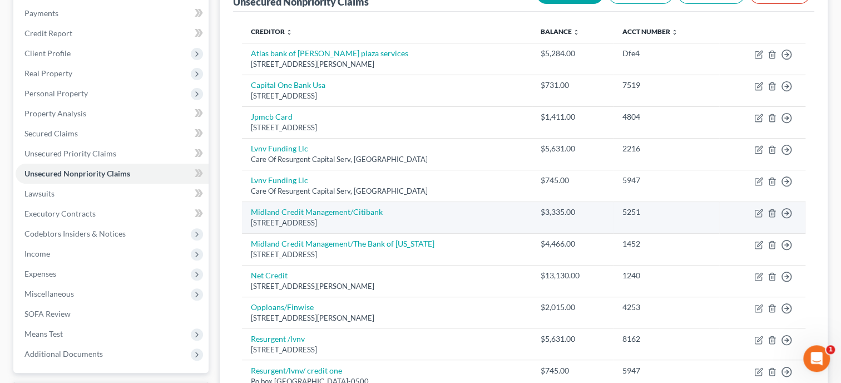
scroll to position [114, 0]
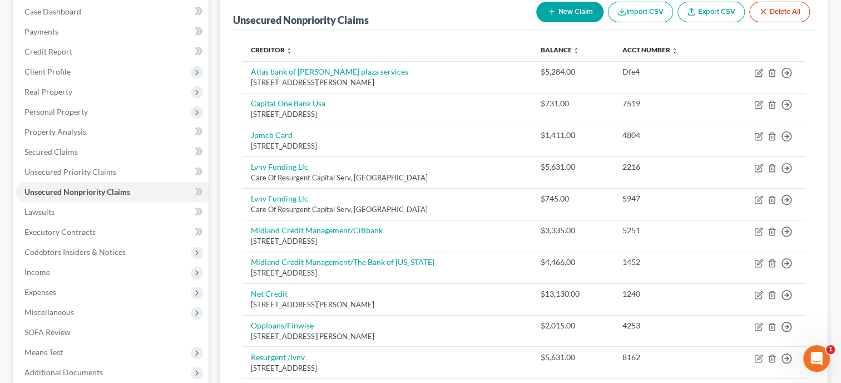
click at [571, 14] on button "New Claim" at bounding box center [569, 12] width 67 height 21
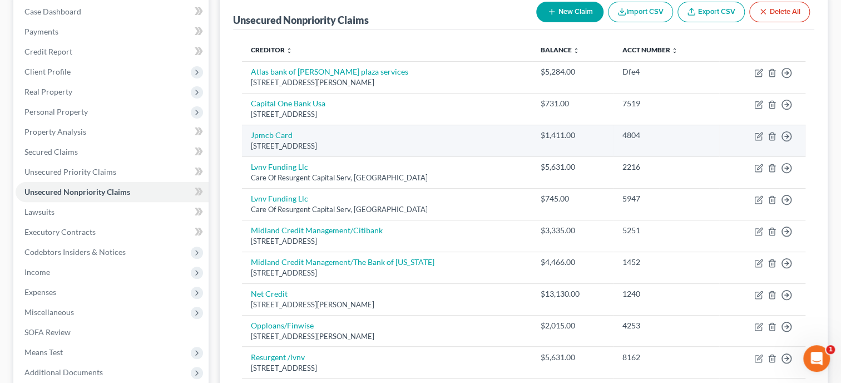
select select "0"
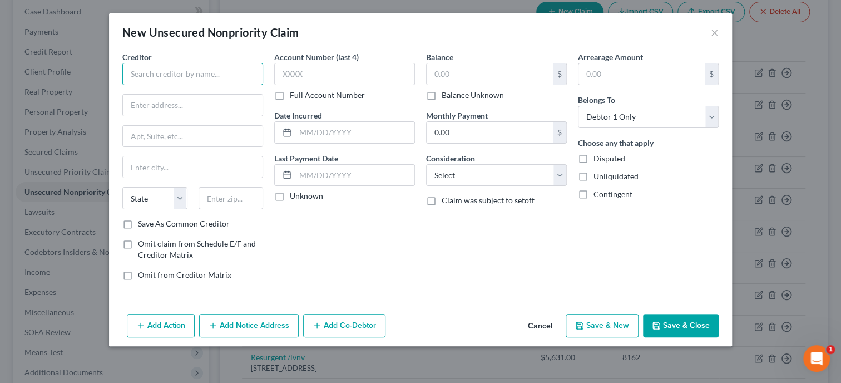
click at [212, 79] on input "text" at bounding box center [192, 74] width 141 height 22
type input "Pen Air Credit Union"
type input "1495 E Nine Mile Road"
type input "32514"
type input "Pensacola"
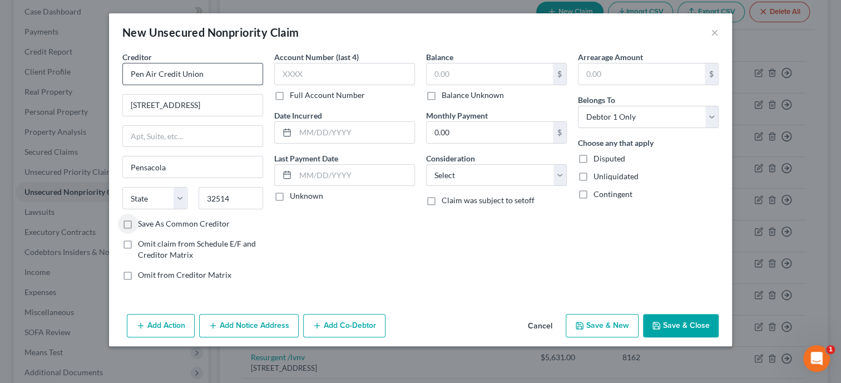
select select "9"
click at [338, 73] on input "text" at bounding box center [344, 74] width 141 height 22
click at [345, 136] on input "text" at bounding box center [354, 132] width 119 height 21
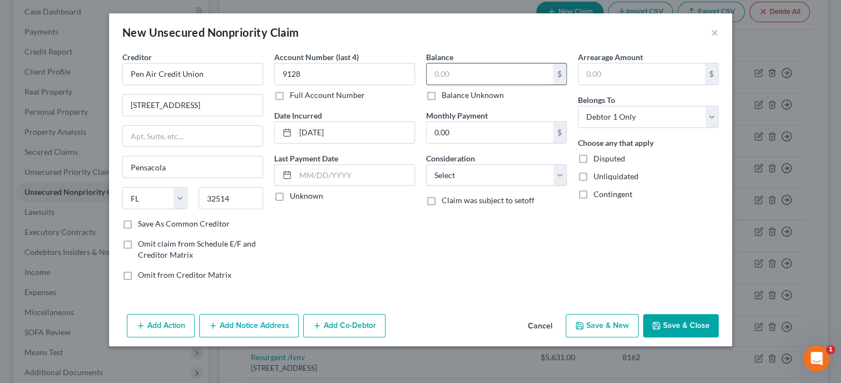
click at [435, 73] on input "text" at bounding box center [490, 73] width 126 height 21
click at [426, 164] on select "Select Cable / Satellite Services Collection Agency Credit Card Debt Debt Couns…" at bounding box center [496, 175] width 141 height 22
click option "Credit Card Debt" at bounding box center [0, 0] width 0 height 0
click at [685, 333] on button "Save & Close" at bounding box center [681, 325] width 76 height 23
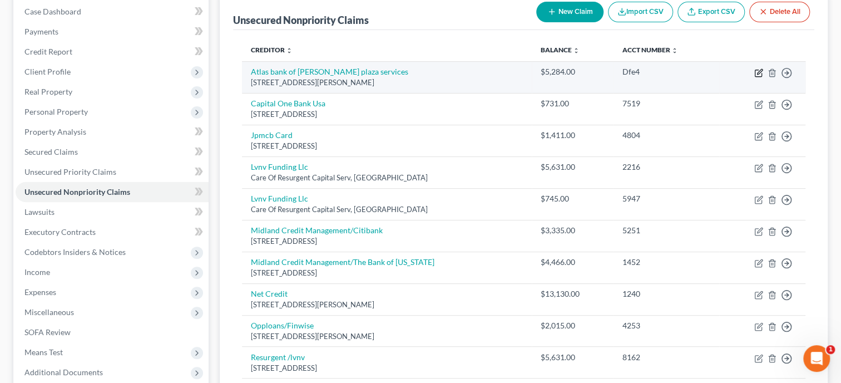
click at [758, 72] on icon "button" at bounding box center [759, 72] width 9 height 9
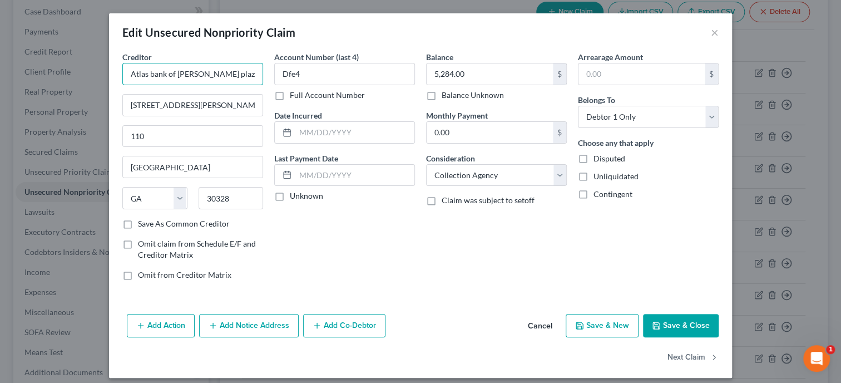
click at [150, 76] on input "Atlas bank of orrick plaza services" at bounding box center [192, 74] width 141 height 22
click at [147, 105] on input "110 hammond drive" at bounding box center [193, 105] width 140 height 21
click at [183, 105] on input "110 Hammond drive" at bounding box center [193, 105] width 140 height 21
click at [386, 129] on input "text" at bounding box center [354, 132] width 119 height 21
click at [697, 318] on button "Save & Close" at bounding box center [681, 325] width 76 height 23
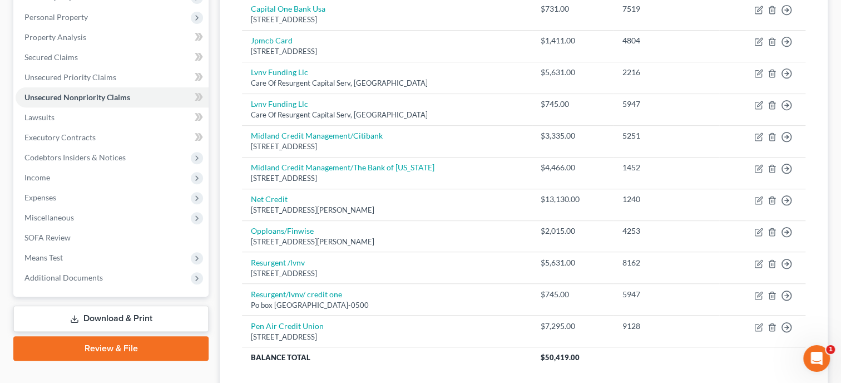
scroll to position [229, 0]
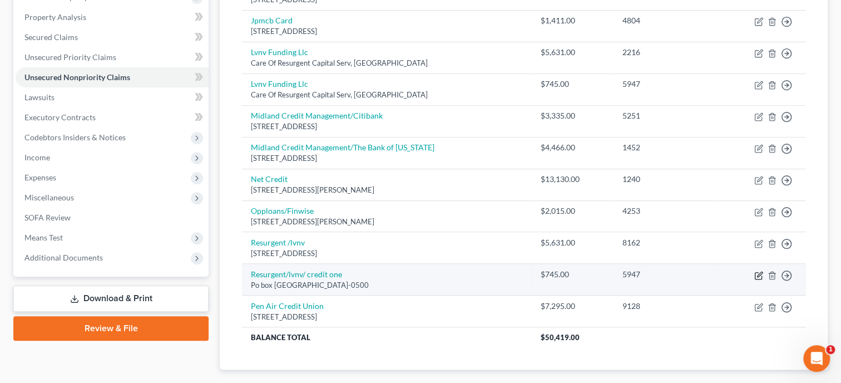
click at [758, 274] on icon "button" at bounding box center [759, 274] width 5 height 5
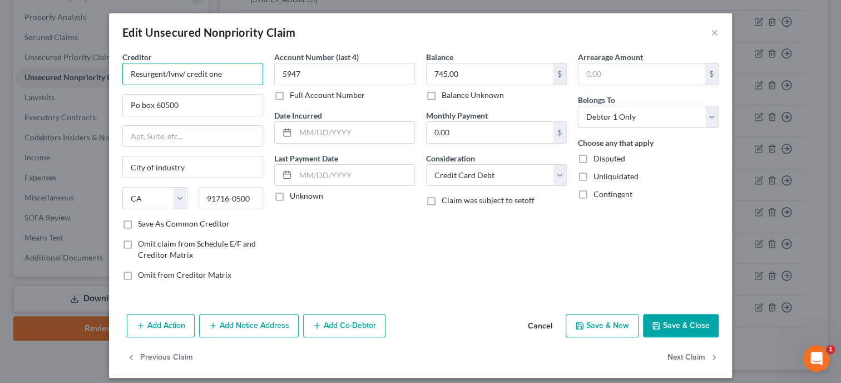
click at [187, 76] on input "Resurgent/lvnv/ credit one" at bounding box center [192, 74] width 141 height 22
click at [137, 108] on input "Po box 60500" at bounding box center [193, 105] width 140 height 21
click at [656, 319] on button "Save & Close" at bounding box center [681, 325] width 76 height 23
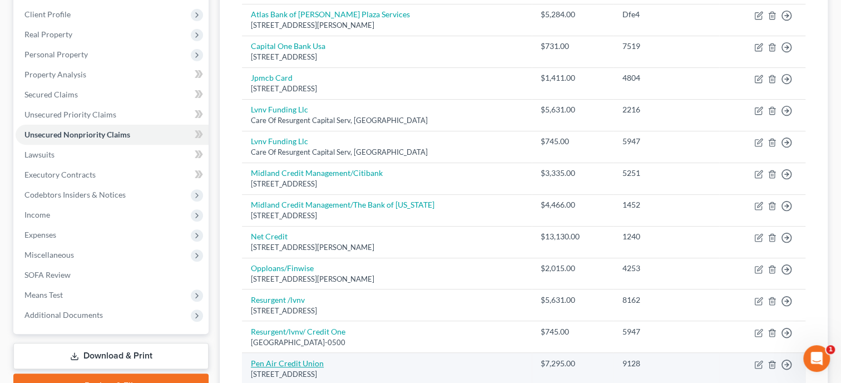
scroll to position [114, 0]
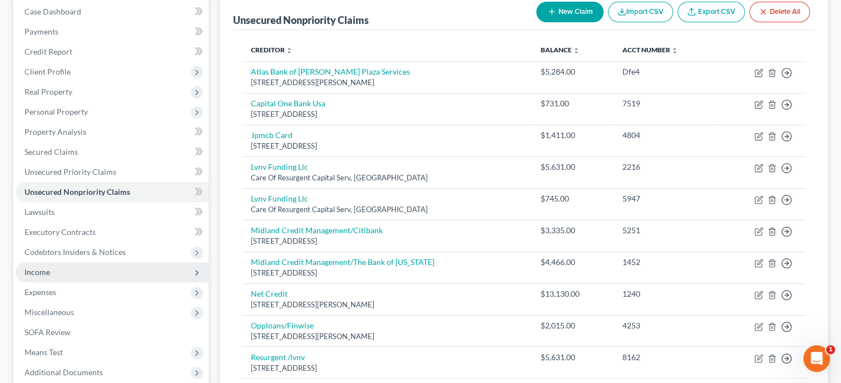
click at [41, 268] on span "Income" at bounding box center [37, 271] width 26 height 9
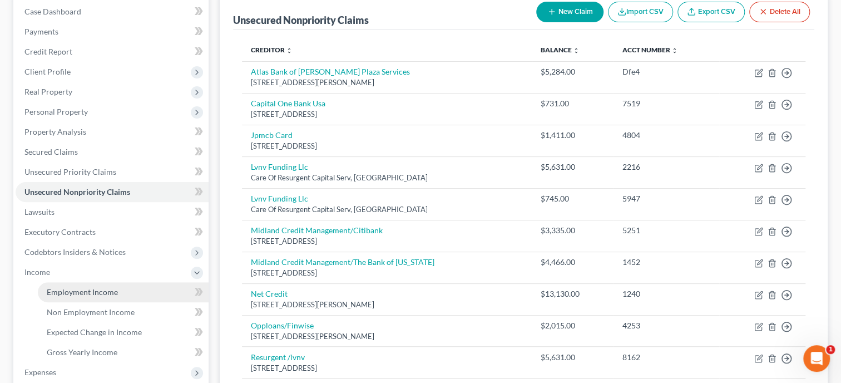
click at [90, 287] on span "Employment Income" at bounding box center [82, 291] width 71 height 9
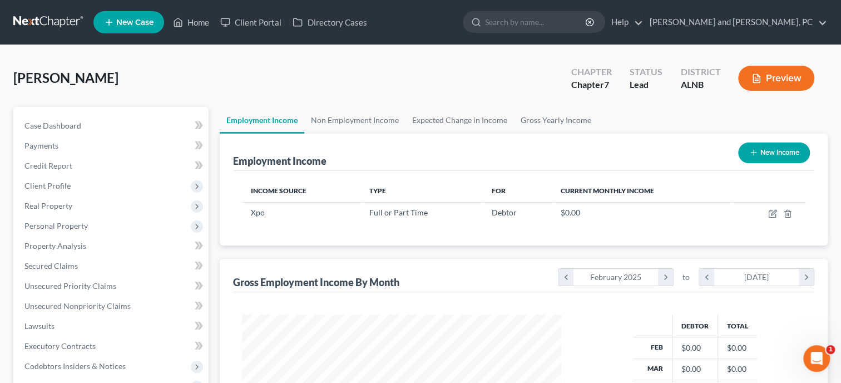
scroll to position [198, 342]
click at [772, 214] on icon "button" at bounding box center [773, 212] width 5 height 5
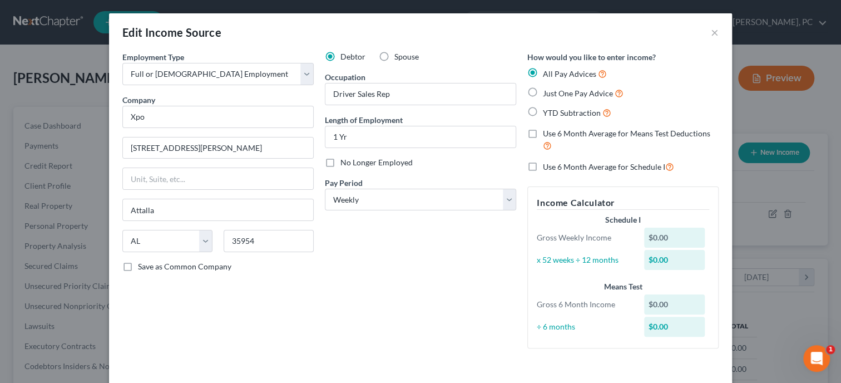
click at [543, 91] on label "Just One Pay Advice" at bounding box center [583, 93] width 81 height 13
click at [548, 91] on input "Just One Pay Advice" at bounding box center [551, 90] width 7 height 7
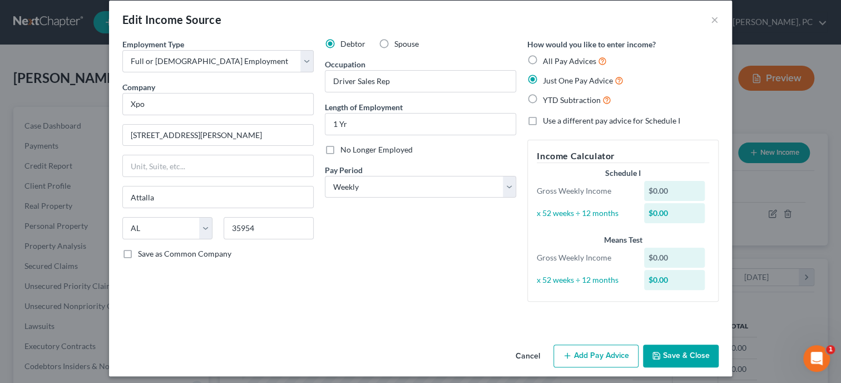
scroll to position [19, 0]
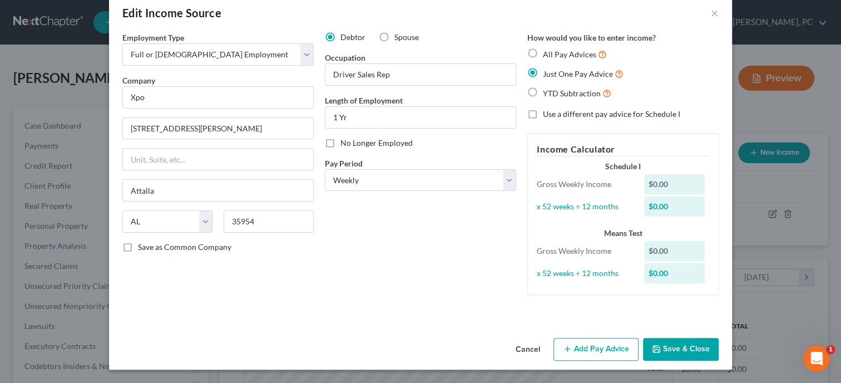
click at [594, 344] on button "Add Pay Advice" at bounding box center [596, 349] width 85 height 23
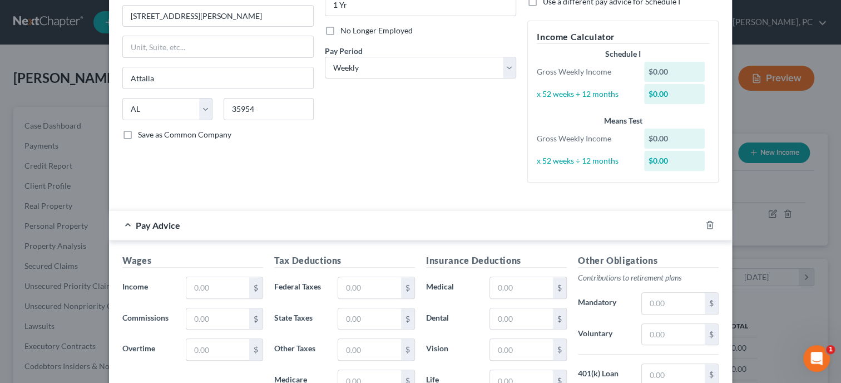
scroll to position [134, 0]
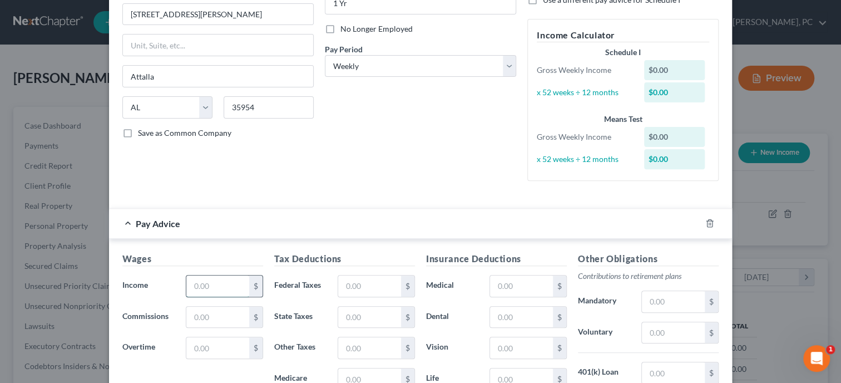
click at [200, 292] on input "text" at bounding box center [217, 285] width 63 height 21
click at [358, 288] on input "text" at bounding box center [369, 285] width 63 height 21
click at [356, 318] on input "text" at bounding box center [369, 317] width 63 height 21
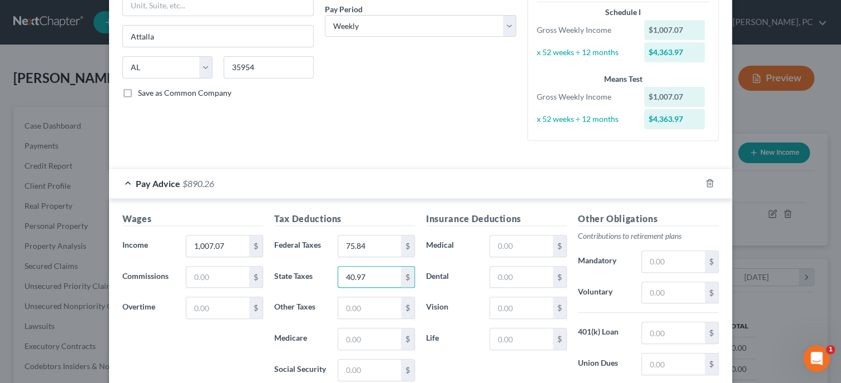
scroll to position [191, 0]
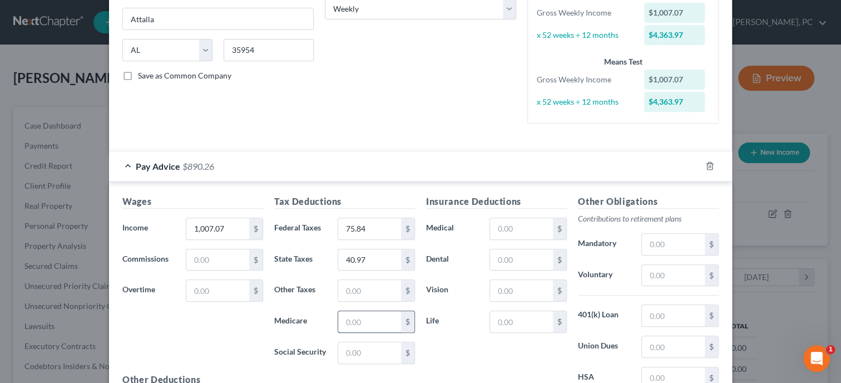
click at [363, 326] on input "text" at bounding box center [369, 321] width 63 height 21
click at [363, 350] on input "text" at bounding box center [369, 352] width 63 height 21
click at [391, 288] on input "text" at bounding box center [369, 290] width 63 height 21
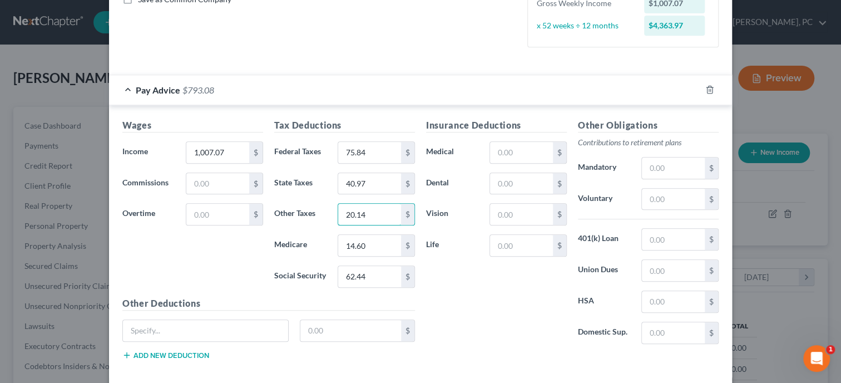
scroll to position [248, 0]
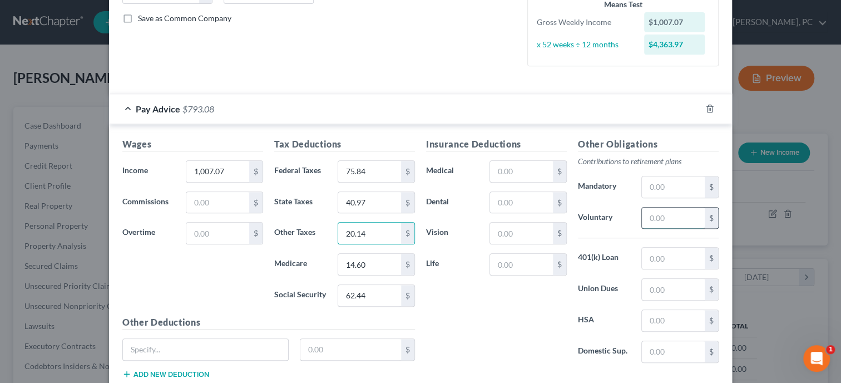
click at [657, 218] on input "text" at bounding box center [673, 218] width 63 height 21
click at [505, 310] on div "Insurance Deductions Medical $ Dental $ Vision $ Life $" at bounding box center [497, 254] width 152 height 234
click at [666, 254] on input "text" at bounding box center [673, 258] width 63 height 21
click at [523, 306] on div "Insurance Deductions Medical $ Dental $ Vision $ Life $" at bounding box center [497, 254] width 152 height 234
click at [521, 348] on div "Insurance Deductions Medical $ Dental $ Vision $ Life $" at bounding box center [497, 254] width 152 height 234
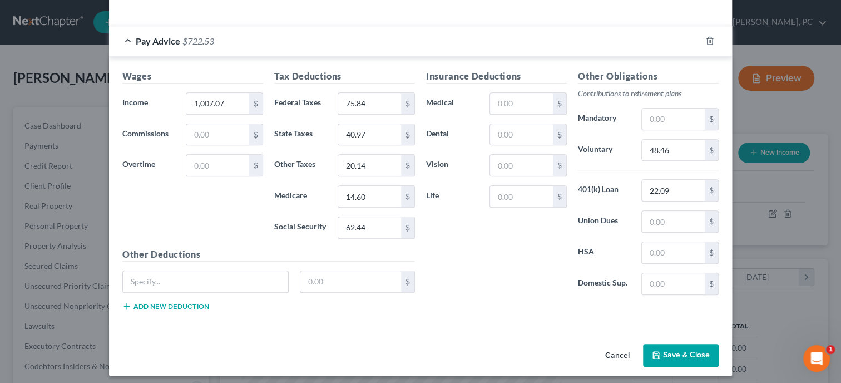
scroll to position [321, 0]
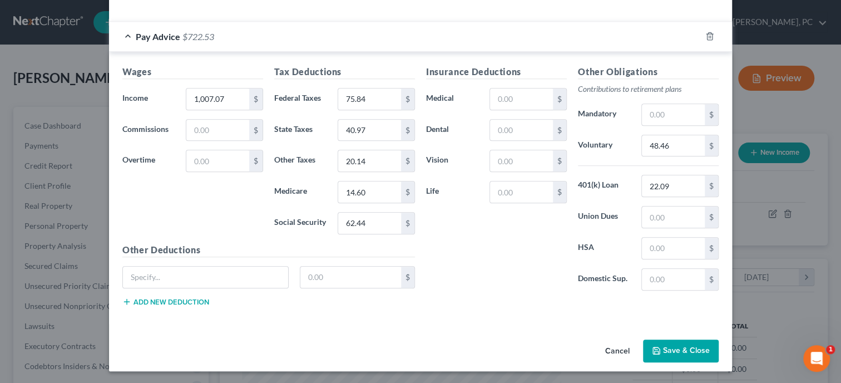
click at [681, 349] on button "Save & Close" at bounding box center [681, 350] width 76 height 23
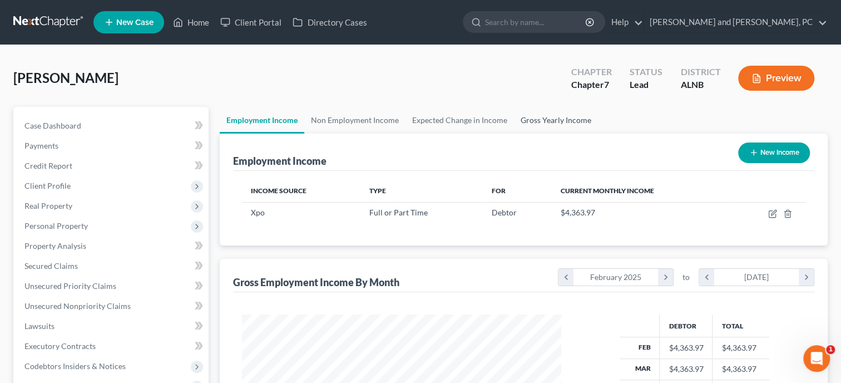
click at [559, 125] on link "Gross Yearly Income" at bounding box center [556, 120] width 84 height 27
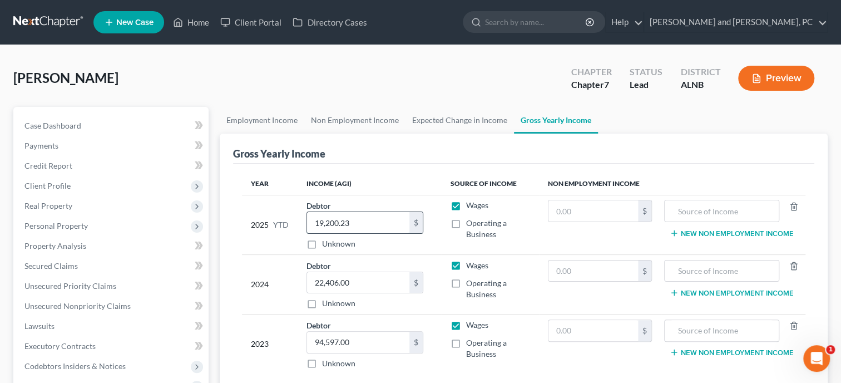
click at [373, 216] on input "19,200.23" at bounding box center [358, 222] width 102 height 21
click at [391, 180] on th "Income (AGI)" at bounding box center [370, 184] width 144 height 22
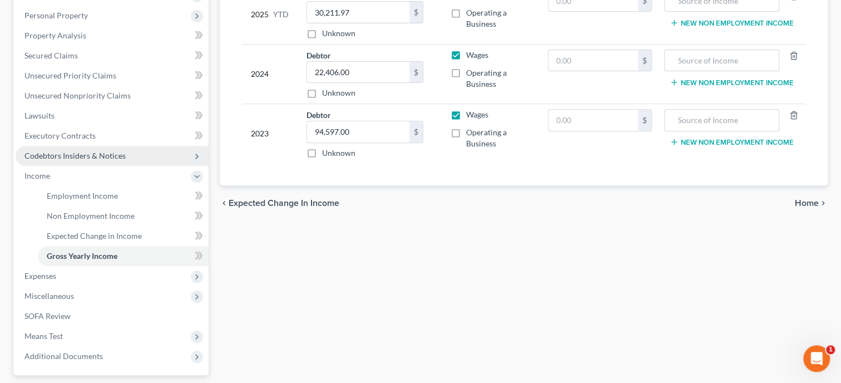
scroll to position [229, 0]
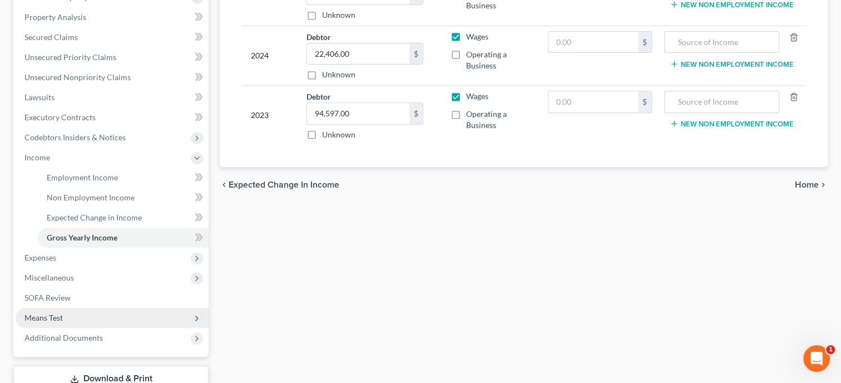
click at [70, 311] on span "Means Test" at bounding box center [112, 318] width 193 height 20
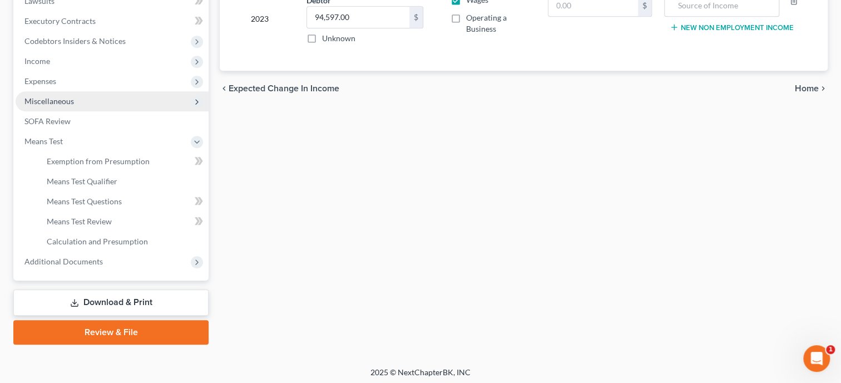
scroll to position [327, 0]
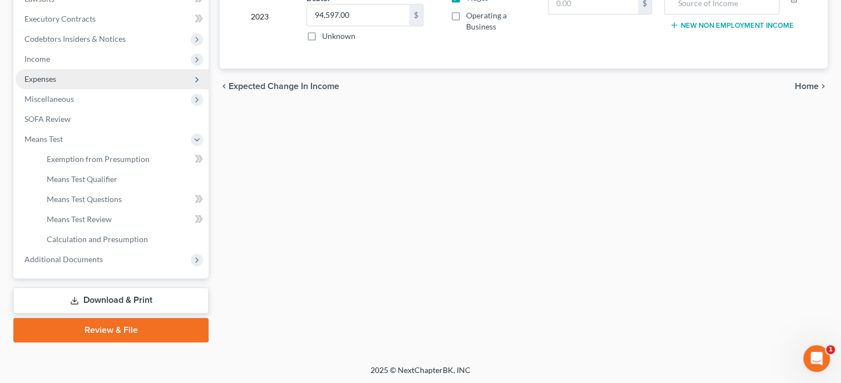
click at [58, 82] on span "Expenses" at bounding box center [112, 79] width 193 height 20
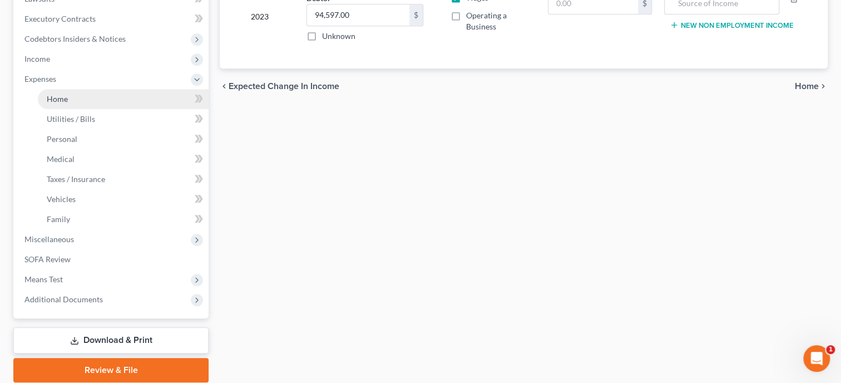
click at [60, 100] on span "Home" at bounding box center [57, 98] width 21 height 9
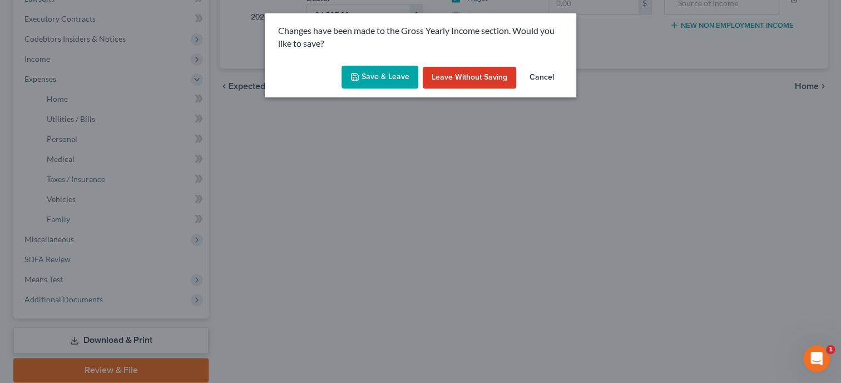
click at [367, 86] on button "Save & Leave" at bounding box center [380, 77] width 77 height 23
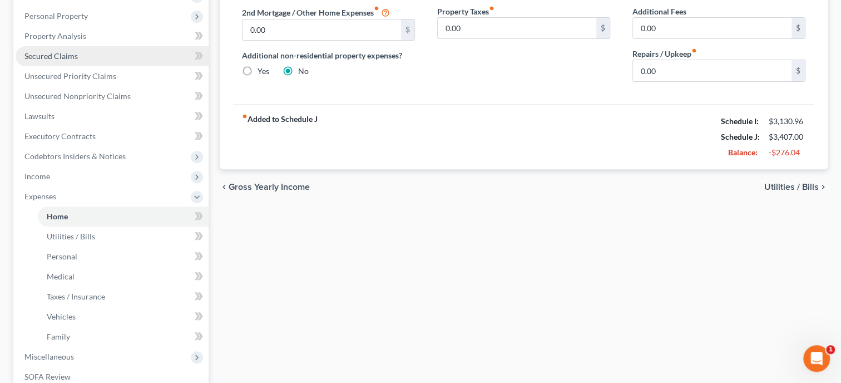
scroll to position [343, 0]
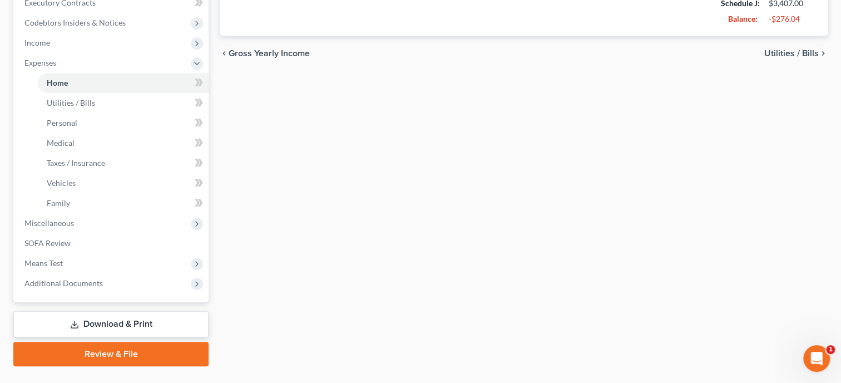
click at [61, 258] on span "Means Test" at bounding box center [43, 262] width 38 height 9
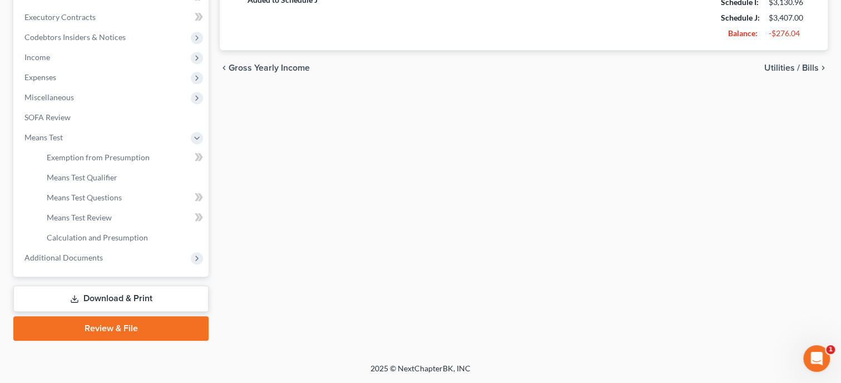
scroll to position [327, 0]
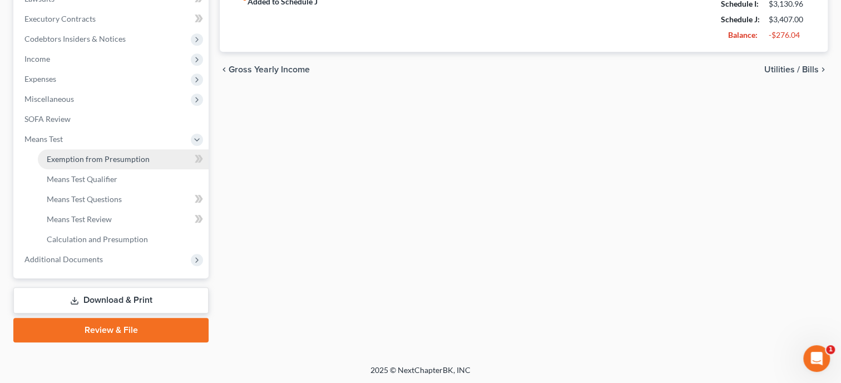
click at [80, 162] on span "Exemption from Presumption" at bounding box center [98, 158] width 103 height 9
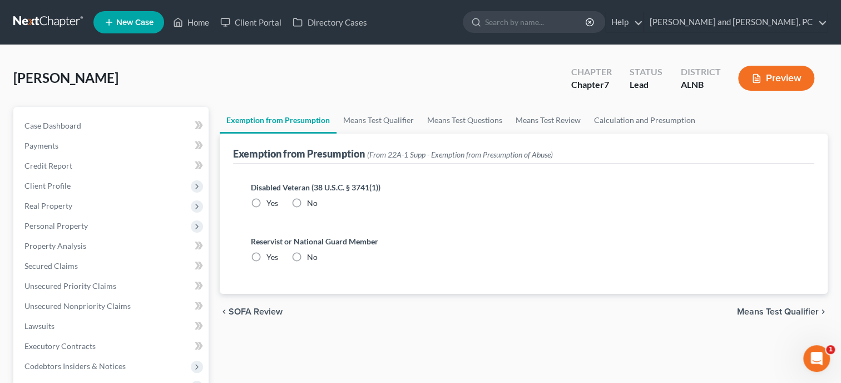
click at [307, 204] on label "No" at bounding box center [312, 203] width 11 height 11
click at [312, 204] on input "No" at bounding box center [315, 201] width 7 height 7
click at [307, 257] on label "No" at bounding box center [312, 257] width 11 height 11
click at [312, 257] on input "No" at bounding box center [315, 255] width 7 height 7
click at [366, 120] on link "Means Test Qualifier" at bounding box center [379, 120] width 84 height 27
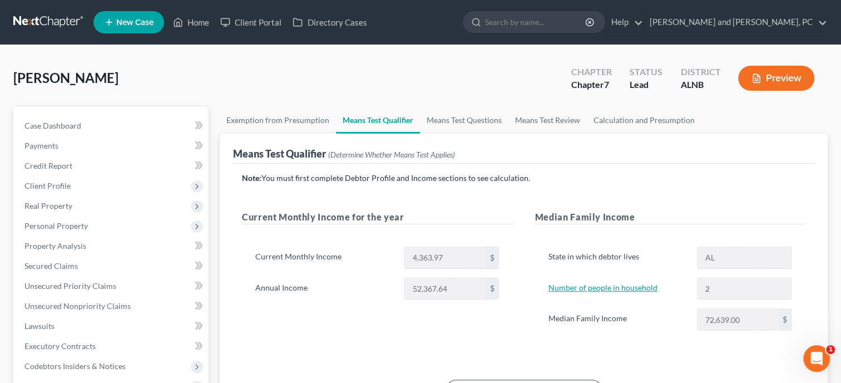
click at [561, 285] on link "Number of people in household" at bounding box center [603, 287] width 109 height 9
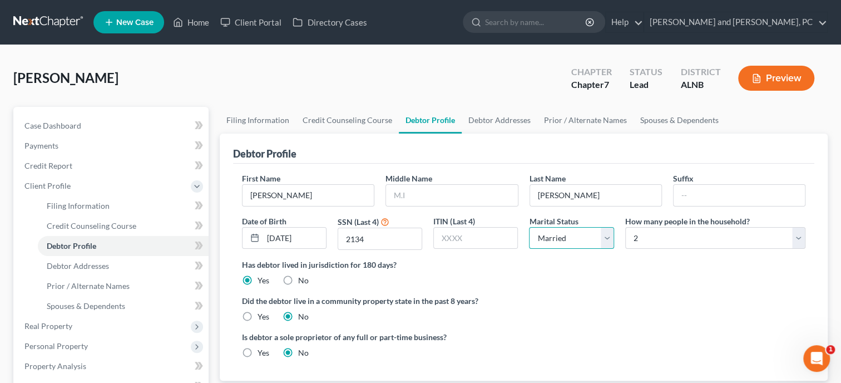
click at [577, 235] on select "Select Single Married Separated Divorced Widowed" at bounding box center [571, 238] width 85 height 22
click option "Single" at bounding box center [0, 0] width 0 height 0
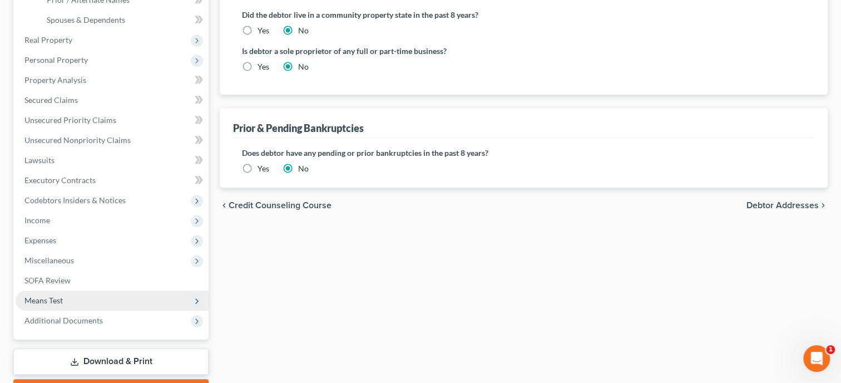
click at [96, 294] on span "Means Test" at bounding box center [112, 300] width 193 height 20
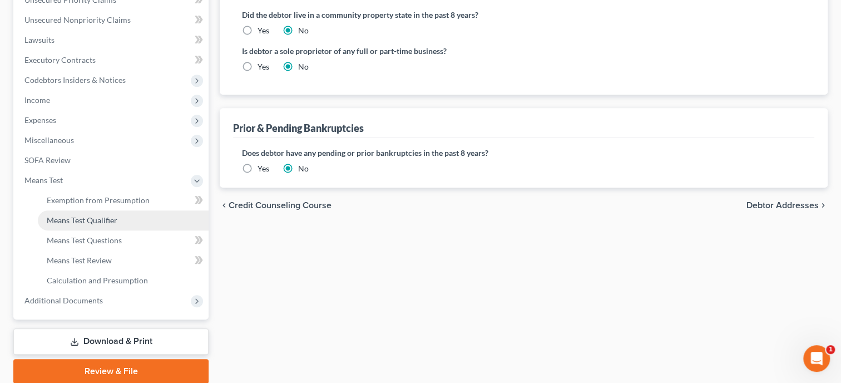
click at [102, 221] on span "Means Test Qualifier" at bounding box center [82, 219] width 71 height 9
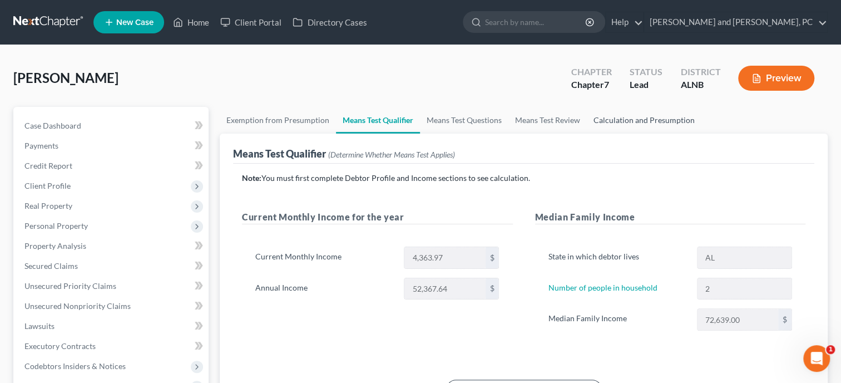
click at [629, 121] on link "Calculation and Presumption" at bounding box center [644, 120] width 115 height 27
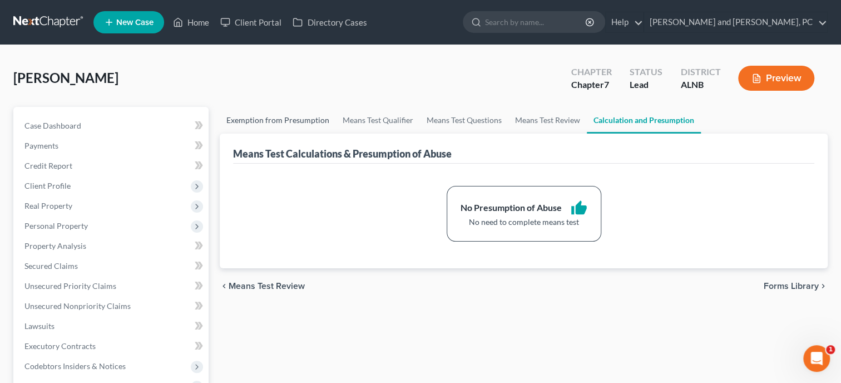
click at [304, 122] on link "Exemption from Presumption" at bounding box center [278, 120] width 116 height 27
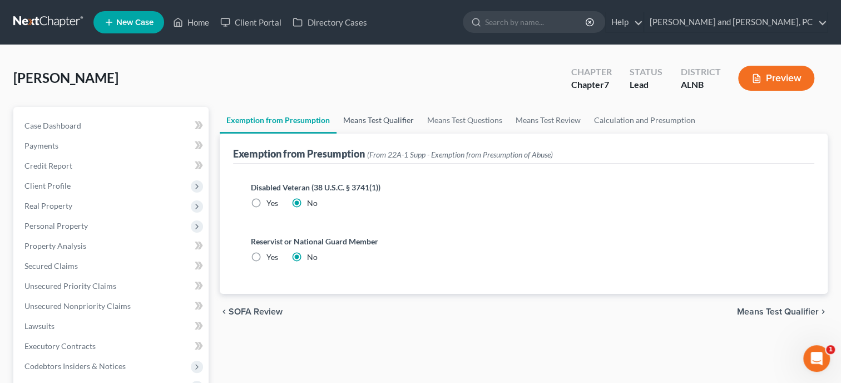
click at [377, 120] on link "Means Test Qualifier" at bounding box center [379, 120] width 84 height 27
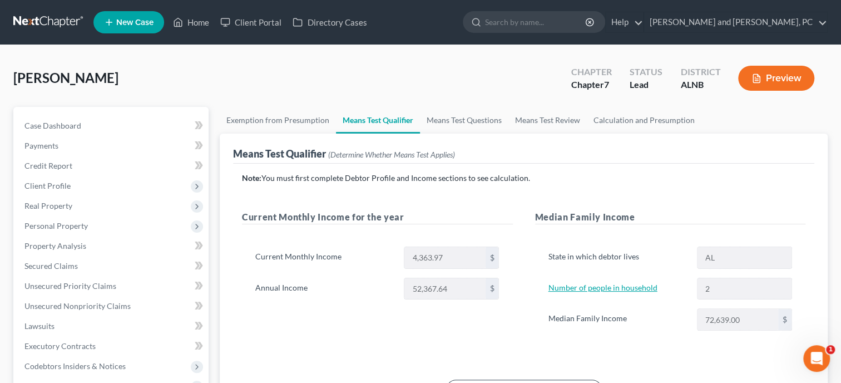
click at [561, 287] on link "Number of people in household" at bounding box center [603, 287] width 109 height 9
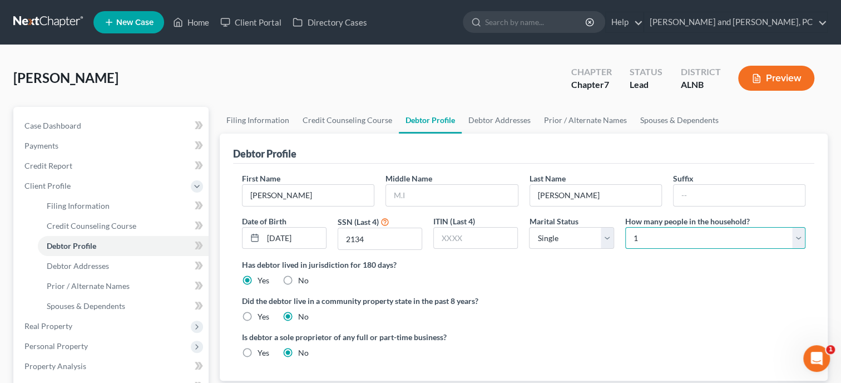
click option "1" at bounding box center [0, 0] width 0 height 0
click at [462, 91] on div "Devoe, Christopher Upgraded Chapter Chapter 7 Status Lead District ALNB Preview" at bounding box center [420, 82] width 815 height 48
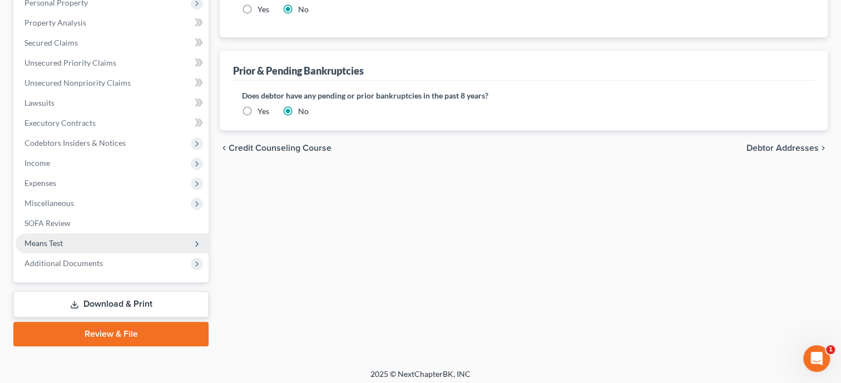
click at [100, 245] on span "Means Test" at bounding box center [112, 243] width 193 height 20
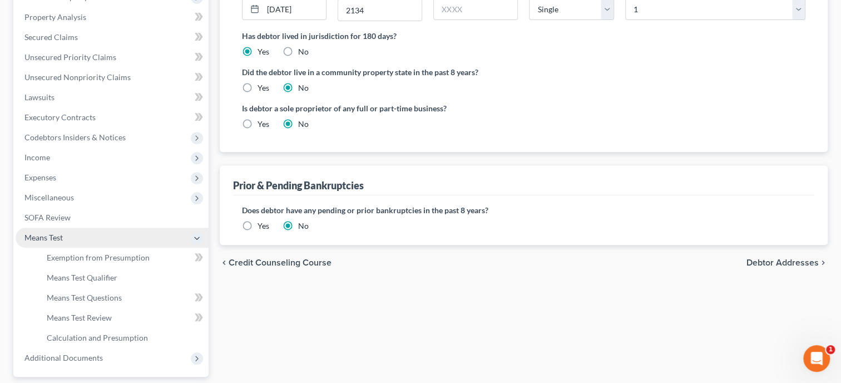
scroll to position [223, 0]
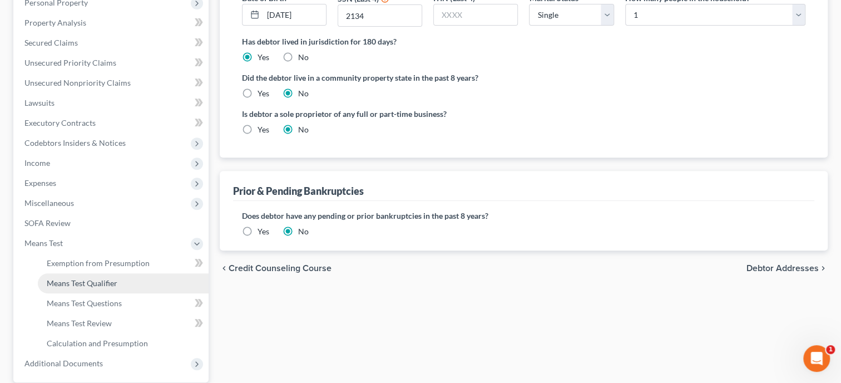
click at [122, 285] on link "Means Test Qualifier" at bounding box center [123, 283] width 171 height 20
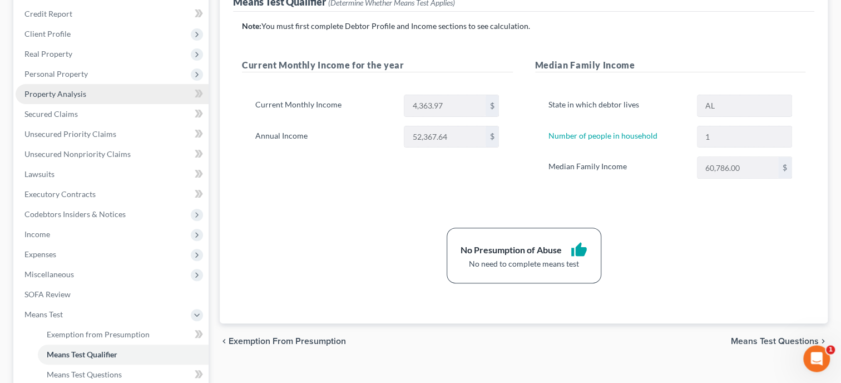
scroll to position [171, 0]
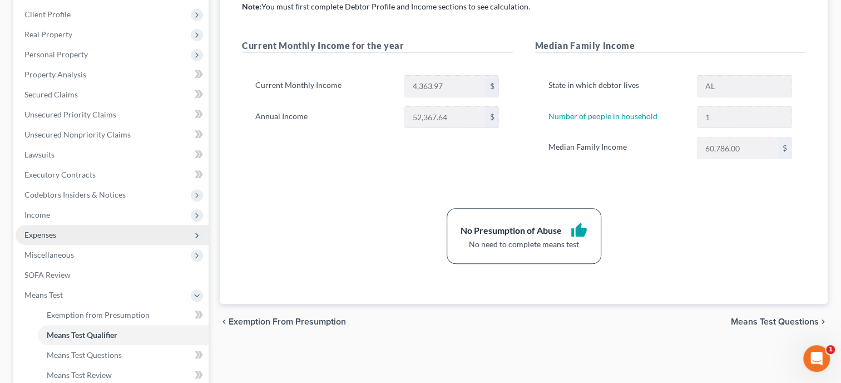
click at [103, 235] on span "Expenses" at bounding box center [112, 235] width 193 height 20
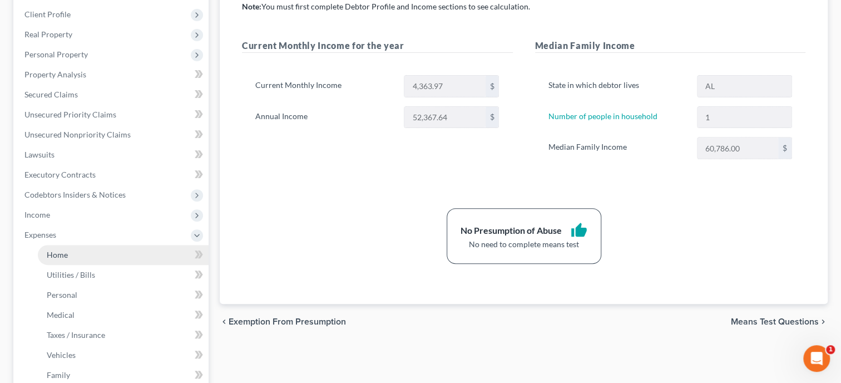
click at [103, 257] on link "Home" at bounding box center [123, 255] width 171 height 20
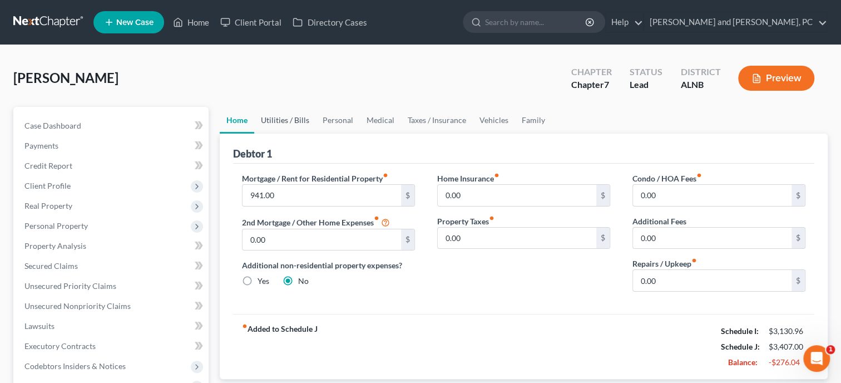
click at [295, 115] on link "Utilities / Bills" at bounding box center [285, 120] width 62 height 27
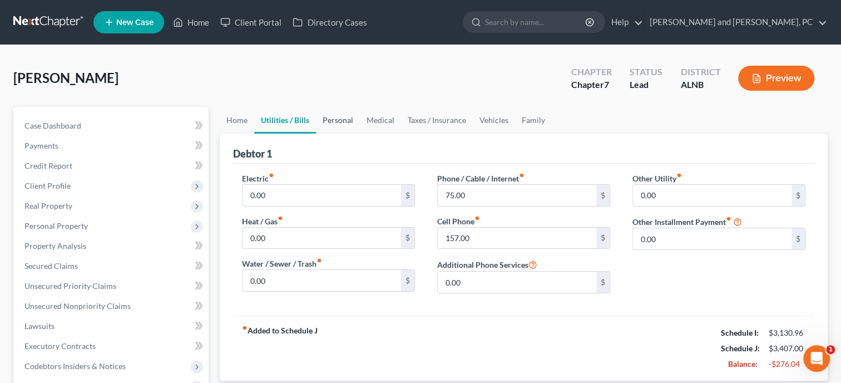
click at [354, 123] on link "Personal" at bounding box center [338, 120] width 44 height 27
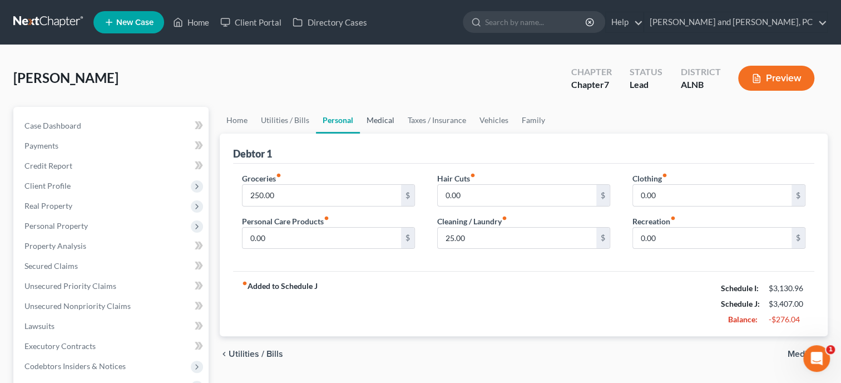
click at [381, 123] on link "Medical" at bounding box center [380, 120] width 41 height 27
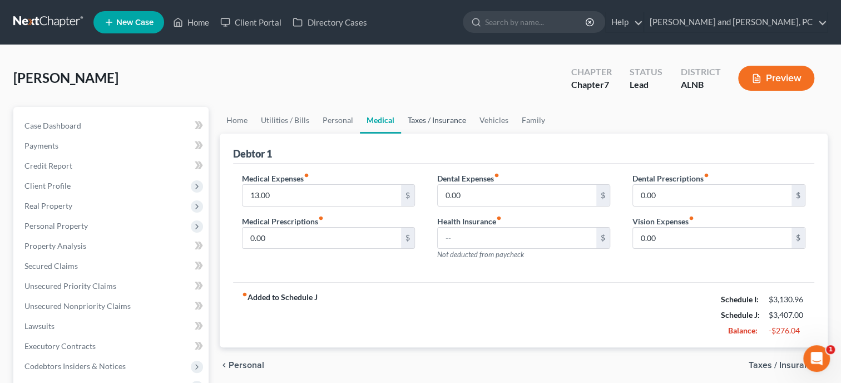
click at [423, 123] on link "Taxes / Insurance" at bounding box center [437, 120] width 72 height 27
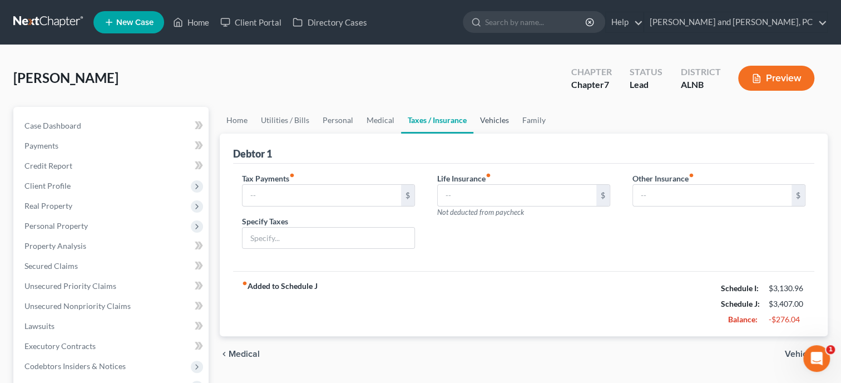
click at [500, 124] on link "Vehicles" at bounding box center [495, 120] width 42 height 27
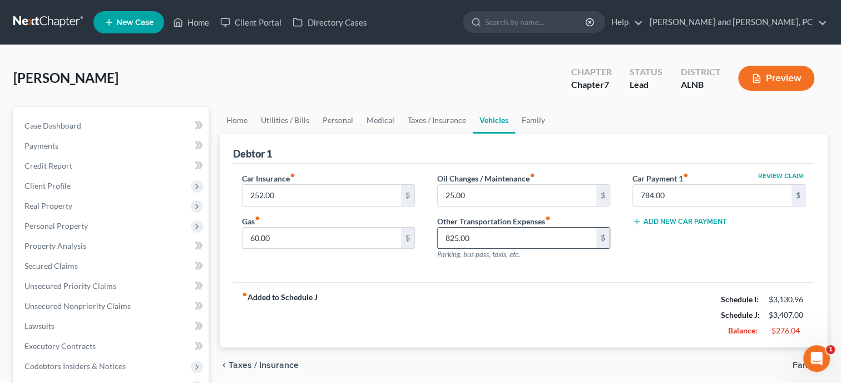
click at [498, 243] on input "825.00" at bounding box center [517, 238] width 159 height 21
click at [517, 336] on div "fiber_manual_record Added to Schedule J Schedule I: $3,130.96 Schedule J: $2,58…" at bounding box center [524, 314] width 582 height 65
click at [535, 126] on link "Family" at bounding box center [533, 120] width 37 height 27
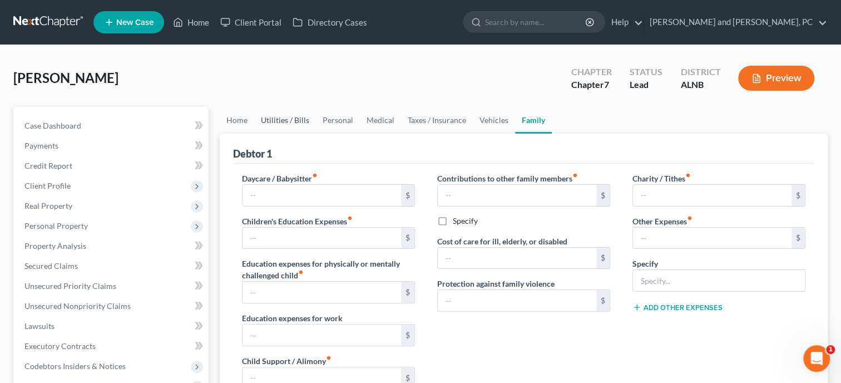
click at [298, 123] on link "Utilities / Bills" at bounding box center [285, 120] width 62 height 27
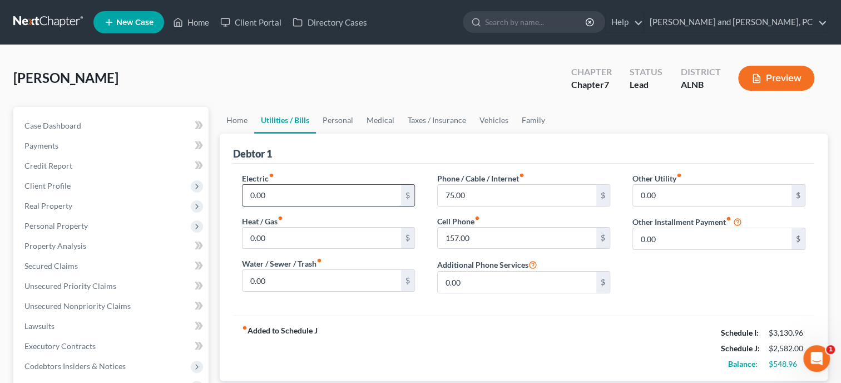
click at [284, 195] on input "0.00" at bounding box center [322, 195] width 159 height 21
click at [668, 203] on input "0.00" at bounding box center [712, 195] width 159 height 21
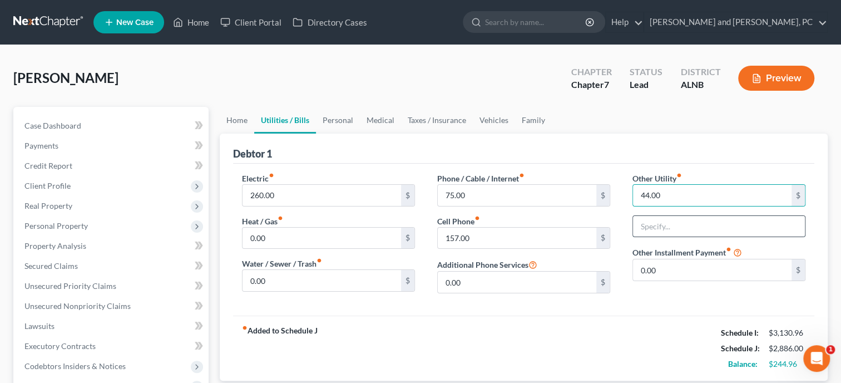
click at [679, 221] on input "text" at bounding box center [719, 226] width 172 height 21
click at [338, 123] on link "Personal" at bounding box center [338, 120] width 44 height 27
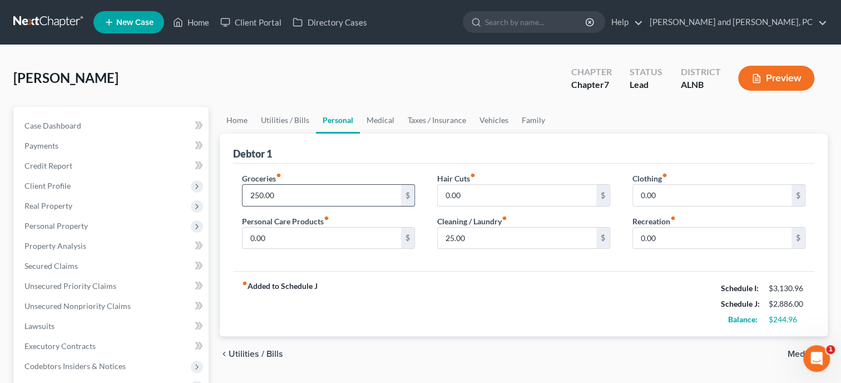
click at [331, 192] on input "250.00" at bounding box center [322, 195] width 159 height 21
click at [338, 234] on input "0.00" at bounding box center [322, 238] width 159 height 21
click at [353, 192] on input "458.00" at bounding box center [322, 195] width 159 height 21
click at [660, 187] on input "0.00" at bounding box center [712, 195] width 159 height 21
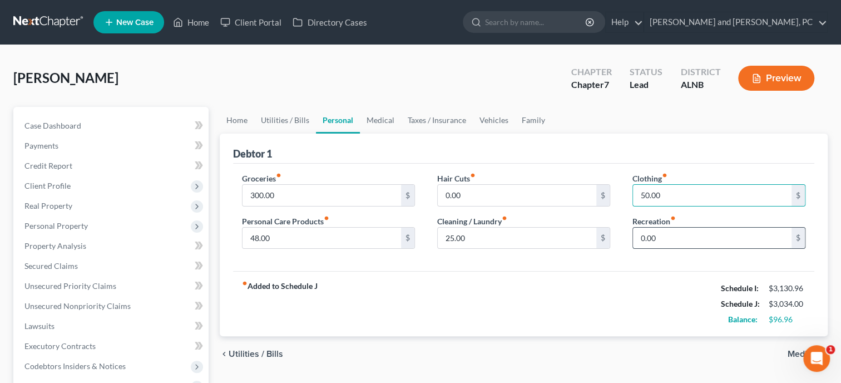
click at [671, 242] on input "0.00" at bounding box center [712, 238] width 159 height 21
click at [649, 282] on div "fiber_manual_record Added to Schedule J Schedule I: $3,130.96 Schedule J: $3,08…" at bounding box center [524, 303] width 582 height 65
click at [486, 283] on div "fiber_manual_record Added to Schedule J Schedule I: $3,130.96 Schedule J: $3,08…" at bounding box center [524, 303] width 582 height 65
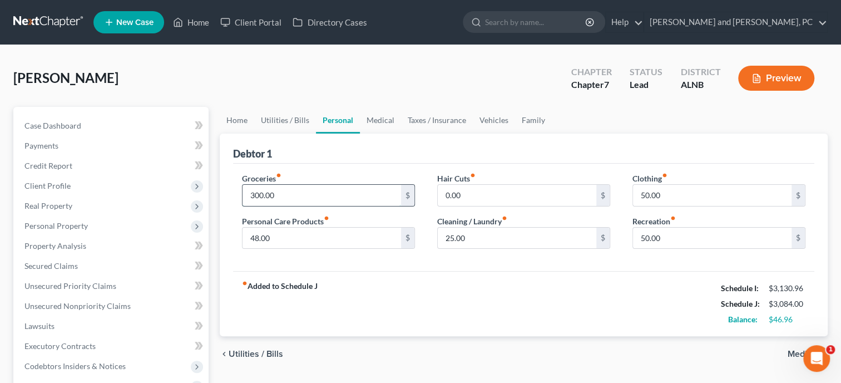
click at [337, 195] on input "300.00" at bounding box center [322, 195] width 159 height 21
click at [357, 282] on div "fiber_manual_record Added to Schedule J Schedule I: $3,130.96 Schedule J: $3,10…" at bounding box center [524, 303] width 582 height 65
click at [77, 226] on span "Personal Property" at bounding box center [55, 225] width 63 height 9
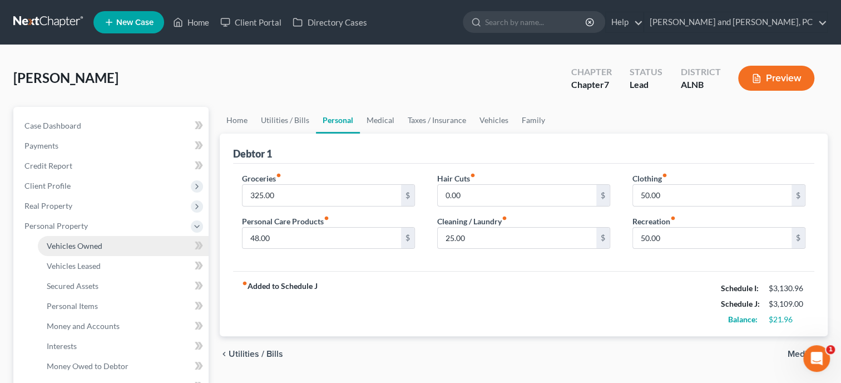
click at [77, 243] on span "Vehicles Owned" at bounding box center [75, 245] width 56 height 9
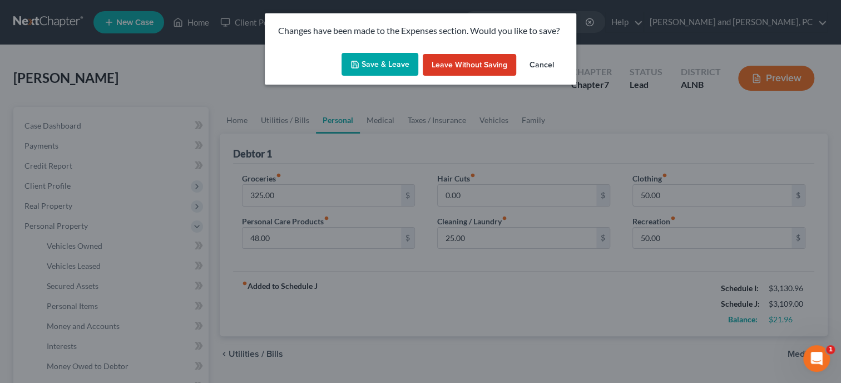
click at [376, 64] on button "Save & Leave" at bounding box center [380, 64] width 77 height 23
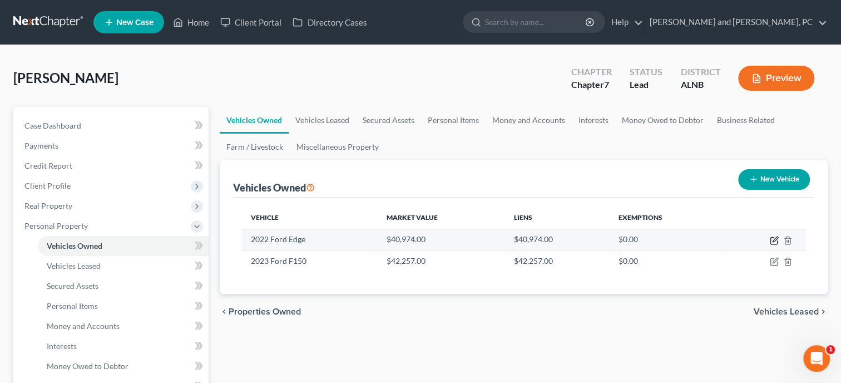
click at [771, 239] on icon "button" at bounding box center [774, 240] width 9 height 9
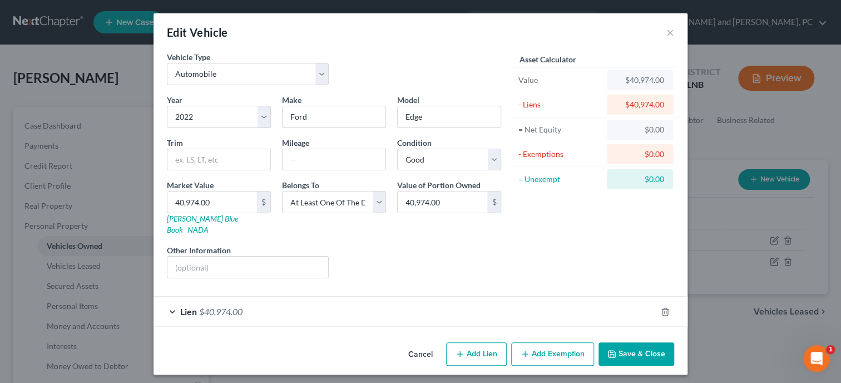
click at [299, 297] on div "Lien $40,974.00" at bounding box center [405, 311] width 503 height 29
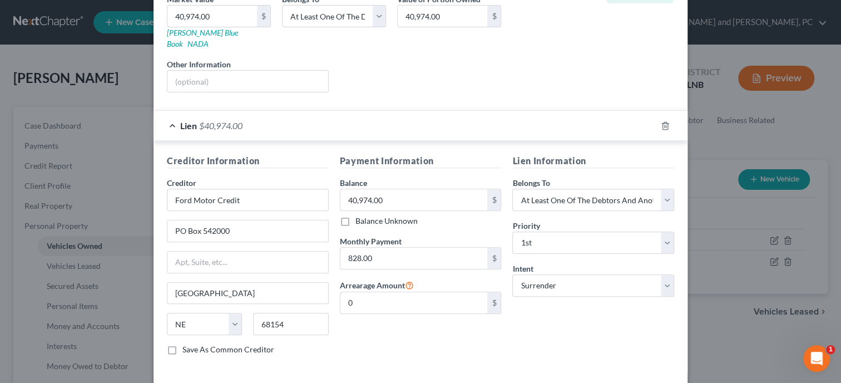
scroll to position [223, 0]
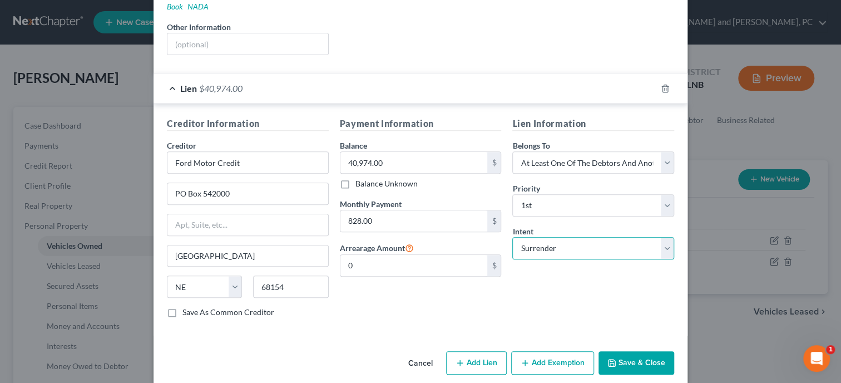
click at [513, 237] on select "Select Surrender Redeem Reaffirm Avoid Other" at bounding box center [594, 248] width 162 height 22
click option "Reaffirm" at bounding box center [0, 0] width 0 height 0
click at [629, 351] on button "Save & Close" at bounding box center [637, 362] width 76 height 23
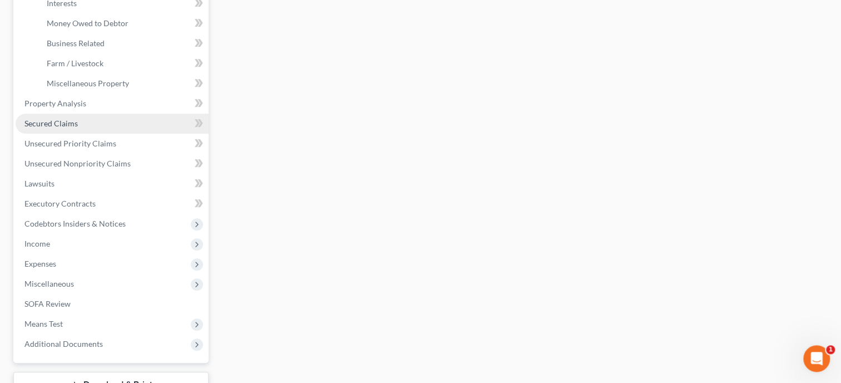
scroll to position [343, 0]
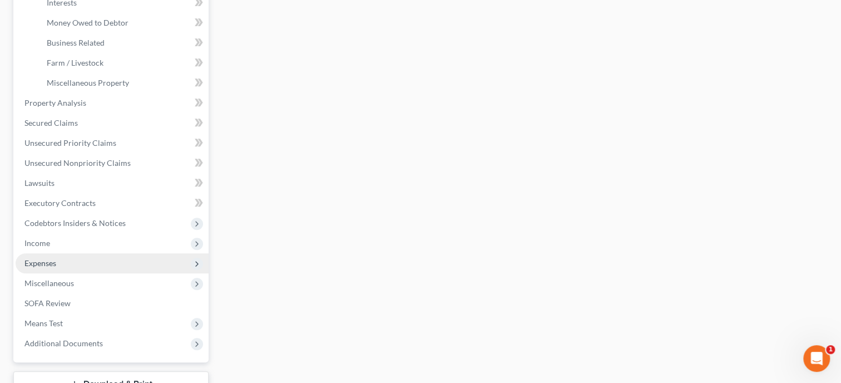
click at [152, 269] on span "Expenses" at bounding box center [112, 263] width 193 height 20
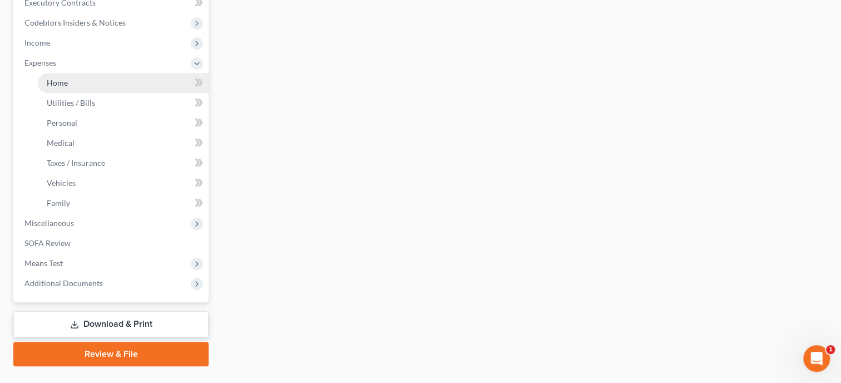
click at [76, 88] on link "Home" at bounding box center [123, 83] width 171 height 20
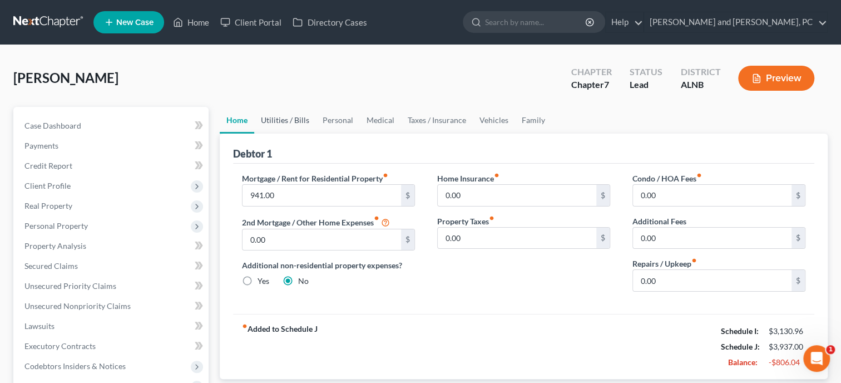
click at [284, 121] on link "Utilities / Bills" at bounding box center [285, 120] width 62 height 27
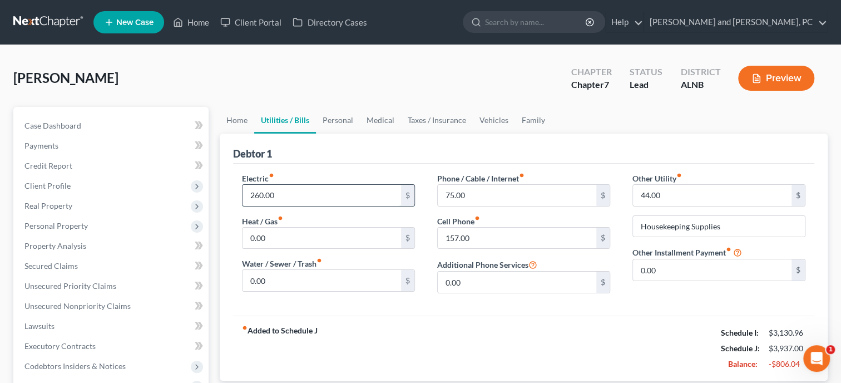
click at [286, 199] on input "260.00" at bounding box center [322, 195] width 159 height 21
click at [486, 241] on input "157.00" at bounding box center [517, 238] width 159 height 21
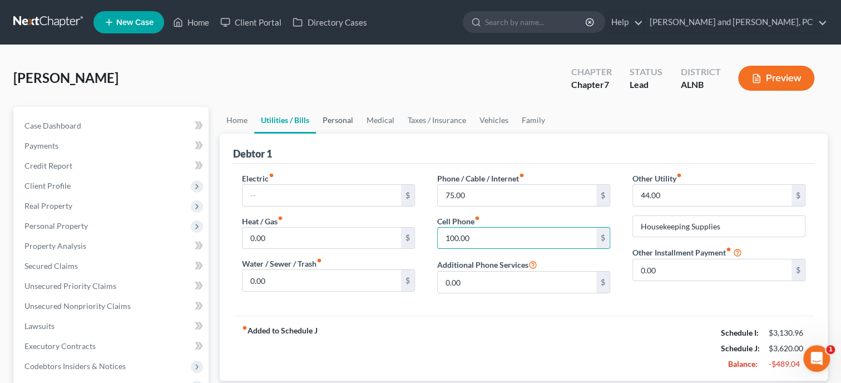
click at [332, 125] on link "Personal" at bounding box center [338, 120] width 44 height 27
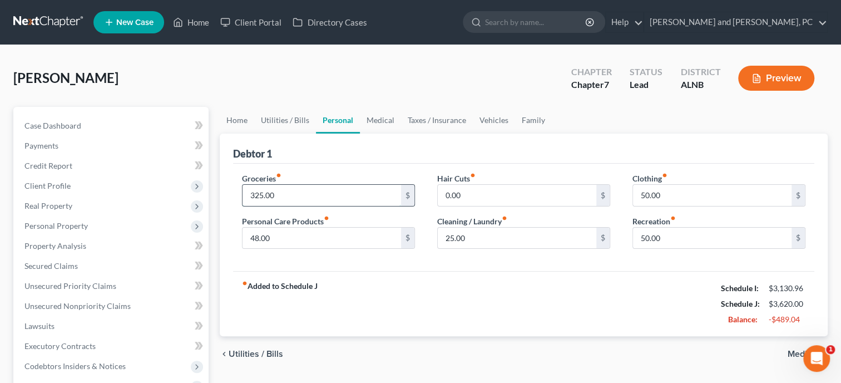
click at [324, 193] on input "325.00" at bounding box center [322, 195] width 159 height 21
click at [323, 235] on input "48.00" at bounding box center [322, 238] width 159 height 21
click at [659, 190] on input "50.00" at bounding box center [712, 195] width 159 height 21
click at [674, 233] on input "50.00" at bounding box center [712, 238] width 159 height 21
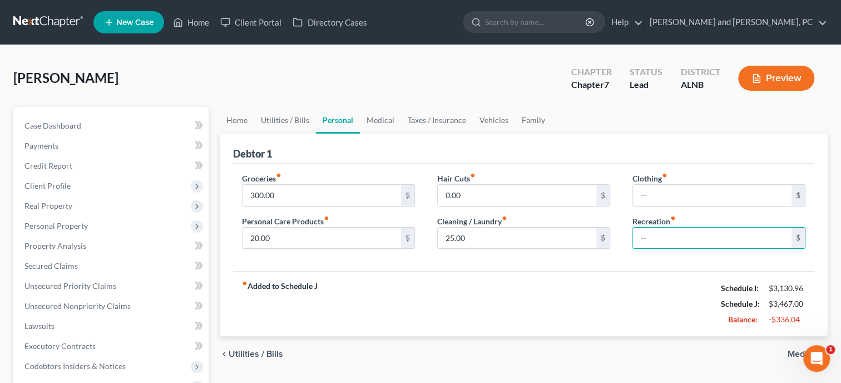
click at [636, 282] on div "fiber_manual_record Added to Schedule J Schedule I: $3,130.96 Schedule J: $3,46…" at bounding box center [524, 303] width 582 height 65
click at [502, 244] on input "25.00" at bounding box center [517, 238] width 159 height 21
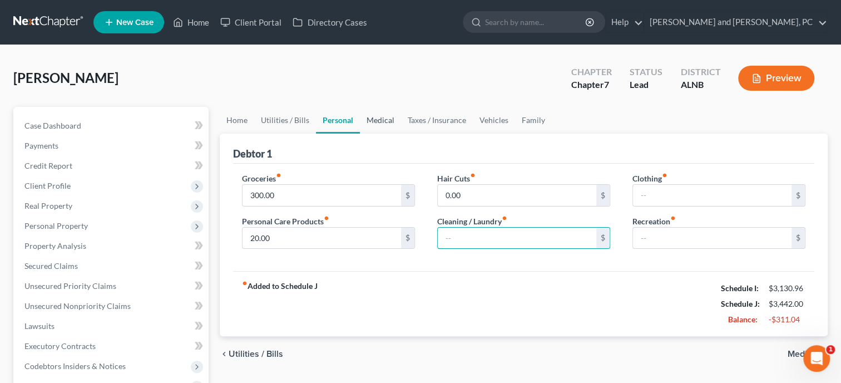
click at [388, 125] on link "Medical" at bounding box center [380, 120] width 41 height 27
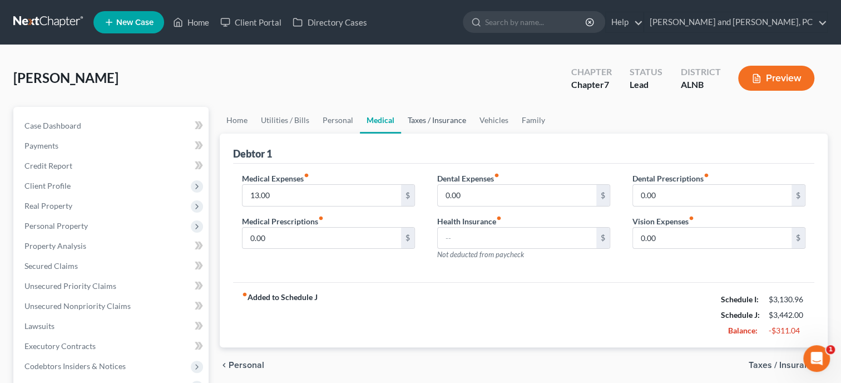
click at [428, 125] on link "Taxes / Insurance" at bounding box center [437, 120] width 72 height 27
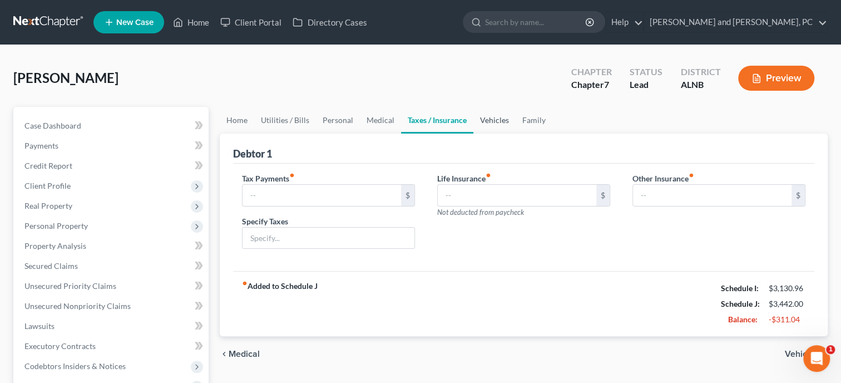
click at [503, 125] on link "Vehicles" at bounding box center [495, 120] width 42 height 27
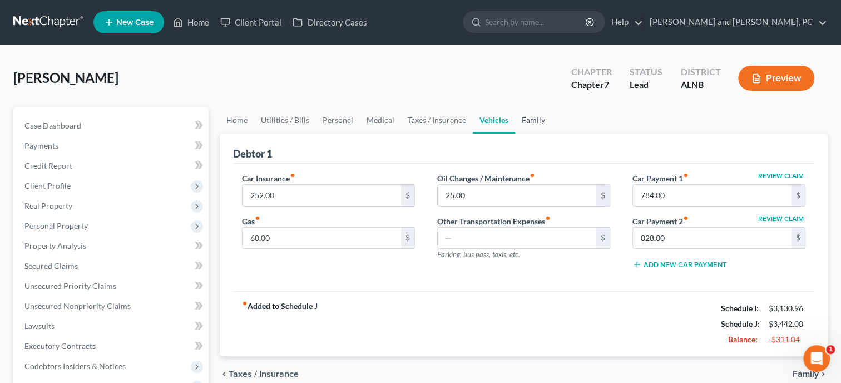
click at [535, 123] on link "Family" at bounding box center [533, 120] width 37 height 27
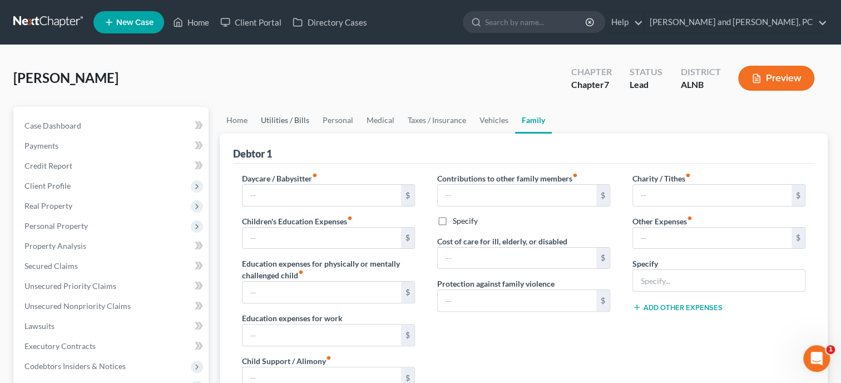
click at [282, 124] on link "Utilities / Bills" at bounding box center [285, 120] width 62 height 27
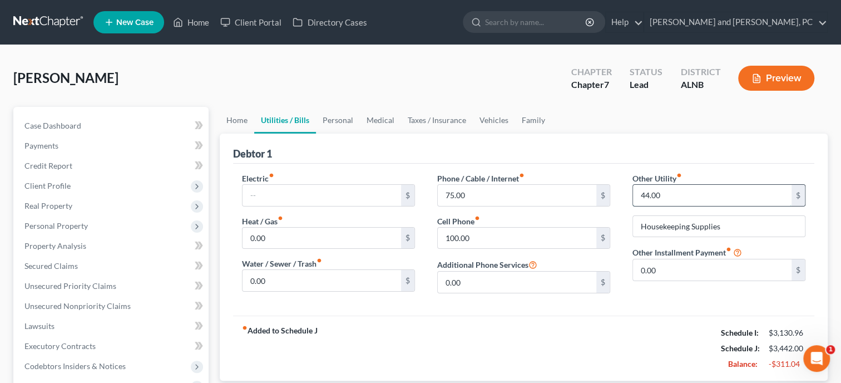
click at [668, 199] on input "44.00" at bounding box center [712, 195] width 159 height 21
click at [535, 235] on input "100.00" at bounding box center [517, 238] width 159 height 21
click at [335, 116] on link "Personal" at bounding box center [338, 120] width 44 height 27
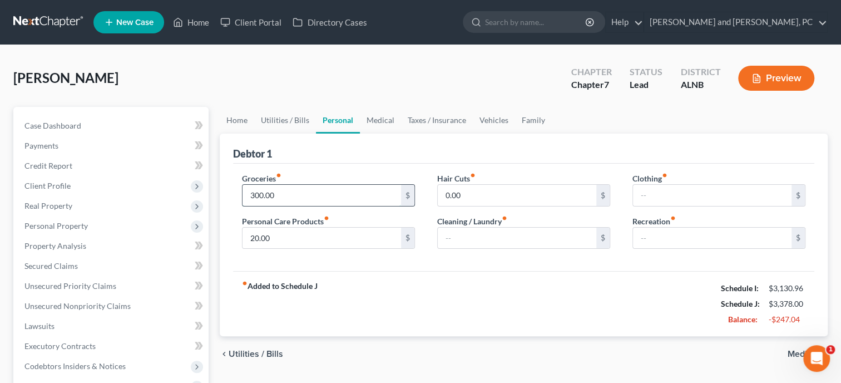
click at [317, 185] on input "300.00" at bounding box center [322, 195] width 159 height 21
click at [485, 122] on link "Vehicles" at bounding box center [494, 120] width 42 height 27
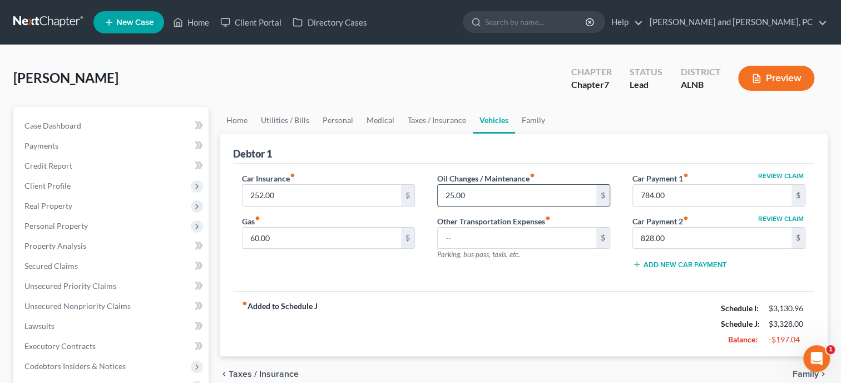
click at [490, 192] on input "25.00" at bounding box center [517, 195] width 159 height 21
click at [554, 297] on div "fiber_manual_record Added to Schedule J Schedule I: $3,130.96 Schedule J: $3,30…" at bounding box center [524, 323] width 582 height 65
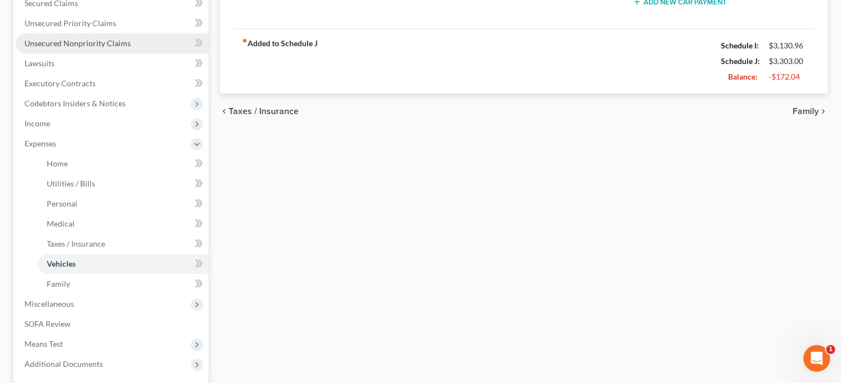
scroll to position [286, 0]
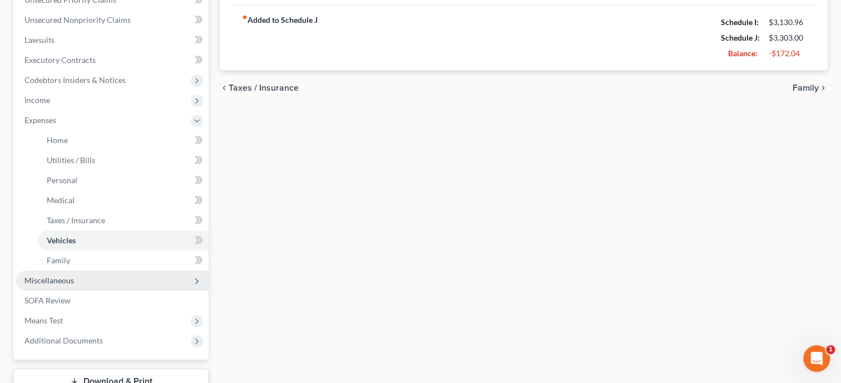
click at [81, 281] on span "Miscellaneous" at bounding box center [112, 280] width 193 height 20
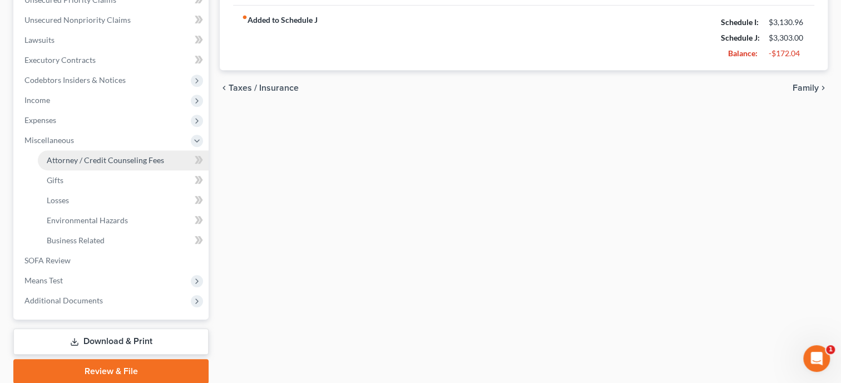
click at [88, 164] on link "Attorney / Credit Counseling Fees" at bounding box center [123, 160] width 171 height 20
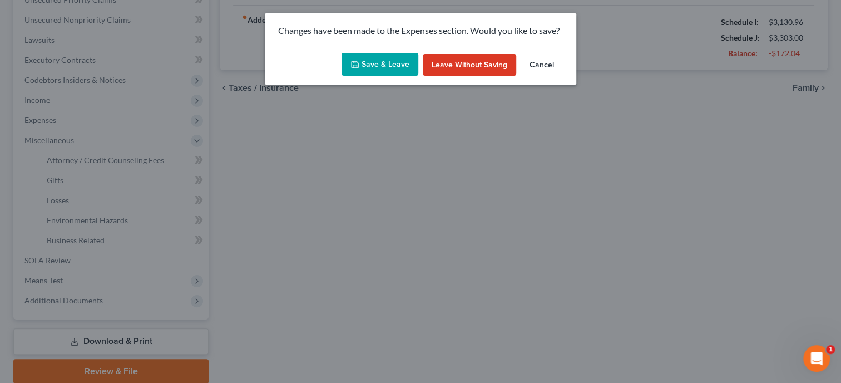
click at [389, 63] on button "Save & Leave" at bounding box center [380, 64] width 77 height 23
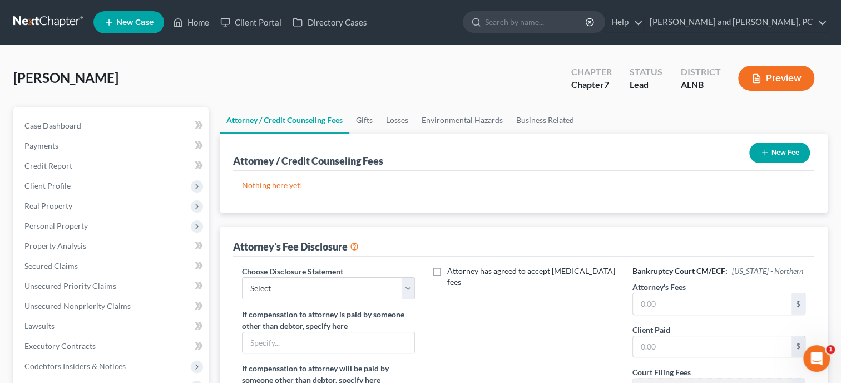
click at [776, 154] on button "New Fee" at bounding box center [780, 152] width 61 height 21
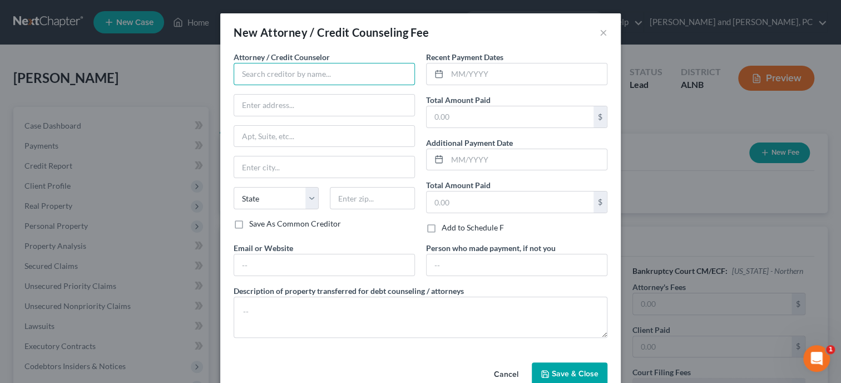
click at [287, 69] on input "text" at bounding box center [324, 74] width 181 height 22
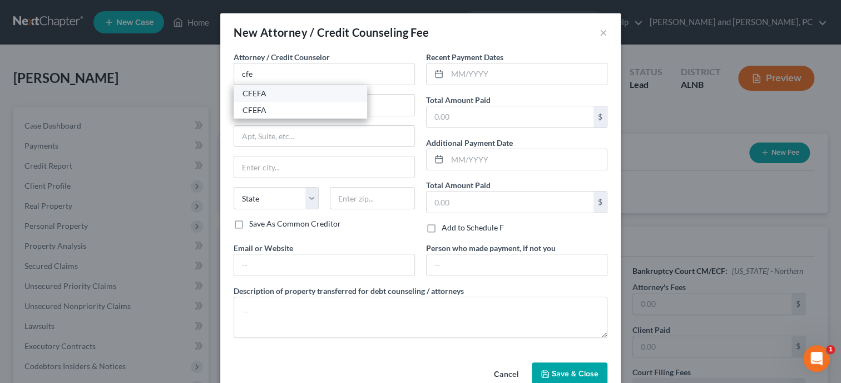
click at [283, 92] on div "CFEFA" at bounding box center [301, 93] width 116 height 11
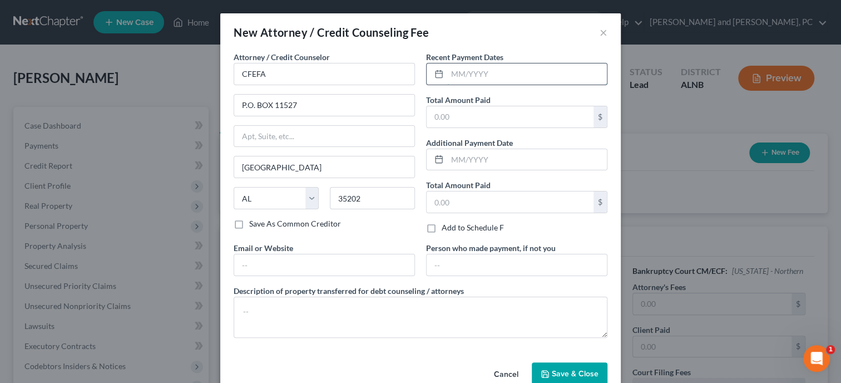
click at [471, 73] on input "text" at bounding box center [527, 73] width 160 height 21
click at [474, 120] on input "text" at bounding box center [510, 116] width 167 height 21
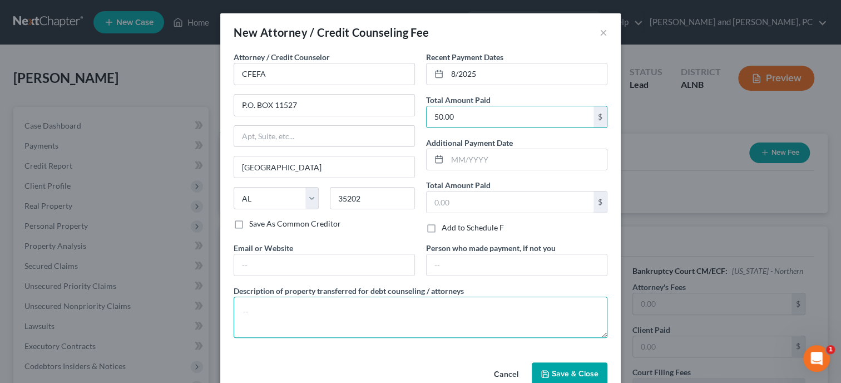
click at [472, 328] on textarea at bounding box center [421, 317] width 374 height 41
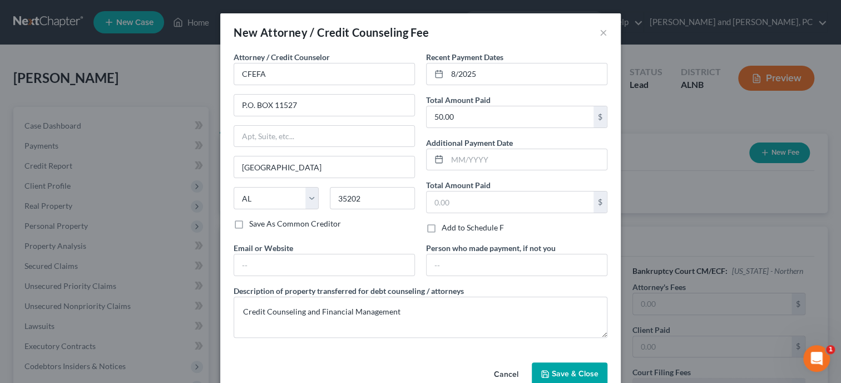
click at [583, 374] on span "Save & Close" at bounding box center [575, 373] width 47 height 9
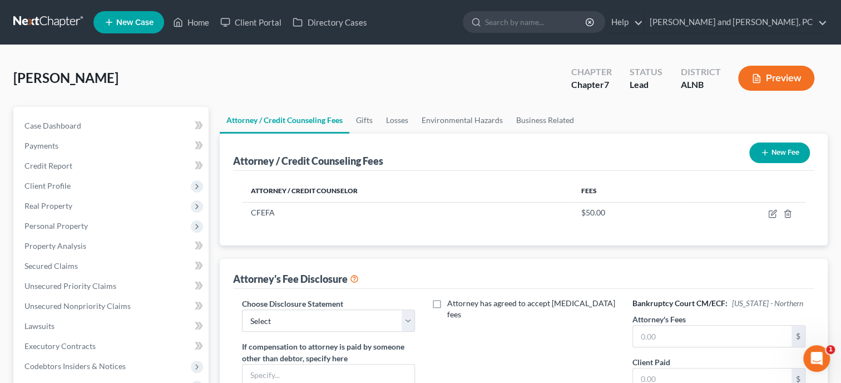
click at [777, 145] on button "New Fee" at bounding box center [780, 152] width 61 height 21
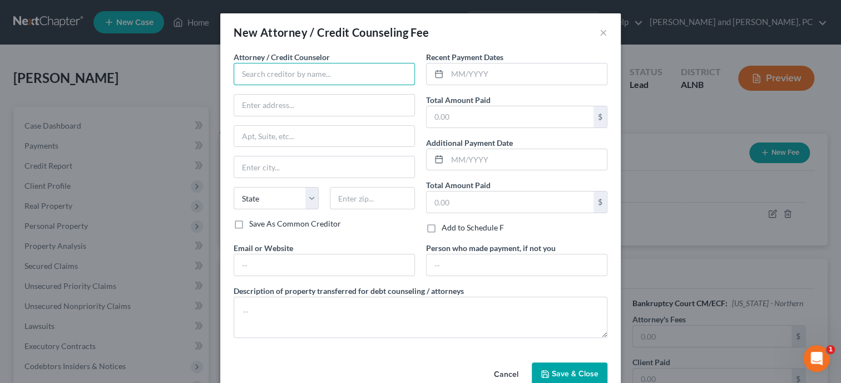
click at [300, 80] on input "text" at bounding box center [324, 74] width 181 height 22
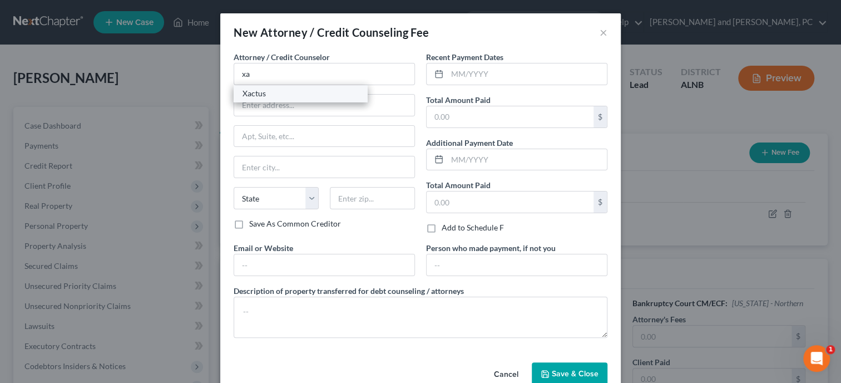
click at [297, 88] on div "Xactus" at bounding box center [301, 93] width 116 height 11
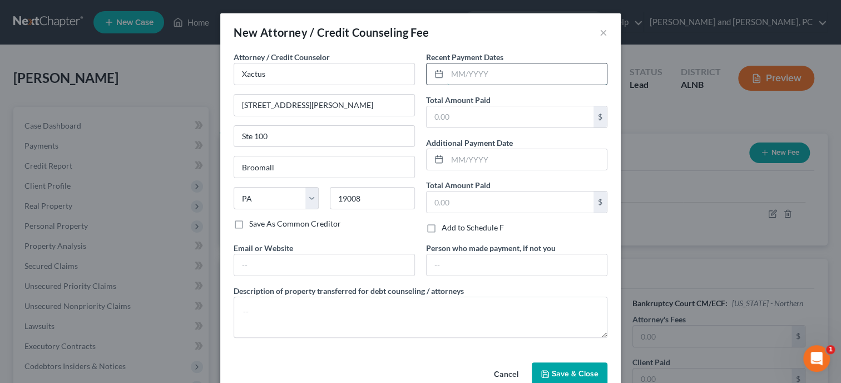
click at [490, 75] on input "text" at bounding box center [527, 73] width 160 height 21
click at [485, 120] on input "text" at bounding box center [510, 116] width 167 height 21
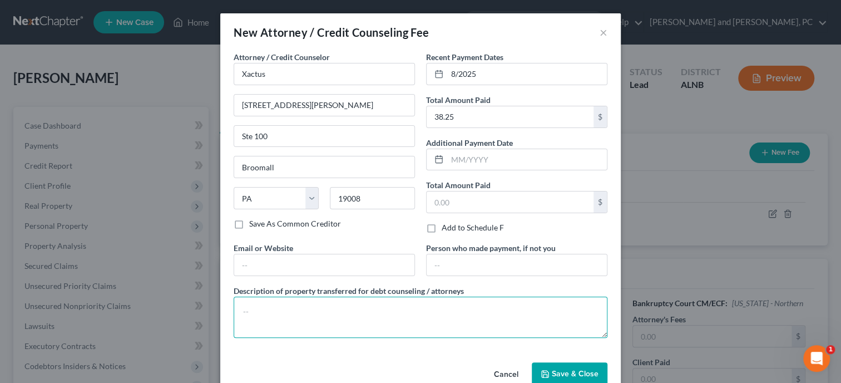
click at [455, 304] on textarea at bounding box center [421, 317] width 374 height 41
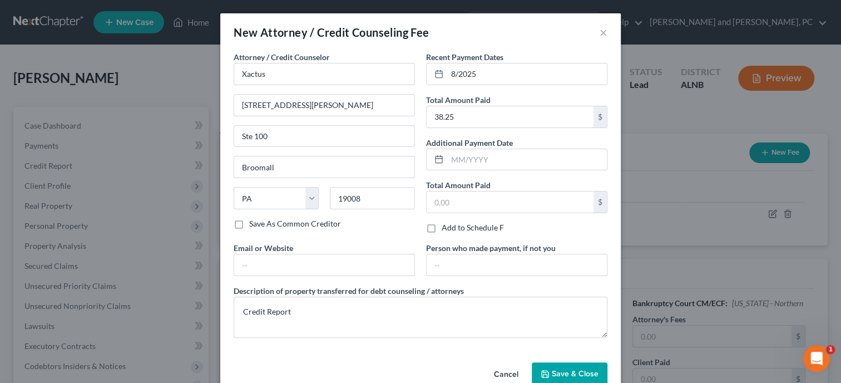
click at [591, 370] on span "Save & Close" at bounding box center [575, 373] width 47 height 9
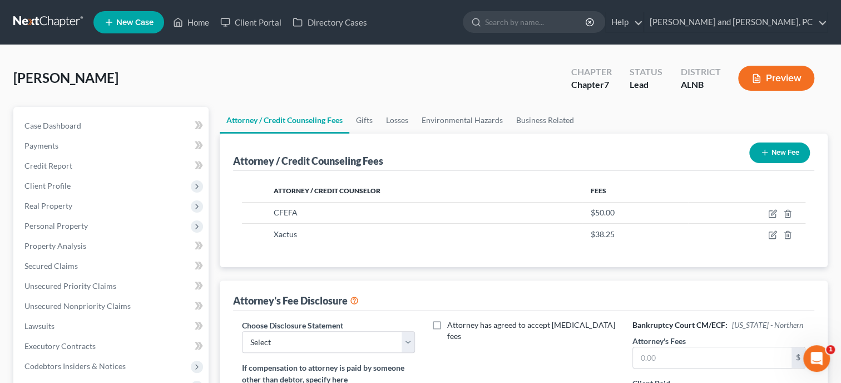
click at [767, 150] on icon "button" at bounding box center [765, 152] width 9 height 9
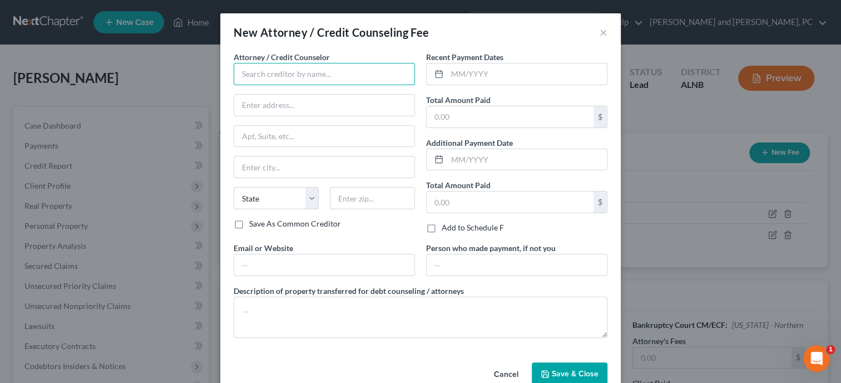
click at [314, 75] on input "text" at bounding box center [324, 74] width 181 height 22
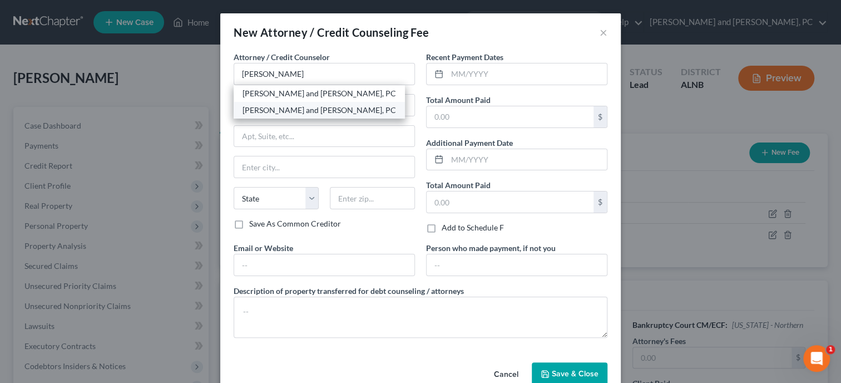
click at [313, 112] on div "[PERSON_NAME] and [PERSON_NAME], PC" at bounding box center [320, 110] width 154 height 11
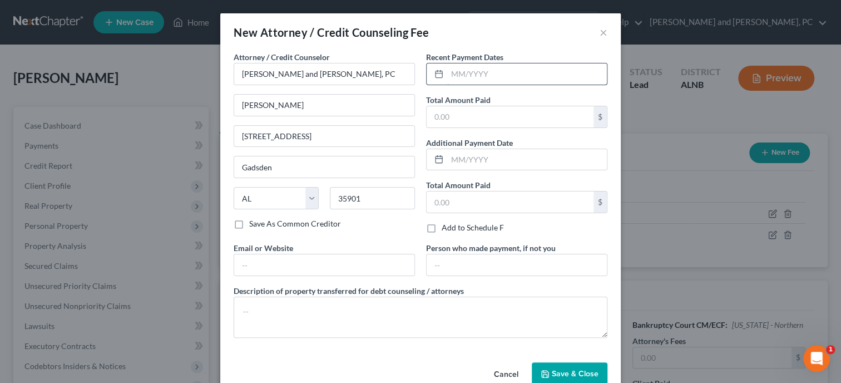
click at [490, 76] on input "text" at bounding box center [527, 73] width 160 height 21
click at [497, 118] on input "text" at bounding box center [510, 116] width 167 height 21
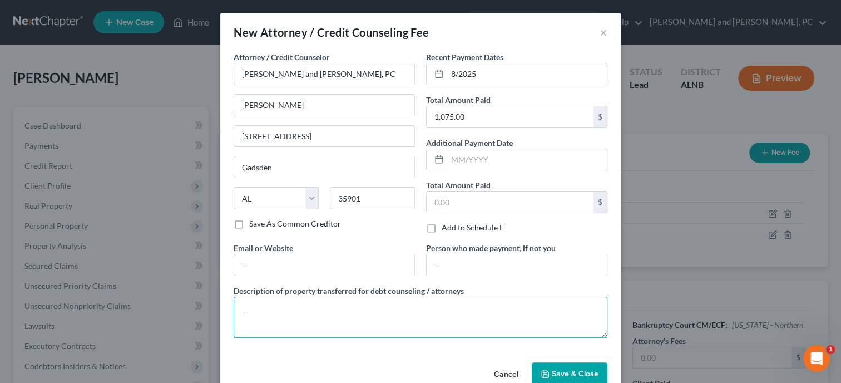
click at [463, 309] on textarea at bounding box center [421, 317] width 374 height 41
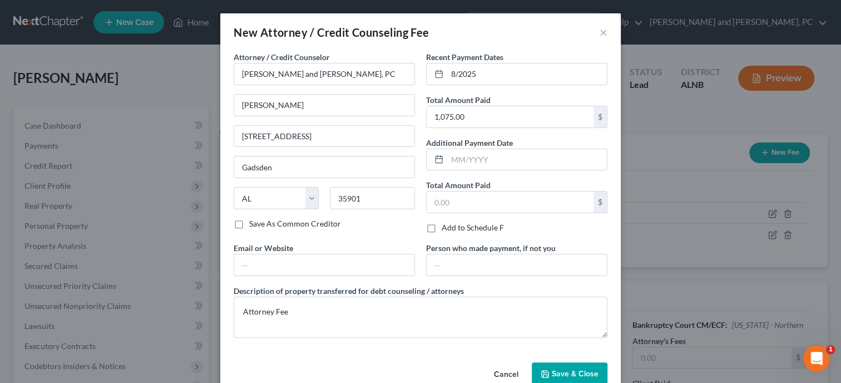
click at [570, 363] on button "Save & Close" at bounding box center [570, 373] width 76 height 23
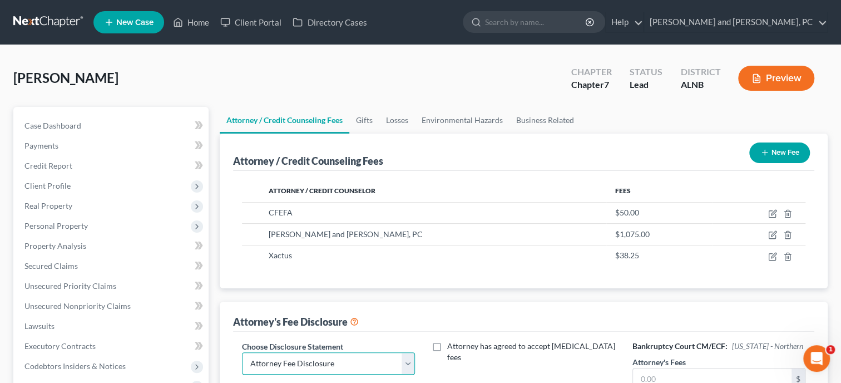
click option "Attorney Fee Disclosure" at bounding box center [0, 0] width 0 height 0
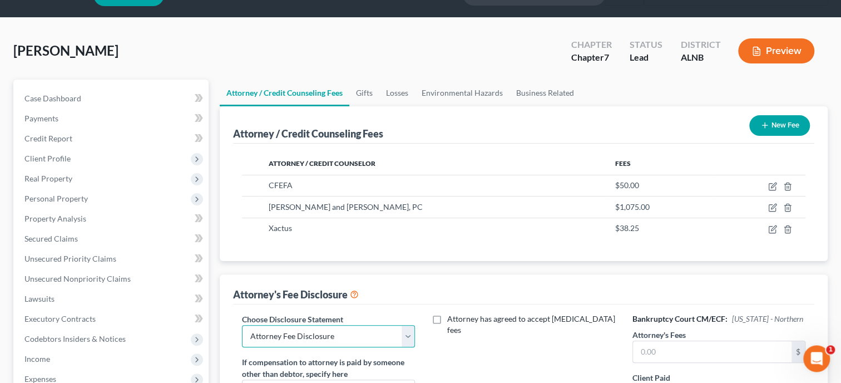
scroll to position [57, 0]
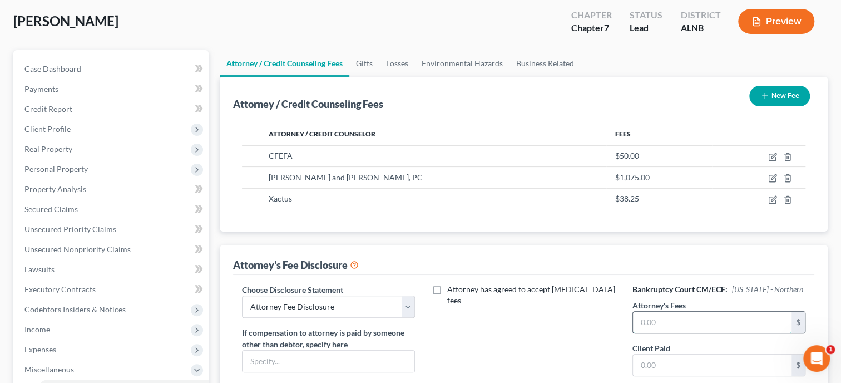
click at [641, 324] on input "text" at bounding box center [712, 322] width 159 height 21
click at [547, 334] on div "Attorney has agreed to accept retainer fees" at bounding box center [523, 387] width 195 height 206
click at [648, 363] on input "text" at bounding box center [712, 364] width 159 height 21
click at [574, 363] on div "Attorney has agreed to accept retainer fees" at bounding box center [523, 387] width 195 height 206
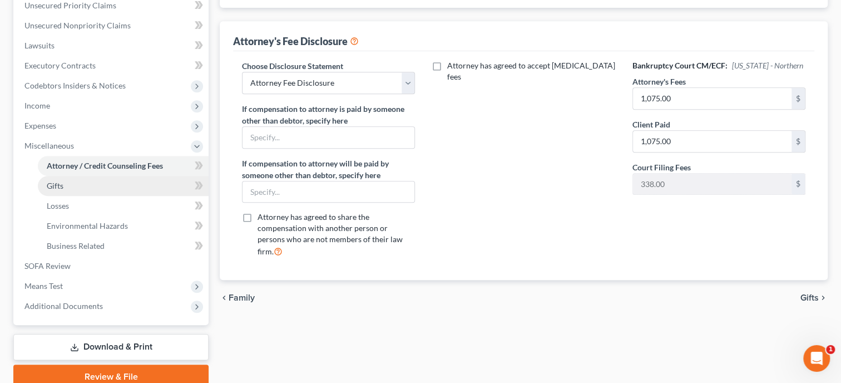
scroll to position [286, 0]
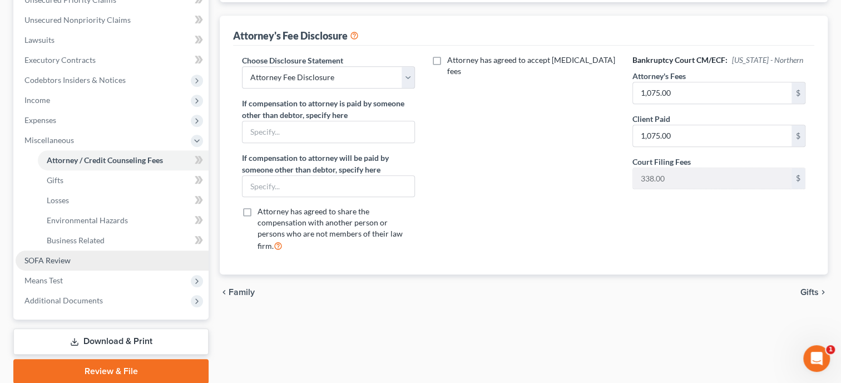
click at [104, 263] on link "SOFA Review" at bounding box center [112, 260] width 193 height 20
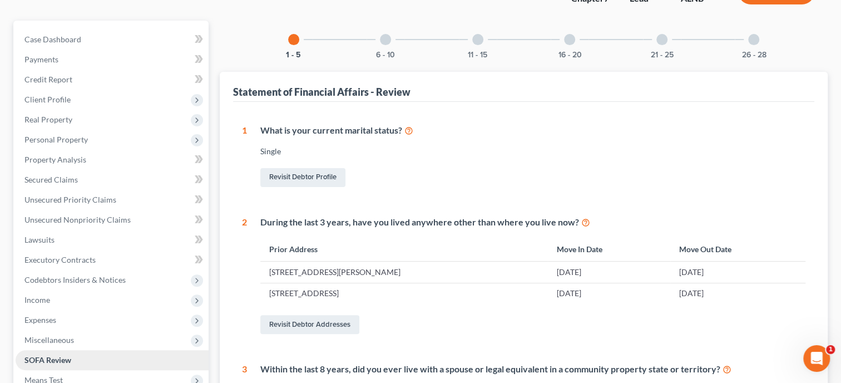
scroll to position [229, 0]
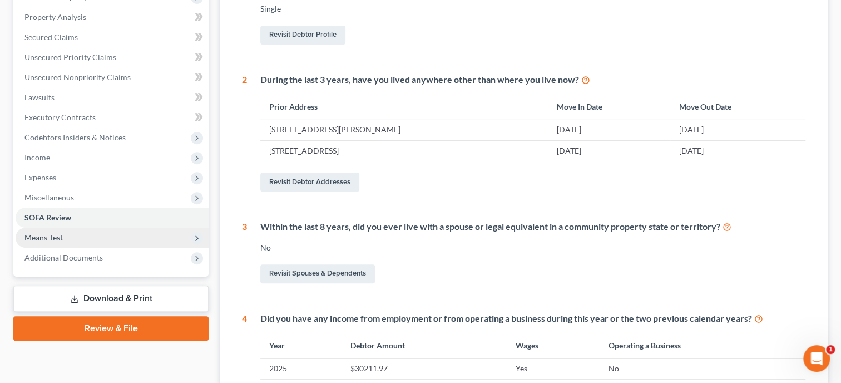
click at [92, 239] on span "Means Test" at bounding box center [112, 238] width 193 height 20
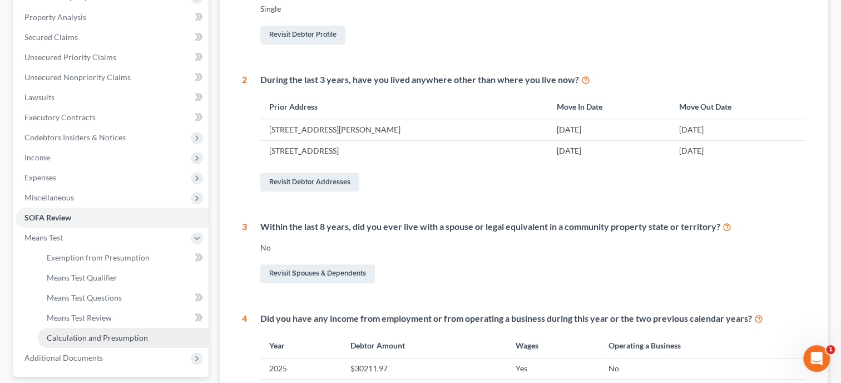
click at [98, 331] on link "Calculation and Presumption" at bounding box center [123, 338] width 171 height 20
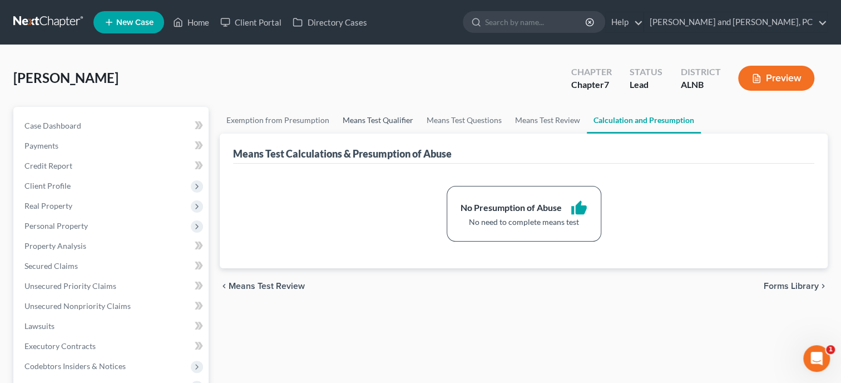
click at [387, 117] on link "Means Test Qualifier" at bounding box center [378, 120] width 84 height 27
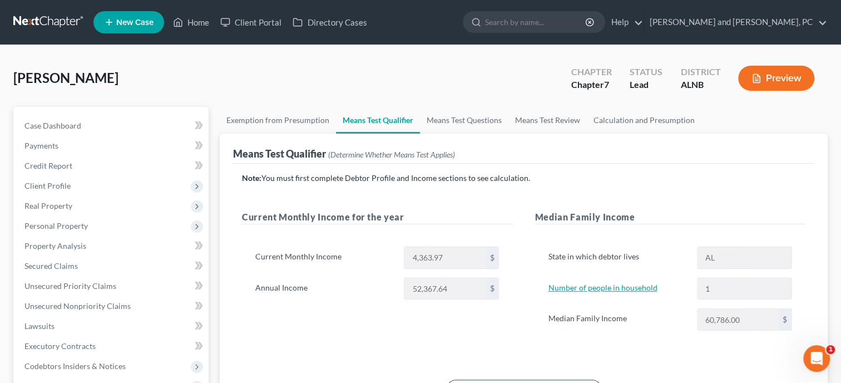
click at [558, 285] on link "Number of people in household" at bounding box center [603, 287] width 109 height 9
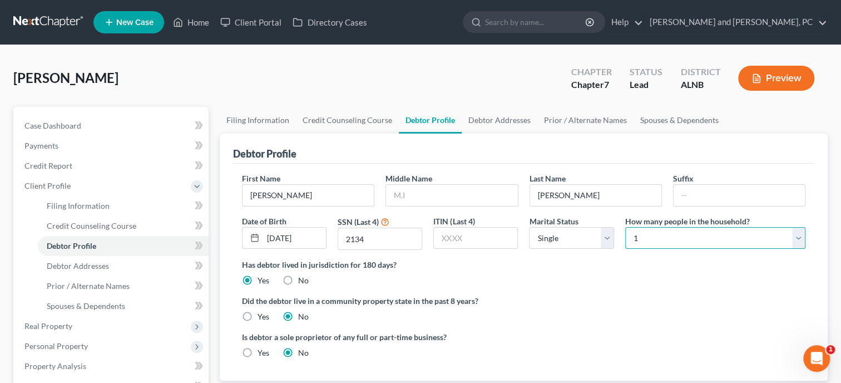
click at [625, 227] on select "Select 1 2 3 4 5 6 7 8 9 10 11 12 13 14 15 16 17 18 19 20" at bounding box center [715, 238] width 180 height 22
click option "2" at bounding box center [0, 0] width 0 height 0
click at [600, 279] on div "Has debtor lived in jurisdiction for 180 days? Yes No Debtor must reside in jur…" at bounding box center [524, 272] width 564 height 27
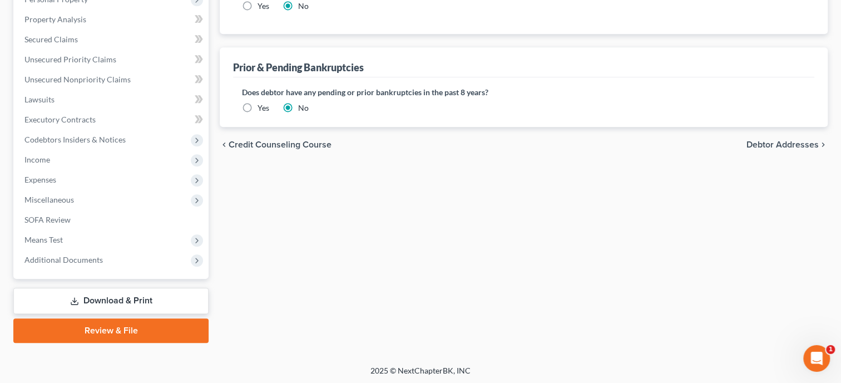
scroll to position [347, 0]
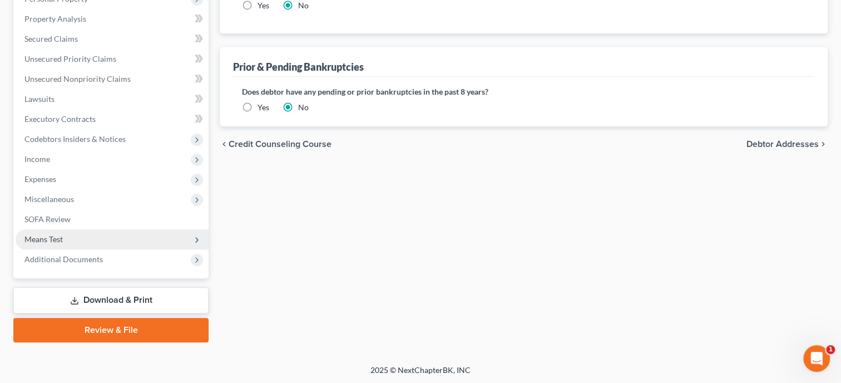
click at [61, 237] on span "Means Test" at bounding box center [43, 238] width 38 height 9
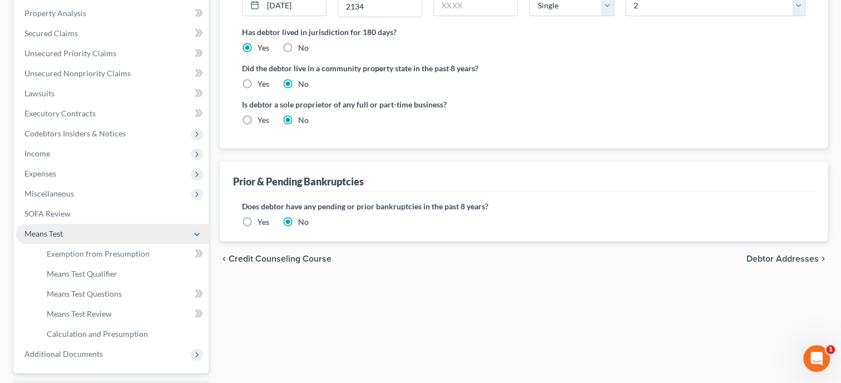
scroll to position [227, 0]
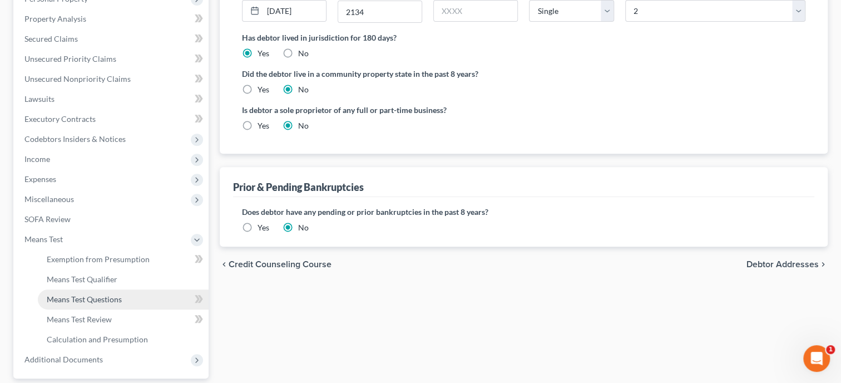
click at [93, 306] on link "Means Test Questions" at bounding box center [123, 299] width 171 height 20
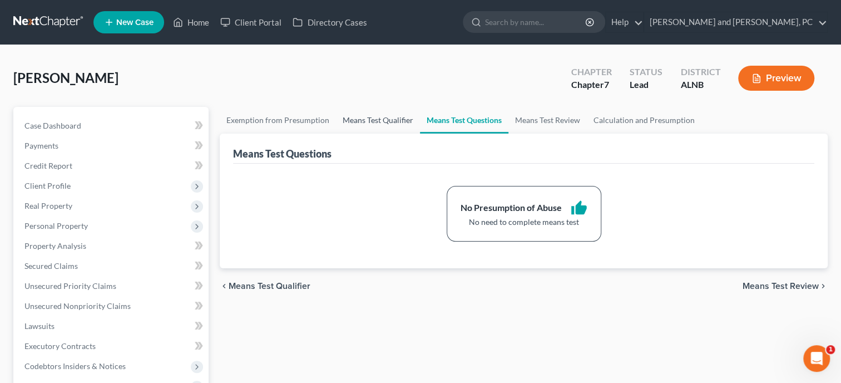
click at [368, 118] on link "Means Test Qualifier" at bounding box center [378, 120] width 84 height 27
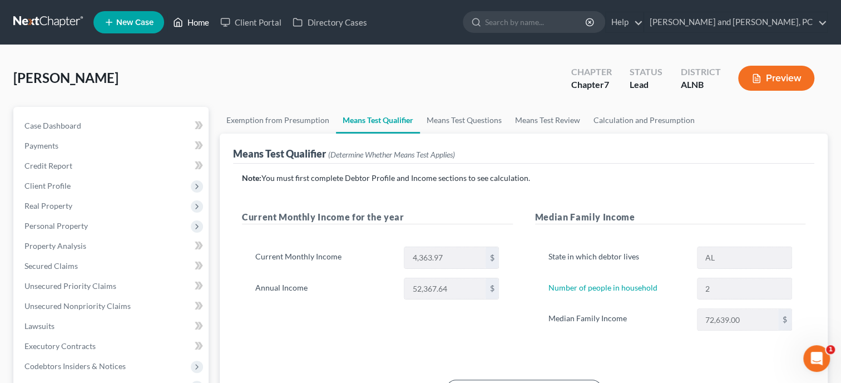
click at [193, 21] on link "Home" at bounding box center [191, 22] width 47 height 20
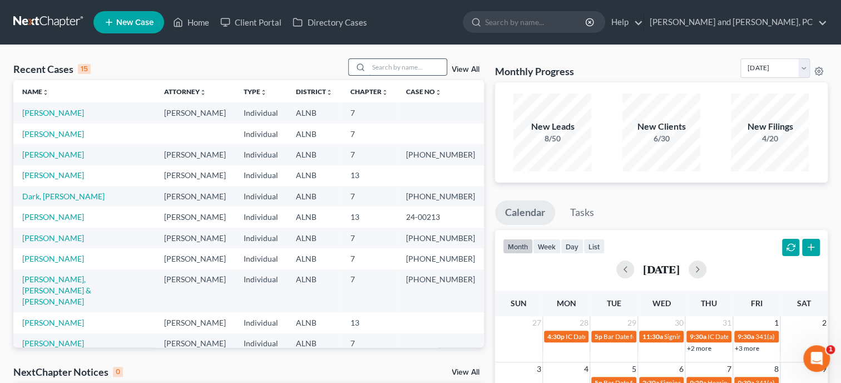
click at [369, 70] on input "search" at bounding box center [408, 67] width 78 height 16
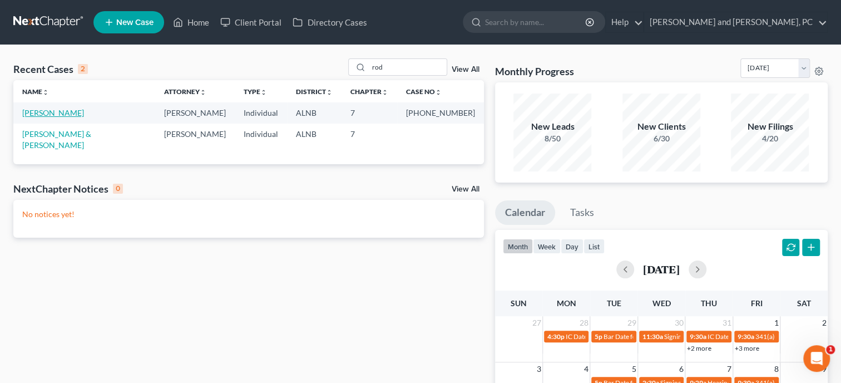
click at [71, 114] on link "Rodriguez, Rikki" at bounding box center [53, 112] width 62 height 9
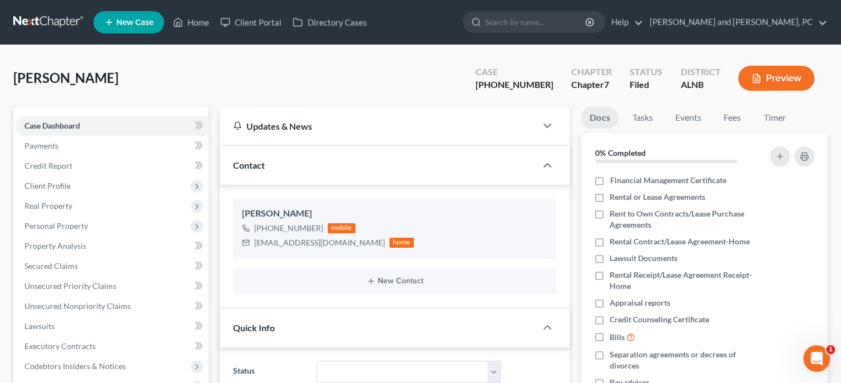
scroll to position [401, 0]
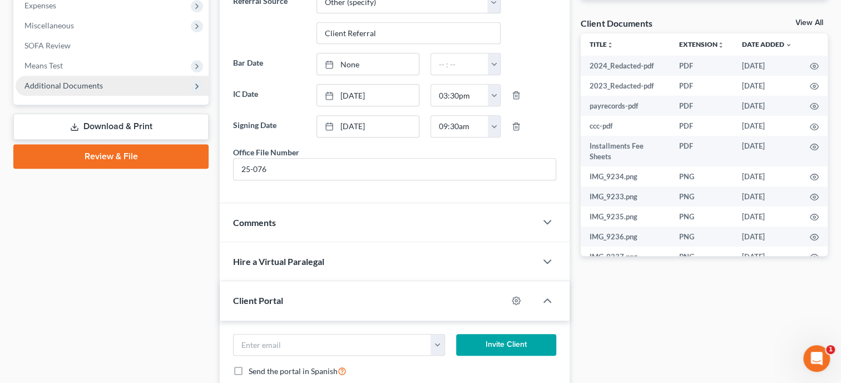
click at [64, 86] on span "Additional Documents" at bounding box center [63, 85] width 78 height 9
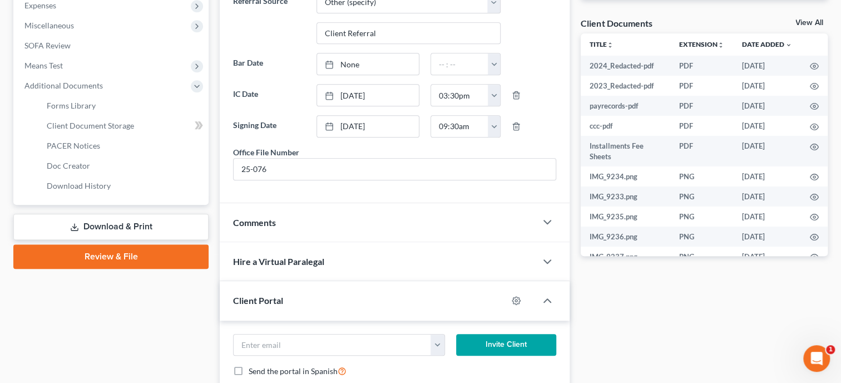
scroll to position [3659, 0]
click at [70, 181] on span "Download History" at bounding box center [79, 185] width 64 height 9
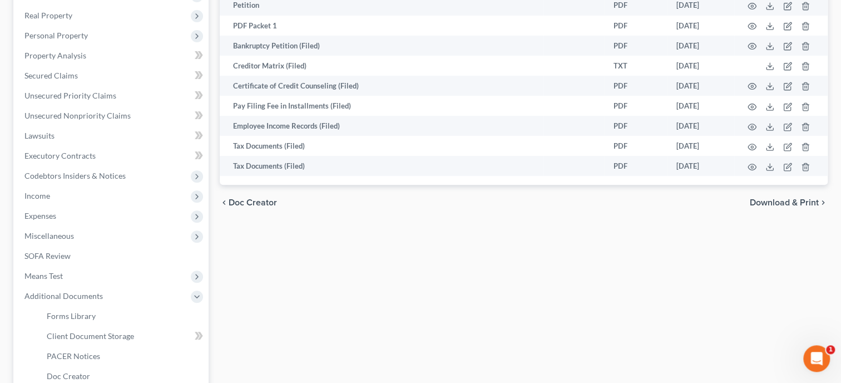
scroll to position [156, 0]
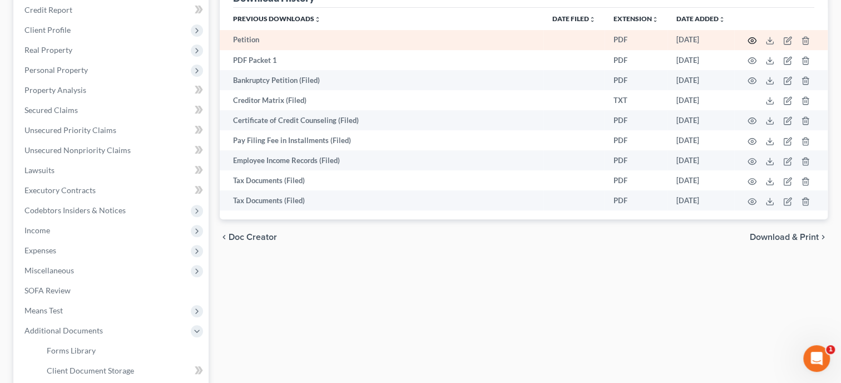
click at [753, 42] on icon "button" at bounding box center [752, 40] width 9 height 9
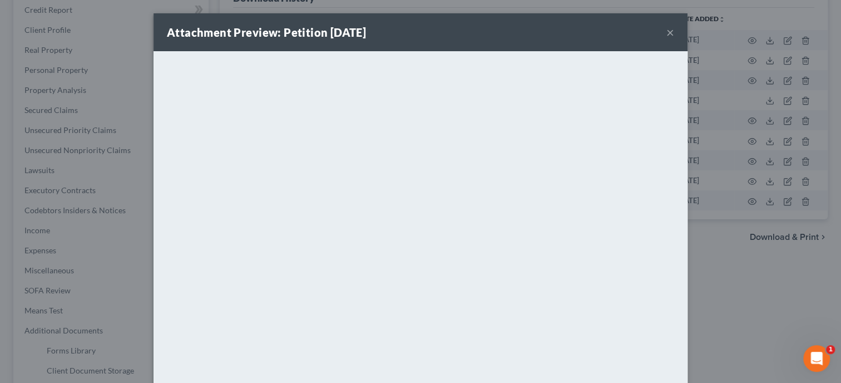
scroll to position [82, 0]
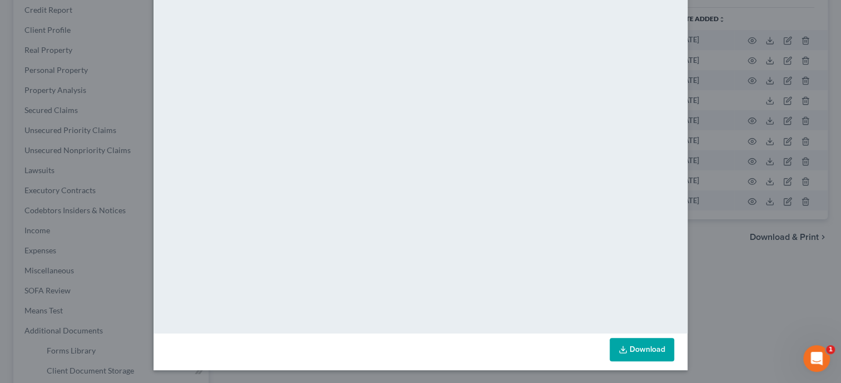
click at [624, 351] on icon at bounding box center [623, 349] width 9 height 9
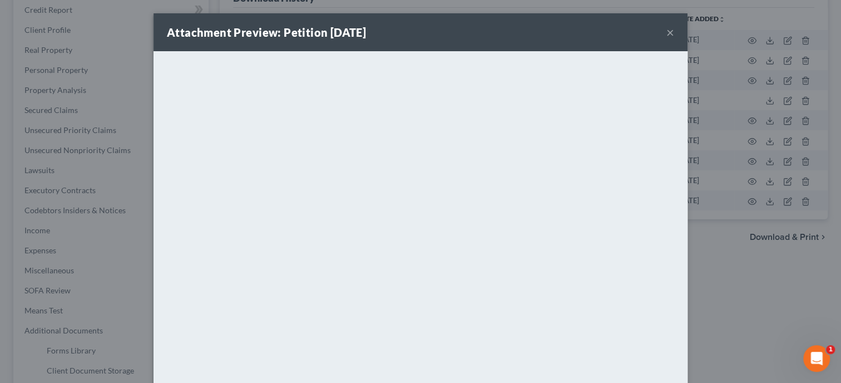
click at [667, 34] on button "×" at bounding box center [671, 32] width 8 height 13
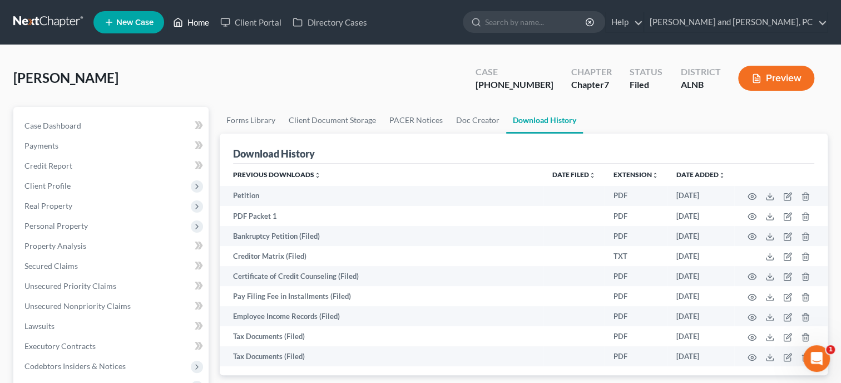
click at [202, 21] on link "Home" at bounding box center [191, 22] width 47 height 20
